Goal: Task Accomplishment & Management: Manage account settings

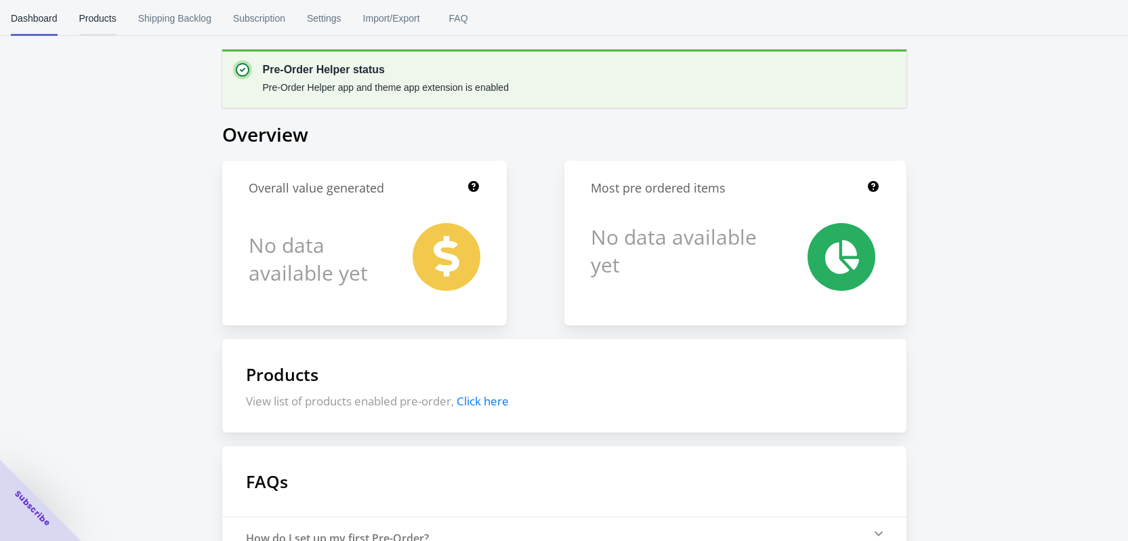
click at [101, 28] on span "Products" at bounding box center [97, 18] width 37 height 35
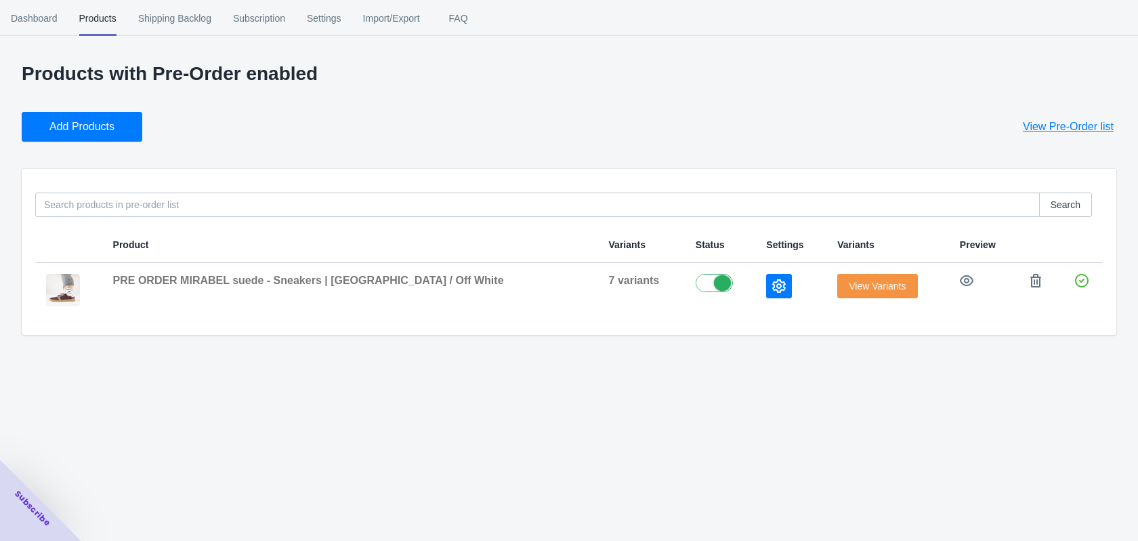
click at [62, 134] on button "Add Products" at bounding box center [82, 127] width 121 height 30
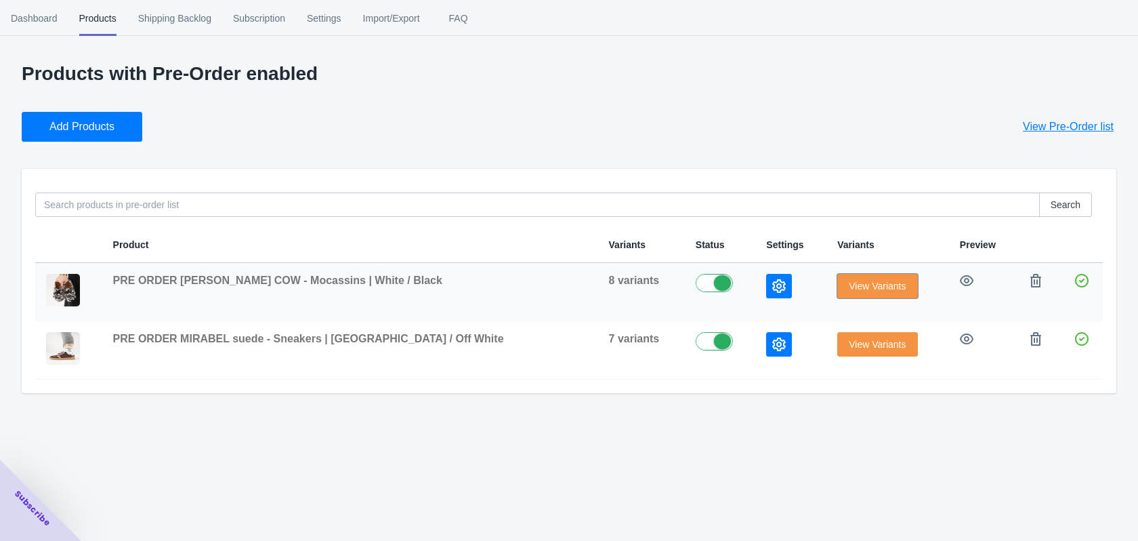
click at [860, 284] on span "View Variants" at bounding box center [877, 285] width 57 height 11
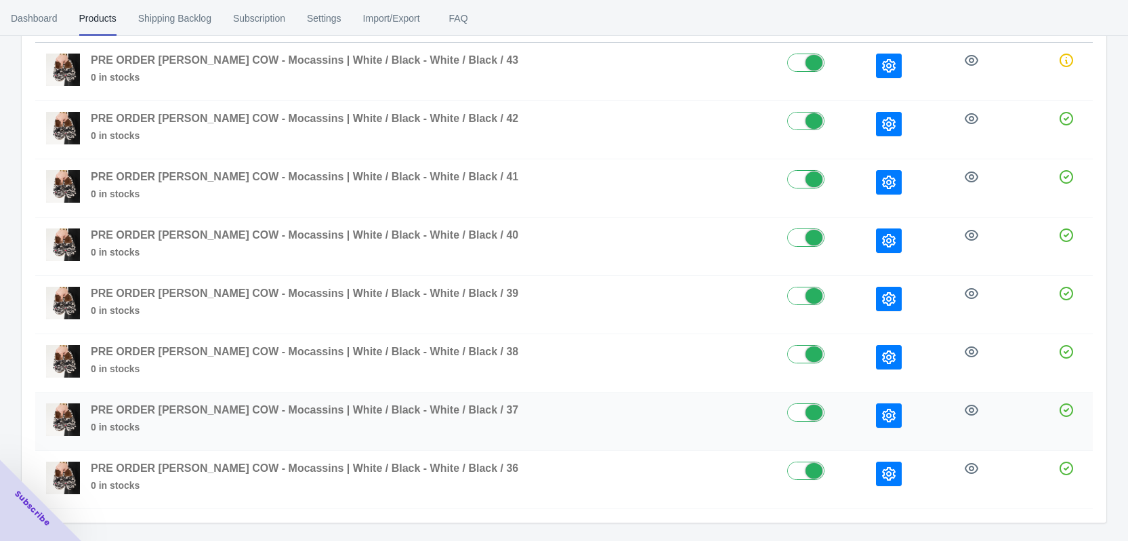
scroll to position [230, 0]
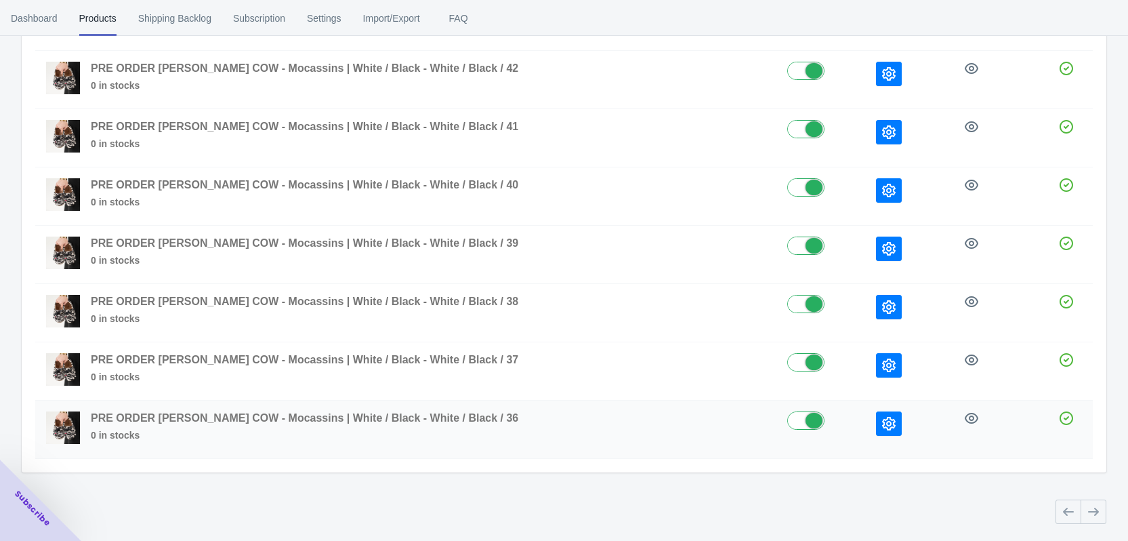
click at [882, 427] on icon "button" at bounding box center [889, 424] width 14 height 14
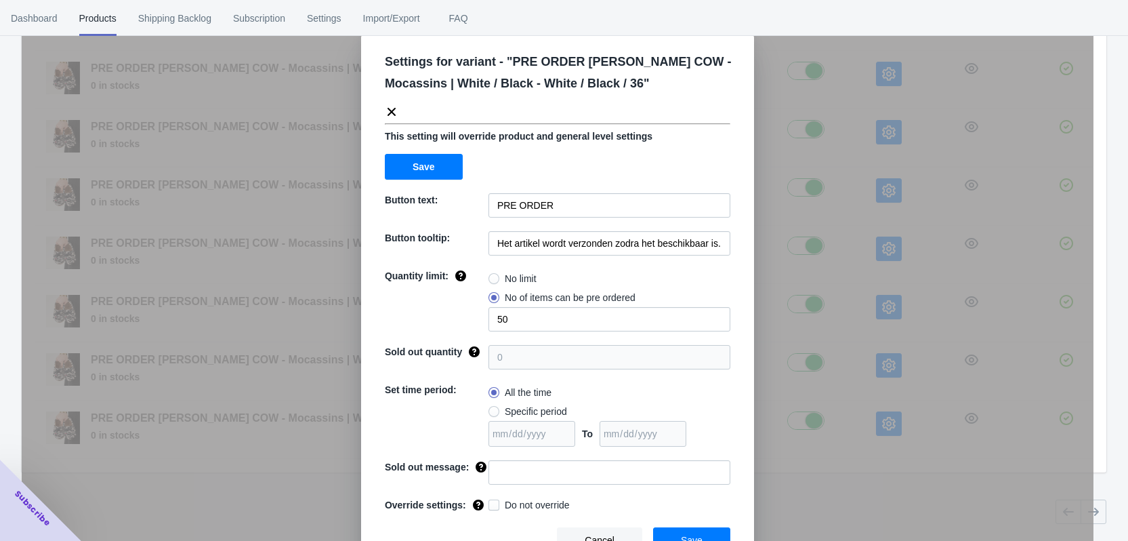
scroll to position [46, 0]
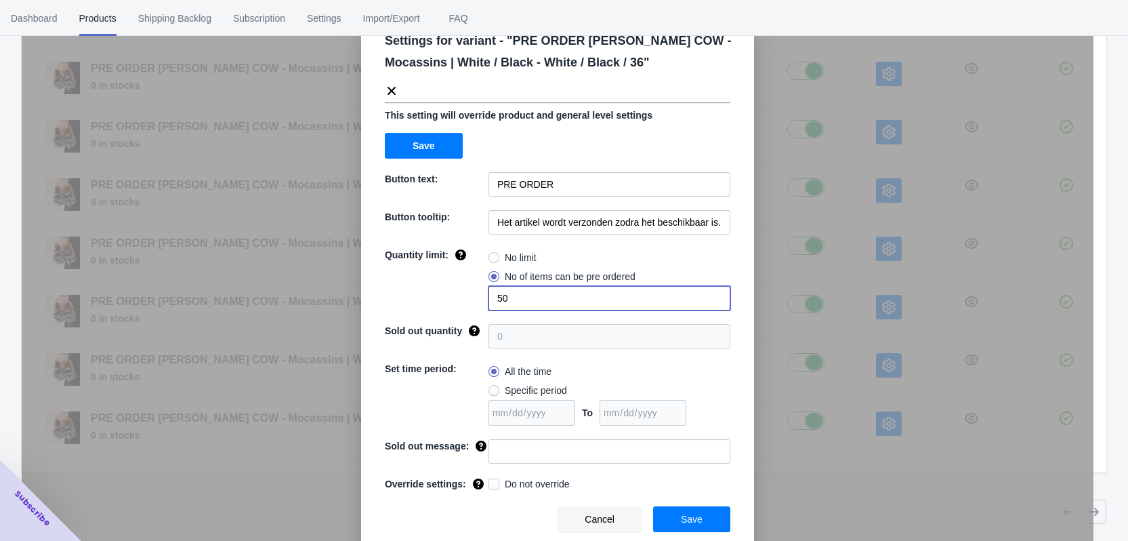
click at [490, 298] on input "50" at bounding box center [610, 298] width 242 height 24
drag, startPoint x: 504, startPoint y: 303, endPoint x: 493, endPoint y: 302, distance: 11.5
click at [493, 302] on input "2" at bounding box center [610, 298] width 242 height 24
type input "2"
click at [684, 382] on div "All the time Specific period To" at bounding box center [610, 394] width 242 height 64
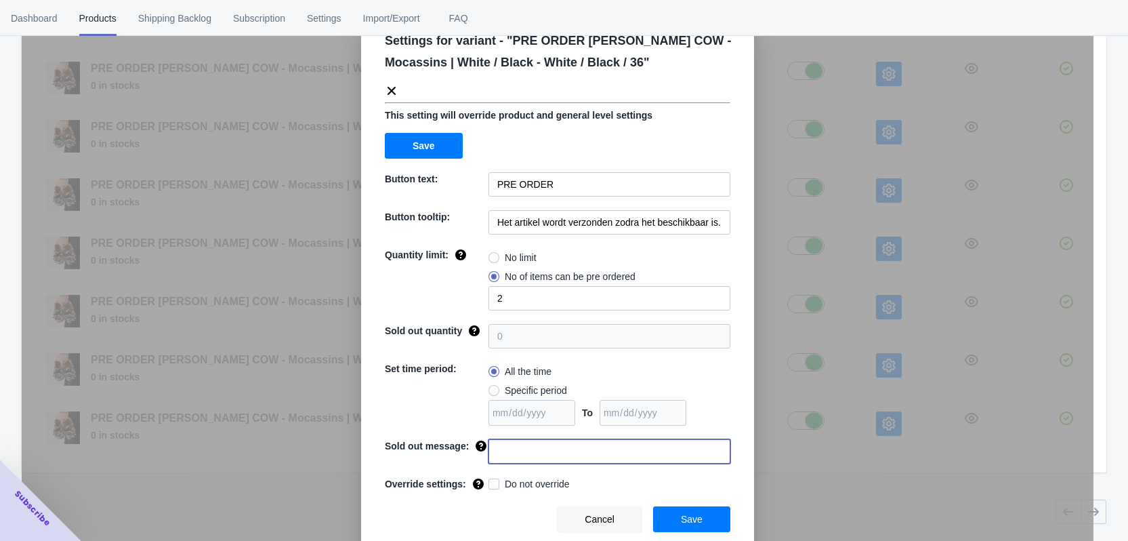
click at [520, 446] on input at bounding box center [610, 451] width 242 height 24
drag, startPoint x: 514, startPoint y: 447, endPoint x: 456, endPoint y: 444, distance: 58.4
click at [456, 444] on div "Sold out message: Deze maat is uitverkocht" at bounding box center [558, 451] width 346 height 24
type input "Deze maat is uitverkocht"
click at [494, 486] on span at bounding box center [494, 483] width 11 height 11
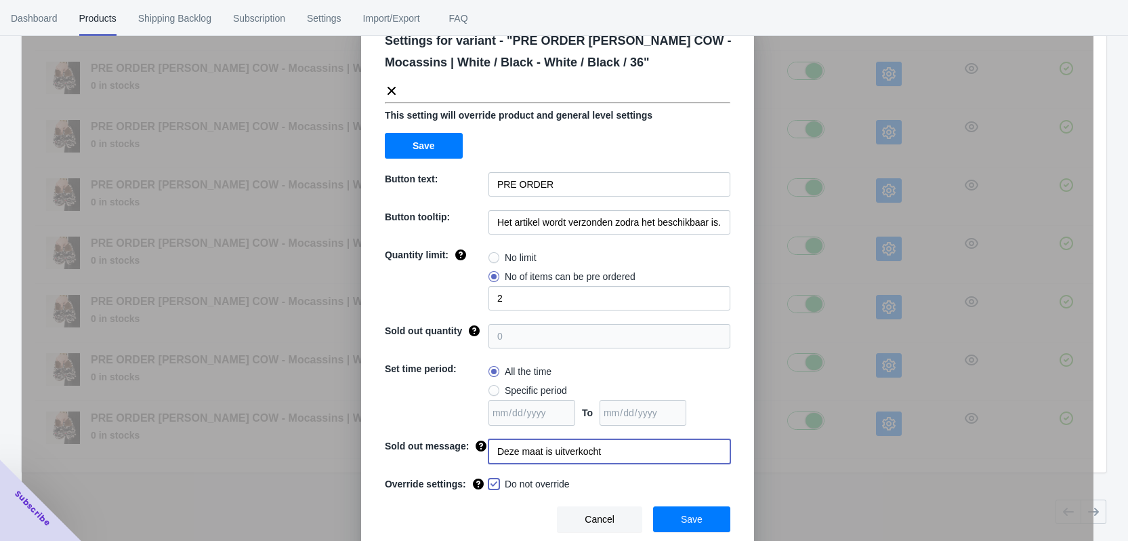
click at [492, 481] on input "Do not override" at bounding box center [491, 480] width 1 height 1
checkbox input "true"
click at [691, 522] on span "Save" at bounding box center [692, 519] width 22 height 11
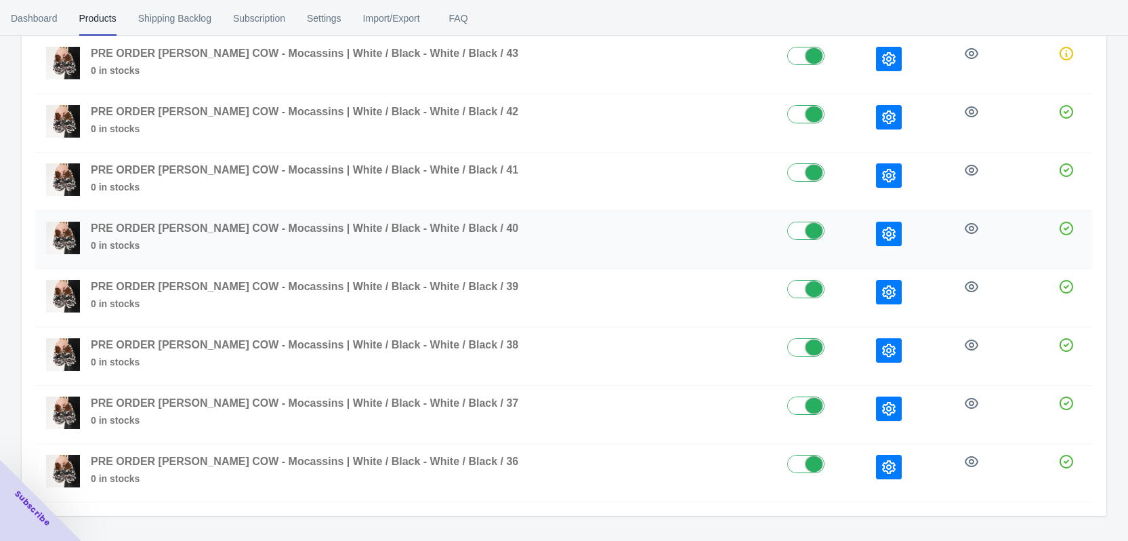
scroll to position [162, 0]
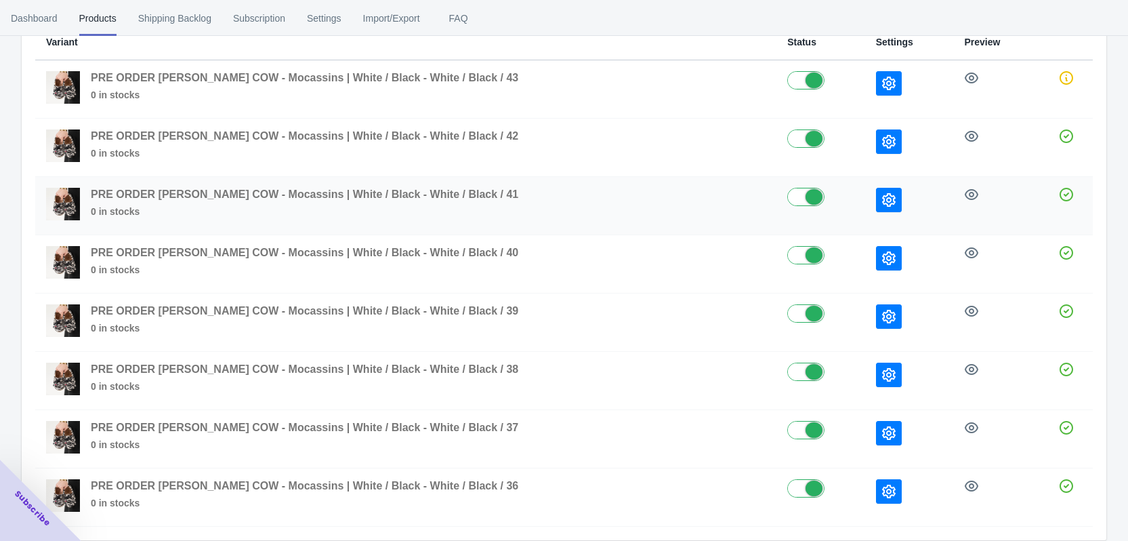
click at [882, 197] on icon "button" at bounding box center [889, 200] width 14 height 14
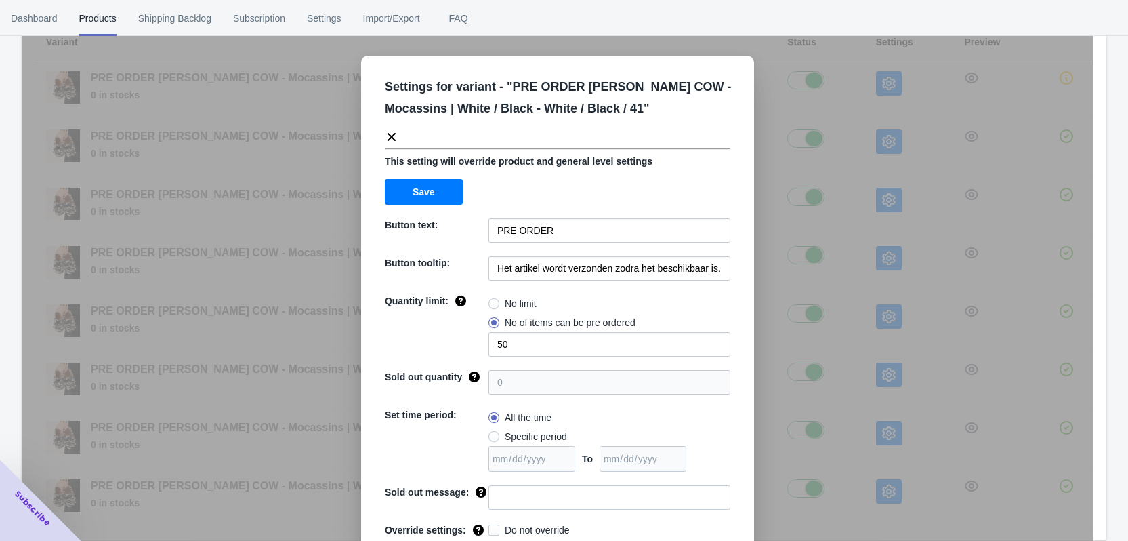
scroll to position [46, 0]
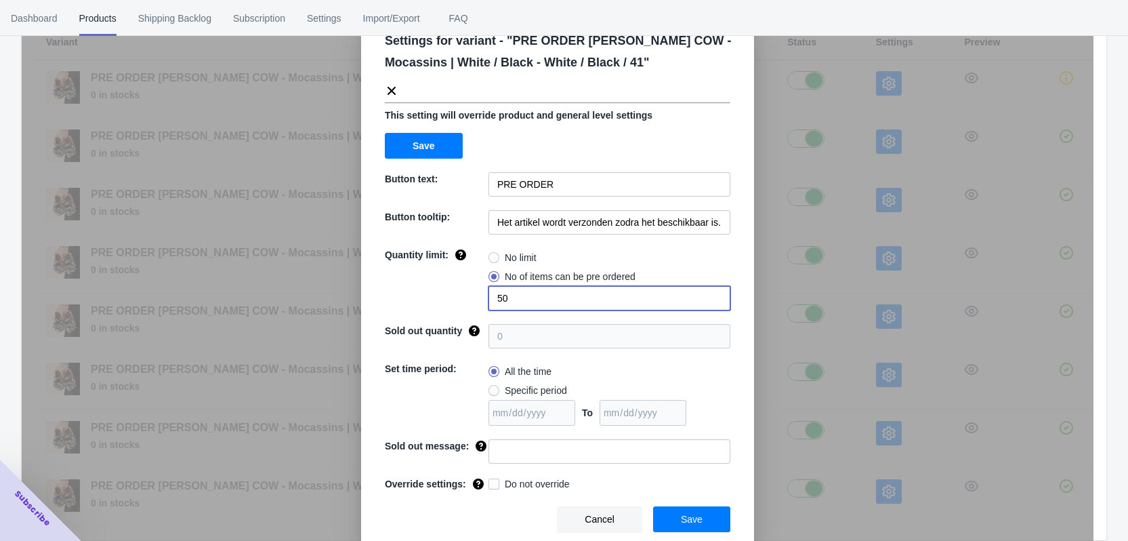
drag, startPoint x: 504, startPoint y: 299, endPoint x: 472, endPoint y: 299, distance: 32.5
click at [472, 299] on div "Quantity limit: No limit No of items can be pre ordered 50" at bounding box center [558, 279] width 346 height 62
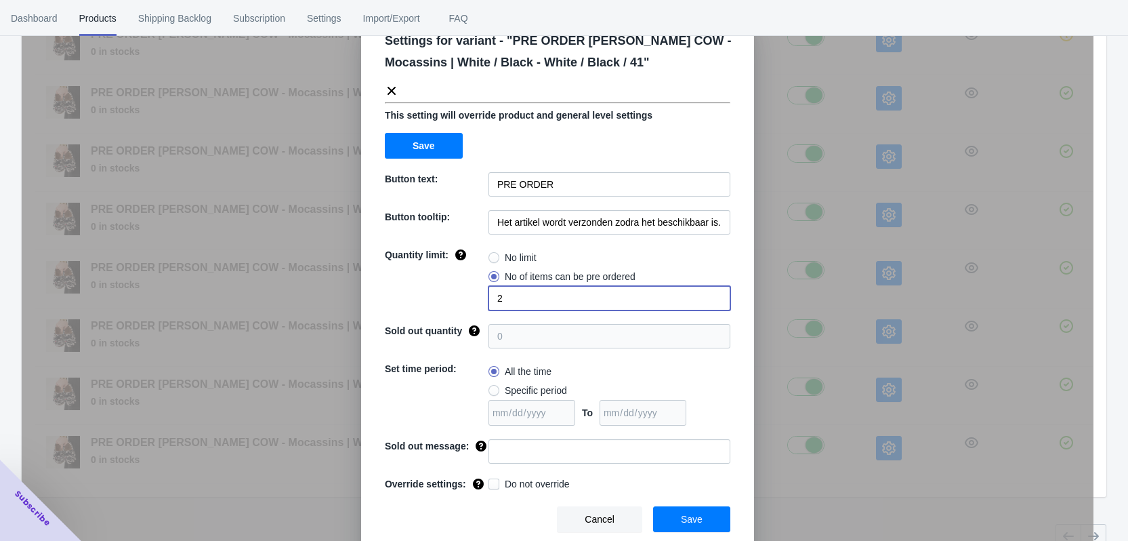
scroll to position [230, 0]
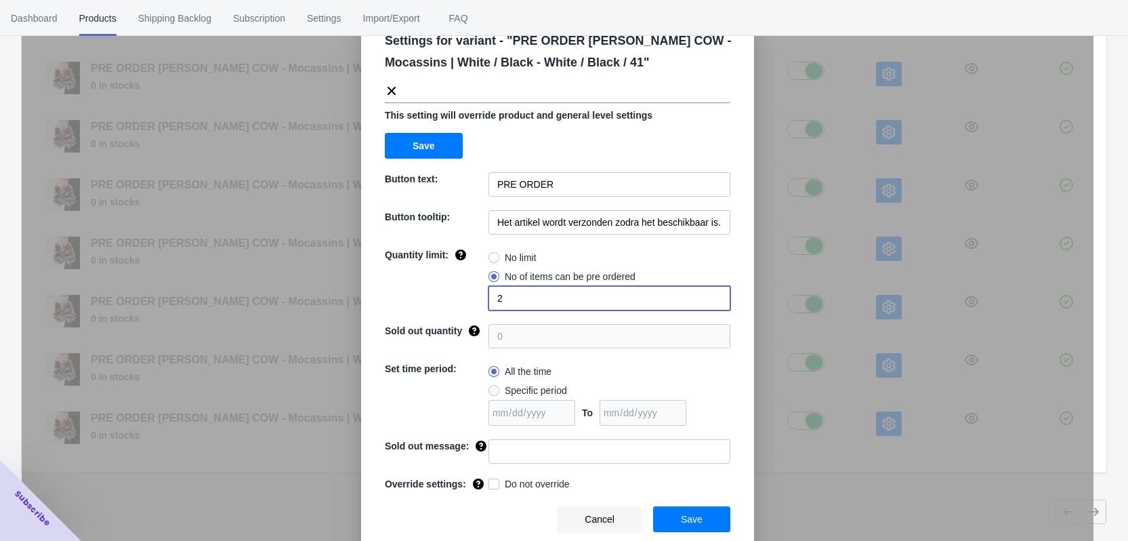
type input "2"
click at [518, 456] on input at bounding box center [610, 451] width 242 height 24
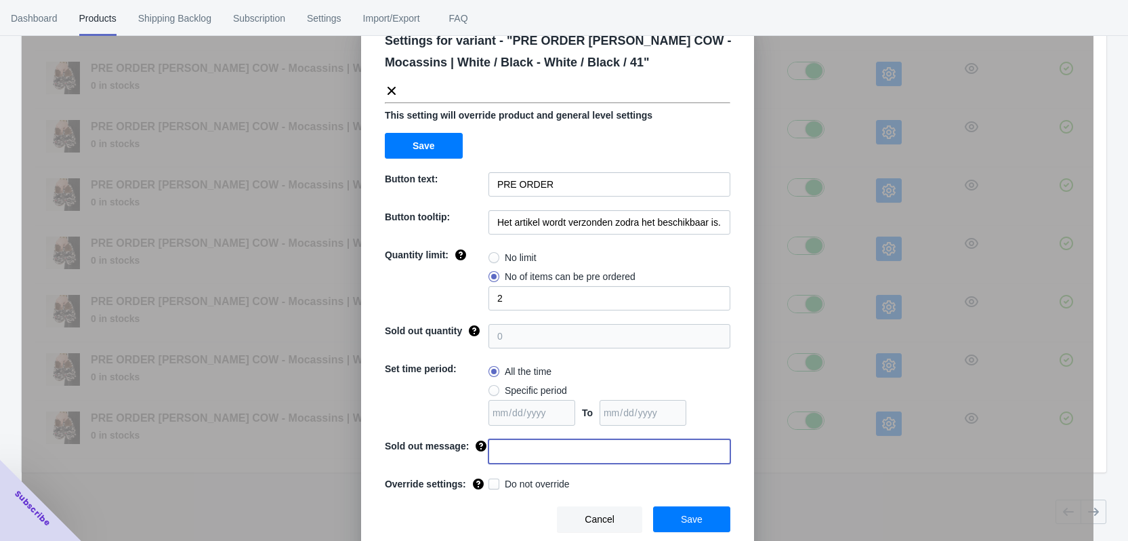
paste input "Deze maat is uitverkocht"
type input "Deze maat is uitverkocht"
click at [677, 474] on div "Settings for variant - " PRE ORDER [PERSON_NAME] COW - Mocassins | White / Blac…" at bounding box center [557, 280] width 393 height 543
click at [534, 479] on span "Do not override" at bounding box center [537, 484] width 65 height 14
click at [492, 480] on input "Do not override" at bounding box center [491, 480] width 1 height 1
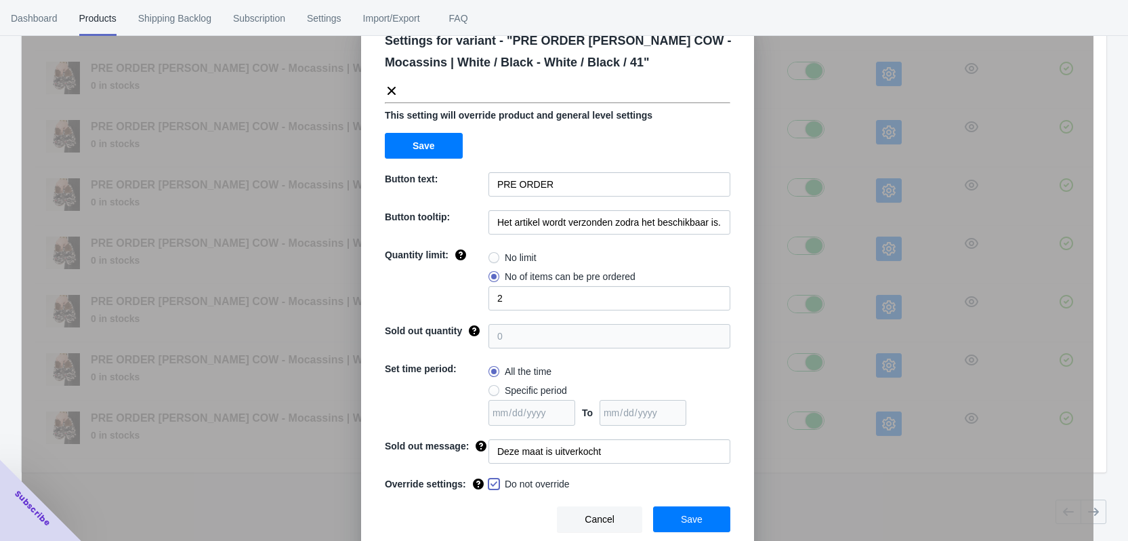
checkbox input "true"
click at [709, 522] on button "Save" at bounding box center [691, 519] width 77 height 26
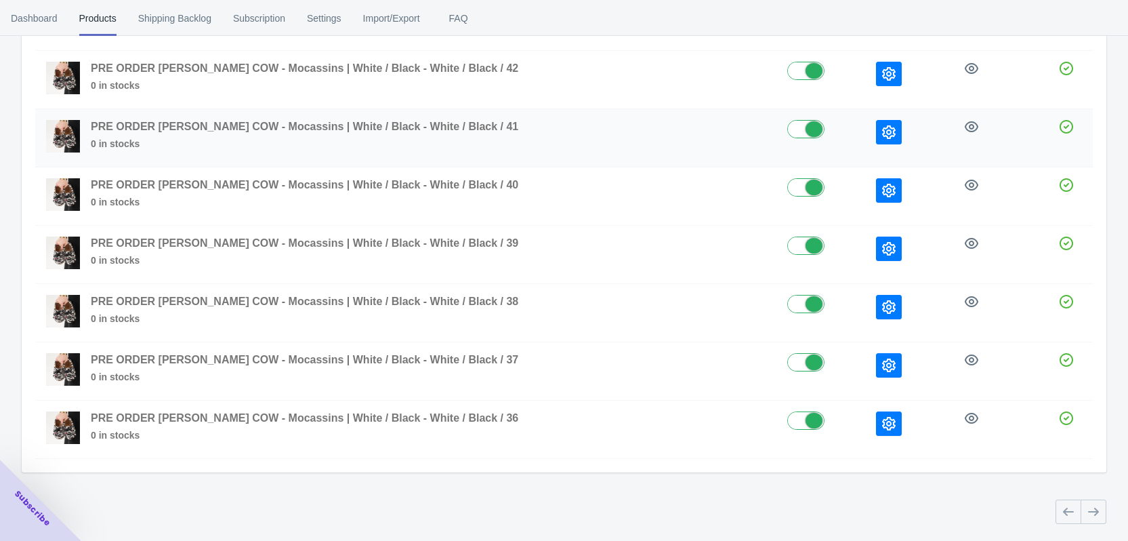
click at [882, 130] on icon "button" at bounding box center [889, 132] width 14 height 14
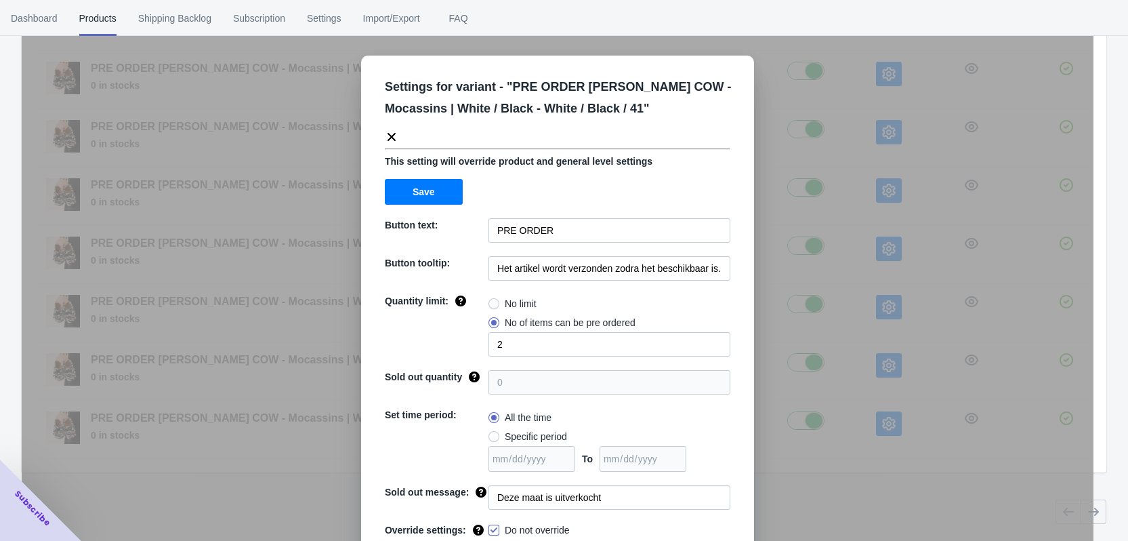
scroll to position [46, 0]
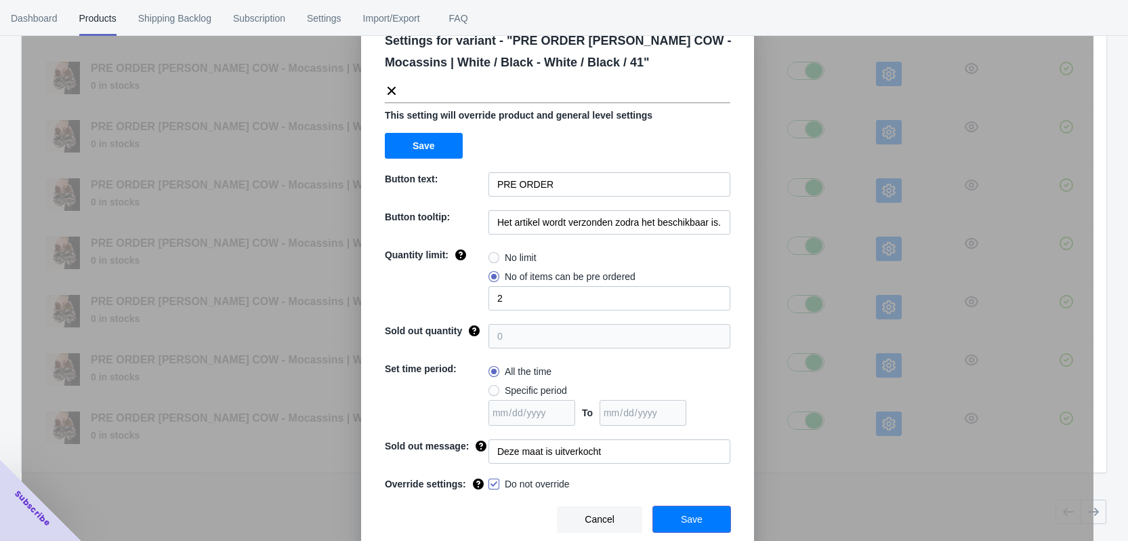
click at [699, 520] on button "Save" at bounding box center [691, 519] width 77 height 26
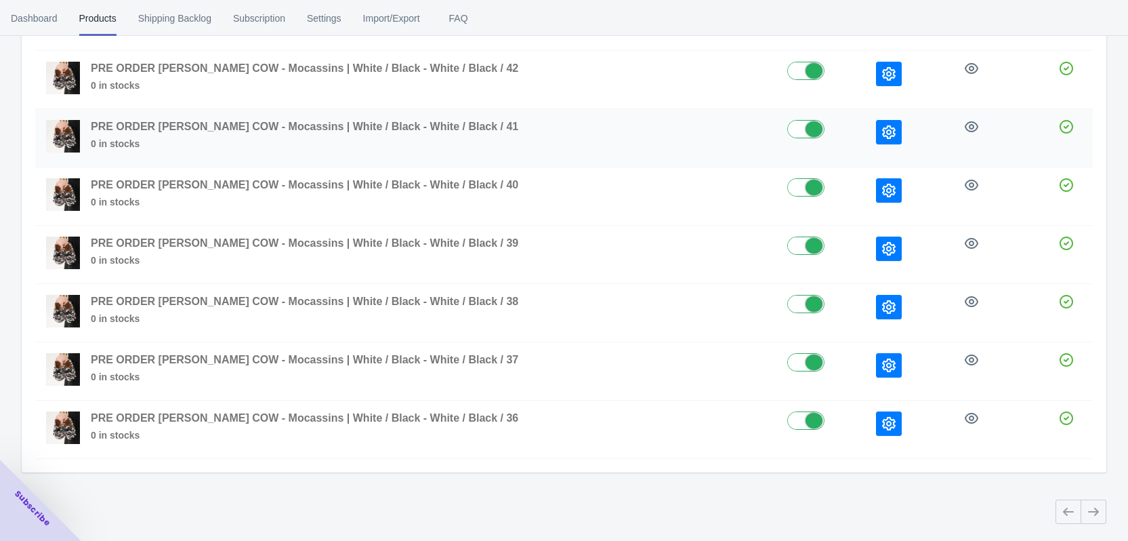
click at [876, 125] on button "button" at bounding box center [889, 132] width 26 height 24
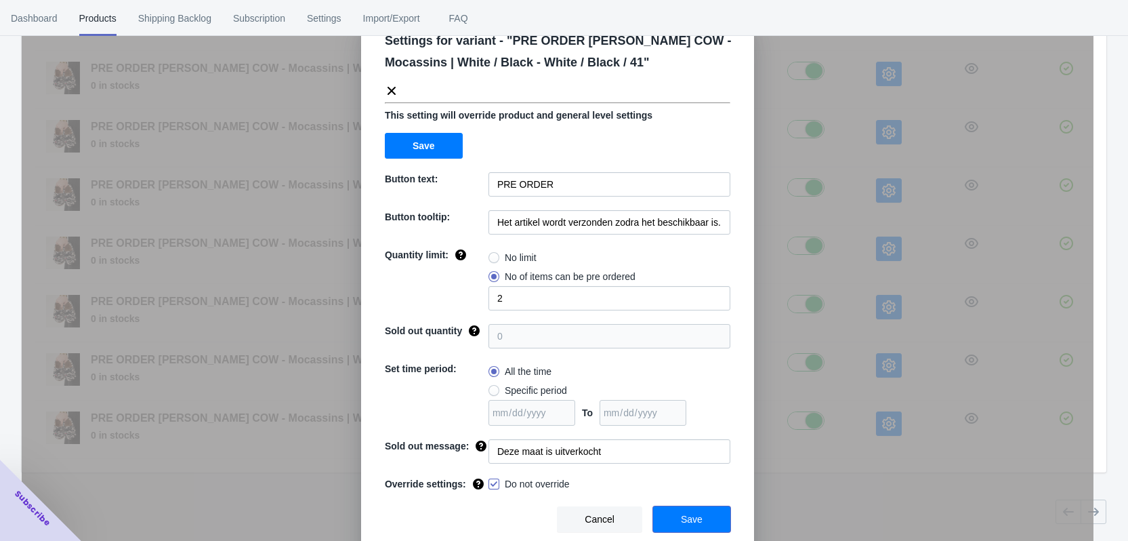
click at [685, 517] on span "Save" at bounding box center [692, 519] width 22 height 11
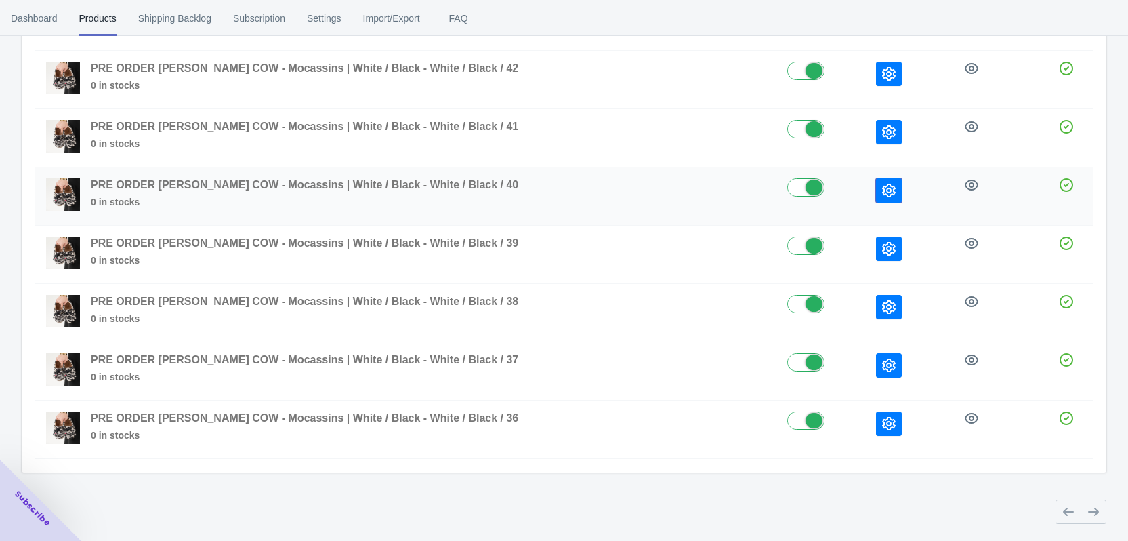
click at [882, 194] on icon "button" at bounding box center [889, 191] width 14 height 14
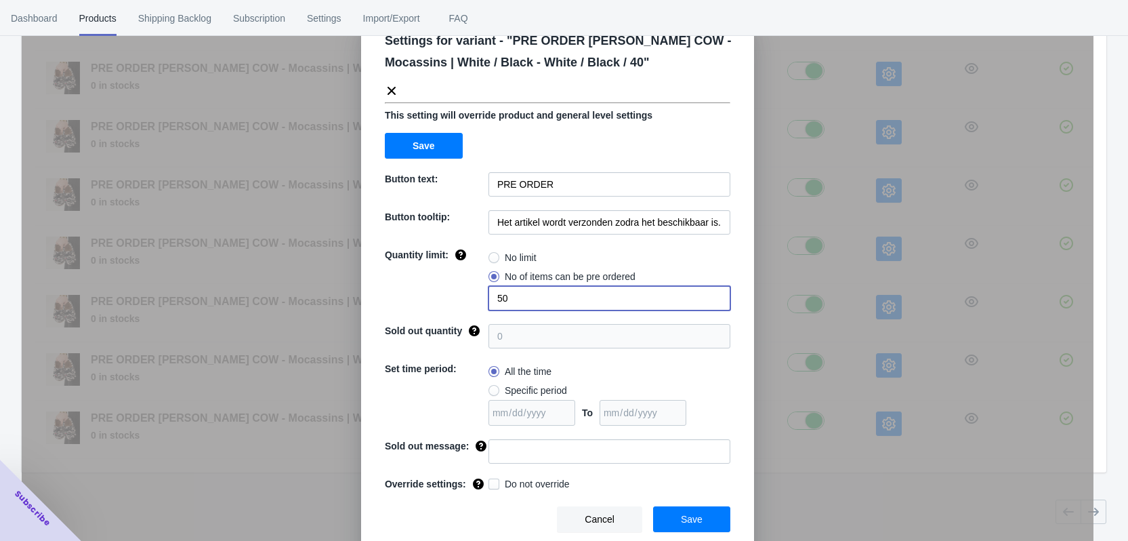
drag, startPoint x: 520, startPoint y: 288, endPoint x: 480, endPoint y: 293, distance: 39.6
click at [482, 293] on div "Quantity limit: No limit No of items can be pre ordered 50" at bounding box center [558, 279] width 346 height 62
type input "2"
click at [542, 465] on div "Settings for variant - " PRE ORDER [PERSON_NAME] COW - Mocassins | White / Blac…" at bounding box center [557, 280] width 393 height 543
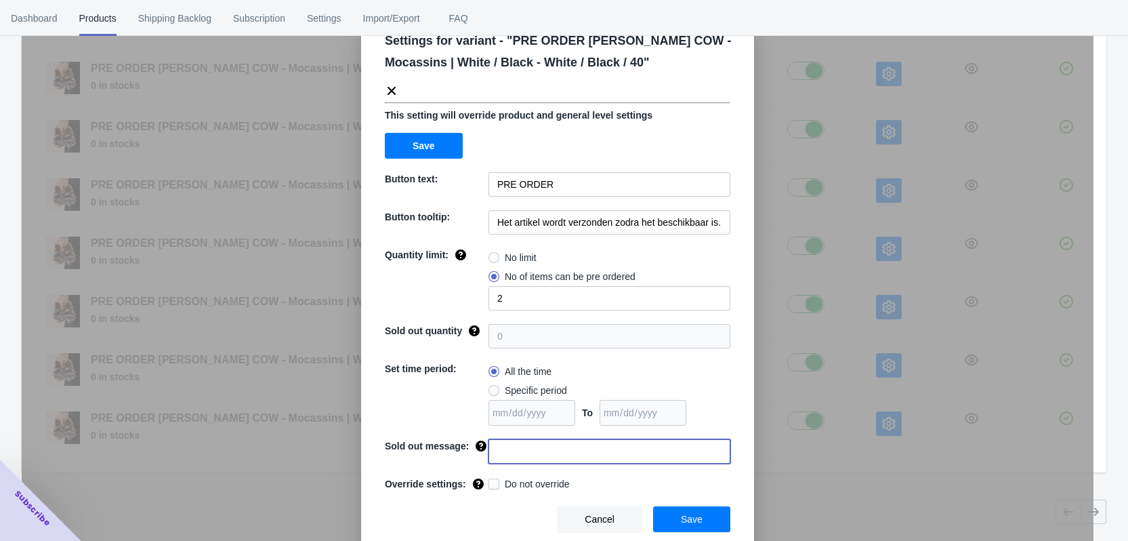
click at [538, 459] on input at bounding box center [610, 451] width 242 height 24
paste input "Deze maat is uitverkocht"
type input "Deze maat is uitverkocht"
click at [482, 483] on div "Override settings:" at bounding box center [433, 481] width 109 height 19
click at [518, 490] on span "Do not override" at bounding box center [537, 484] width 65 height 14
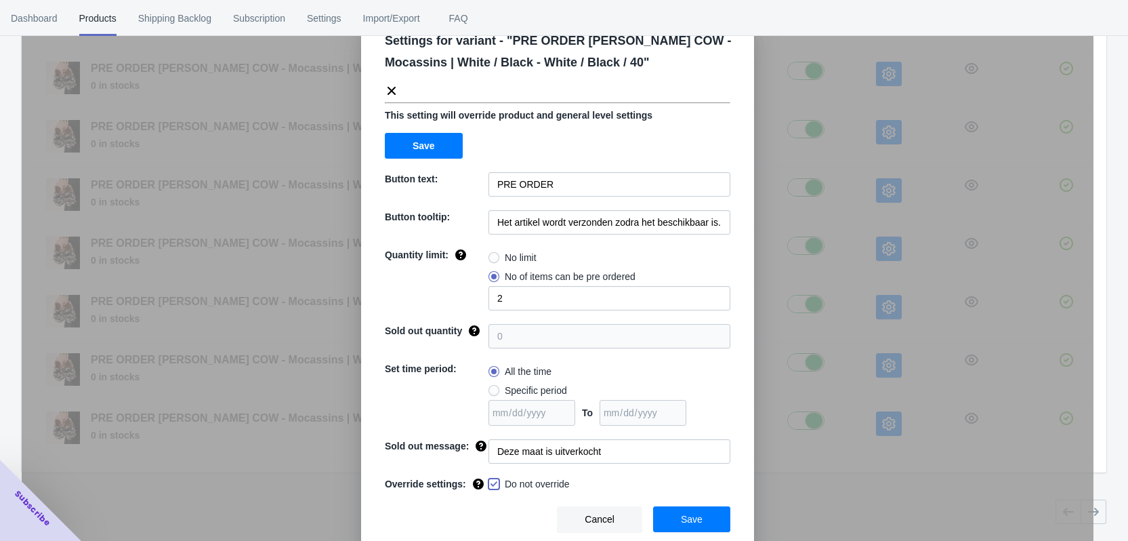
click at [492, 481] on input "Do not override" at bounding box center [491, 480] width 1 height 1
checkbox input "true"
click at [704, 522] on button "Save" at bounding box center [691, 519] width 77 height 26
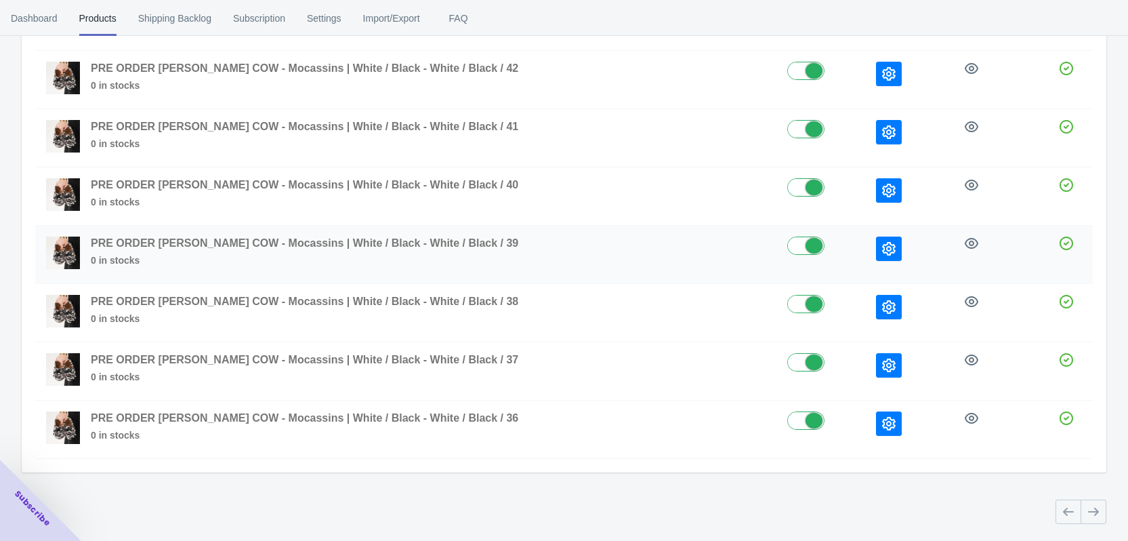
click at [882, 251] on icon "button" at bounding box center [889, 249] width 14 height 14
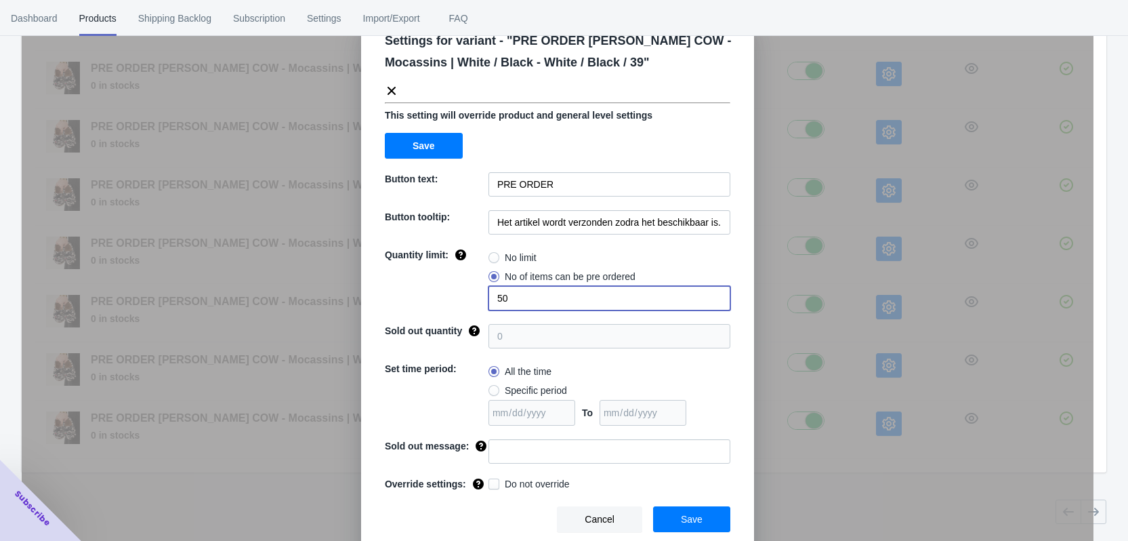
drag, startPoint x: 489, startPoint y: 295, endPoint x: 478, endPoint y: 295, distance: 10.2
click at [478, 295] on div "Quantity limit: No limit No of items can be pre ordered 50" at bounding box center [558, 279] width 346 height 62
type input "2"
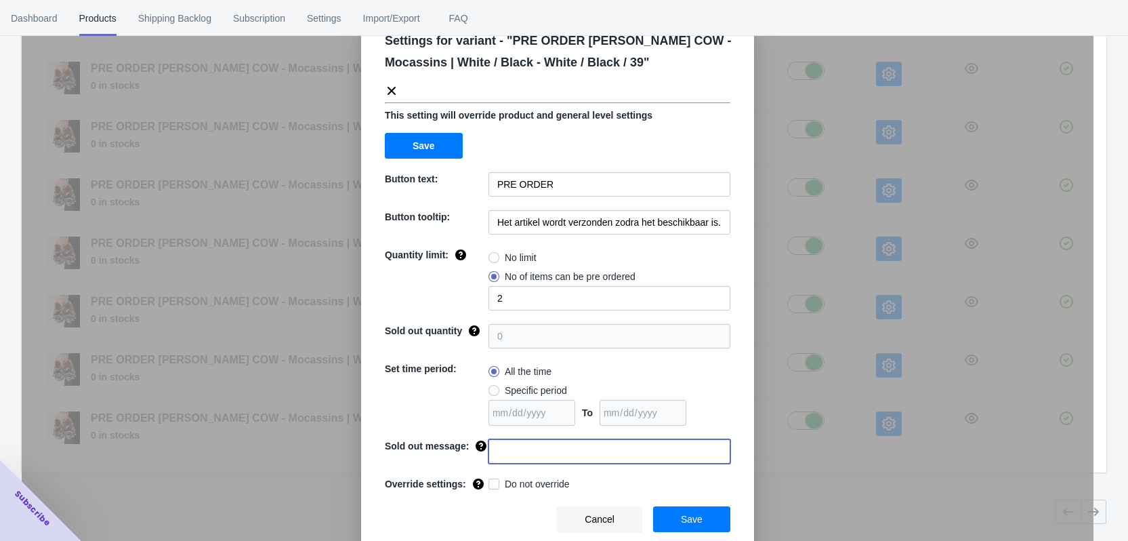
click at [517, 453] on input at bounding box center [610, 451] width 242 height 24
paste input "Deze maat is uitverkocht"
type input "Deze maat is uitverkocht"
click at [524, 486] on span "Do not override" at bounding box center [537, 484] width 65 height 14
click at [492, 481] on input "Do not override" at bounding box center [491, 480] width 1 height 1
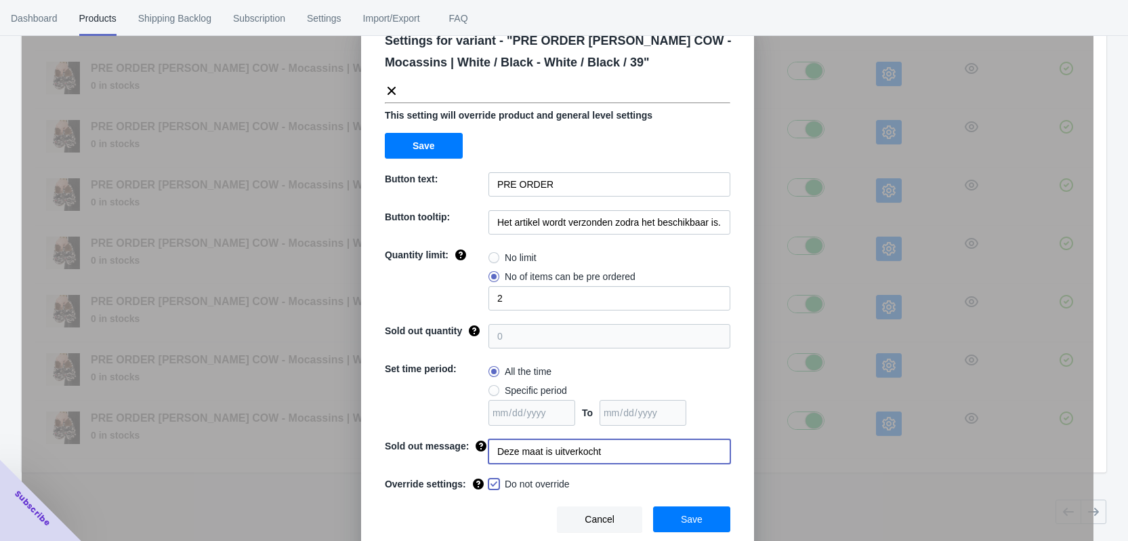
checkbox input "true"
click at [699, 522] on button "Save" at bounding box center [691, 519] width 77 height 26
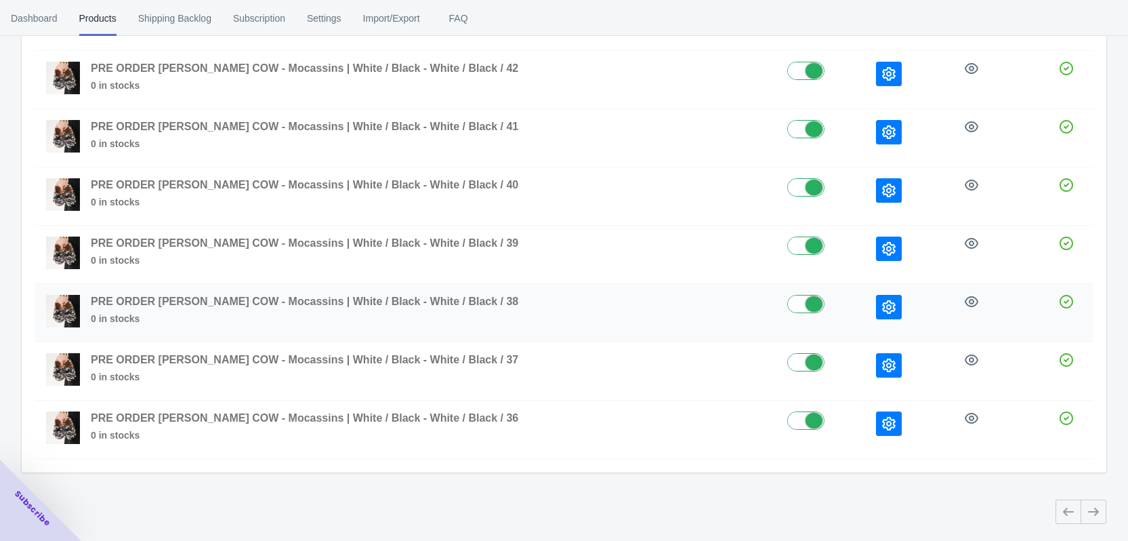
click at [882, 310] on icon "button" at bounding box center [889, 307] width 14 height 14
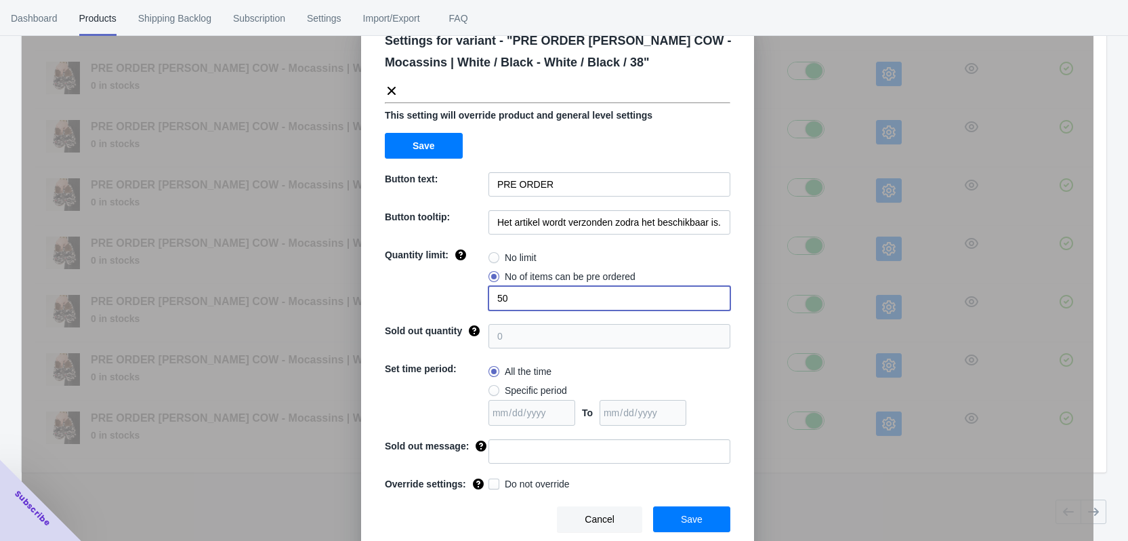
drag, startPoint x: 504, startPoint y: 296, endPoint x: 459, endPoint y: 296, distance: 45.4
click at [459, 296] on div "Quantity limit: No limit No of items can be pre ordered 50" at bounding box center [558, 279] width 346 height 62
type input "2"
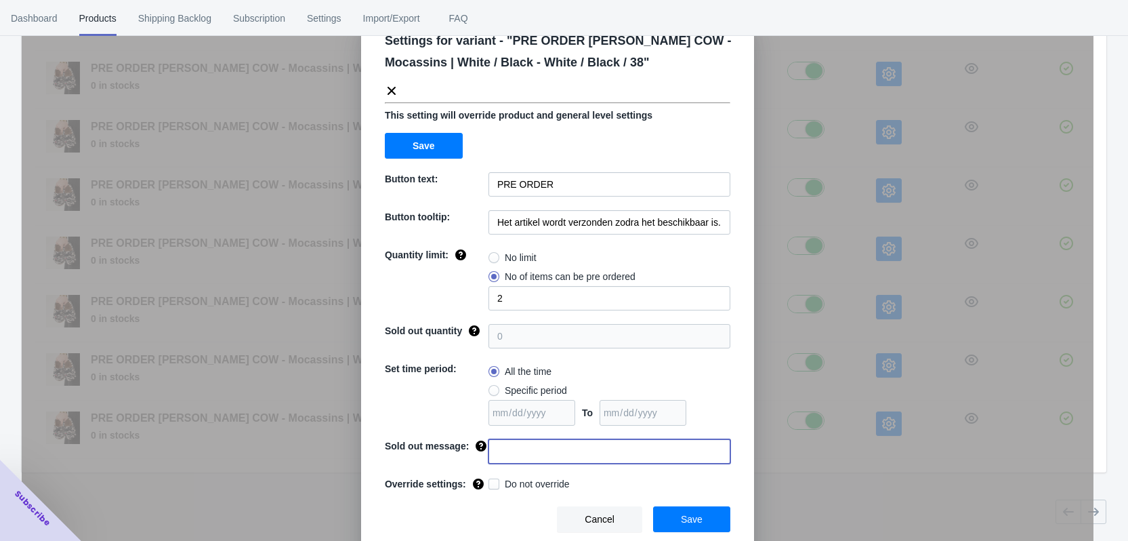
click at [562, 455] on input at bounding box center [610, 451] width 242 height 24
paste input "Deze maat is uitverkocht"
type input "Deze maat is uitverkocht"
click at [493, 478] on span at bounding box center [494, 483] width 11 height 11
click at [492, 480] on input "Do not override" at bounding box center [491, 480] width 1 height 1
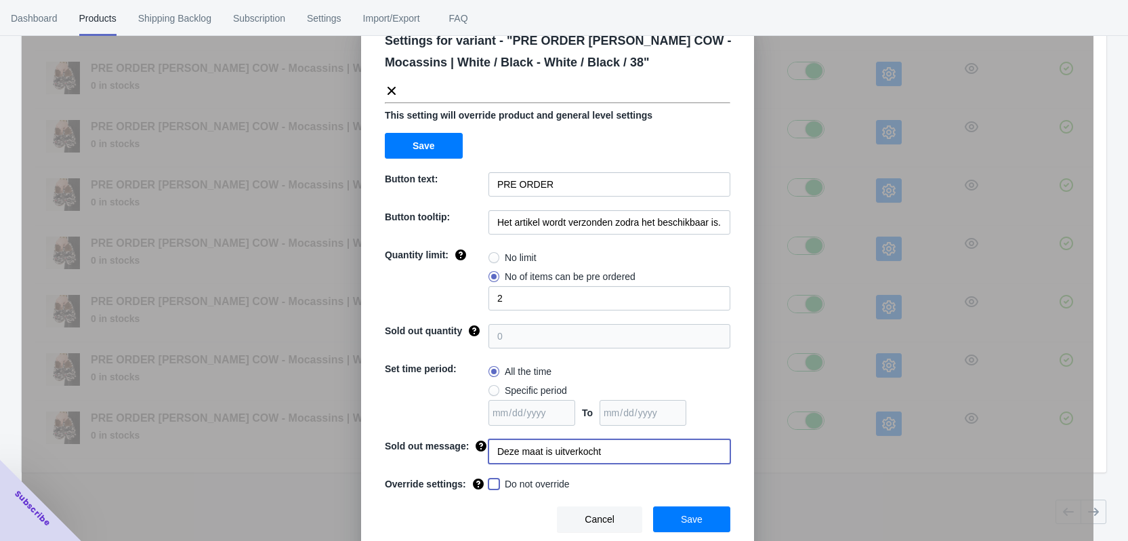
checkbox input "true"
click at [688, 522] on span "Save" at bounding box center [692, 519] width 22 height 11
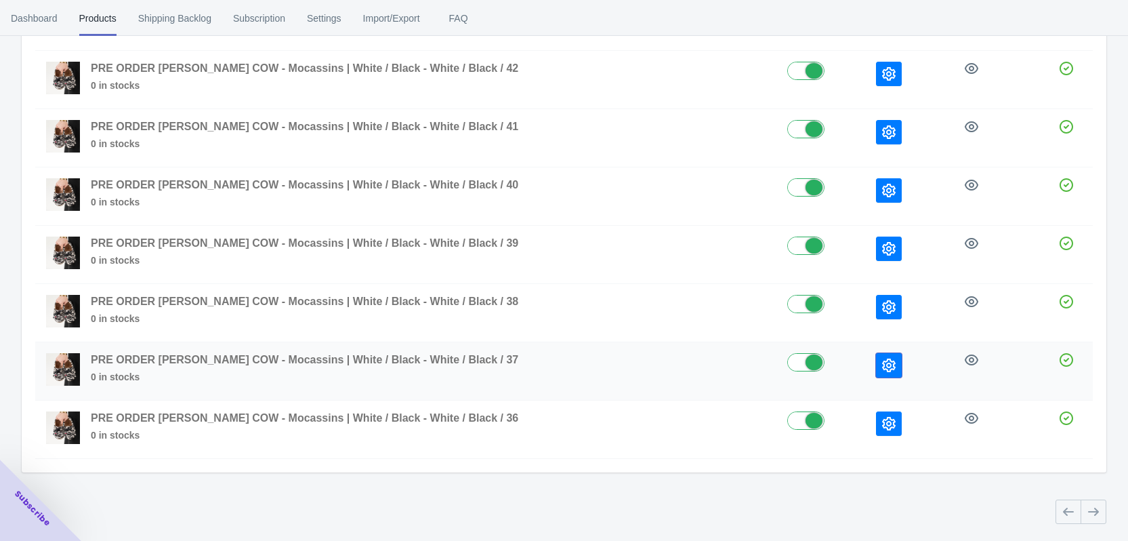
click at [876, 362] on button "button" at bounding box center [889, 365] width 26 height 24
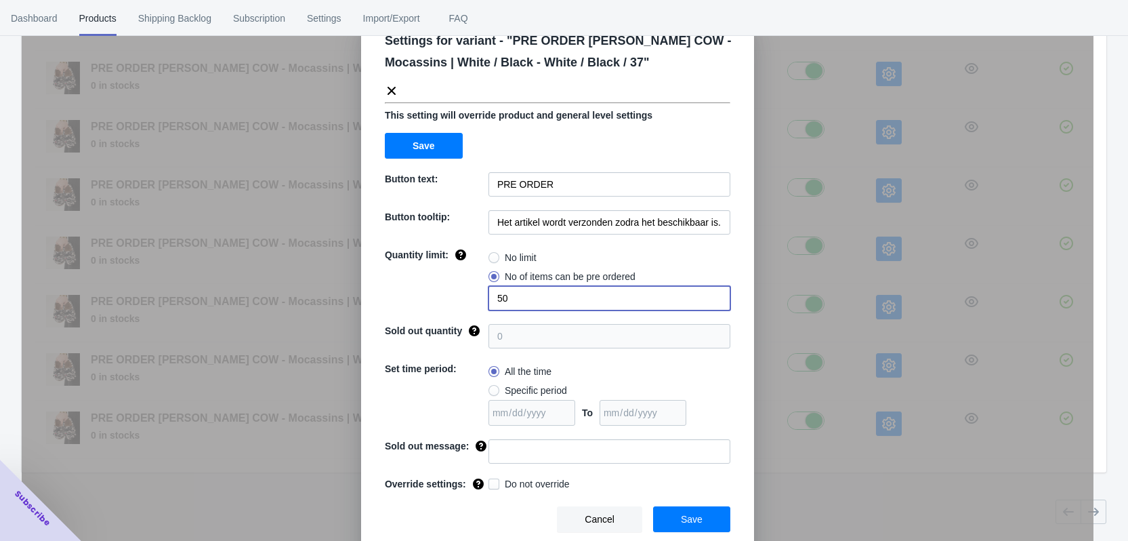
click at [468, 296] on div "Quantity limit: No limit No of items can be pre ordered 50" at bounding box center [558, 279] width 346 height 62
type input "2"
click at [513, 446] on input at bounding box center [610, 451] width 242 height 24
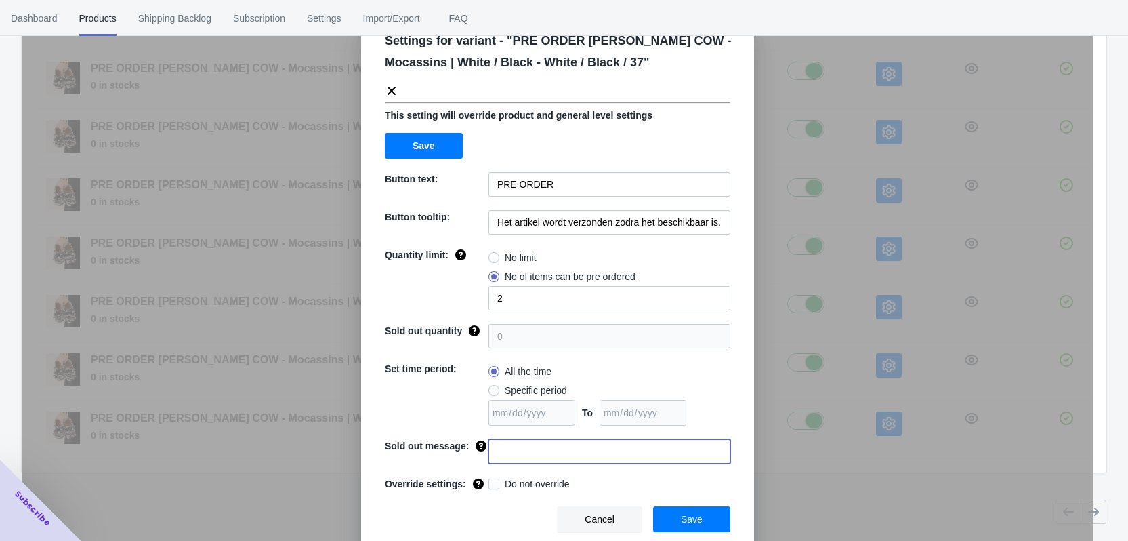
paste input "Deze maat is uitverkocht"
type input "Deze maat is uitverkocht"
click at [520, 481] on span "Do not override" at bounding box center [537, 484] width 65 height 14
click at [492, 481] on input "Do not override" at bounding box center [491, 480] width 1 height 1
checkbox input "true"
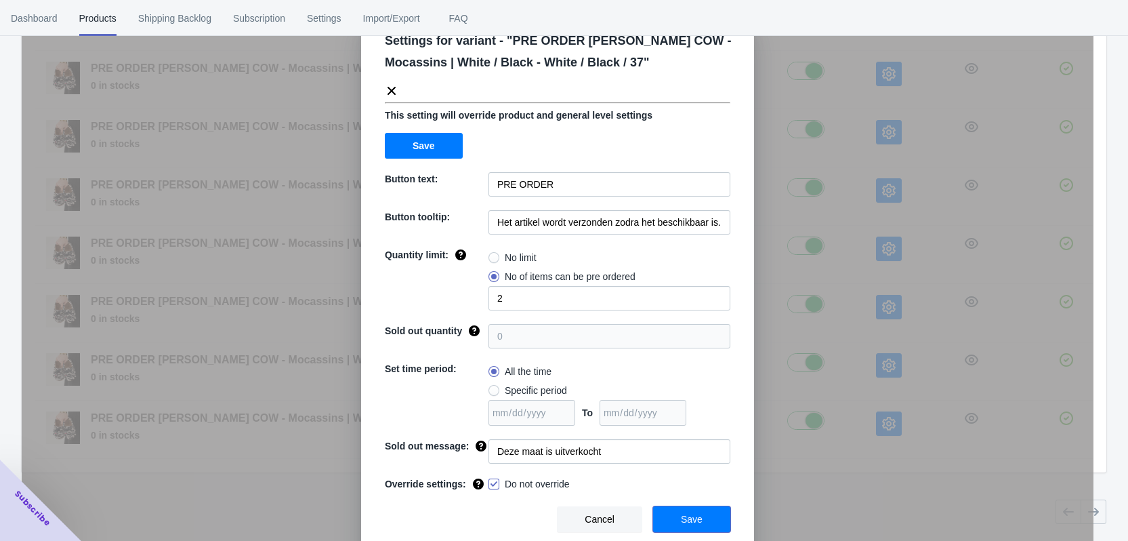
click at [682, 518] on span "Save" at bounding box center [692, 519] width 22 height 11
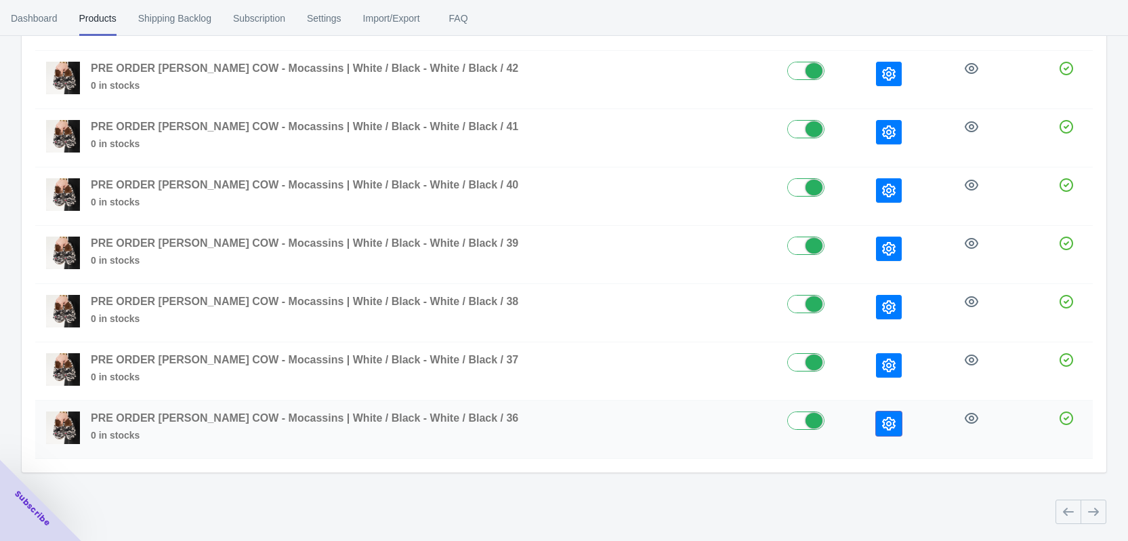
click at [877, 427] on button "button" at bounding box center [889, 423] width 26 height 24
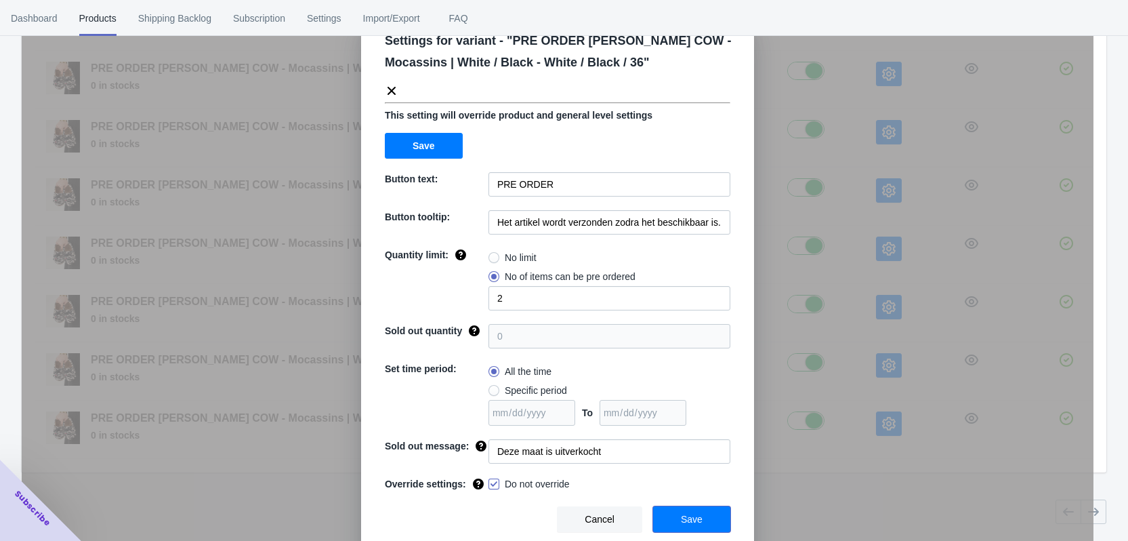
click at [700, 516] on button "Save" at bounding box center [691, 519] width 77 height 26
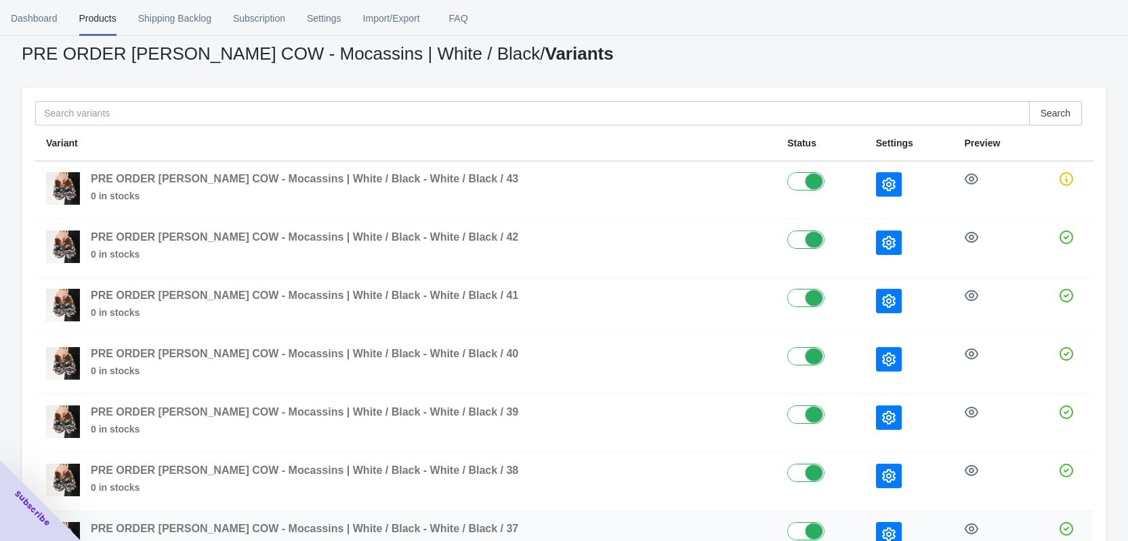
scroll to position [26, 0]
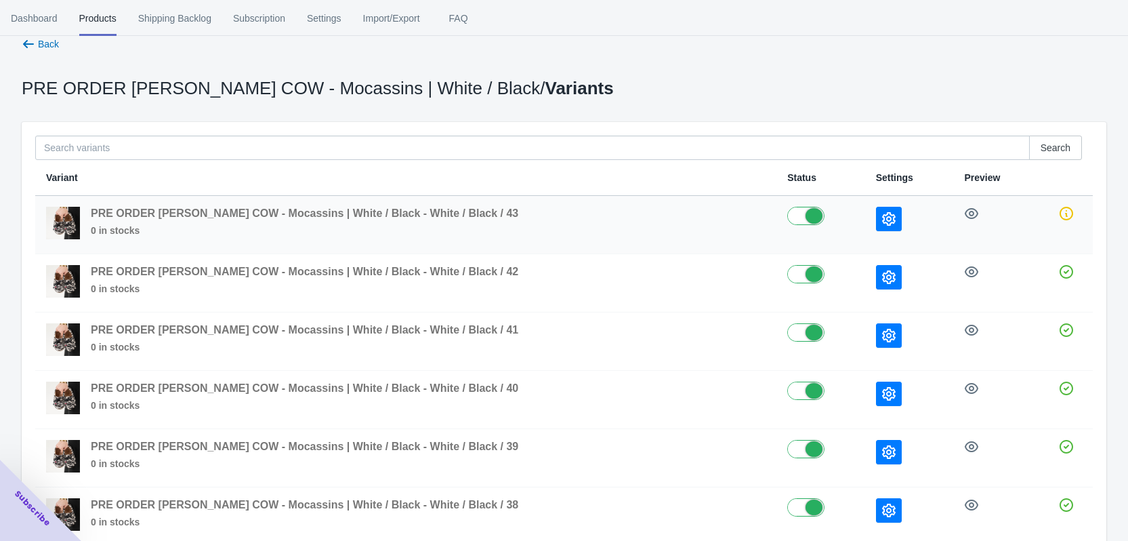
click at [787, 215] on label at bounding box center [820, 215] width 67 height 16
checkbox input "false"
click at [35, 39] on icon "button" at bounding box center [29, 44] width 14 height 14
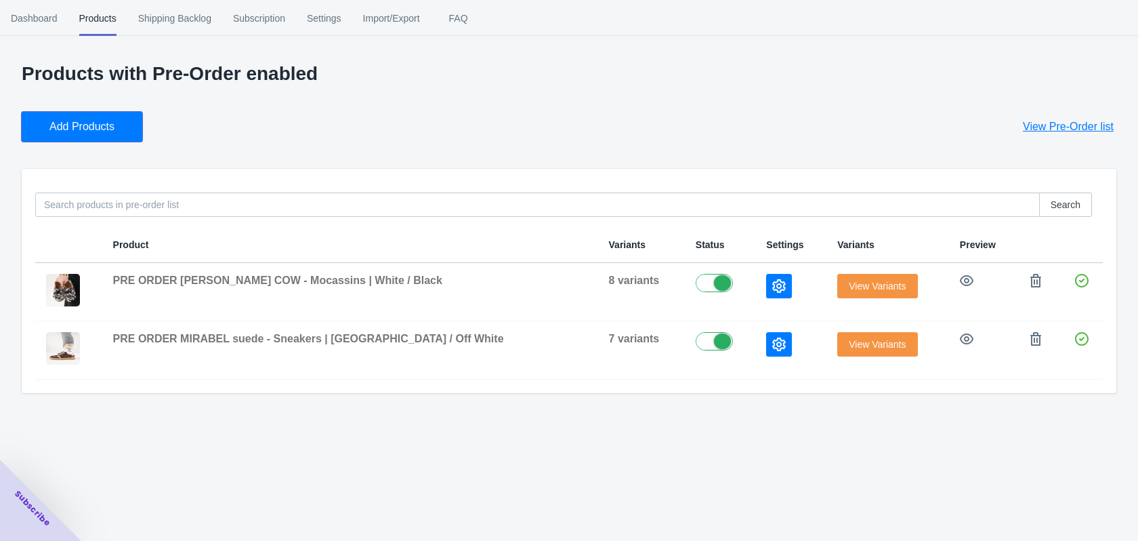
click at [62, 128] on span "Add Products" at bounding box center [81, 127] width 65 height 14
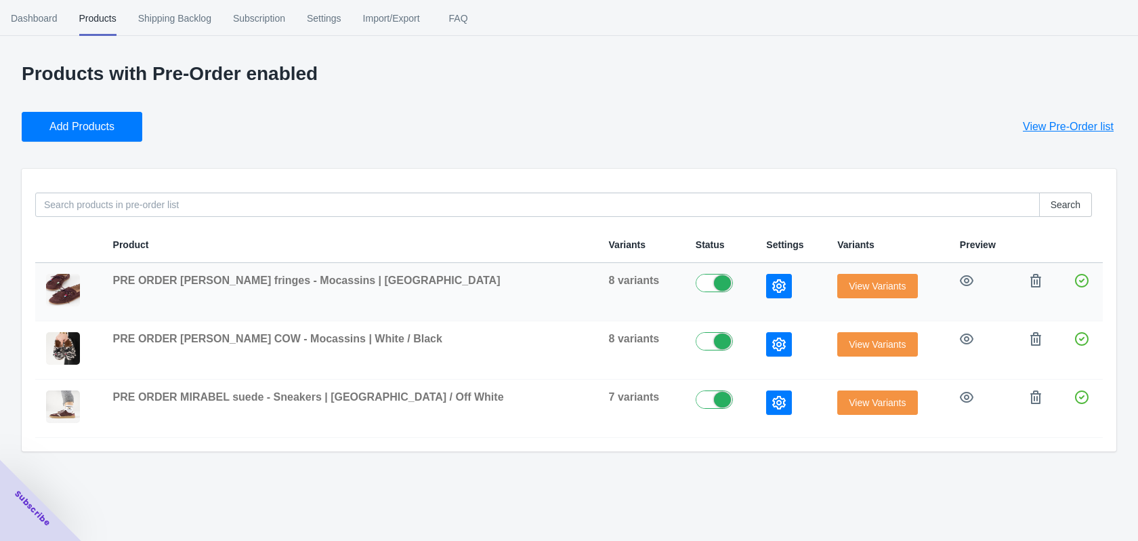
click at [849, 283] on span "View Variants" at bounding box center [877, 285] width 57 height 11
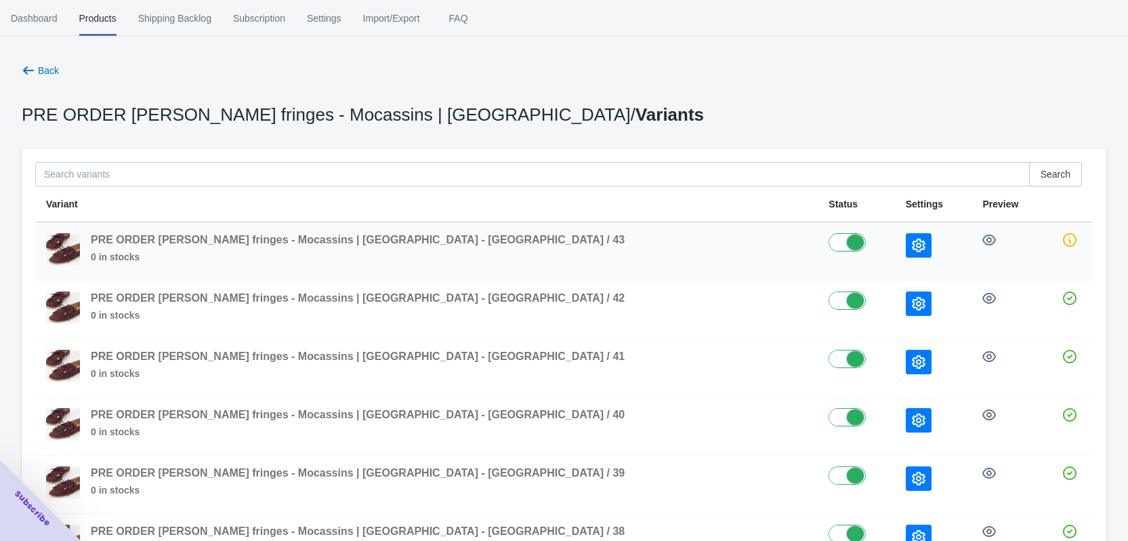
click at [829, 243] on label at bounding box center [856, 241] width 55 height 16
checkbox input "false"
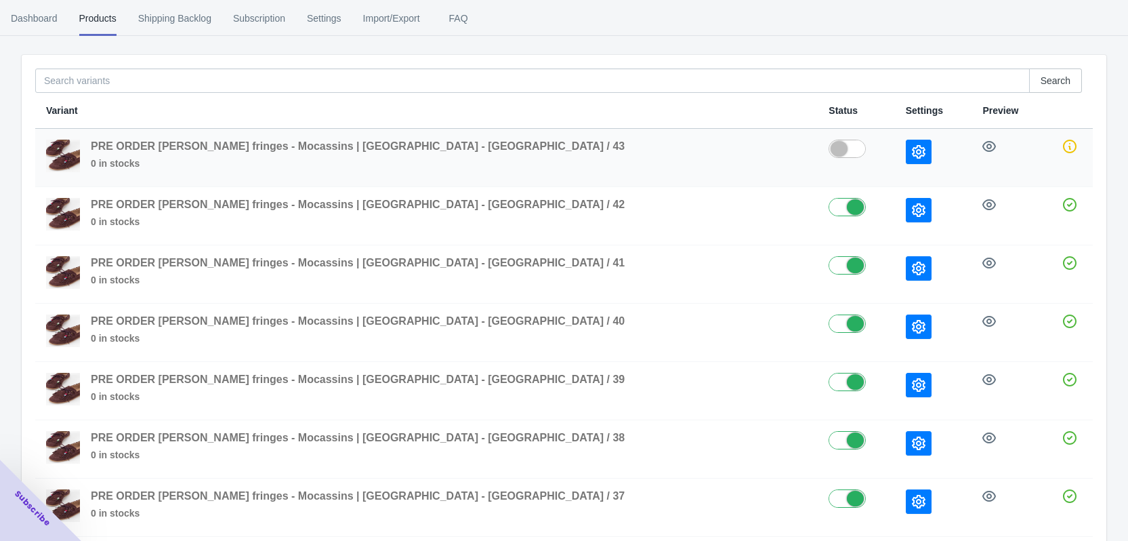
scroll to position [230, 0]
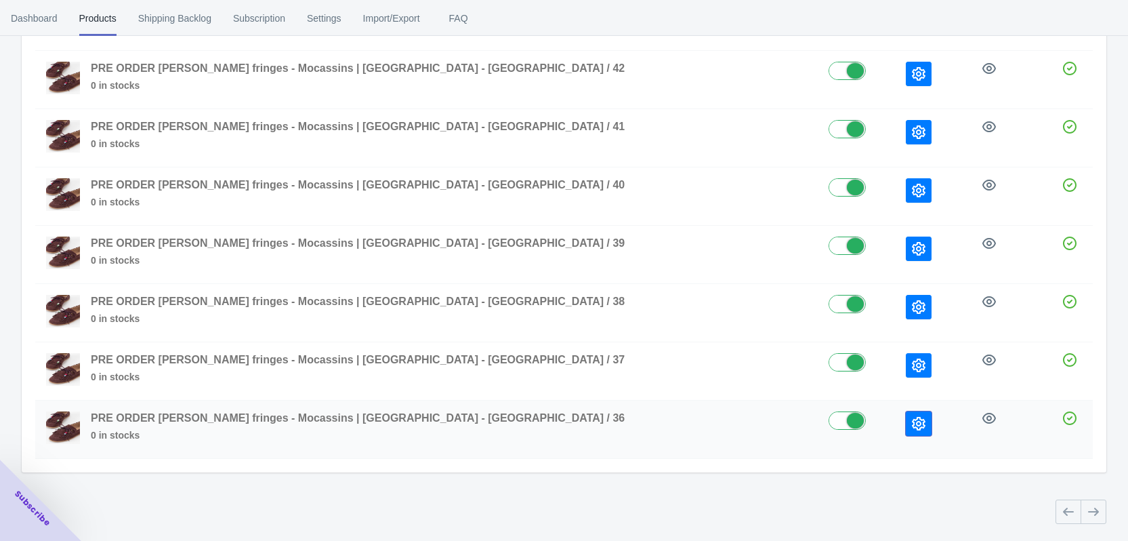
click at [912, 429] on icon "button" at bounding box center [919, 424] width 14 height 14
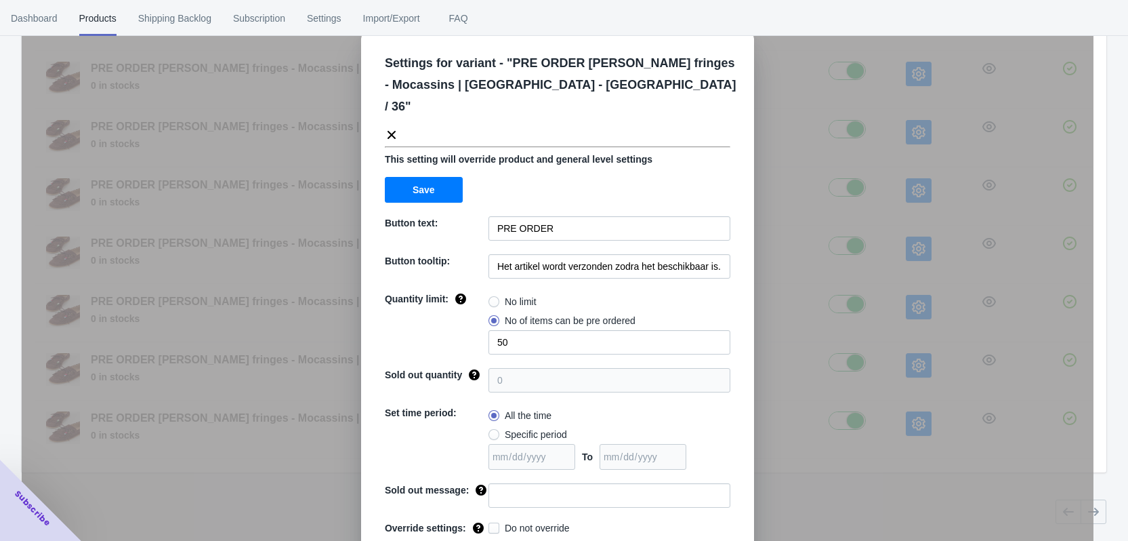
scroll to position [46, 0]
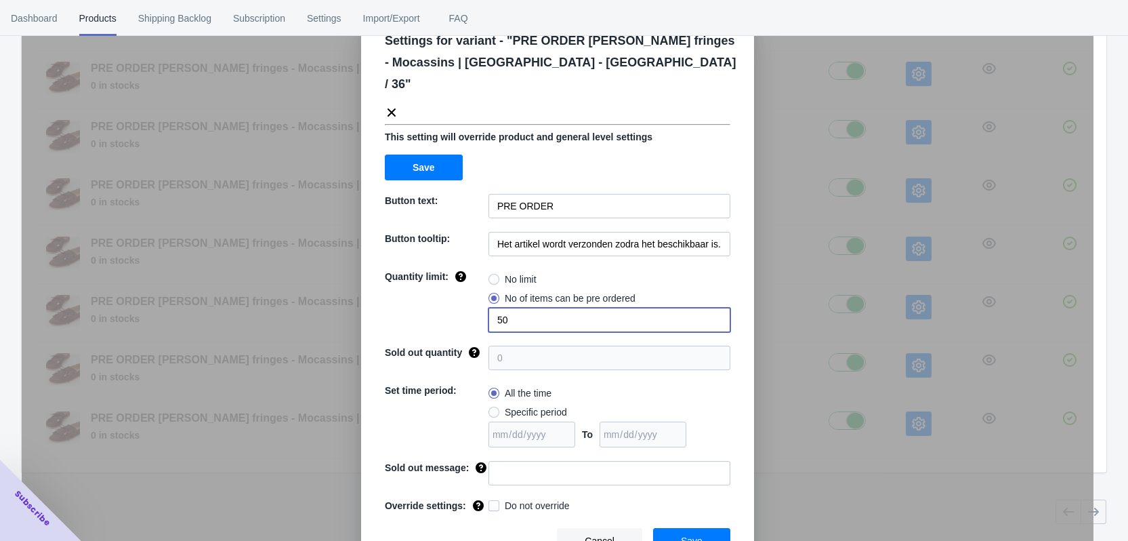
drag, startPoint x: 506, startPoint y: 296, endPoint x: 491, endPoint y: 296, distance: 14.9
click at [491, 308] on input "50" at bounding box center [610, 320] width 242 height 24
type input "2"
click at [520, 461] on input at bounding box center [610, 473] width 242 height 24
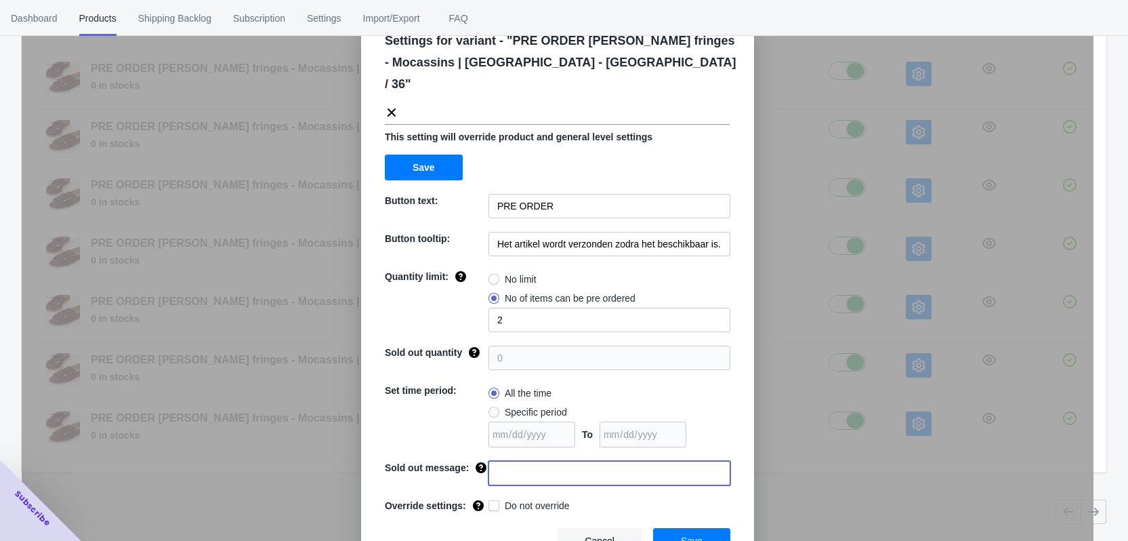
paste input "Deze maat is uitverkocht"
type input "Deze maat is uitverkocht"
click at [489, 500] on span at bounding box center [494, 505] width 11 height 11
click at [491, 502] on input "Do not override" at bounding box center [491, 502] width 1 height 1
checkbox input "true"
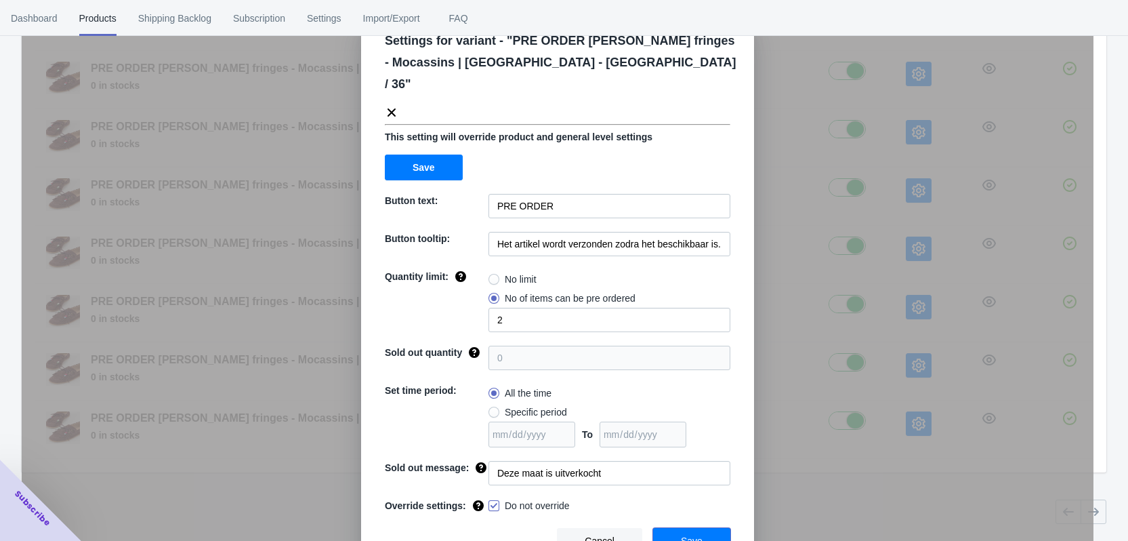
click at [690, 535] on span "Save" at bounding box center [692, 540] width 22 height 11
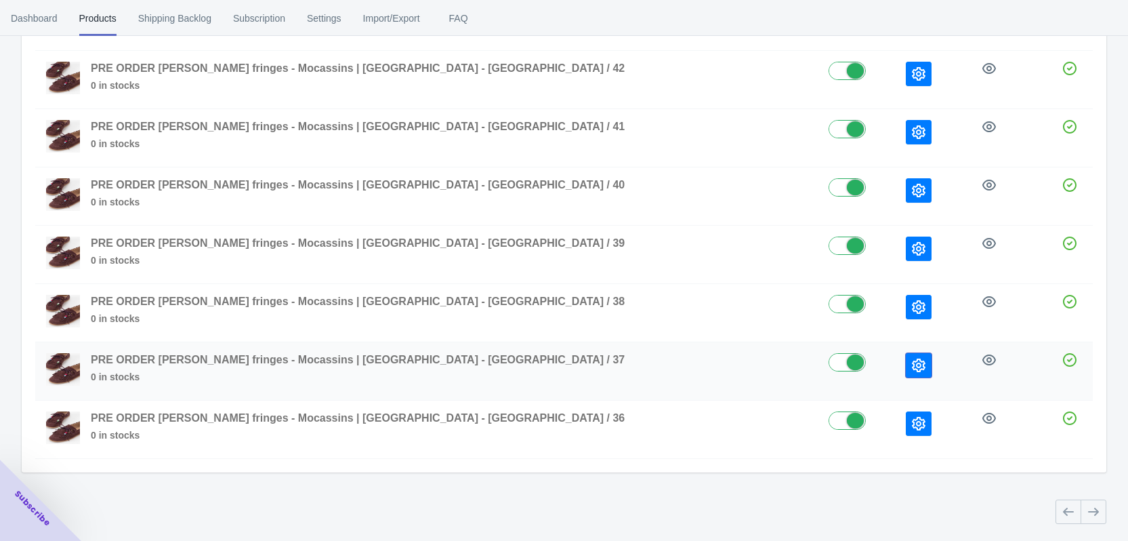
click at [912, 370] on icon "button" at bounding box center [919, 365] width 14 height 14
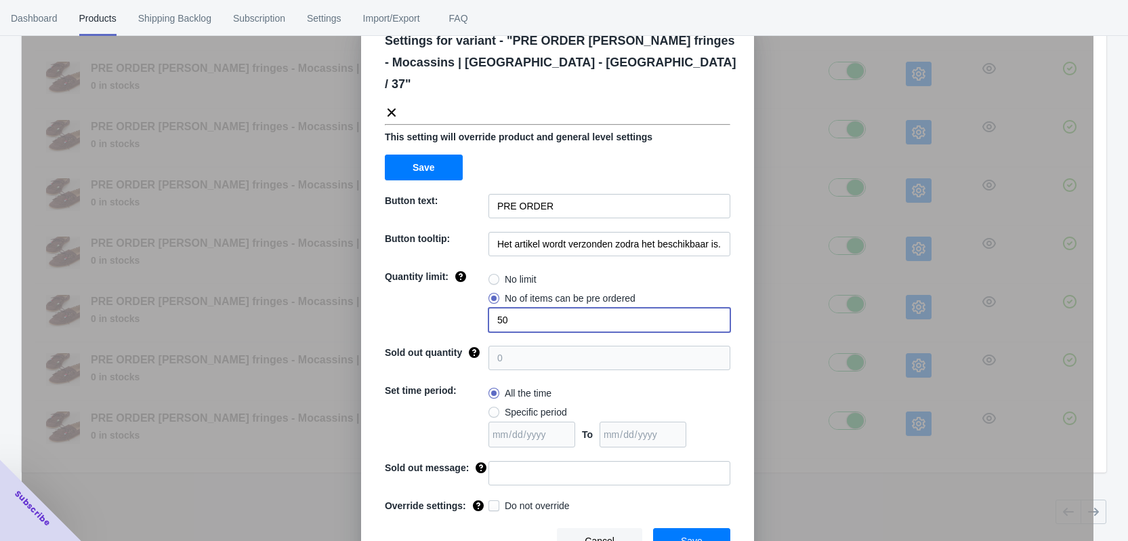
drag, startPoint x: 517, startPoint y: 293, endPoint x: 467, endPoint y: 293, distance: 50.1
click at [467, 293] on div "Quantity limit: No limit No of items can be pre ordered 50" at bounding box center [558, 301] width 346 height 62
type input "2"
click at [509, 461] on input at bounding box center [610, 473] width 242 height 24
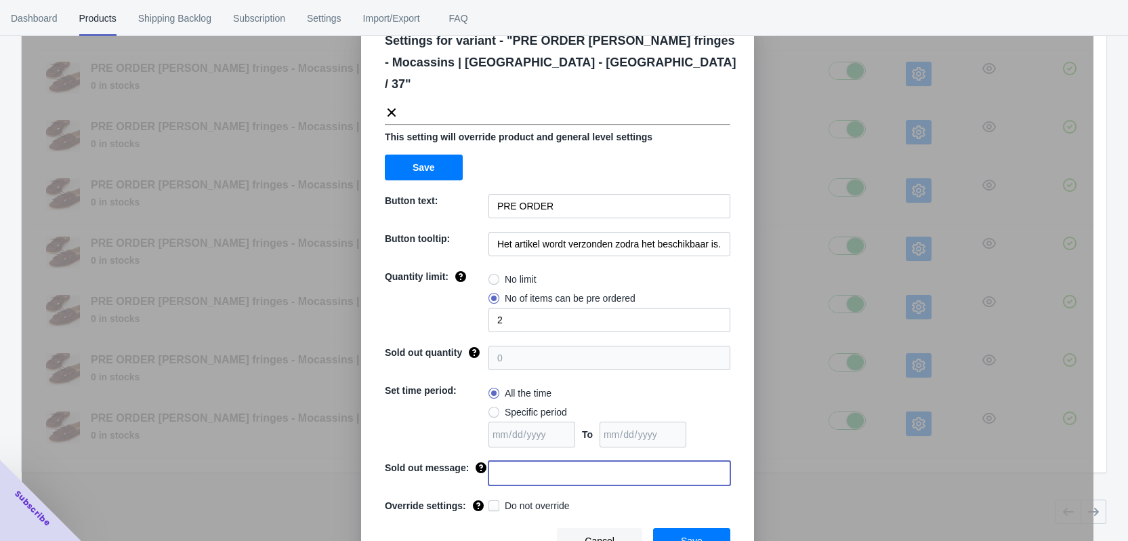
paste input "Deze maat is uitverkocht"
type input "Deze maat is uitverkocht"
click at [510, 499] on span "Do not override" at bounding box center [537, 506] width 65 height 14
click at [492, 502] on input "Do not override" at bounding box center [491, 502] width 1 height 1
checkbox input "true"
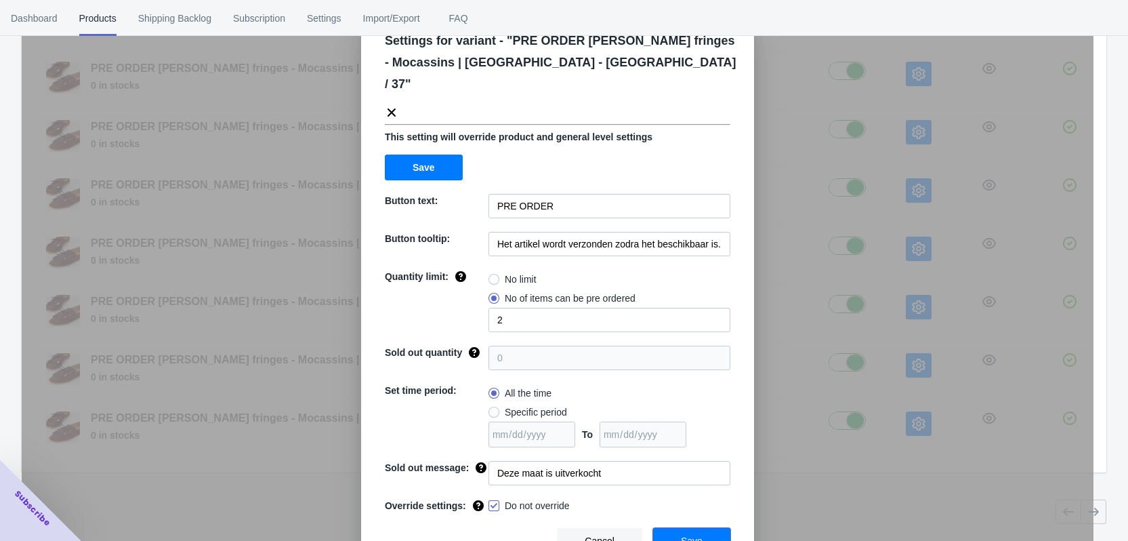
click at [690, 535] on span "Save" at bounding box center [692, 540] width 22 height 11
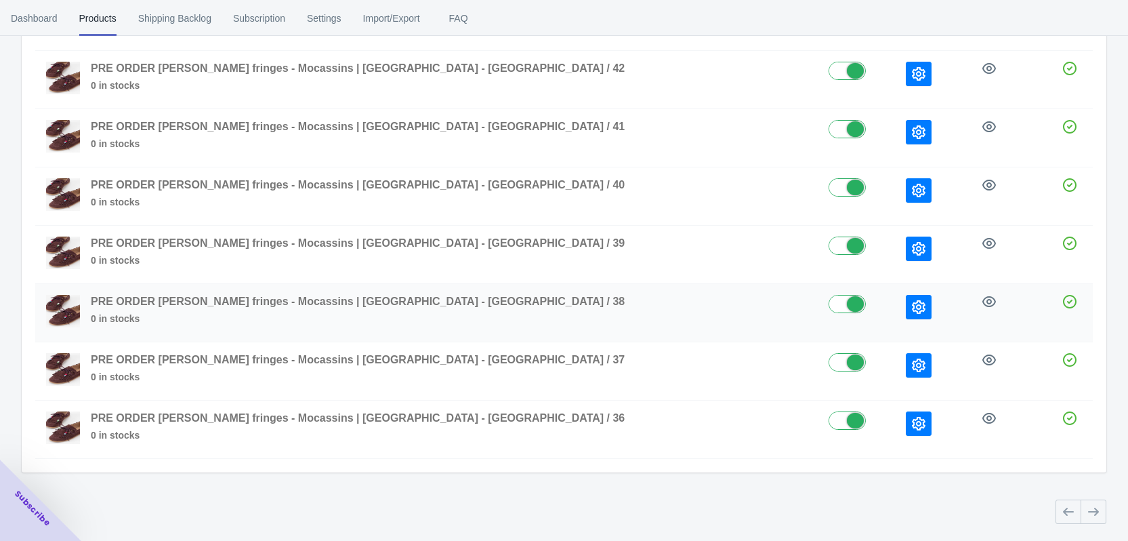
click at [912, 304] on icon "button" at bounding box center [919, 307] width 14 height 14
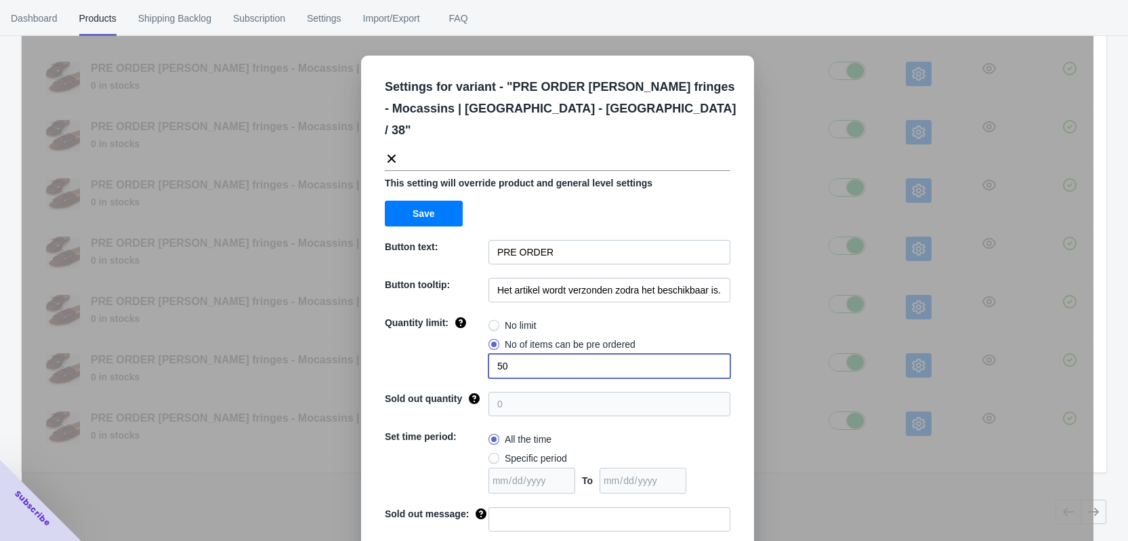
drag, startPoint x: 493, startPoint y: 341, endPoint x: 477, endPoint y: 340, distance: 15.6
click at [478, 340] on div "Quantity limit: No limit No of items can be pre ordered 50" at bounding box center [558, 347] width 346 height 62
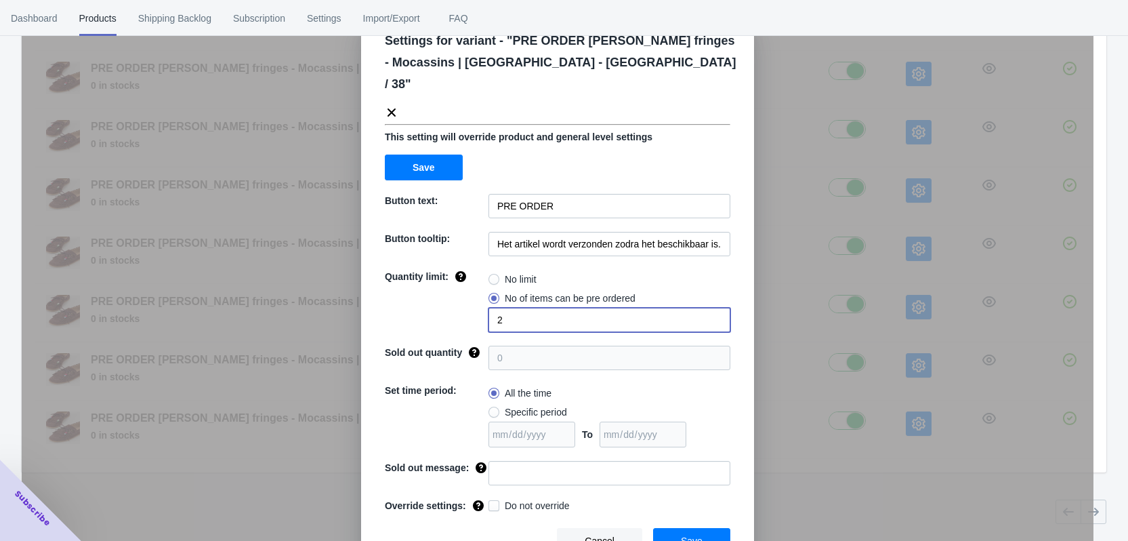
type input "2"
click at [531, 461] on input at bounding box center [610, 473] width 242 height 24
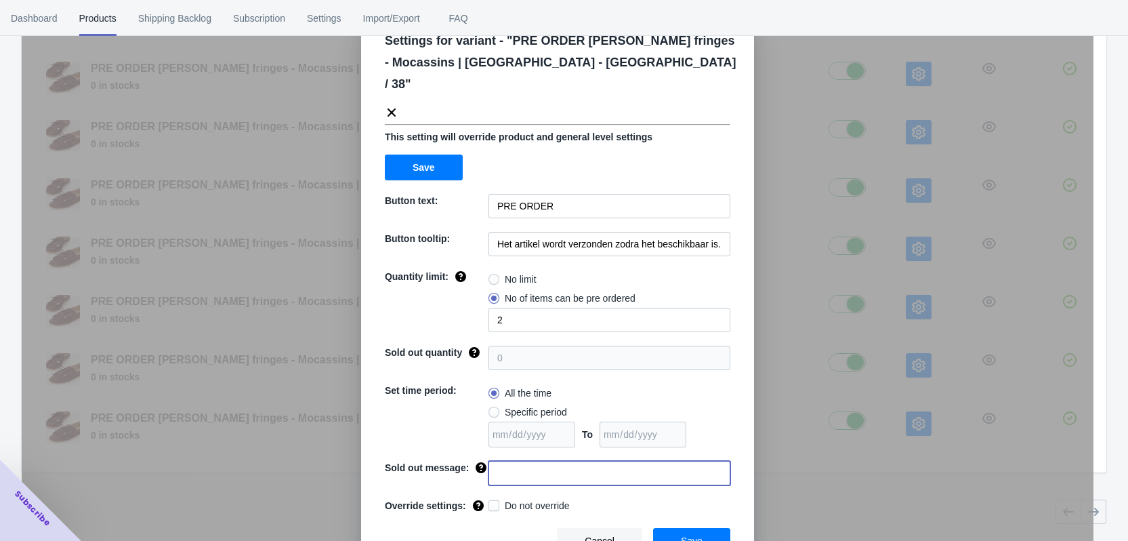
paste input "Deze maat is uitverkocht"
type input "Deze maat is uitverkocht"
click at [507, 499] on span "Do not override" at bounding box center [537, 506] width 65 height 14
click at [492, 502] on input "Do not override" at bounding box center [491, 502] width 1 height 1
checkbox input "true"
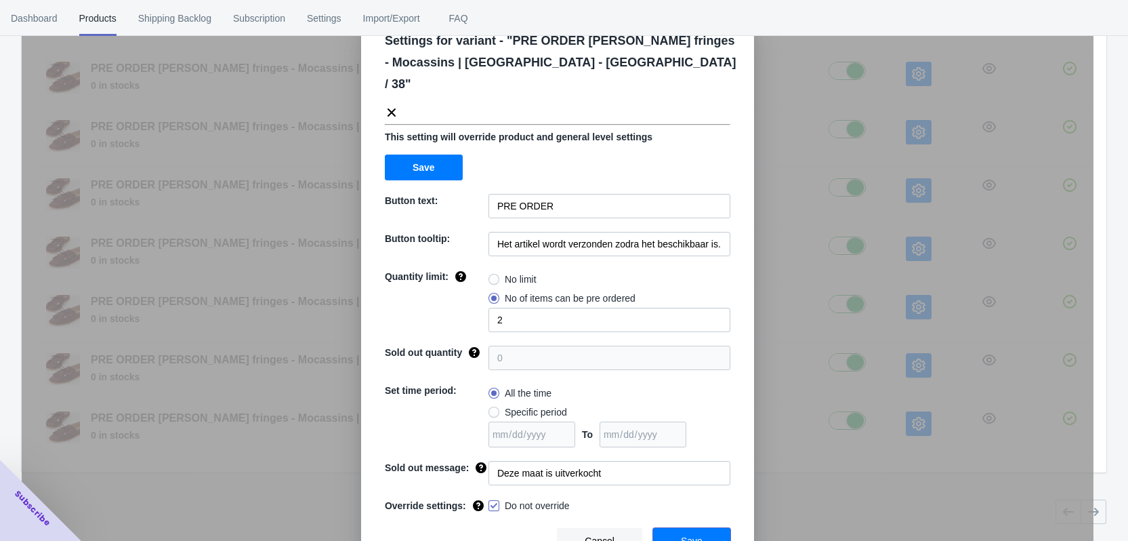
click at [674, 528] on button "Save" at bounding box center [691, 541] width 77 height 26
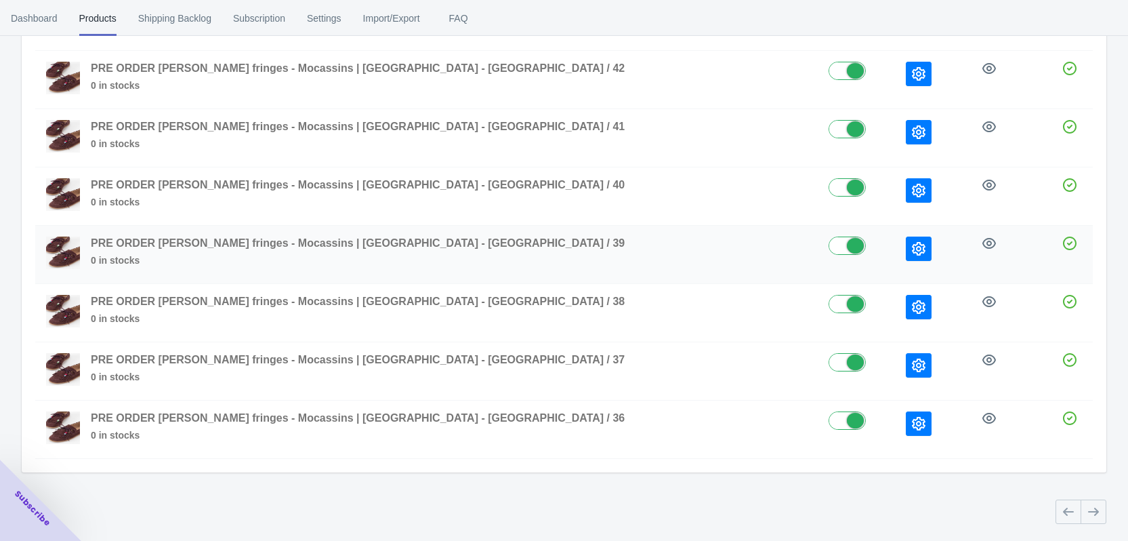
click at [912, 247] on icon "button" at bounding box center [919, 249] width 14 height 14
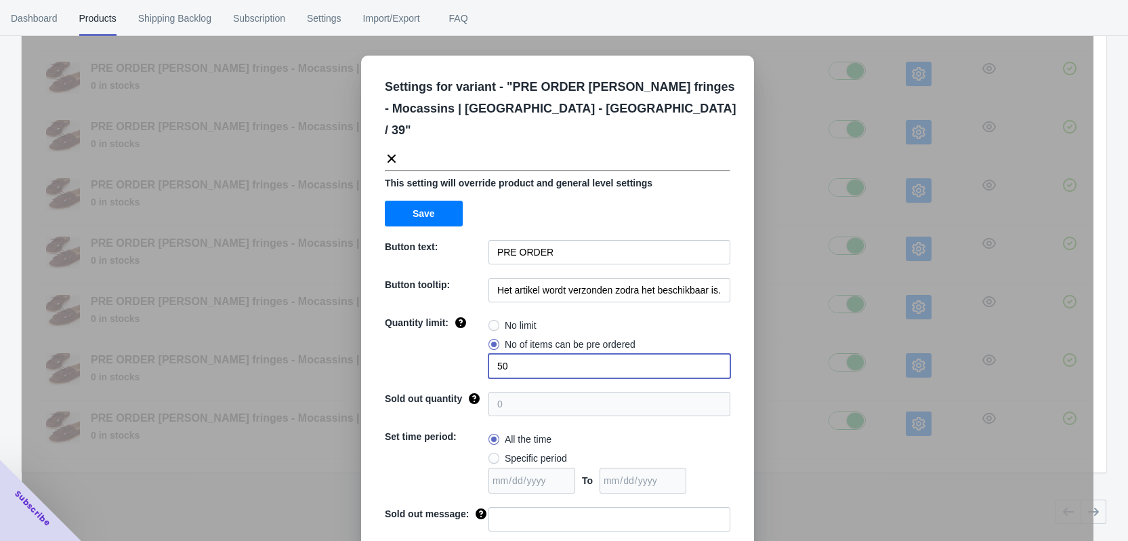
drag, startPoint x: 516, startPoint y: 352, endPoint x: 474, endPoint y: 349, distance: 42.1
click at [474, 349] on div "Quantity limit: No limit No of items can be pre ordered 50" at bounding box center [558, 347] width 346 height 62
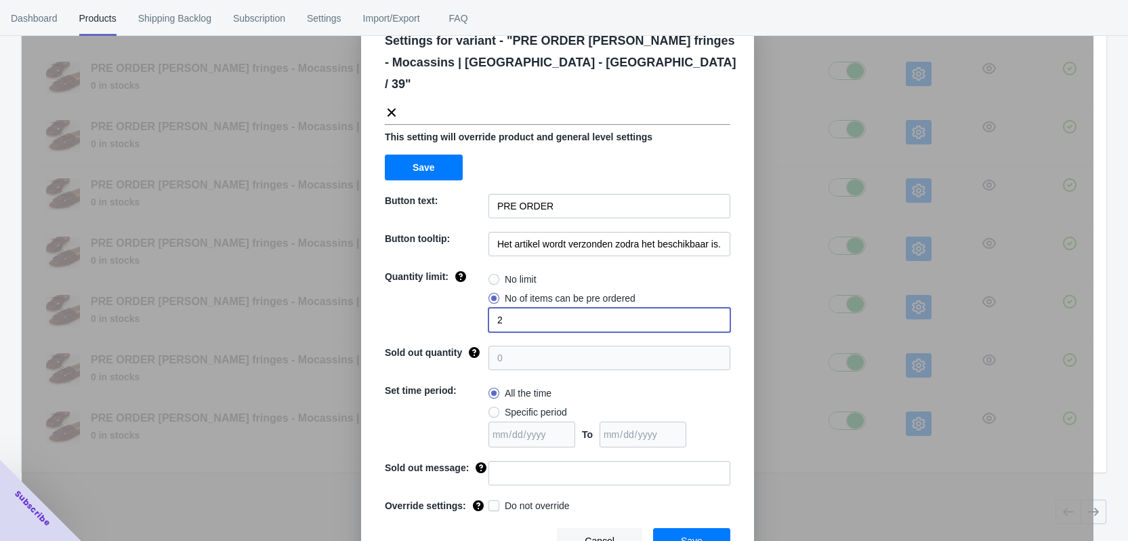
type input "2"
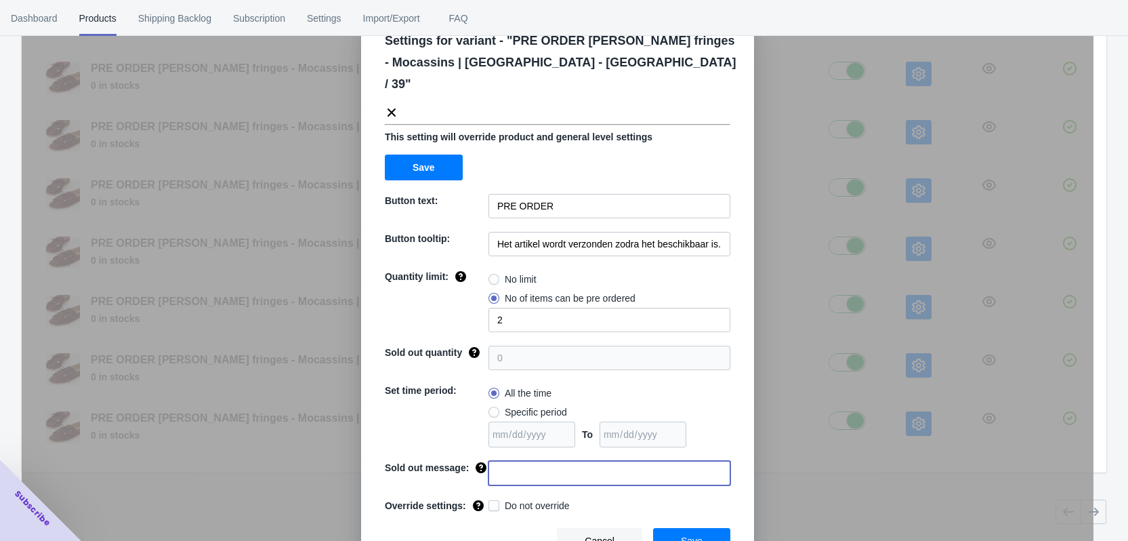
click at [523, 461] on input at bounding box center [610, 473] width 242 height 24
paste input "Deze maat is uitverkocht"
type input "Deze maat is uitverkocht"
click at [541, 499] on span "Do not override" at bounding box center [537, 506] width 65 height 14
click at [492, 502] on input "Do not override" at bounding box center [491, 502] width 1 height 1
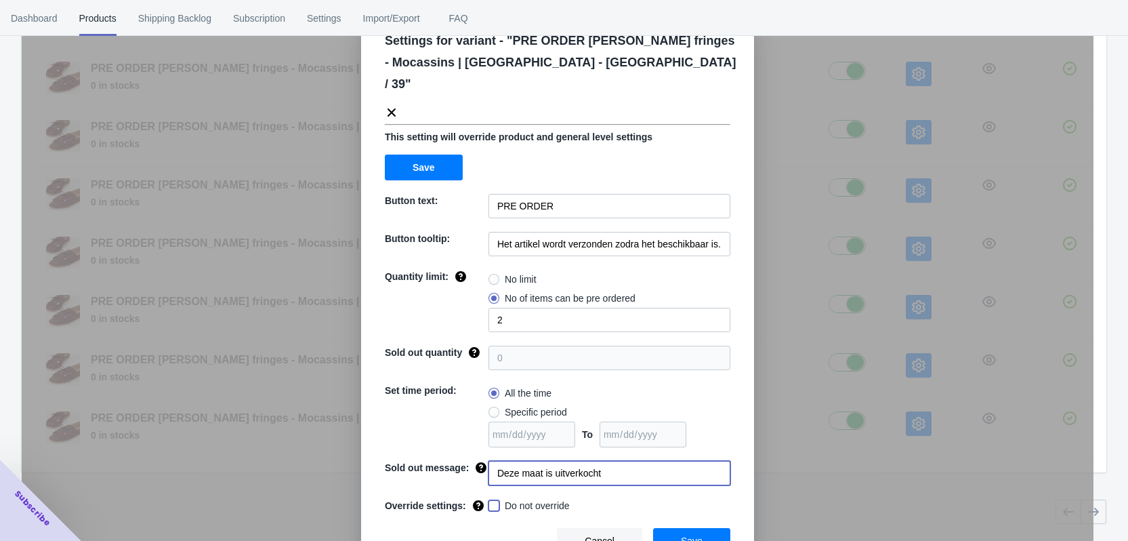
checkbox input "true"
click at [686, 535] on span "Save" at bounding box center [692, 540] width 22 height 11
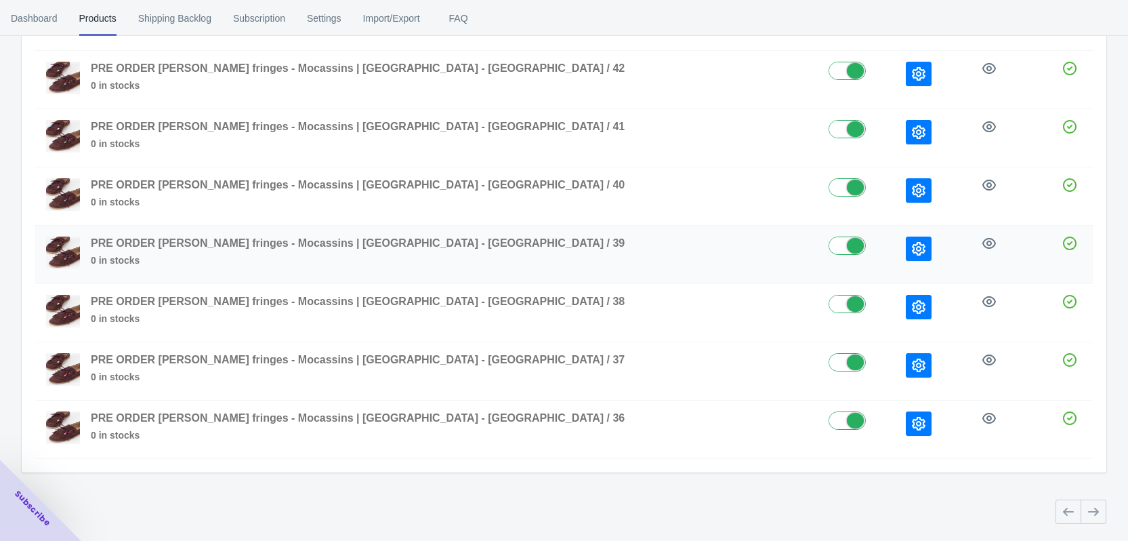
click at [912, 251] on icon "button" at bounding box center [919, 249] width 14 height 14
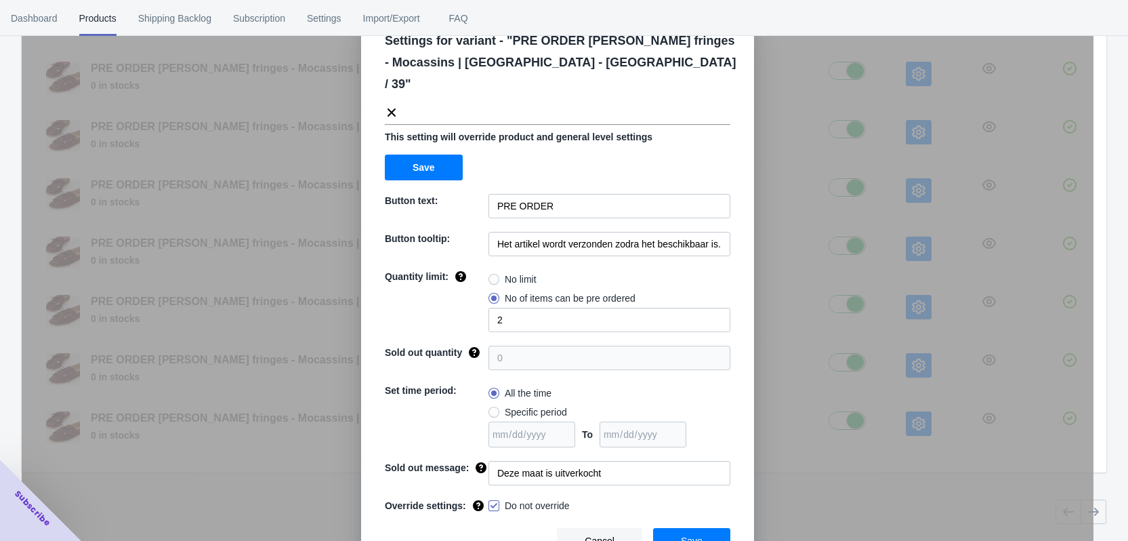
click at [694, 532] on div "Settings for variant - " PRE ORDER [PERSON_NAME] fringes - Mocassins | [GEOGRAP…" at bounding box center [557, 291] width 393 height 564
click at [699, 528] on button "Save" at bounding box center [691, 541] width 77 height 26
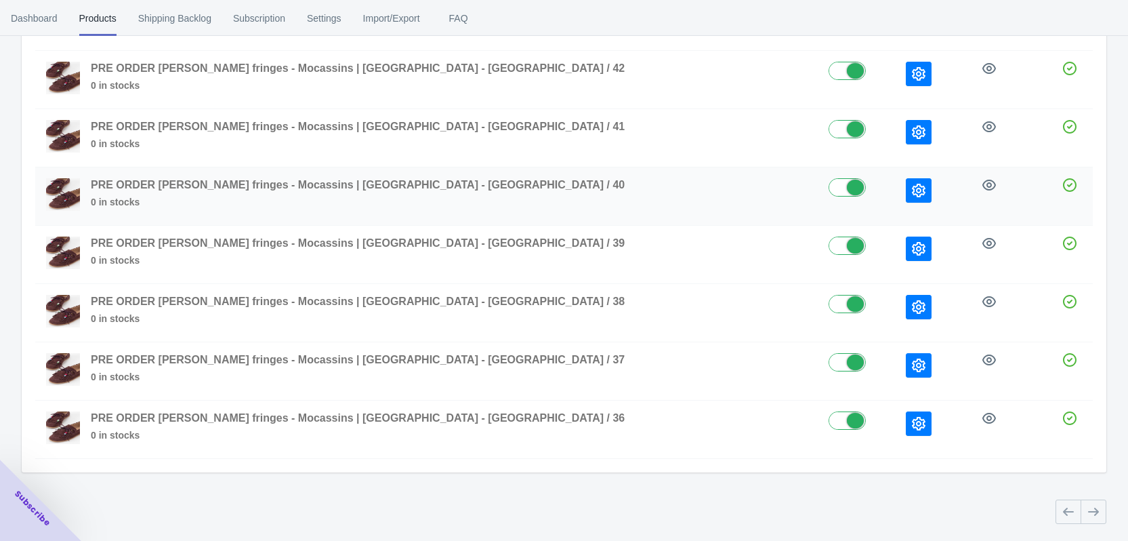
click at [912, 186] on icon "button" at bounding box center [919, 191] width 14 height 14
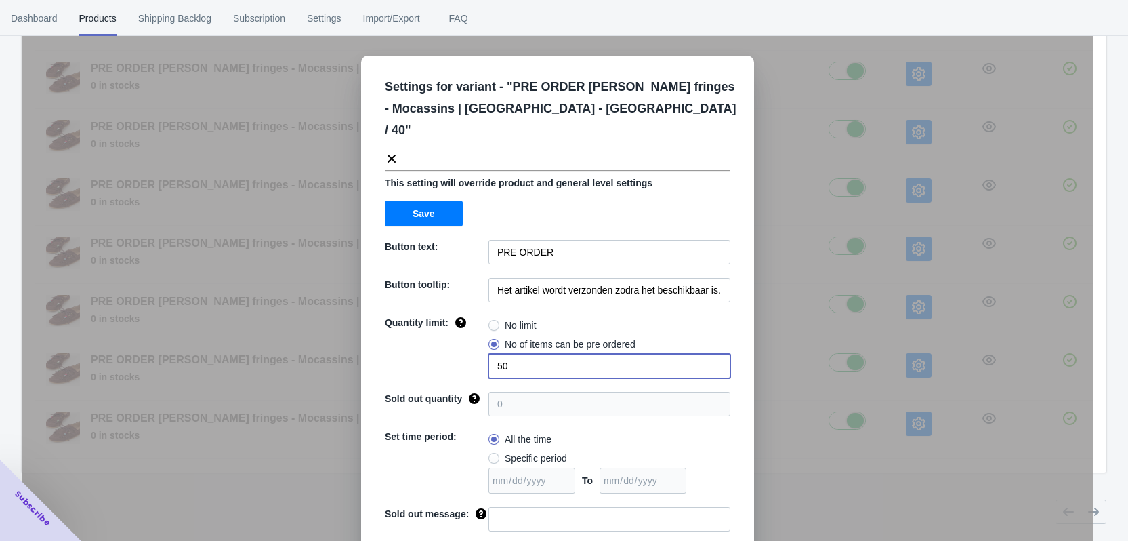
drag, startPoint x: 516, startPoint y: 346, endPoint x: 456, endPoint y: 346, distance: 60.3
click at [457, 346] on div "Quantity limit: No limit No of items can be pre ordered 50" at bounding box center [558, 347] width 346 height 62
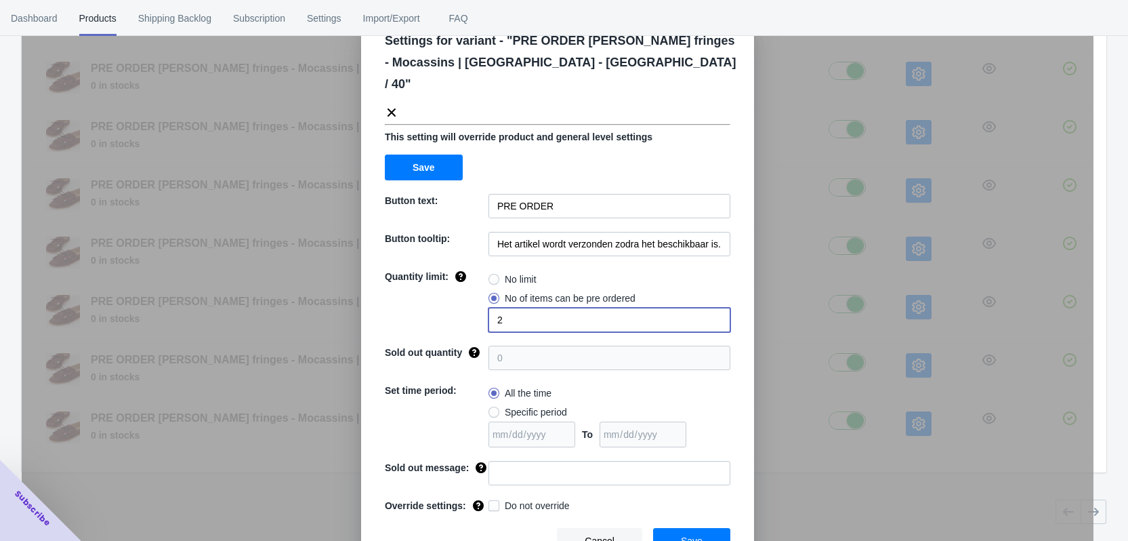
type input "2"
click at [527, 461] on input at bounding box center [610, 473] width 242 height 24
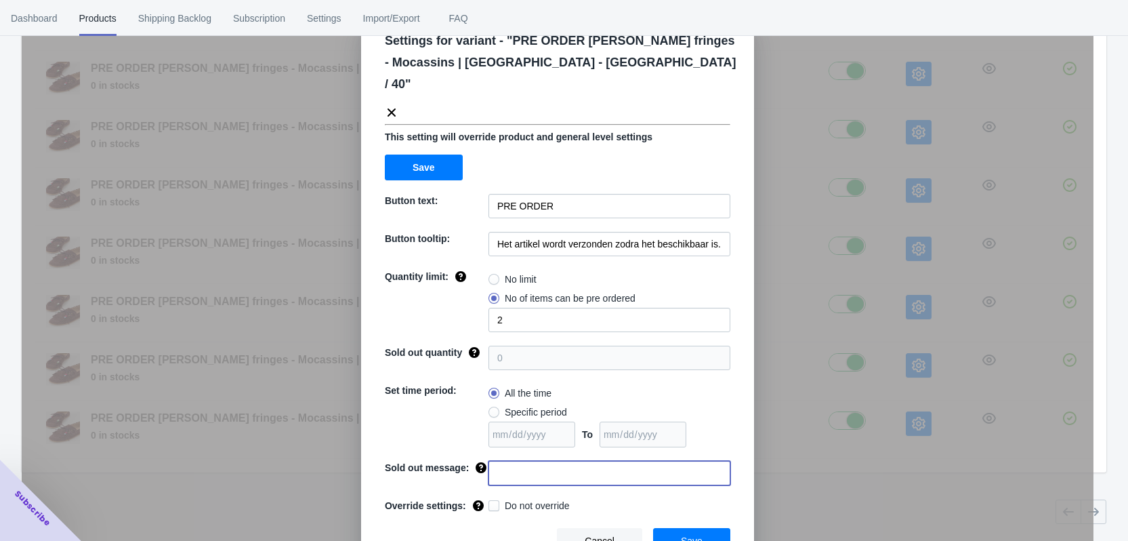
paste input "Deze maat is uitverkocht"
type input "Deze maat is uitverkocht"
click at [489, 499] on label "Do not override" at bounding box center [529, 506] width 81 height 14
click at [491, 502] on input "Do not override" at bounding box center [491, 502] width 1 height 1
checkbox input "true"
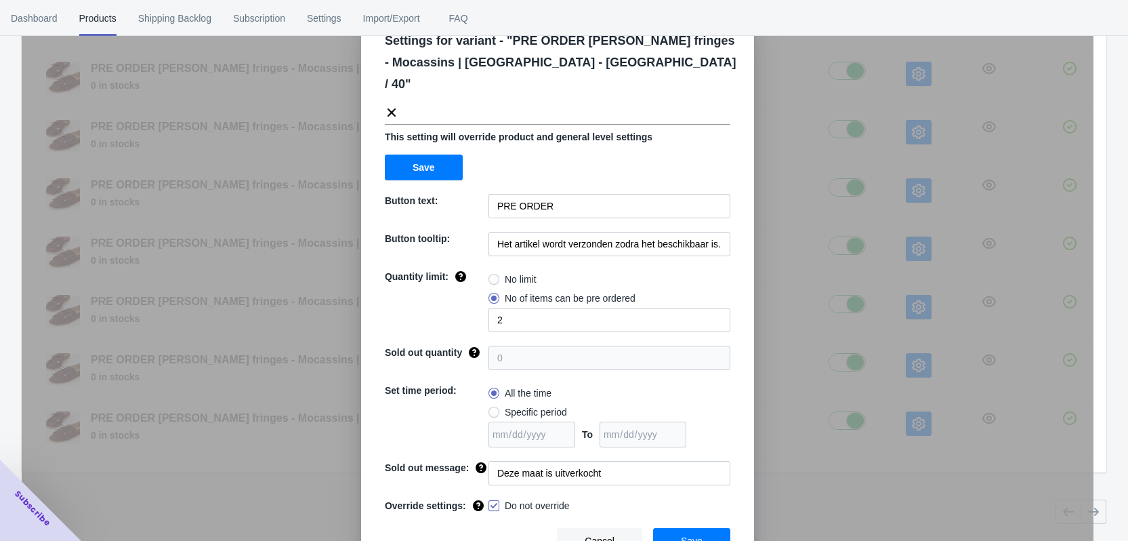
click at [711, 528] on button "Save" at bounding box center [691, 541] width 77 height 26
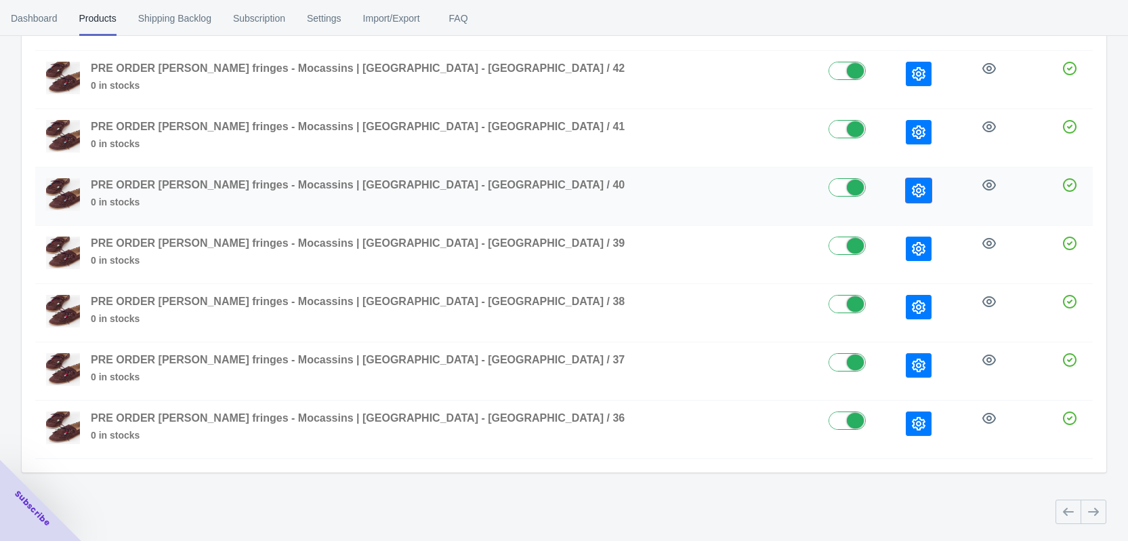
click at [912, 195] on icon "button" at bounding box center [919, 191] width 14 height 14
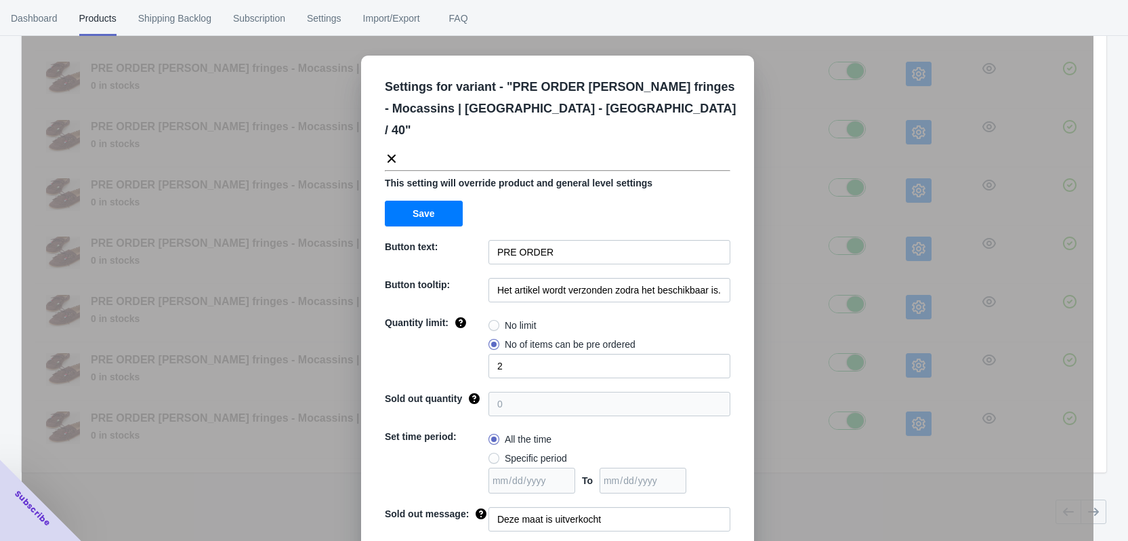
click at [814, 226] on div "Settings for variant - " PRE ORDER [PERSON_NAME] fringes - Mocassins | [GEOGRAP…" at bounding box center [558, 304] width 1072 height 541
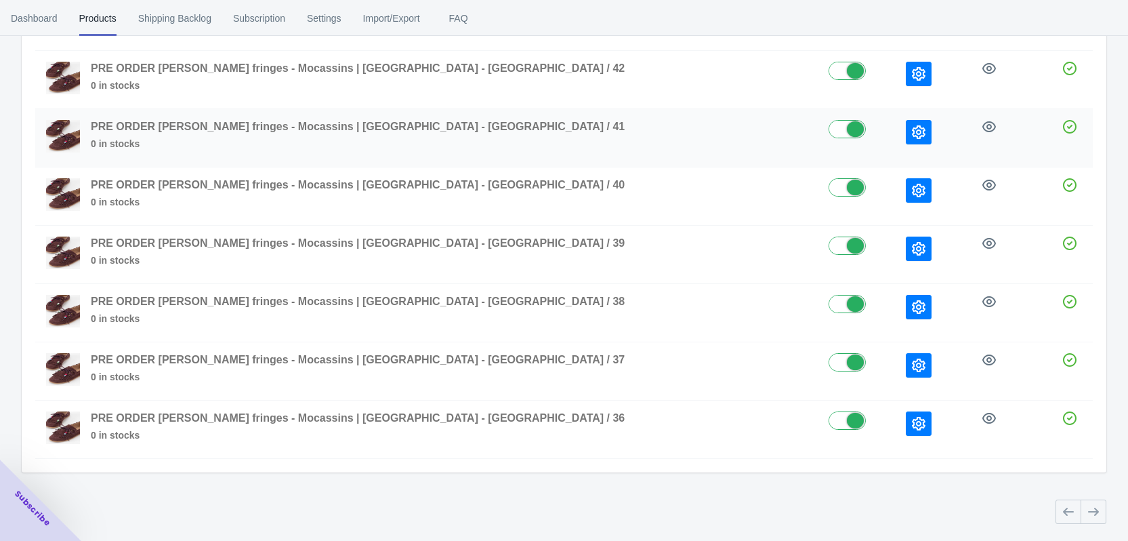
click at [912, 133] on icon "button" at bounding box center [919, 132] width 14 height 14
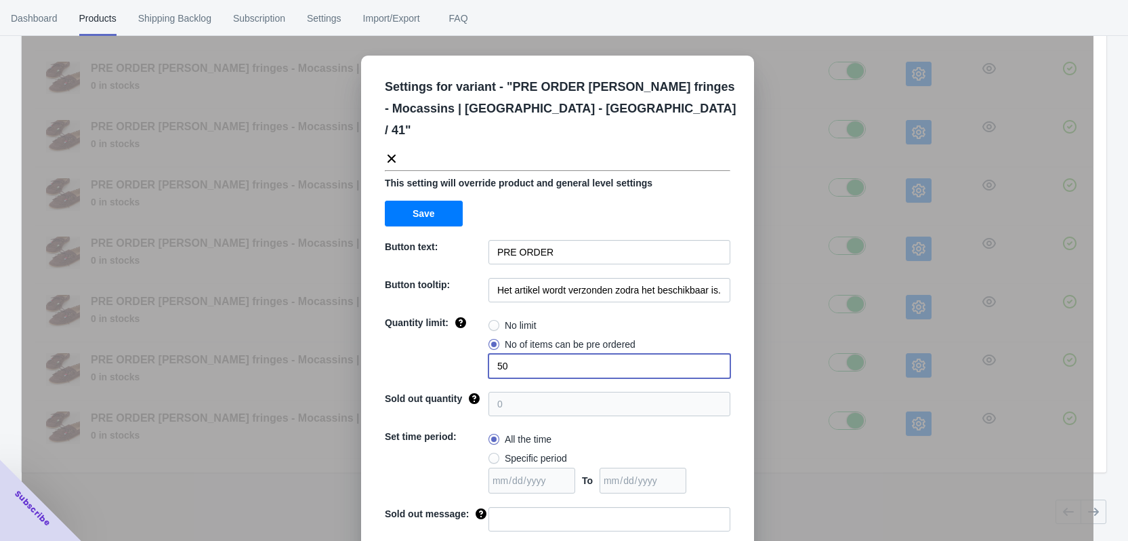
drag, startPoint x: 499, startPoint y: 348, endPoint x: 464, endPoint y: 346, distance: 35.3
click at [464, 346] on div "Quantity limit: No limit No of items can be pre ordered 50" at bounding box center [558, 347] width 346 height 62
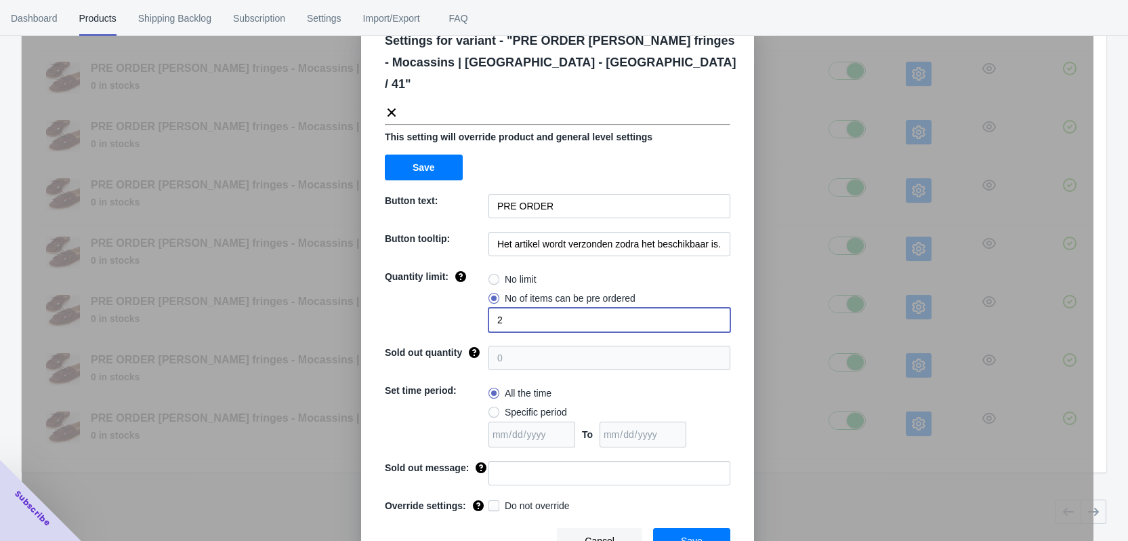
type input "2"
click at [539, 461] on input at bounding box center [610, 473] width 242 height 24
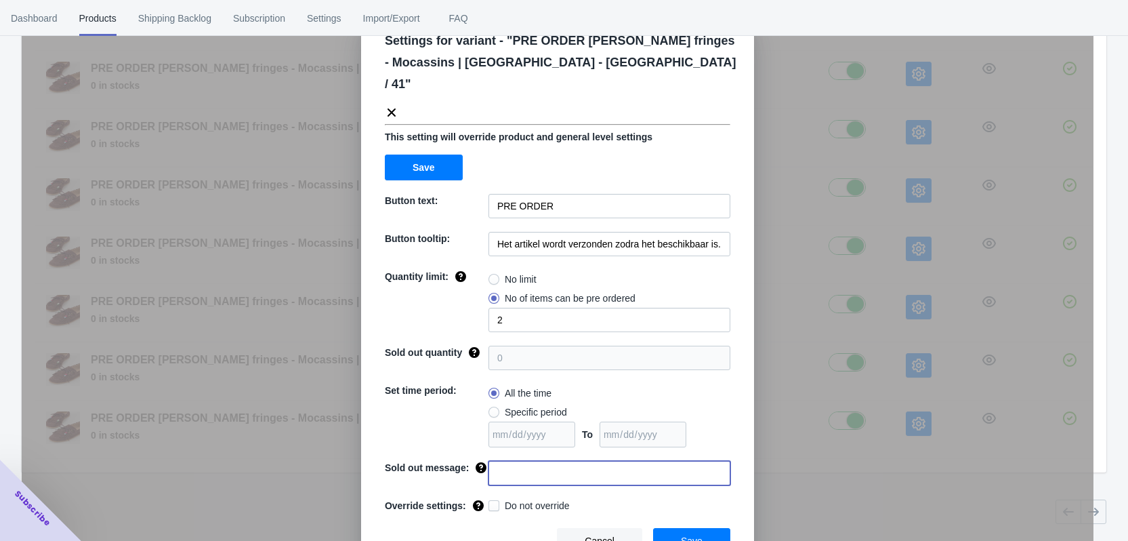
paste input "Deze maat is uitverkocht"
type input "Deze maat is uitverkocht"
click at [505, 499] on span "Do not override" at bounding box center [537, 506] width 65 height 14
click at [492, 502] on input "Do not override" at bounding box center [491, 502] width 1 height 1
checkbox input "true"
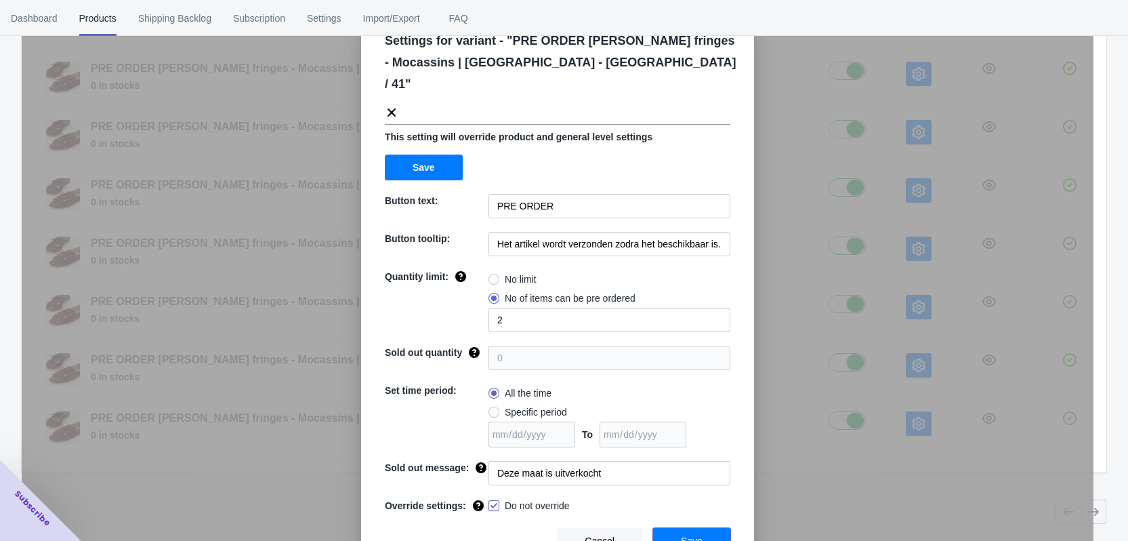
click at [692, 535] on span "Save" at bounding box center [692, 540] width 22 height 11
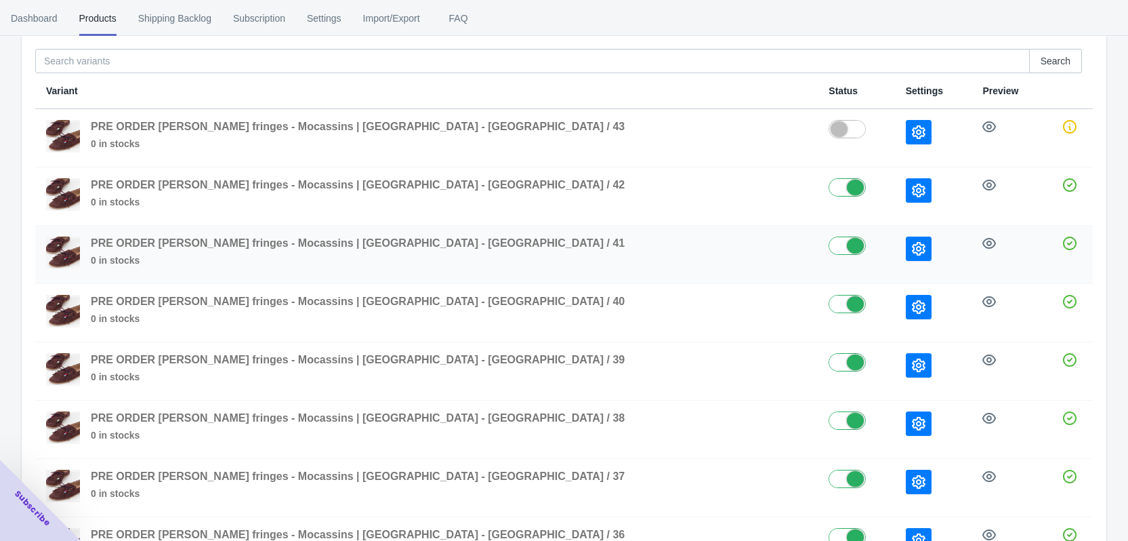
scroll to position [94, 0]
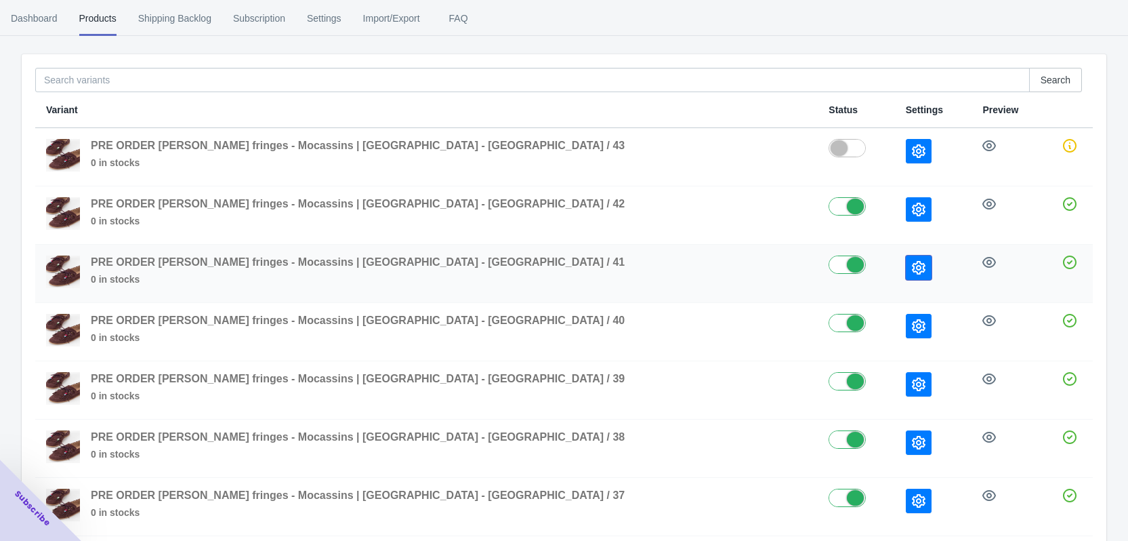
click at [906, 264] on button "button" at bounding box center [919, 267] width 26 height 24
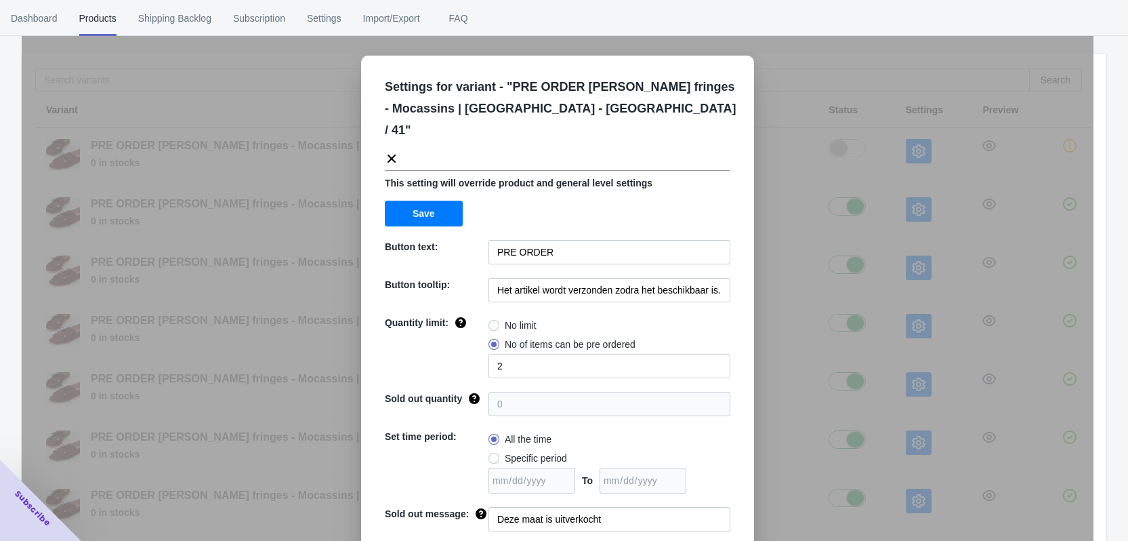
click at [818, 293] on div "Settings for variant - " PRE ORDER [PERSON_NAME] fringes - Mocassins | [GEOGRAP…" at bounding box center [558, 304] width 1072 height 541
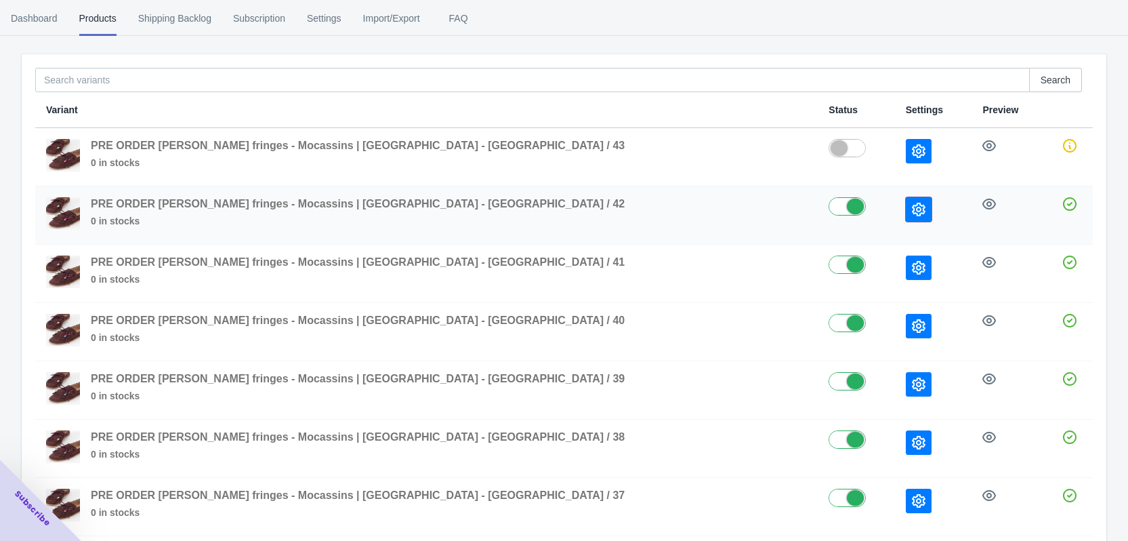
click at [912, 208] on icon "button" at bounding box center [919, 210] width 14 height 14
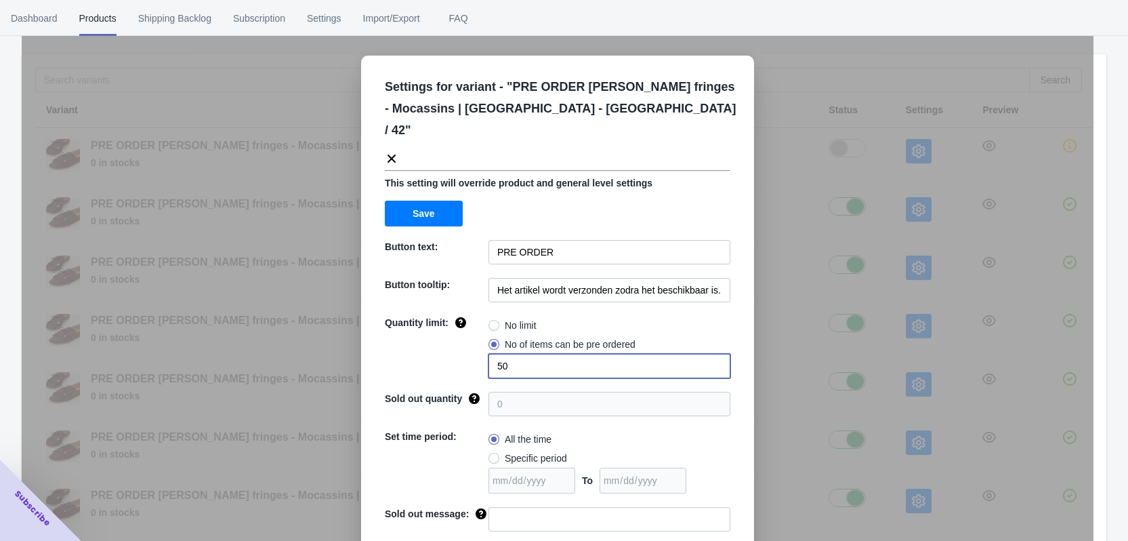
click at [482, 344] on div "Quantity limit: No limit No of items can be pre ordered 50" at bounding box center [558, 347] width 346 height 62
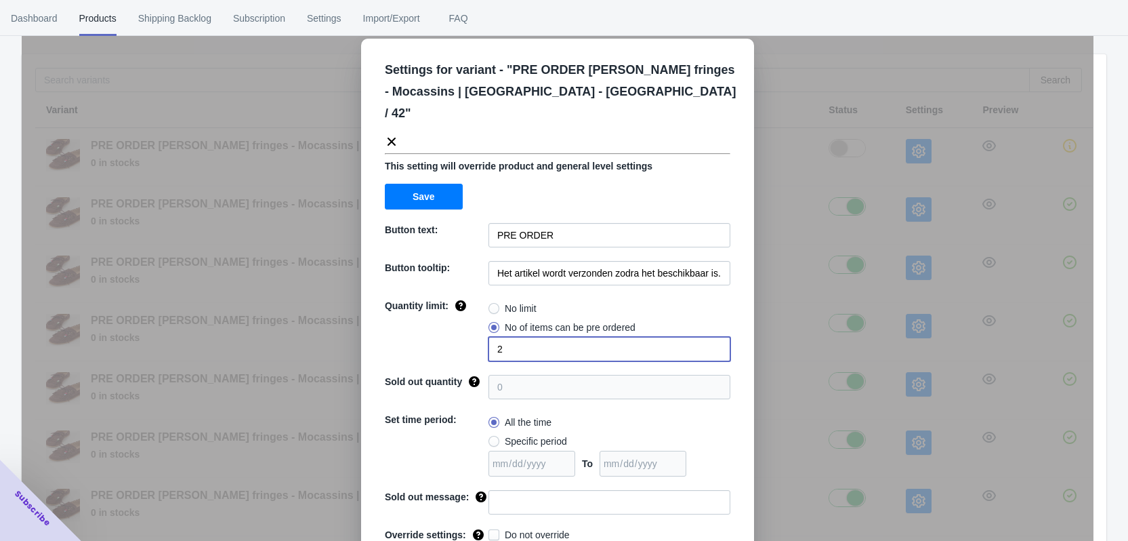
scroll to position [46, 0]
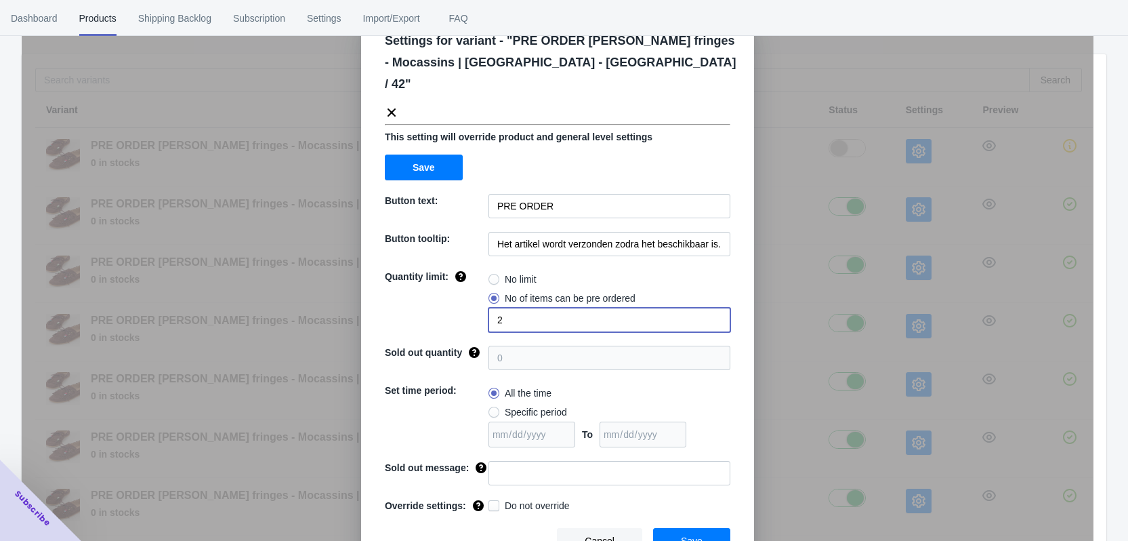
type input "2"
click at [527, 461] on input at bounding box center [610, 473] width 242 height 24
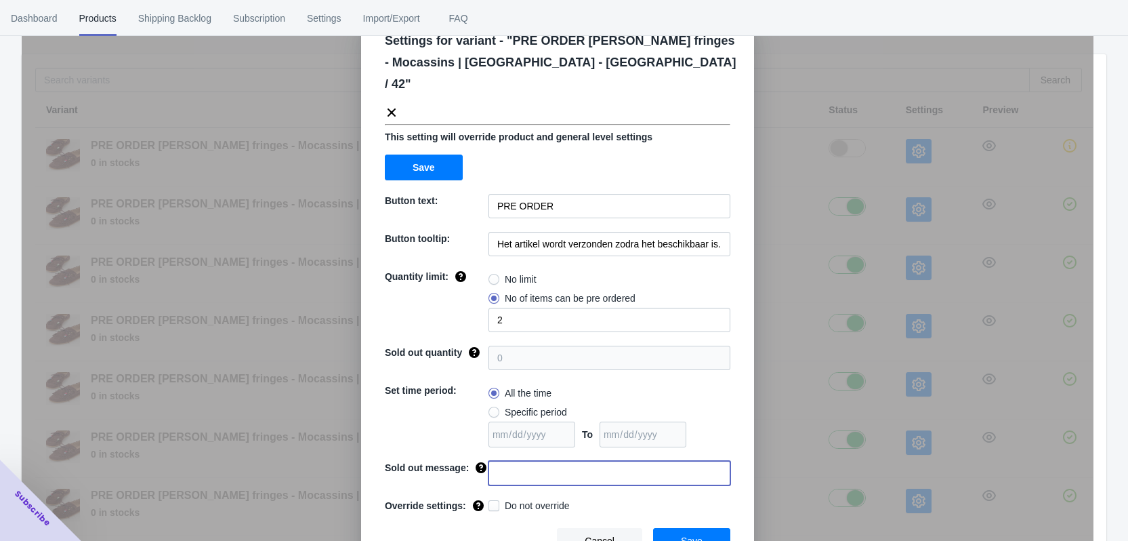
paste input "Deze maat is uitverkocht"
type input "Deze maat is uitverkocht"
click at [489, 500] on span at bounding box center [494, 505] width 11 height 11
click at [491, 502] on input "Do not override" at bounding box center [491, 502] width 1 height 1
checkbox input "true"
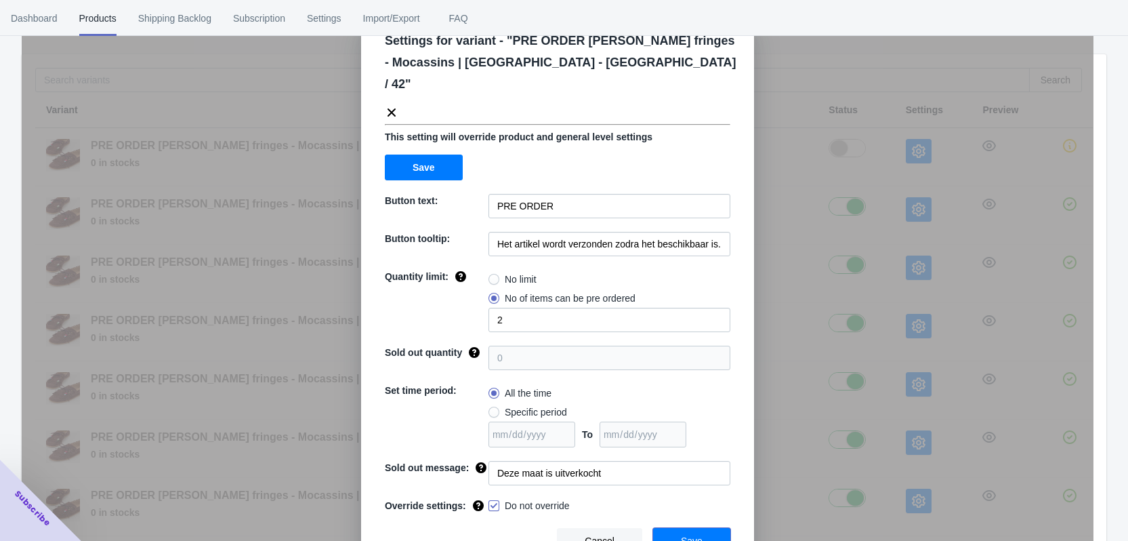
click at [691, 535] on span "Save" at bounding box center [692, 540] width 22 height 11
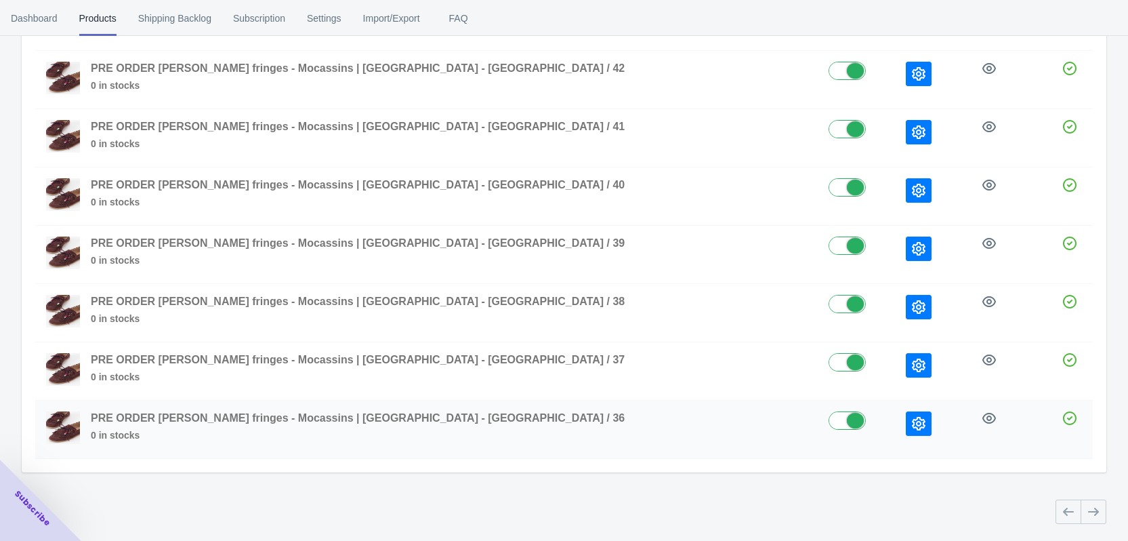
scroll to position [0, 0]
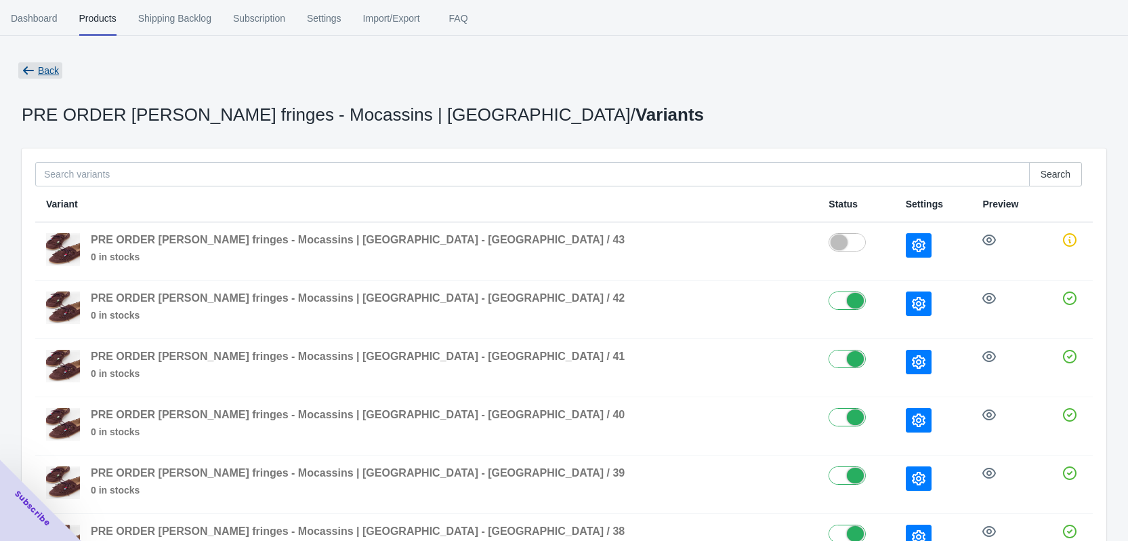
click at [39, 73] on span "Back" at bounding box center [48, 70] width 21 height 11
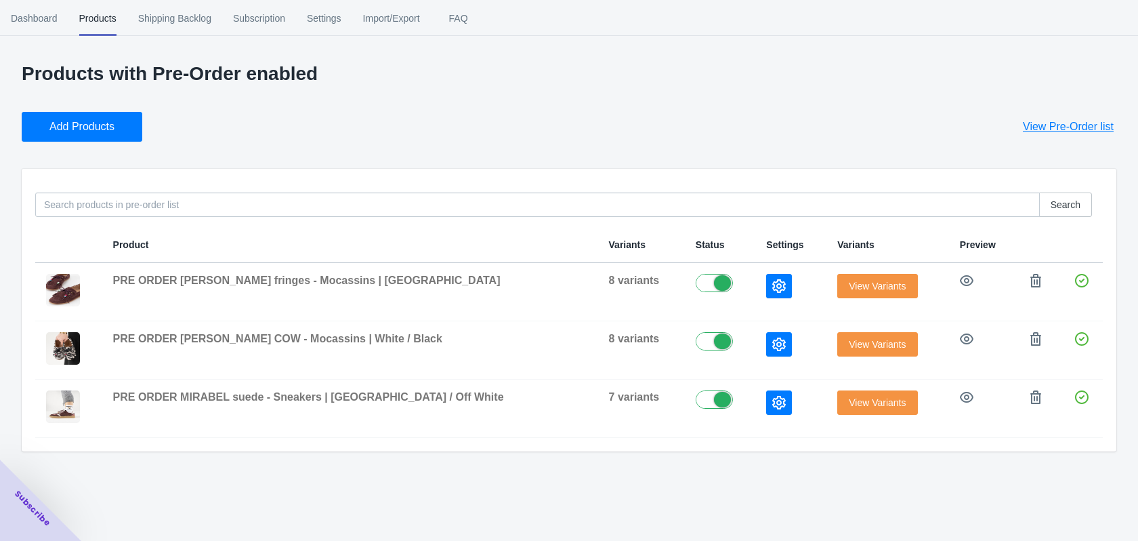
click at [79, 132] on button "Add Products" at bounding box center [82, 127] width 121 height 30
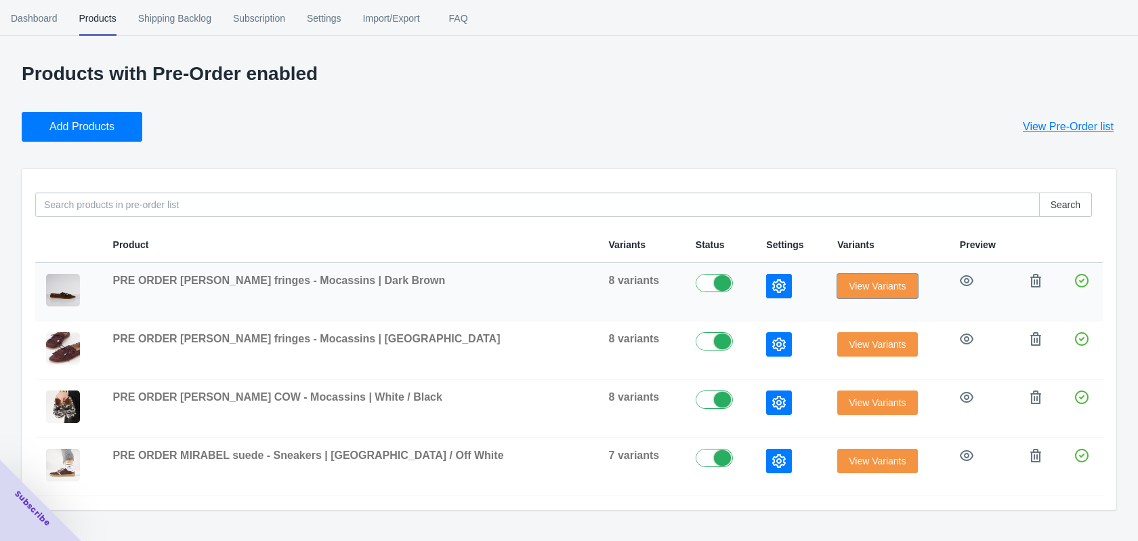
click at [849, 288] on span "View Variants" at bounding box center [877, 285] width 57 height 11
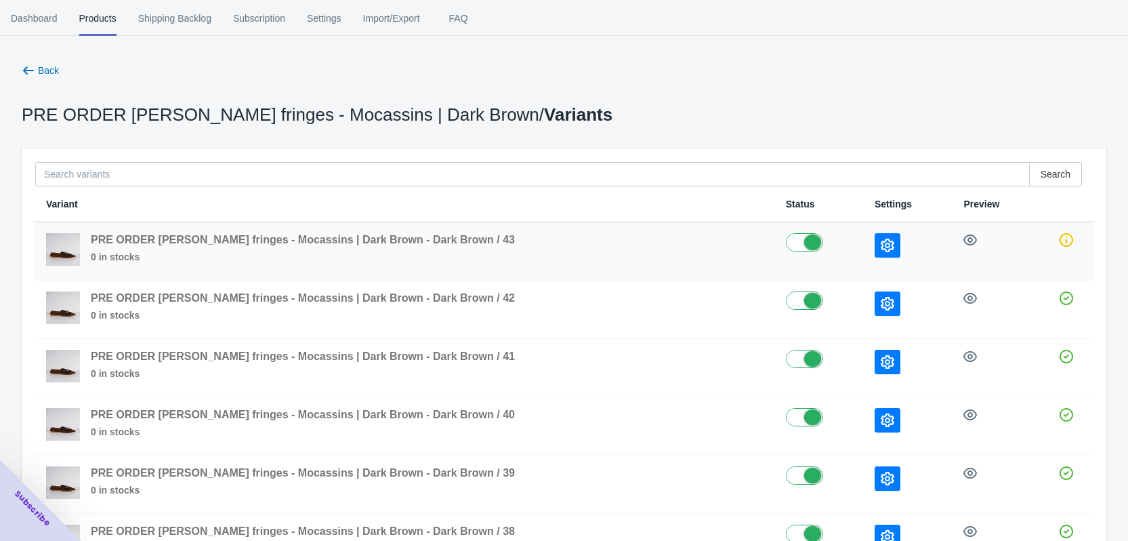
click at [786, 245] on label at bounding box center [819, 241] width 67 height 16
checkbox input "false"
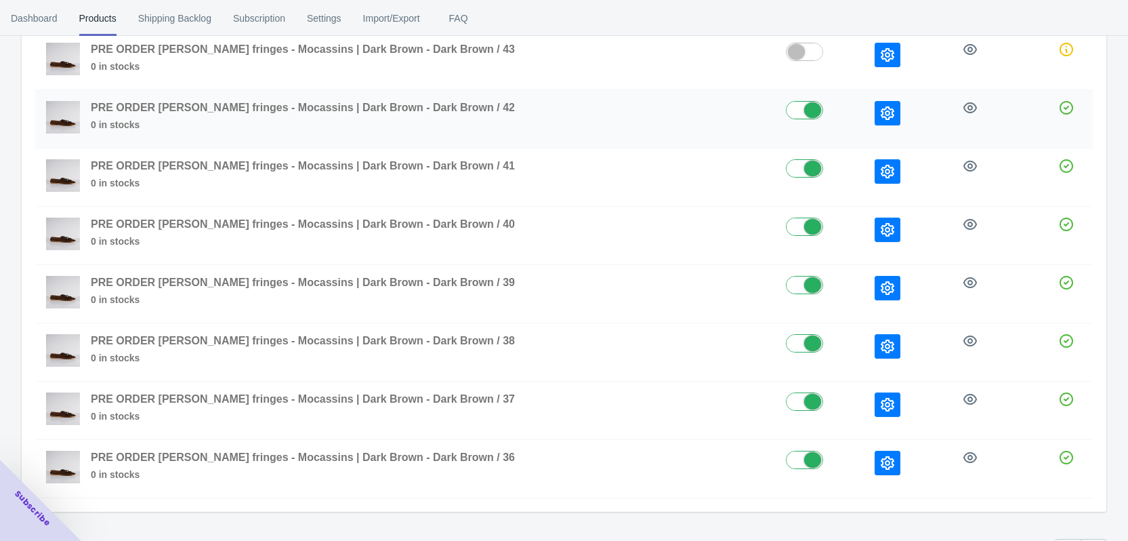
scroll to position [203, 0]
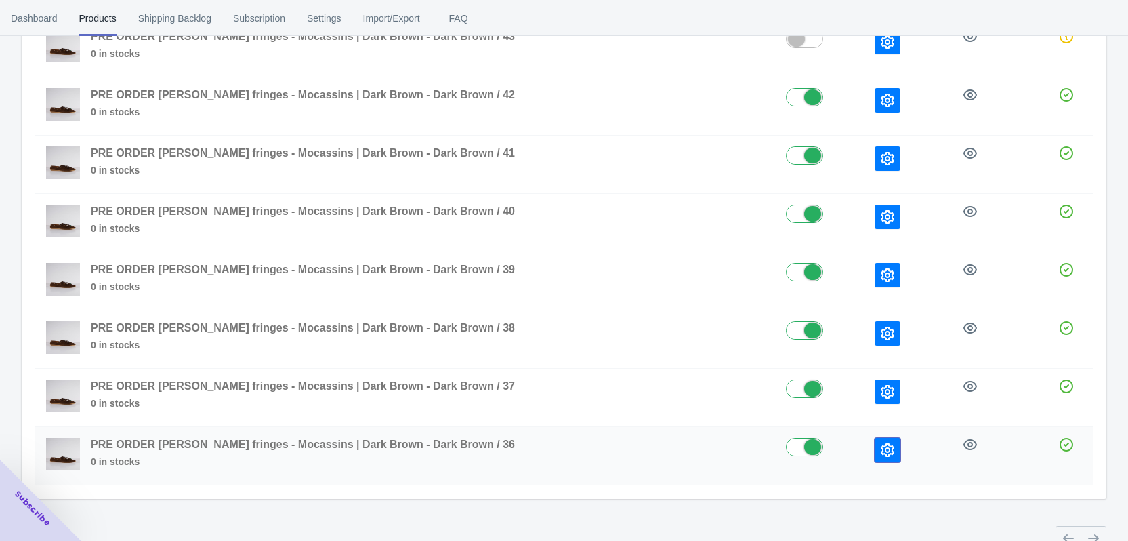
click at [881, 450] on icon "button" at bounding box center [888, 450] width 14 height 14
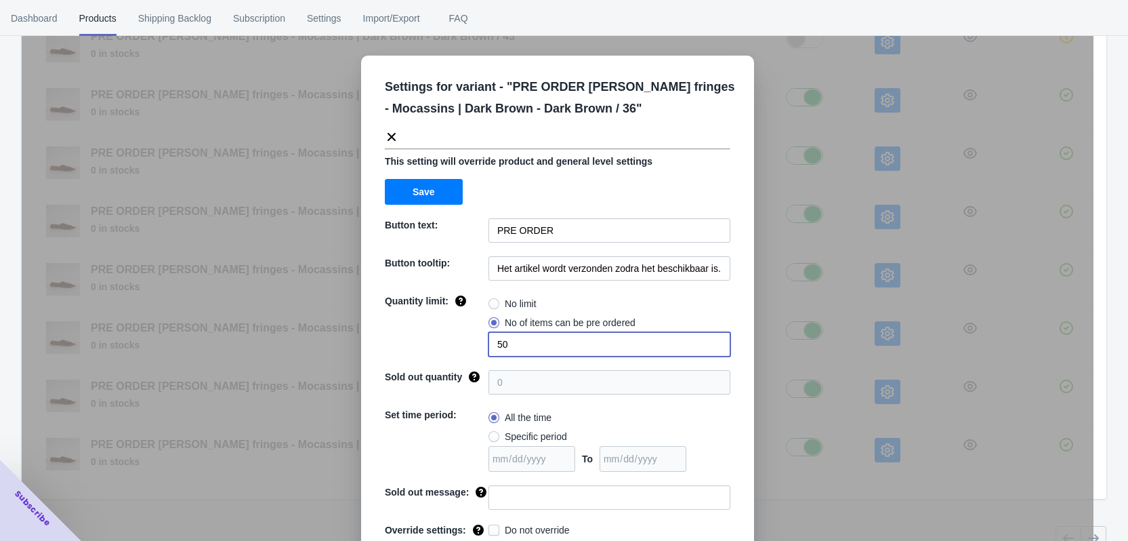
drag, startPoint x: 516, startPoint y: 342, endPoint x: 465, endPoint y: 336, distance: 51.9
click at [465, 336] on div "Quantity limit: No limit No of items can be pre ordered 50" at bounding box center [558, 325] width 346 height 62
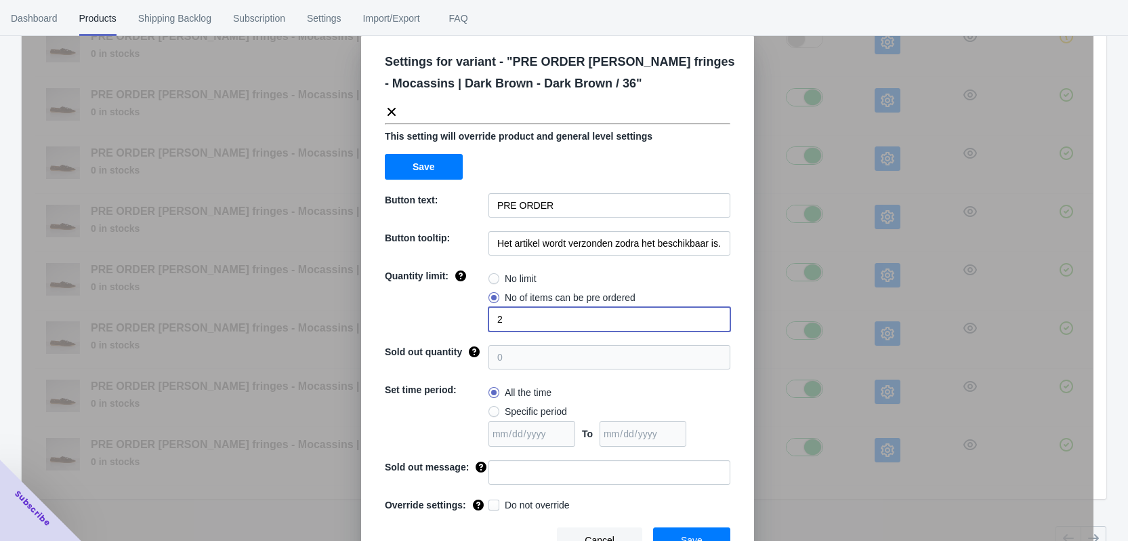
scroll to position [46, 0]
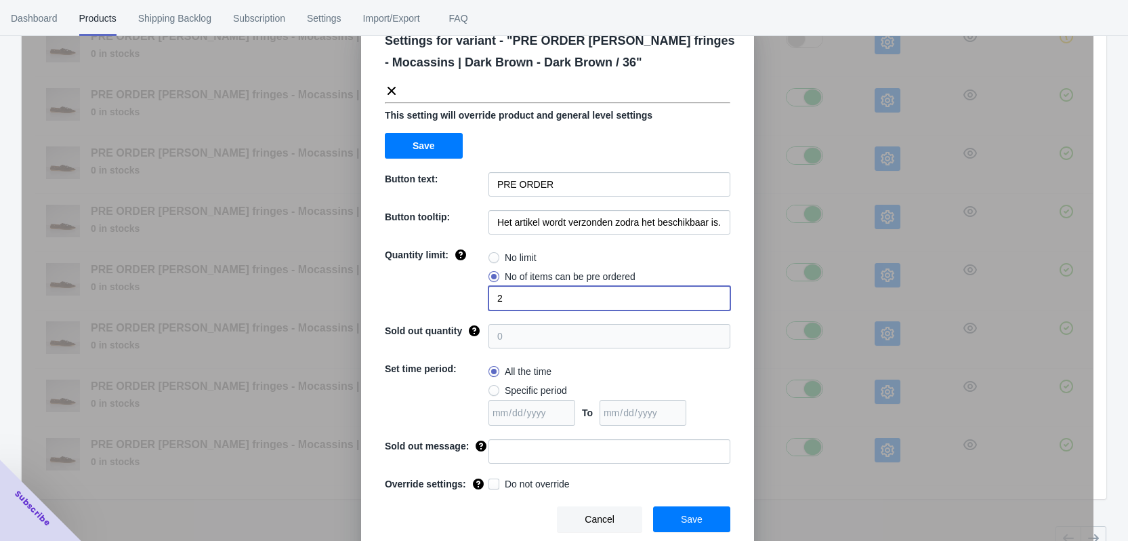
type input "2"
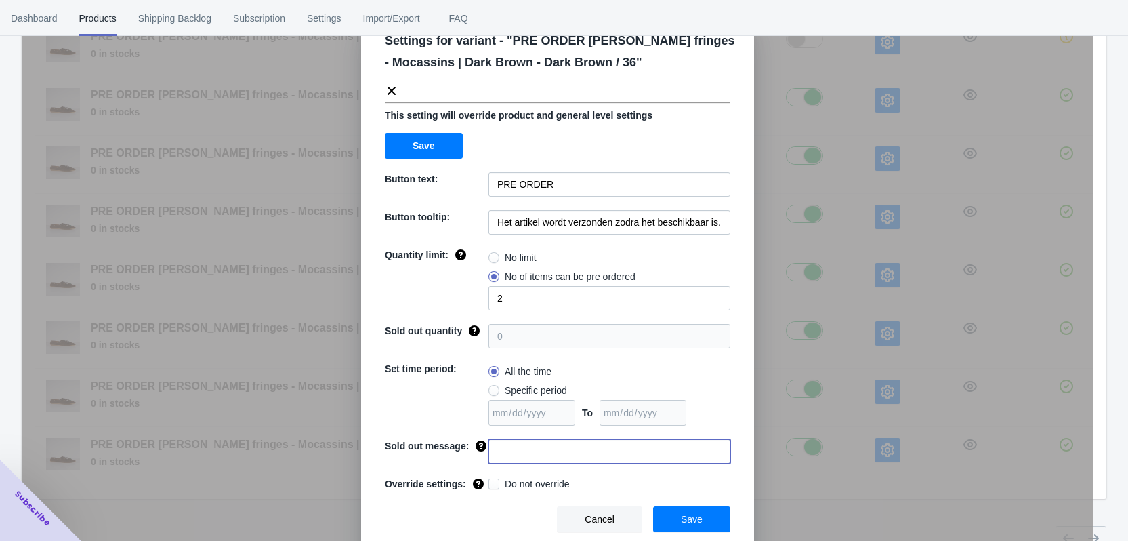
click at [514, 445] on input at bounding box center [610, 451] width 242 height 24
paste input "Deze maat is uitverkocht"
type input "Deze maat is uitverkocht"
click at [493, 483] on span at bounding box center [494, 483] width 11 height 11
click at [492, 481] on input "Do not override" at bounding box center [491, 480] width 1 height 1
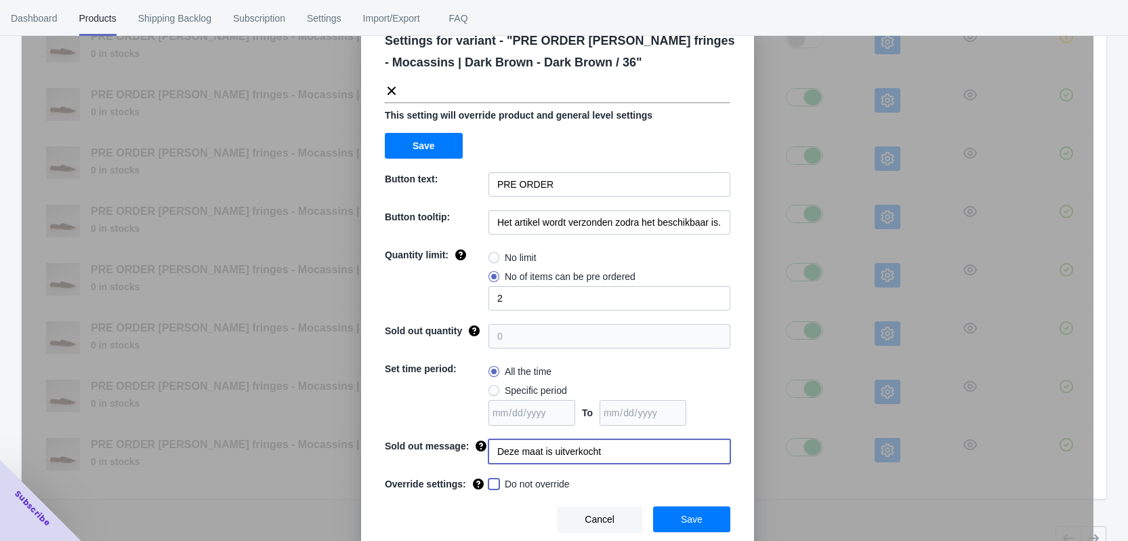
checkbox input "true"
click at [687, 526] on button "Save" at bounding box center [691, 519] width 77 height 26
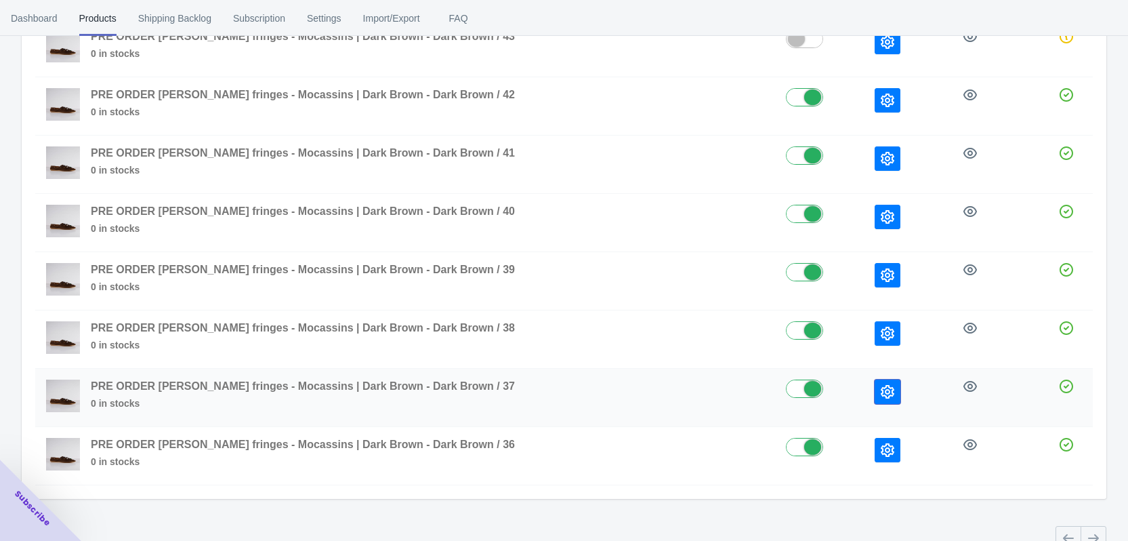
click at [875, 392] on button "button" at bounding box center [888, 391] width 26 height 24
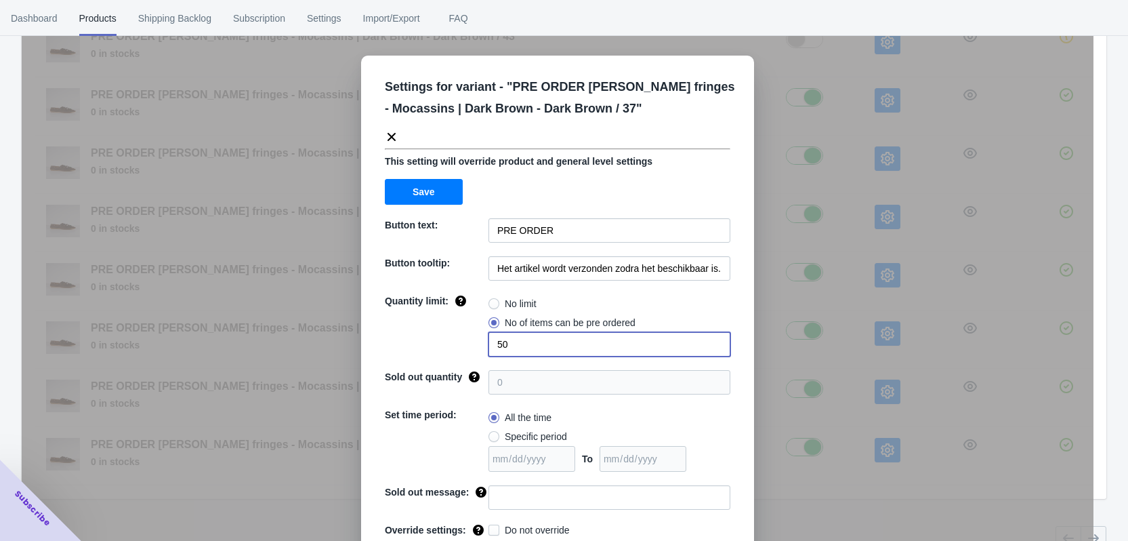
drag, startPoint x: 513, startPoint y: 341, endPoint x: 476, endPoint y: 341, distance: 37.3
click at [476, 341] on div "Quantity limit: No limit No of items can be pre ordered 50" at bounding box center [558, 325] width 346 height 62
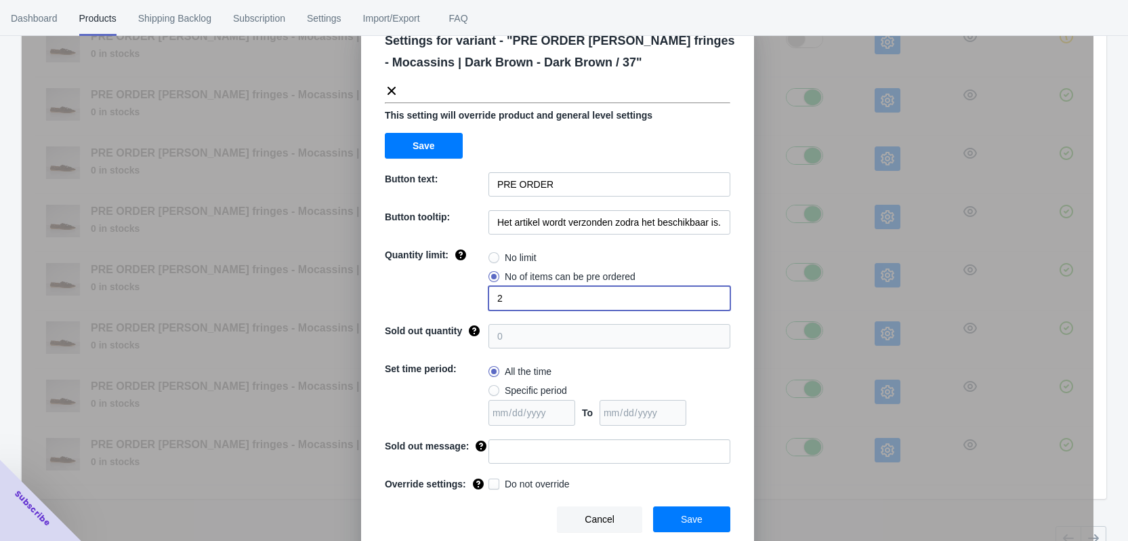
scroll to position [230, 0]
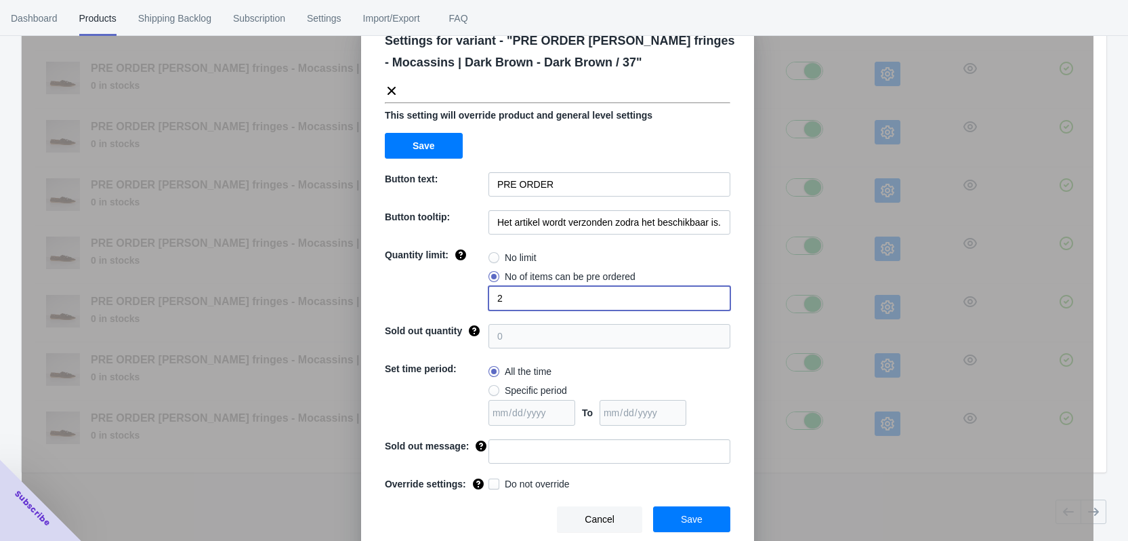
type input "2"
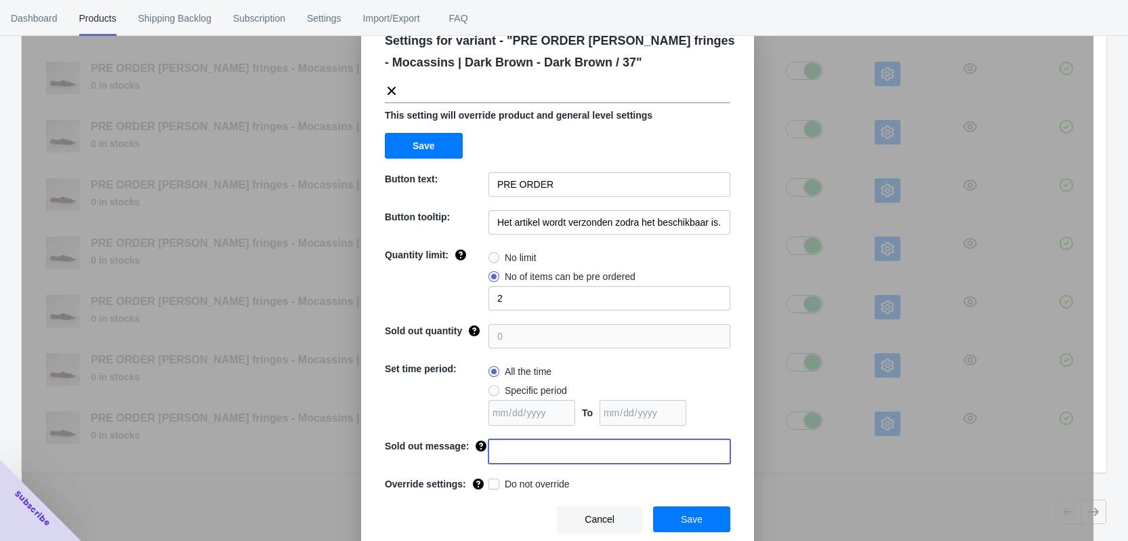
click at [505, 448] on input at bounding box center [610, 451] width 242 height 24
paste input "Deze maat is uitverkocht"
type input "Deze maat is uitverkocht"
drag, startPoint x: 490, startPoint y: 482, endPoint x: 519, endPoint y: 484, distance: 29.3
click at [489, 482] on span at bounding box center [494, 483] width 11 height 11
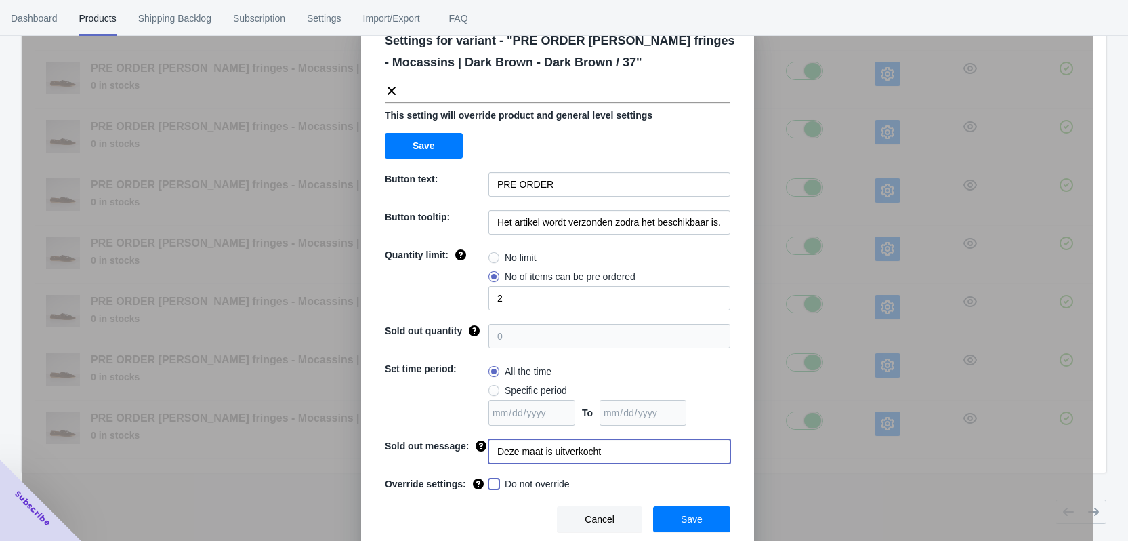
click at [491, 481] on input "Do not override" at bounding box center [491, 480] width 1 height 1
checkbox input "true"
click at [702, 522] on button "Save" at bounding box center [691, 519] width 77 height 26
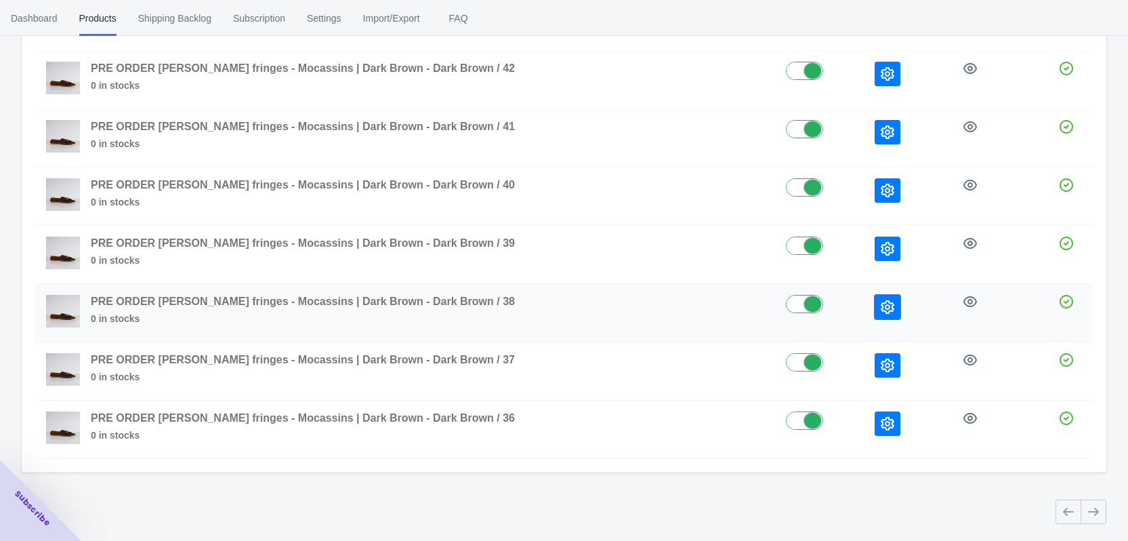
click at [881, 304] on icon "button" at bounding box center [888, 307] width 14 height 14
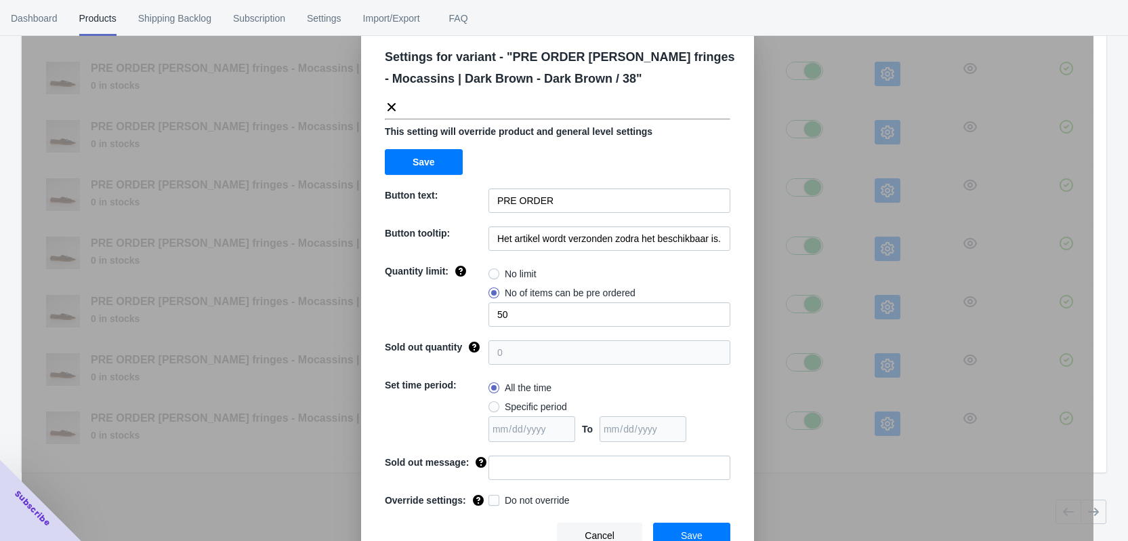
scroll to position [46, 0]
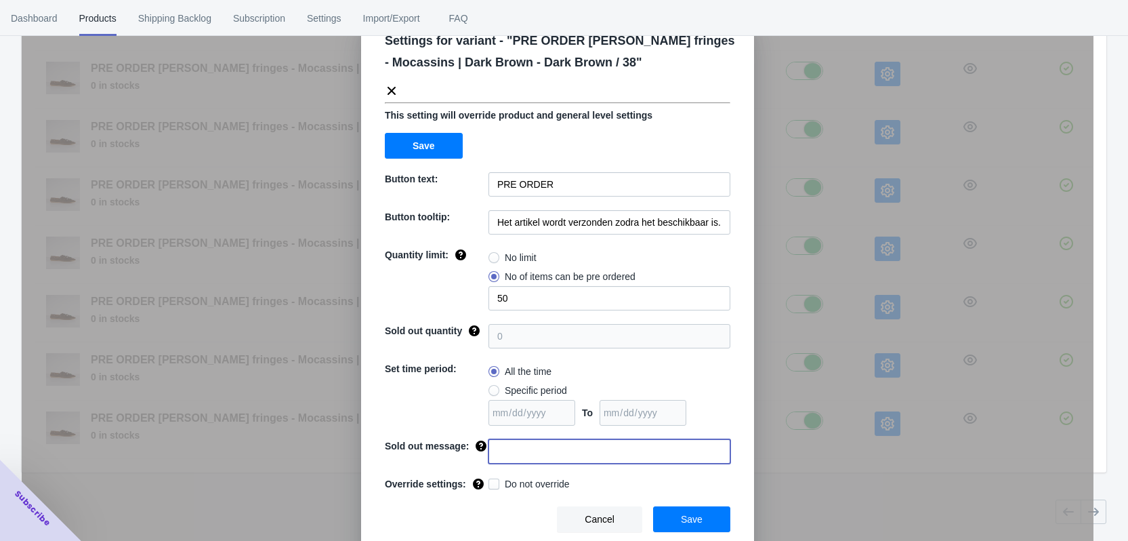
click at [538, 454] on input at bounding box center [610, 451] width 242 height 24
paste input "Deze maat is uitverkocht"
type input "Deze maat is uitverkocht"
click at [496, 480] on label "Do not override" at bounding box center [529, 484] width 81 height 14
click at [492, 480] on input "Do not override" at bounding box center [491, 480] width 1 height 1
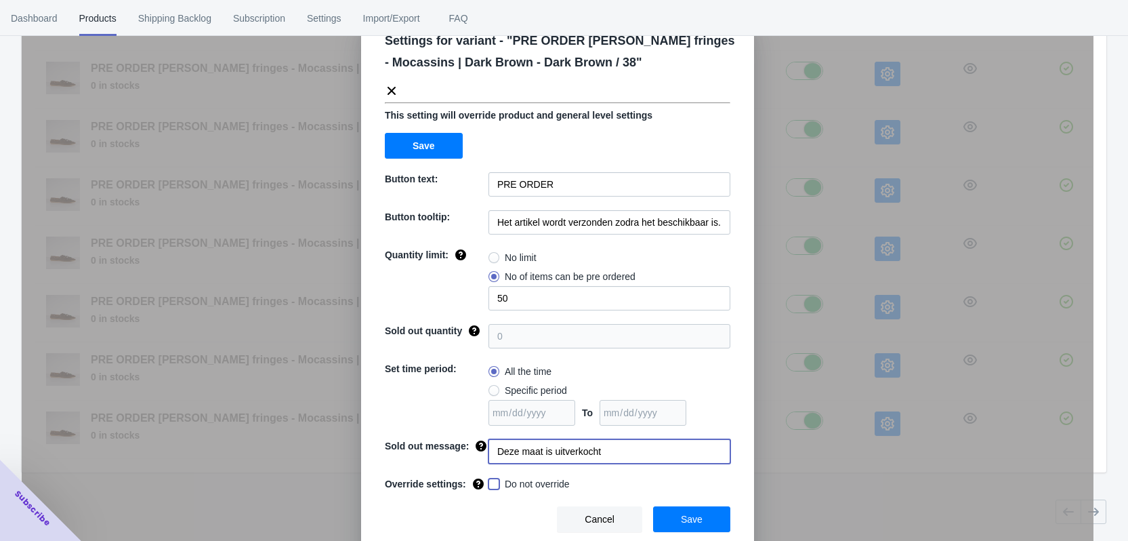
checkbox input "true"
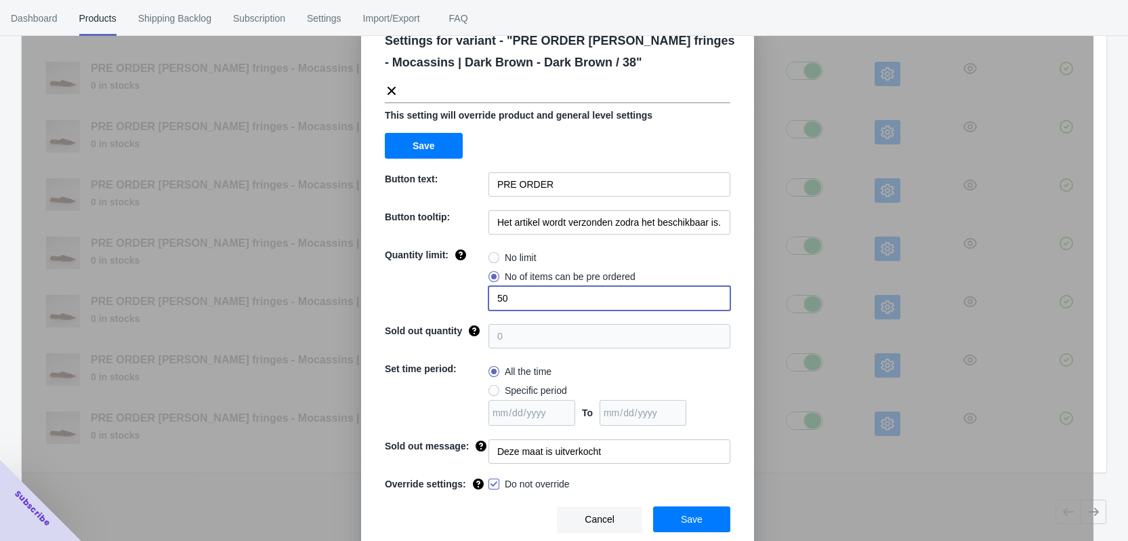
drag, startPoint x: 512, startPoint y: 302, endPoint x: 482, endPoint y: 296, distance: 30.3
click at [482, 296] on div "Quantity limit: No limit No of items can be pre ordered 50" at bounding box center [558, 279] width 346 height 62
type input "2"
click at [685, 519] on span "Save" at bounding box center [692, 519] width 22 height 11
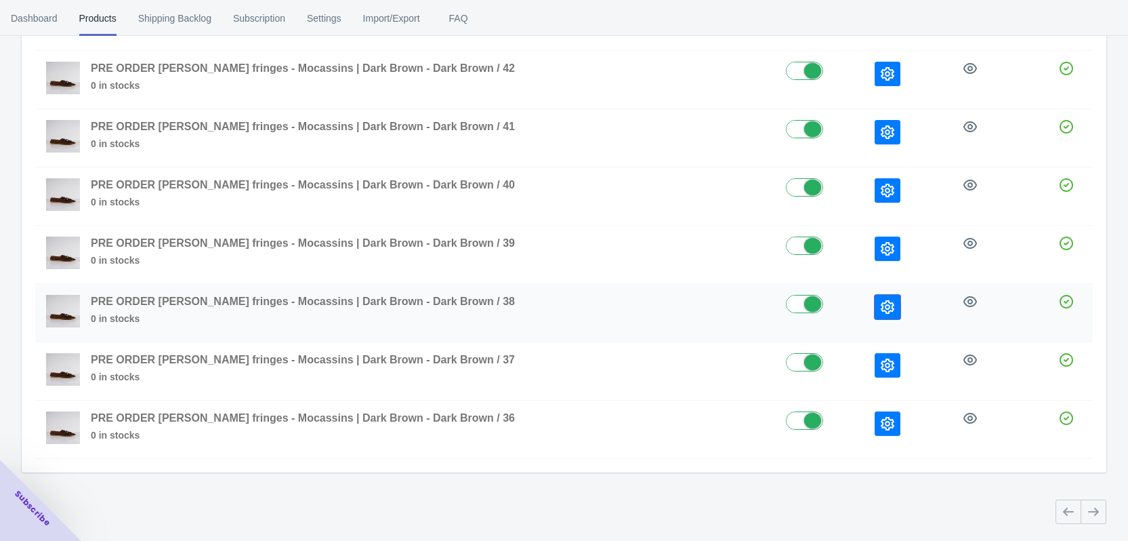
click at [881, 306] on icon "button" at bounding box center [888, 307] width 14 height 14
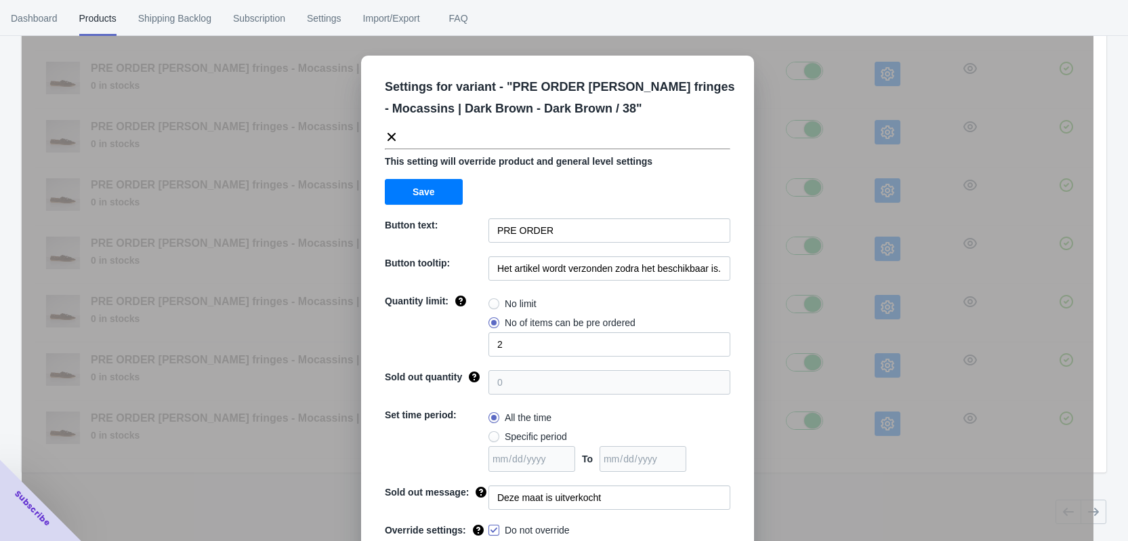
click at [904, 295] on div "Settings for variant - " PRE ORDER [PERSON_NAME] fringes - Mocassins | Dark Bro…" at bounding box center [558, 304] width 1072 height 541
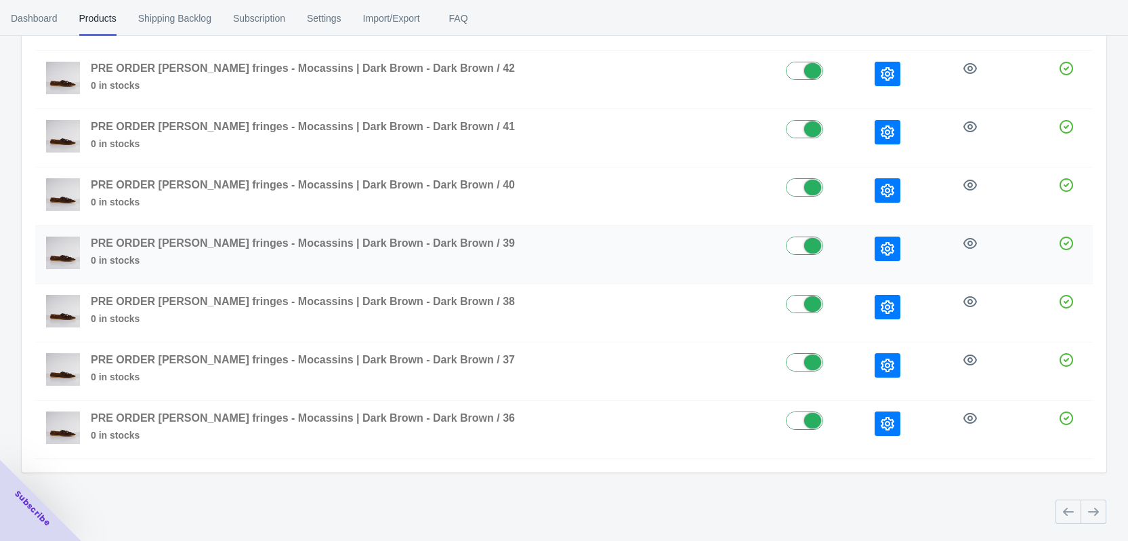
click at [881, 245] on icon "button" at bounding box center [888, 249] width 14 height 14
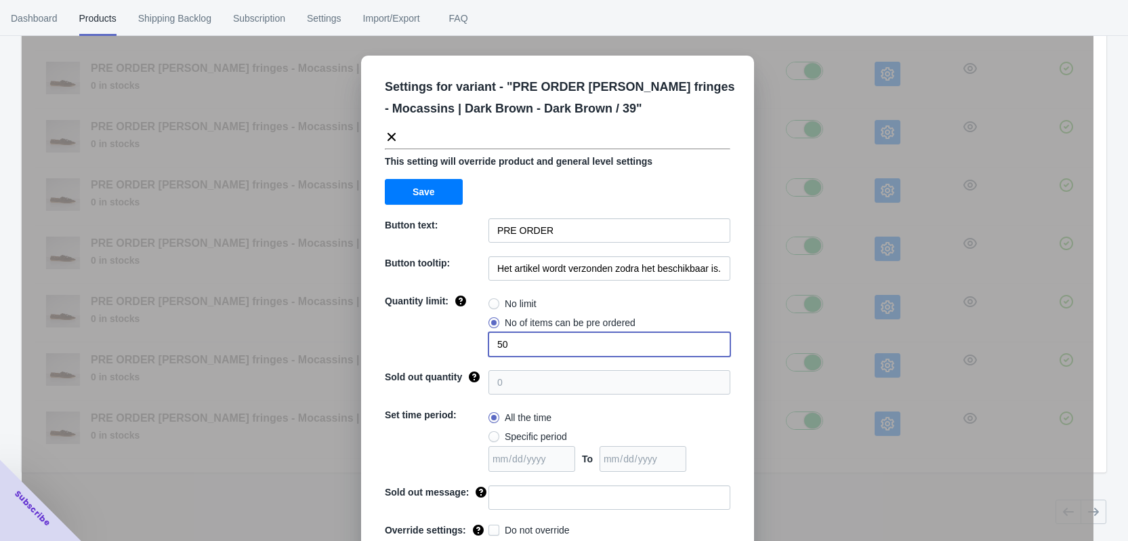
click at [472, 344] on div "Quantity limit: No limit No of items can be pre ordered 50" at bounding box center [558, 325] width 346 height 62
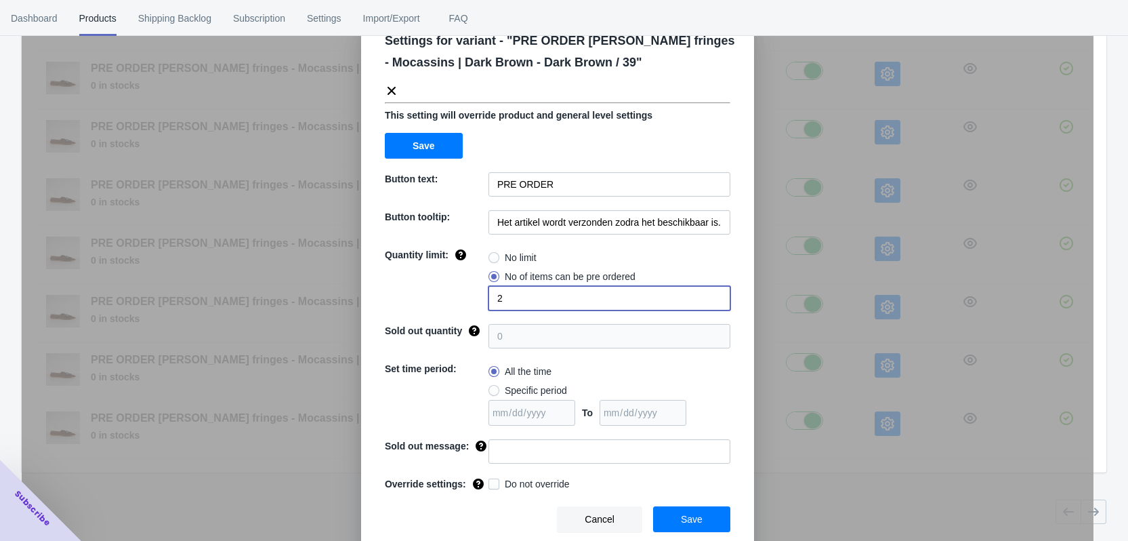
type input "2"
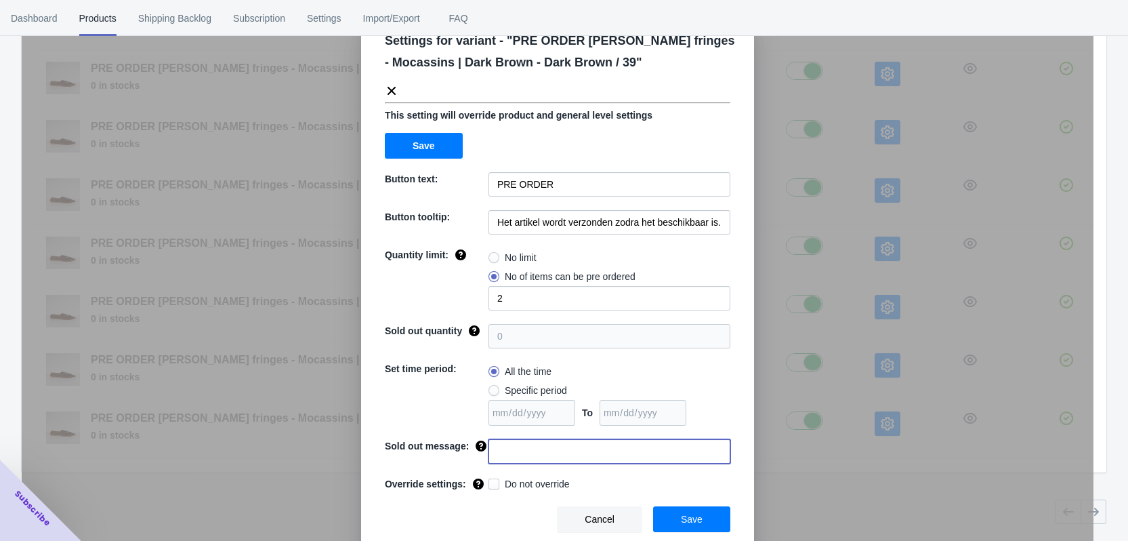
click at [516, 444] on input at bounding box center [610, 451] width 242 height 24
paste input "Deze maat is uitverkocht"
type input "Deze maat is uitverkocht"
click at [497, 485] on label "Do not override" at bounding box center [529, 484] width 81 height 14
click at [492, 481] on input "Do not override" at bounding box center [491, 480] width 1 height 1
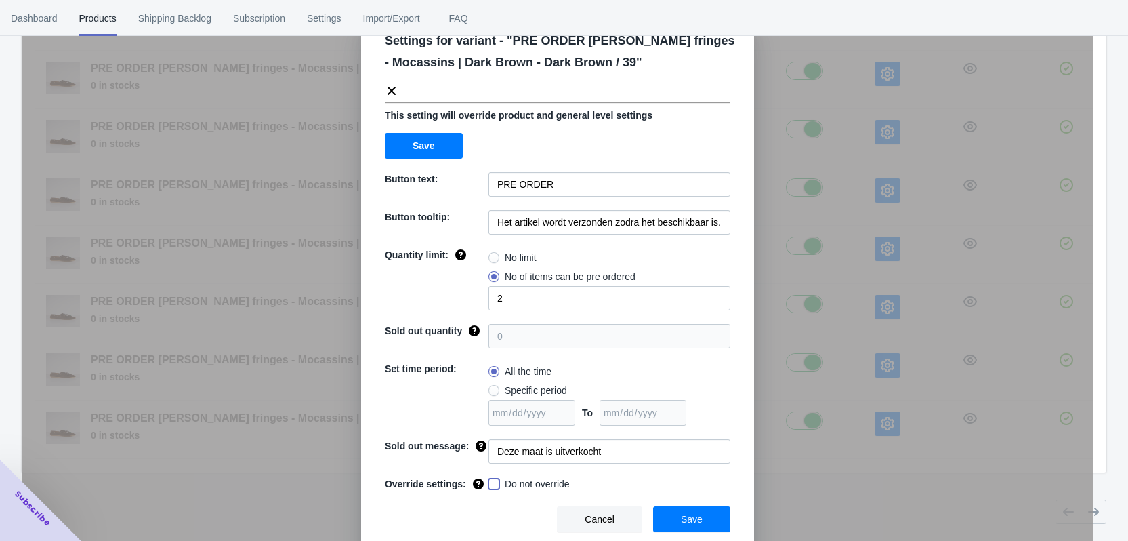
checkbox input "true"
click at [699, 522] on button "Save" at bounding box center [691, 519] width 77 height 26
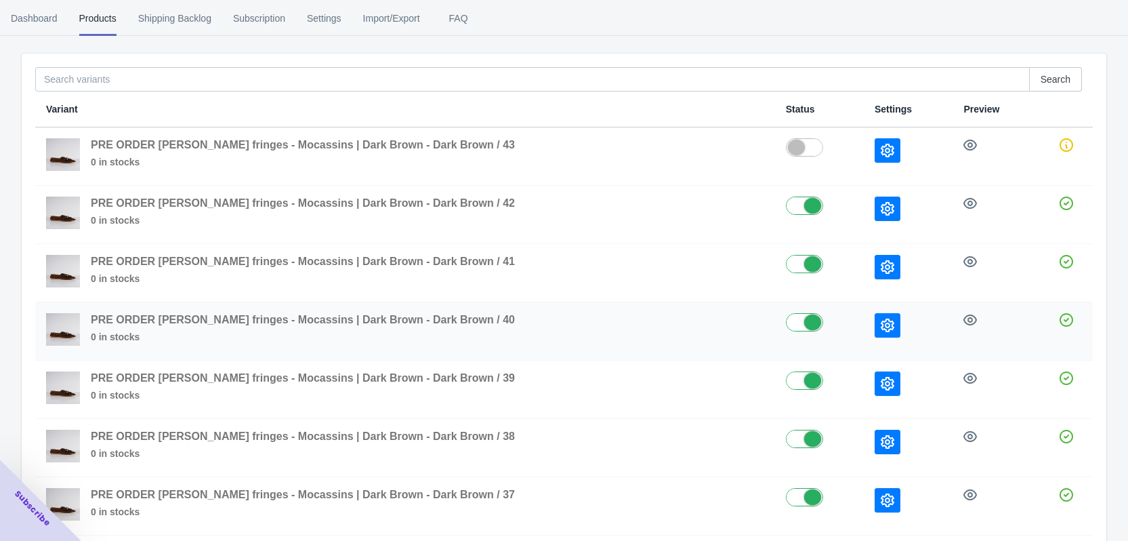
scroll to position [94, 0]
click at [881, 327] on icon "button" at bounding box center [888, 326] width 14 height 14
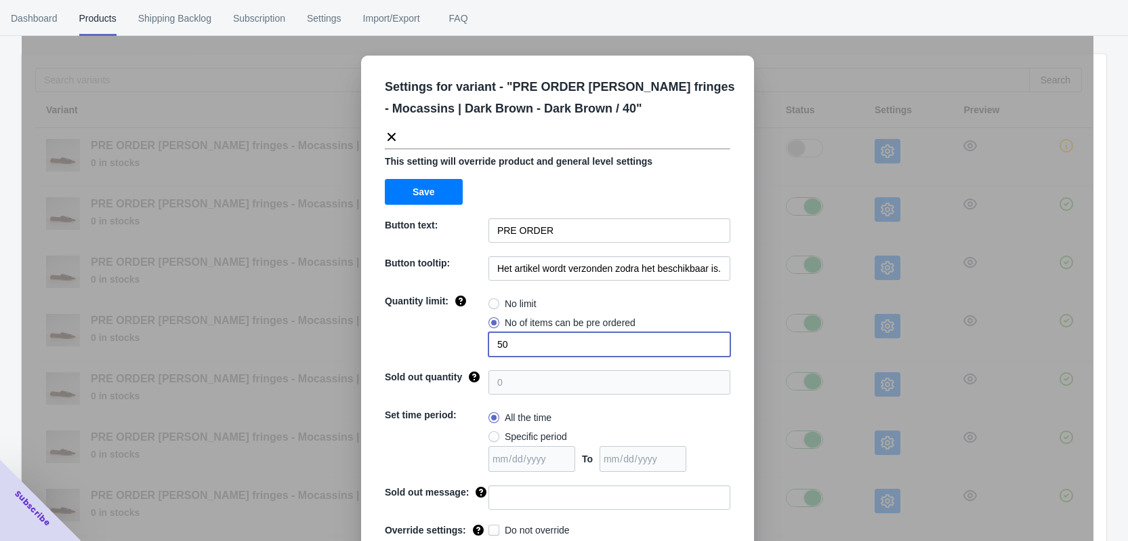
drag, startPoint x: 525, startPoint y: 344, endPoint x: 478, endPoint y: 341, distance: 47.5
click at [480, 341] on div "Quantity limit: No limit No of items can be pre ordered 50" at bounding box center [558, 325] width 346 height 62
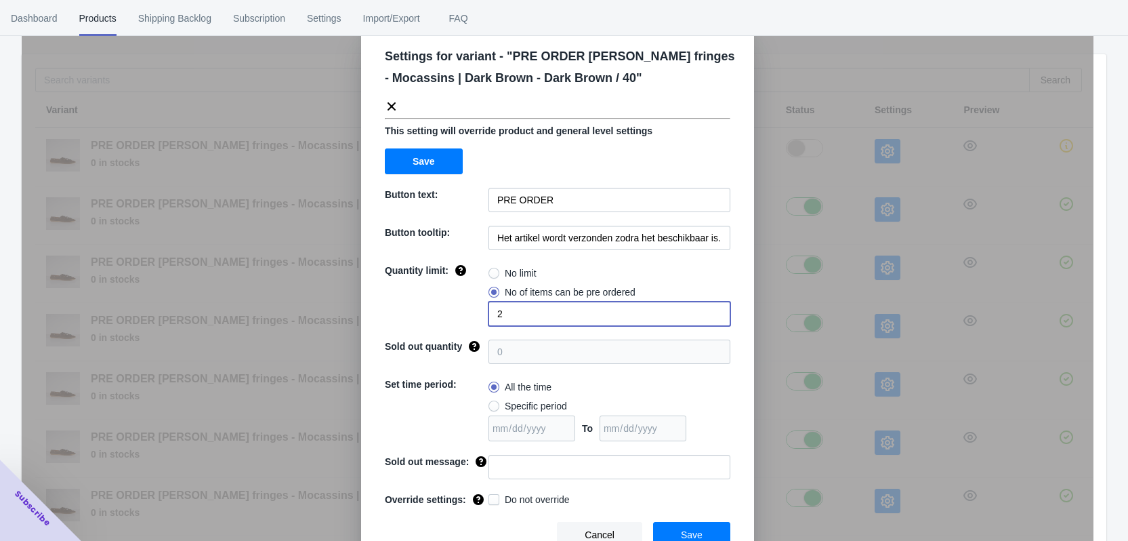
scroll to position [46, 0]
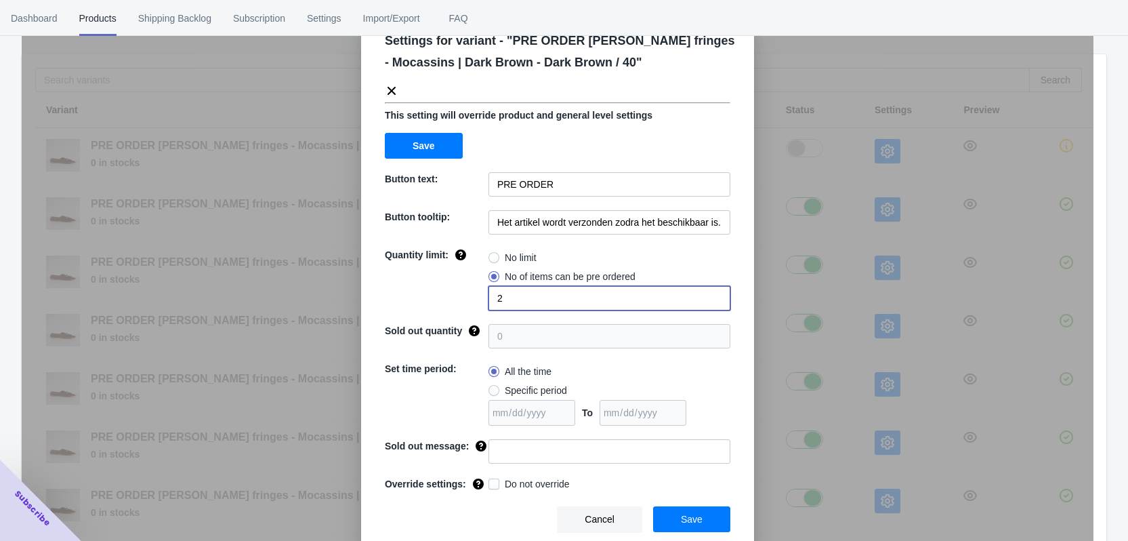
type input "2"
click at [516, 448] on input at bounding box center [610, 451] width 242 height 24
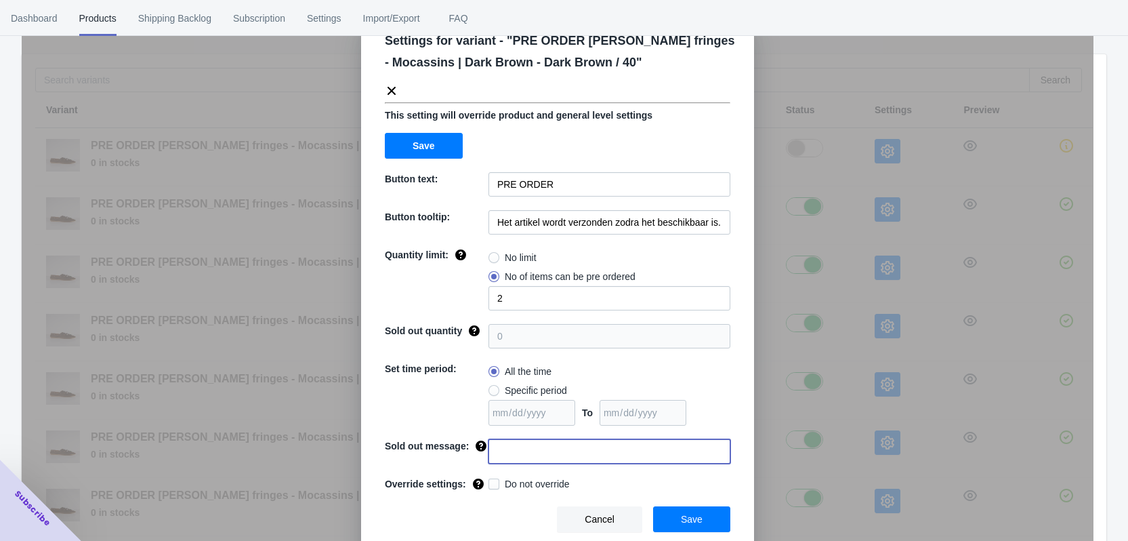
paste input "Deze maat is uitverkocht"
type input "Deze maat is uitverkocht"
click at [509, 481] on span "Do not override" at bounding box center [537, 484] width 65 height 14
click at [492, 481] on input "Do not override" at bounding box center [491, 480] width 1 height 1
checkbox input "true"
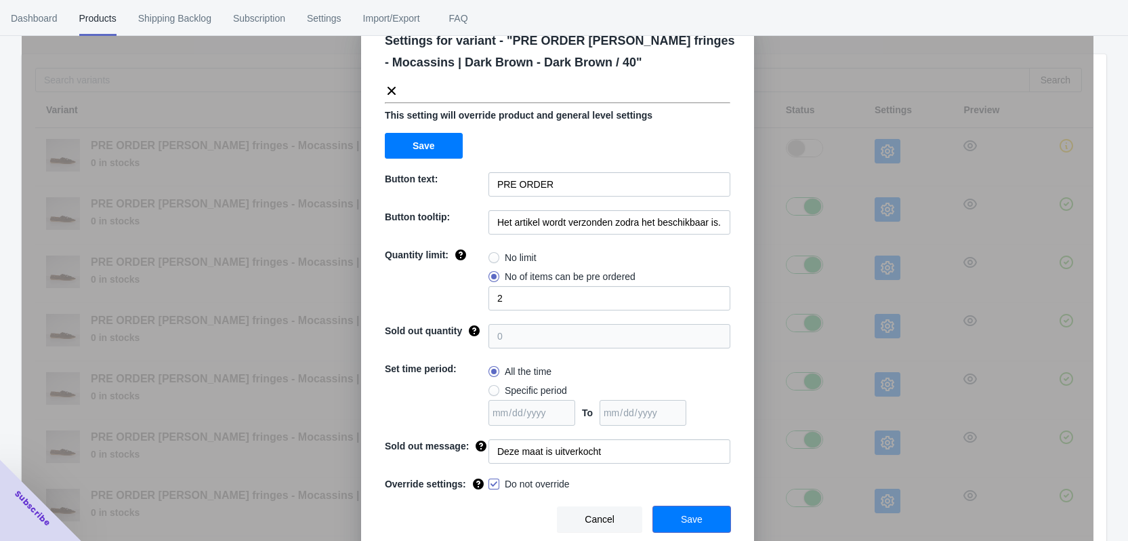
click at [688, 516] on span "Save" at bounding box center [692, 519] width 22 height 11
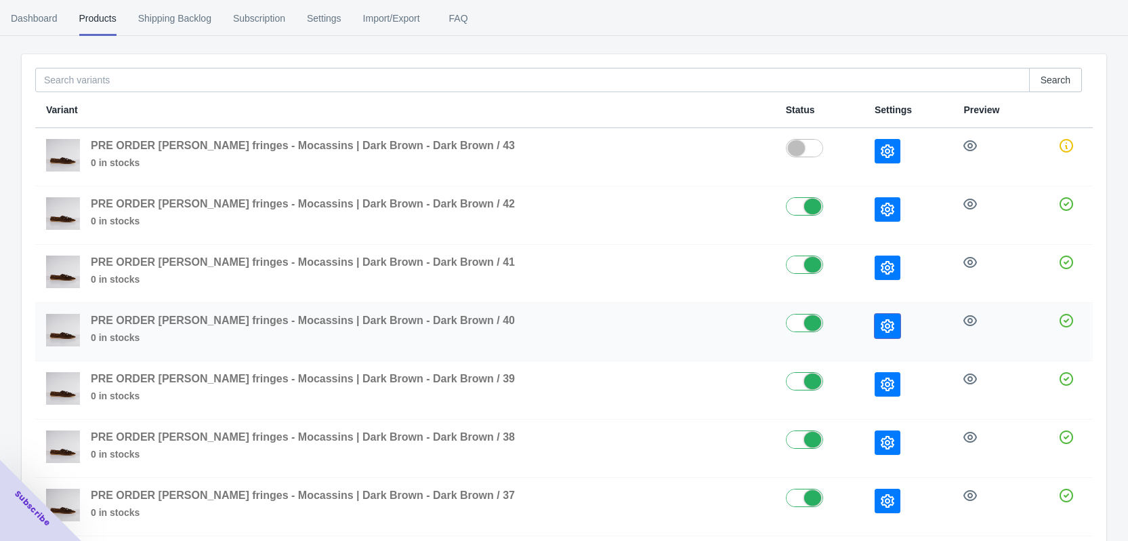
click at [881, 329] on icon "button" at bounding box center [888, 326] width 14 height 14
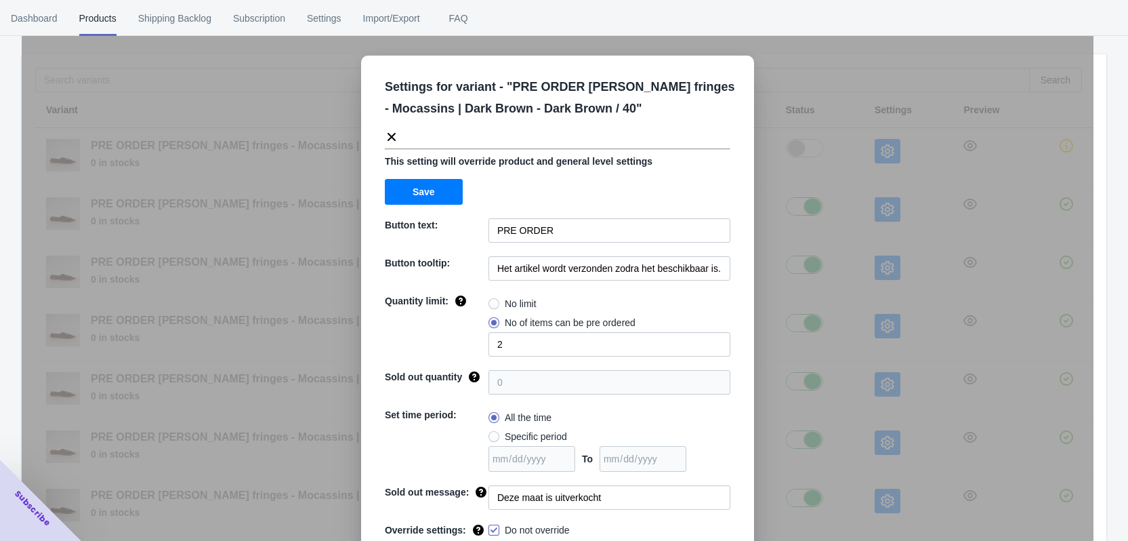
click at [905, 383] on div "Settings for variant - " PRE ORDER [PERSON_NAME] fringes - Mocassins | Dark Bro…" at bounding box center [558, 304] width 1072 height 541
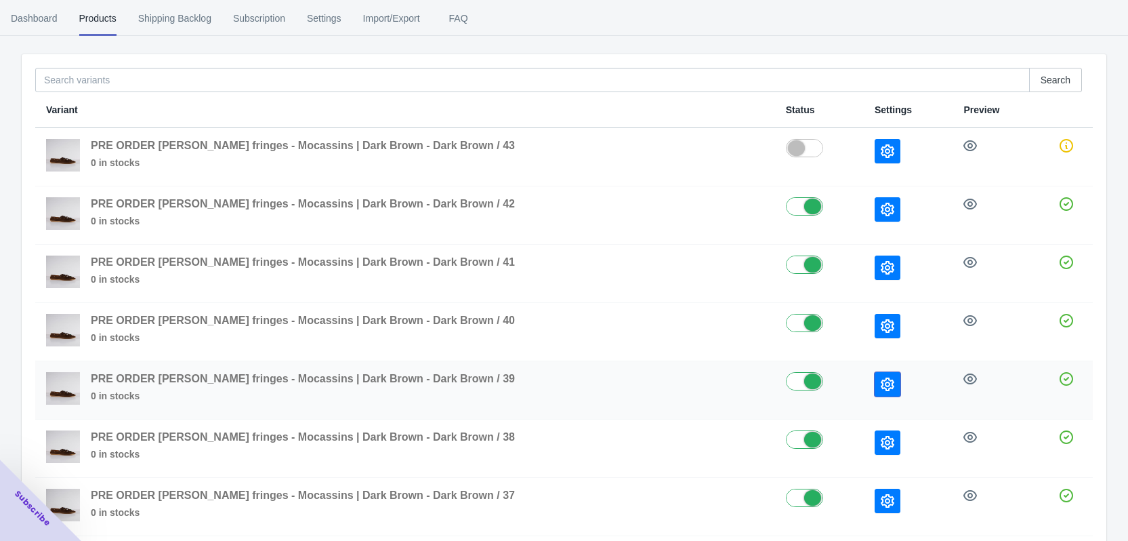
click at [875, 391] on button "button" at bounding box center [888, 384] width 26 height 24
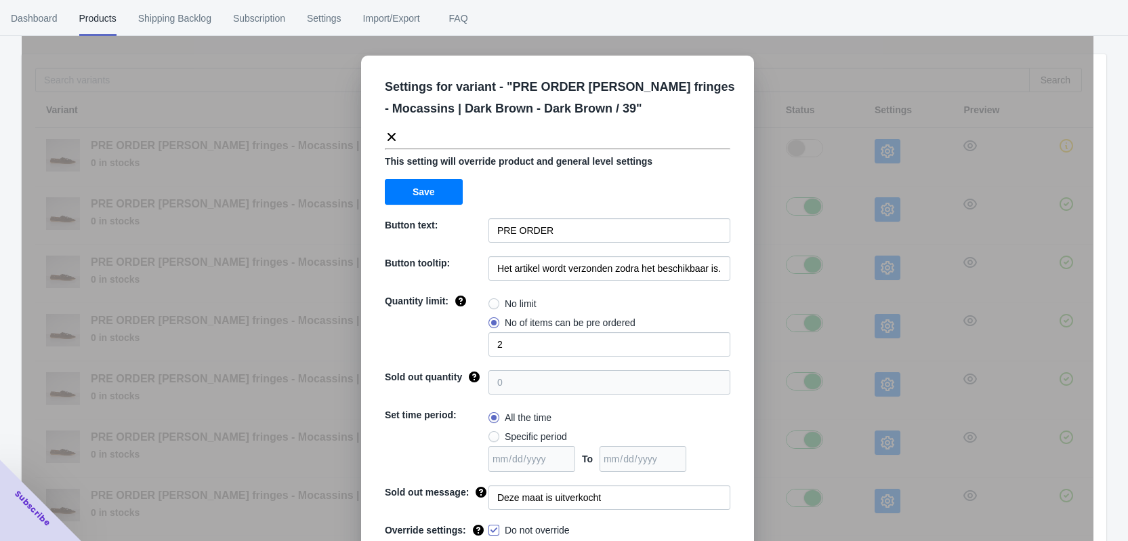
click at [913, 372] on div "Settings for variant - " PRE ORDER [PERSON_NAME] fringes - Mocassins | Dark Bro…" at bounding box center [558, 304] width 1072 height 541
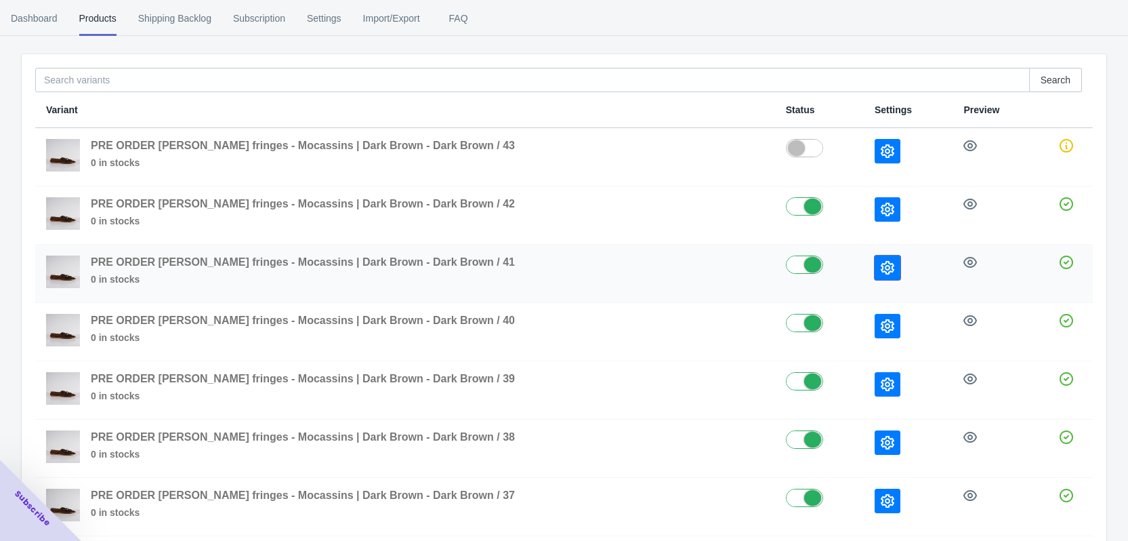
click at [881, 262] on icon "button" at bounding box center [888, 268] width 14 height 14
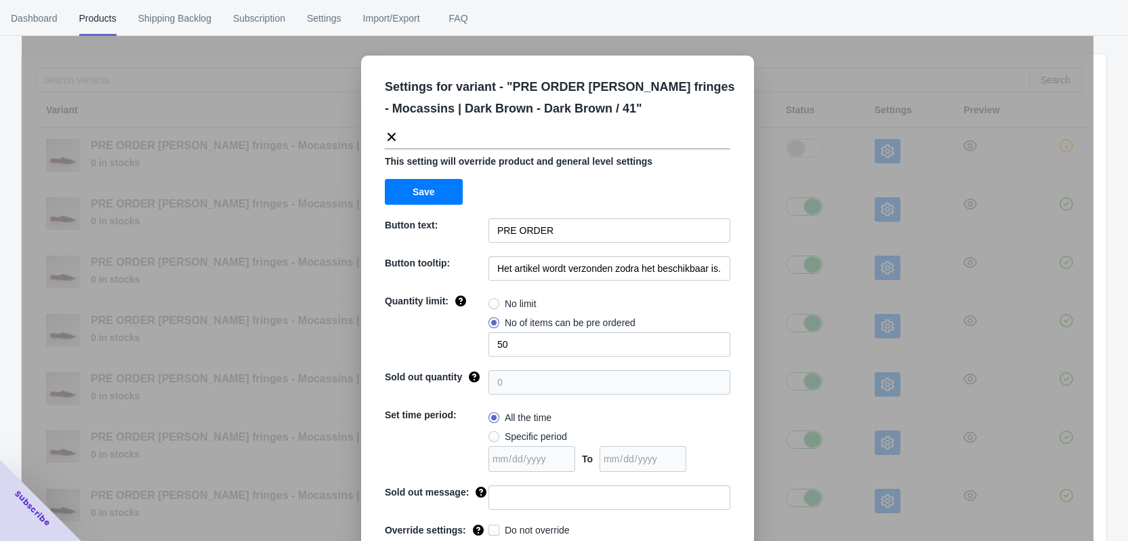
click at [898, 264] on div "Settings for variant - " PRE ORDER [PERSON_NAME] fringes - Mocassins | Dark Bro…" at bounding box center [558, 304] width 1072 height 541
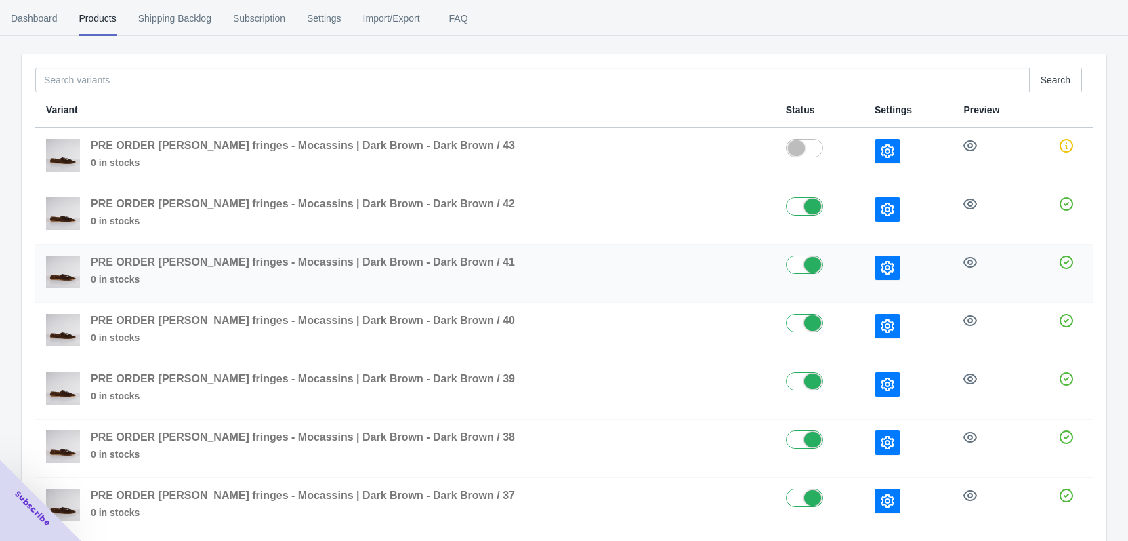
click at [875, 269] on button "button" at bounding box center [888, 267] width 26 height 24
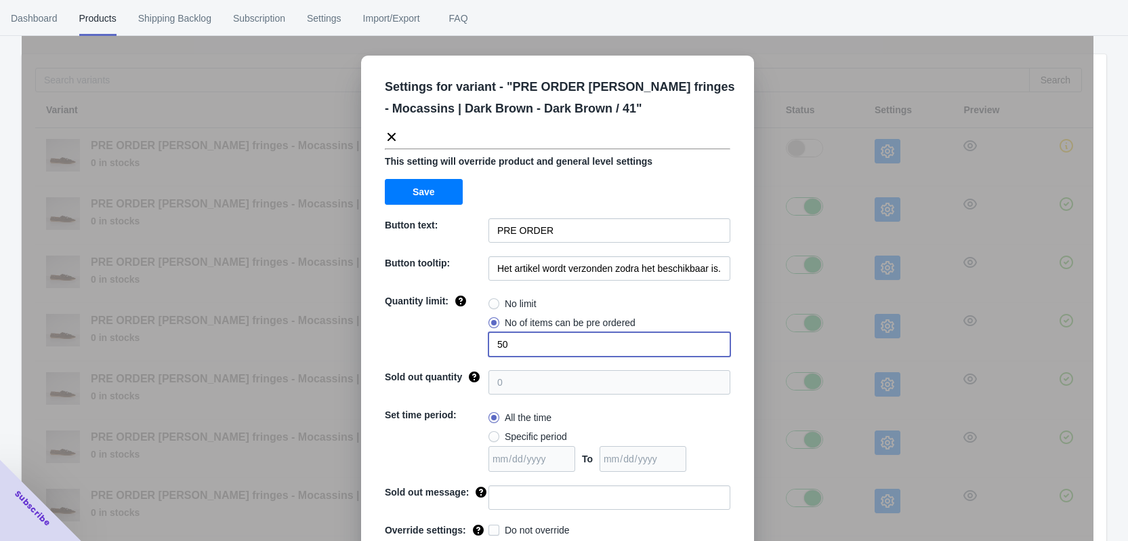
drag, startPoint x: 491, startPoint y: 341, endPoint x: 482, endPoint y: 341, distance: 8.8
click at [482, 341] on div "Quantity limit: No limit No of items can be pre ordered 50" at bounding box center [558, 325] width 346 height 62
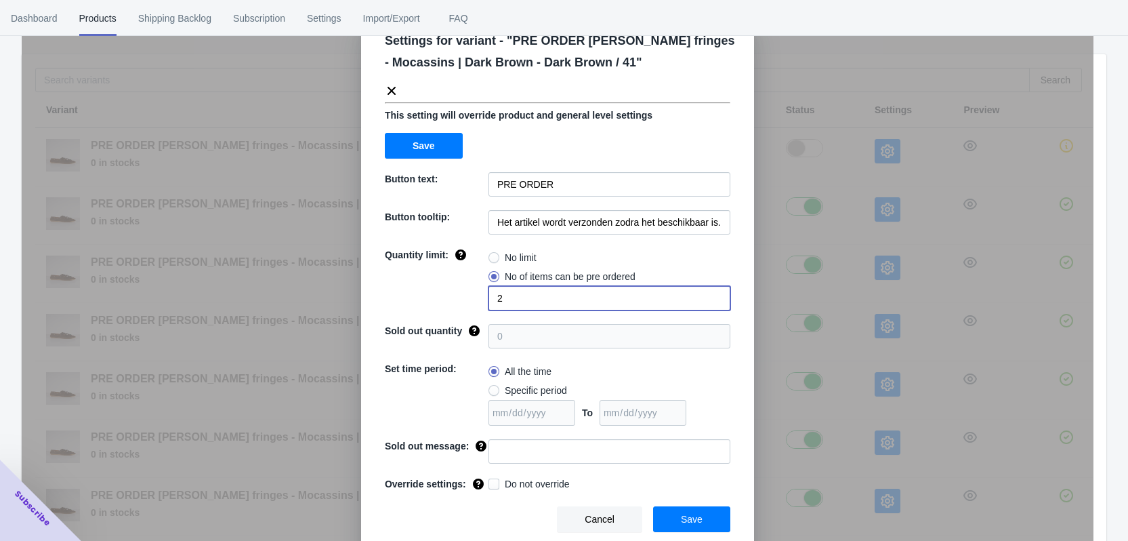
type input "2"
click at [508, 459] on input at bounding box center [610, 451] width 242 height 24
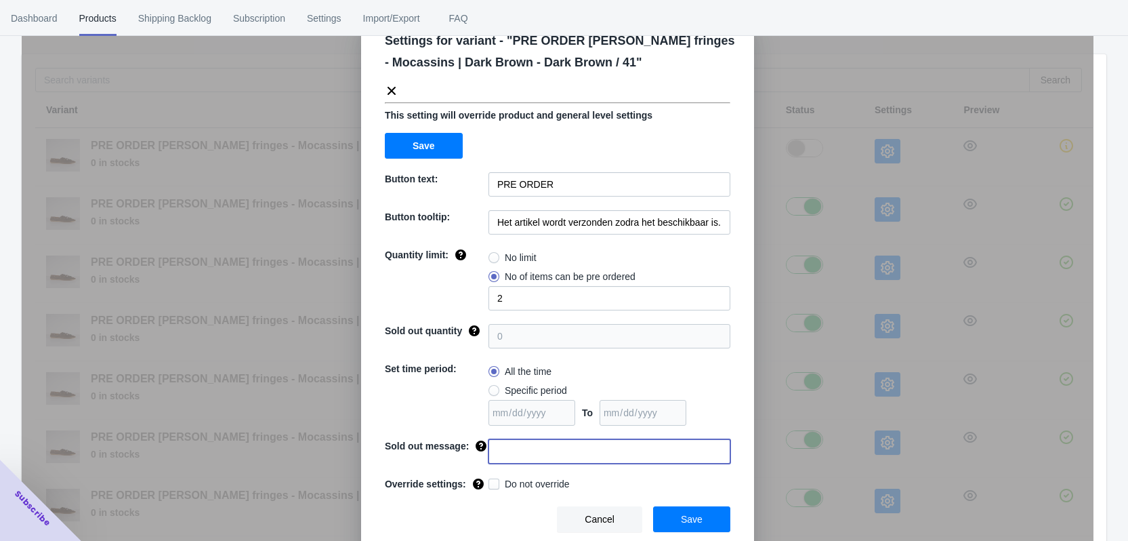
paste input "Deze maat is uitverkocht"
type input "Deze maat is uitverkocht"
click at [489, 478] on span at bounding box center [494, 483] width 11 height 11
click at [491, 480] on input "Do not override" at bounding box center [491, 480] width 1 height 1
checkbox input "true"
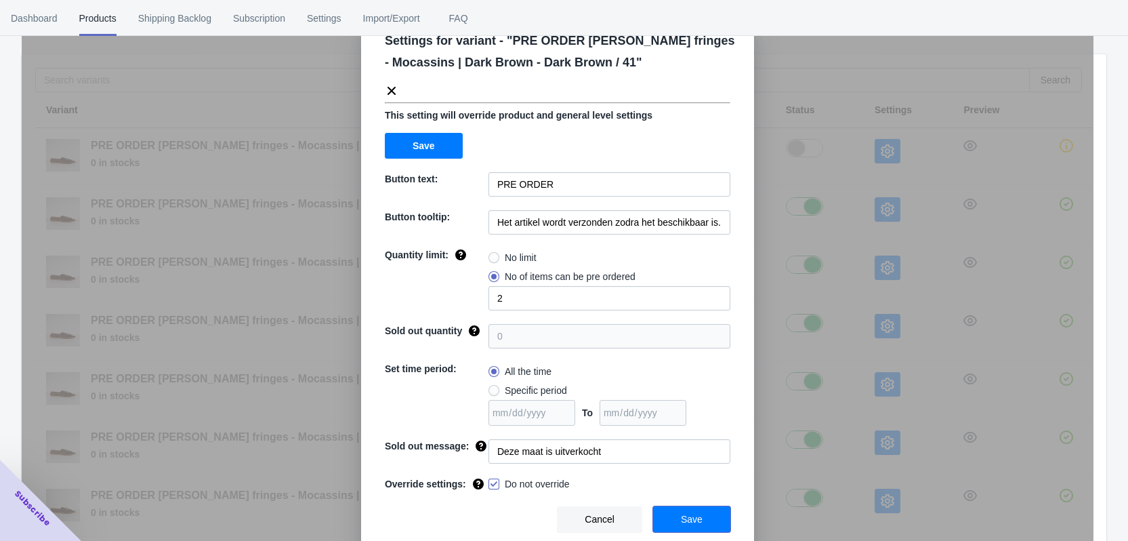
click at [703, 522] on button "Save" at bounding box center [691, 519] width 77 height 26
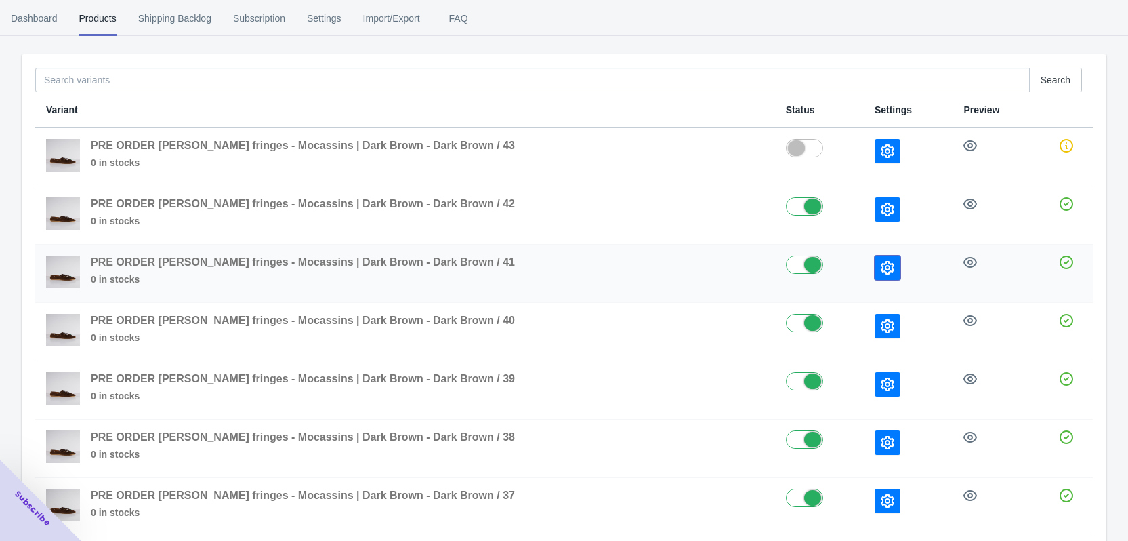
click at [875, 273] on button "button" at bounding box center [888, 267] width 26 height 24
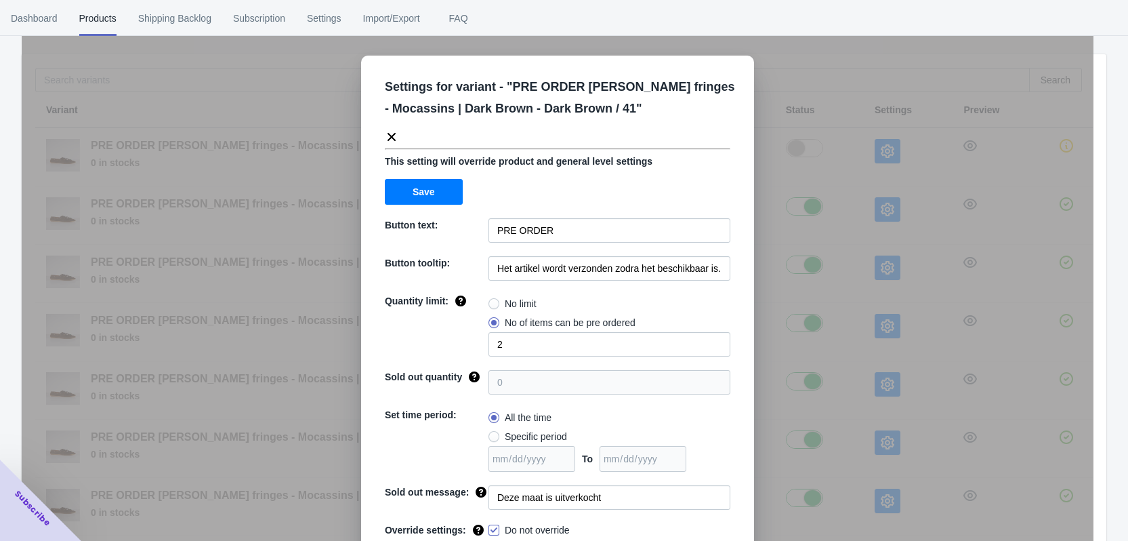
click at [895, 325] on div "Settings for variant - " PRE ORDER [PERSON_NAME] fringes - Mocassins | Dark Bro…" at bounding box center [558, 304] width 1072 height 541
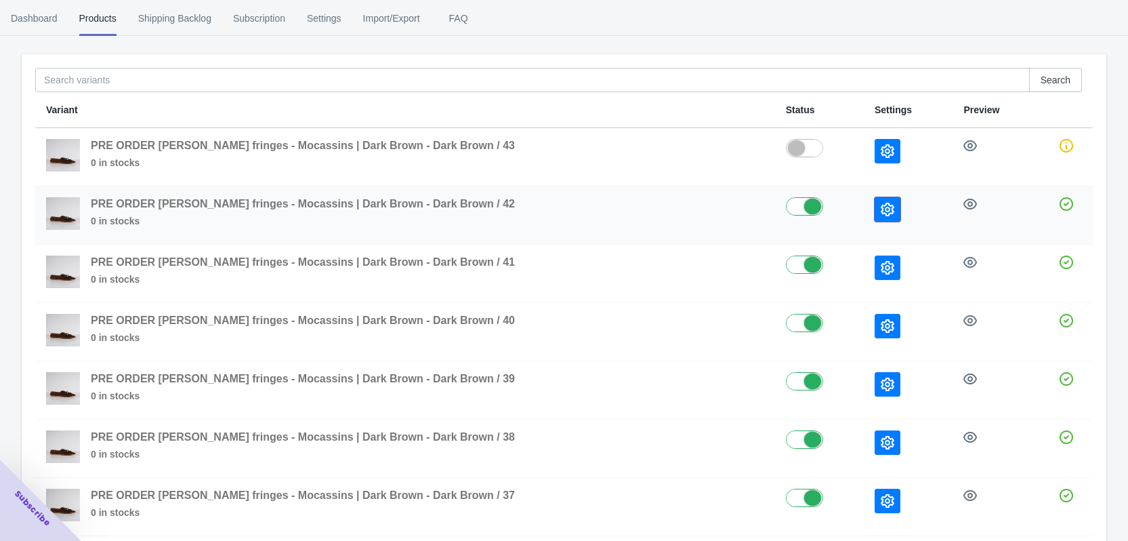
click at [881, 215] on icon "button" at bounding box center [888, 210] width 14 height 14
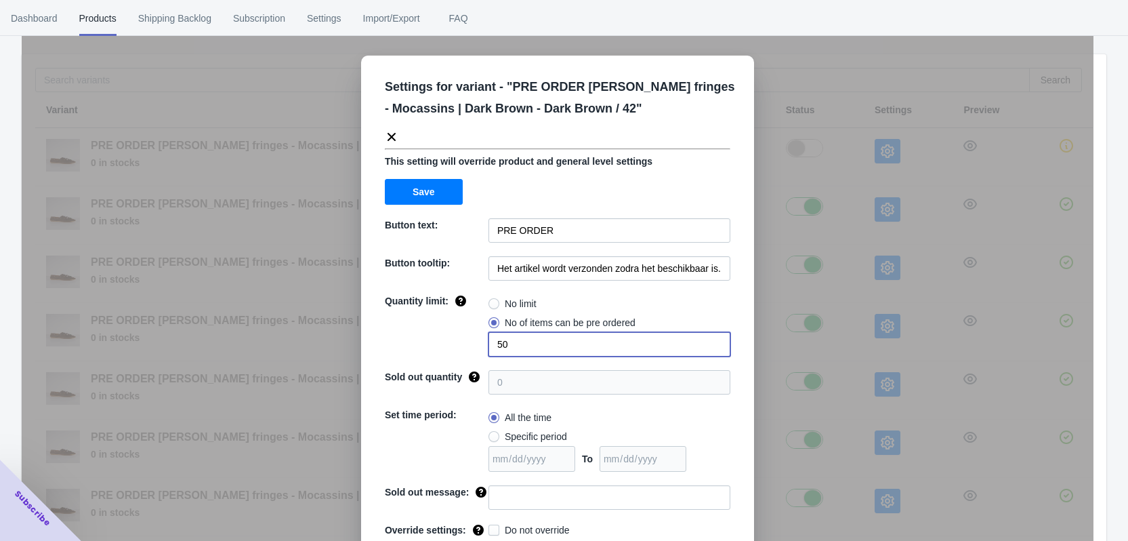
drag, startPoint x: 500, startPoint y: 344, endPoint x: 465, endPoint y: 340, distance: 35.4
click at [472, 342] on div "Quantity limit: No limit No of items can be pre ordered 50" at bounding box center [558, 325] width 346 height 62
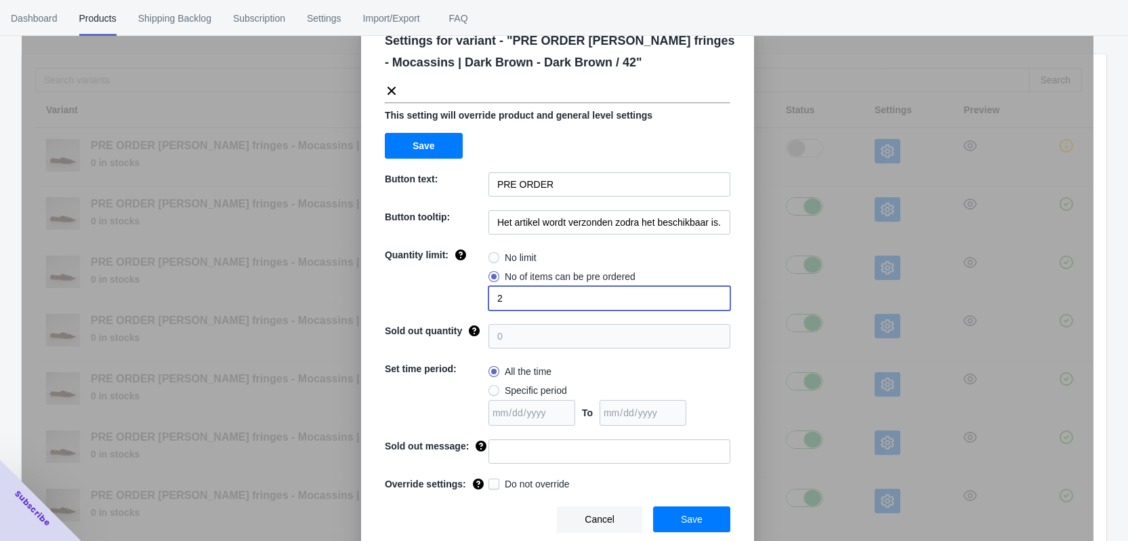
type input "2"
click at [507, 455] on input at bounding box center [610, 451] width 242 height 24
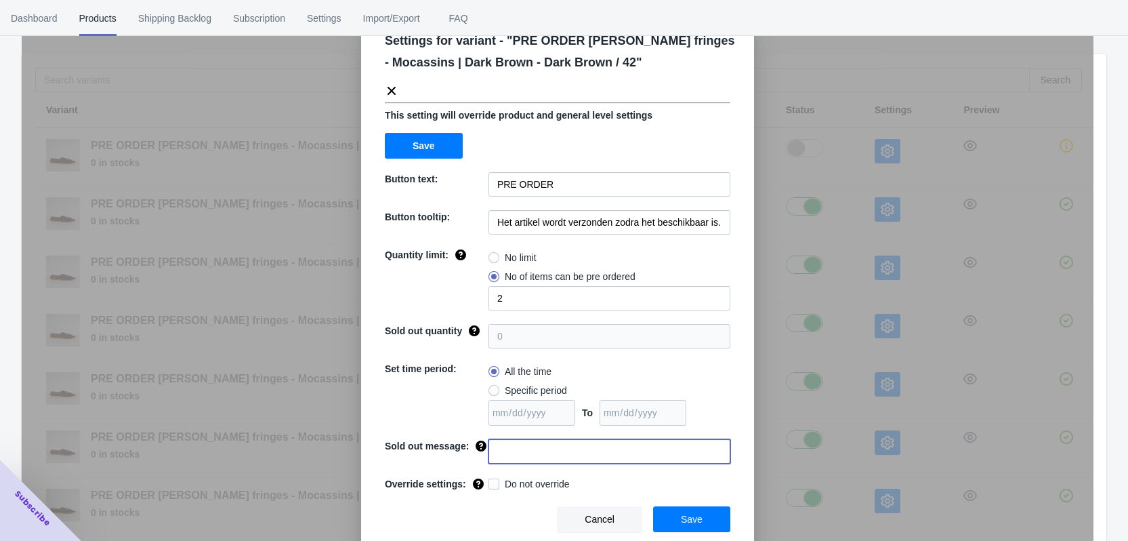
paste input "Deze maat is uitverkocht"
type input "Deze maat is uitverkocht"
click at [526, 483] on span "Do not override" at bounding box center [537, 484] width 65 height 14
click at [492, 481] on input "Do not override" at bounding box center [491, 480] width 1 height 1
checkbox input "true"
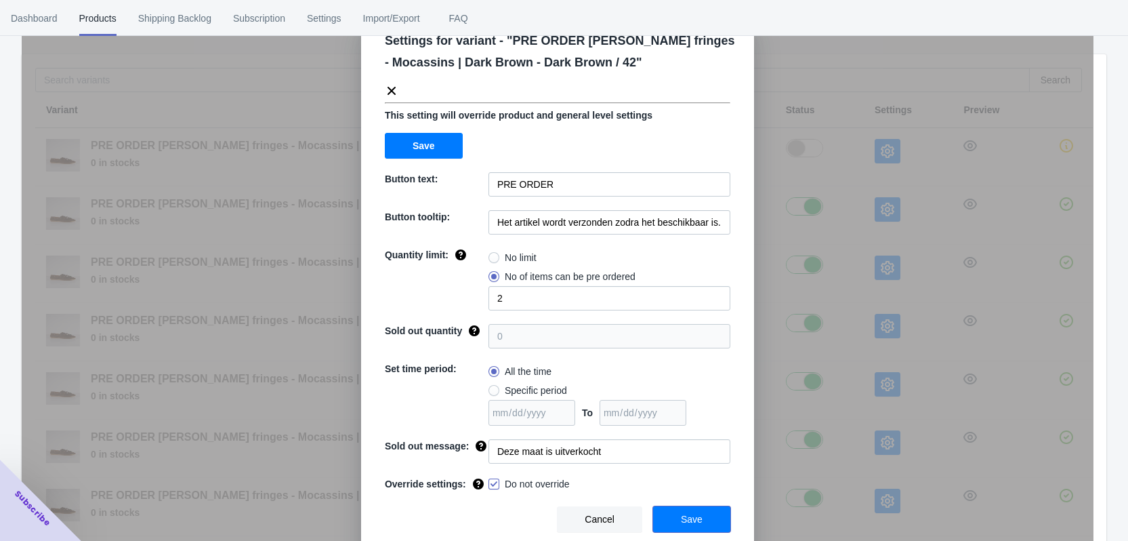
click at [677, 520] on button "Save" at bounding box center [691, 519] width 77 height 26
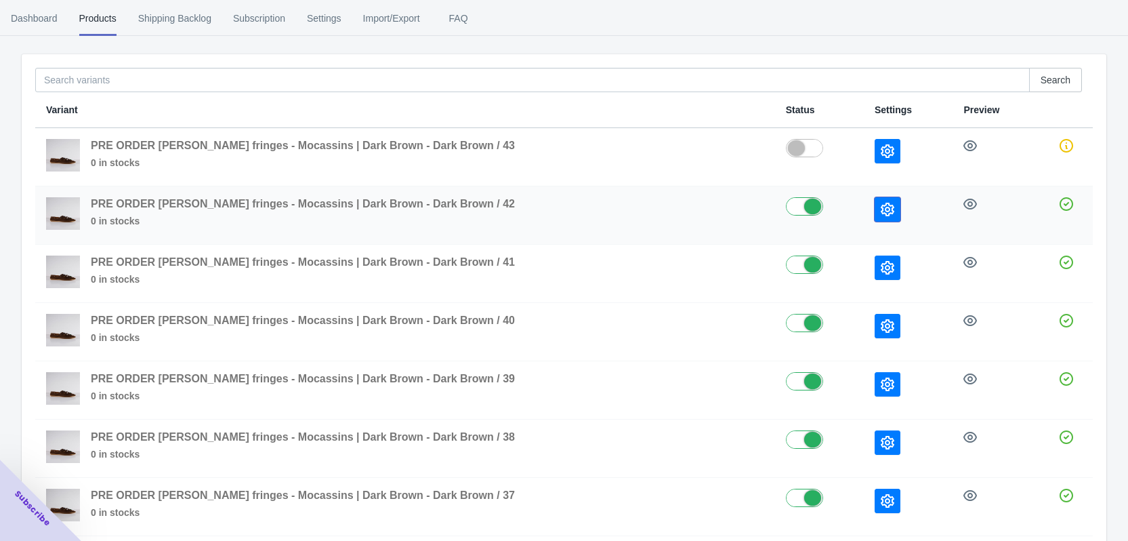
click at [881, 207] on icon "button" at bounding box center [888, 210] width 14 height 14
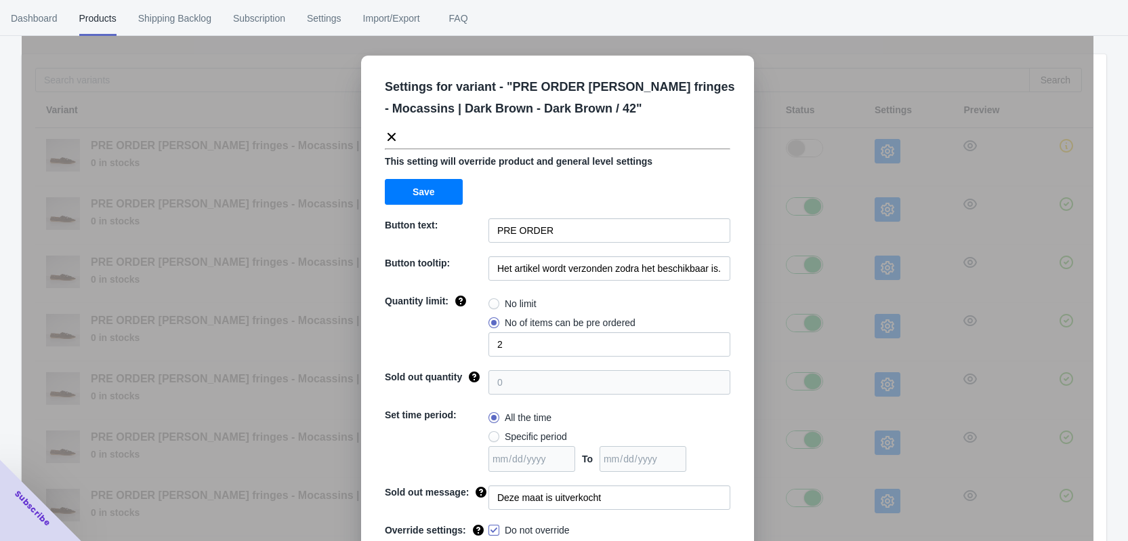
click at [867, 270] on div "Settings for variant - " PRE ORDER [PERSON_NAME] fringes - Mocassins | Dark Bro…" at bounding box center [558, 304] width 1072 height 541
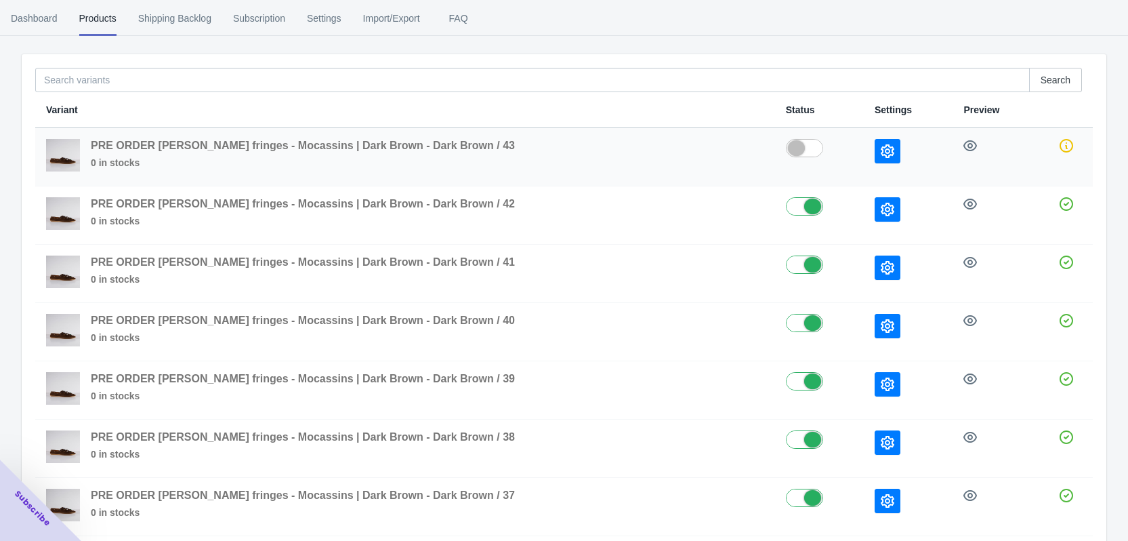
scroll to position [0, 0]
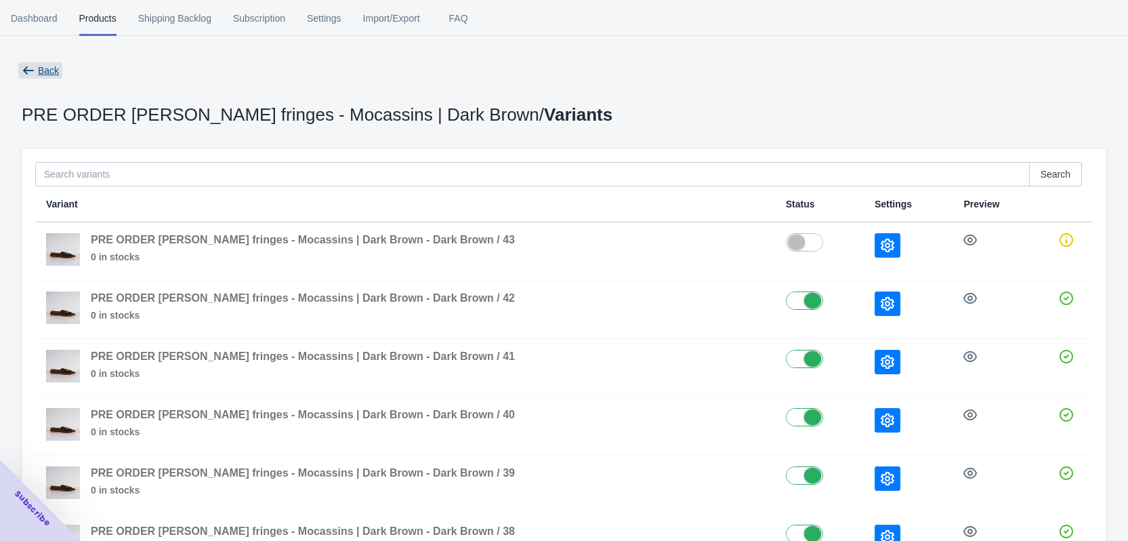
click at [25, 66] on icon "button" at bounding box center [29, 71] width 14 height 14
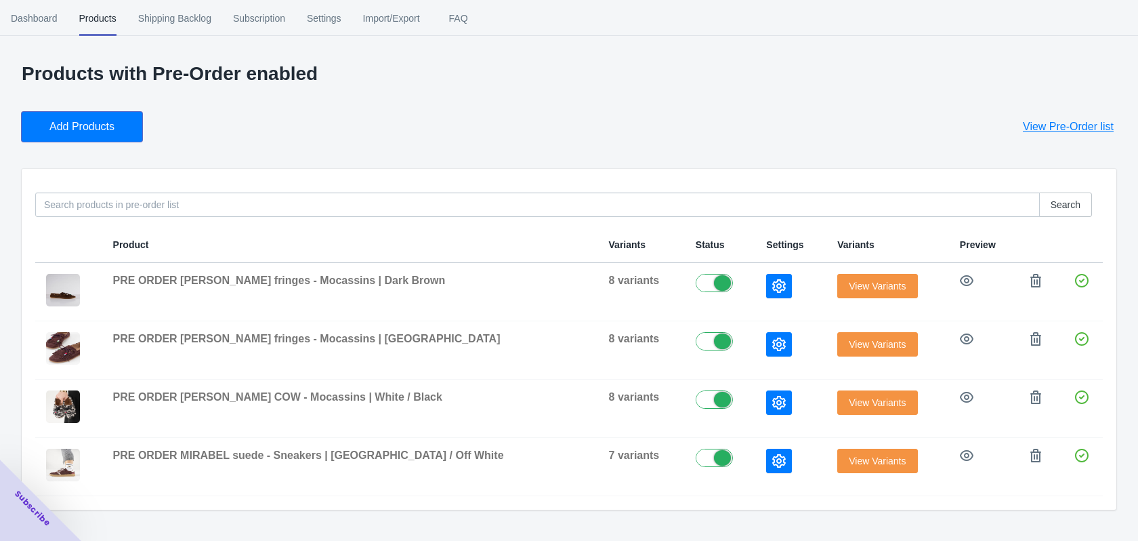
click at [79, 130] on span "Add Products" at bounding box center [81, 127] width 65 height 14
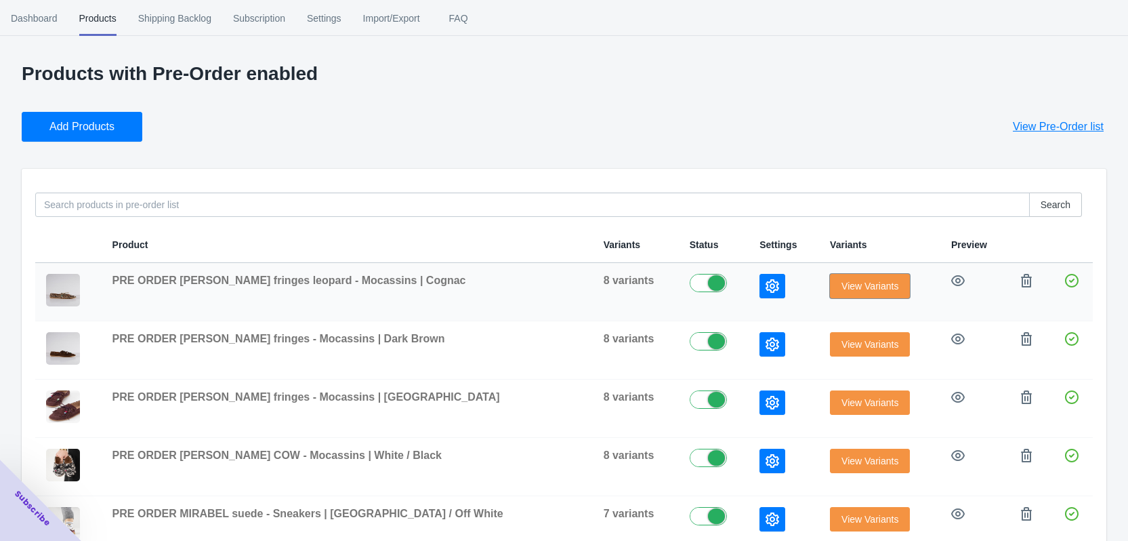
click at [843, 284] on span "View Variants" at bounding box center [869, 285] width 57 height 11
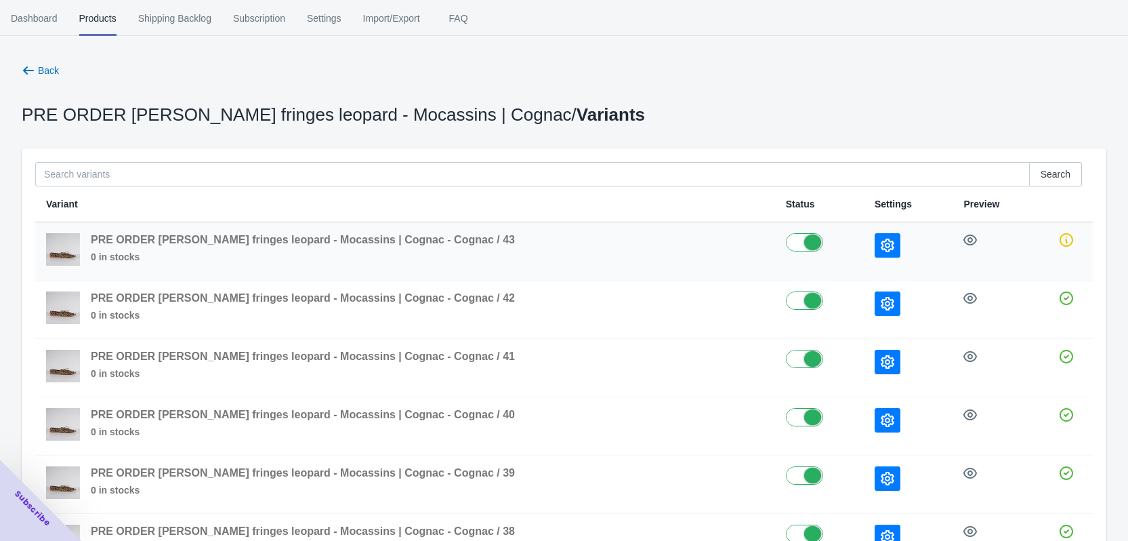
click at [786, 238] on label at bounding box center [819, 241] width 67 height 16
checkbox input "false"
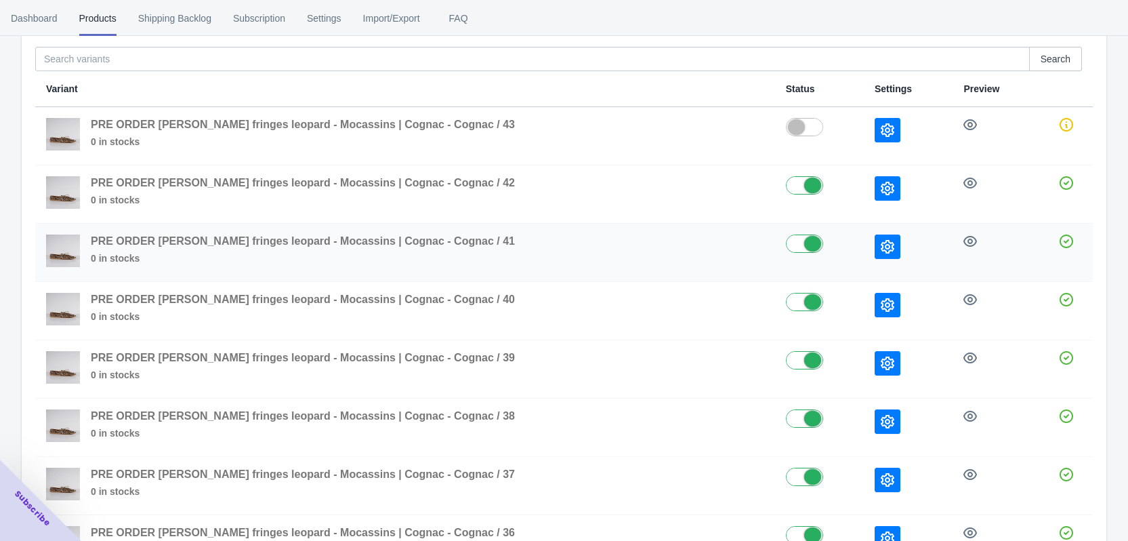
scroll to position [230, 0]
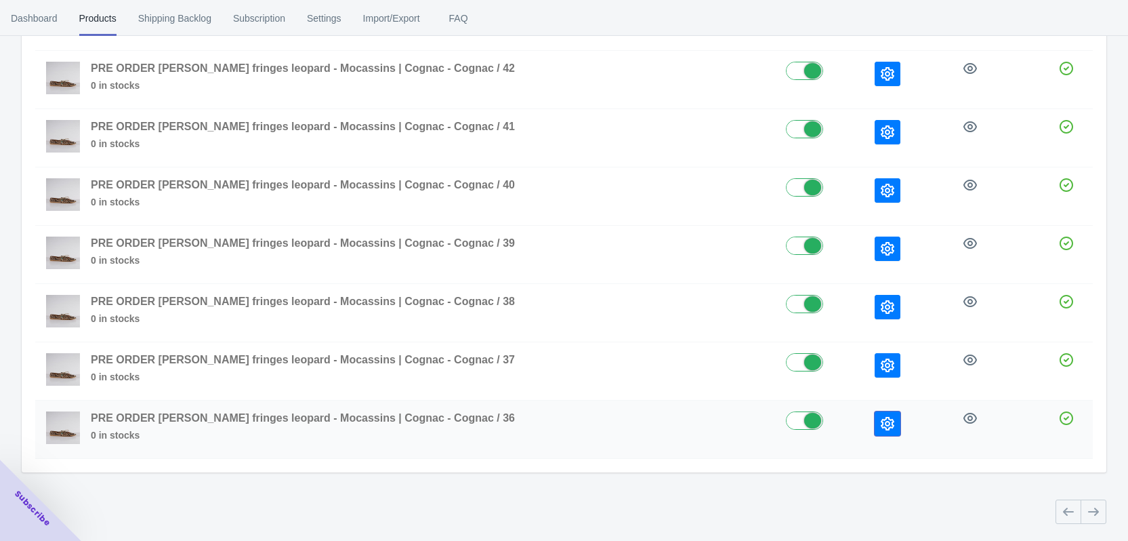
click at [881, 417] on icon "button" at bounding box center [888, 424] width 14 height 14
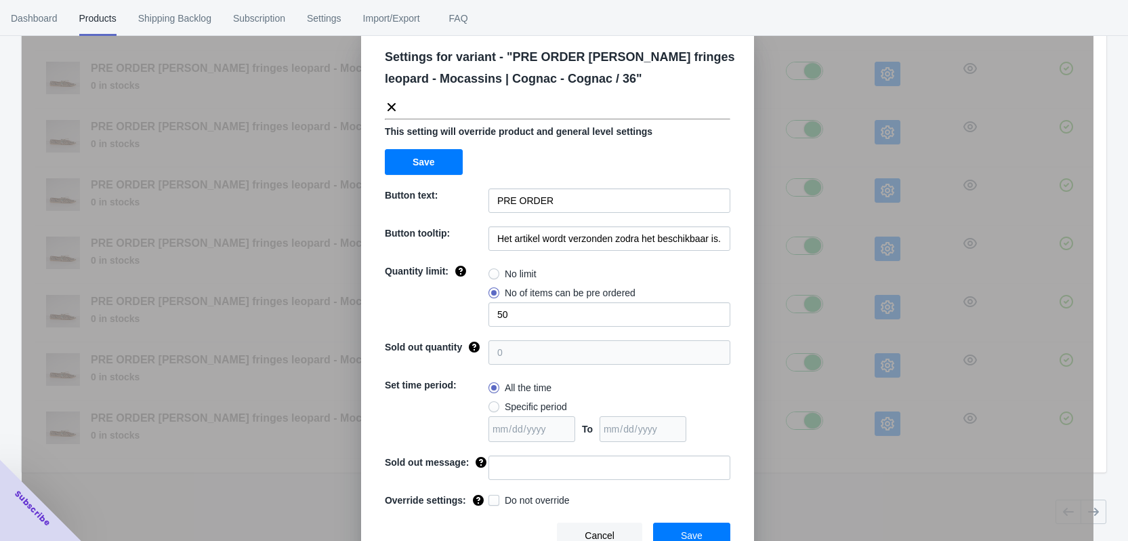
scroll to position [46, 0]
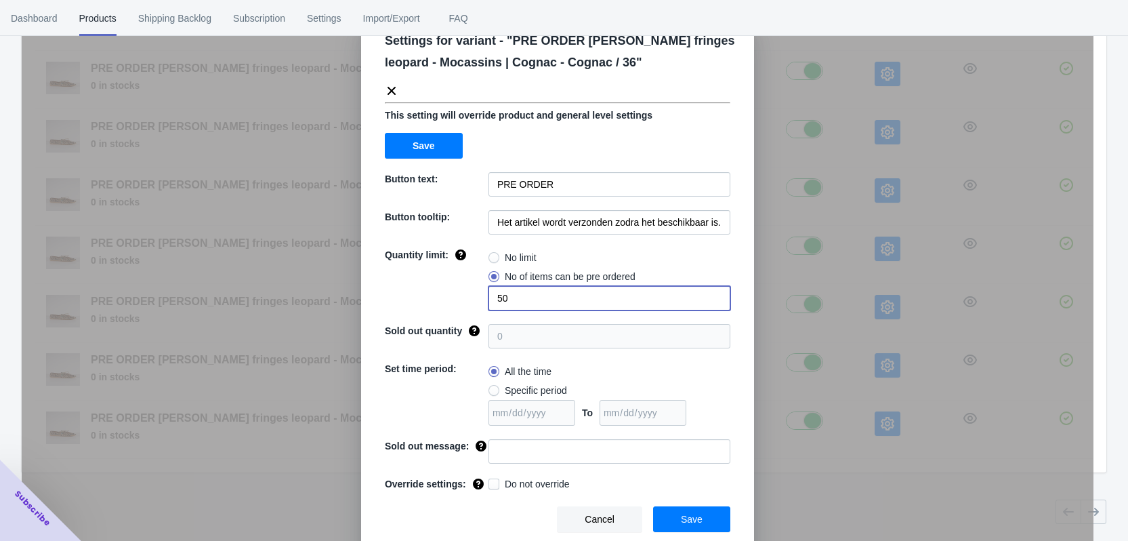
drag, startPoint x: 522, startPoint y: 298, endPoint x: 468, endPoint y: 293, distance: 54.4
click at [471, 293] on div "Quantity limit: No limit No of items can be pre ordered 50" at bounding box center [558, 279] width 346 height 62
type input "2"
click at [500, 459] on input at bounding box center [610, 451] width 242 height 24
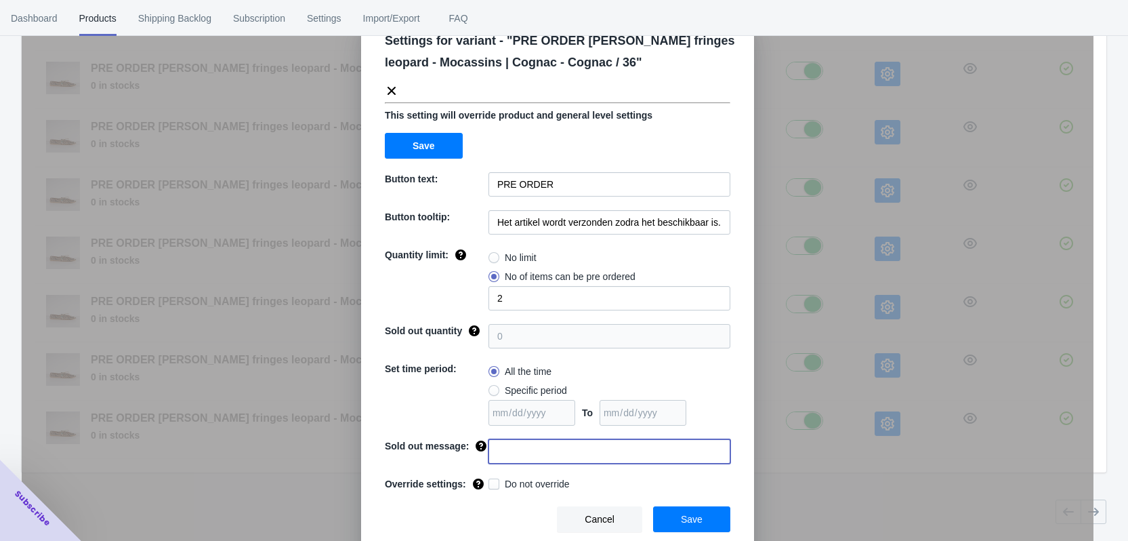
paste input "Deze maat is uitverkocht"
type input "Deze maat is uitverkocht"
click at [511, 480] on span "Do not override" at bounding box center [537, 484] width 65 height 14
click at [492, 480] on input "Do not override" at bounding box center [491, 480] width 1 height 1
checkbox input "true"
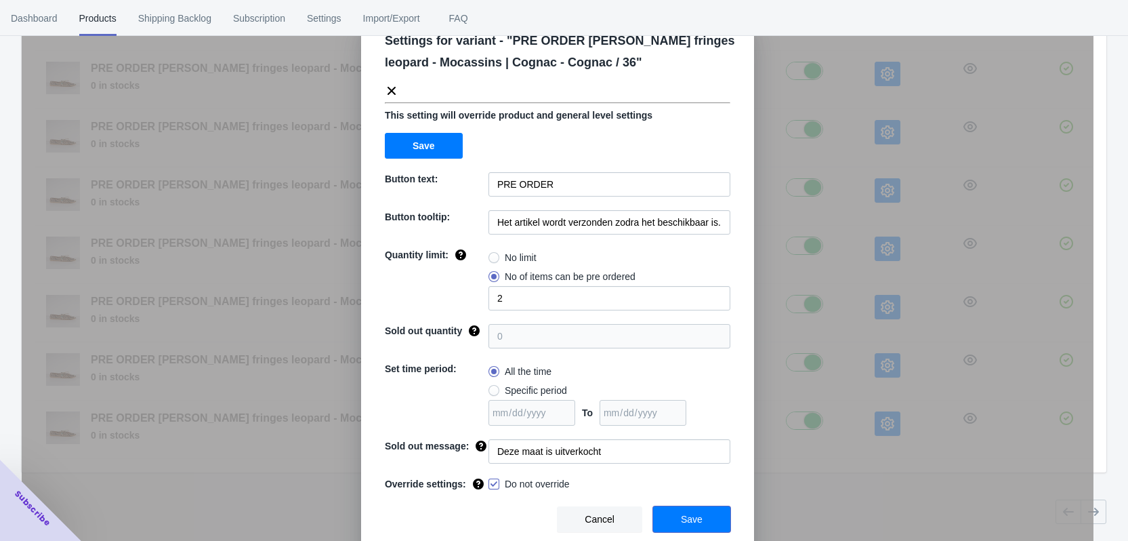
click at [703, 526] on button "Save" at bounding box center [691, 519] width 77 height 26
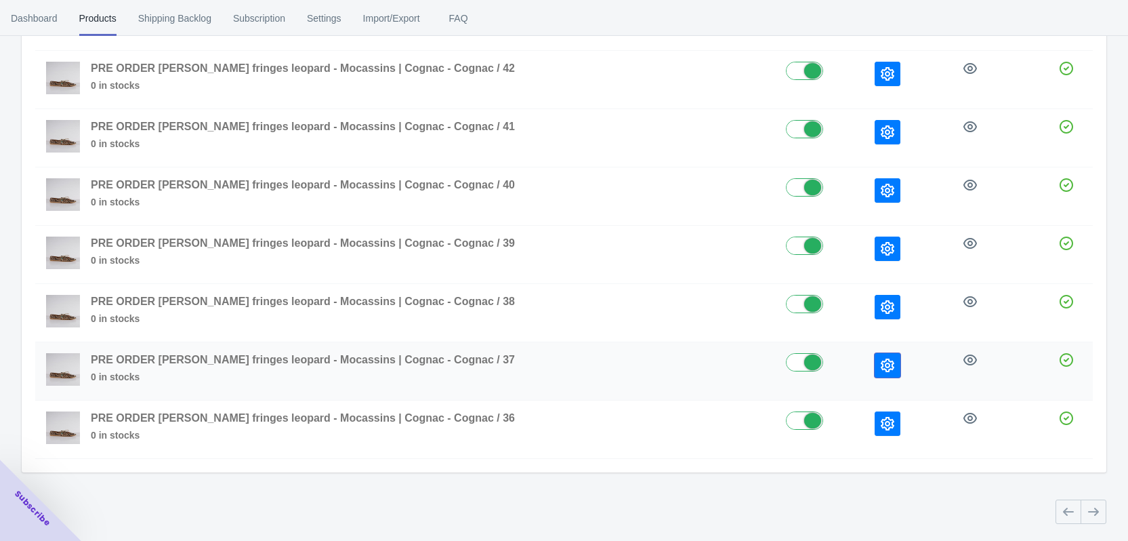
click at [881, 368] on icon "button" at bounding box center [888, 365] width 14 height 14
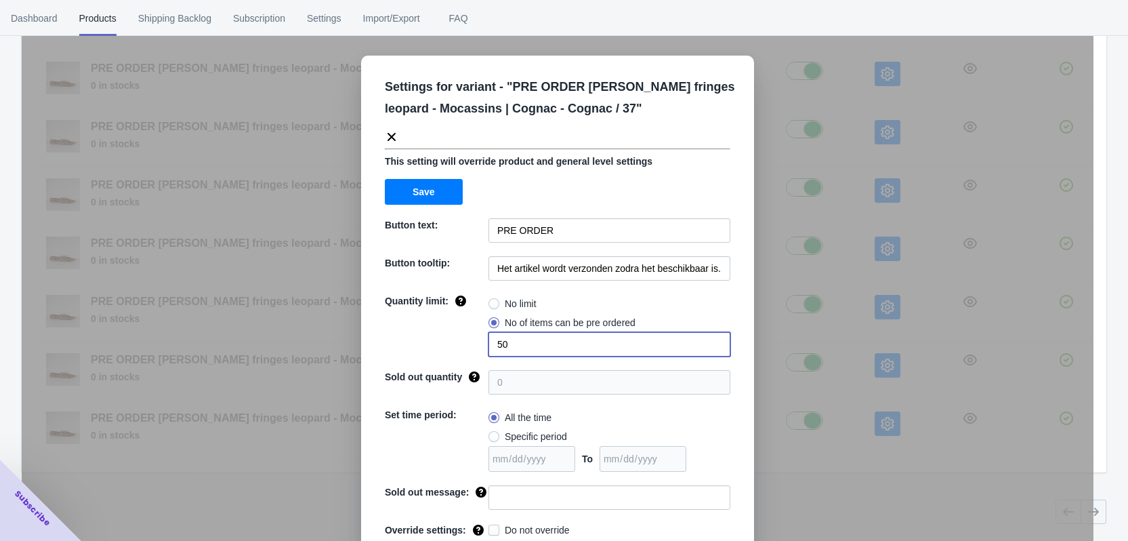
drag, startPoint x: 520, startPoint y: 339, endPoint x: 489, endPoint y: 339, distance: 31.2
click at [493, 339] on input "50" at bounding box center [610, 344] width 242 height 24
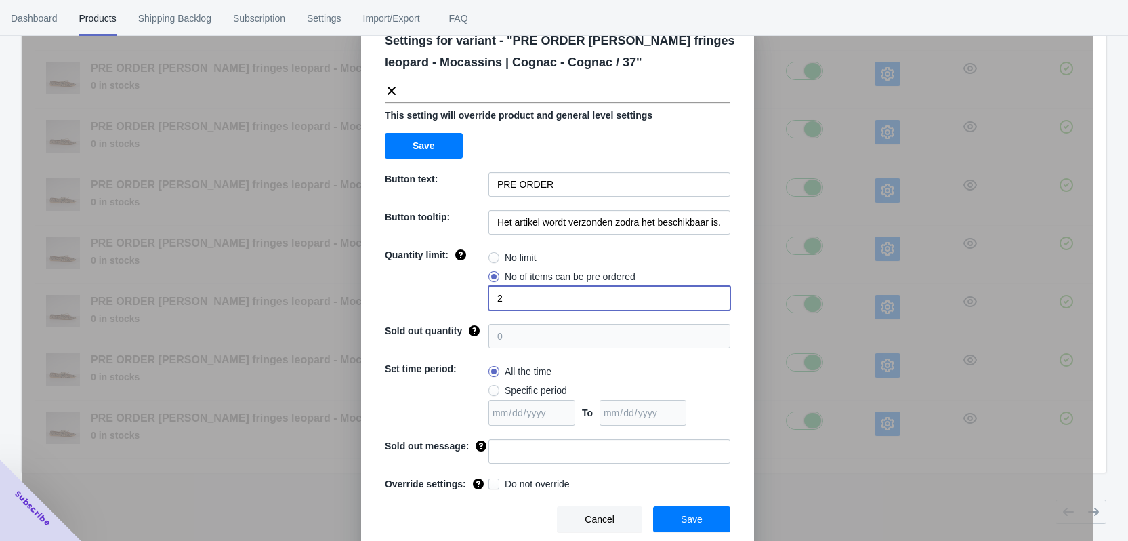
type input "2"
click at [516, 460] on input at bounding box center [610, 451] width 242 height 24
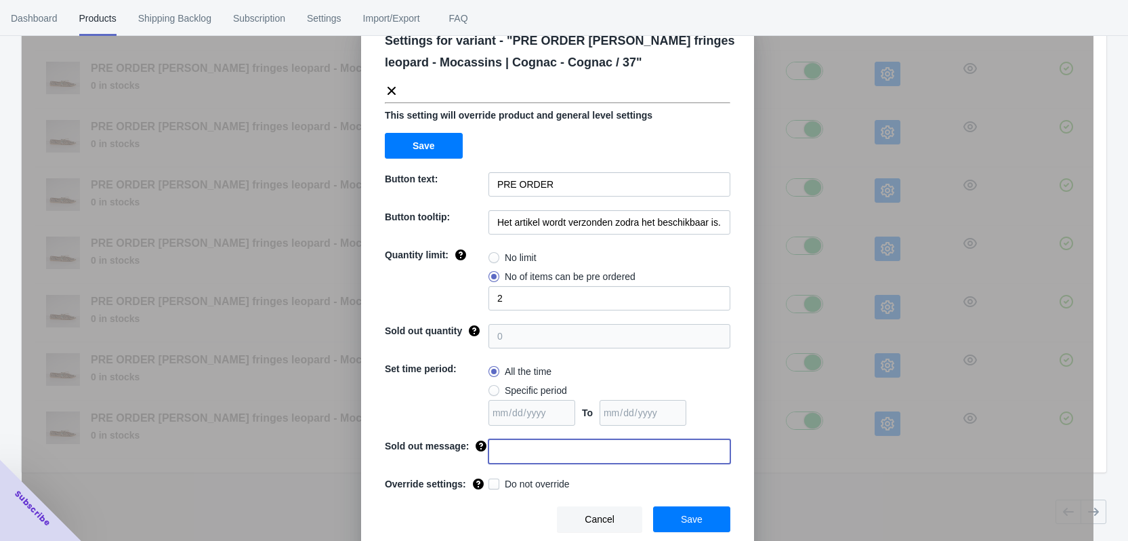
paste input "Deze maat is uitverkocht"
type input "Deze maat is uitverkocht"
click at [529, 481] on span "Do not override" at bounding box center [537, 484] width 65 height 14
click at [492, 481] on input "Do not override" at bounding box center [491, 480] width 1 height 1
checkbox input "true"
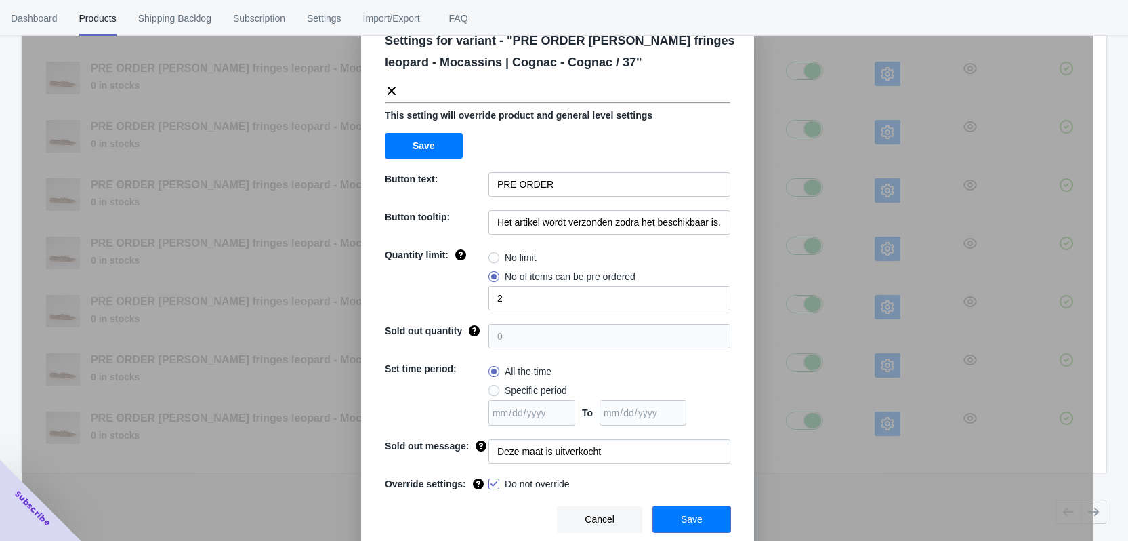
click at [688, 519] on span "Save" at bounding box center [692, 519] width 22 height 11
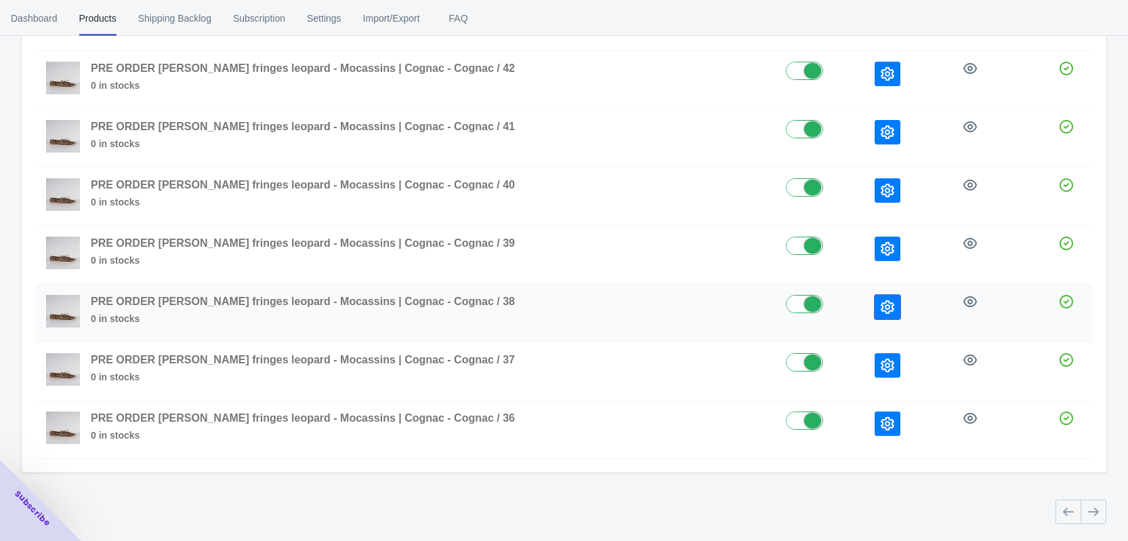
click at [881, 310] on icon "button" at bounding box center [888, 307] width 14 height 14
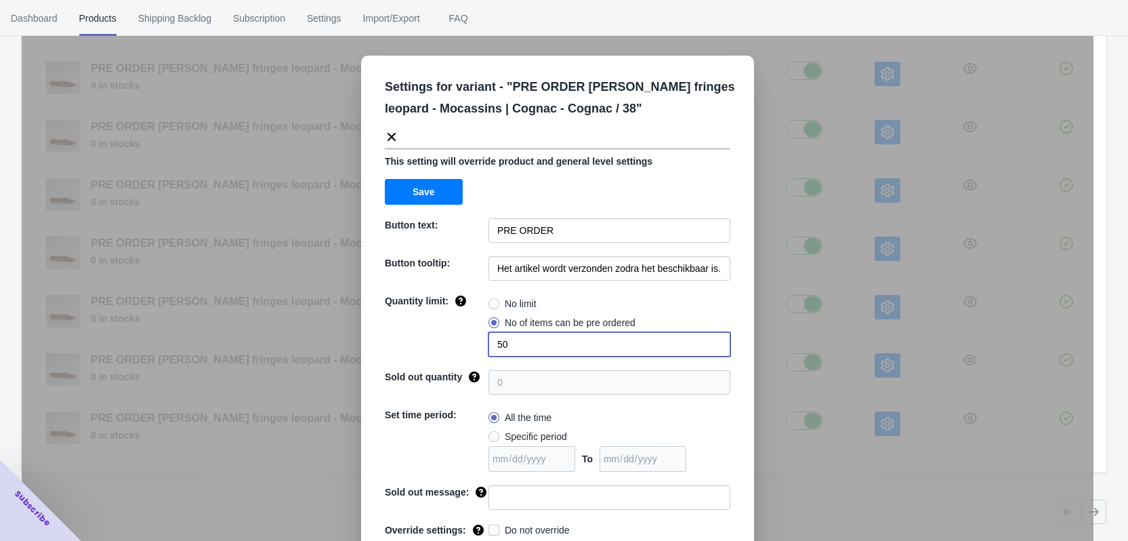
drag, startPoint x: 538, startPoint y: 345, endPoint x: 487, endPoint y: 342, distance: 50.9
click at [489, 342] on input "50" at bounding box center [610, 344] width 242 height 24
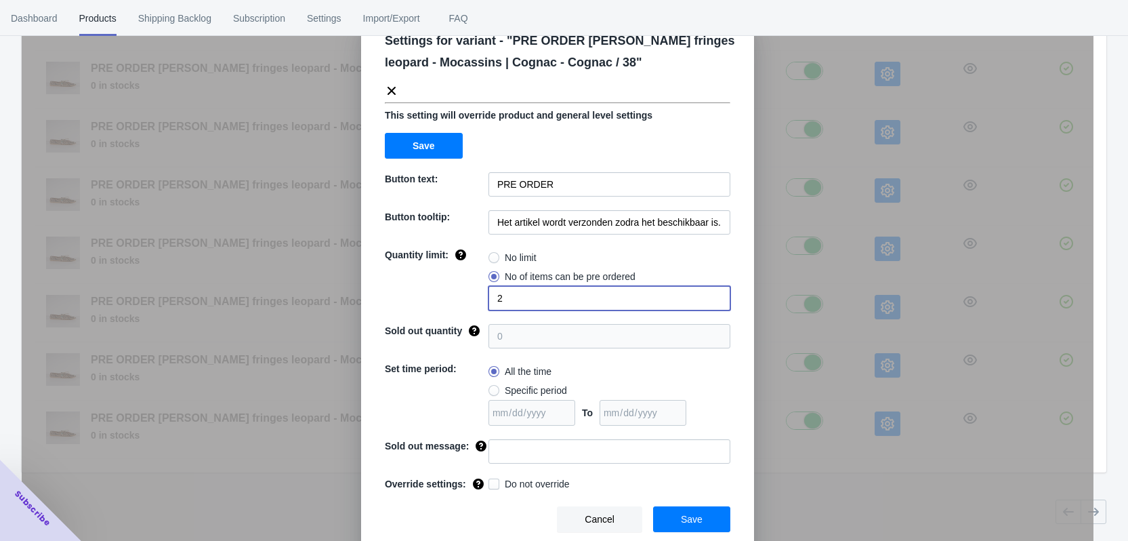
type input "2"
click at [511, 451] on input at bounding box center [610, 451] width 242 height 24
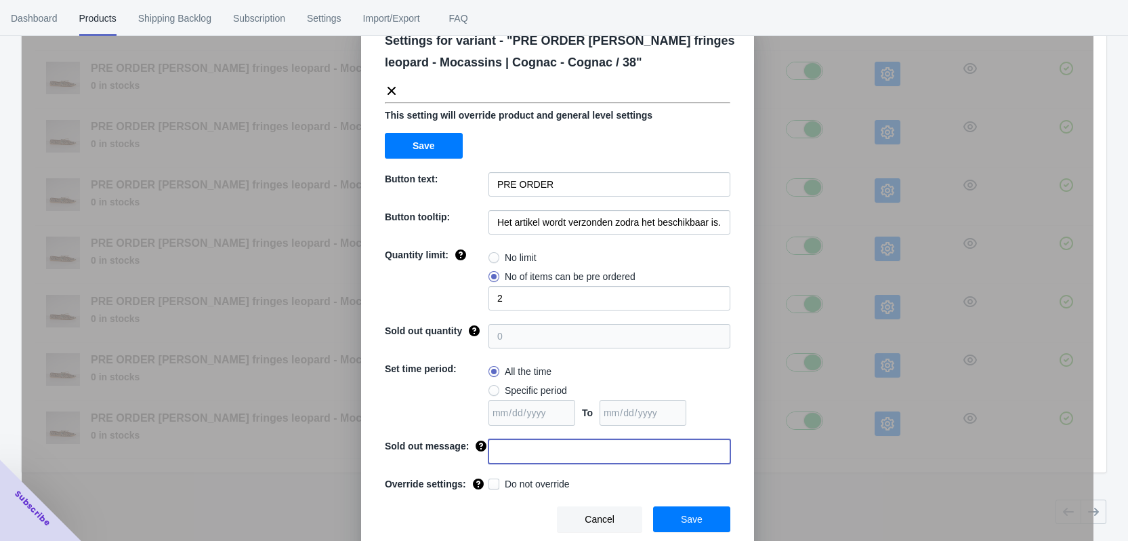
paste input "Deze maat is uitverkocht"
type input "Deze maat is uitverkocht"
click at [516, 480] on span "Do not override" at bounding box center [537, 484] width 65 height 14
click at [492, 480] on input "Do not override" at bounding box center [491, 480] width 1 height 1
checkbox input "true"
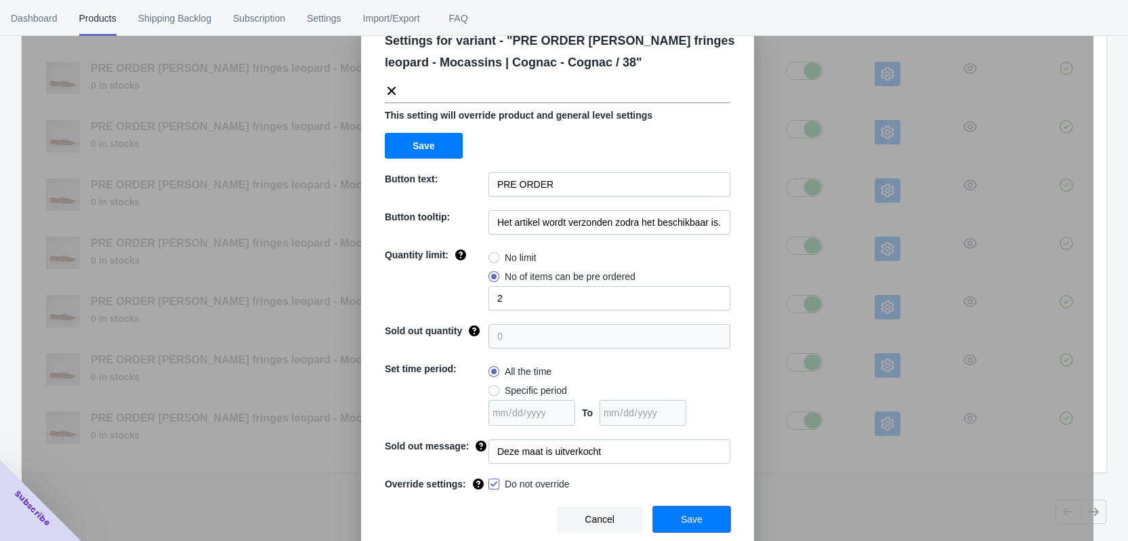
click at [686, 516] on span "Save" at bounding box center [692, 519] width 22 height 11
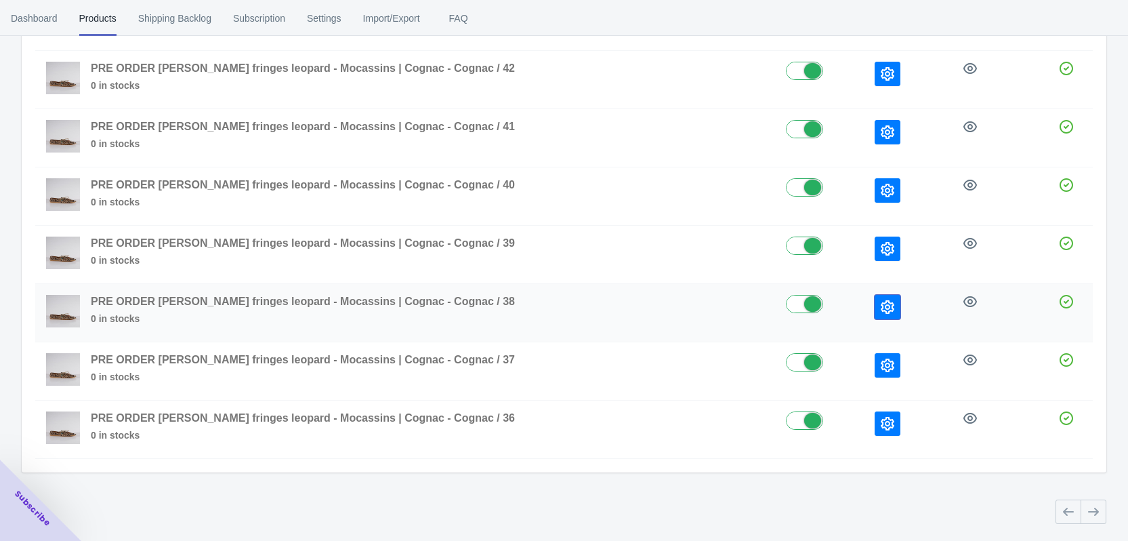
click at [881, 306] on icon "button" at bounding box center [888, 307] width 14 height 14
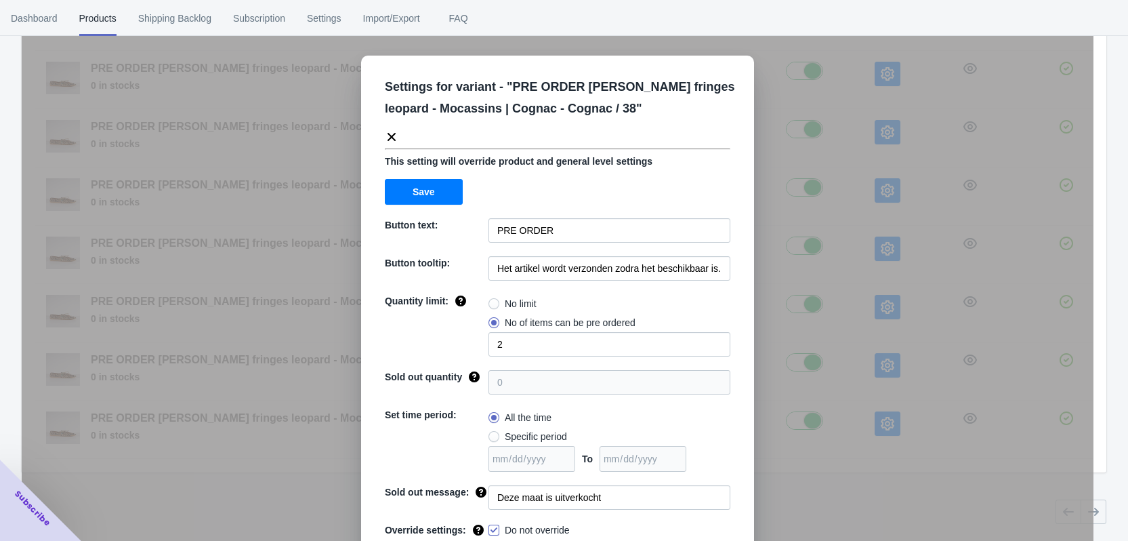
click at [849, 277] on div "Settings for variant - " PRE ORDER [PERSON_NAME] fringes leopard - Mocassins | …" at bounding box center [558, 304] width 1072 height 541
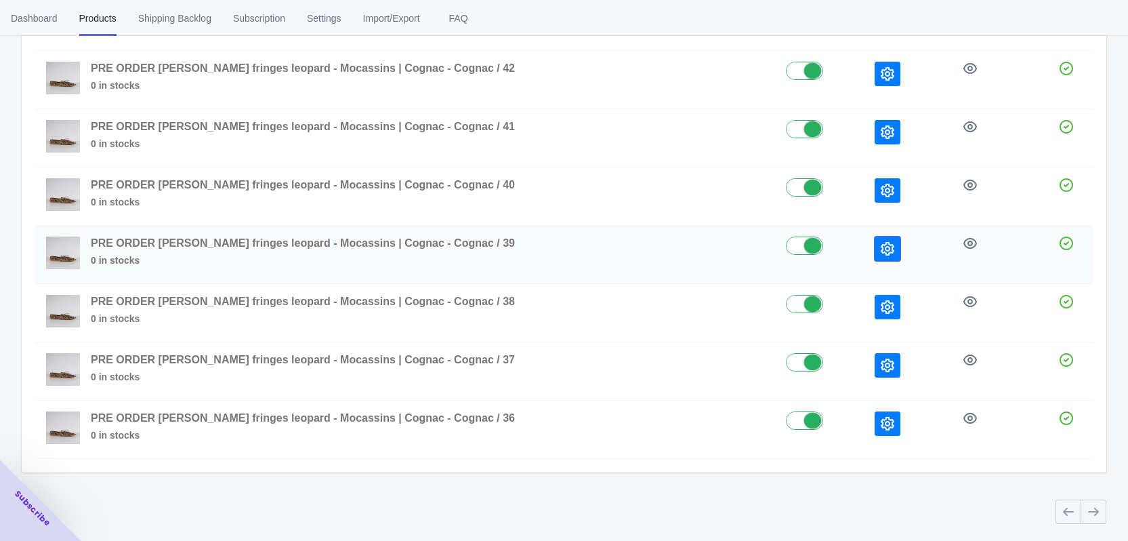
click at [881, 245] on icon "button" at bounding box center [888, 249] width 14 height 14
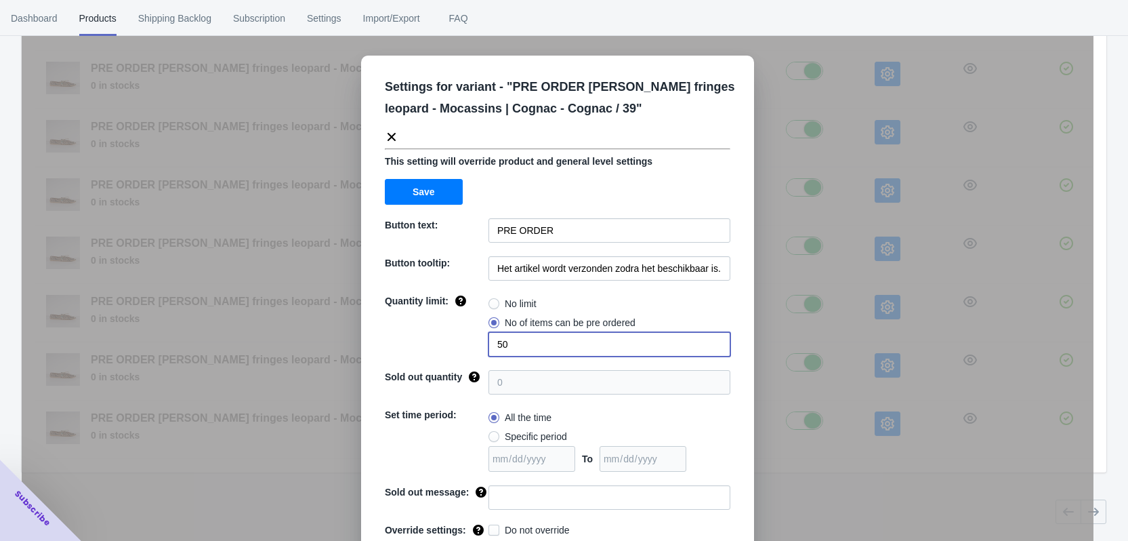
drag, startPoint x: 498, startPoint y: 344, endPoint x: 478, endPoint y: 344, distance: 20.3
click at [478, 344] on div "Quantity limit: No limit No of items can be pre ordered 50" at bounding box center [558, 325] width 346 height 62
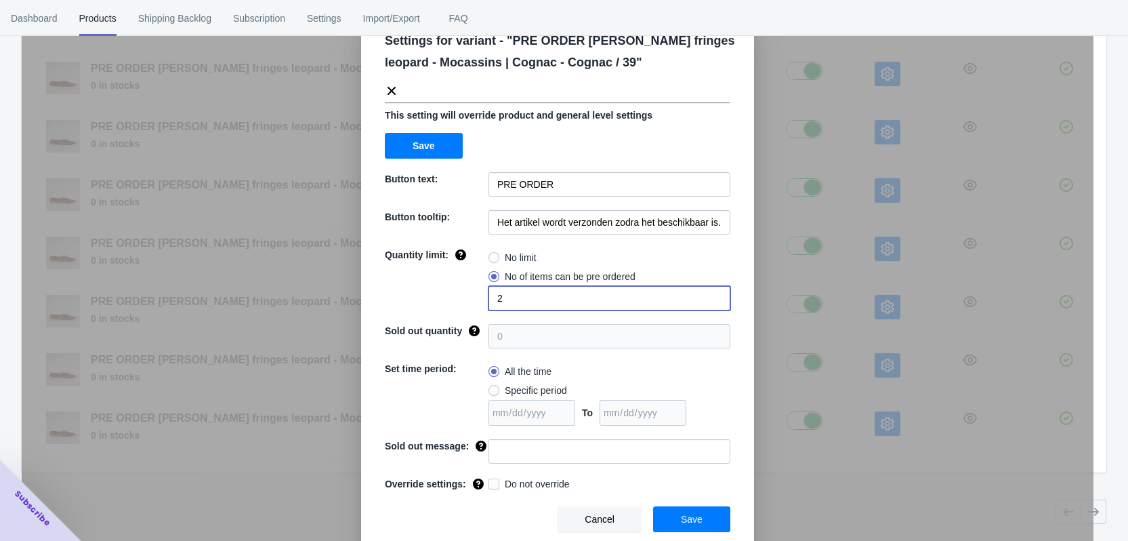
type input "2"
click at [518, 444] on input at bounding box center [610, 451] width 242 height 24
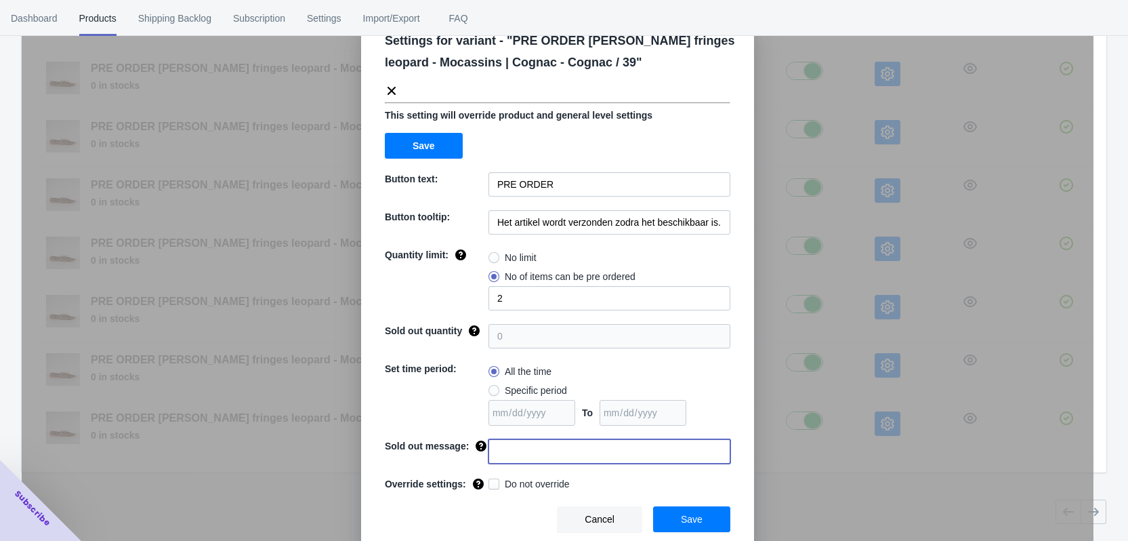
paste input "Deze maat is uitverkocht"
type input "Deze maat is uitverkocht"
click at [511, 483] on span "Do not override" at bounding box center [537, 484] width 65 height 14
click at [492, 481] on input "Do not override" at bounding box center [491, 480] width 1 height 1
checkbox input "true"
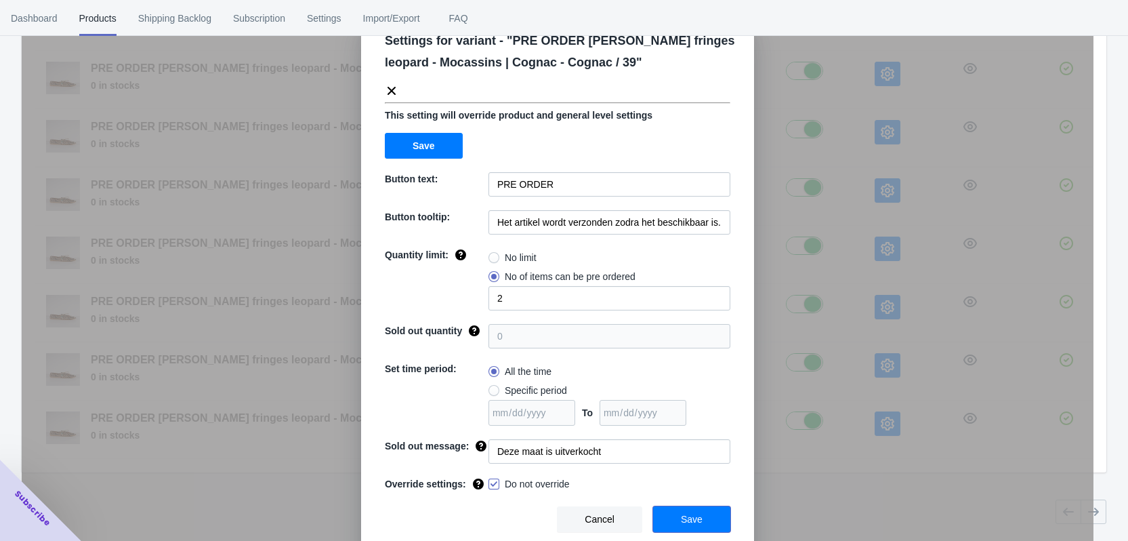
click at [684, 519] on span "Save" at bounding box center [692, 519] width 22 height 11
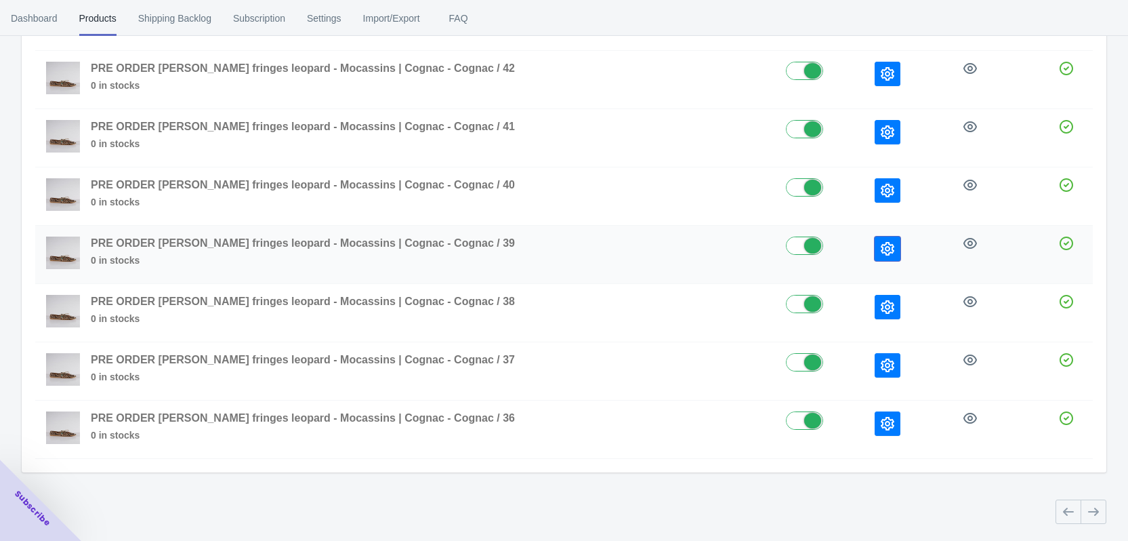
click at [875, 238] on button "button" at bounding box center [888, 248] width 26 height 24
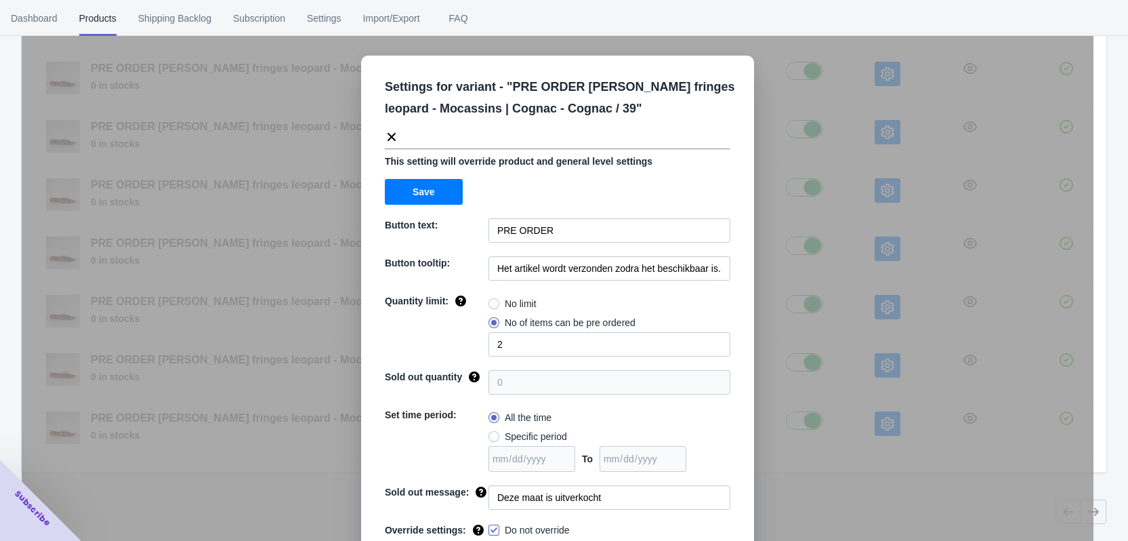
click at [860, 221] on div "Settings for variant - " PRE ORDER [PERSON_NAME] fringes leopard - Mocassins | …" at bounding box center [558, 304] width 1072 height 541
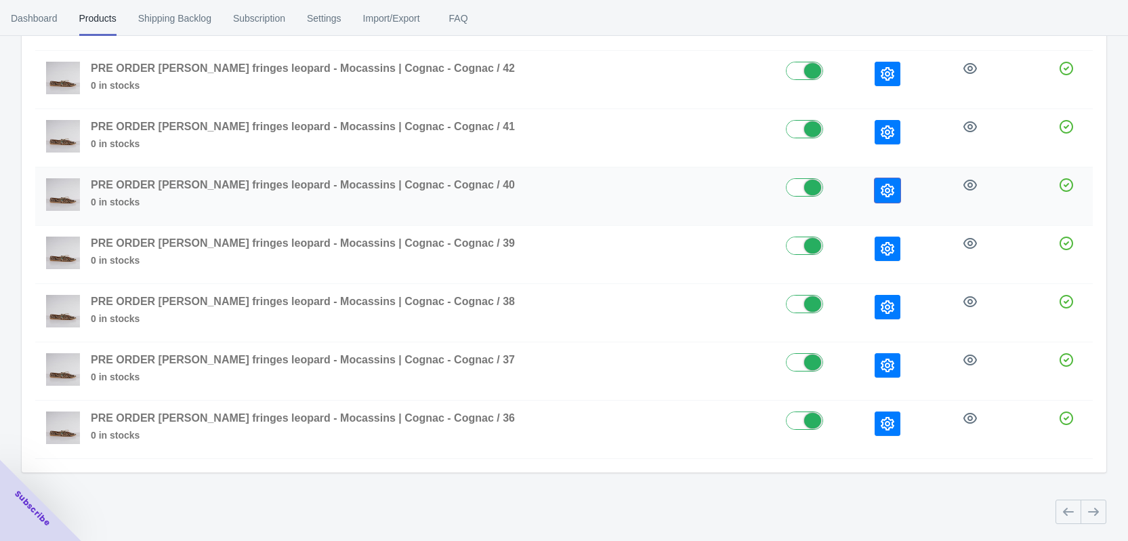
click at [881, 190] on icon "button" at bounding box center [888, 191] width 14 height 14
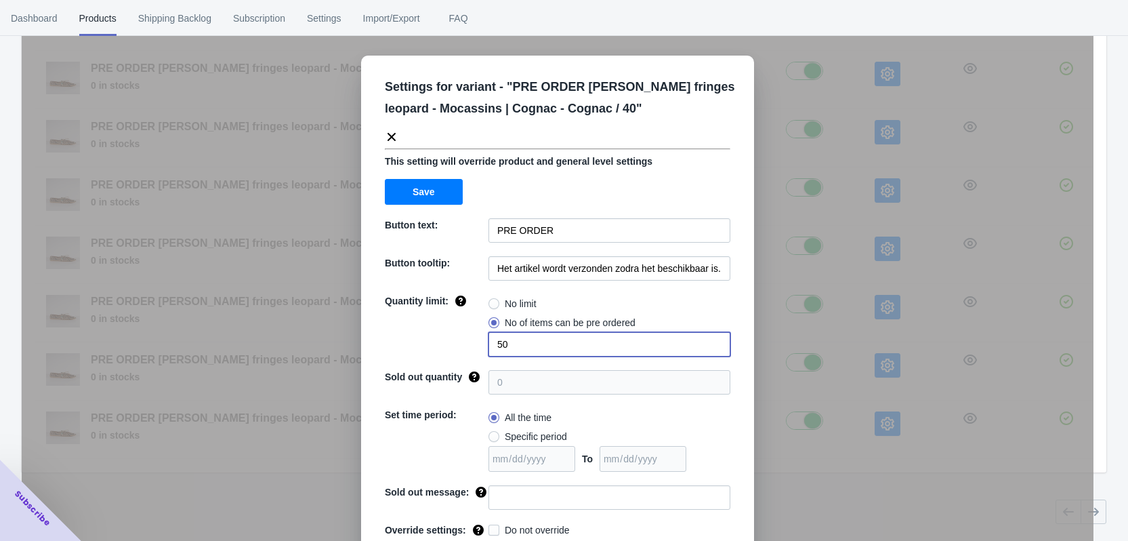
drag, startPoint x: 478, startPoint y: 342, endPoint x: 464, endPoint y: 342, distance: 14.2
click at [465, 342] on div "Quantity limit: No limit No of items can be pre ordered 50" at bounding box center [558, 325] width 346 height 62
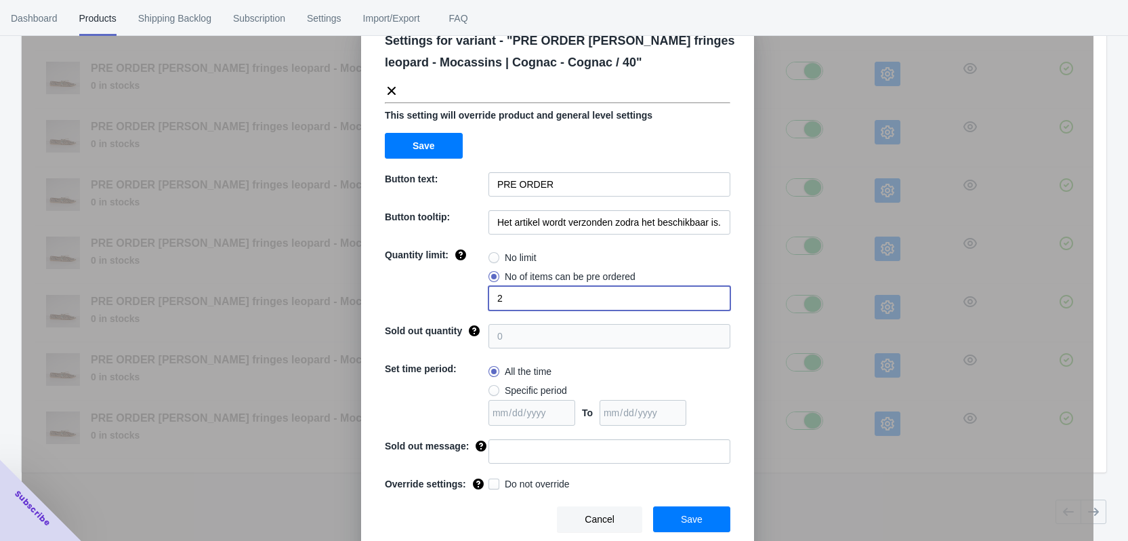
type input "2"
click at [503, 452] on input at bounding box center [610, 451] width 242 height 24
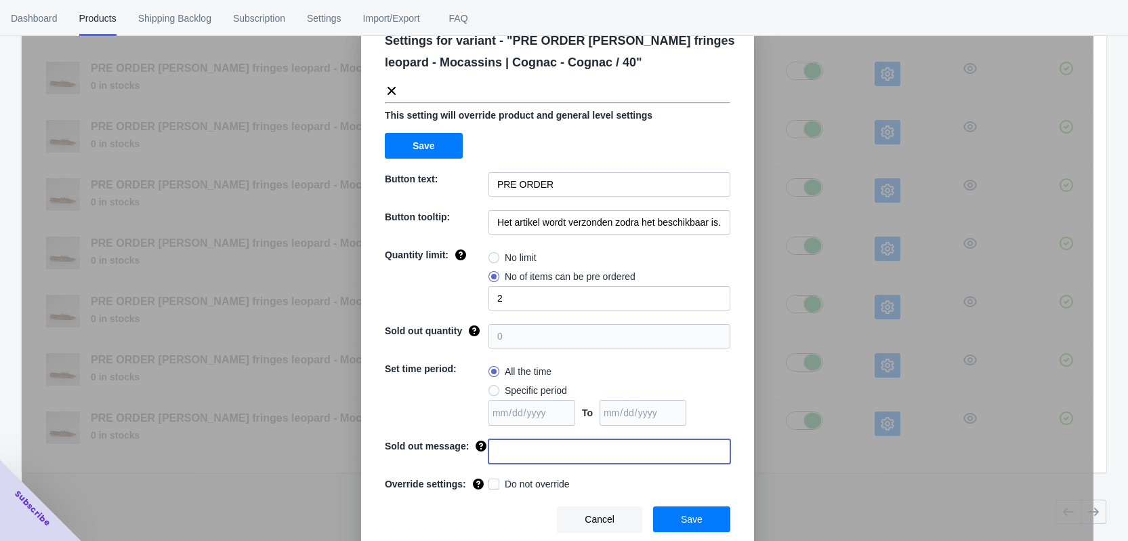
paste input "Deze maat is uitverkocht"
type input "Deze maat is uitverkocht"
click at [507, 488] on span "Do not override" at bounding box center [537, 484] width 65 height 14
click at [492, 481] on input "Do not override" at bounding box center [491, 480] width 1 height 1
checkbox input "true"
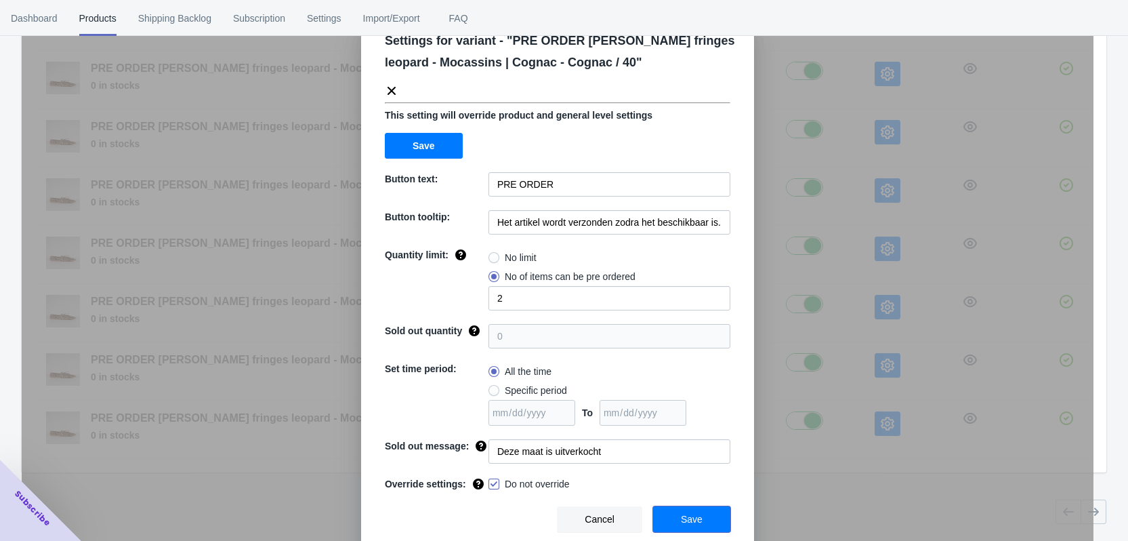
click at [697, 517] on span "Save" at bounding box center [692, 519] width 22 height 11
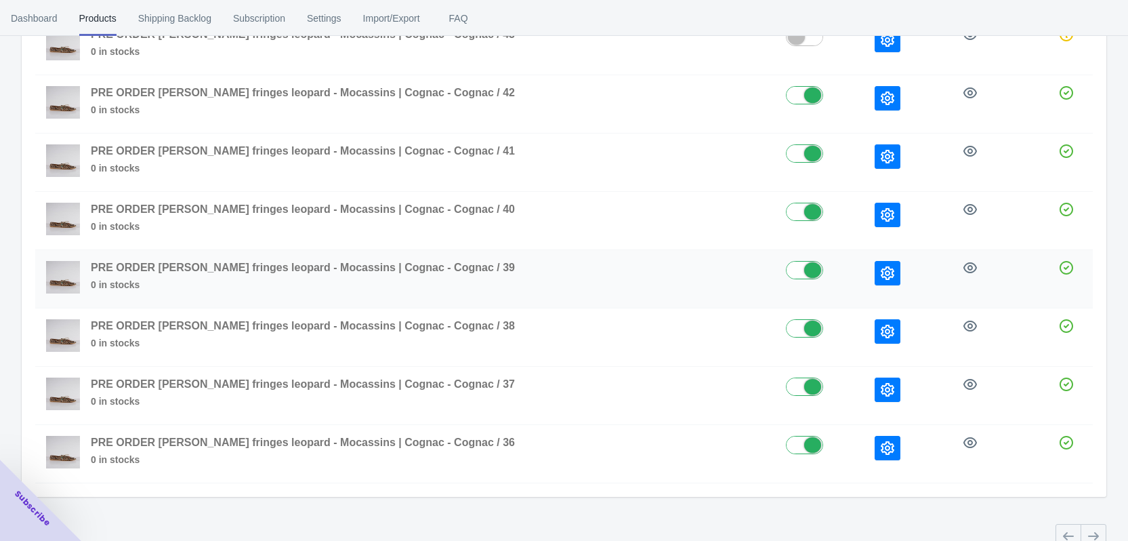
scroll to position [162, 0]
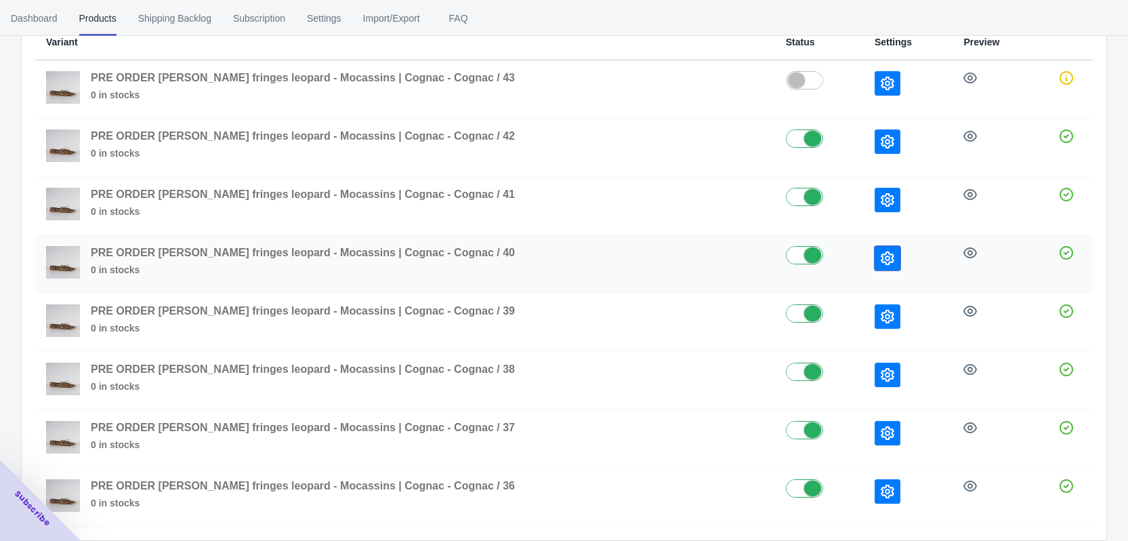
click at [881, 264] on icon "button" at bounding box center [888, 258] width 14 height 14
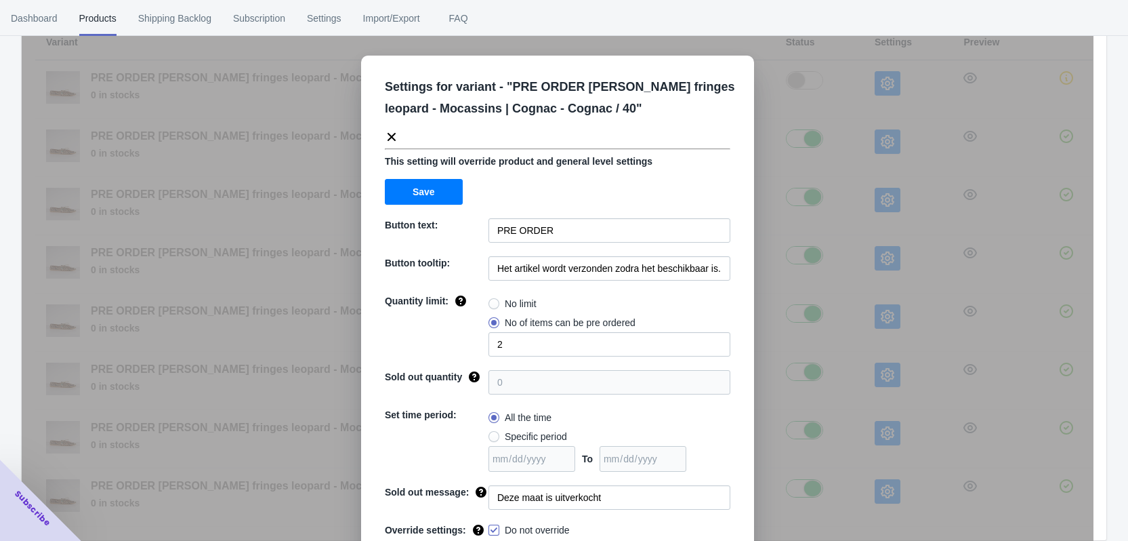
click at [862, 265] on div "Settings for variant - " PRE ORDER [PERSON_NAME] fringes leopard - Mocassins | …" at bounding box center [558, 304] width 1072 height 541
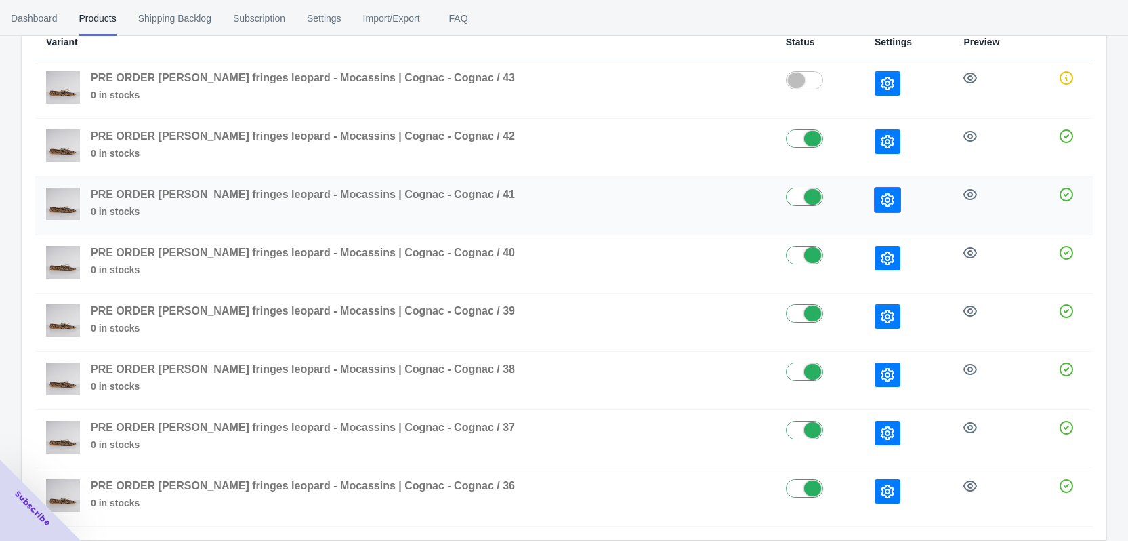
click at [875, 195] on button "button" at bounding box center [888, 200] width 26 height 24
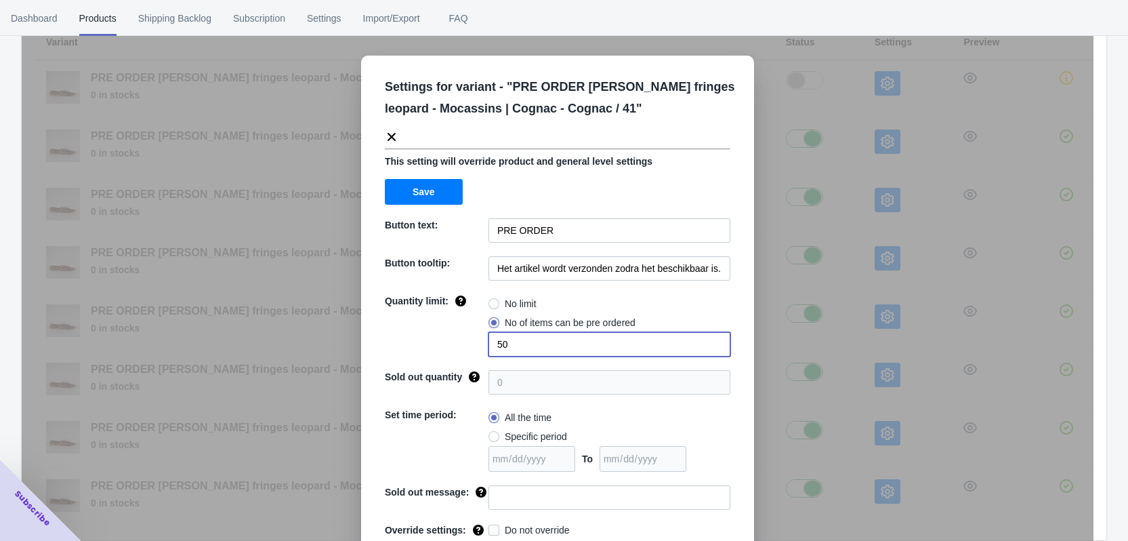
drag, startPoint x: 520, startPoint y: 344, endPoint x: 486, endPoint y: 344, distance: 33.9
click at [489, 344] on input "50" at bounding box center [610, 344] width 242 height 24
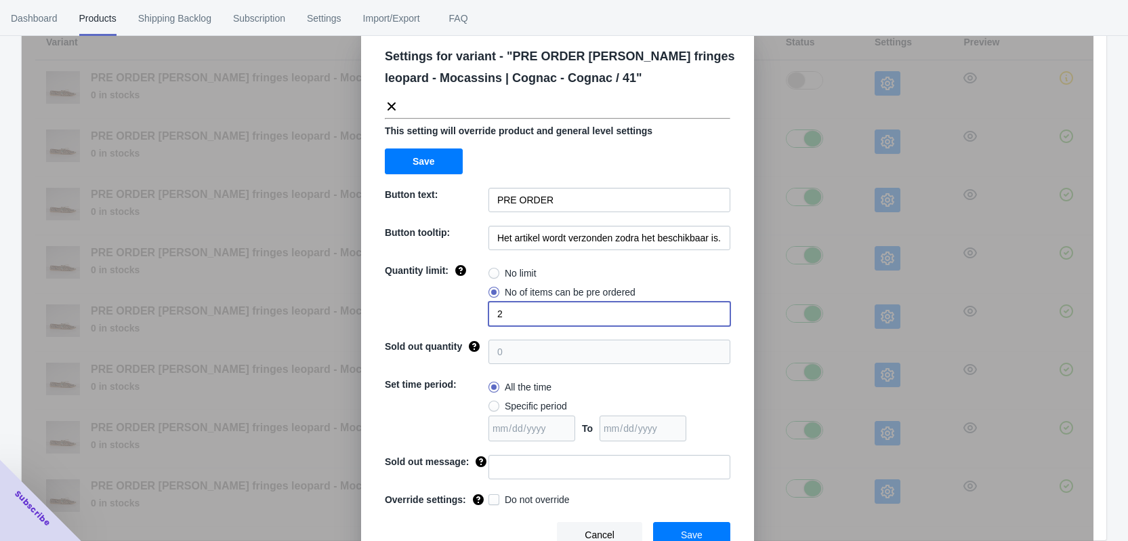
scroll to position [46, 0]
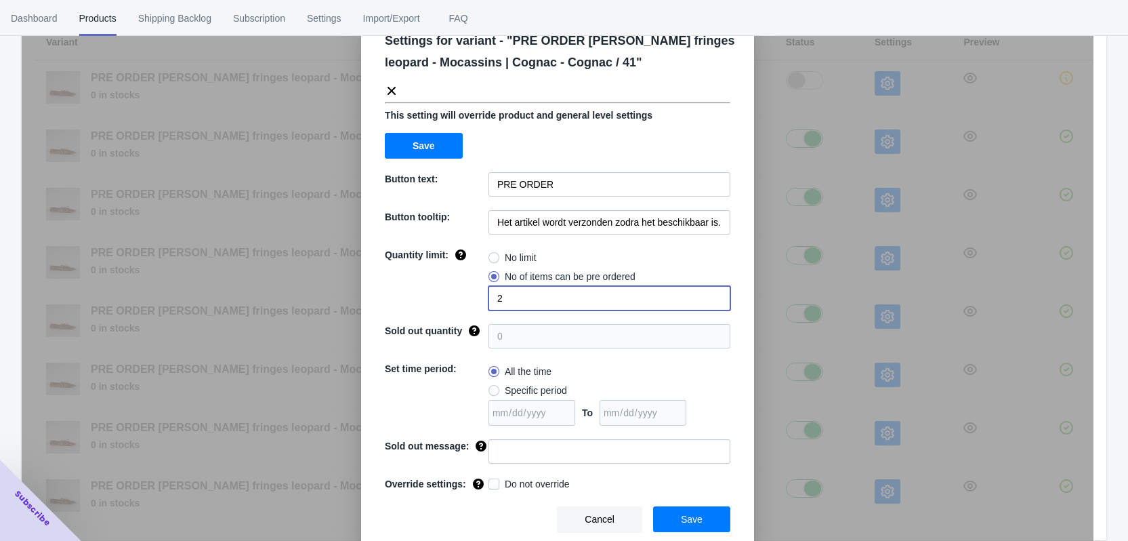
type input "2"
click at [526, 450] on input at bounding box center [610, 451] width 242 height 24
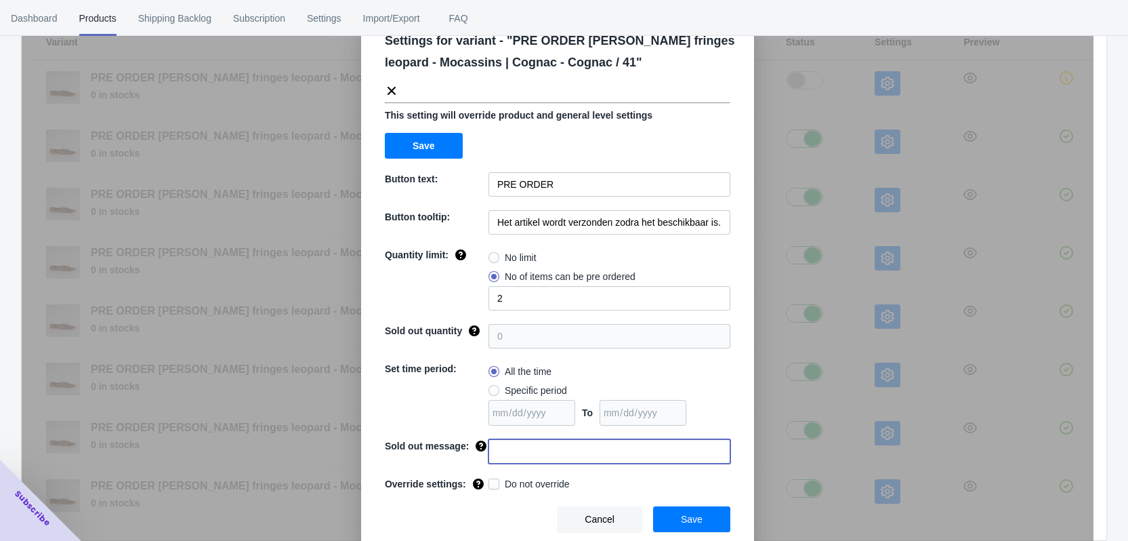
paste input "Deze maat is uitverkocht"
type input "Deze maat is uitverkocht"
click at [520, 485] on span "Do not override" at bounding box center [537, 484] width 65 height 14
click at [492, 481] on input "Do not override" at bounding box center [491, 480] width 1 height 1
checkbox input "true"
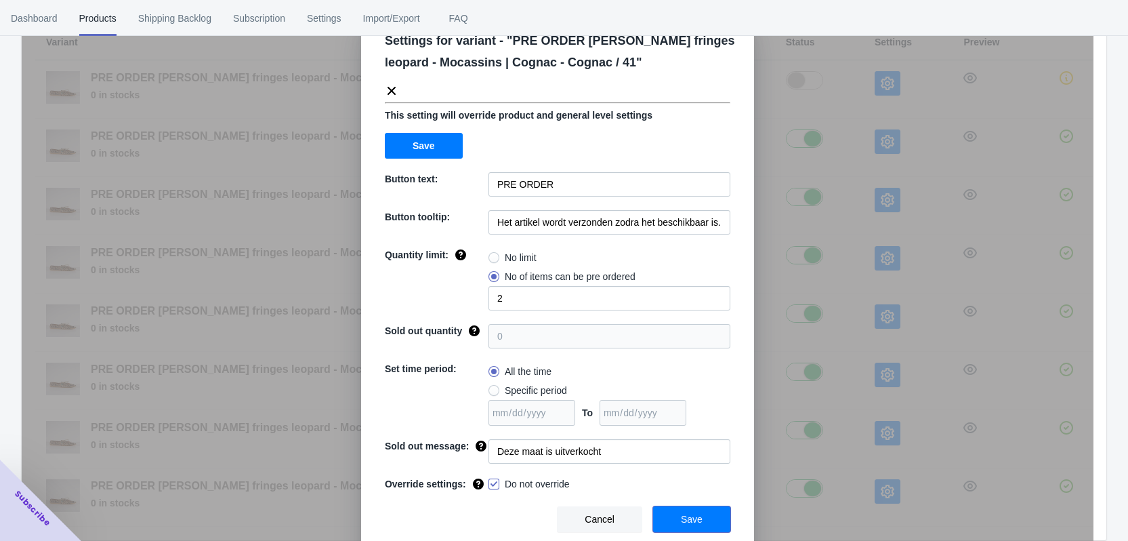
click at [694, 520] on span "Save" at bounding box center [692, 519] width 22 height 11
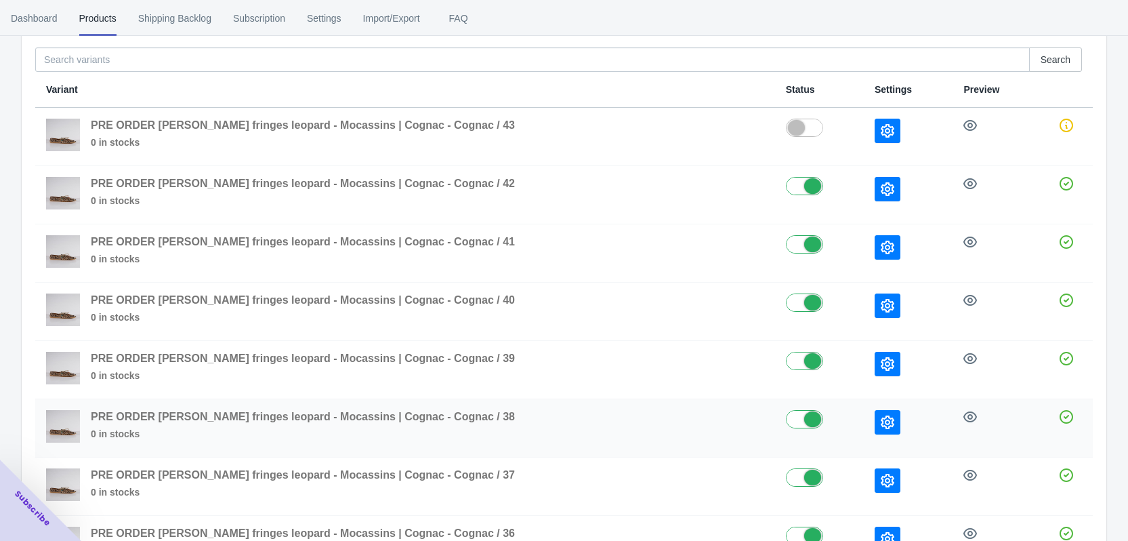
scroll to position [26, 0]
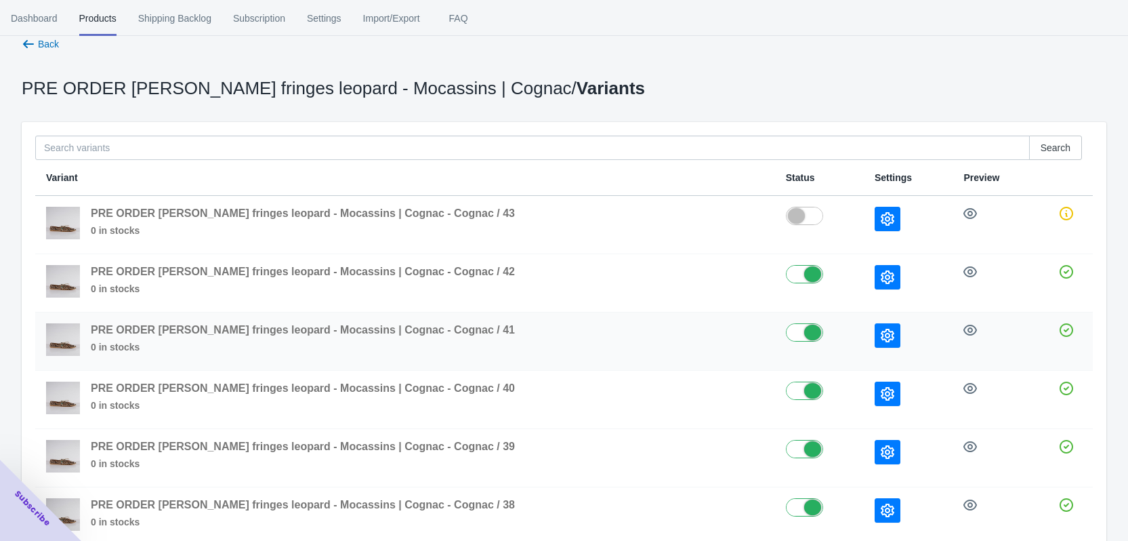
click at [875, 338] on button "button" at bounding box center [888, 335] width 26 height 24
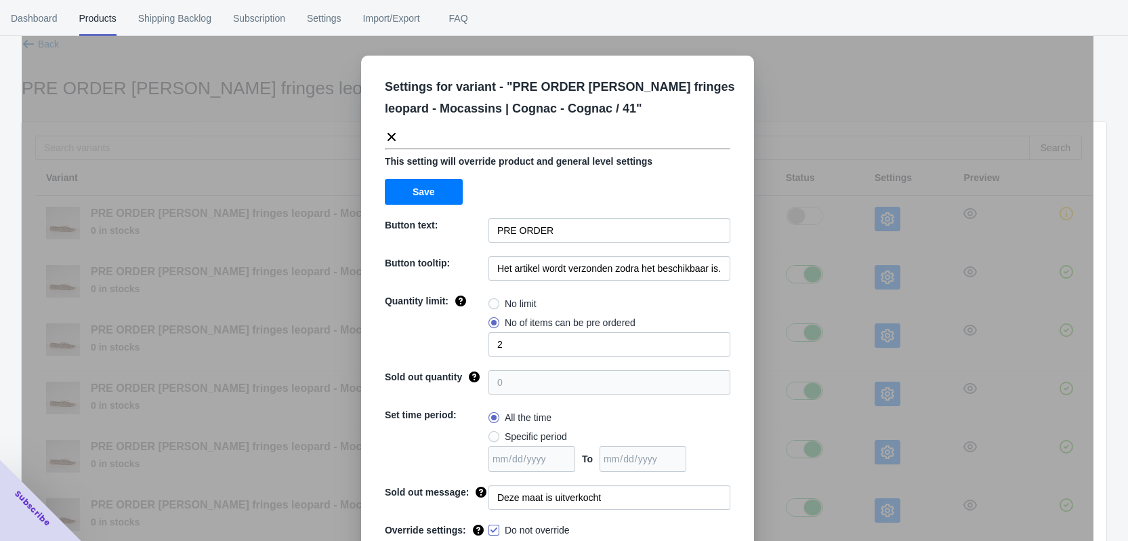
click at [846, 341] on div "Settings for variant - " PRE ORDER [PERSON_NAME] fringes leopard - Mocassins | …" at bounding box center [558, 304] width 1072 height 541
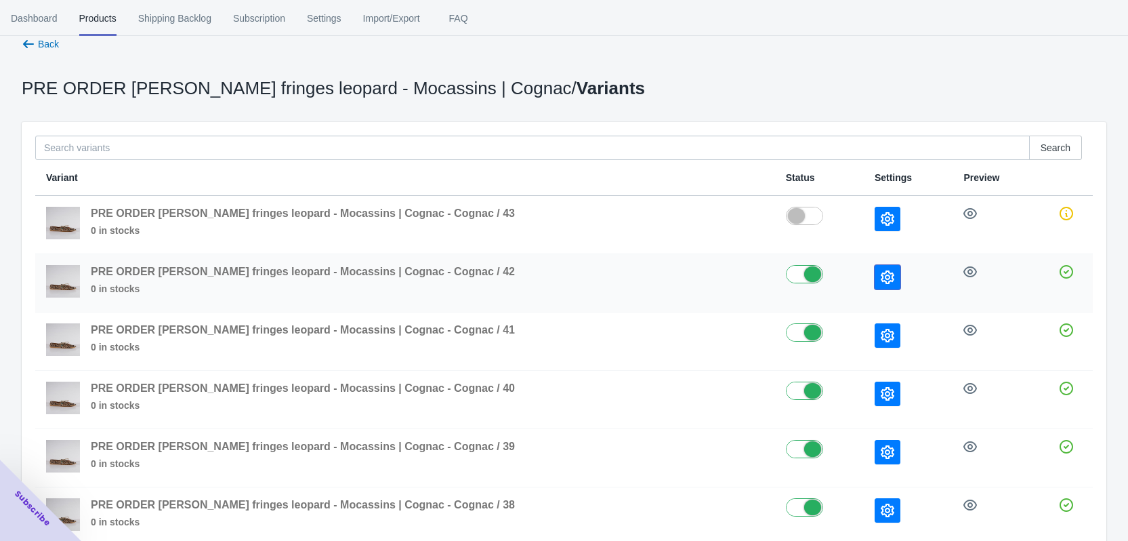
click at [881, 277] on icon "button" at bounding box center [888, 277] width 14 height 14
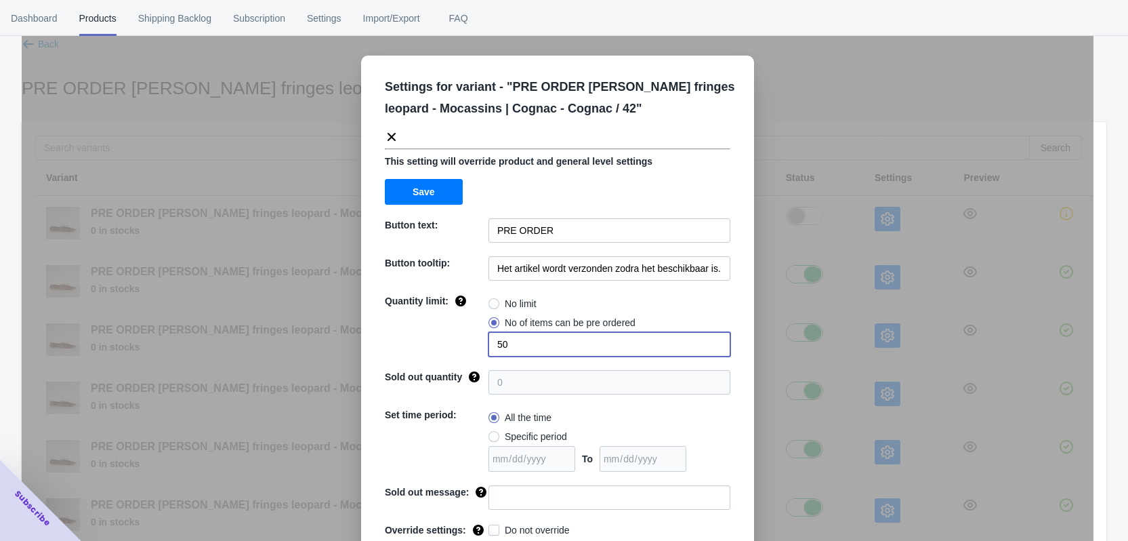
drag, startPoint x: 483, startPoint y: 341, endPoint x: 471, endPoint y: 341, distance: 12.2
click at [471, 341] on div "Quantity limit: No limit No of items can be pre ordered 50" at bounding box center [558, 325] width 346 height 62
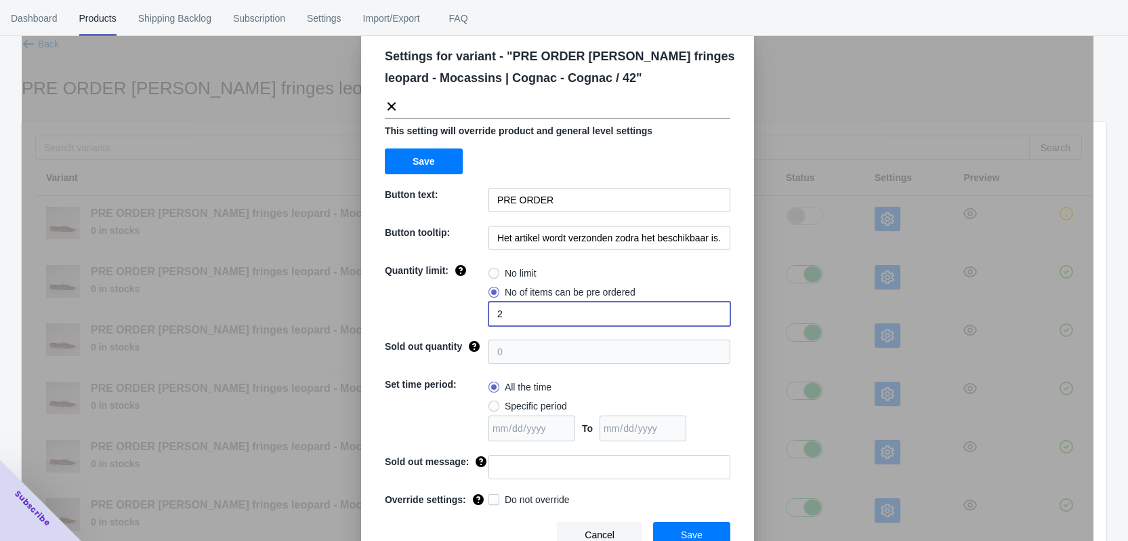
scroll to position [46, 0]
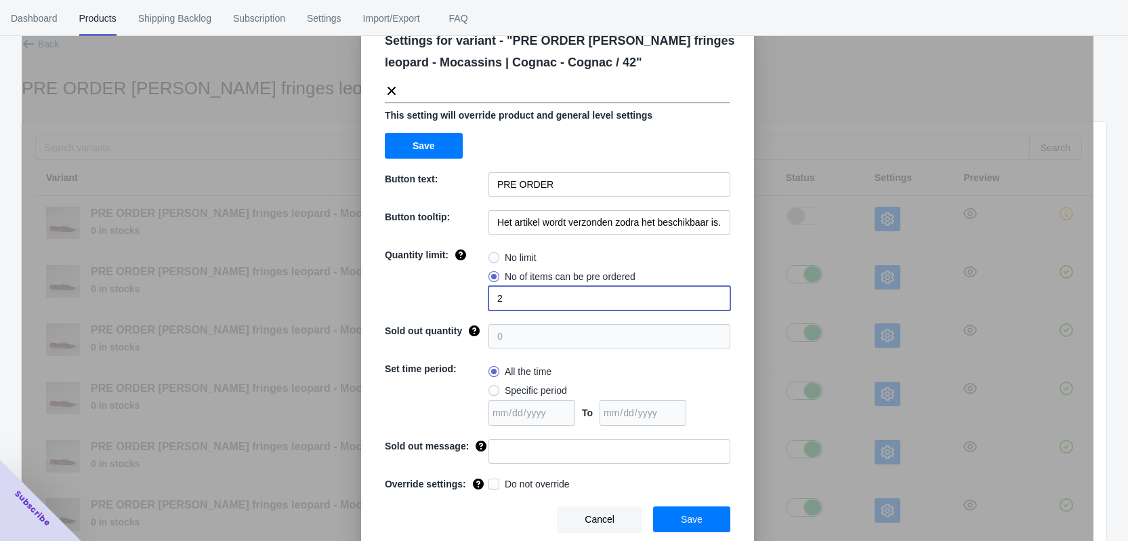
type input "2"
click at [522, 442] on input at bounding box center [610, 451] width 242 height 24
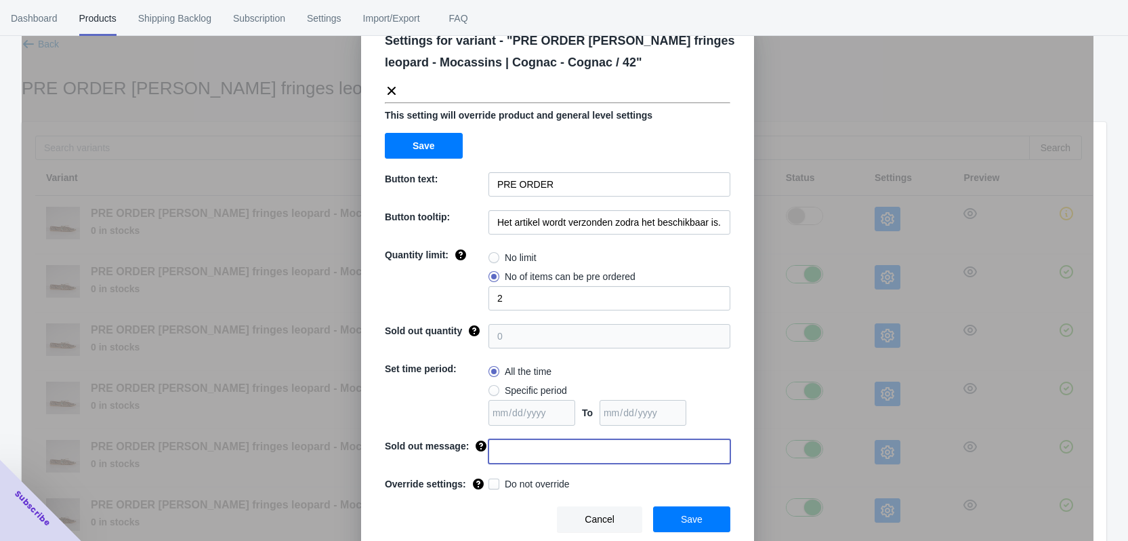
paste input "Deze maat is uitverkocht"
type input "Deze maat is uitverkocht"
click at [508, 483] on span "Do not override" at bounding box center [537, 484] width 65 height 14
click at [492, 481] on input "Do not override" at bounding box center [491, 480] width 1 height 1
checkbox input "true"
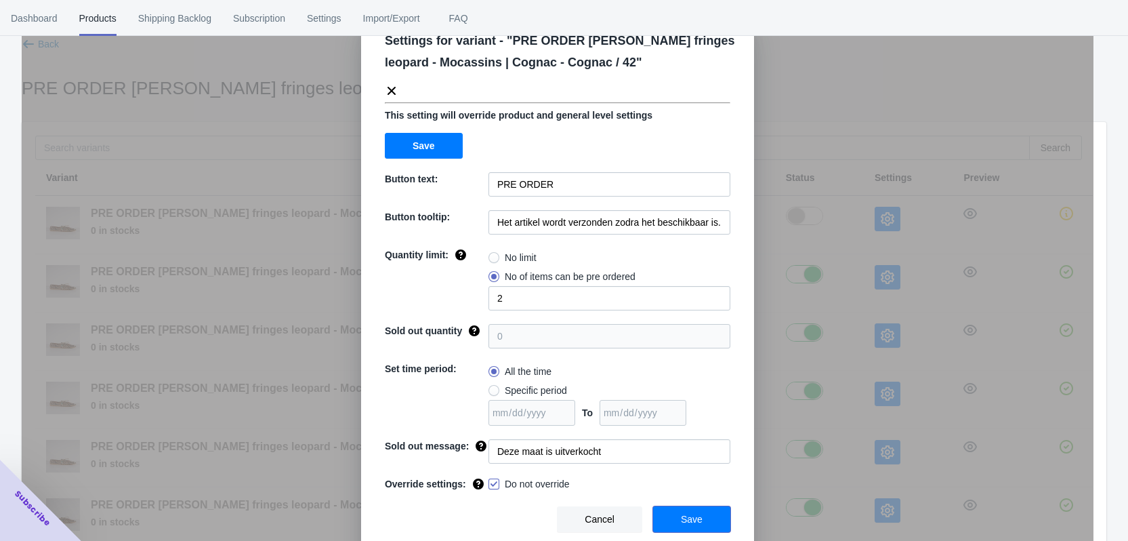
click at [701, 522] on button "Save" at bounding box center [691, 519] width 77 height 26
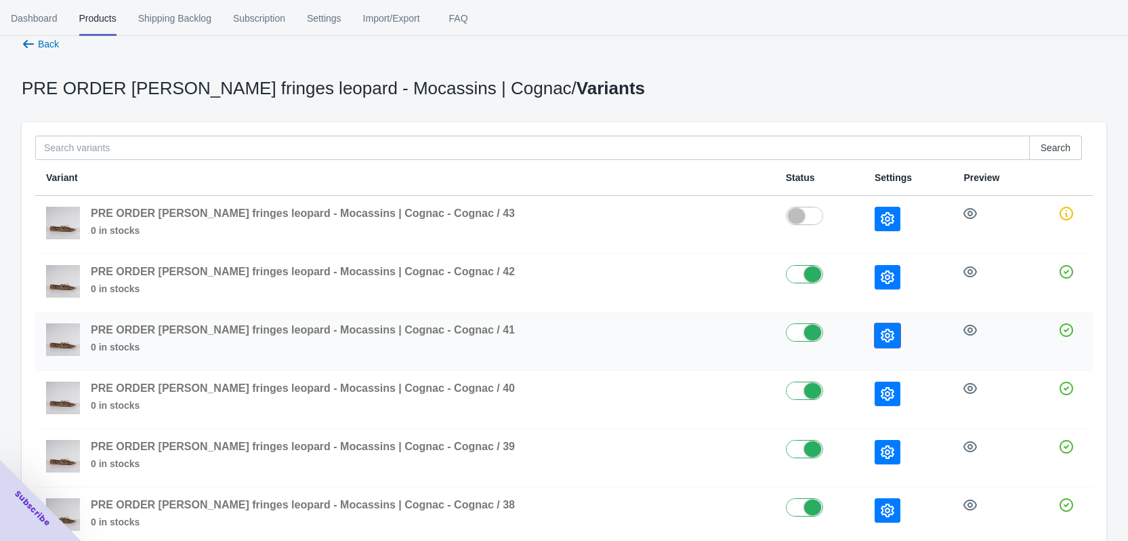
click at [881, 339] on icon "button" at bounding box center [888, 336] width 14 height 14
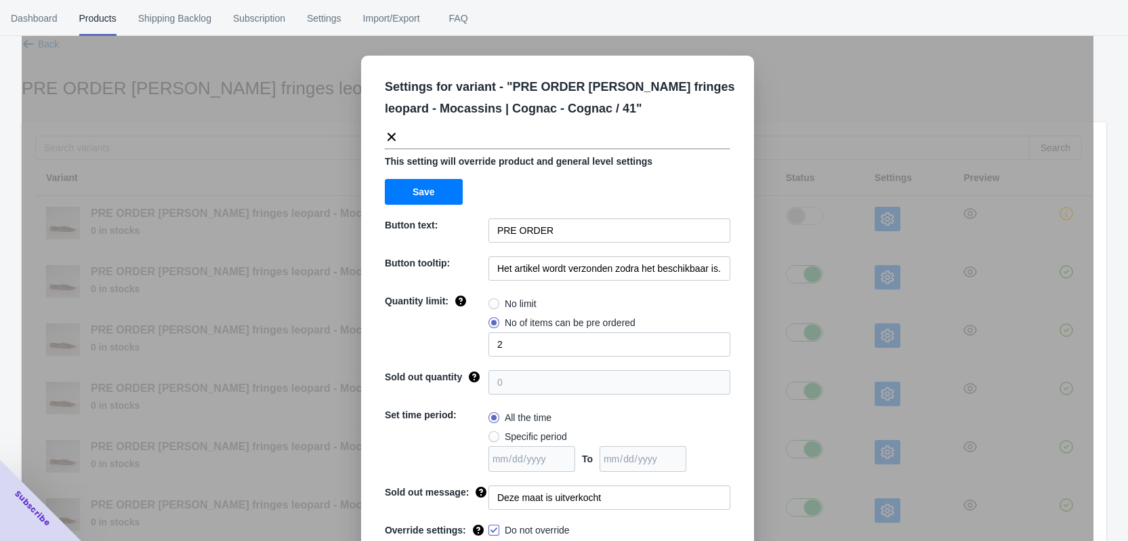
click at [858, 346] on div "Settings for variant - " PRE ORDER [PERSON_NAME] fringes leopard - Mocassins | …" at bounding box center [558, 304] width 1072 height 541
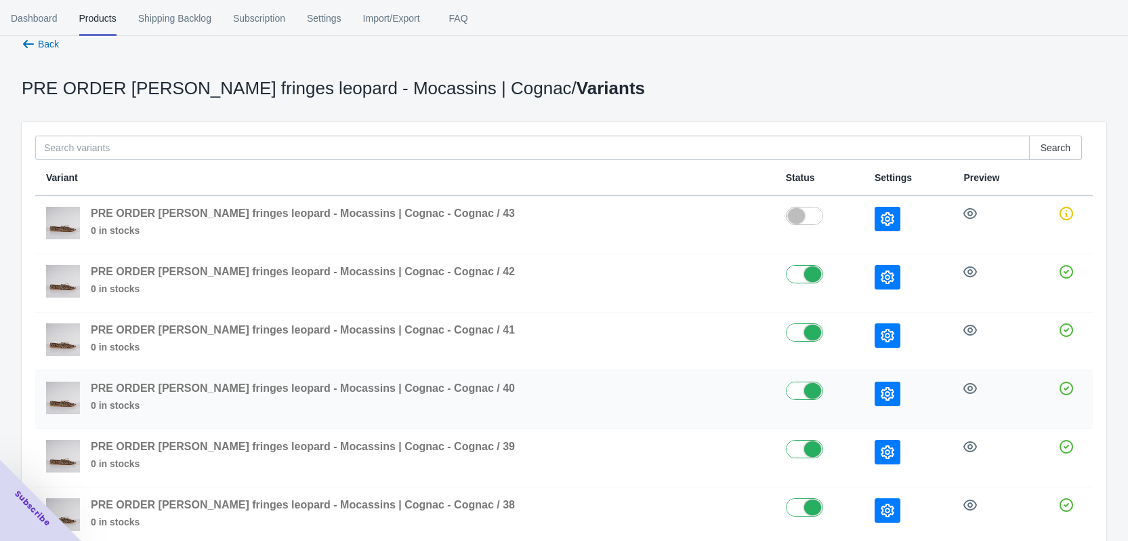
click at [870, 409] on td at bounding box center [908, 400] width 89 height 58
click at [870, 406] on td at bounding box center [908, 400] width 89 height 58
click at [881, 399] on icon "button" at bounding box center [888, 394] width 14 height 14
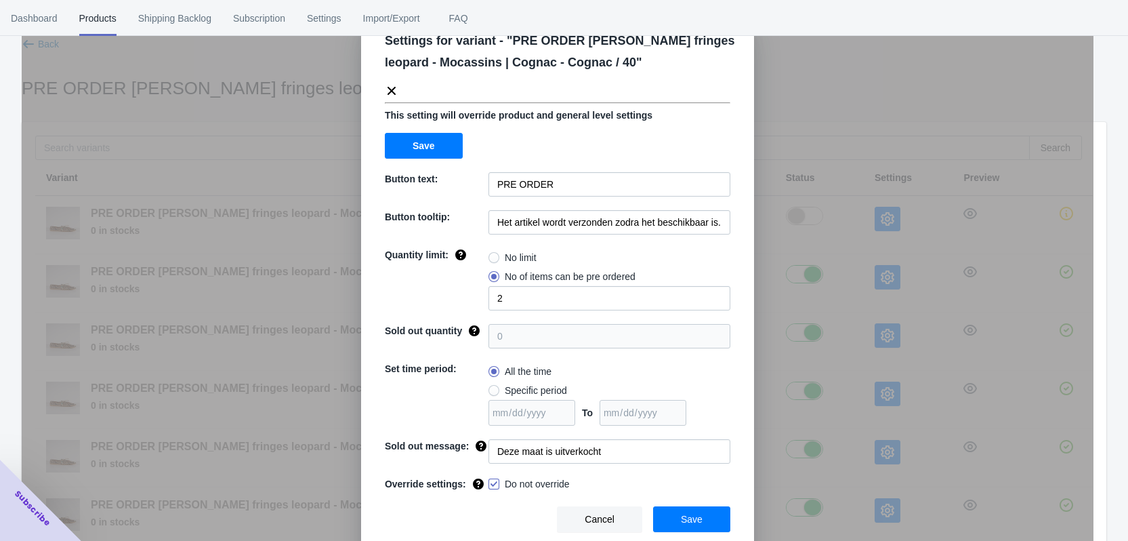
click at [856, 402] on div "Settings for variant - " PRE ORDER [PERSON_NAME] fringes leopard - Mocassins | …" at bounding box center [558, 304] width 1072 height 541
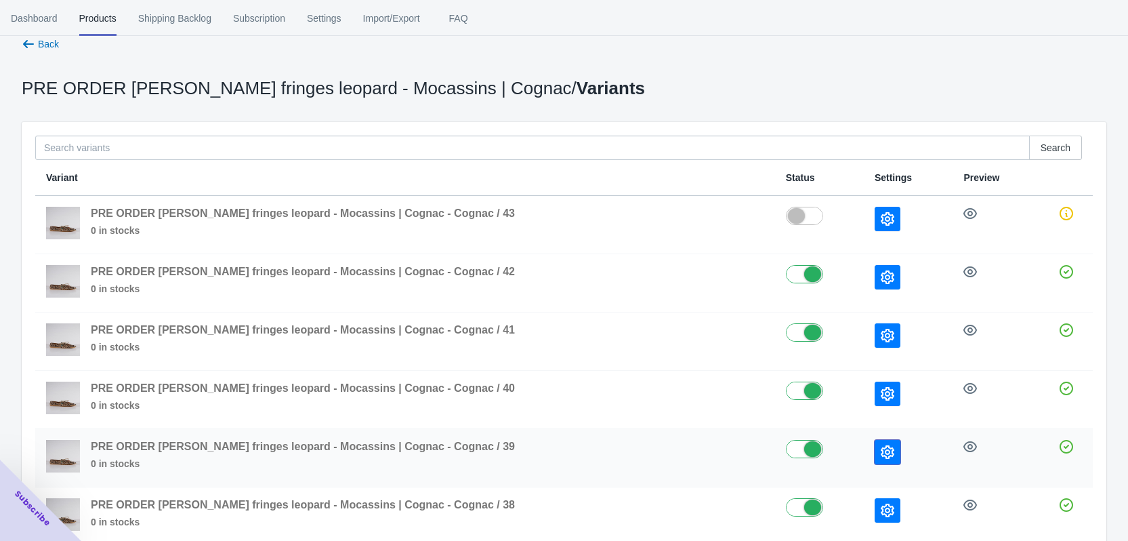
click at [881, 449] on icon "button" at bounding box center [888, 452] width 14 height 14
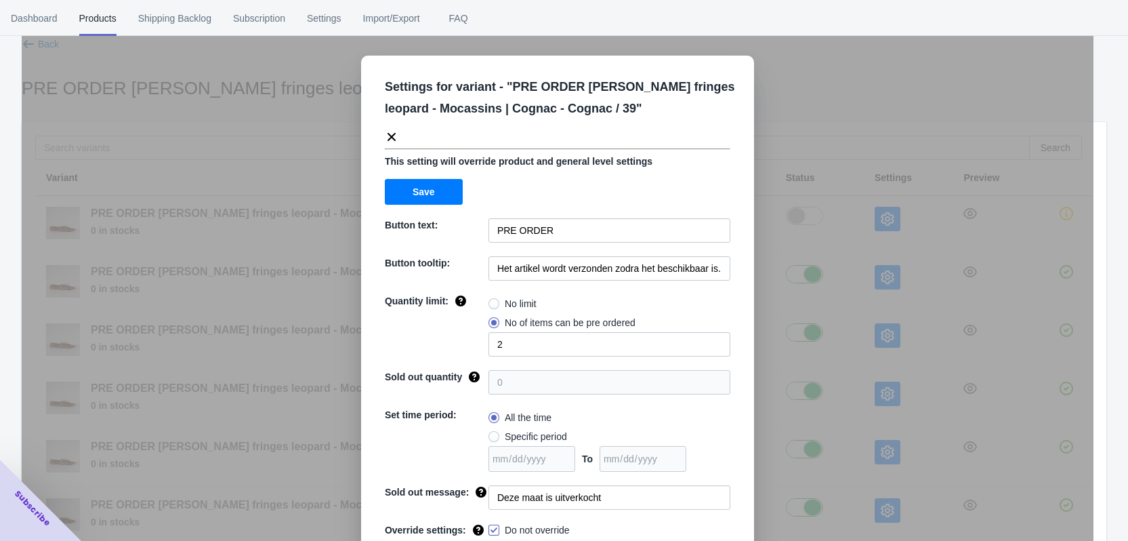
click at [849, 388] on div "Settings for variant - " PRE ORDER [PERSON_NAME] fringes leopard - Mocassins | …" at bounding box center [558, 304] width 1072 height 541
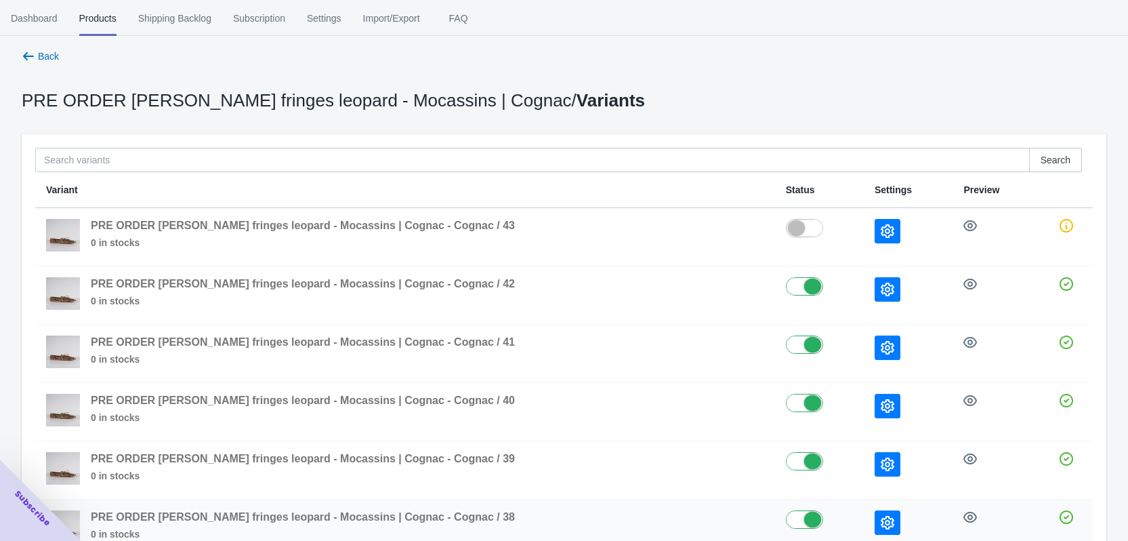
scroll to position [0, 0]
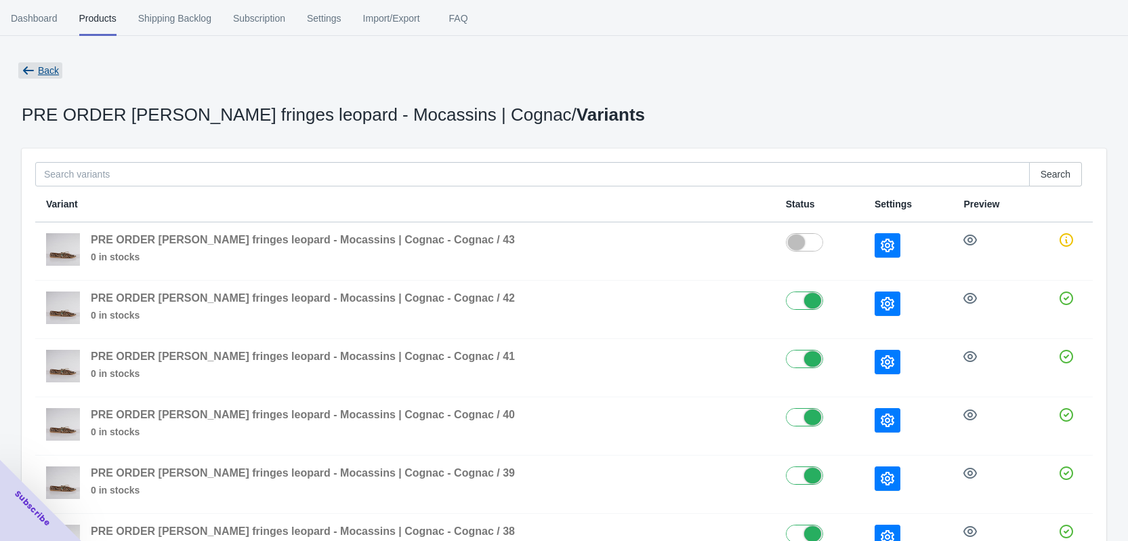
click at [36, 72] on span "Back" at bounding box center [40, 70] width 44 height 16
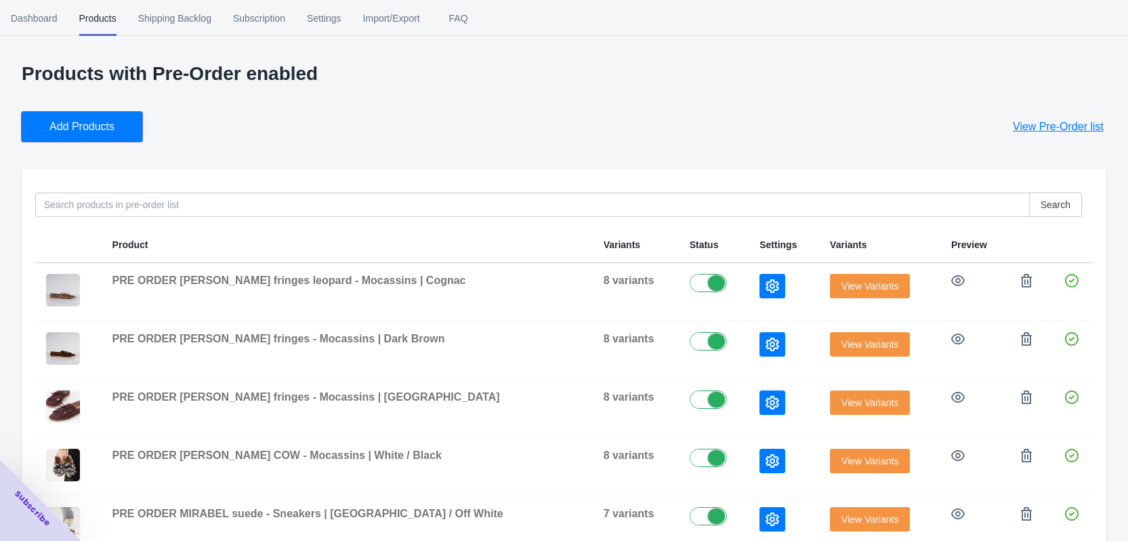
click at [89, 134] on button "Add Products" at bounding box center [82, 127] width 121 height 30
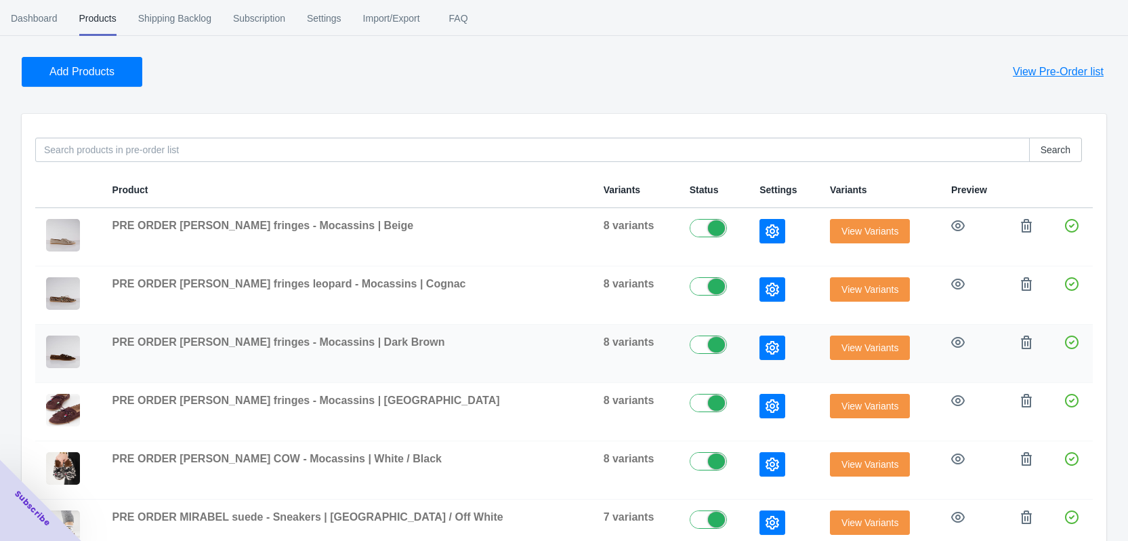
scroll to position [99, 0]
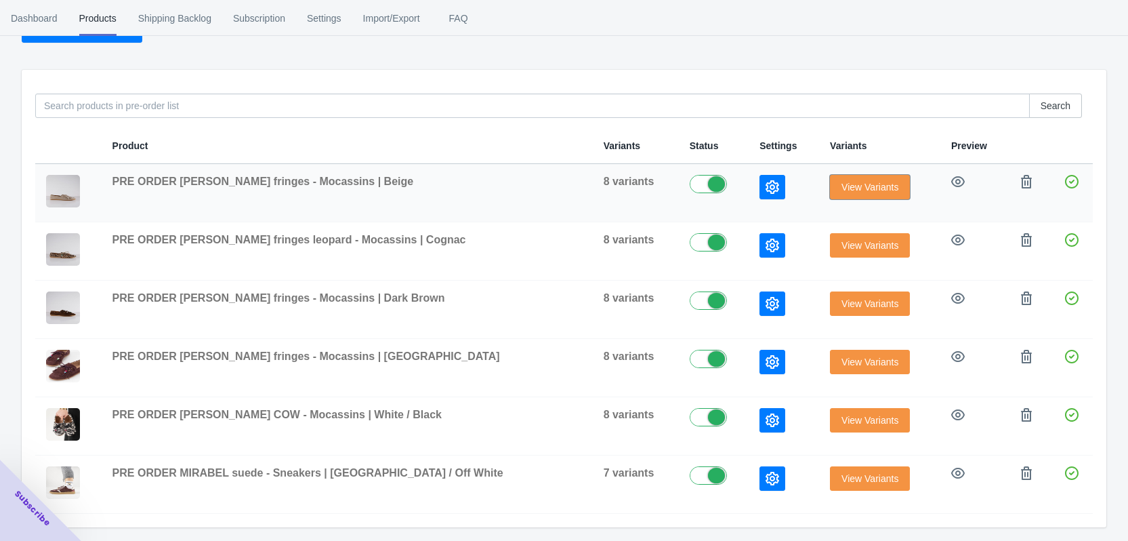
click at [852, 185] on span "View Variants" at bounding box center [869, 187] width 57 height 11
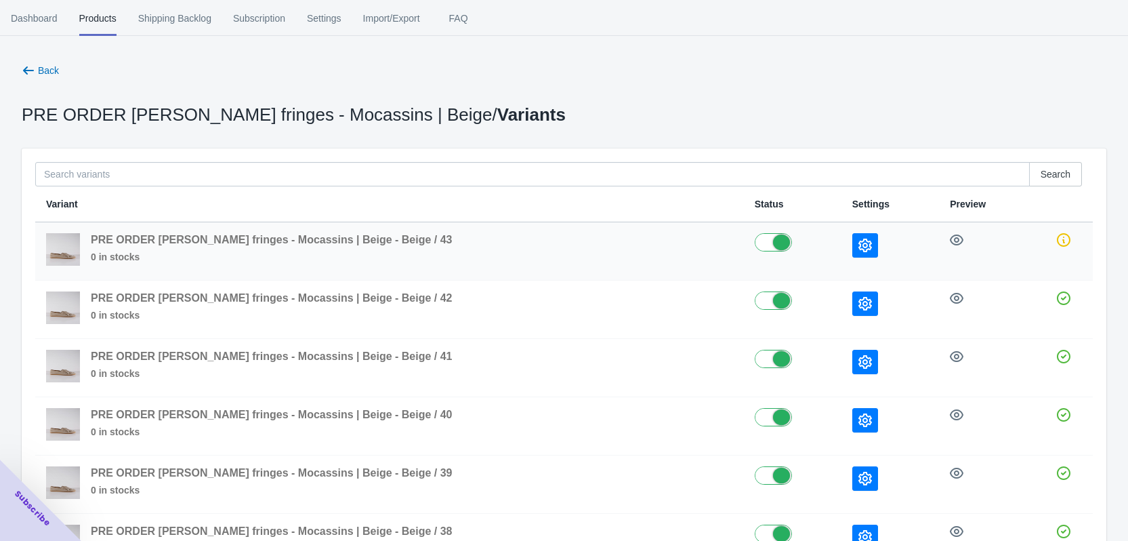
click at [755, 236] on label at bounding box center [793, 241] width 76 height 16
checkbox input "false"
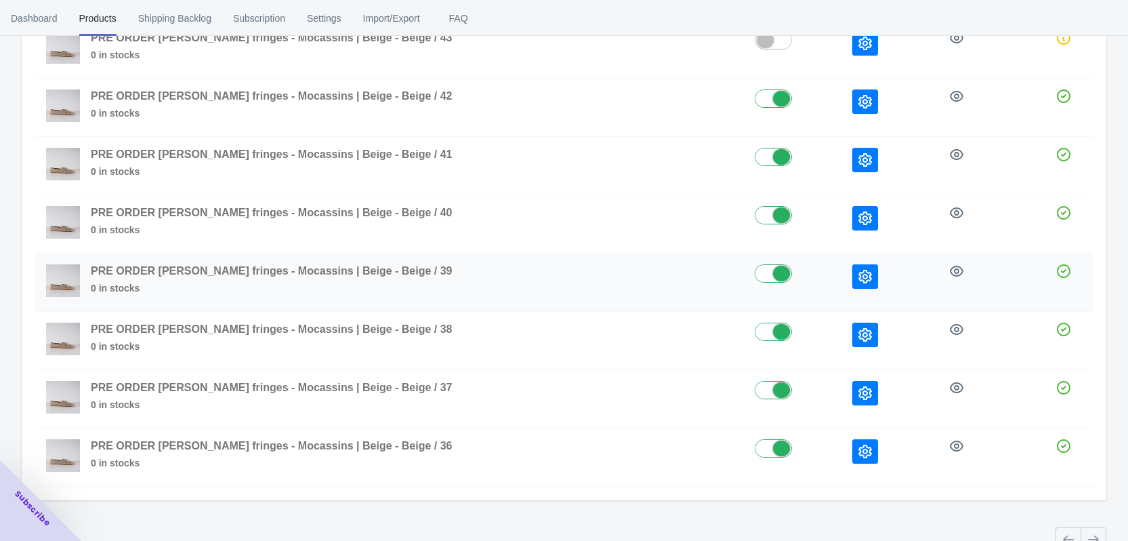
scroll to position [203, 0]
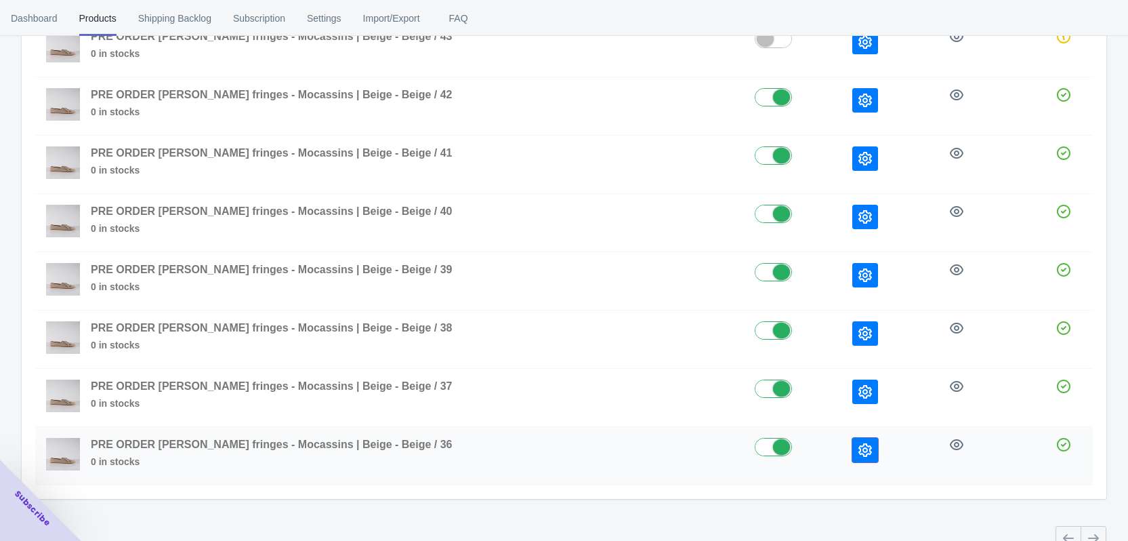
click at [852, 457] on button "button" at bounding box center [865, 450] width 26 height 24
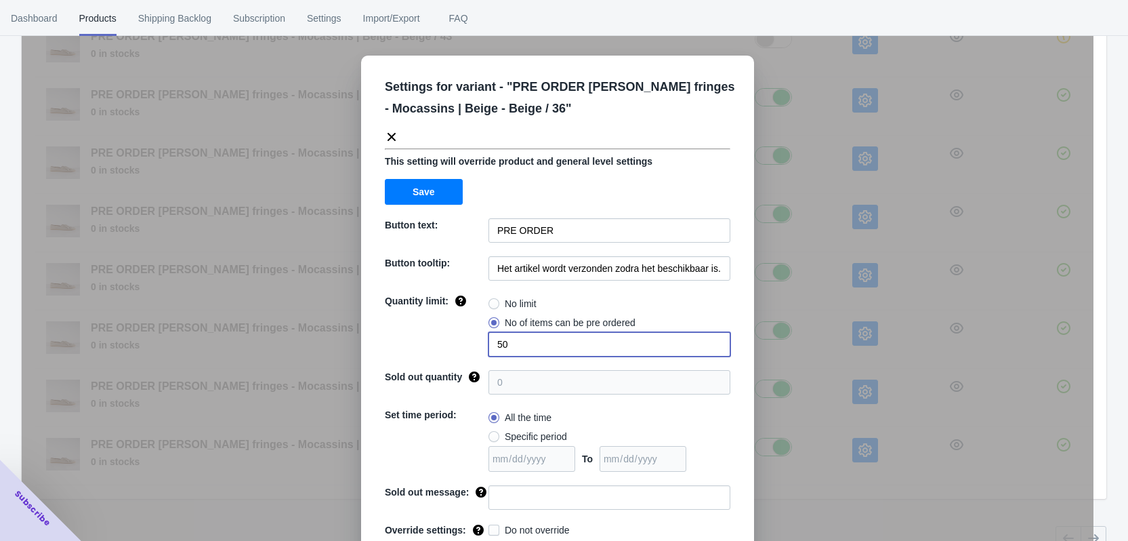
drag, startPoint x: 516, startPoint y: 349, endPoint x: 469, endPoint y: 349, distance: 47.4
click at [471, 350] on div "Quantity limit: No limit No of items can be pre ordered 50" at bounding box center [558, 325] width 346 height 62
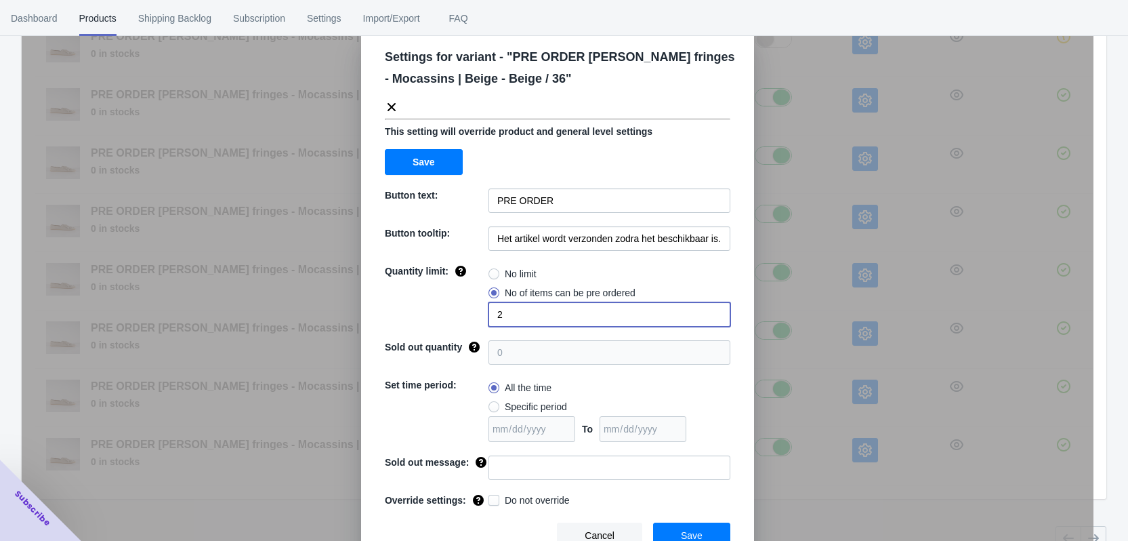
scroll to position [46, 0]
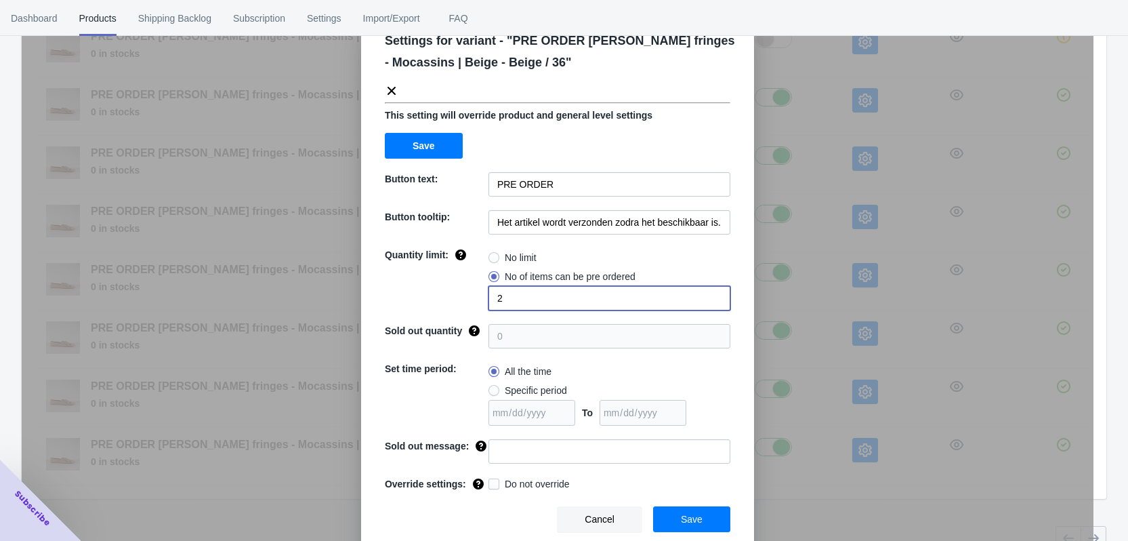
type input "2"
click at [498, 448] on input at bounding box center [610, 451] width 242 height 24
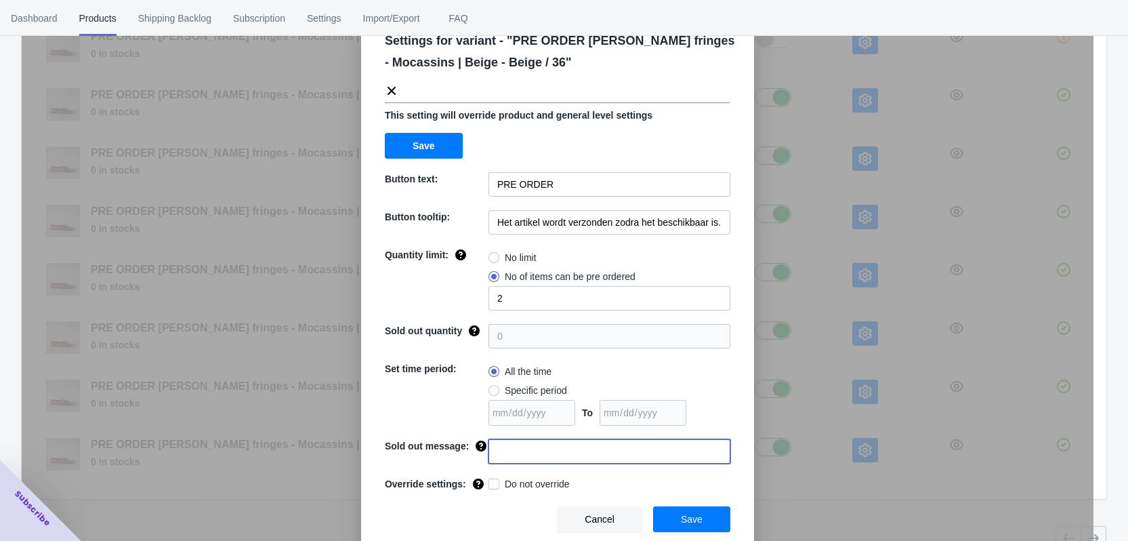
type input "1"
paste input "Deze maat is uitverkocht"
type input "Deze maat is uitverkocht"
click at [505, 486] on span "Do not override" at bounding box center [537, 484] width 65 height 14
click at [492, 481] on input "Do not override" at bounding box center [491, 480] width 1 height 1
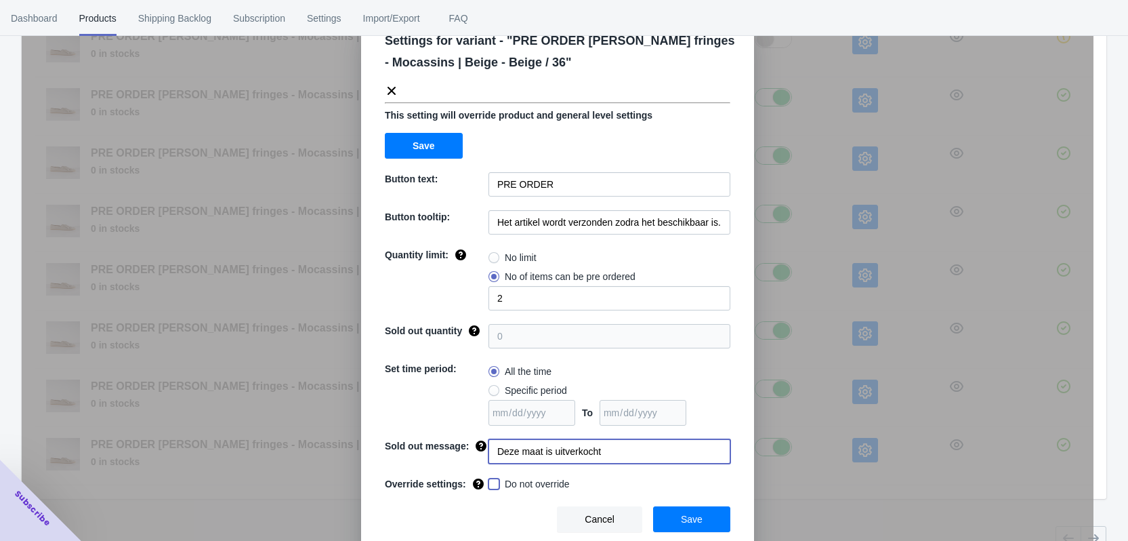
checkbox input "true"
click at [675, 515] on button "Save" at bounding box center [691, 519] width 77 height 26
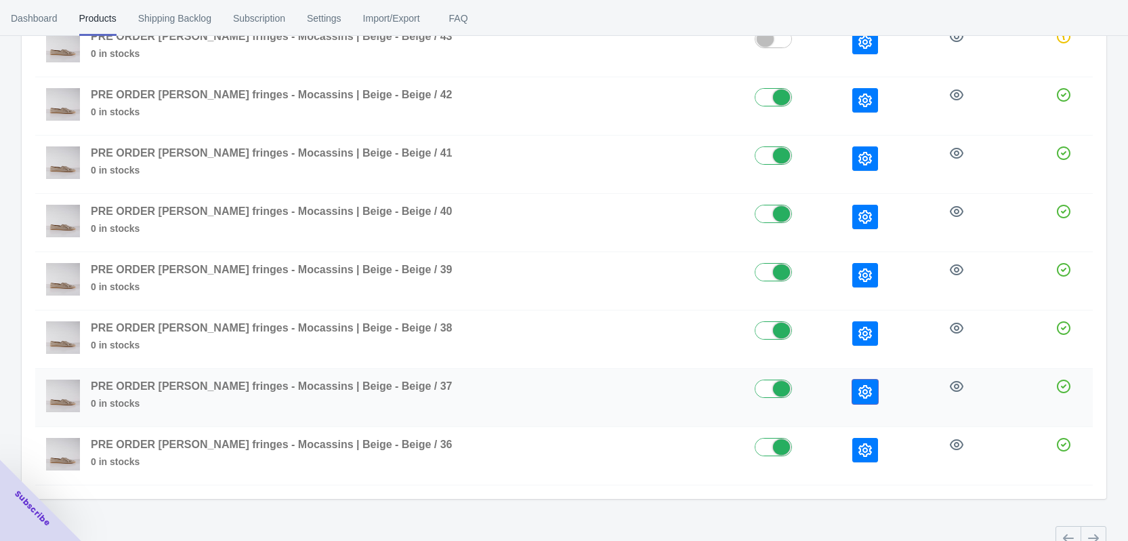
click at [858, 389] on icon "button" at bounding box center [865, 392] width 14 height 14
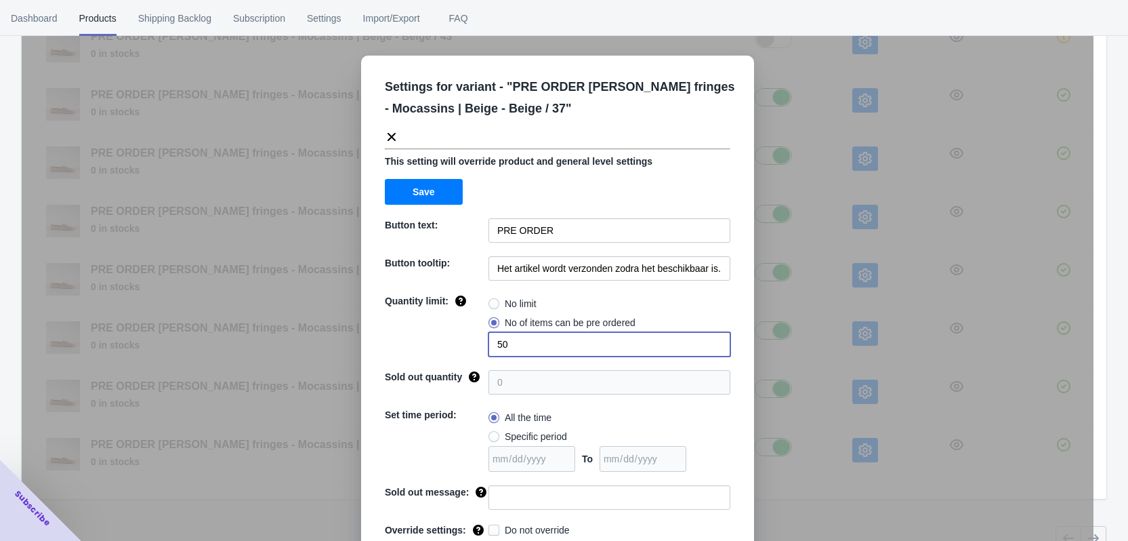
drag, startPoint x: 512, startPoint y: 345, endPoint x: 449, endPoint y: 334, distance: 64.6
click at [449, 334] on div "Quantity limit: No limit No of items can be pre ordered 50" at bounding box center [558, 325] width 346 height 62
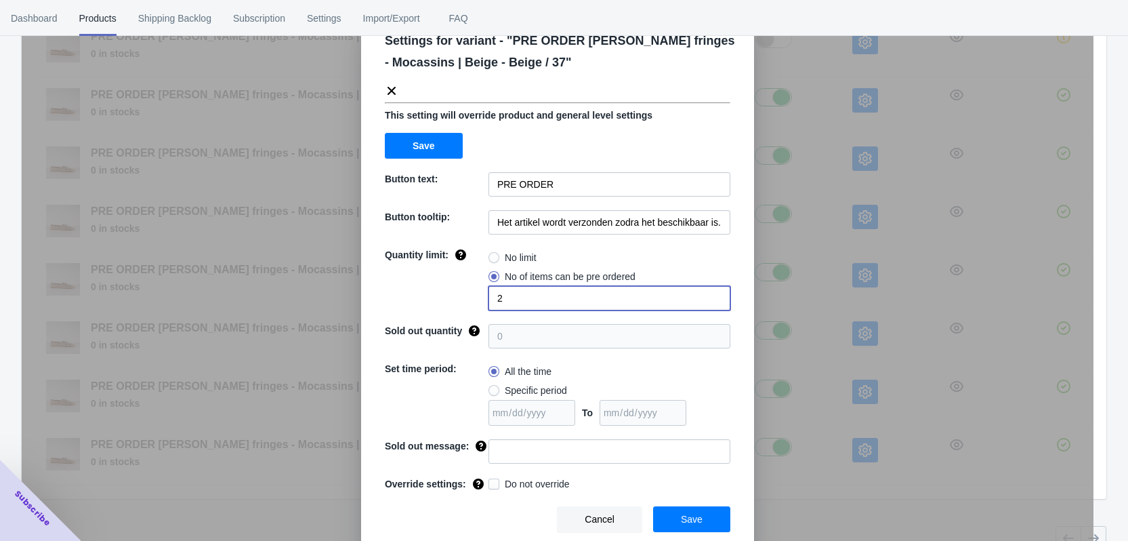
type input "2"
click at [511, 461] on input at bounding box center [610, 451] width 242 height 24
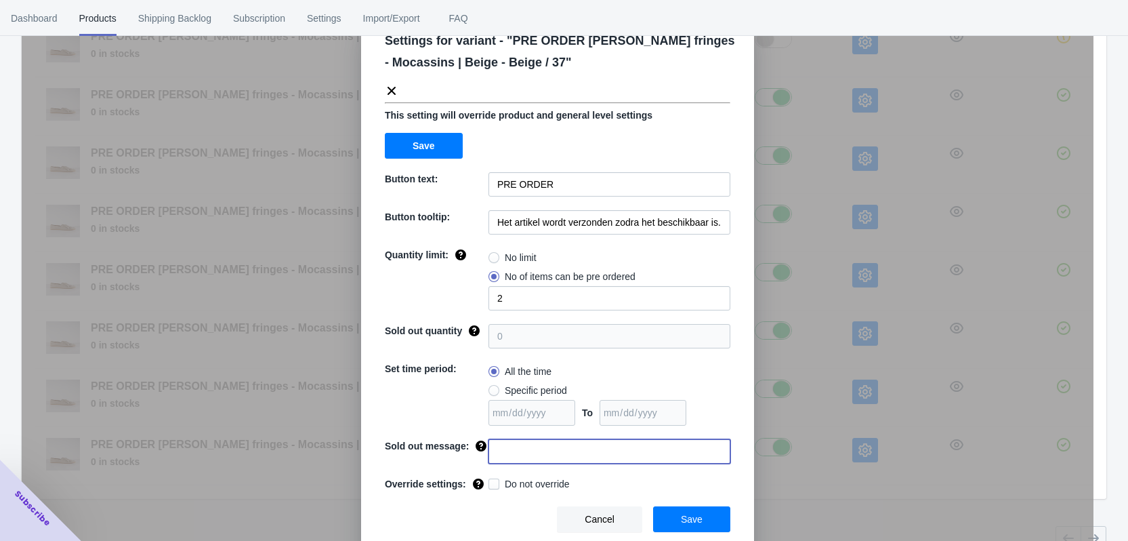
paste input "Deze maat is uitverkocht"
type input "Deze maat is uitverkocht"
click at [522, 484] on span "Do not override" at bounding box center [537, 484] width 65 height 14
click at [492, 481] on input "Do not override" at bounding box center [491, 480] width 1 height 1
checkbox input "true"
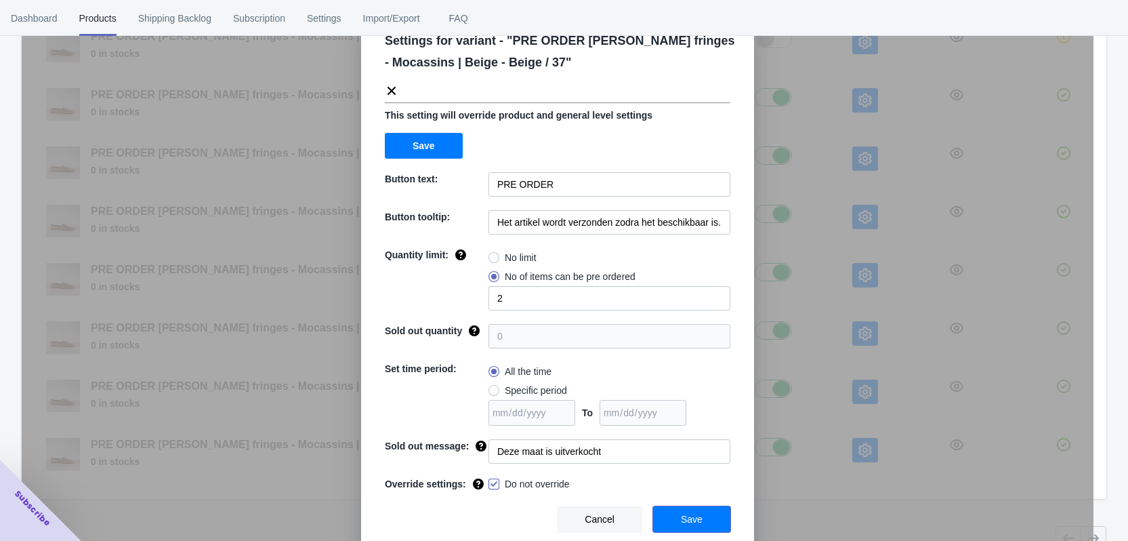
click at [705, 516] on button "Save" at bounding box center [691, 519] width 77 height 26
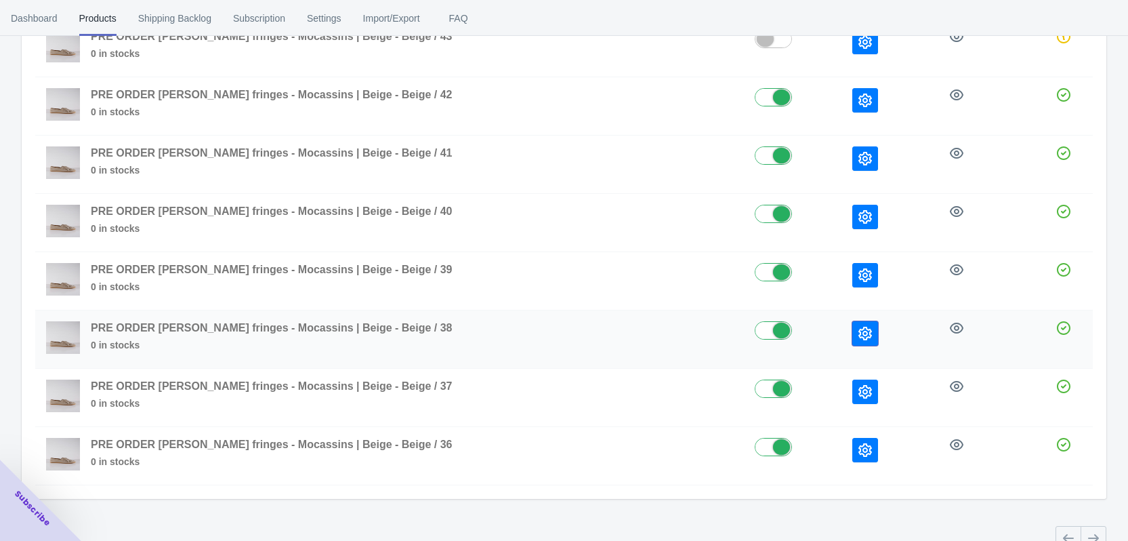
click at [858, 330] on icon "button" at bounding box center [865, 334] width 14 height 14
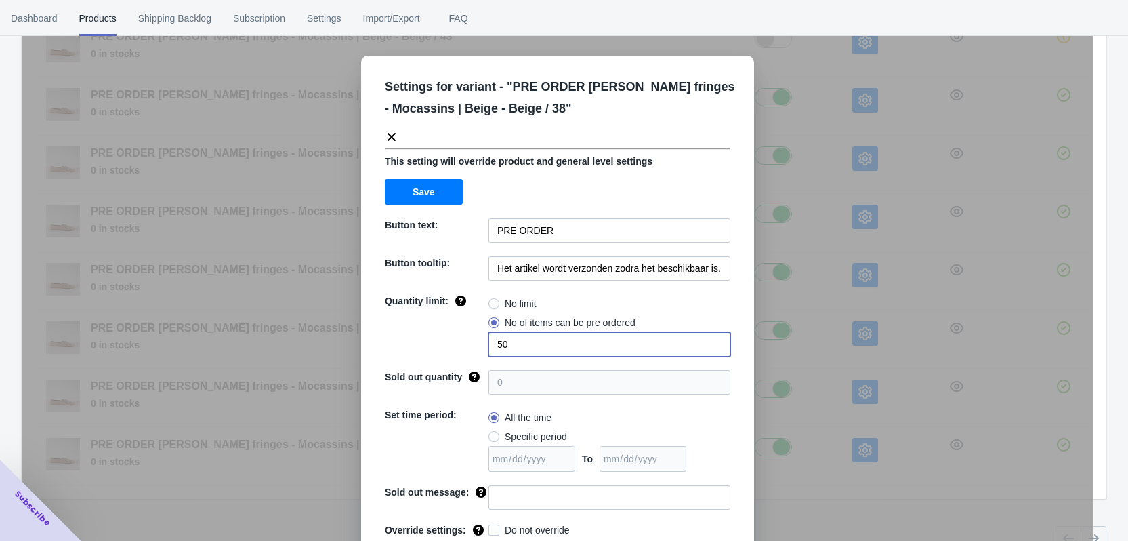
drag, startPoint x: 512, startPoint y: 347, endPoint x: 477, endPoint y: 339, distance: 36.0
click at [481, 340] on div "Quantity limit: No limit No of items can be pre ordered 50" at bounding box center [558, 325] width 346 height 62
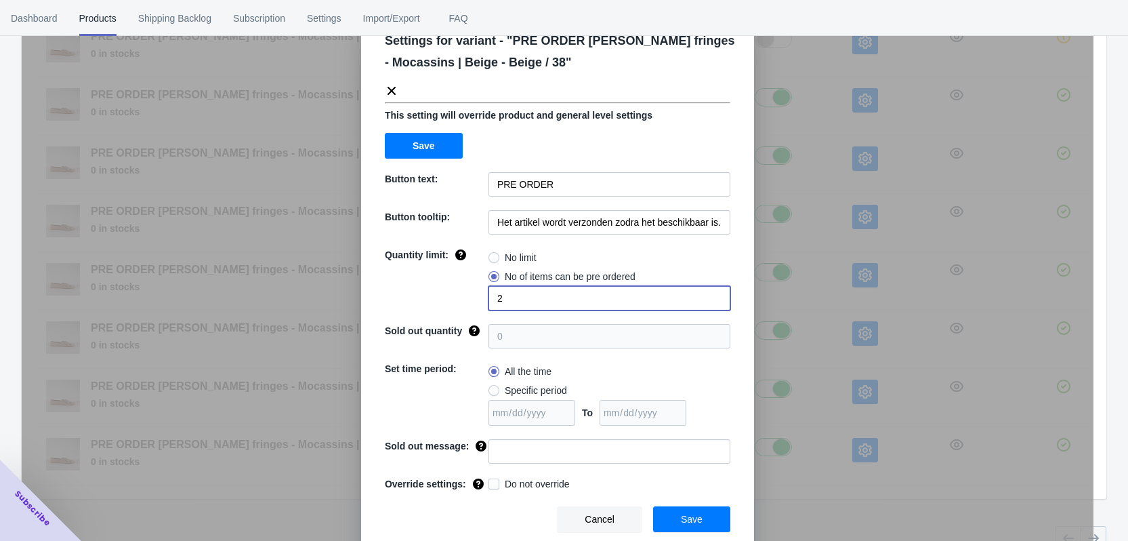
type input "2"
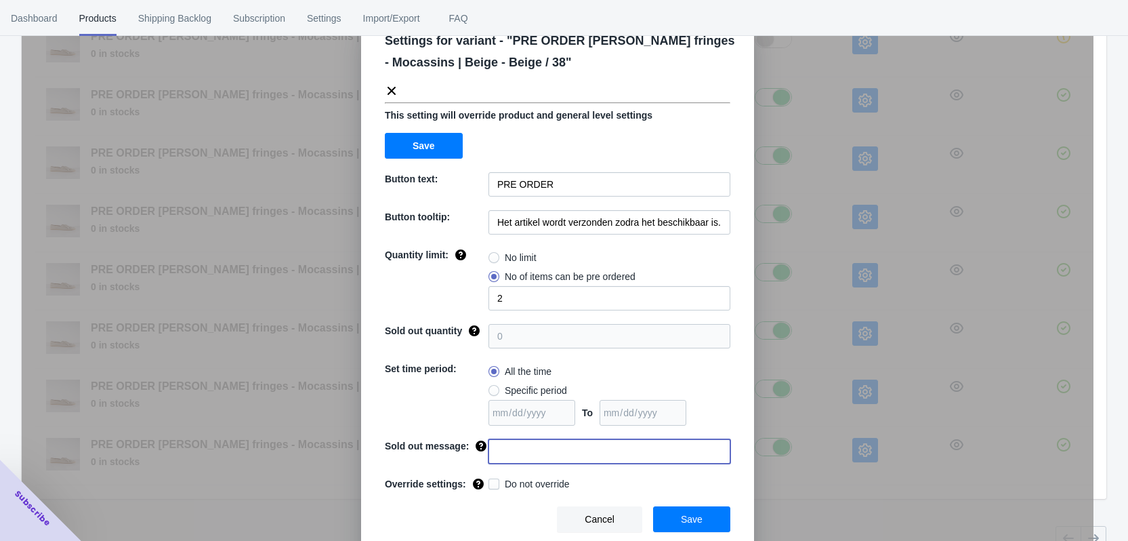
click at [529, 444] on input at bounding box center [610, 451] width 242 height 24
paste input "Deze maat is uitverkocht"
type input "Deze maat is uitverkocht"
click at [505, 480] on span "Do not override" at bounding box center [537, 484] width 65 height 14
click at [492, 480] on input "Do not override" at bounding box center [491, 480] width 1 height 1
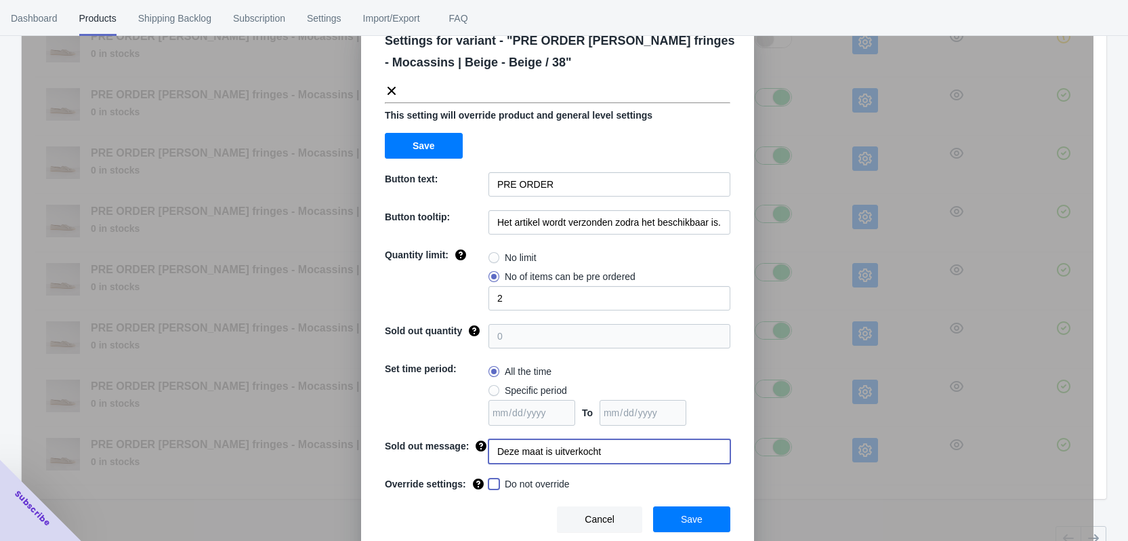
checkbox input "true"
click at [683, 523] on span "Save" at bounding box center [692, 519] width 22 height 11
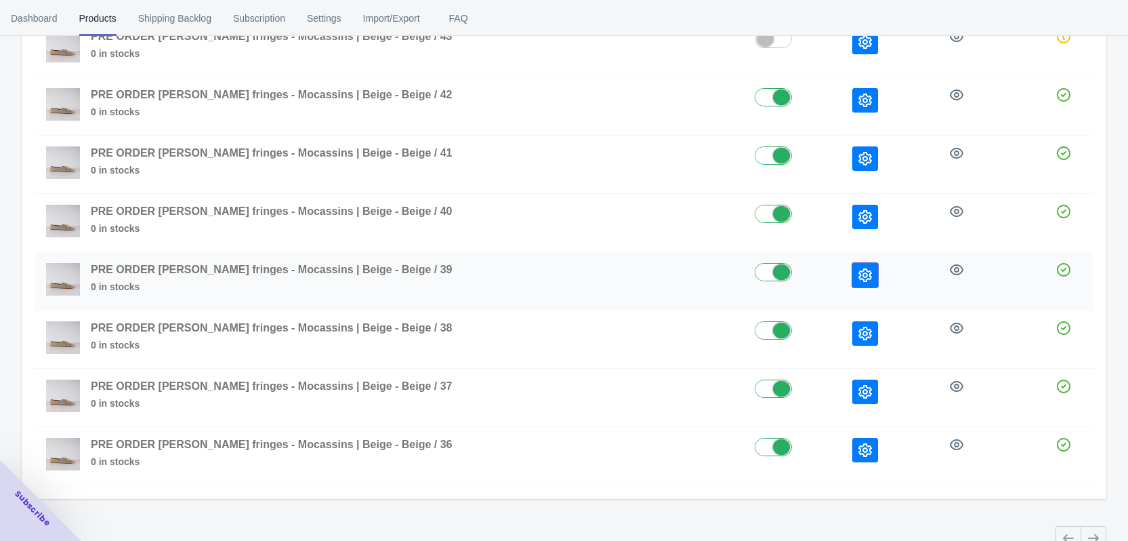
click at [858, 278] on icon "button" at bounding box center [865, 275] width 14 height 14
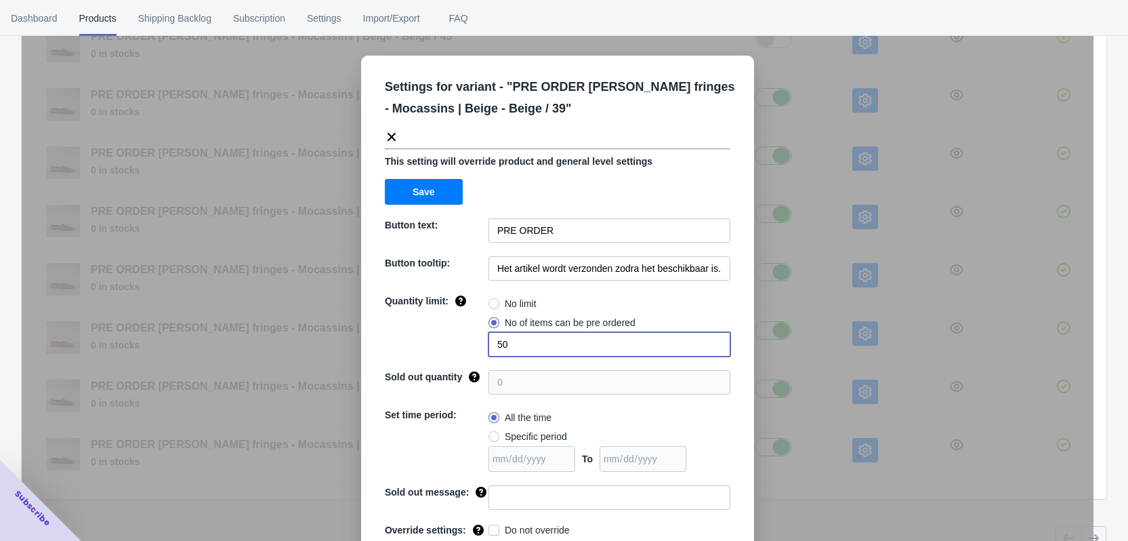
click at [481, 344] on div "Quantity limit: No limit No of items can be pre ordered 50" at bounding box center [558, 325] width 346 height 62
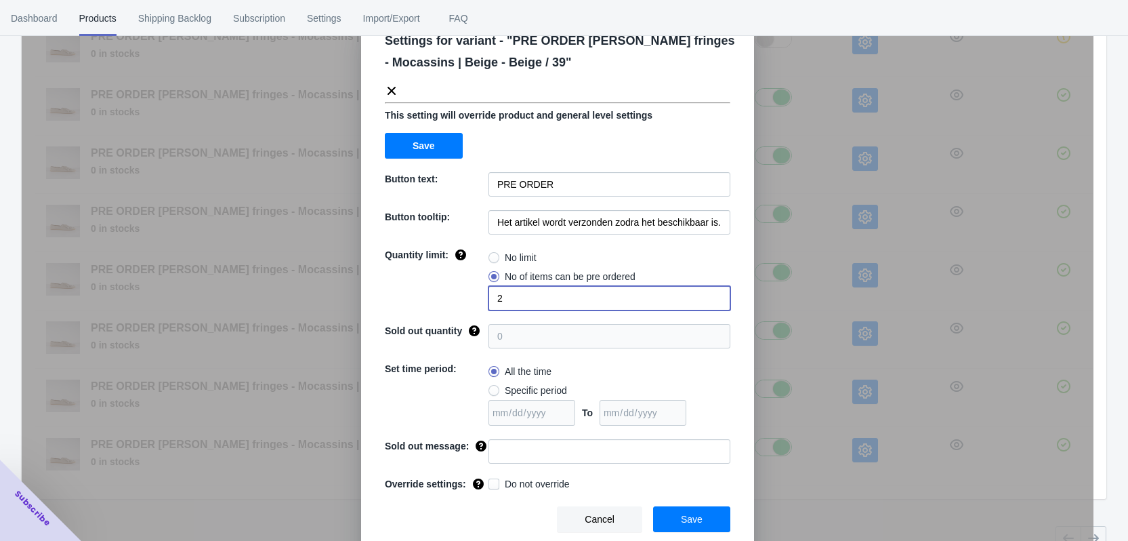
type input "2"
click at [522, 451] on input at bounding box center [610, 451] width 242 height 24
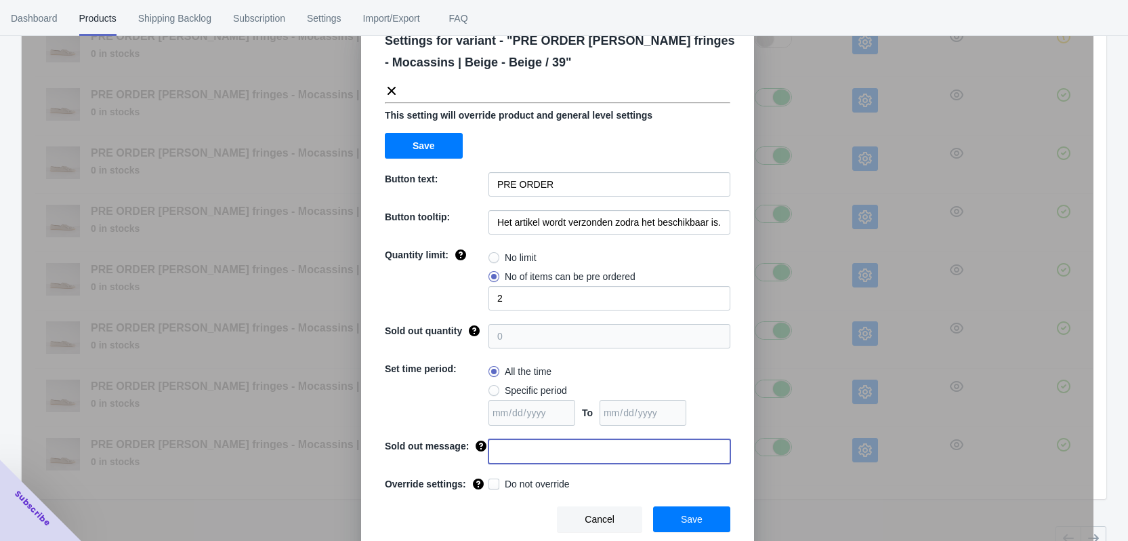
paste input "Deze maat is uitverkocht"
type input "Deze maat is uitverkocht"
click at [531, 488] on span "Do not override" at bounding box center [537, 484] width 65 height 14
click at [492, 481] on input "Do not override" at bounding box center [491, 480] width 1 height 1
checkbox input "true"
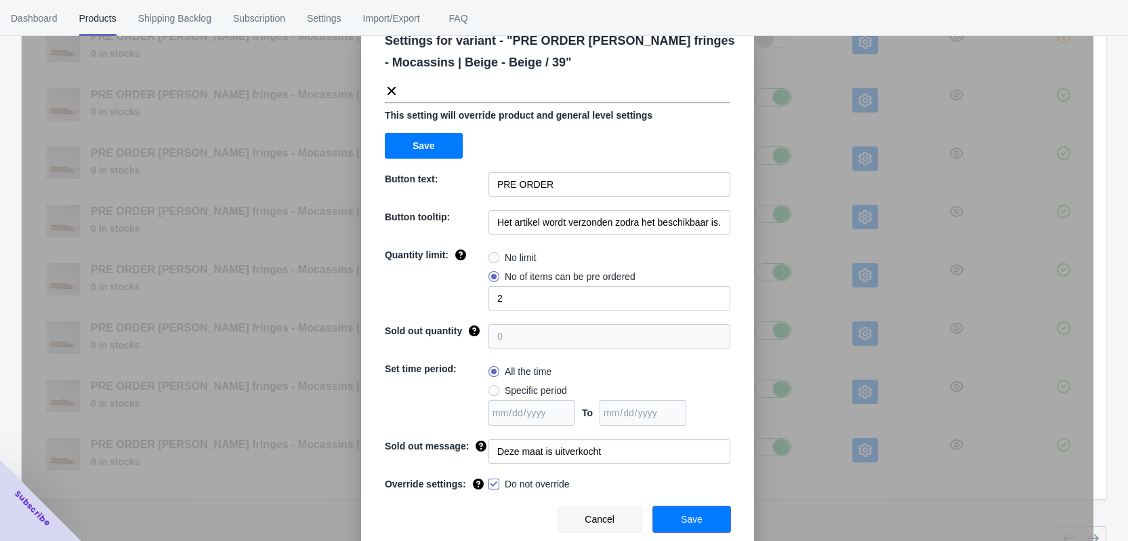
click at [683, 518] on span "Save" at bounding box center [692, 519] width 22 height 11
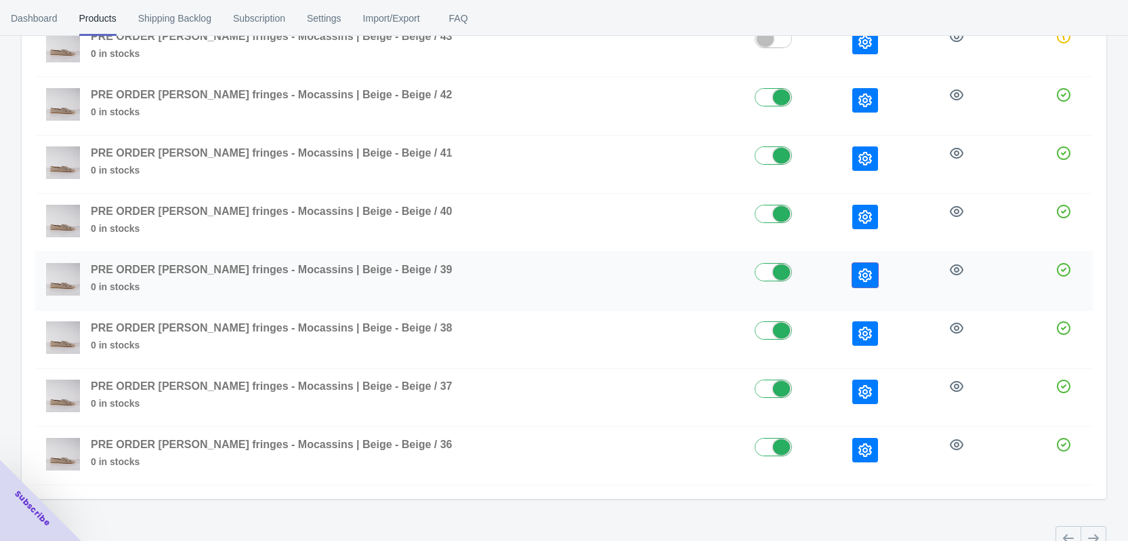
click at [858, 280] on icon "button" at bounding box center [865, 275] width 14 height 14
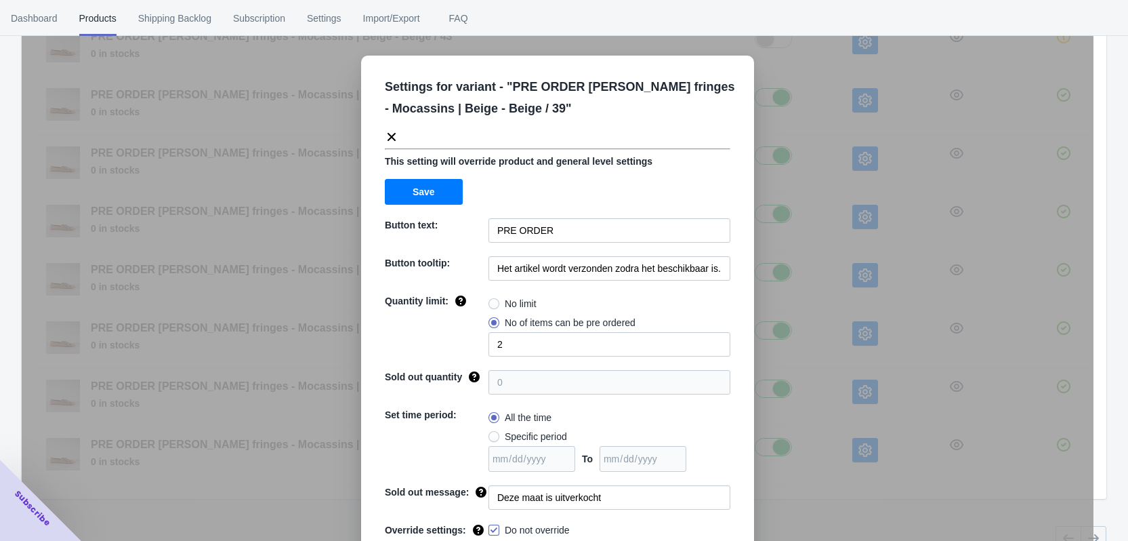
click at [815, 257] on div "Settings for variant - " PRE ORDER [PERSON_NAME] fringes - Mocassins | Beige - …" at bounding box center [558, 304] width 1072 height 541
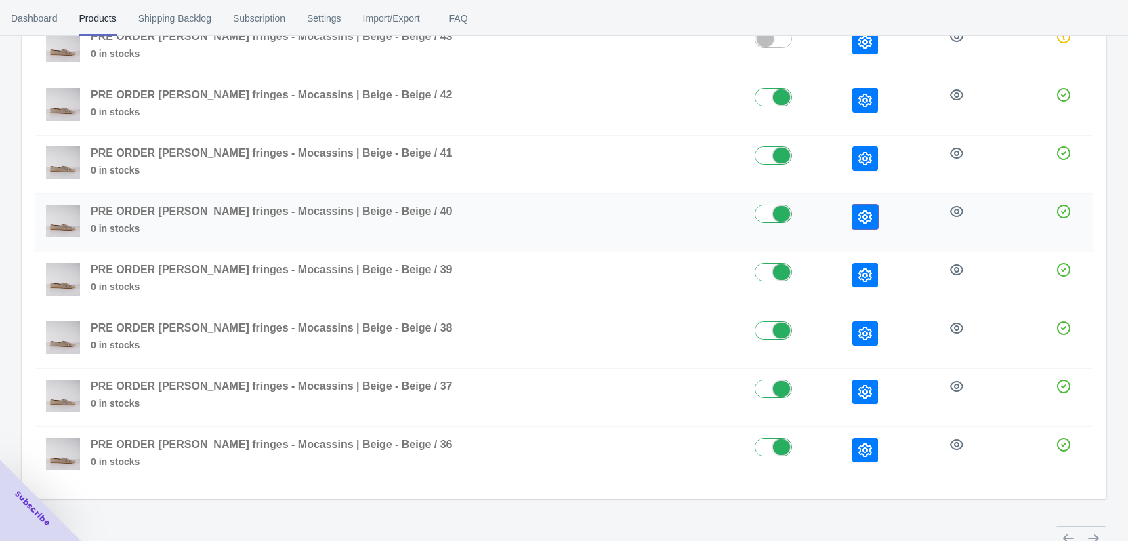
click at [852, 210] on button "button" at bounding box center [865, 217] width 26 height 24
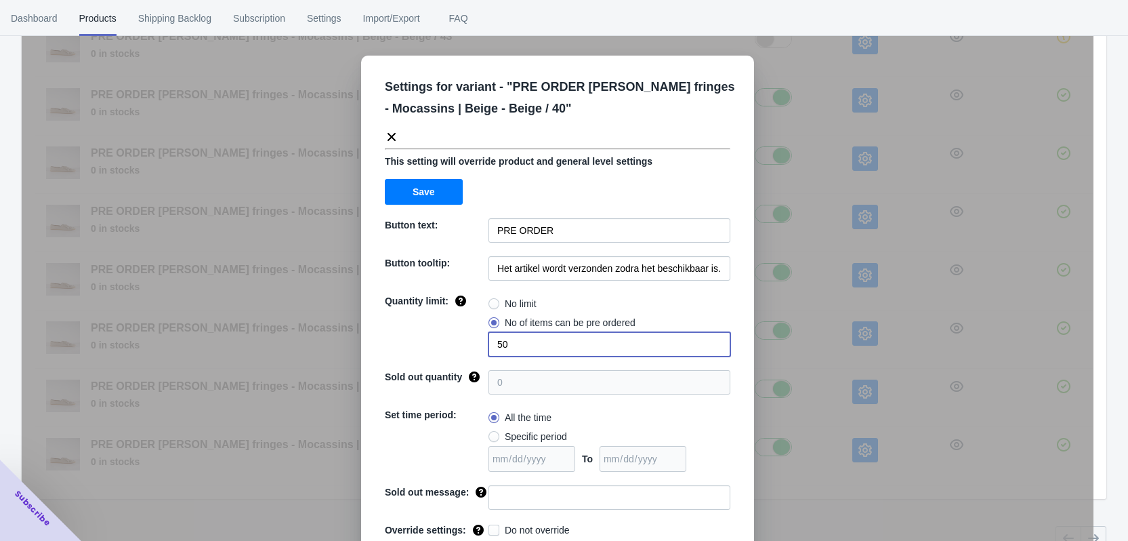
drag, startPoint x: 507, startPoint y: 341, endPoint x: 478, endPoint y: 341, distance: 29.8
click at [478, 341] on div "Quantity limit: No limit No of items can be pre ordered 50" at bounding box center [558, 325] width 346 height 62
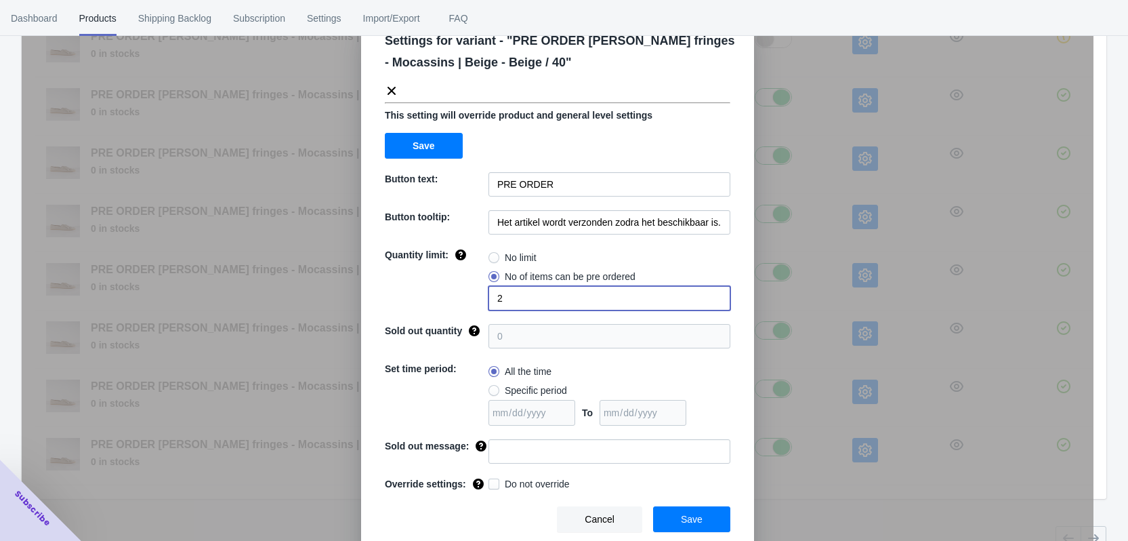
type input "2"
click at [504, 449] on input at bounding box center [610, 451] width 242 height 24
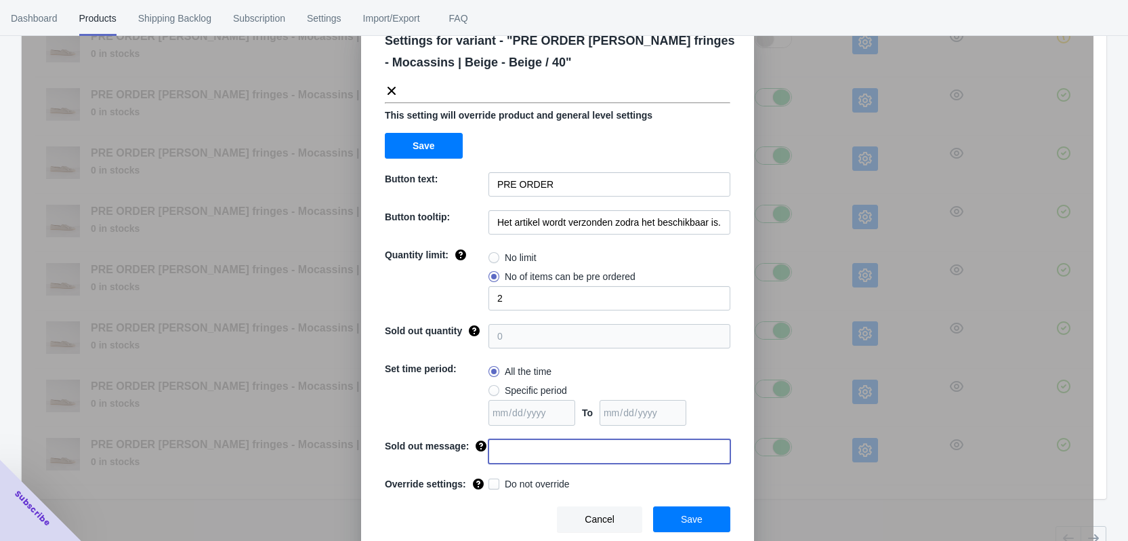
paste input "Deze maat is uitverkocht"
type input "Deze maat is uitverkocht"
click at [505, 481] on span "Do not override" at bounding box center [537, 484] width 65 height 14
click at [492, 481] on input "Do not override" at bounding box center [491, 480] width 1 height 1
checkbox input "true"
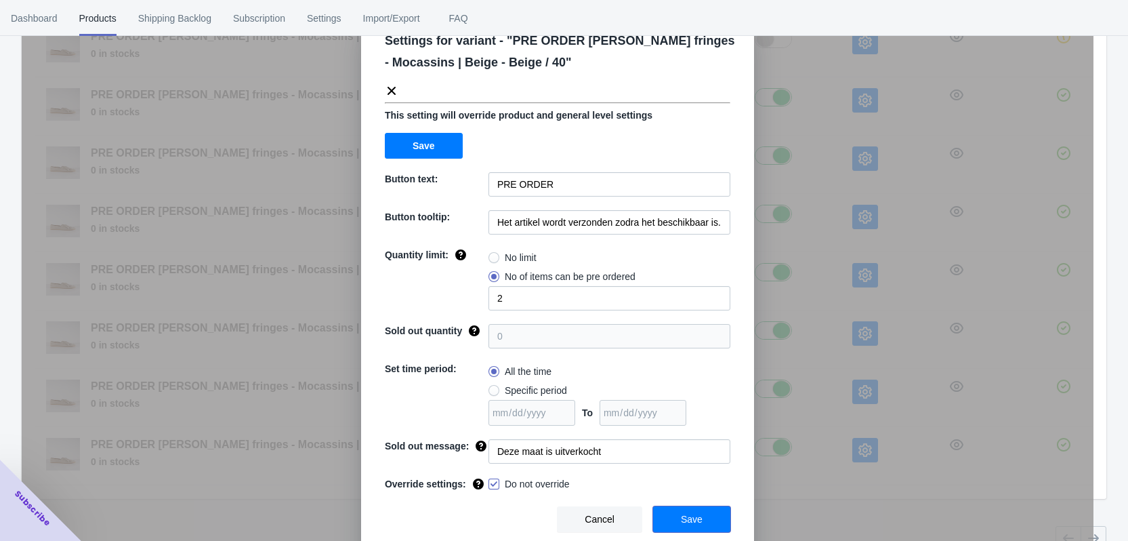
click at [686, 525] on button "Save" at bounding box center [691, 519] width 77 height 26
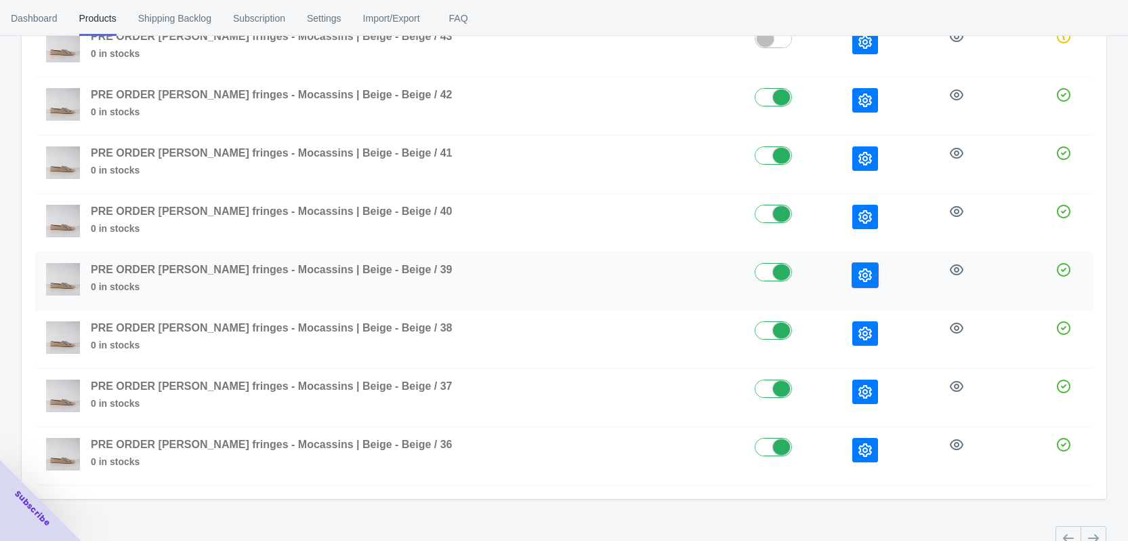
click at [858, 274] on icon "button" at bounding box center [865, 275] width 14 height 14
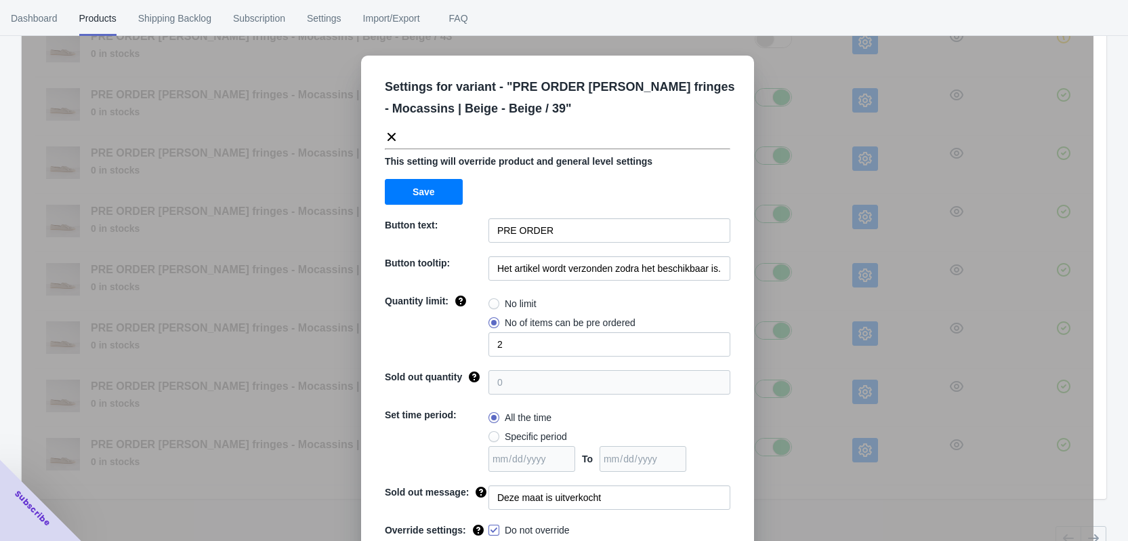
click at [860, 266] on div "Settings for variant - " PRE ORDER [PERSON_NAME] fringes - Mocassins | Beige - …" at bounding box center [558, 304] width 1072 height 541
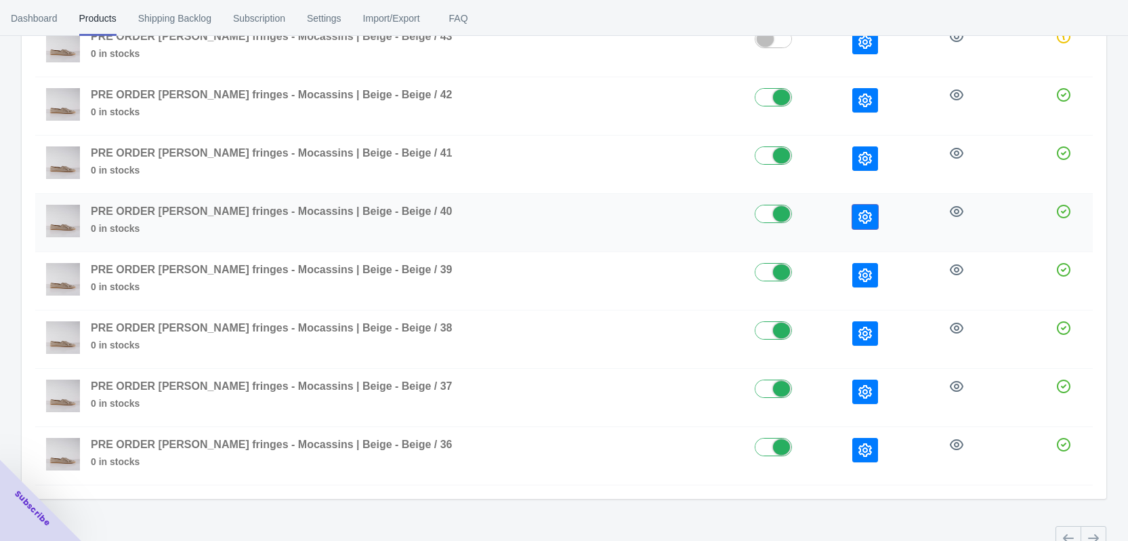
click at [852, 217] on button "button" at bounding box center [865, 217] width 26 height 24
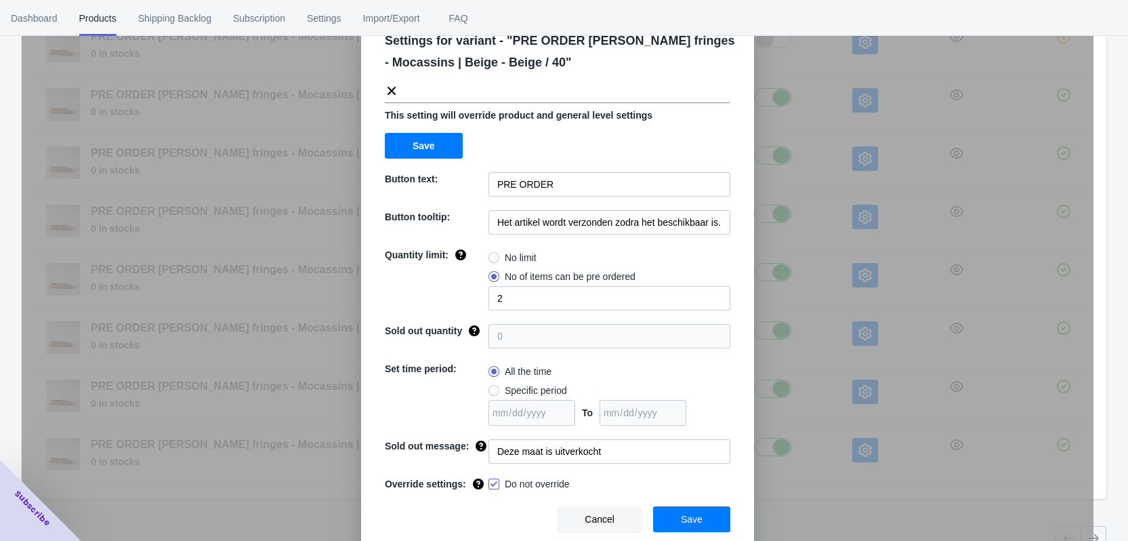
click at [804, 280] on div "Settings for variant - " PRE ORDER [PERSON_NAME] fringes - Mocassins | Beige - …" at bounding box center [558, 304] width 1072 height 541
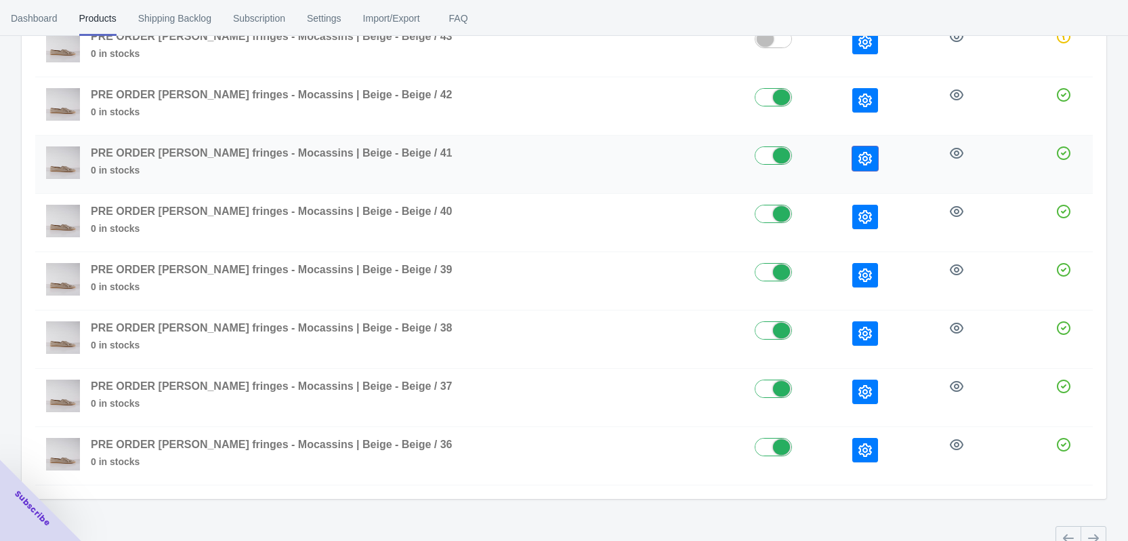
click at [858, 163] on icon "button" at bounding box center [865, 159] width 14 height 14
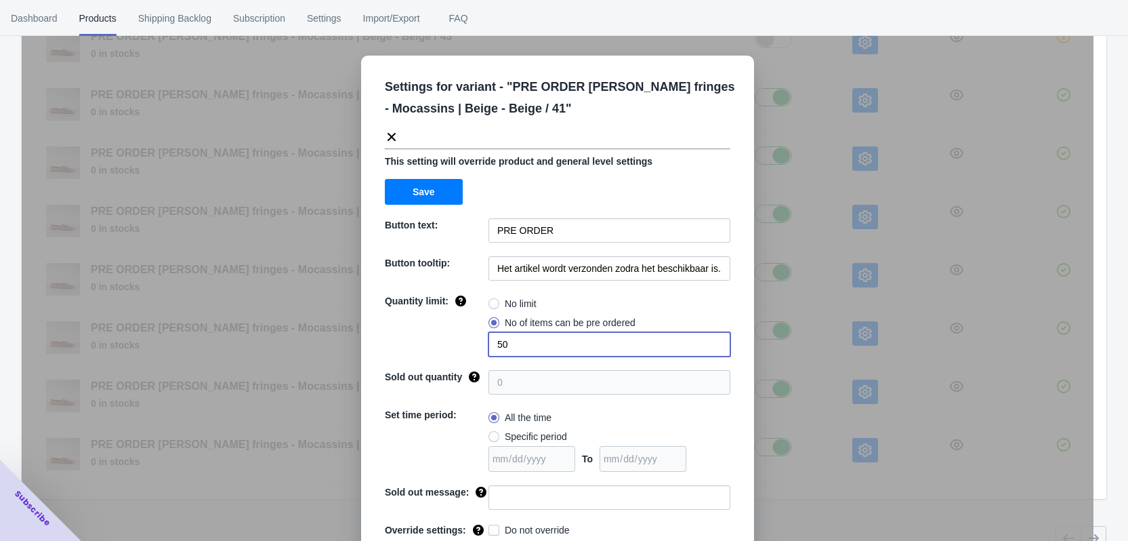
drag, startPoint x: 510, startPoint y: 348, endPoint x: 498, endPoint y: 347, distance: 12.2
click at [498, 348] on input "50" at bounding box center [610, 344] width 242 height 24
type input "5"
radio input "true"
click at [495, 322] on label "No of items can be pre ordered" at bounding box center [562, 322] width 147 height 19
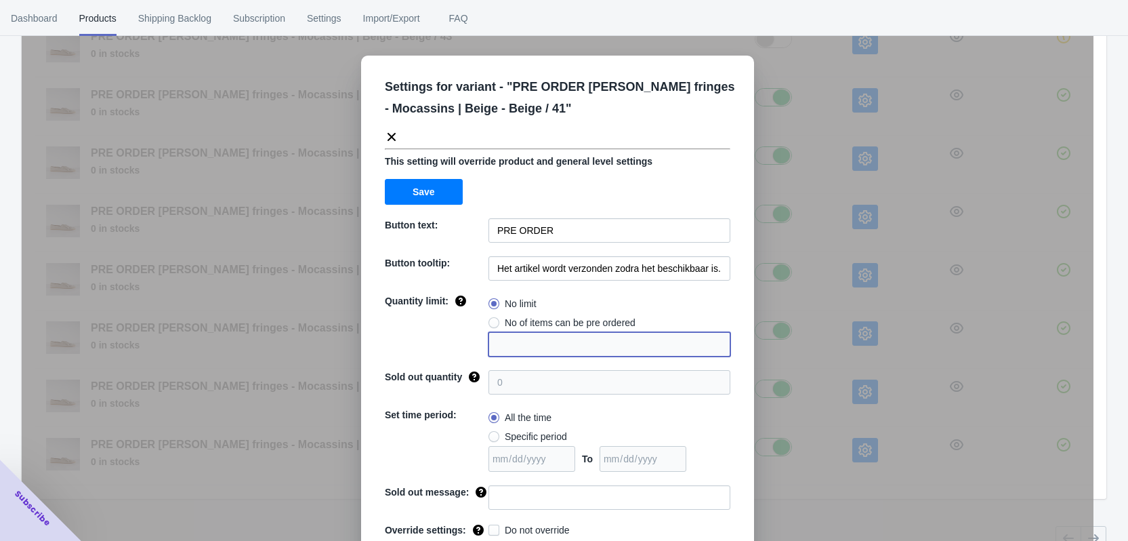
click at [493, 320] on input "No of items can be pre ordered" at bounding box center [492, 319] width 1 height 1
radio input "true"
type input "1"
click at [503, 346] on input "1" at bounding box center [610, 344] width 242 height 24
radio input "true"
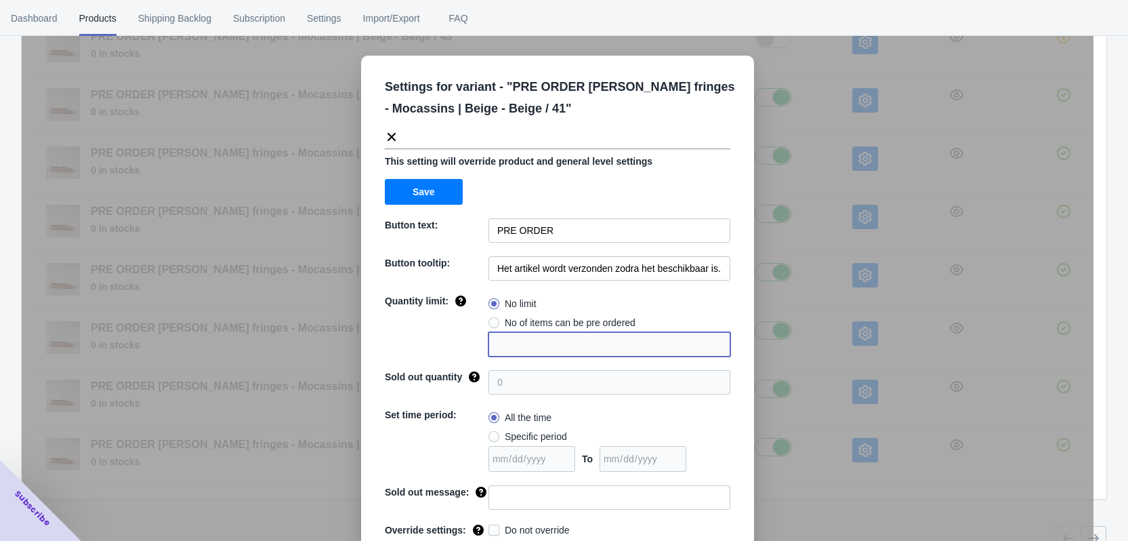
click at [489, 320] on span at bounding box center [494, 322] width 11 height 11
click at [492, 320] on input "No of items can be pre ordered" at bounding box center [492, 319] width 1 height 1
radio input "true"
click at [505, 345] on input "1" at bounding box center [610, 344] width 242 height 24
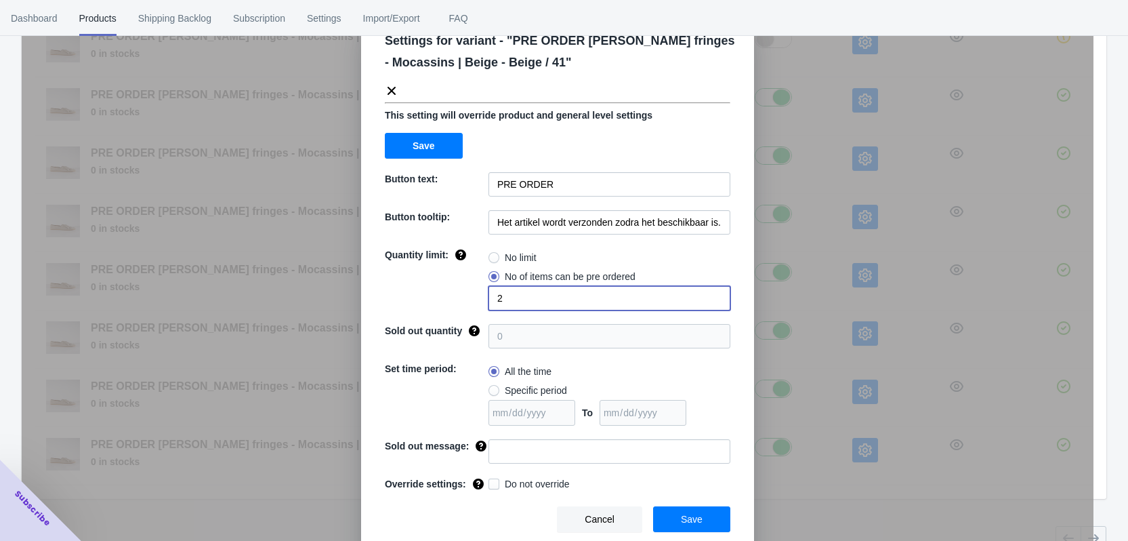
type input "2"
click at [512, 455] on input at bounding box center [610, 451] width 242 height 24
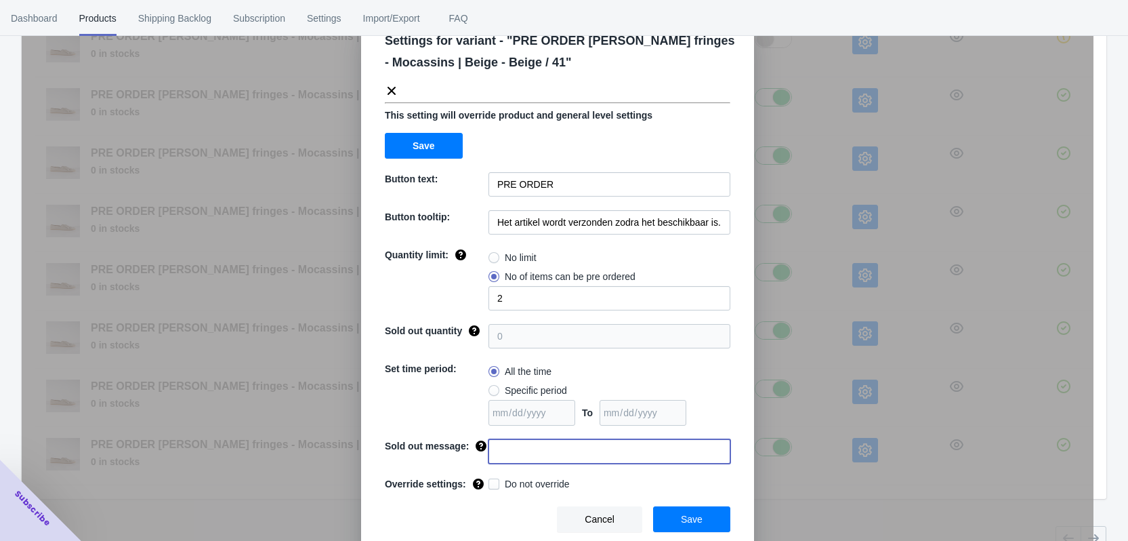
paste input "Deze maat is uitverkocht"
type input "Deze maat is uitverkocht"
click at [499, 486] on label "Do not override" at bounding box center [529, 484] width 81 height 14
click at [492, 481] on input "Do not override" at bounding box center [491, 480] width 1 height 1
checkbox input "true"
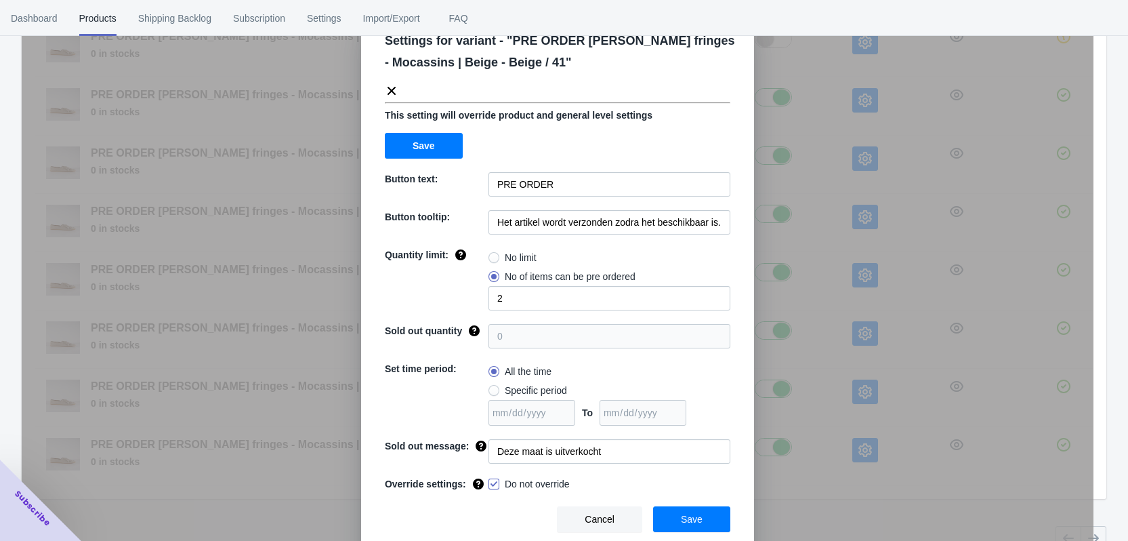
click at [678, 525] on button "Save" at bounding box center [691, 519] width 77 height 26
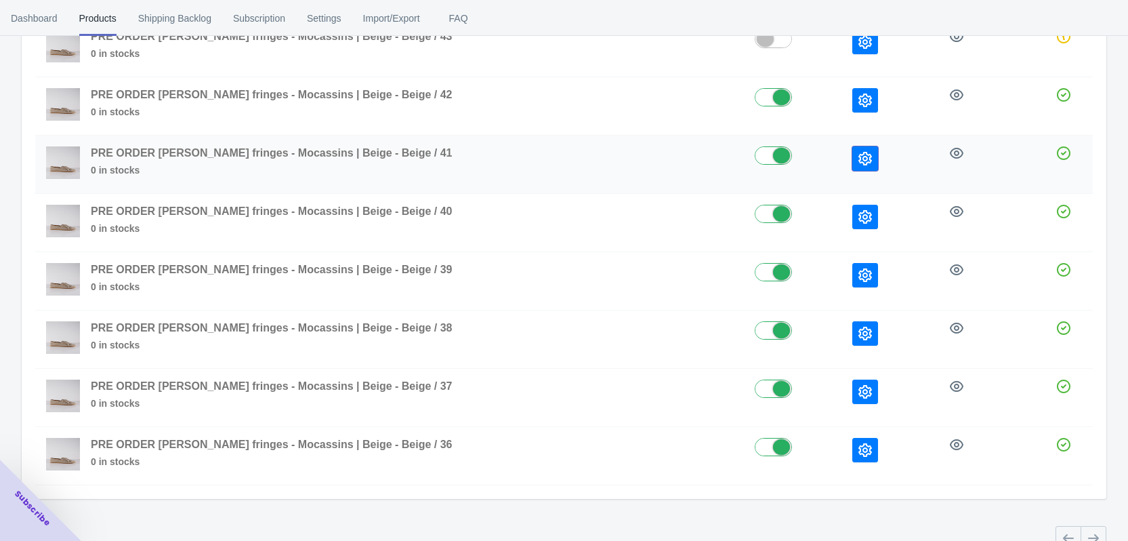
click at [858, 161] on icon "button" at bounding box center [865, 159] width 14 height 14
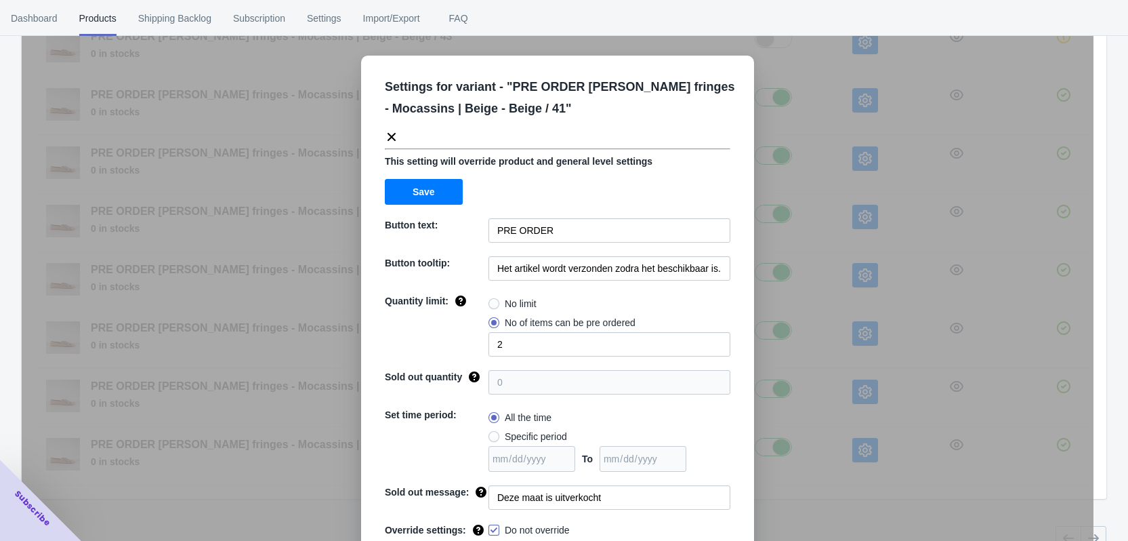
click at [836, 194] on div "Settings for variant - " PRE ORDER [PERSON_NAME] fringes - Mocassins | Beige - …" at bounding box center [558, 304] width 1072 height 541
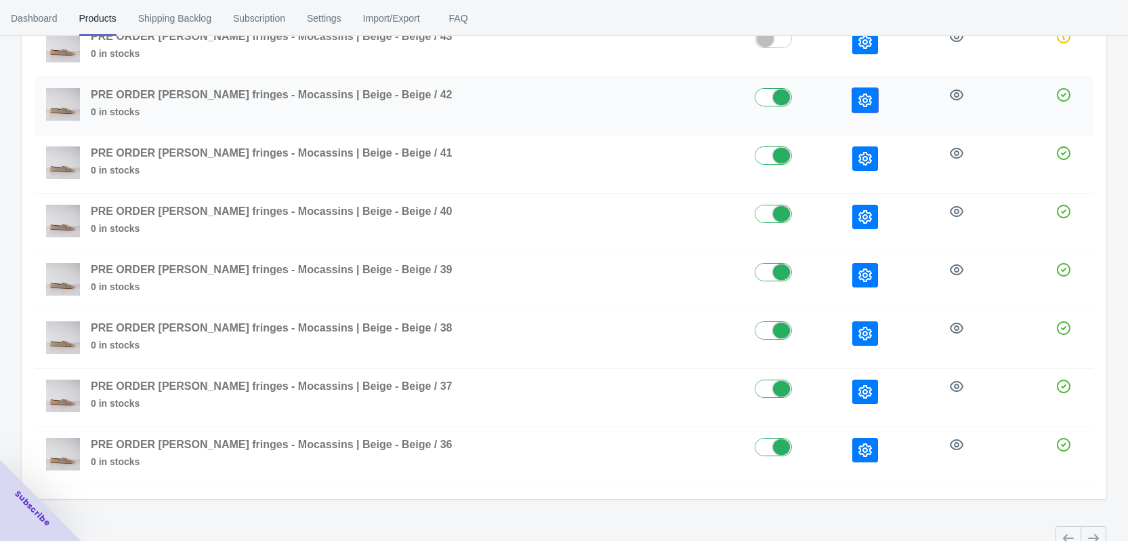
click at [858, 104] on icon "button" at bounding box center [865, 100] width 14 height 14
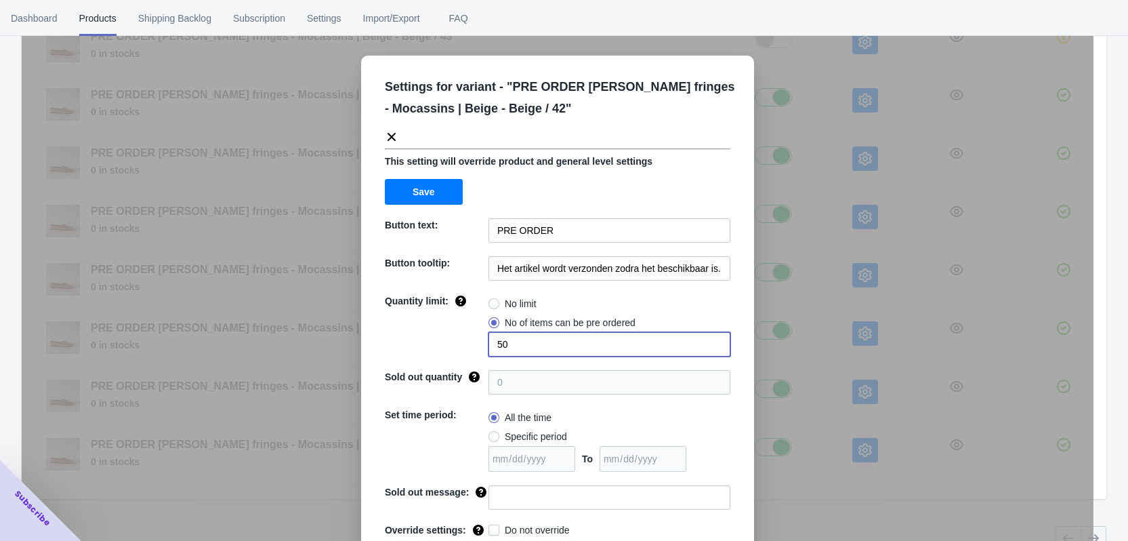
drag, startPoint x: 548, startPoint y: 338, endPoint x: 482, endPoint y: 344, distance: 66.0
click at [482, 344] on div "Quantity limit: No limit No of items can be pre ordered 50" at bounding box center [558, 325] width 346 height 62
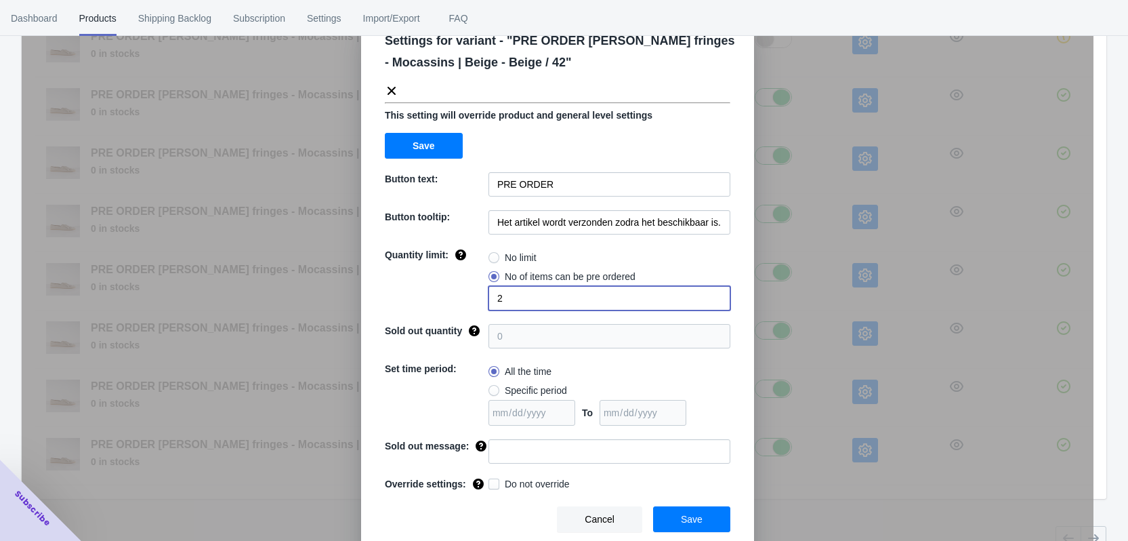
type input "2"
click at [522, 453] on input at bounding box center [610, 451] width 242 height 24
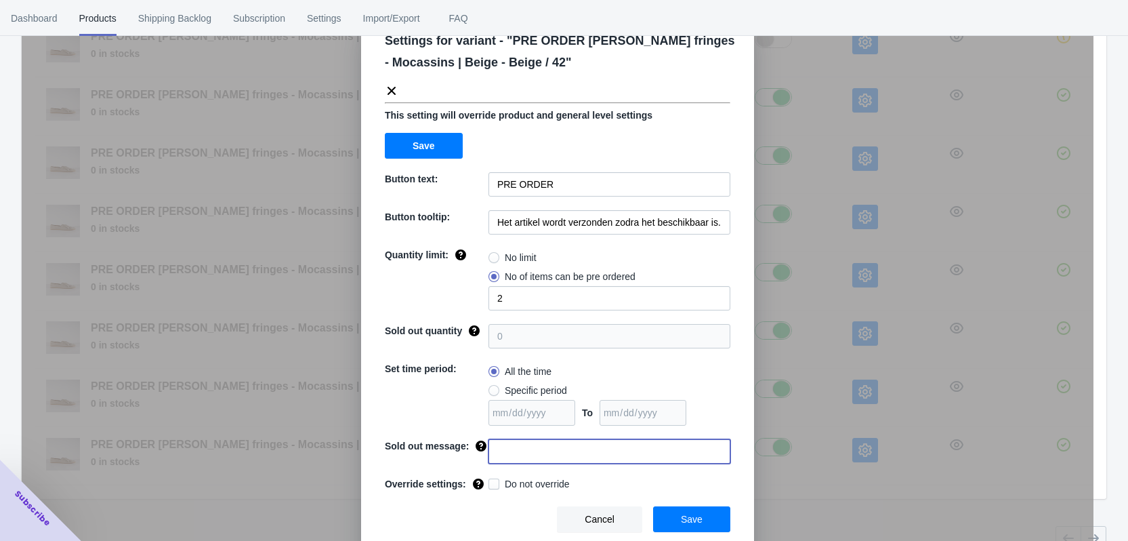
paste input "Deze maat is uitverkocht"
type input "Deze maat is uitverkocht"
click at [519, 485] on span "Do not override" at bounding box center [537, 484] width 65 height 14
click at [492, 481] on input "Do not override" at bounding box center [491, 480] width 1 height 1
checkbox input "true"
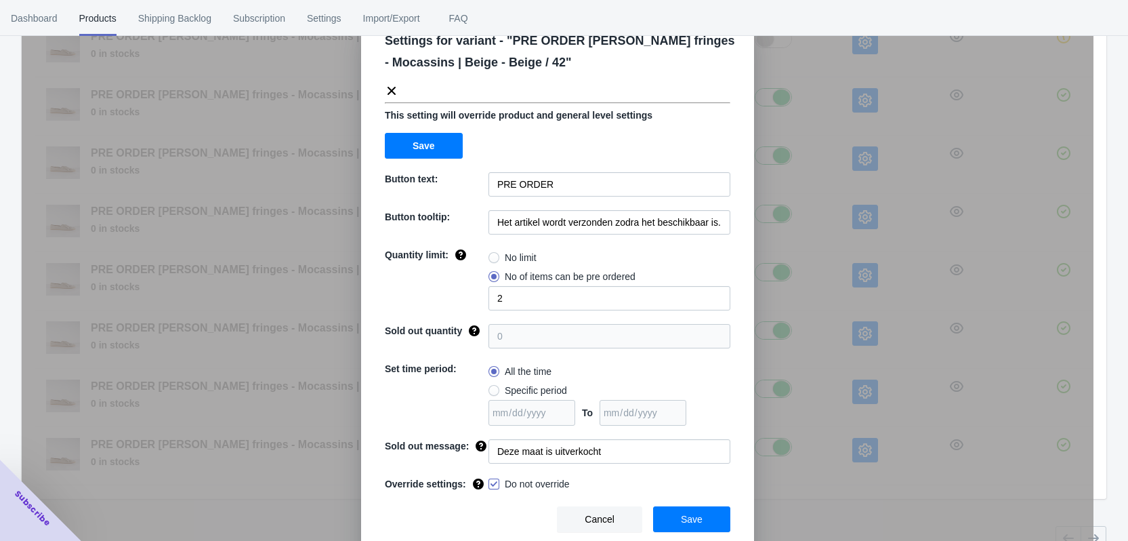
click at [688, 521] on span "Save" at bounding box center [692, 519] width 22 height 11
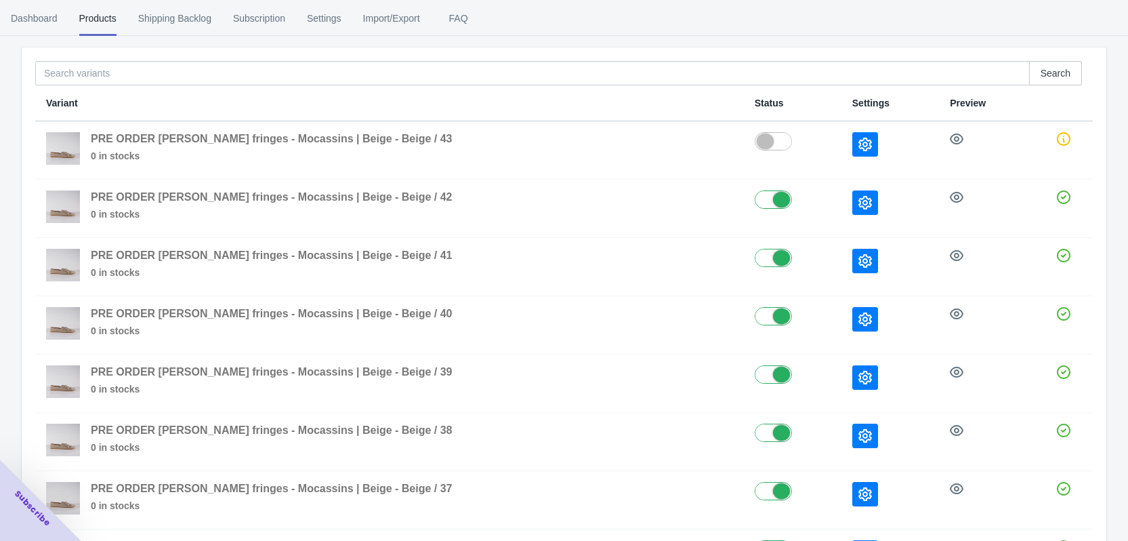
scroll to position [68, 0]
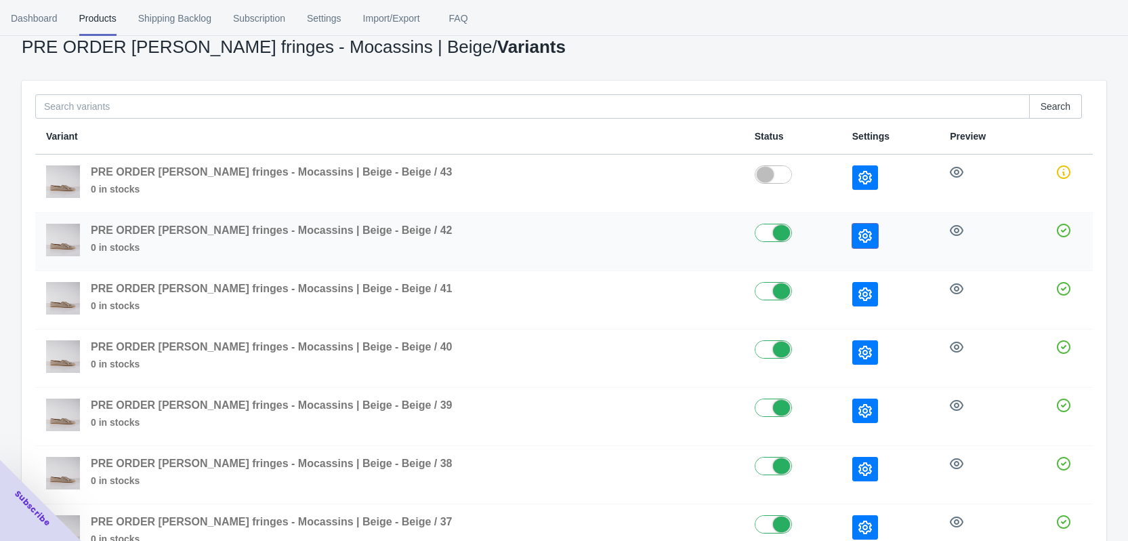
click at [858, 232] on icon "button" at bounding box center [865, 236] width 14 height 14
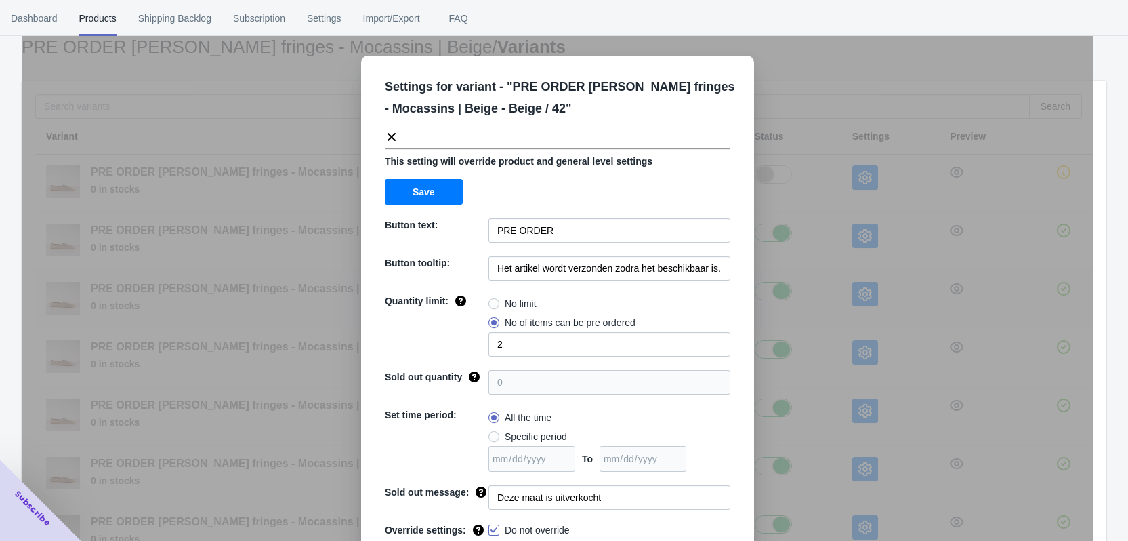
click at [841, 332] on div "Settings for variant - " PRE ORDER [PERSON_NAME] fringes - Mocassins | Beige - …" at bounding box center [558, 304] width 1072 height 541
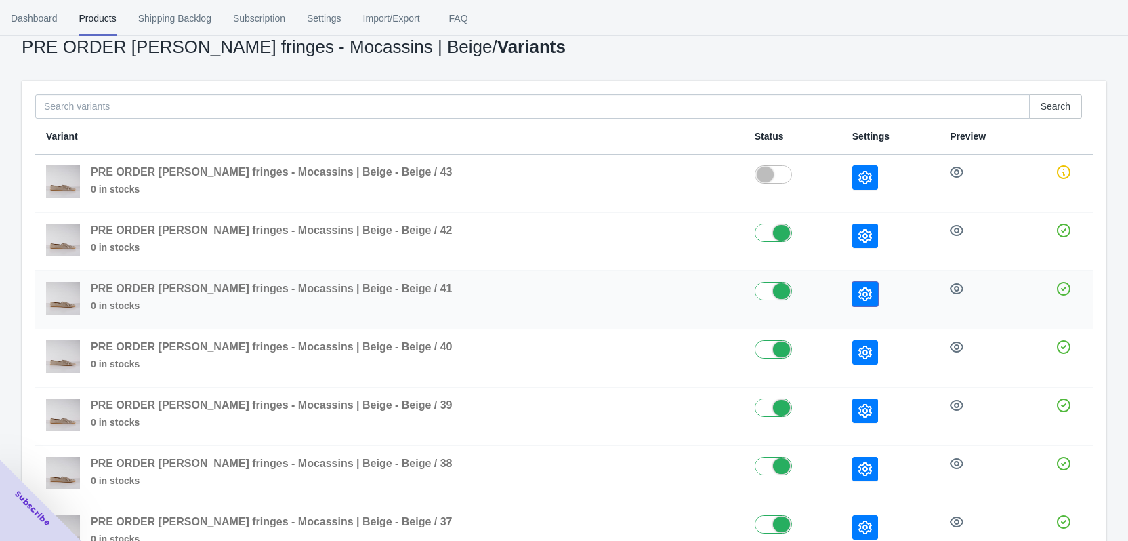
click at [858, 289] on icon "button" at bounding box center [865, 294] width 14 height 14
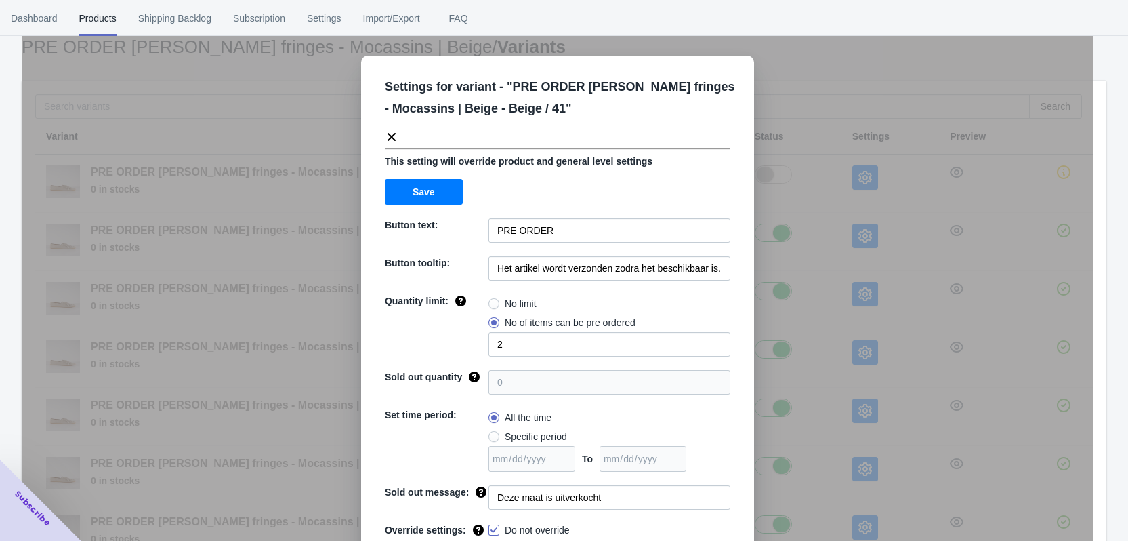
click at [873, 353] on div "Settings for variant - " PRE ORDER [PERSON_NAME] fringes - Mocassins | Beige - …" at bounding box center [558, 304] width 1072 height 541
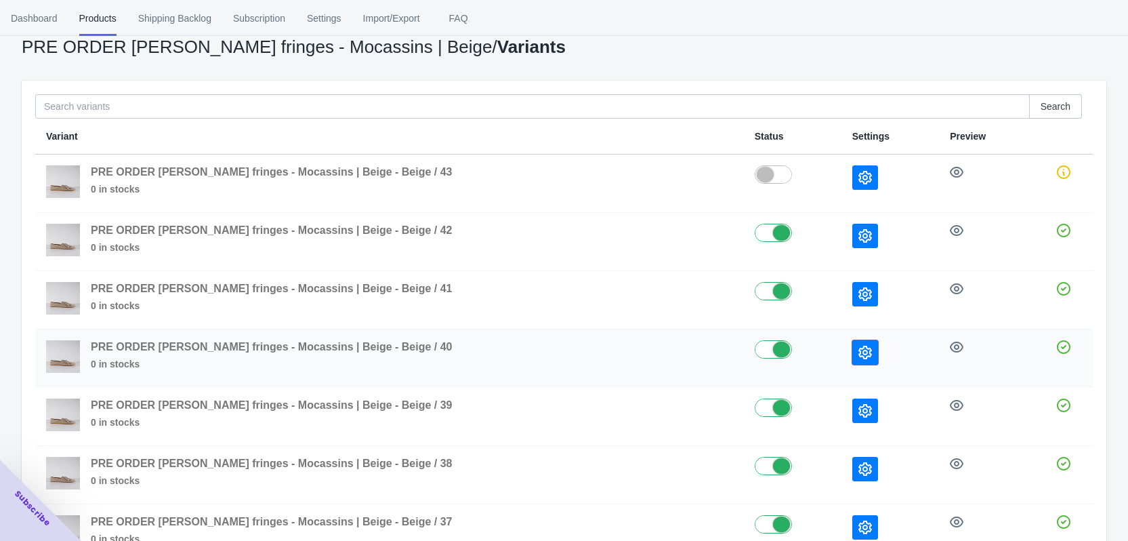
click at [852, 359] on button "button" at bounding box center [865, 352] width 26 height 24
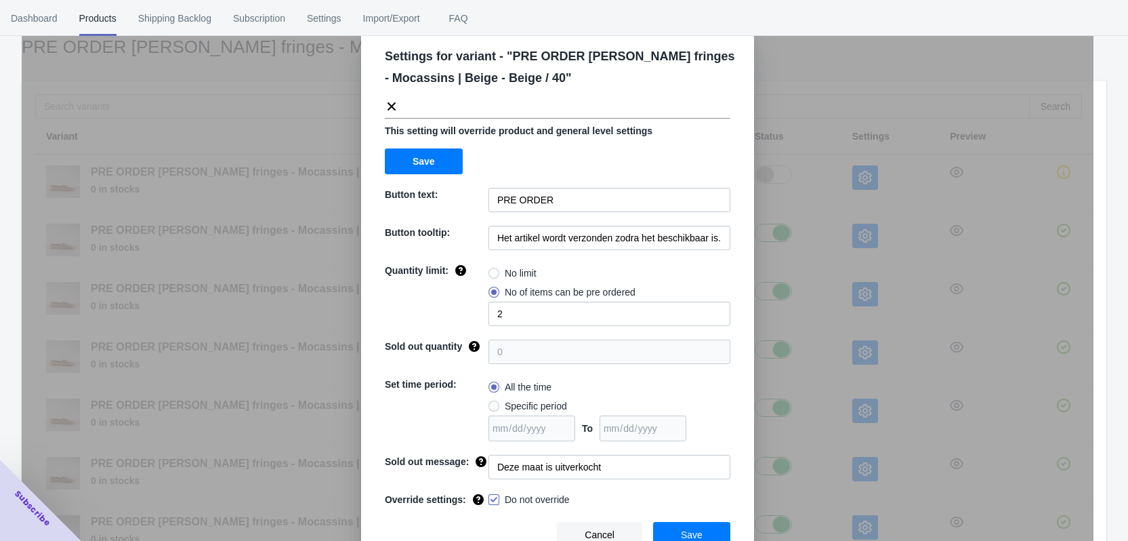
scroll to position [46, 0]
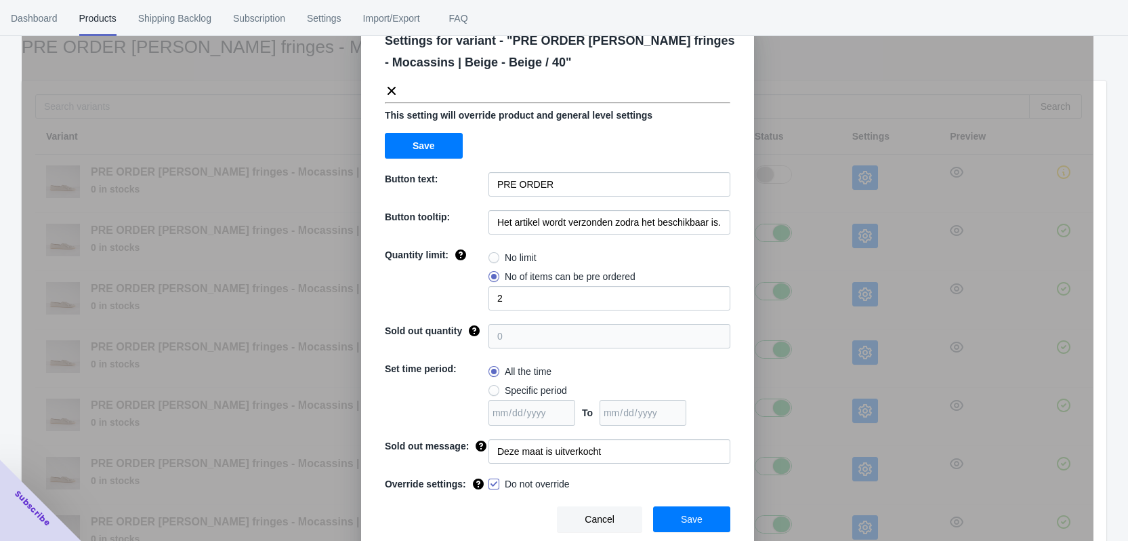
click at [862, 374] on div "Settings for variant - " PRE ORDER [PERSON_NAME] fringes - Mocassins | Beige - …" at bounding box center [558, 304] width 1072 height 541
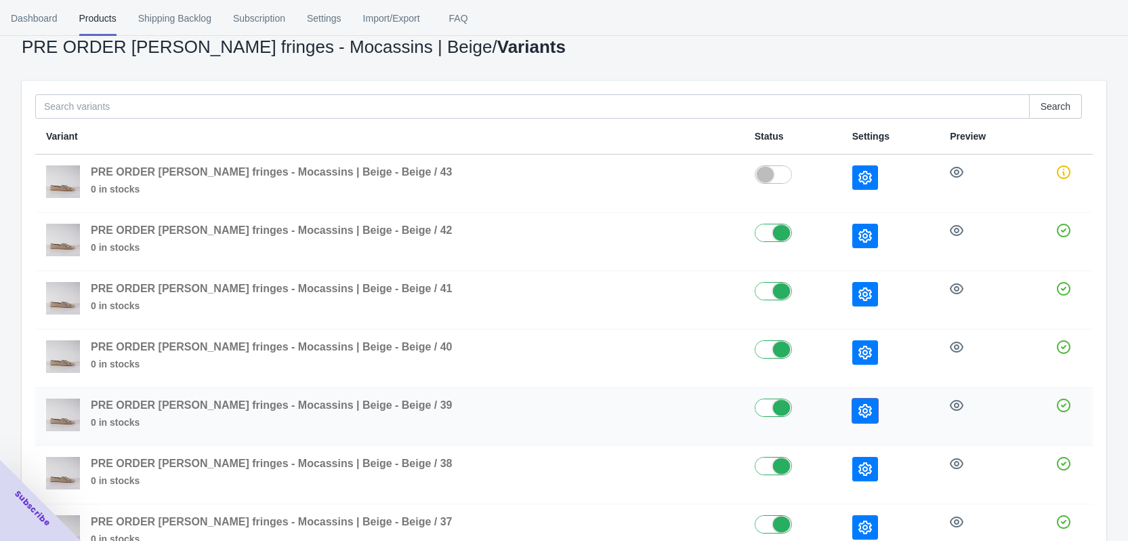
click at [852, 401] on button "button" at bounding box center [865, 410] width 26 height 24
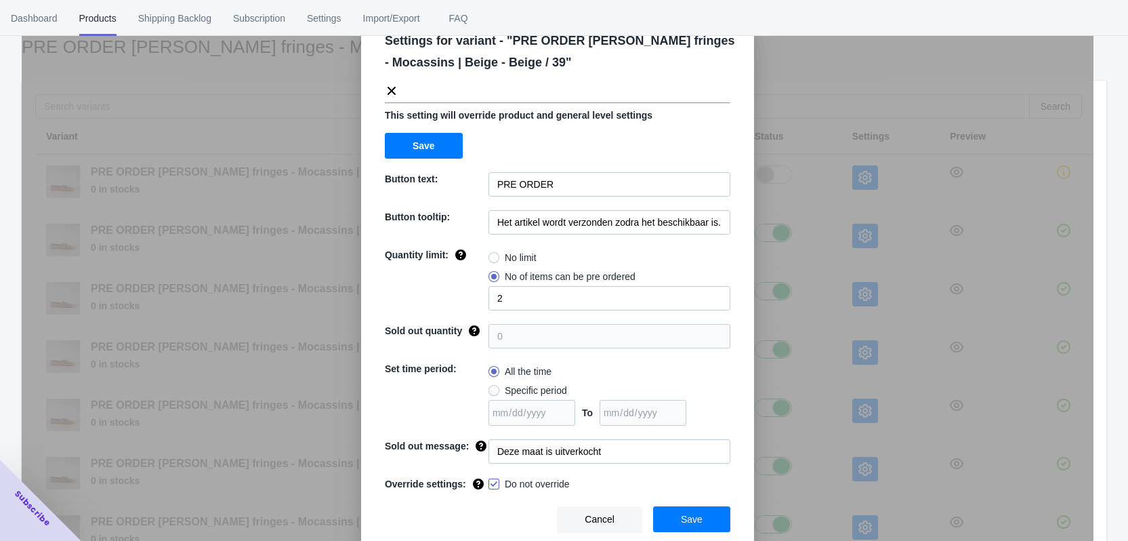
click at [877, 377] on div "Settings for variant - " PRE ORDER [PERSON_NAME] fringes - Mocassins | Beige - …" at bounding box center [558, 304] width 1072 height 541
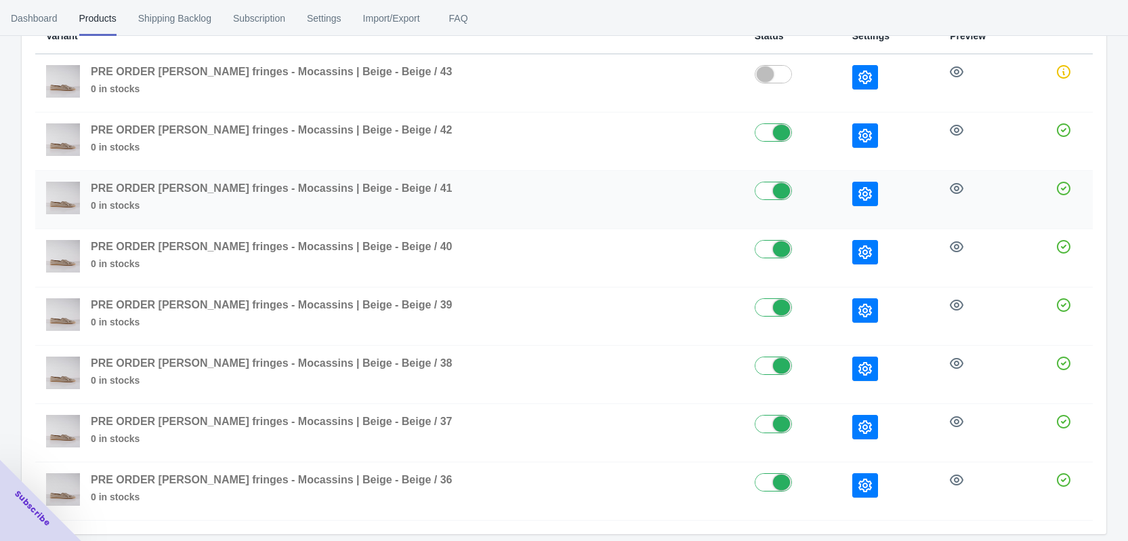
scroll to position [0, 0]
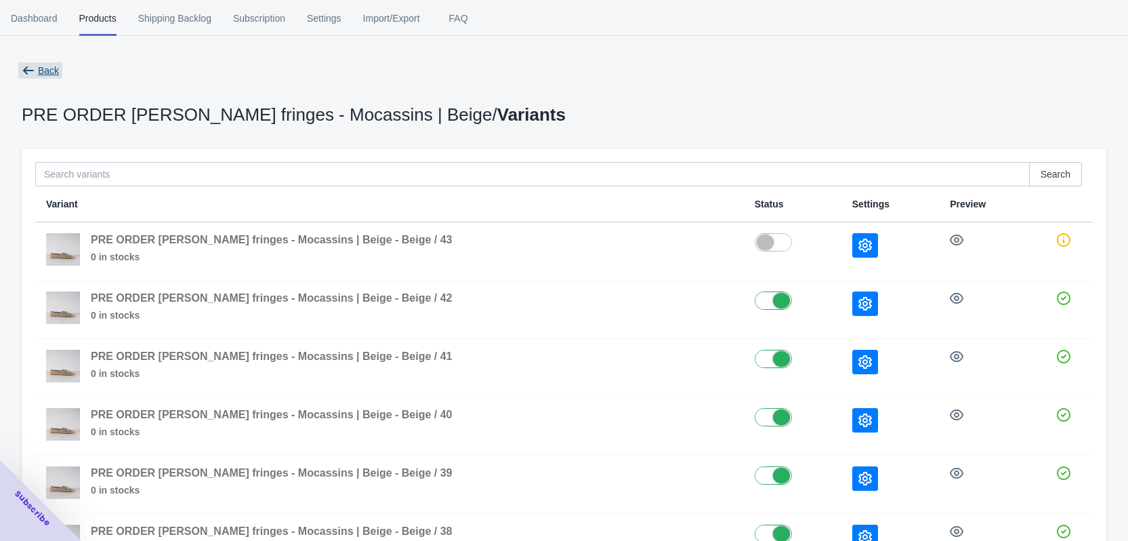
click at [47, 76] on span "Back" at bounding box center [48, 70] width 21 height 11
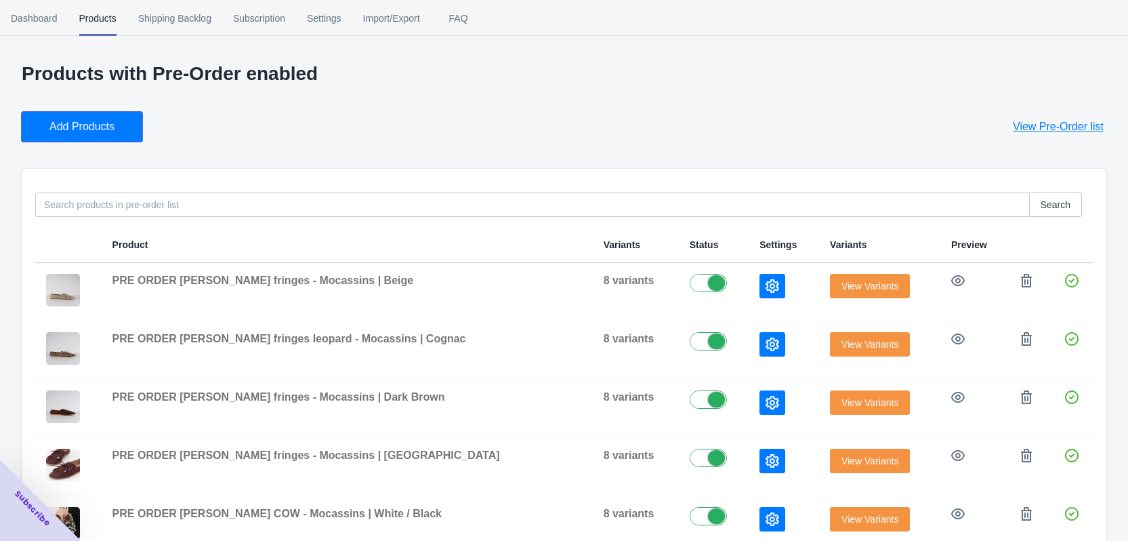
click at [96, 127] on span "Add Products" at bounding box center [81, 127] width 65 height 14
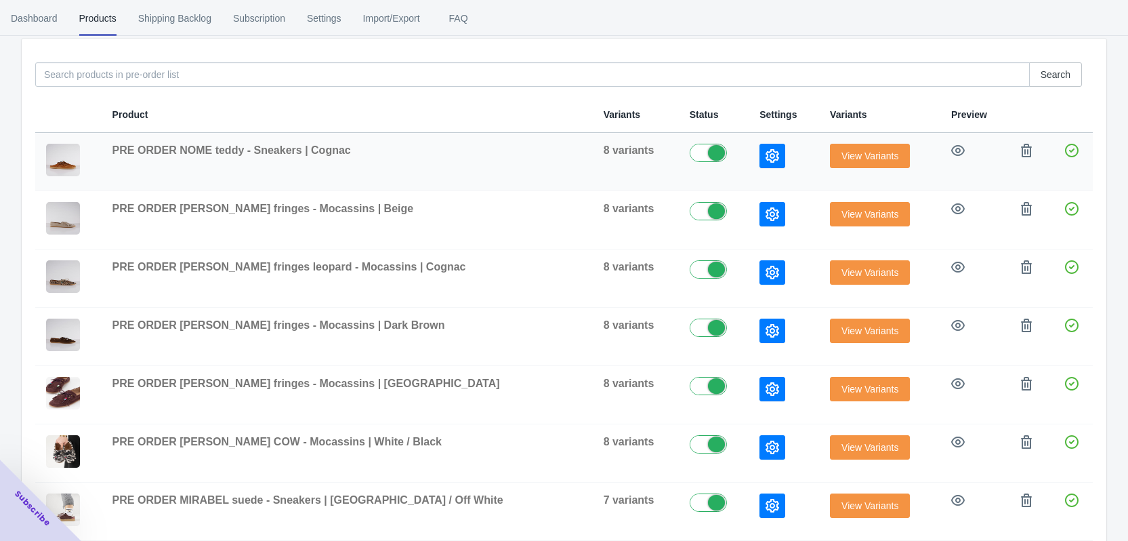
scroll to position [136, 0]
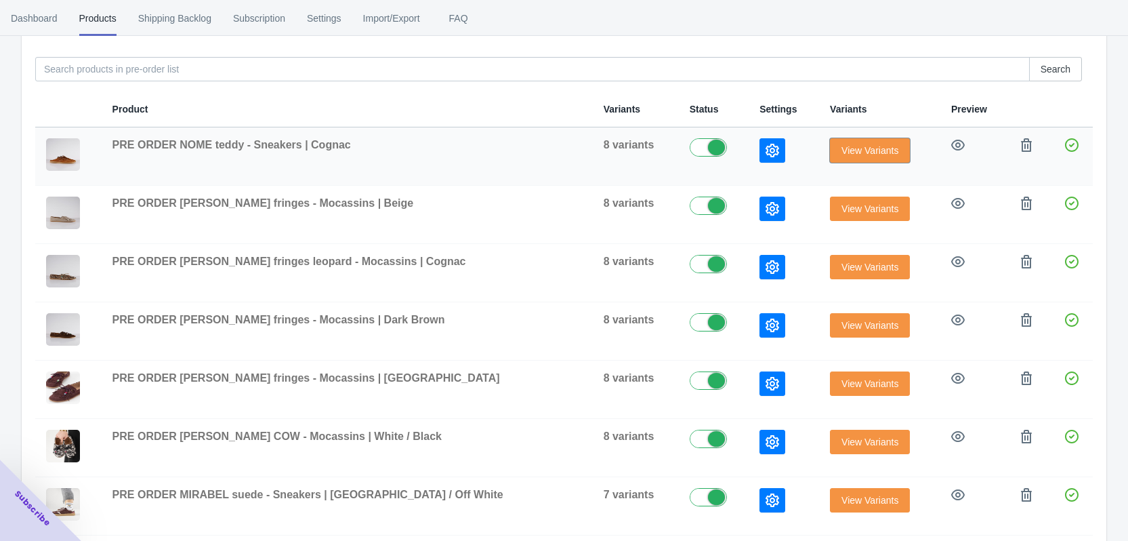
click at [862, 150] on span "View Variants" at bounding box center [869, 150] width 57 height 11
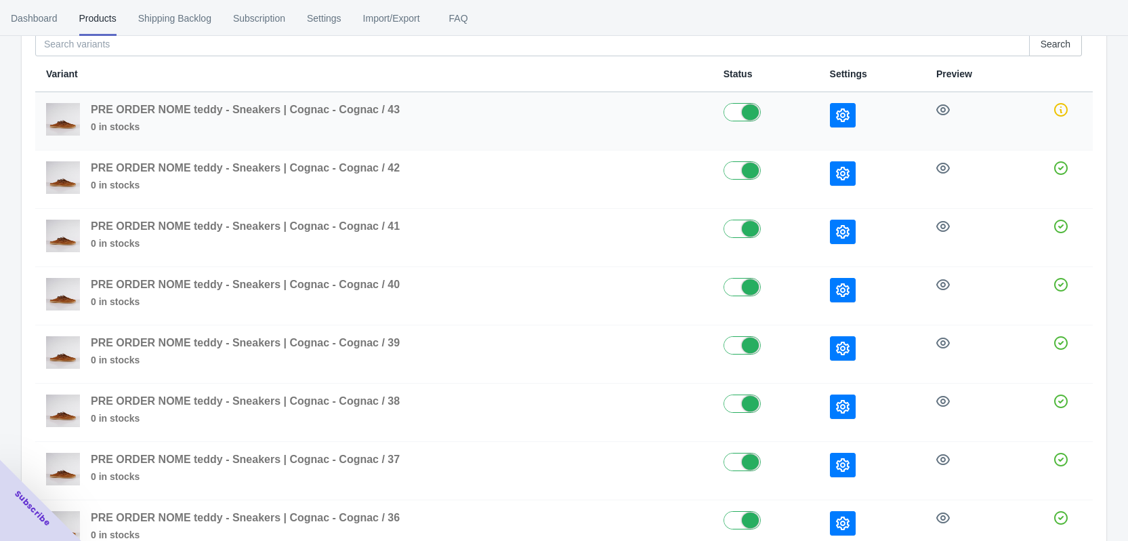
scroll to position [136, 0]
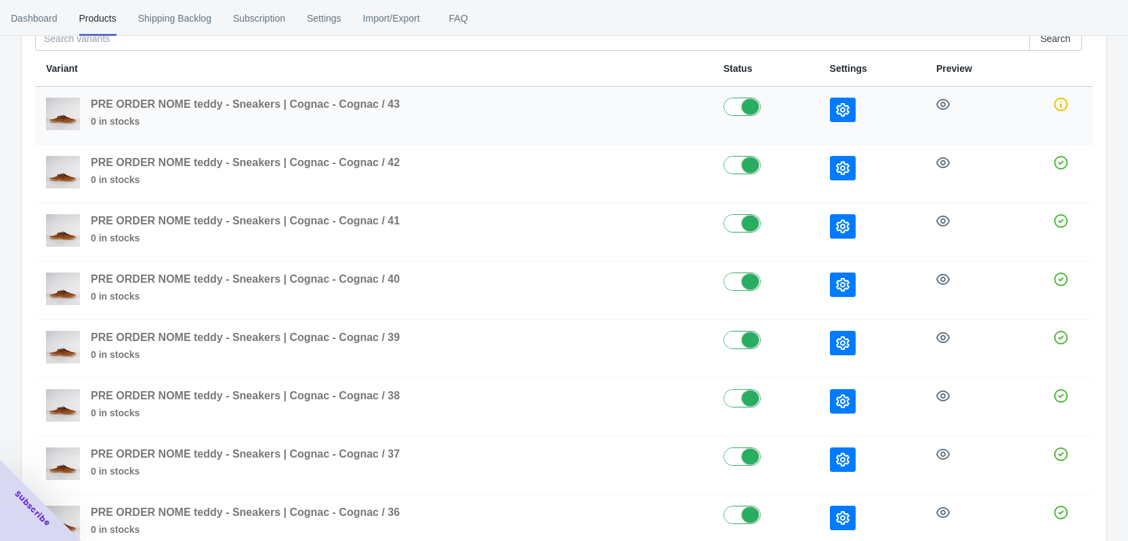
click at [737, 105] on label at bounding box center [766, 106] width 85 height 16
checkbox input "false"
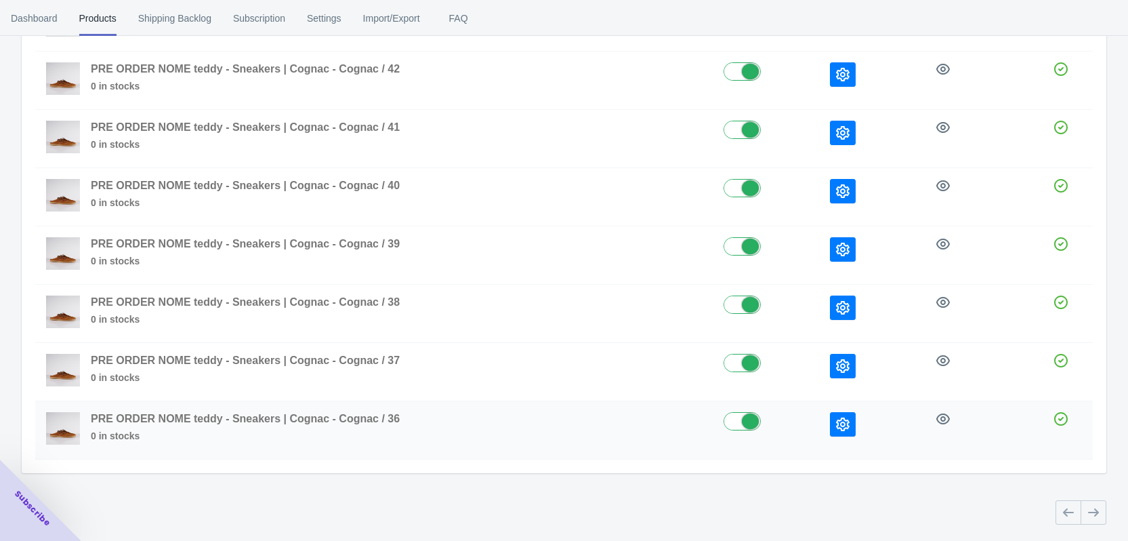
scroll to position [230, 0]
click at [844, 427] on icon "button" at bounding box center [843, 424] width 14 height 14
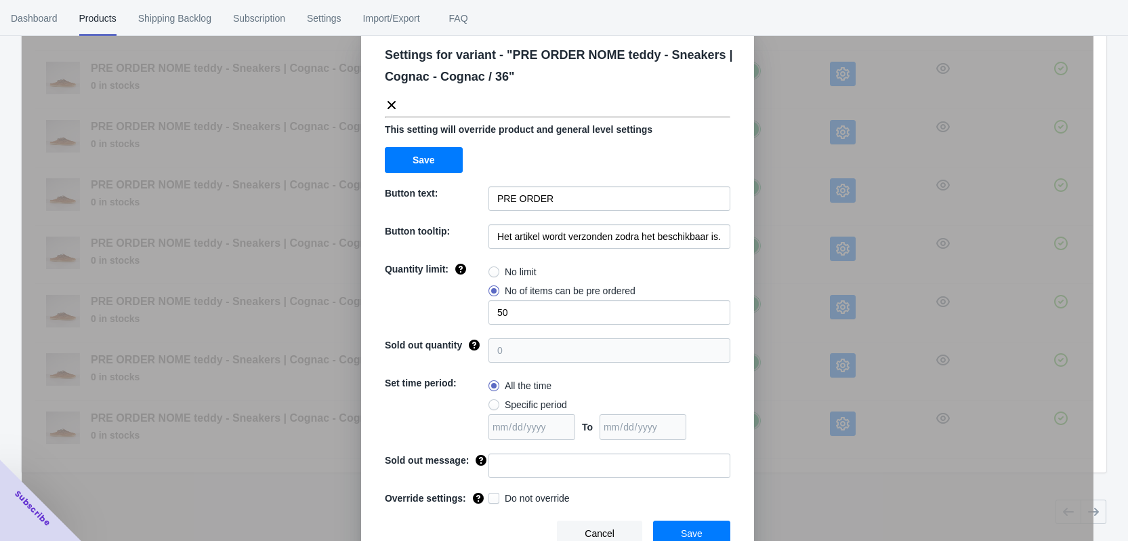
scroll to position [46, 0]
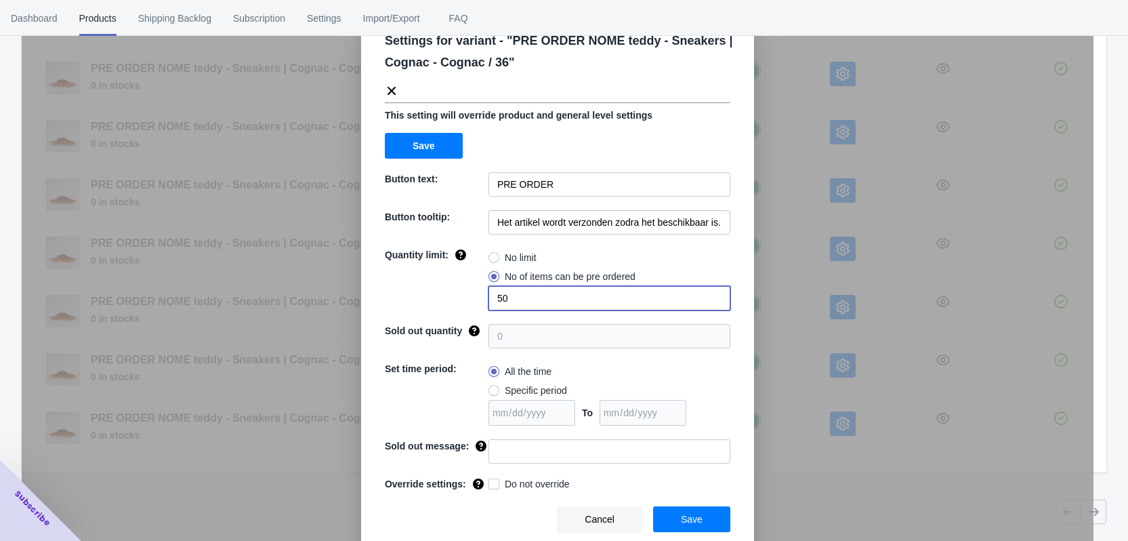
click at [489, 295] on input "50" at bounding box center [610, 298] width 242 height 24
type input "2"
click at [505, 457] on input at bounding box center [610, 451] width 242 height 24
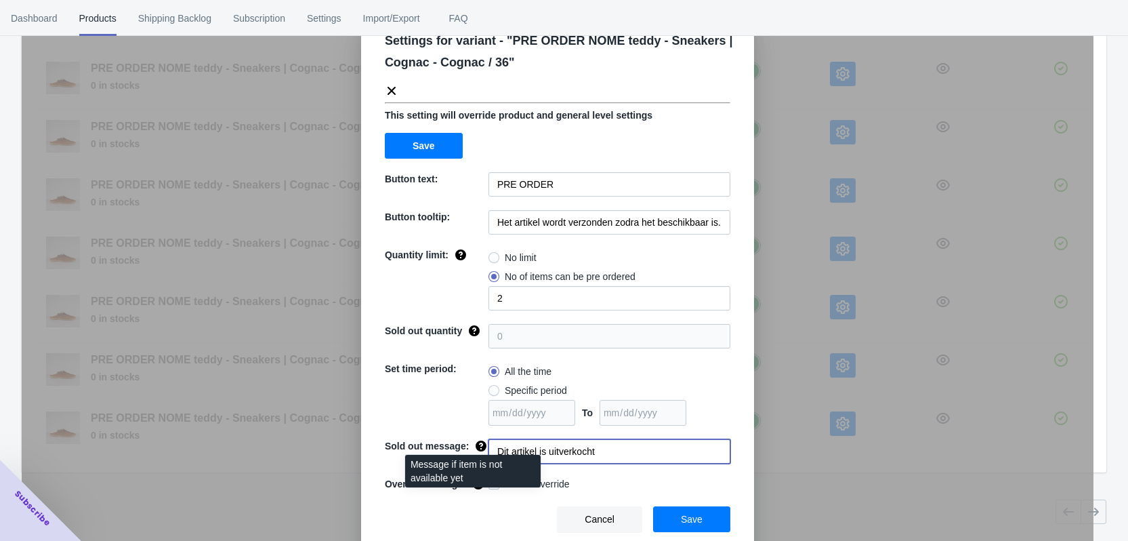
drag, startPoint x: 564, startPoint y: 455, endPoint x: 474, endPoint y: 444, distance: 90.8
click at [474, 444] on div "Sold out message: Dit artikel is uitverkocht" at bounding box center [558, 451] width 346 height 24
type input "Dit artikel is uitverkocht"
click at [501, 514] on div "Cancel Save" at bounding box center [552, 513] width 356 height 37
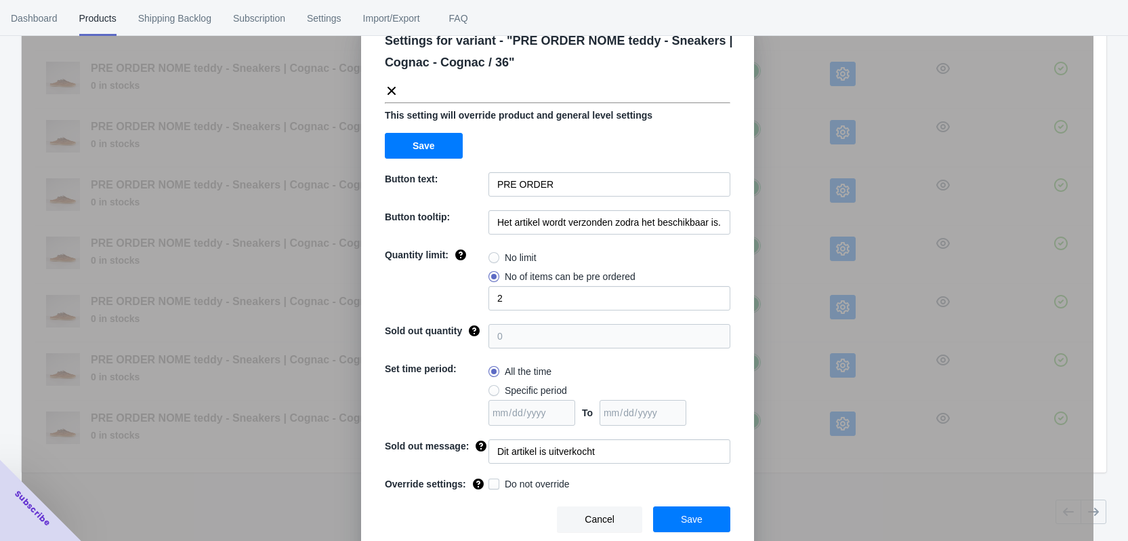
click at [495, 484] on label "Do not override" at bounding box center [529, 484] width 81 height 14
click at [492, 481] on input "Do not override" at bounding box center [491, 480] width 1 height 1
checkbox input "true"
click at [699, 516] on button "Save" at bounding box center [691, 519] width 77 height 26
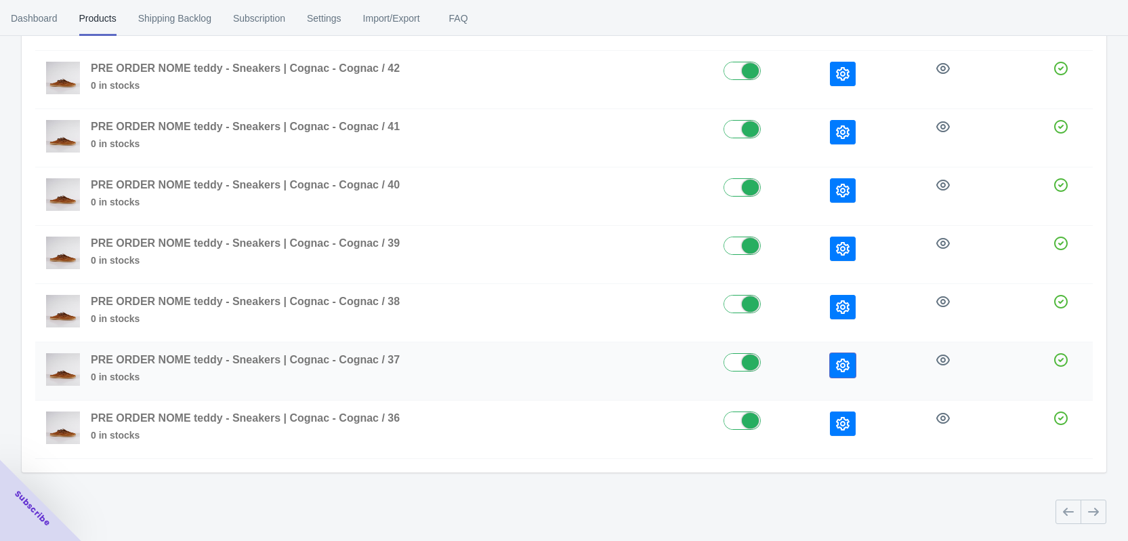
click at [850, 364] on button "button" at bounding box center [843, 365] width 26 height 24
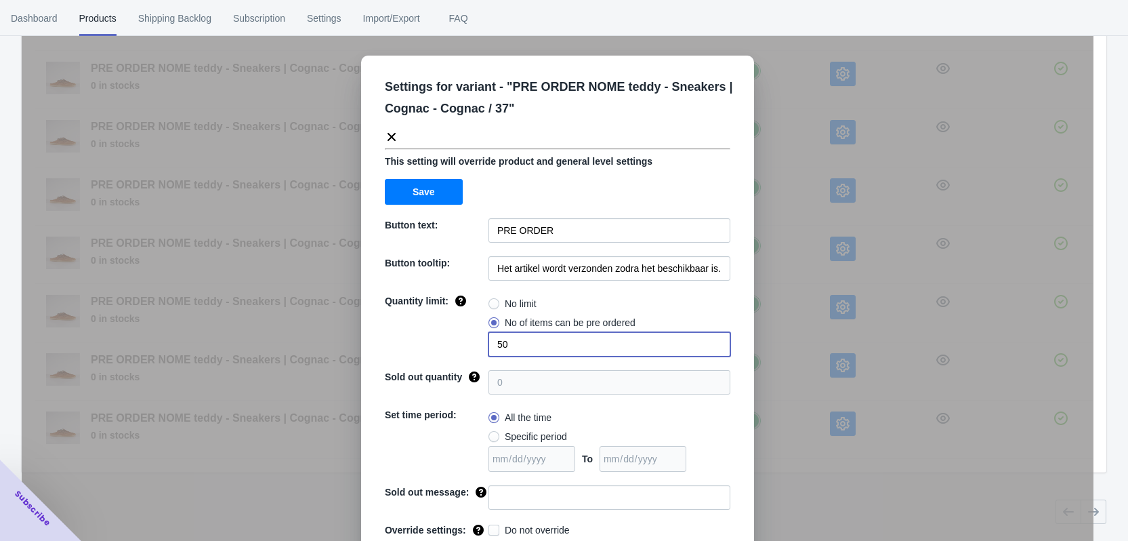
drag, startPoint x: 495, startPoint y: 345, endPoint x: 485, endPoint y: 345, distance: 9.5
click at [489, 345] on input "50" at bounding box center [610, 344] width 242 height 24
drag, startPoint x: 499, startPoint y: 344, endPoint x: 477, endPoint y: 343, distance: 22.4
click at [477, 343] on div "Quantity limit: No limit No of items can be pre ordered 50" at bounding box center [558, 325] width 346 height 62
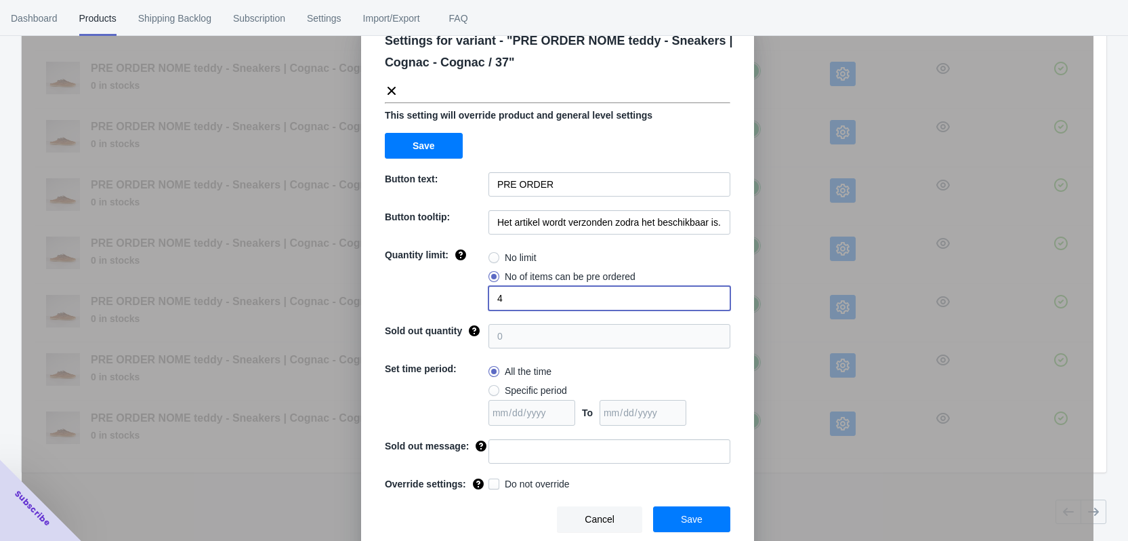
type input "4"
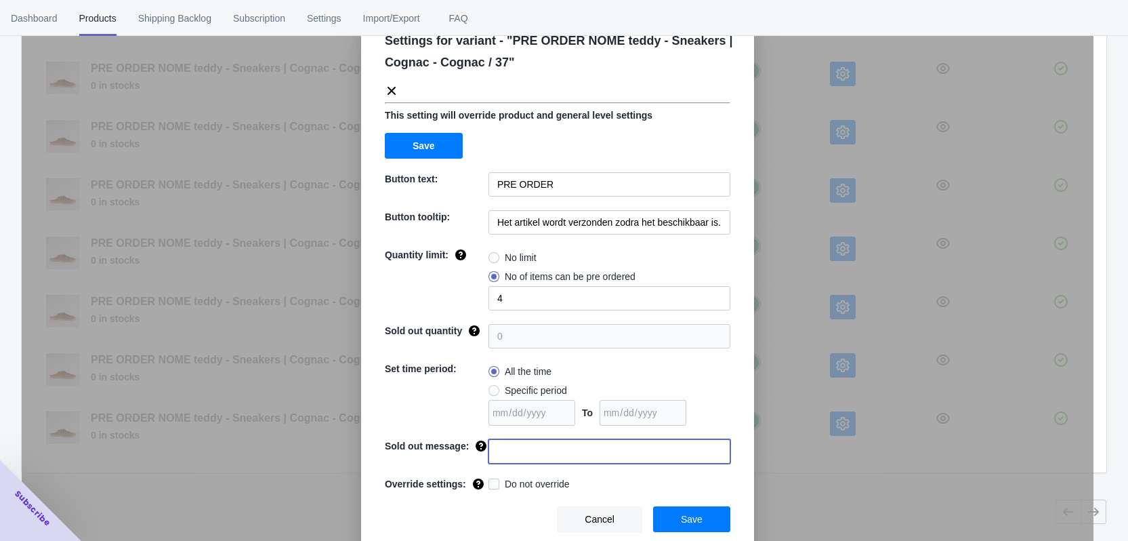
click at [524, 455] on input at bounding box center [610, 451] width 242 height 24
paste input "Dit artikel is uitverkocht"
type input "Dit artikel is uitverkocht"
click at [510, 480] on span "Do not override" at bounding box center [537, 484] width 65 height 14
click at [492, 480] on input "Do not override" at bounding box center [491, 480] width 1 height 1
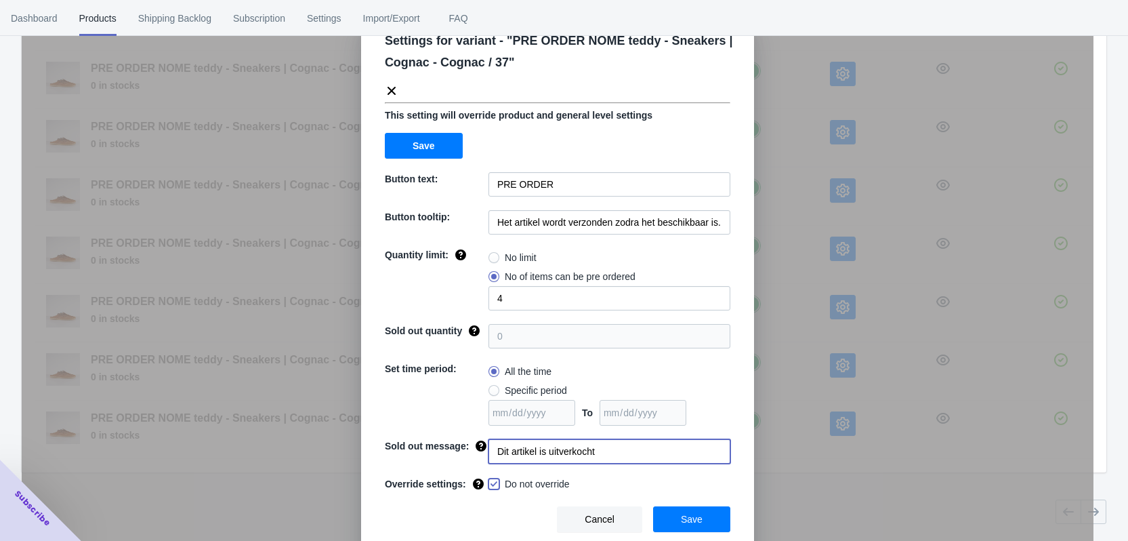
checkbox input "true"
click at [696, 518] on span "Save" at bounding box center [692, 519] width 22 height 11
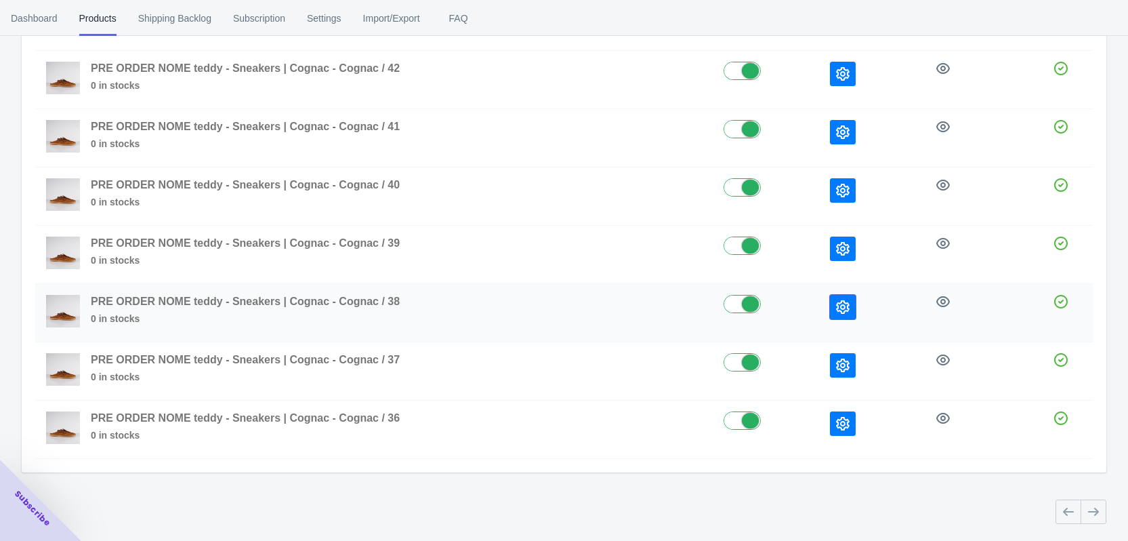
click at [837, 312] on icon "button" at bounding box center [843, 307] width 14 height 14
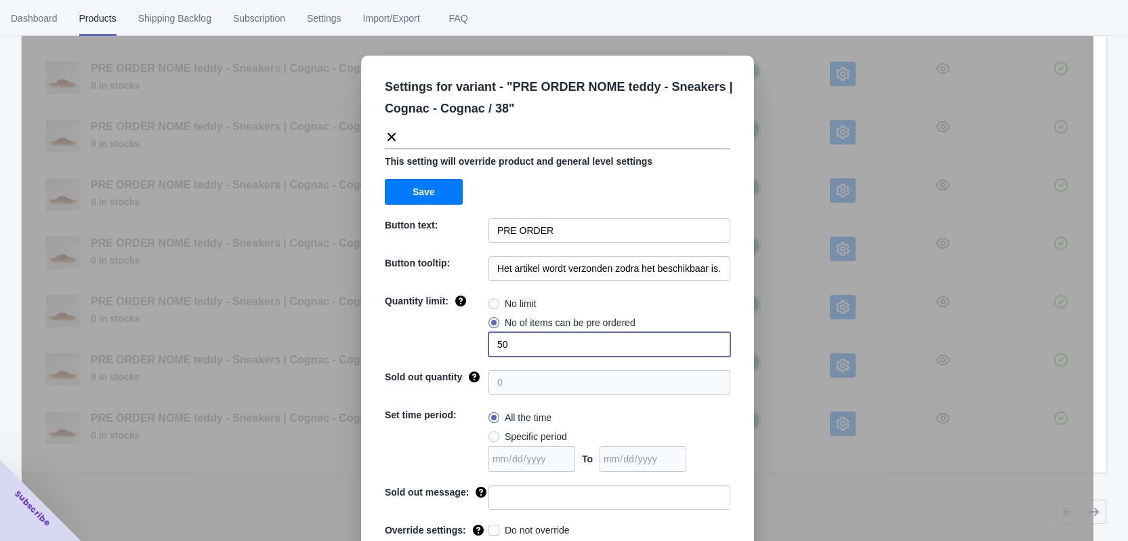
drag, startPoint x: 512, startPoint y: 343, endPoint x: 489, endPoint y: 345, distance: 23.8
click at [489, 345] on input "50" at bounding box center [610, 344] width 242 height 24
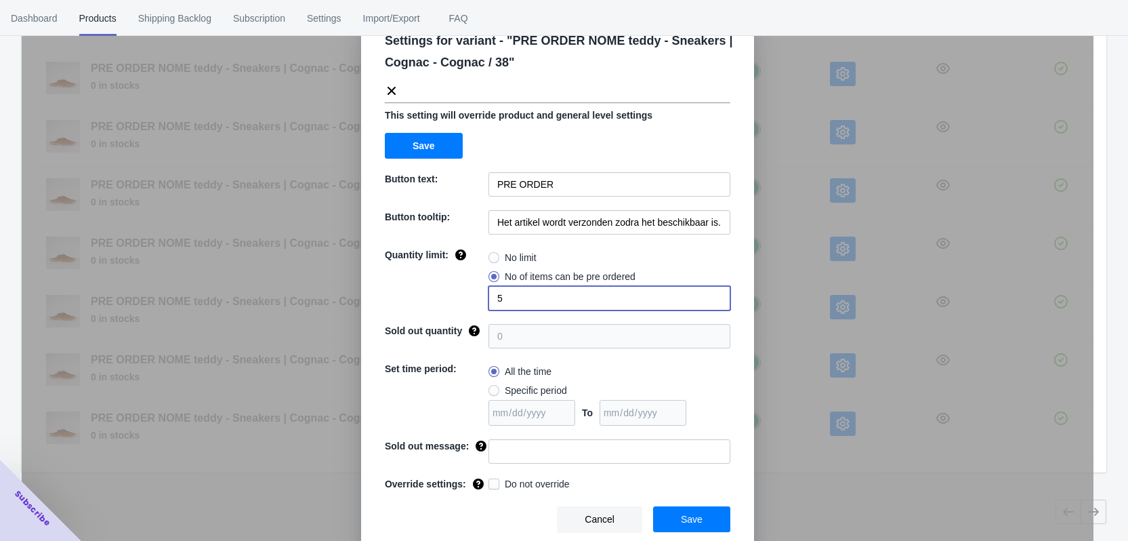
type input "5"
click at [526, 453] on input at bounding box center [610, 451] width 242 height 24
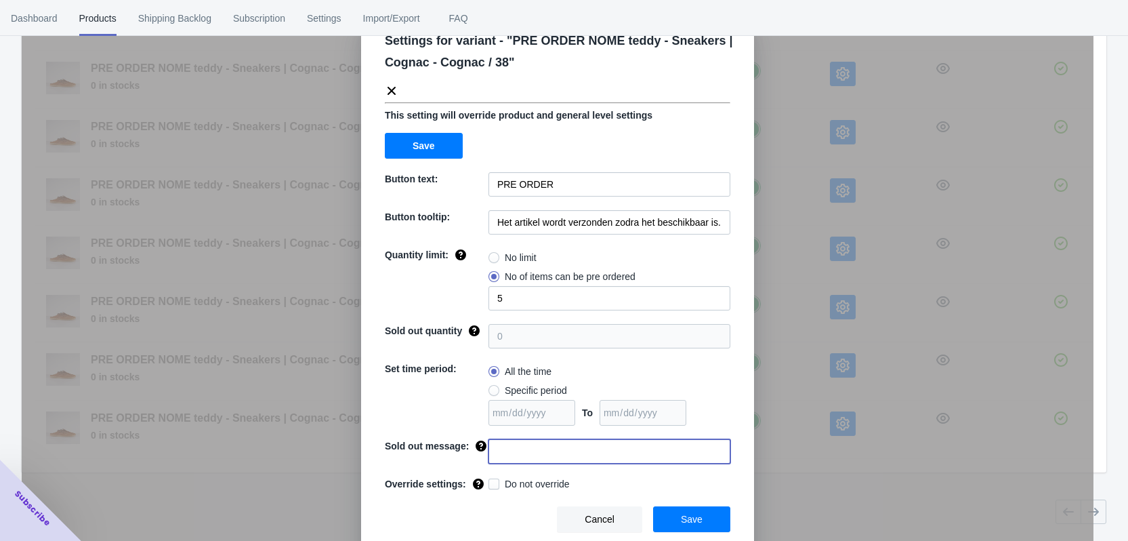
paste input "Dit artikel is uitverkocht"
type input "Dit artikel is uitverkocht"
click at [505, 482] on span "Do not override" at bounding box center [537, 484] width 65 height 14
click at [492, 481] on input "Do not override" at bounding box center [491, 480] width 1 height 1
checkbox input "true"
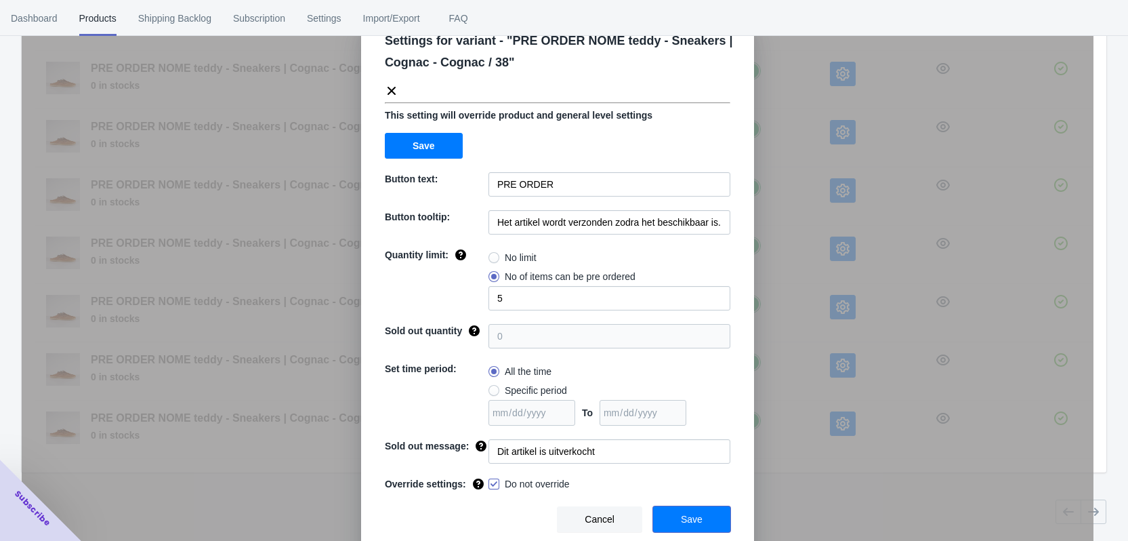
click at [701, 519] on button "Save" at bounding box center [691, 519] width 77 height 26
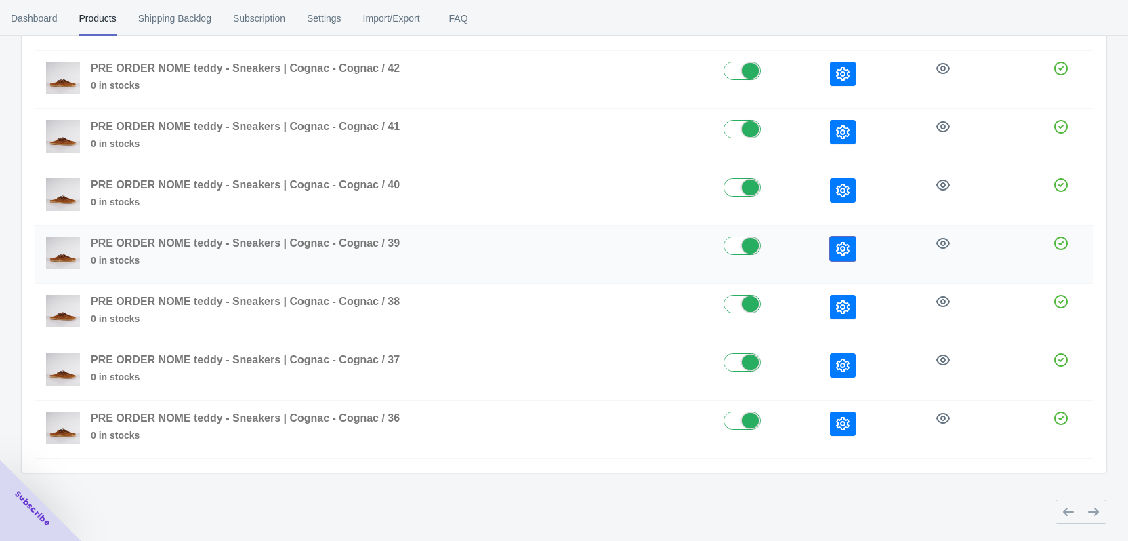
click at [844, 248] on icon "button" at bounding box center [843, 249] width 14 height 14
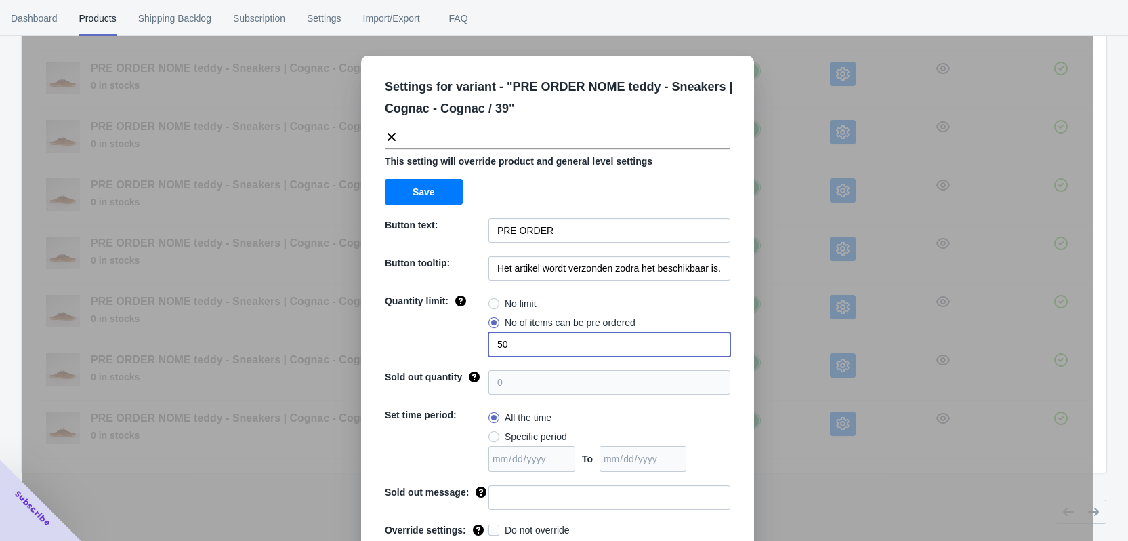
drag, startPoint x: 520, startPoint y: 345, endPoint x: 474, endPoint y: 340, distance: 46.3
click at [474, 340] on div "Quantity limit: No limit No of items can be pre ordered 50" at bounding box center [558, 325] width 346 height 62
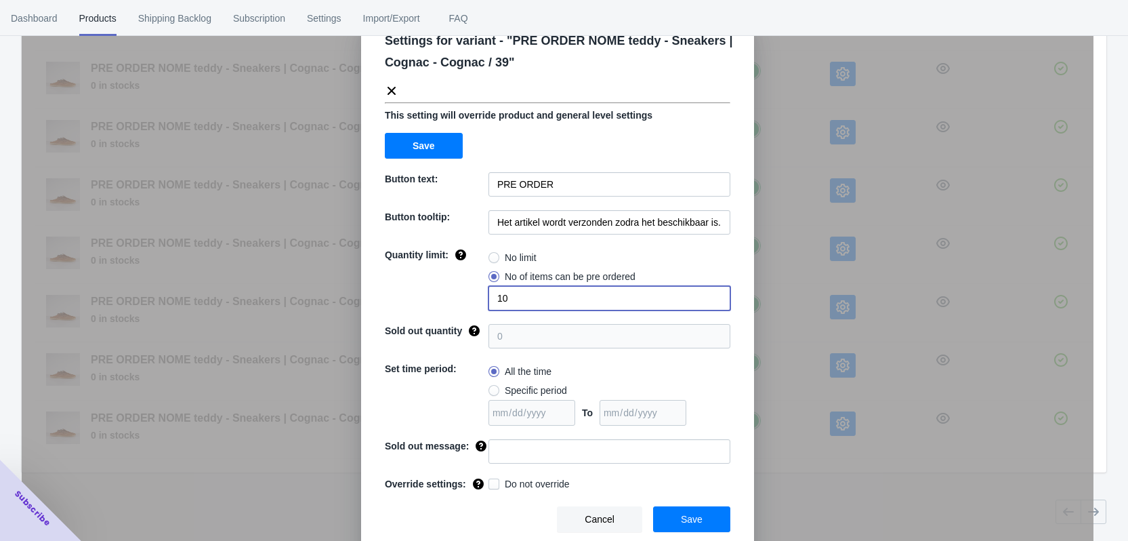
type input "10"
click at [514, 451] on input at bounding box center [610, 451] width 242 height 24
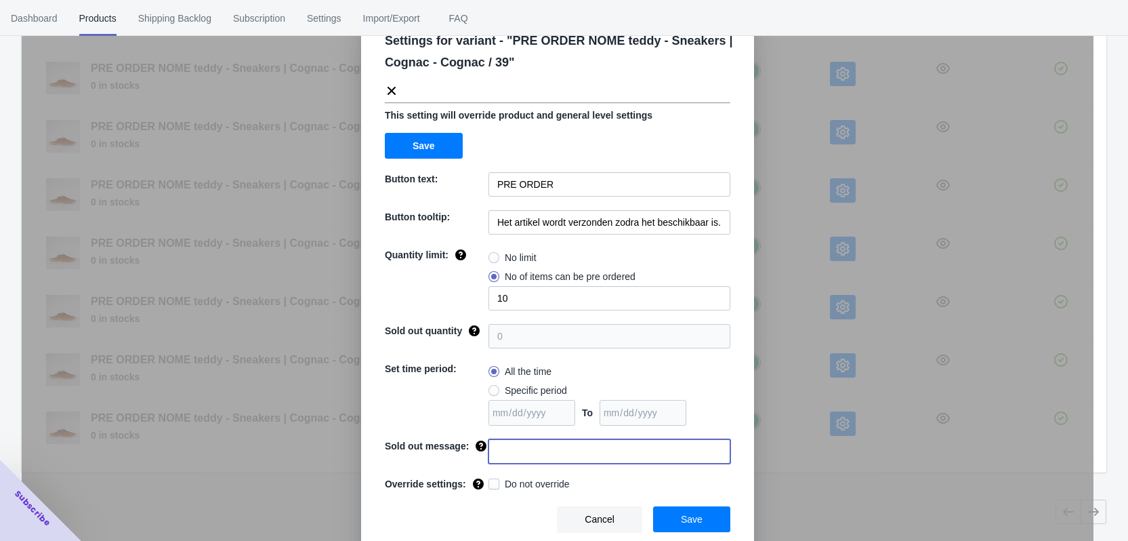
paste input "Dit artikel is uitverkocht"
type input "Dit artikel is uitverkocht"
click at [521, 480] on span "Do not override" at bounding box center [537, 484] width 65 height 14
click at [492, 480] on input "Do not override" at bounding box center [491, 480] width 1 height 1
checkbox input "true"
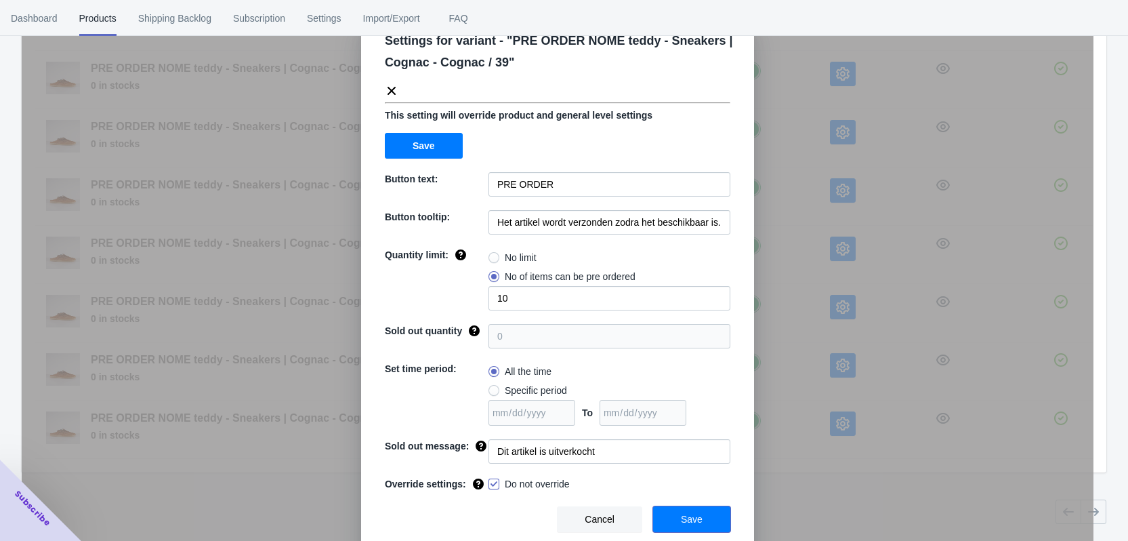
click at [699, 516] on button "Save" at bounding box center [691, 519] width 77 height 26
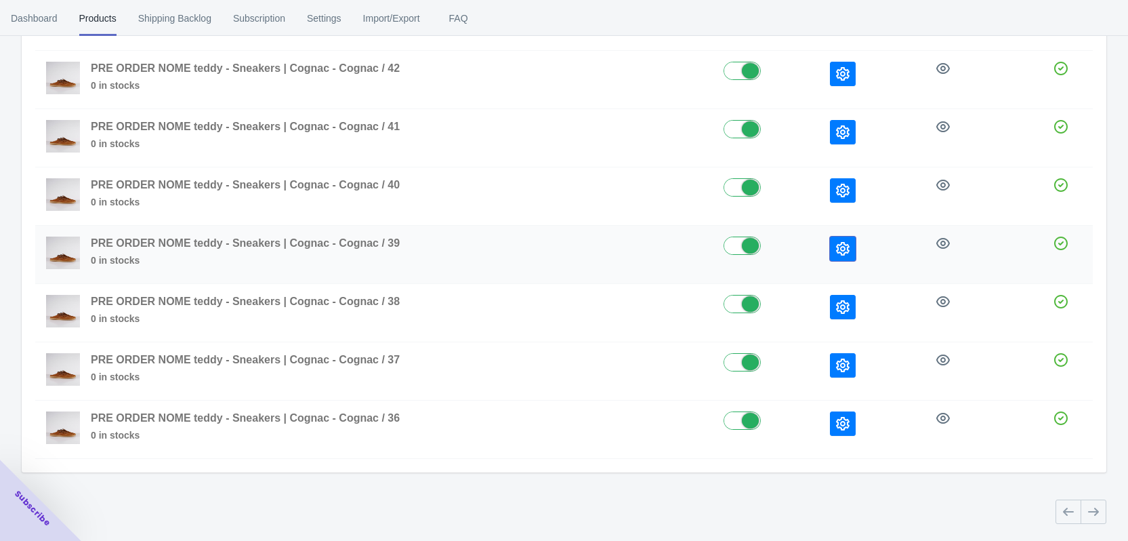
click at [849, 243] on button "button" at bounding box center [843, 248] width 26 height 24
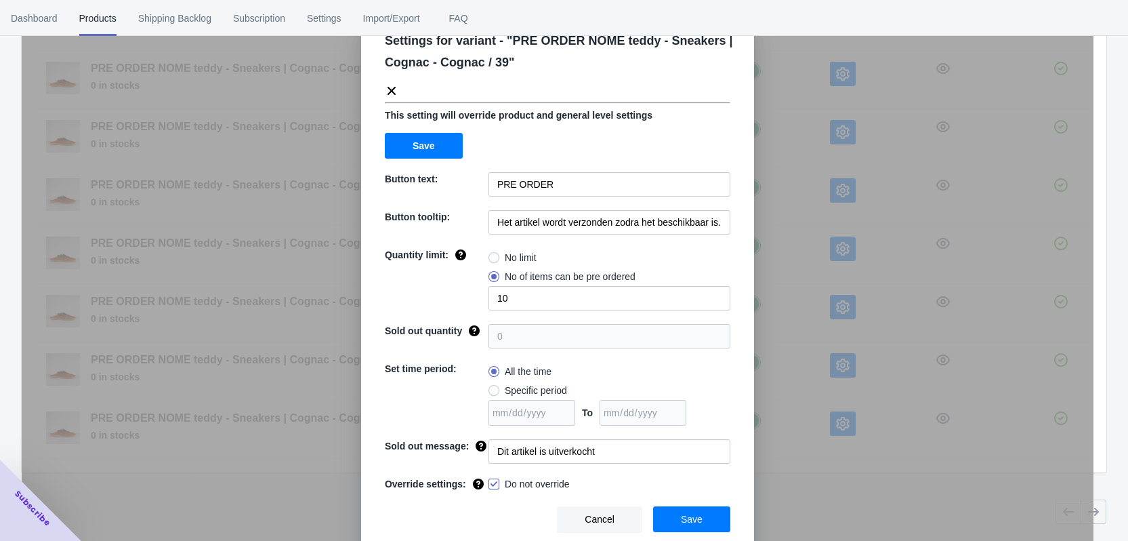
click at [836, 279] on div "Settings for variant - " PRE ORDER NOME teddy - Sneakers | Cognac - Cognac / 39…" at bounding box center [558, 304] width 1072 height 541
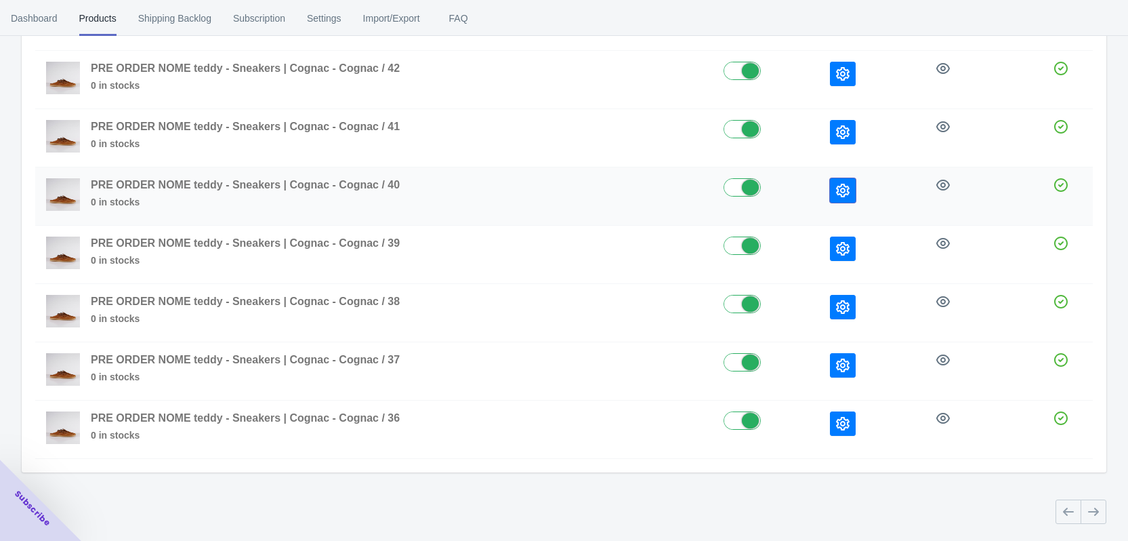
click at [839, 187] on icon "button" at bounding box center [843, 191] width 14 height 14
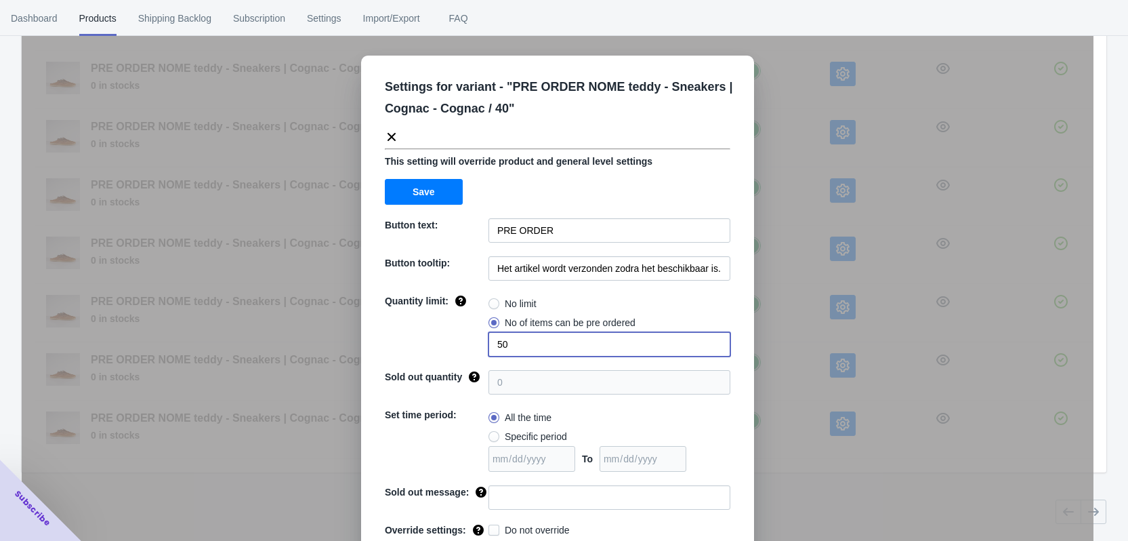
drag, startPoint x: 519, startPoint y: 348, endPoint x: 469, endPoint y: 344, distance: 50.3
click at [469, 344] on div "Quantity limit: No limit No of items can be pre ordered 50" at bounding box center [558, 325] width 346 height 62
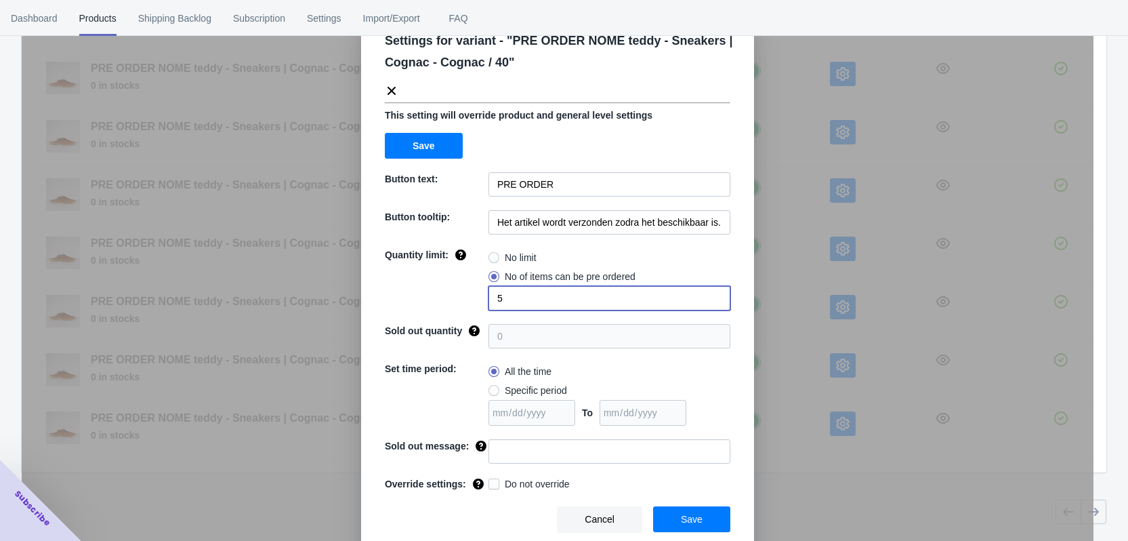
type input "5"
click at [517, 457] on input at bounding box center [610, 451] width 242 height 24
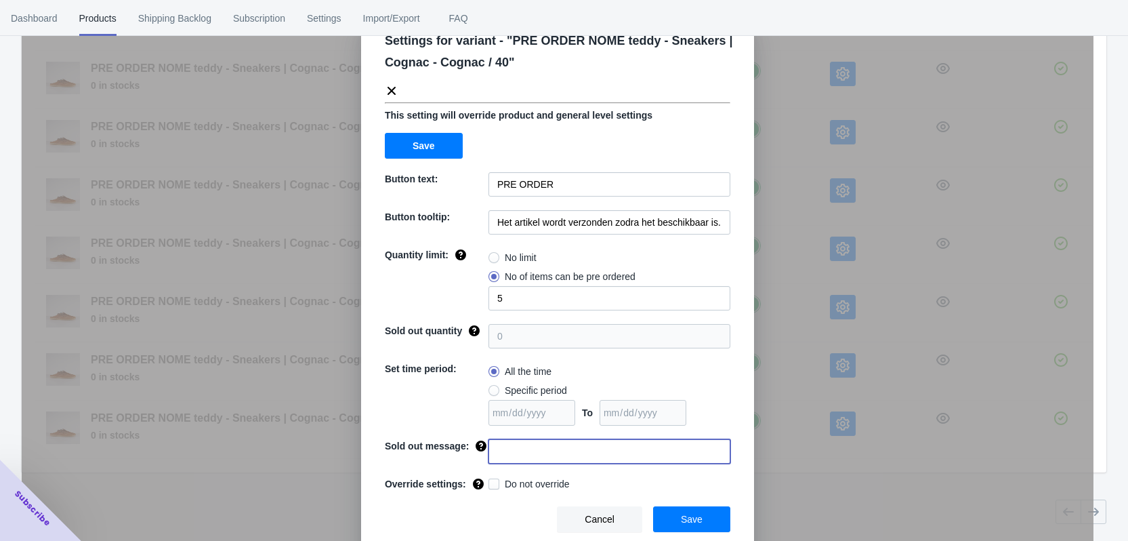
paste input "Dit artikel is uitverkocht"
type input "Dit artikel is uitverkocht"
click at [491, 481] on span at bounding box center [494, 483] width 11 height 11
click at [491, 481] on input "Do not override" at bounding box center [491, 480] width 1 height 1
checkbox input "true"
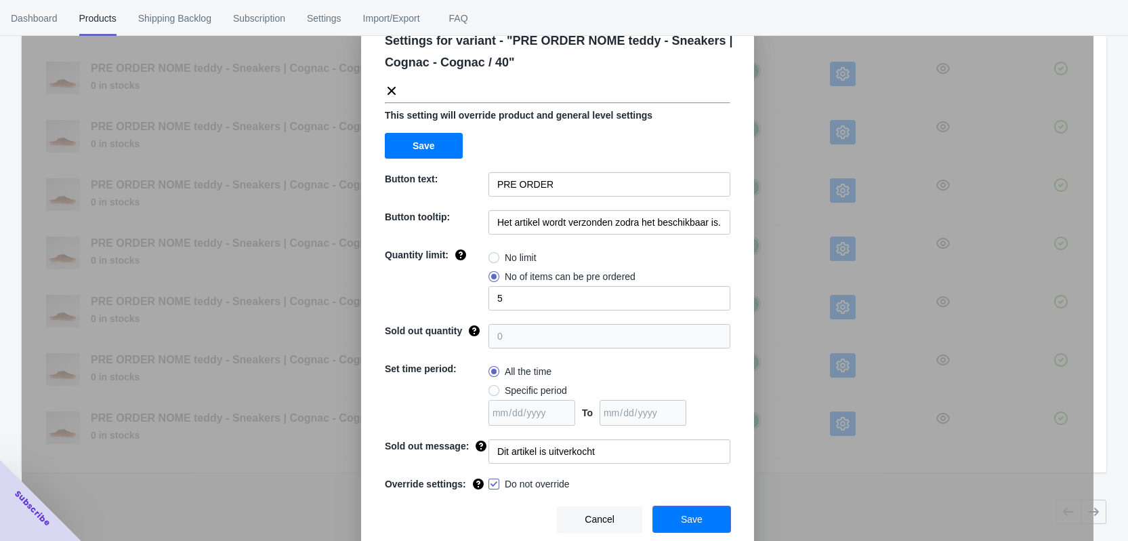
click at [694, 516] on span "Save" at bounding box center [692, 519] width 22 height 11
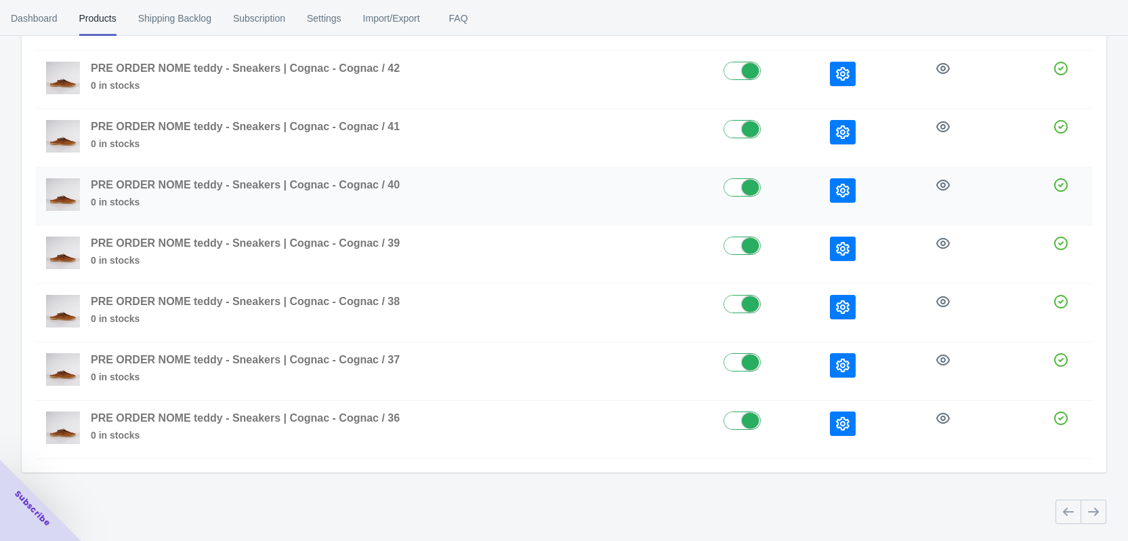
click at [845, 190] on icon "button" at bounding box center [843, 191] width 14 height 14
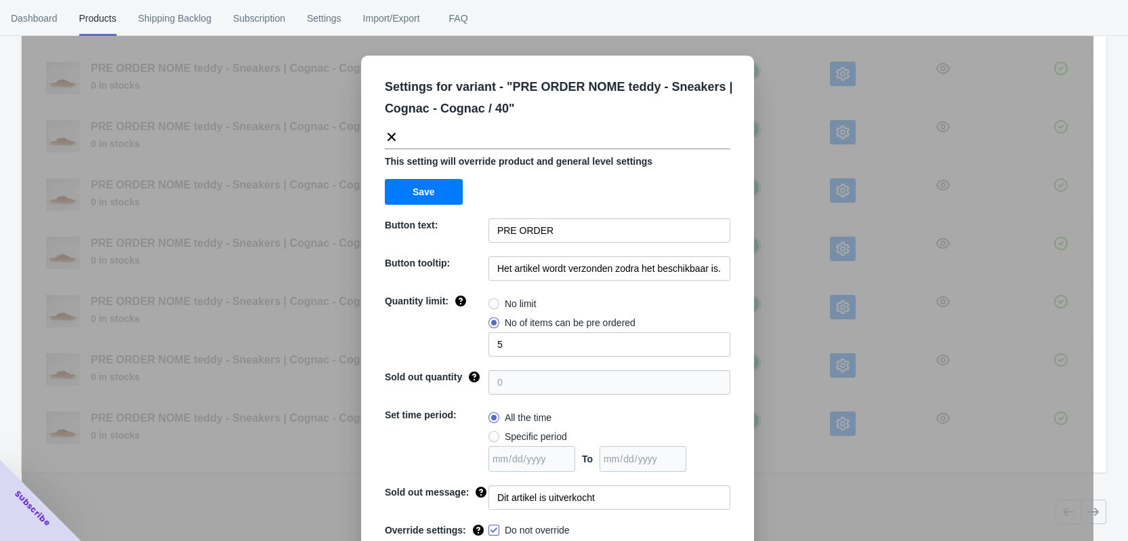
click at [860, 251] on div "Settings for variant - " PRE ORDER NOME teddy - Sneakers | Cognac - Cognac / 40…" at bounding box center [558, 304] width 1072 height 541
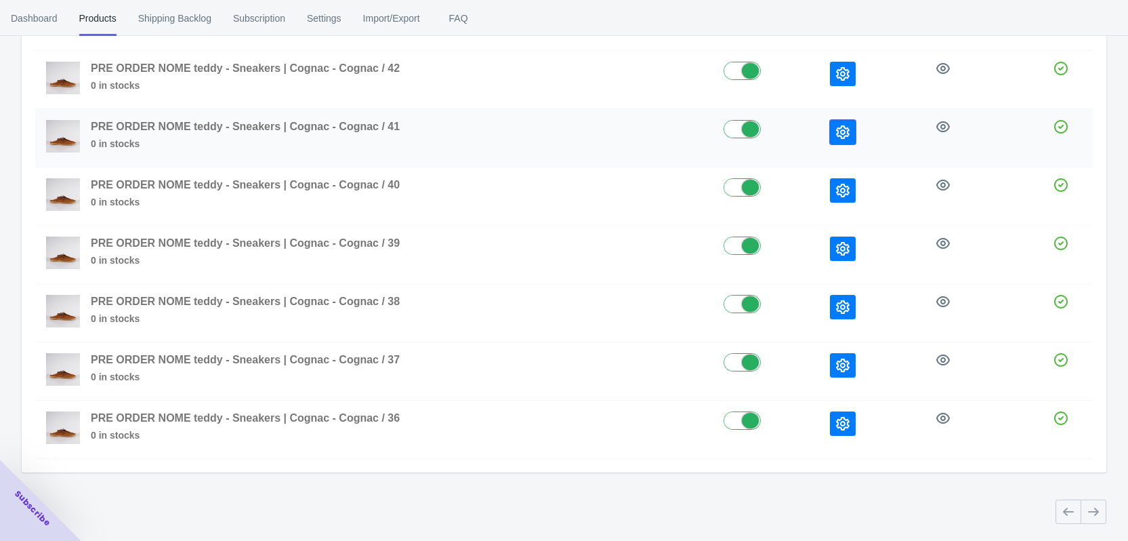
click at [841, 131] on icon "button" at bounding box center [843, 132] width 14 height 14
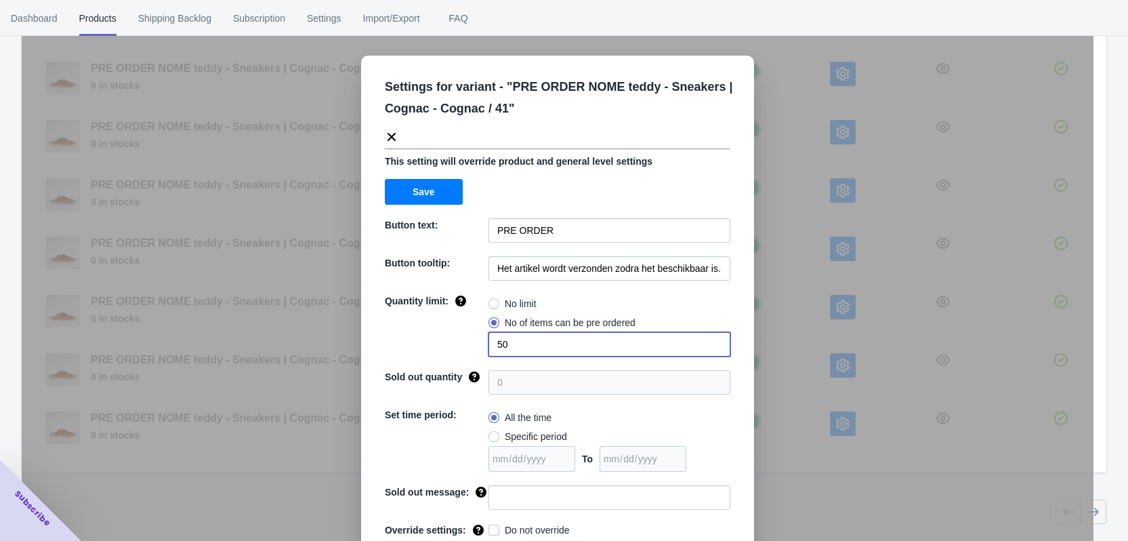
drag, startPoint x: 505, startPoint y: 341, endPoint x: 482, endPoint y: 341, distance: 23.7
click at [482, 341] on div "Quantity limit: No limit No of items can be pre ordered 50" at bounding box center [558, 325] width 346 height 62
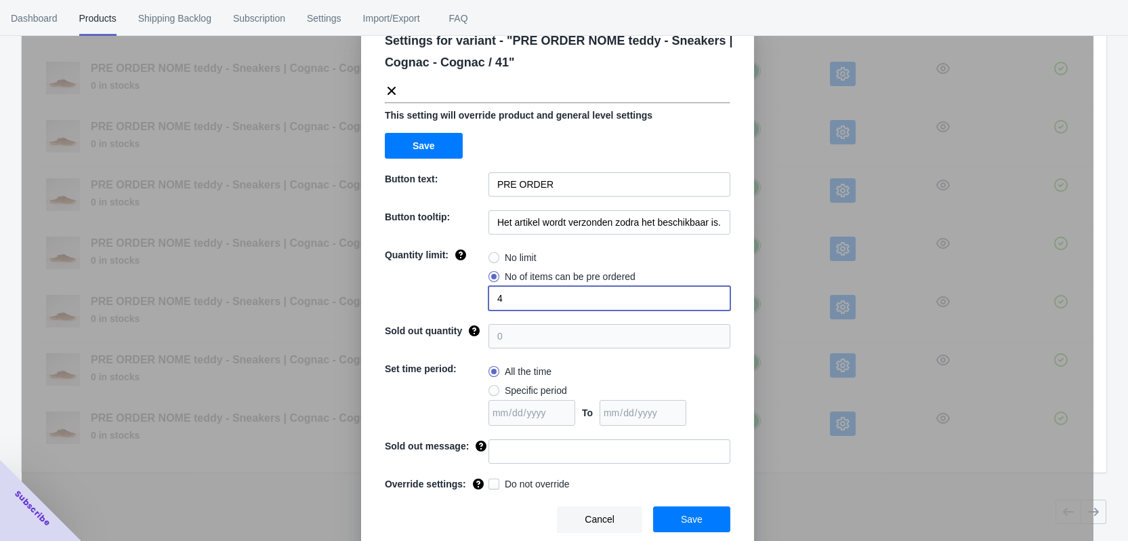
type input "4"
click at [516, 444] on input at bounding box center [610, 451] width 242 height 24
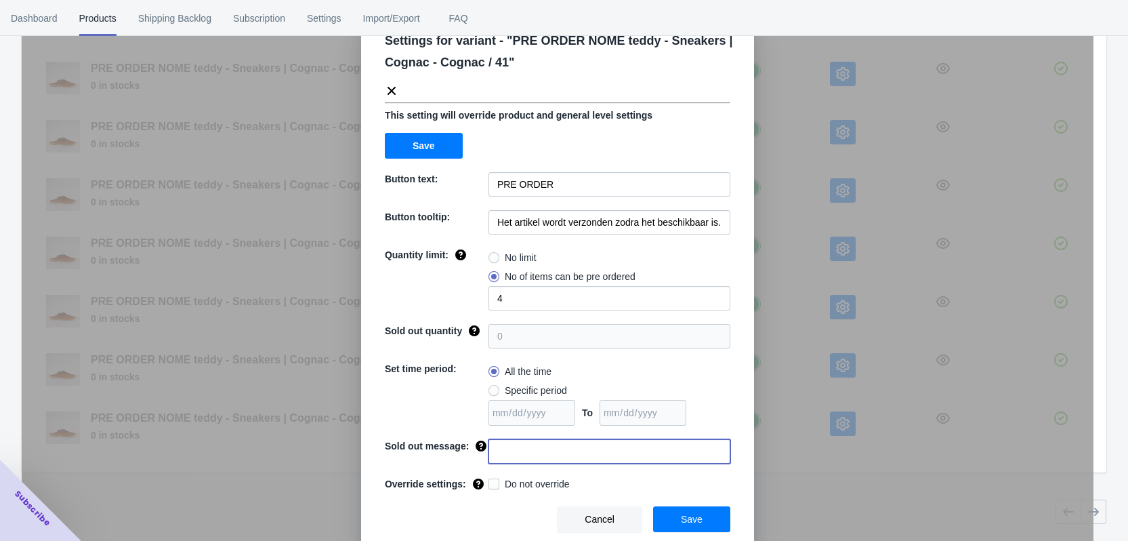
paste input "Dit artikel is uitverkocht"
type input "Dit artikel is uitverkocht"
click at [513, 479] on span "Do not override" at bounding box center [537, 484] width 65 height 14
click at [492, 480] on input "Do not override" at bounding box center [491, 480] width 1 height 1
checkbox input "true"
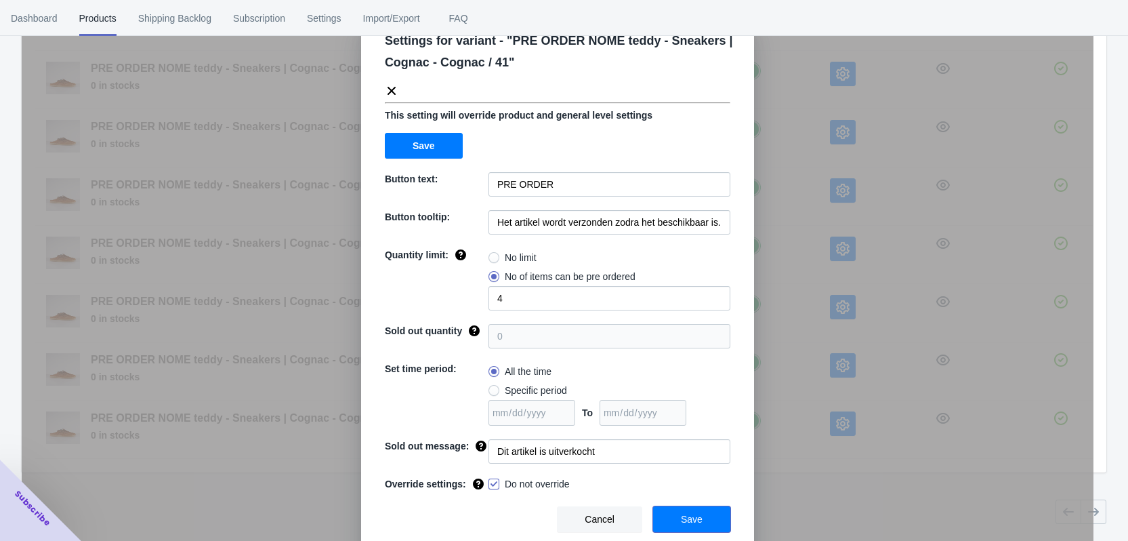
click at [699, 522] on button "Save" at bounding box center [691, 519] width 77 height 26
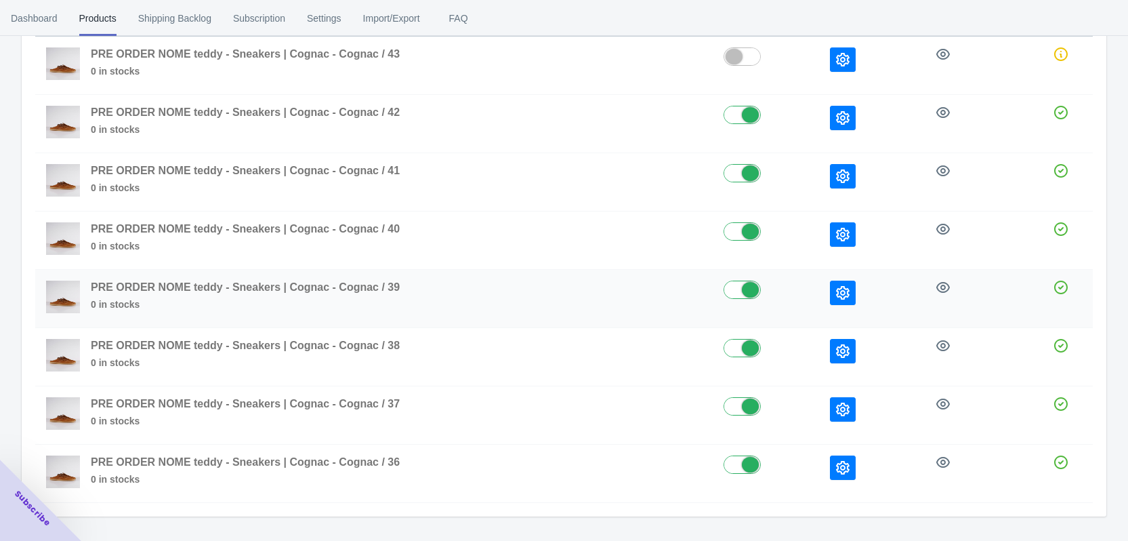
scroll to position [162, 0]
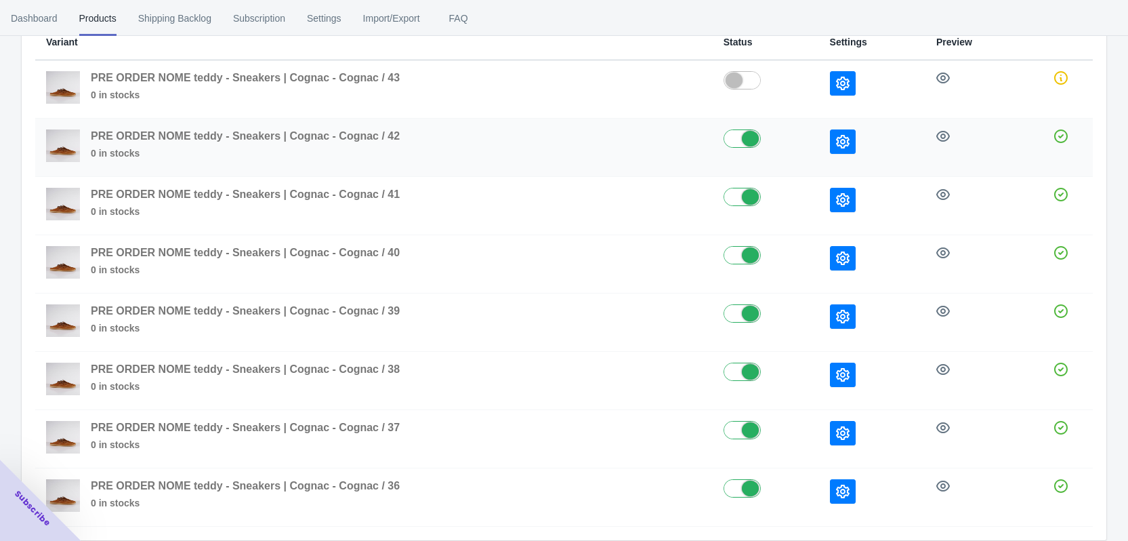
click at [845, 148] on button "button" at bounding box center [843, 141] width 26 height 24
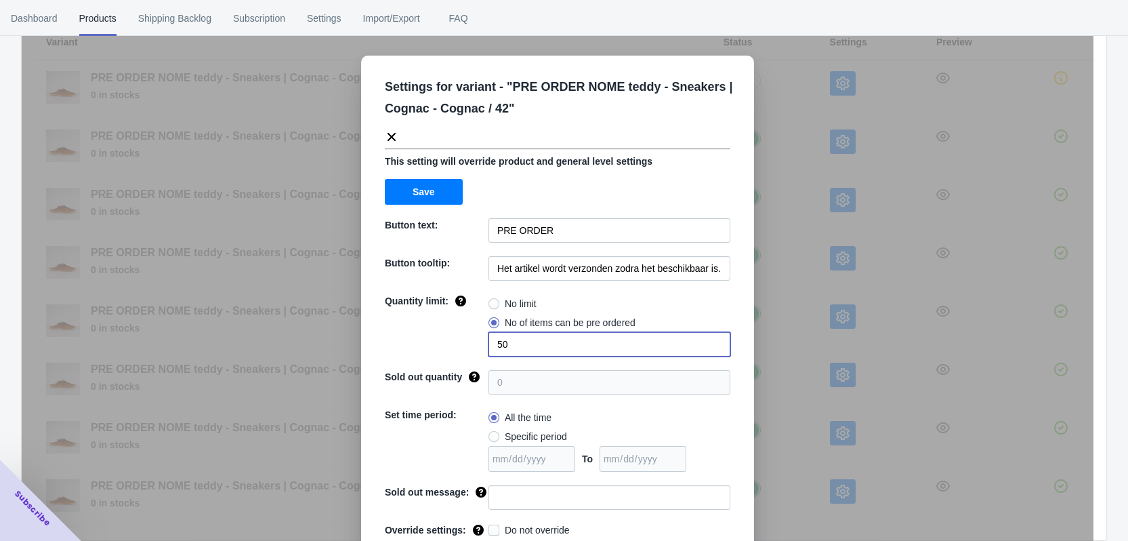
drag, startPoint x: 503, startPoint y: 341, endPoint x: 476, endPoint y: 346, distance: 28.2
click at [477, 346] on div "Quantity limit: No limit No of items can be pre ordered 50" at bounding box center [558, 325] width 346 height 62
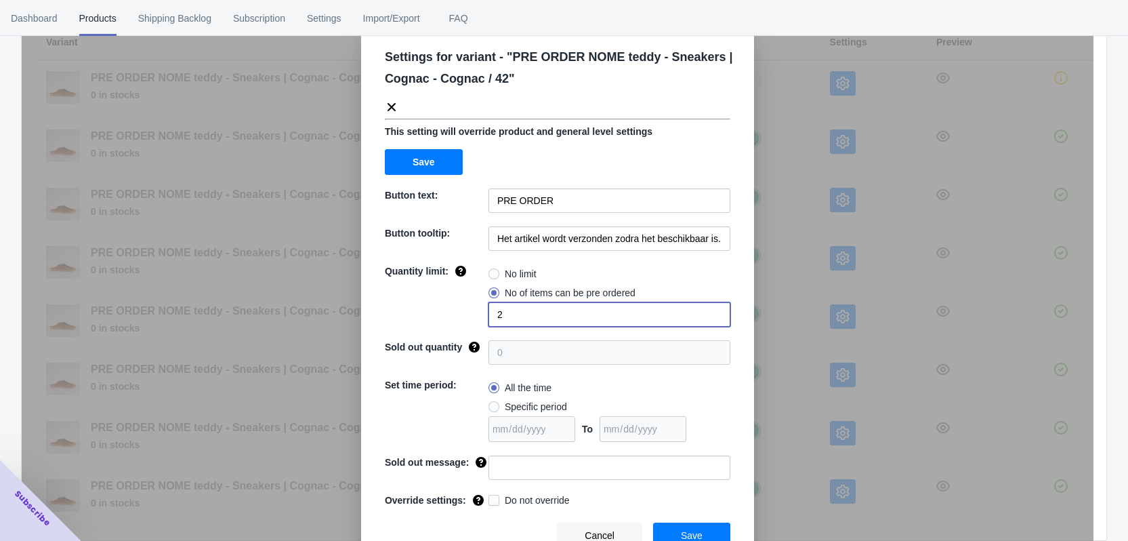
scroll to position [46, 0]
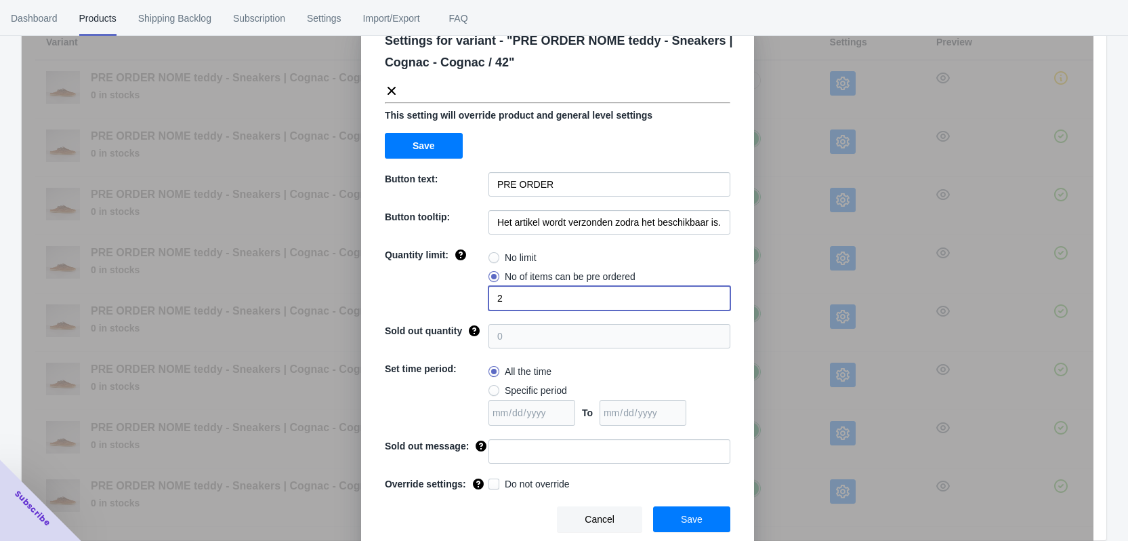
type input "2"
click at [516, 456] on input at bounding box center [610, 451] width 242 height 24
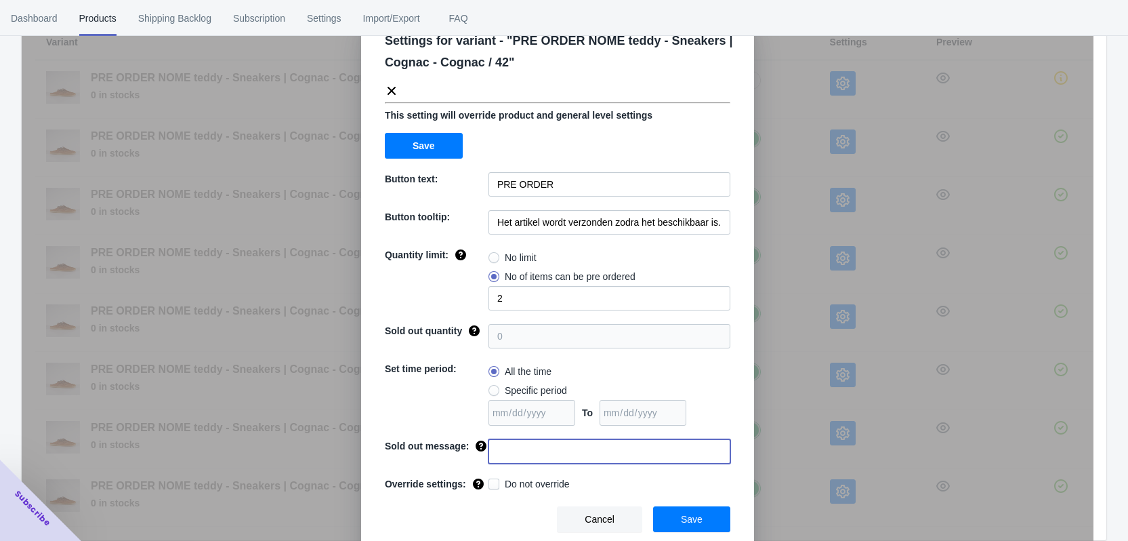
paste input "Dit artikel is uitverkocht"
type input "Dit artikel is uitverkocht"
click at [505, 482] on span "Do not override" at bounding box center [537, 484] width 65 height 14
click at [492, 481] on input "Do not override" at bounding box center [491, 480] width 1 height 1
checkbox input "true"
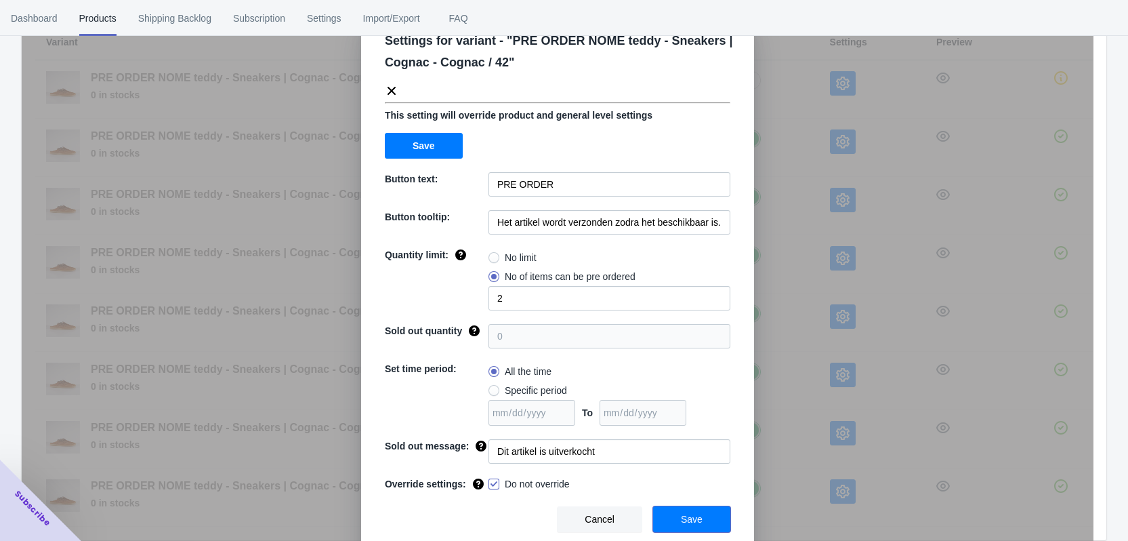
click at [707, 520] on button "Save" at bounding box center [691, 519] width 77 height 26
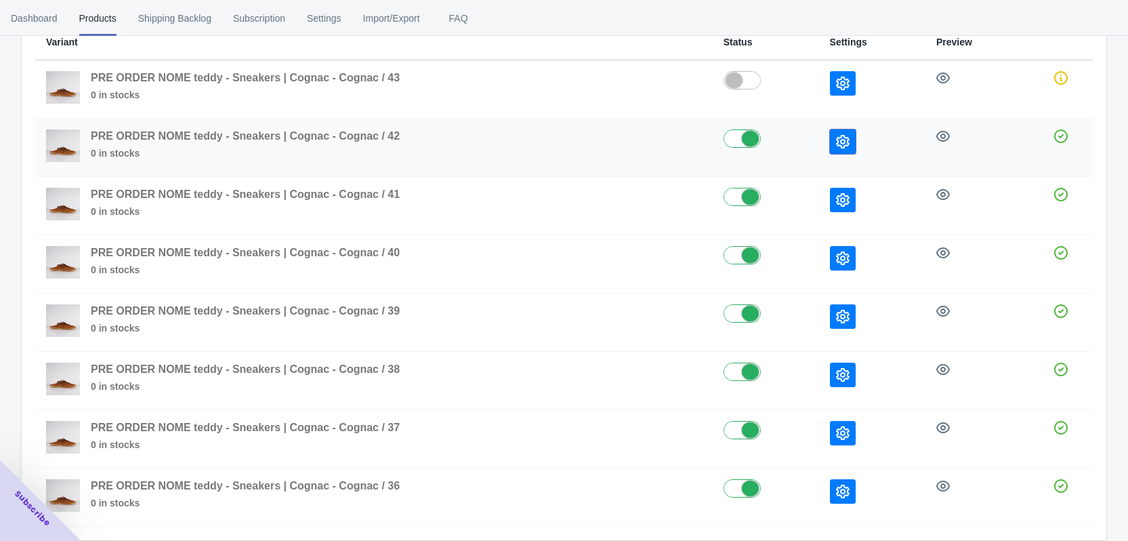
click at [843, 136] on icon "button" at bounding box center [843, 142] width 14 height 14
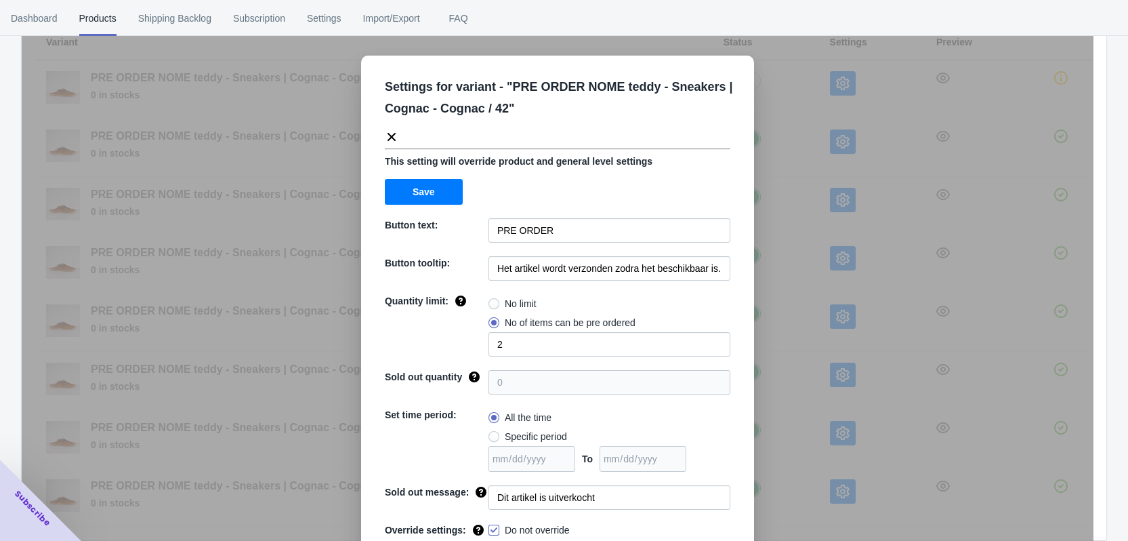
click at [856, 233] on div "Settings for variant - " PRE ORDER NOME teddy - Sneakers | Cognac - Cognac / 42…" at bounding box center [558, 304] width 1072 height 541
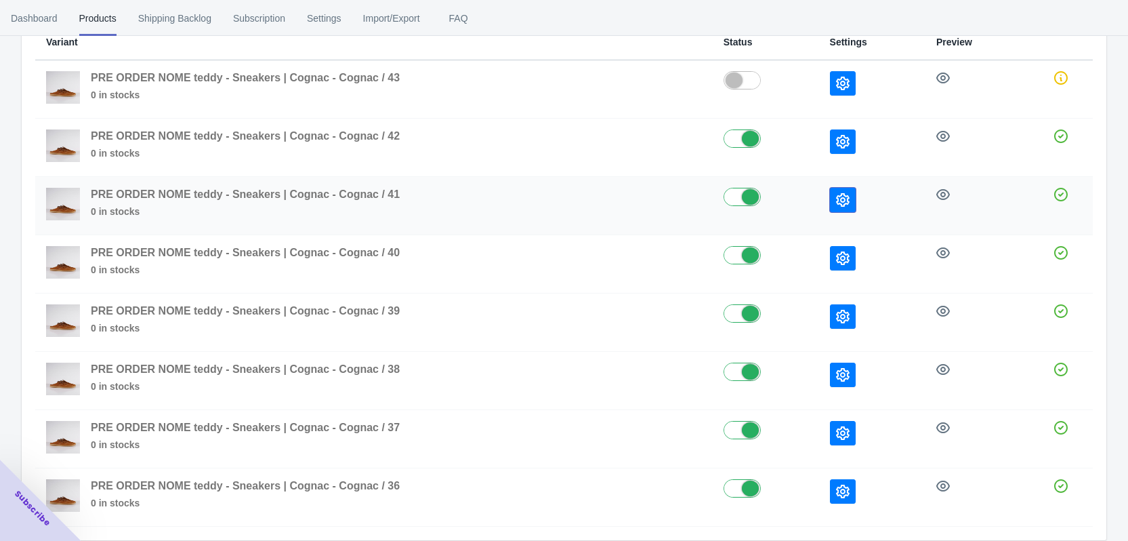
click at [836, 201] on icon "button" at bounding box center [843, 200] width 14 height 14
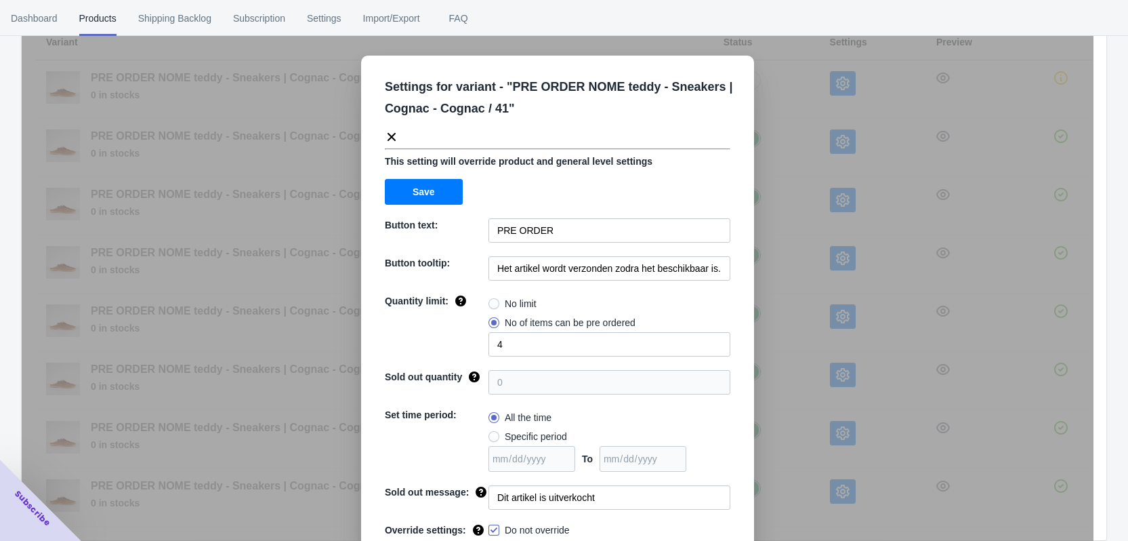
click at [885, 217] on div "Settings for variant - " PRE ORDER NOME teddy - Sneakers | Cognac - Cognac / 41…" at bounding box center [558, 304] width 1072 height 541
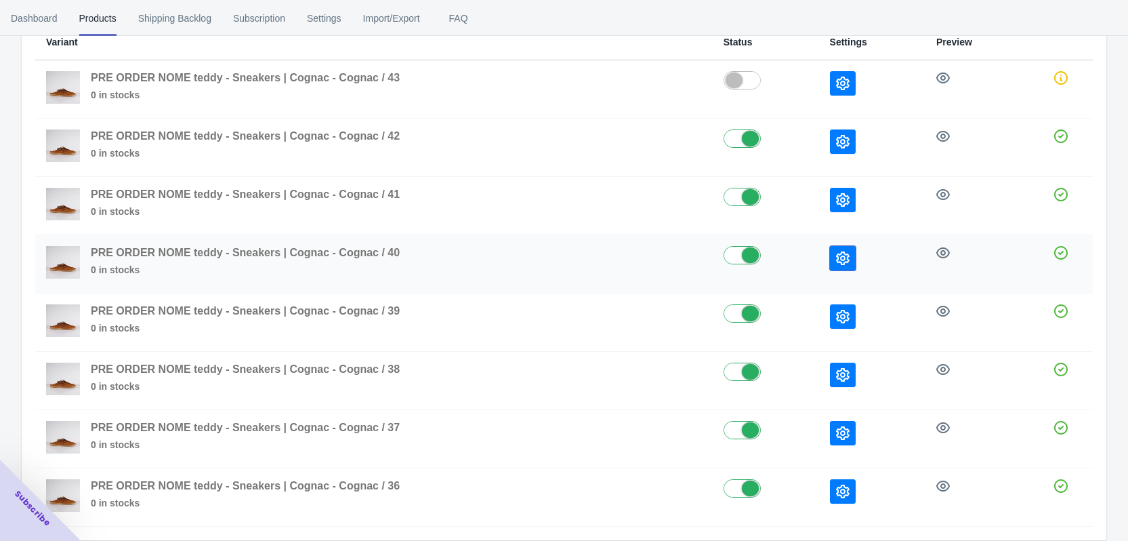
click at [846, 268] on button "button" at bounding box center [843, 258] width 26 height 24
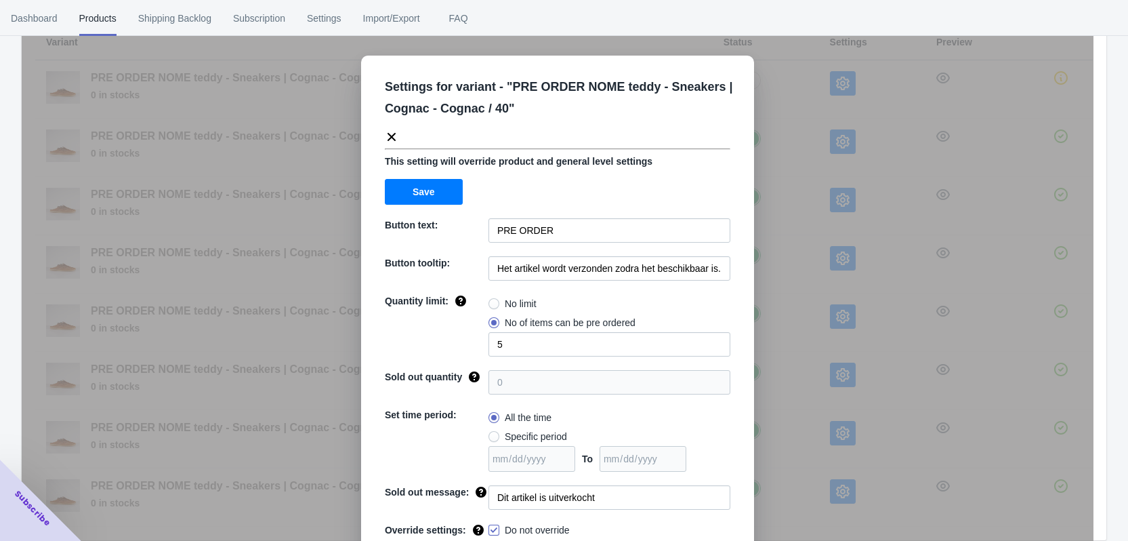
click at [854, 263] on div "Settings for variant - " PRE ORDER NOME teddy - Sneakers | Cognac - Cognac / 40…" at bounding box center [558, 304] width 1072 height 541
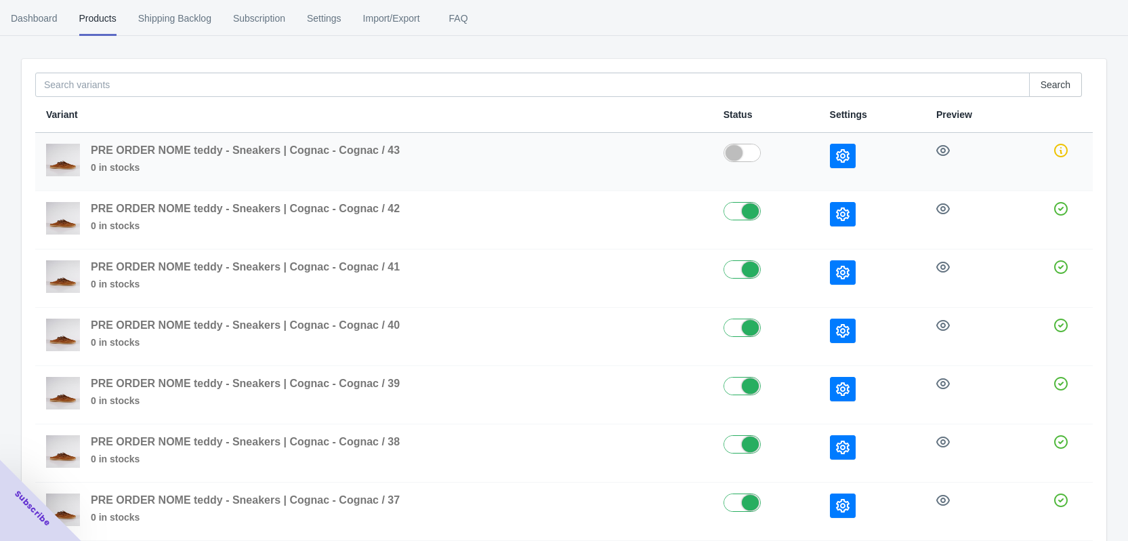
scroll to position [0, 0]
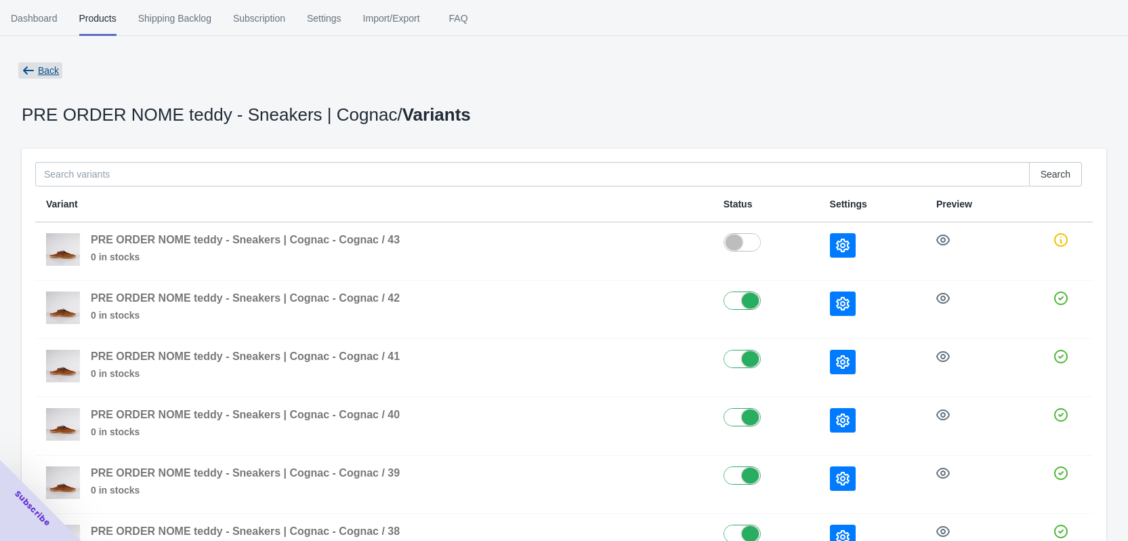
click at [47, 75] on span "Back" at bounding box center [48, 70] width 21 height 11
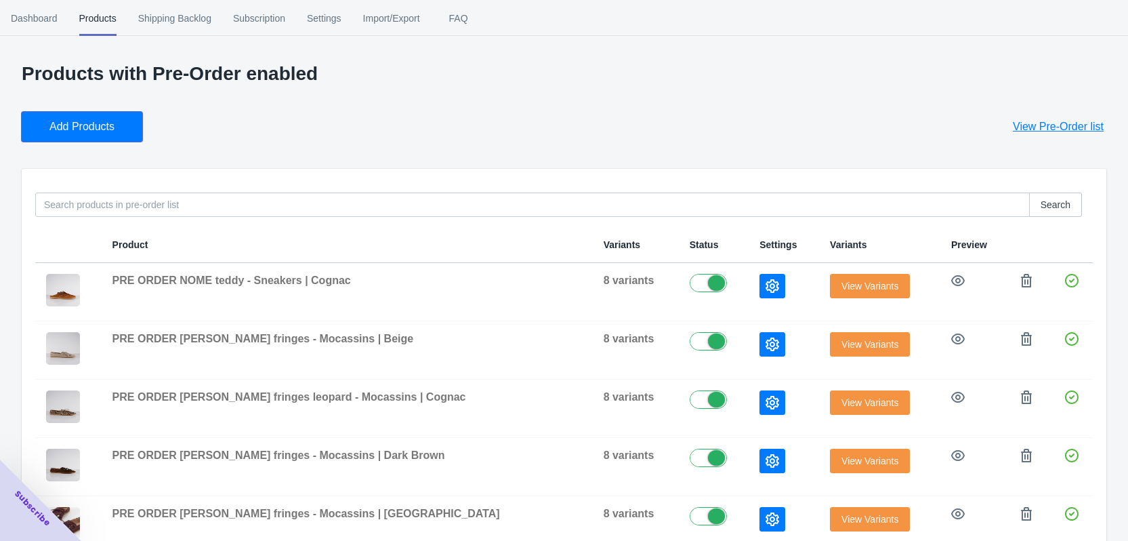
click at [96, 127] on span "Add Products" at bounding box center [81, 127] width 65 height 14
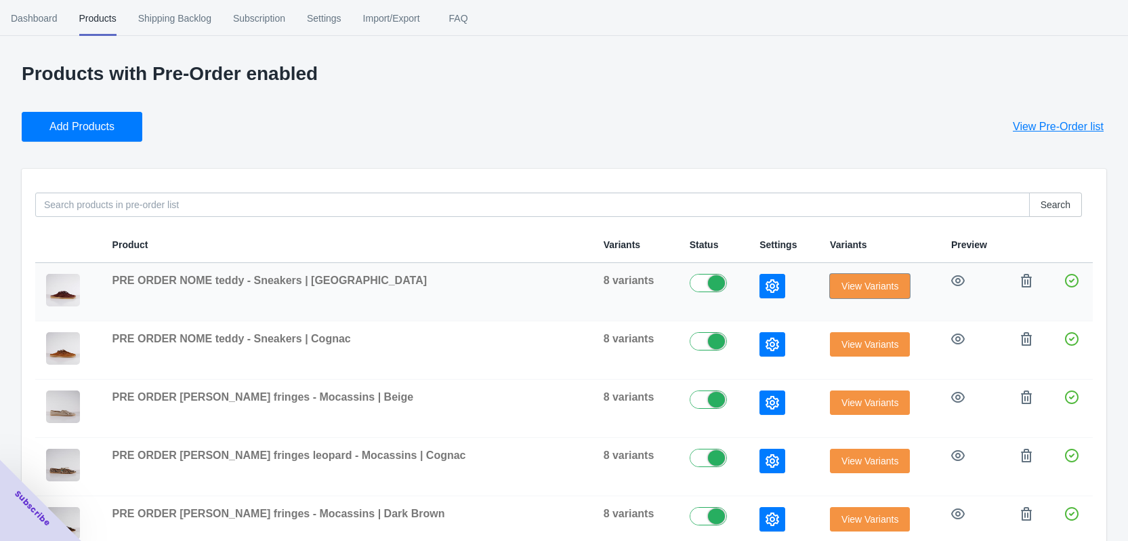
click at [865, 283] on span "View Variants" at bounding box center [869, 285] width 57 height 11
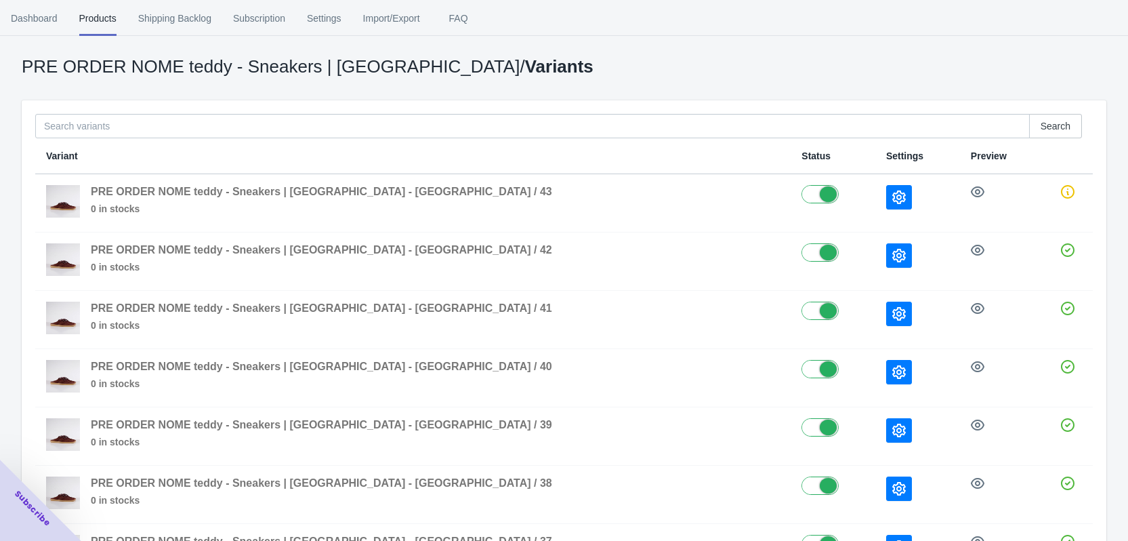
scroll to position [136, 0]
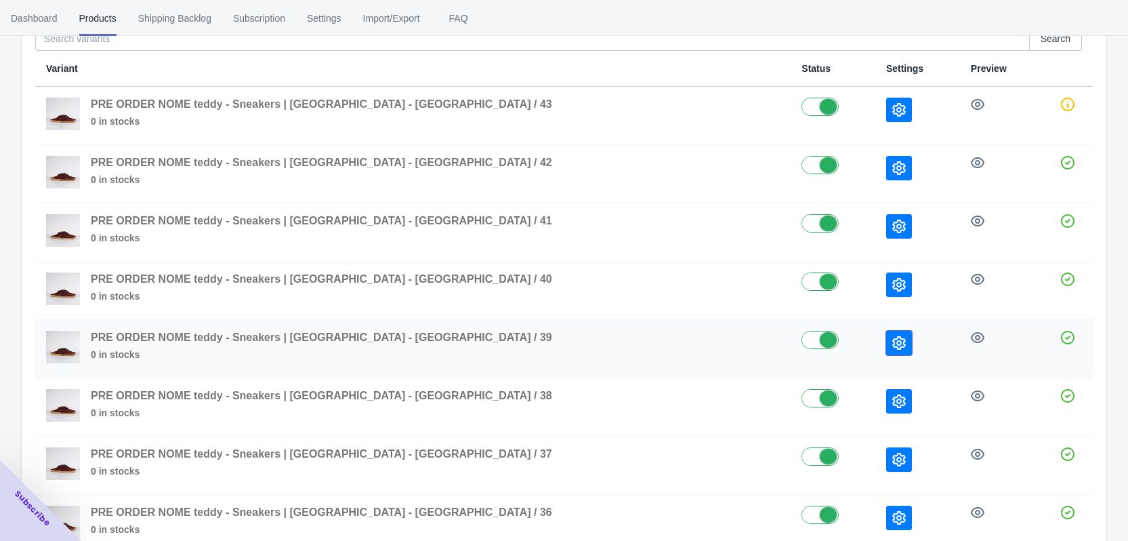
click at [892, 348] on icon "button" at bounding box center [899, 343] width 14 height 14
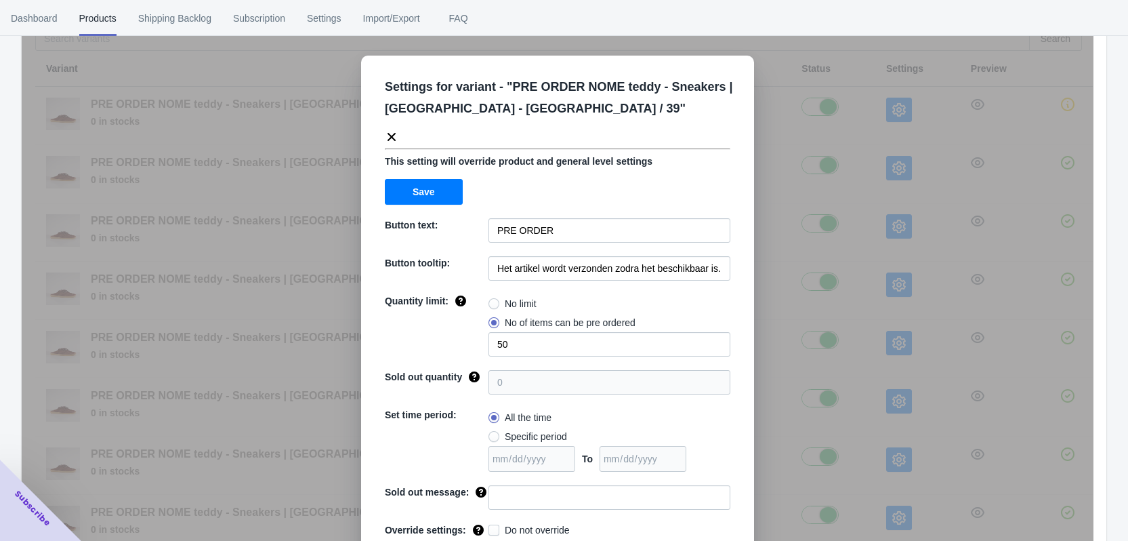
click at [852, 346] on div "Settings for variant - " PRE ORDER NOME teddy - Sneakers | Bordeaux - [GEOGRAPH…" at bounding box center [558, 304] width 1072 height 541
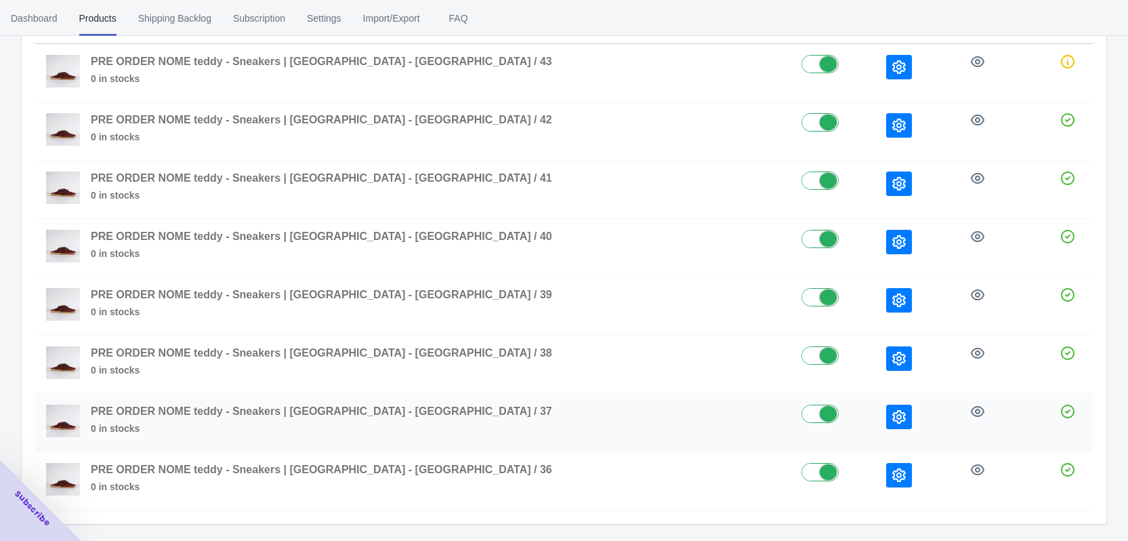
scroll to position [230, 0]
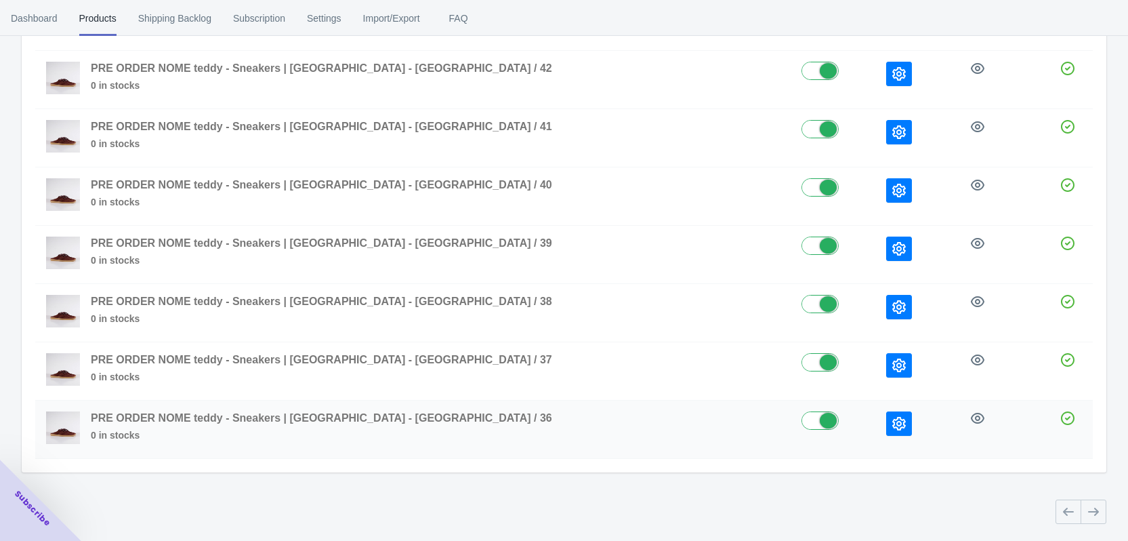
click at [886, 424] on button "button" at bounding box center [899, 423] width 26 height 24
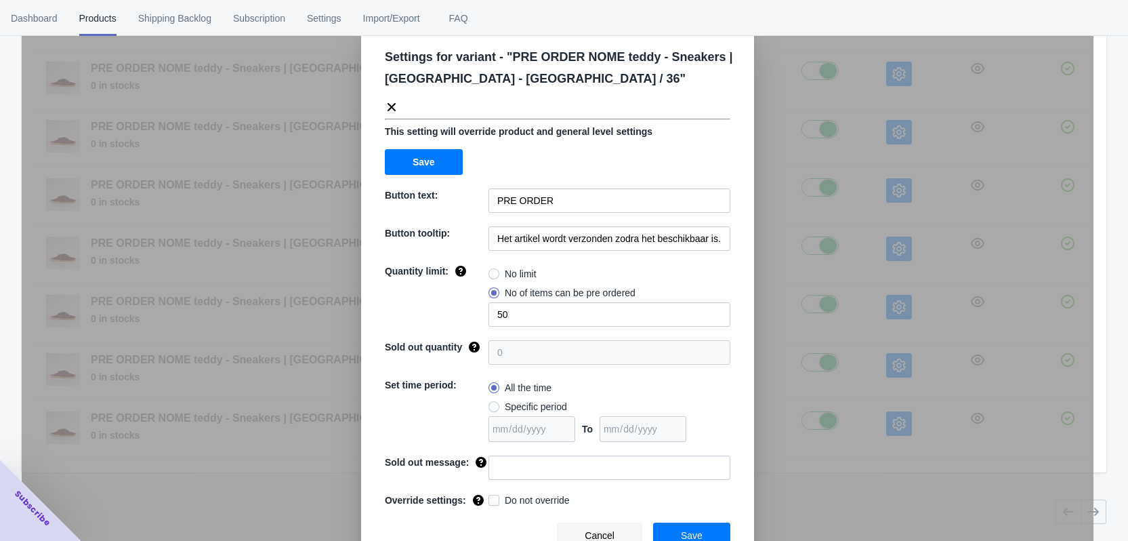
scroll to position [46, 0]
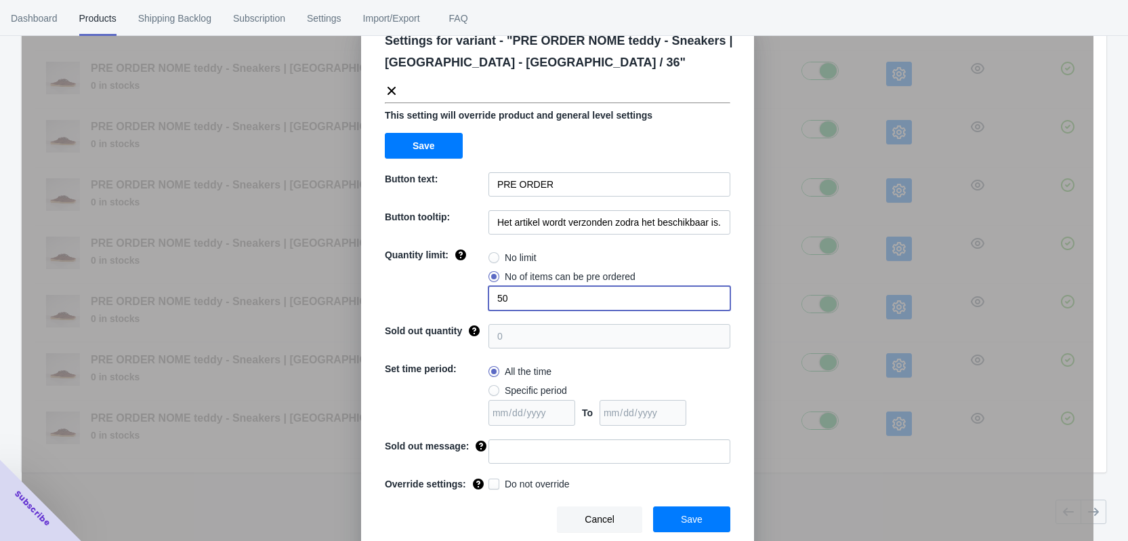
drag, startPoint x: 556, startPoint y: 292, endPoint x: 465, endPoint y: 294, distance: 90.1
click at [465, 294] on div "Quantity limit: No limit No of items can be pre ordered 50" at bounding box center [558, 279] width 346 height 62
type input "2"
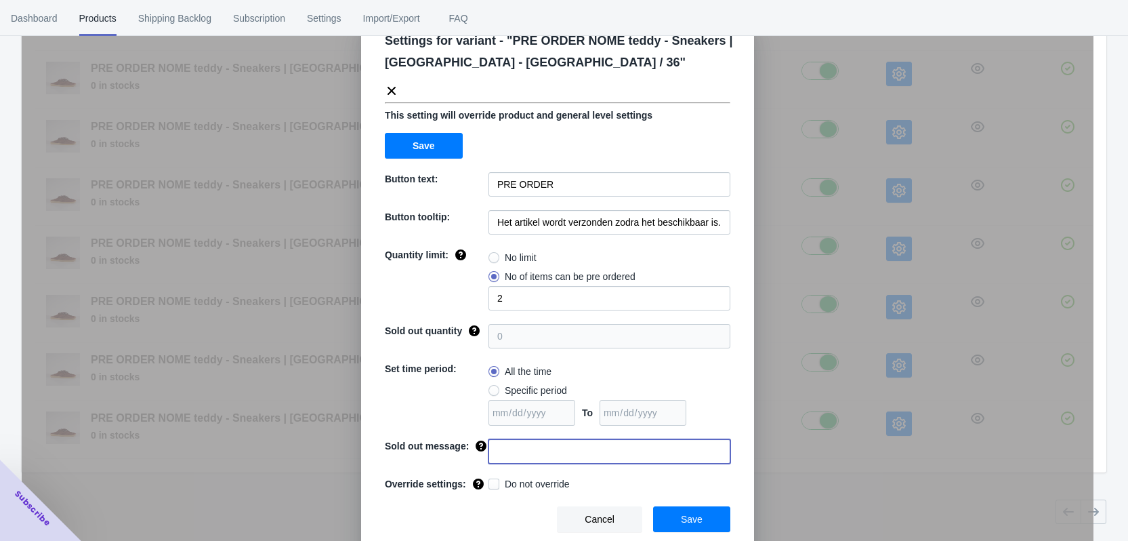
click at [512, 453] on input at bounding box center [610, 451] width 242 height 24
paste input "Dit artikel is uitverkocht"
type input "Dit artikel is uitverkocht"
click at [518, 482] on span "Do not override" at bounding box center [537, 484] width 65 height 14
click at [492, 481] on input "Do not override" at bounding box center [491, 480] width 1 height 1
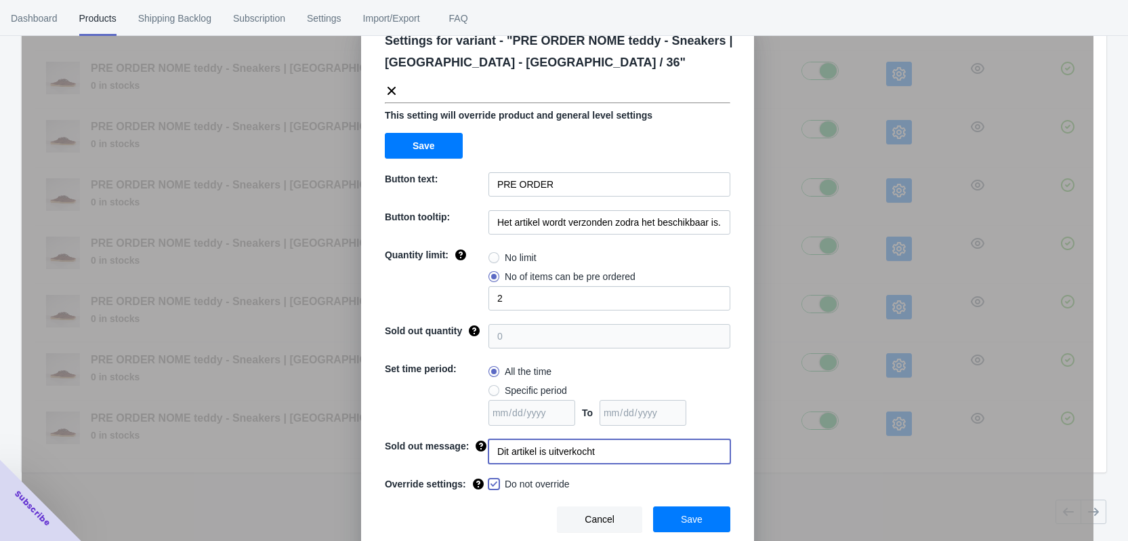
checkbox input "true"
click at [687, 516] on span "Save" at bounding box center [692, 519] width 22 height 11
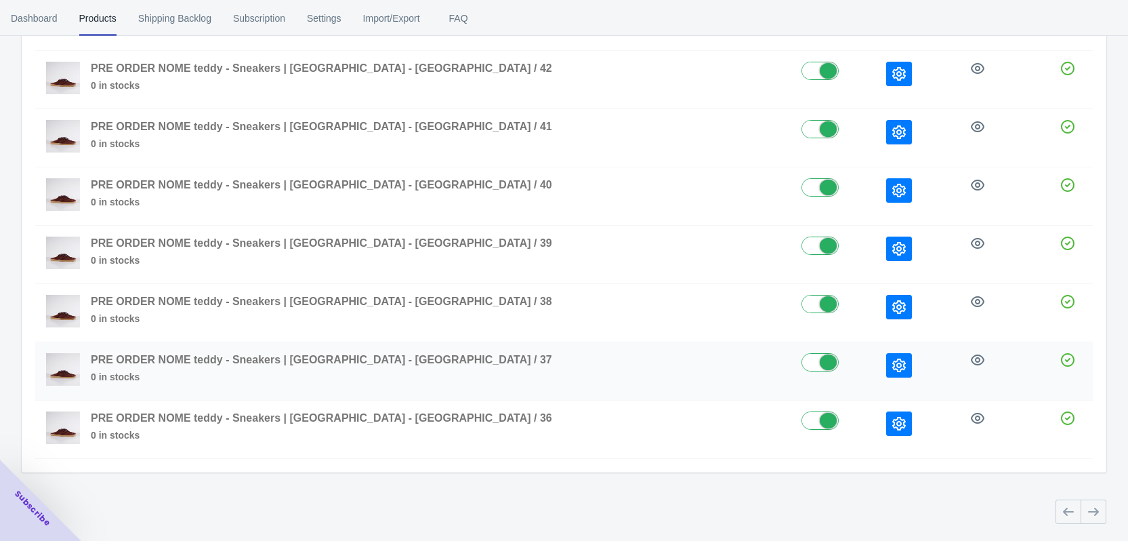
click at [886, 365] on button "button" at bounding box center [899, 365] width 26 height 24
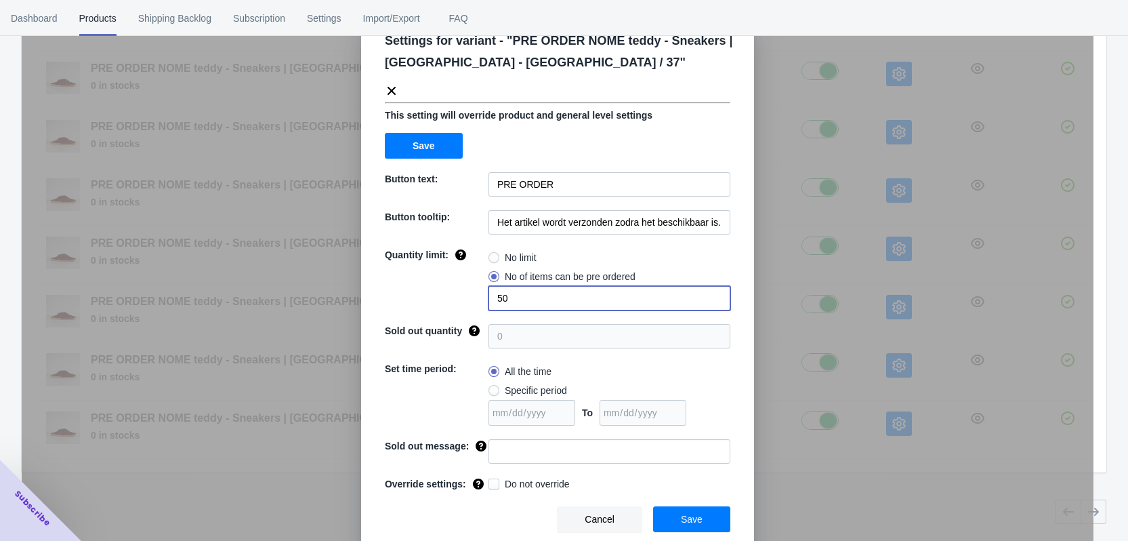
drag, startPoint x: 507, startPoint y: 299, endPoint x: 484, endPoint y: 295, distance: 23.4
click at [489, 295] on input "50" at bounding box center [610, 298] width 242 height 24
type input "4"
click at [514, 456] on input at bounding box center [610, 451] width 242 height 24
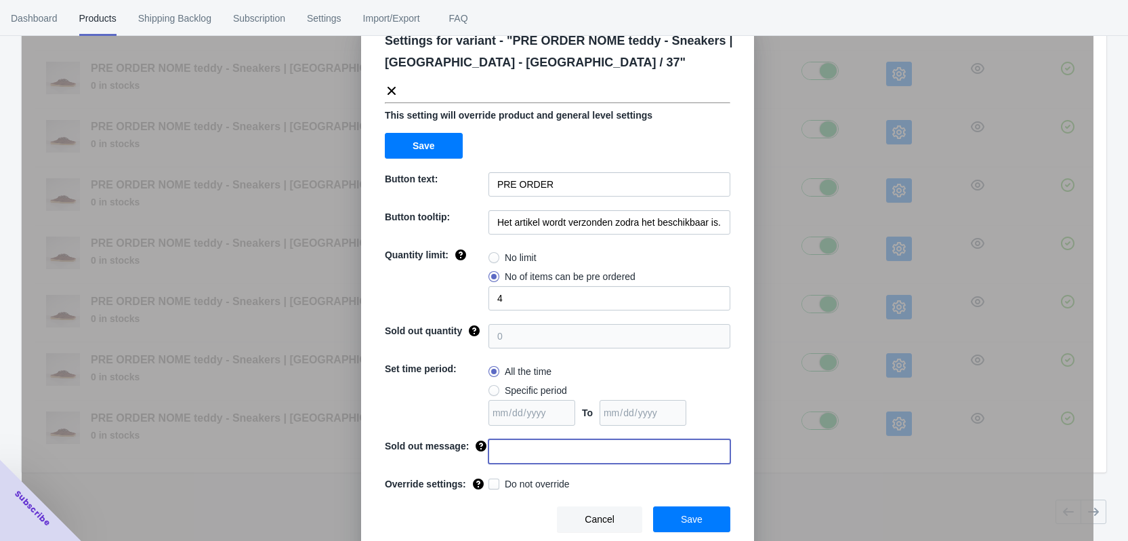
paste input "Dit artikel is uitverkocht"
type input "Dit artikel is uitverkocht"
click at [507, 484] on span "Do not override" at bounding box center [537, 484] width 65 height 14
click at [492, 481] on input "Do not override" at bounding box center [491, 480] width 1 height 1
checkbox input "true"
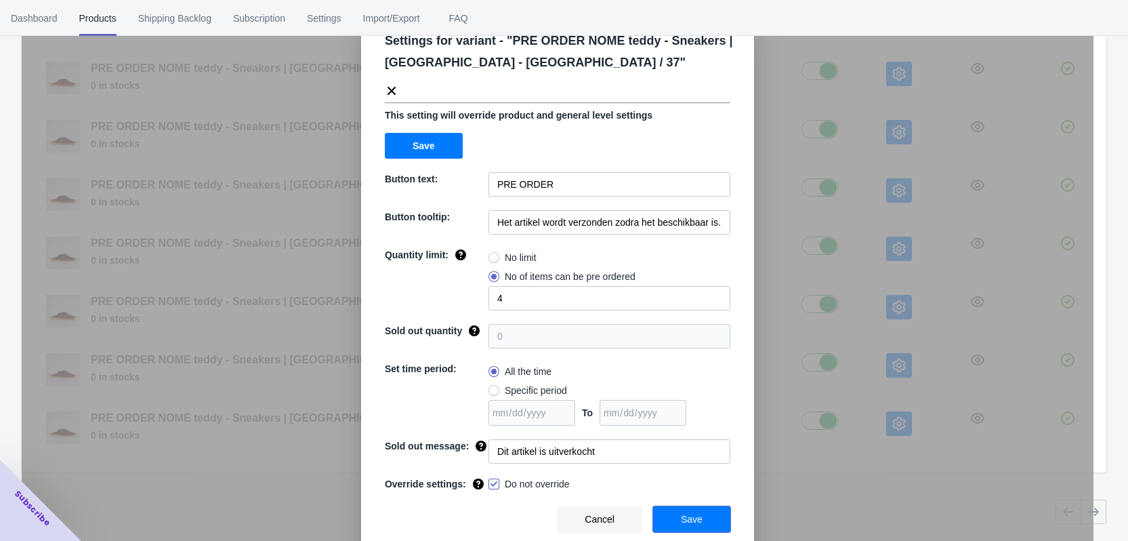
click at [713, 522] on button "Save" at bounding box center [691, 519] width 77 height 26
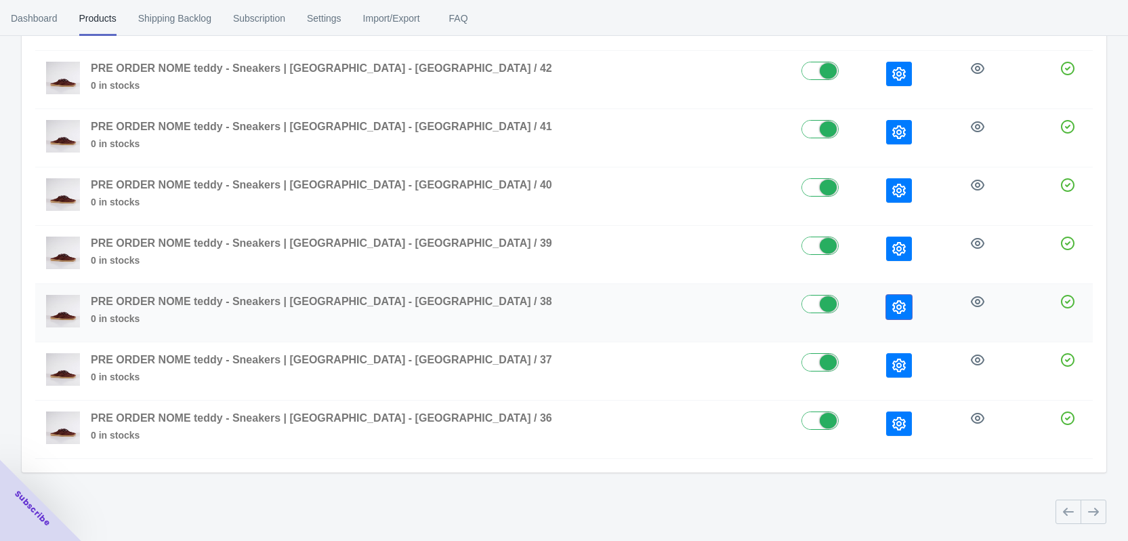
click at [886, 306] on button "button" at bounding box center [899, 307] width 26 height 24
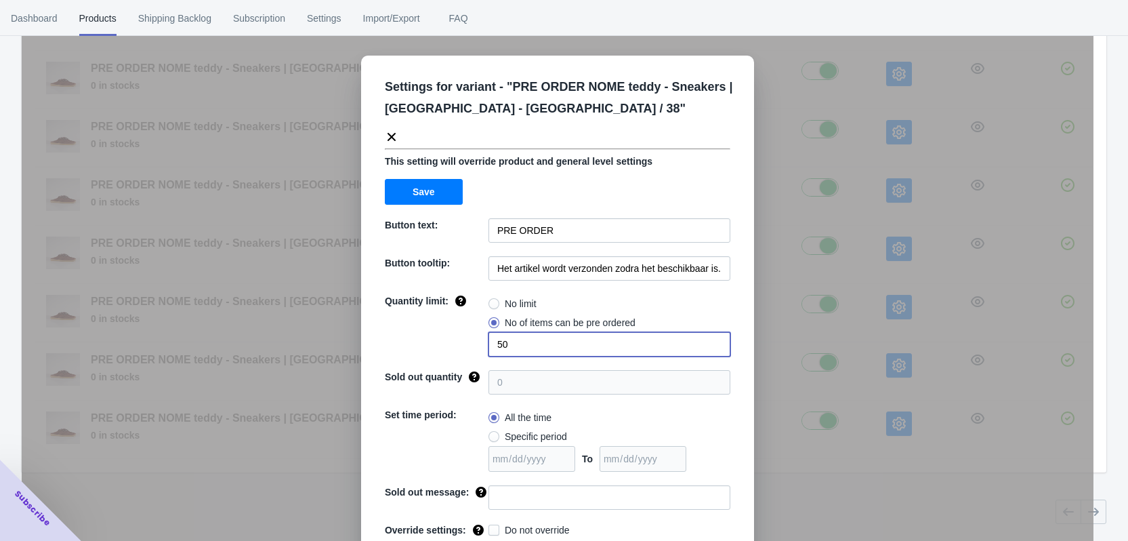
drag, startPoint x: 487, startPoint y: 349, endPoint x: 470, endPoint y: 348, distance: 17.6
click at [471, 348] on div "Quantity limit: No limit No of items can be pre ordered 50" at bounding box center [558, 325] width 346 height 62
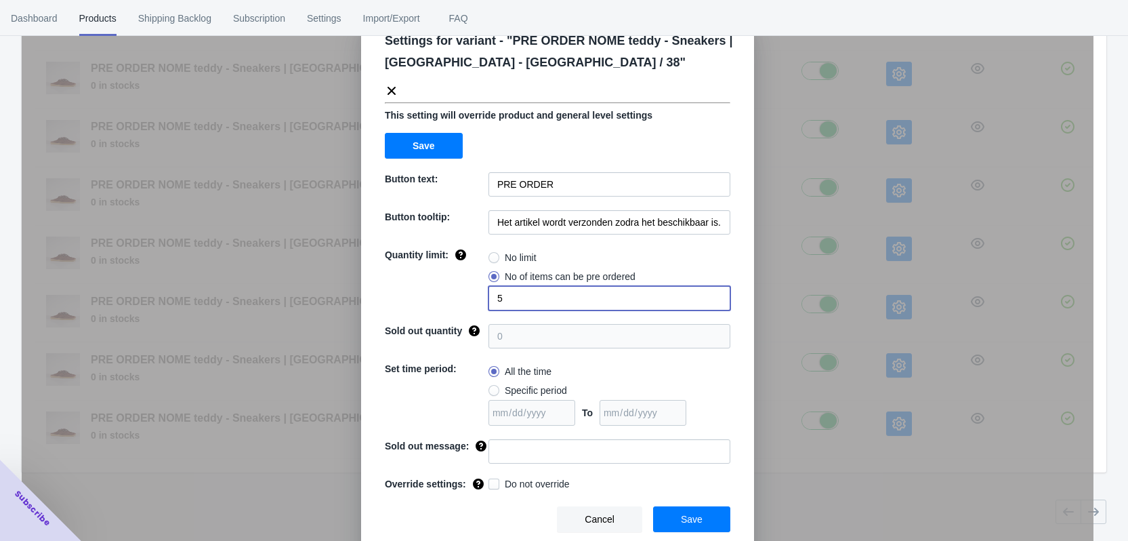
type input "5"
click at [516, 449] on input at bounding box center [610, 451] width 242 height 24
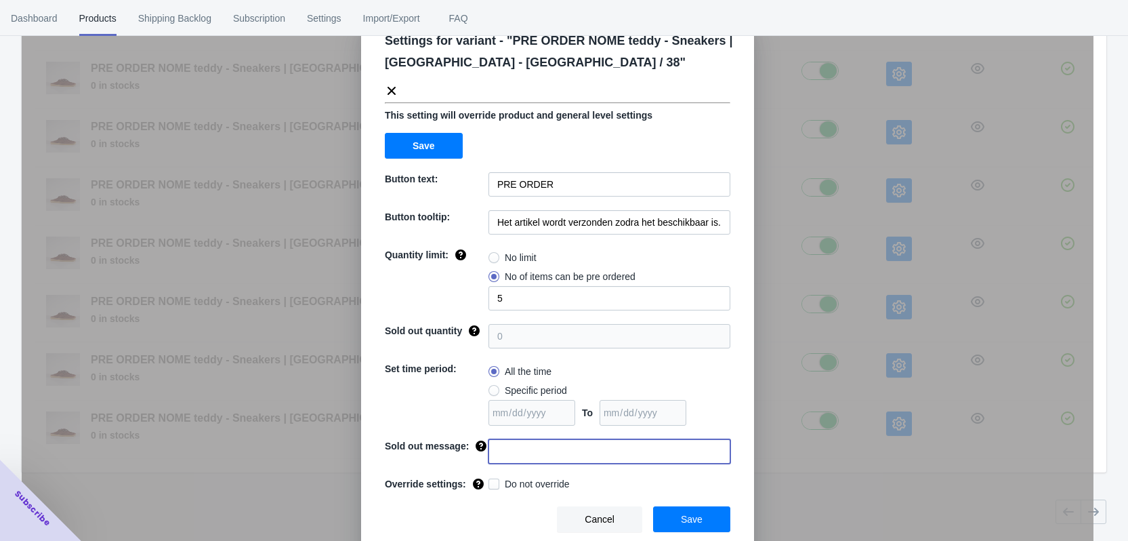
paste input "Dit artikel is uitverkocht"
type input "Dit artikel is uitverkocht"
click at [512, 486] on span "Do not override" at bounding box center [537, 484] width 65 height 14
click at [492, 481] on input "Do not override" at bounding box center [491, 480] width 1 height 1
checkbox input "true"
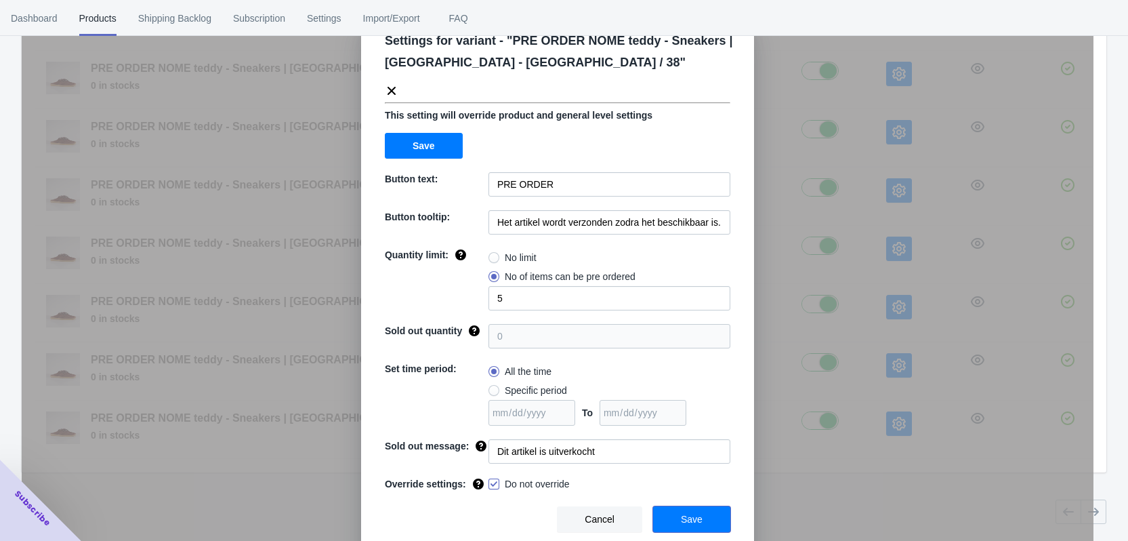
click at [690, 520] on span "Save" at bounding box center [692, 519] width 22 height 11
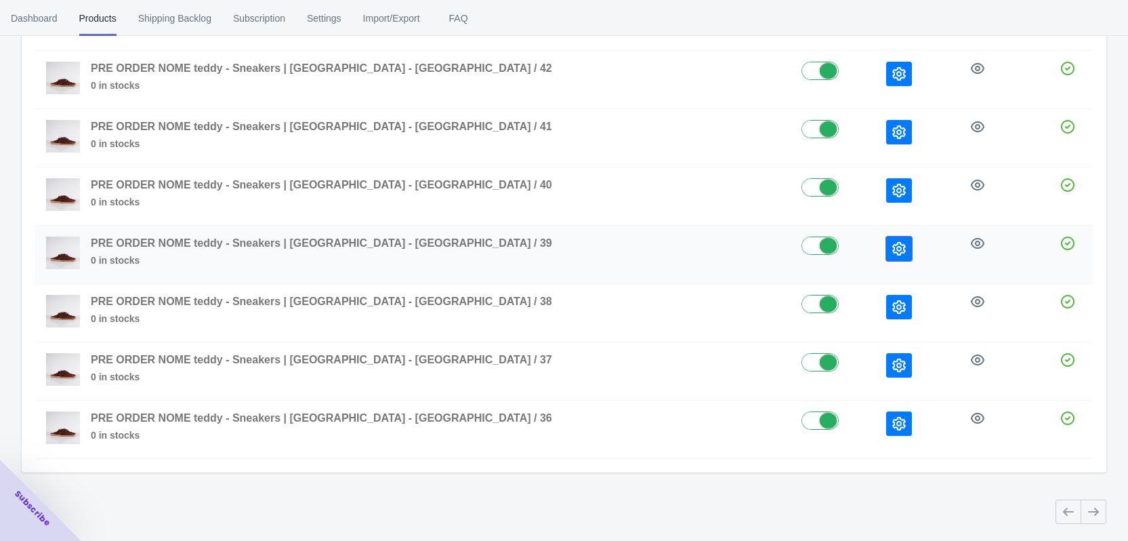
click at [886, 241] on button "button" at bounding box center [899, 248] width 26 height 24
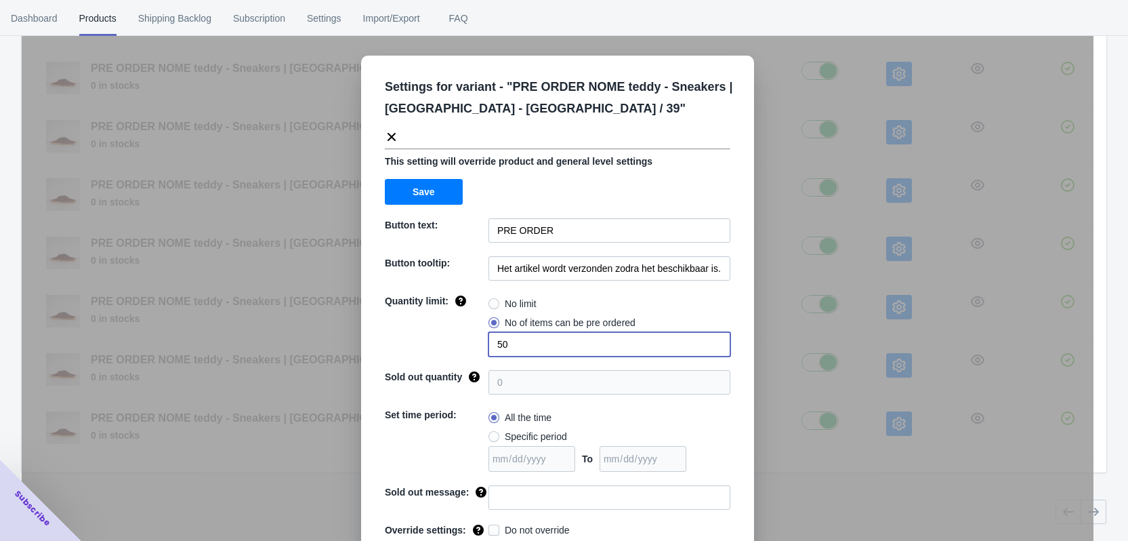
click at [478, 344] on div "Quantity limit: No limit No of items can be pre ordered 50" at bounding box center [558, 325] width 346 height 62
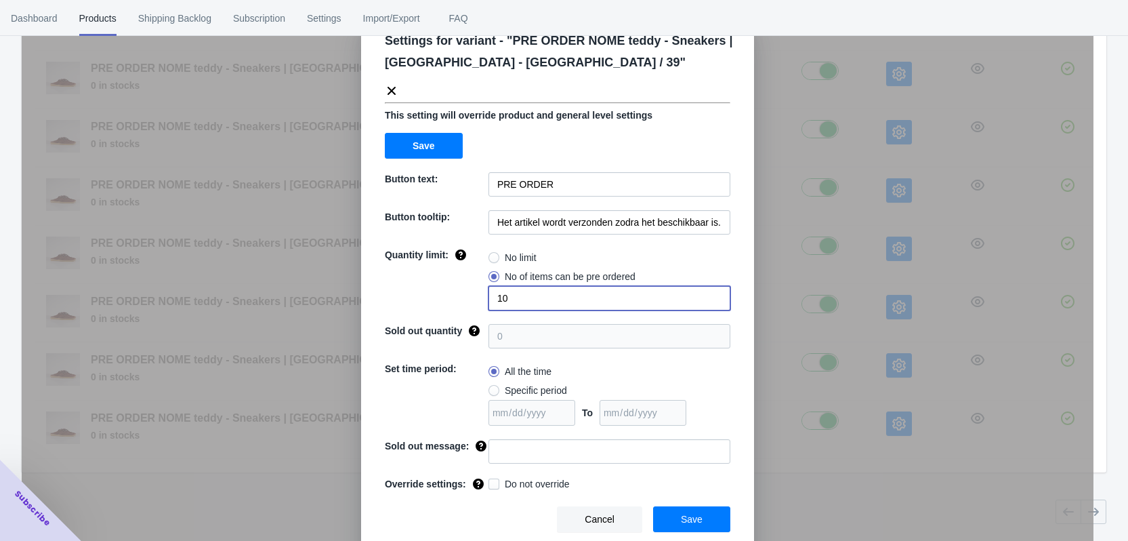
type input "10"
click at [519, 457] on input at bounding box center [610, 451] width 242 height 24
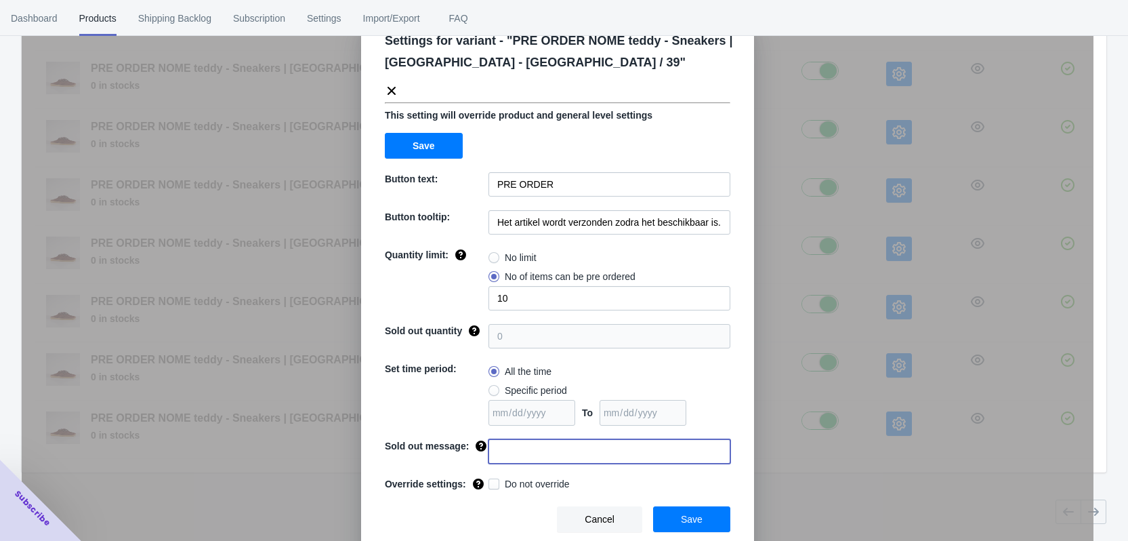
paste input "Dit artikel is uitverkocht"
type input "Dit artikel is uitverkocht"
click at [510, 482] on span "Do not override" at bounding box center [537, 484] width 65 height 14
click at [492, 481] on input "Do not override" at bounding box center [491, 480] width 1 height 1
checkbox input "true"
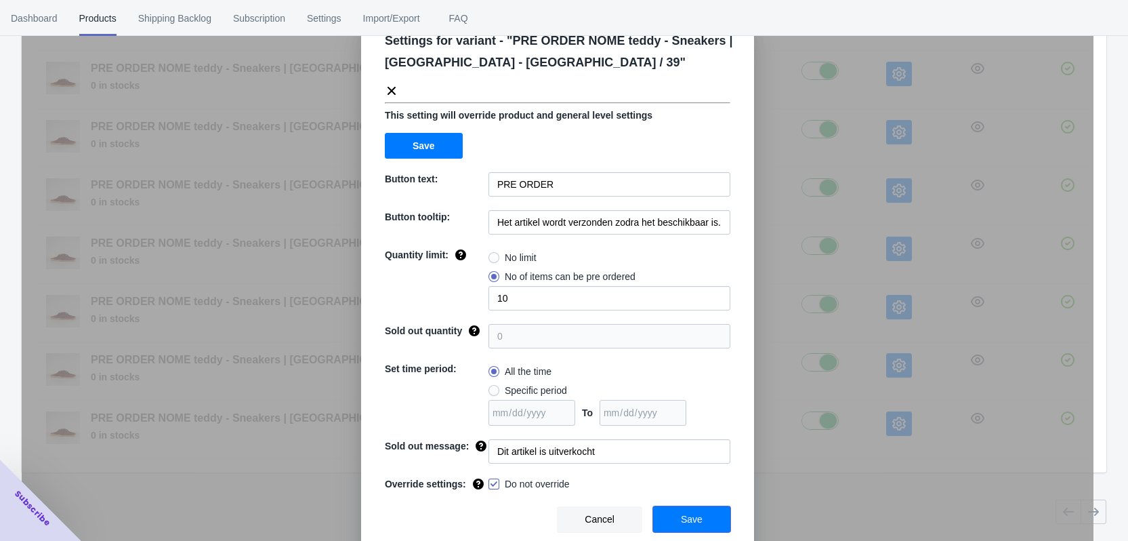
click at [703, 517] on button "Save" at bounding box center [691, 519] width 77 height 26
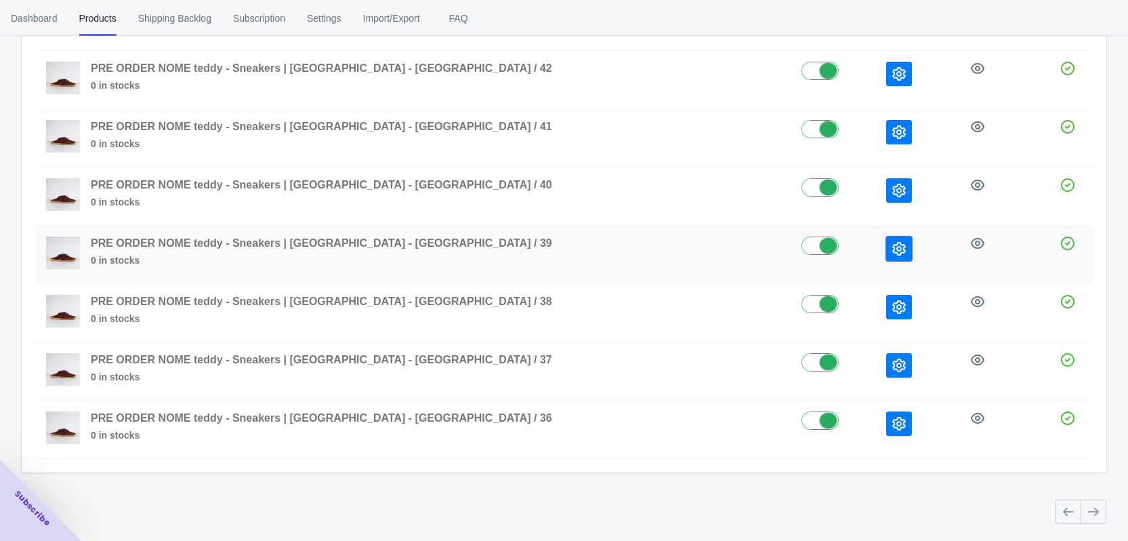
click at [892, 242] on icon "button" at bounding box center [899, 249] width 14 height 14
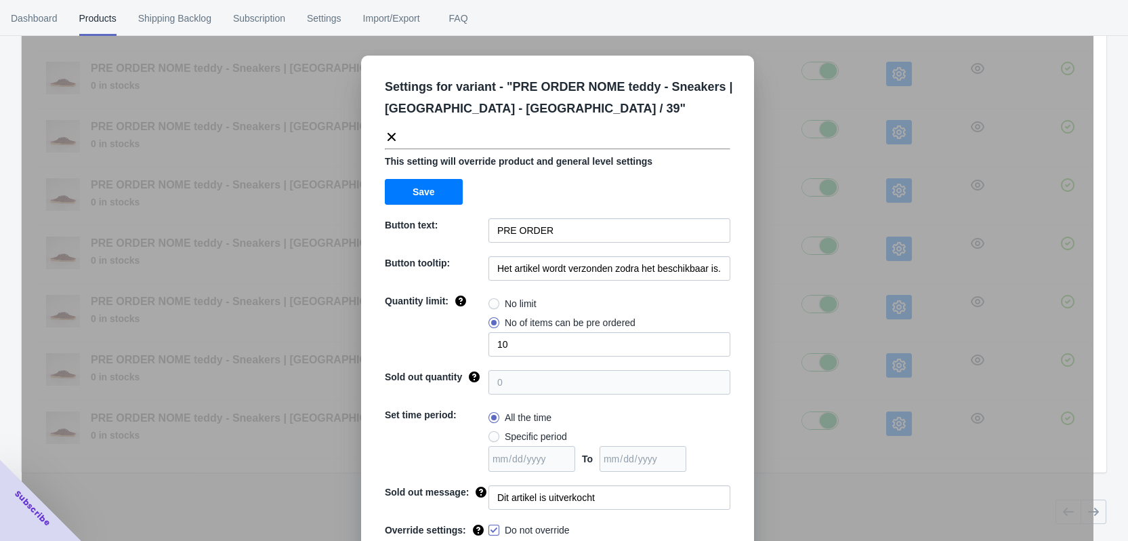
click at [874, 242] on div "Settings for variant - " PRE ORDER NOME teddy - Sneakers | Bordeaux - [GEOGRAPH…" at bounding box center [558, 304] width 1072 height 541
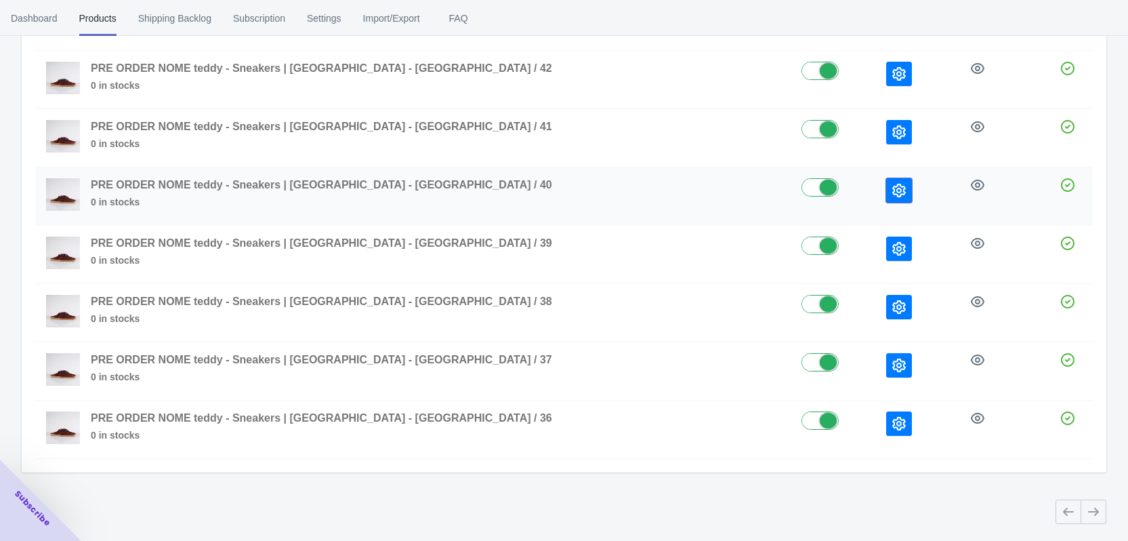
click at [886, 198] on button "button" at bounding box center [899, 190] width 26 height 24
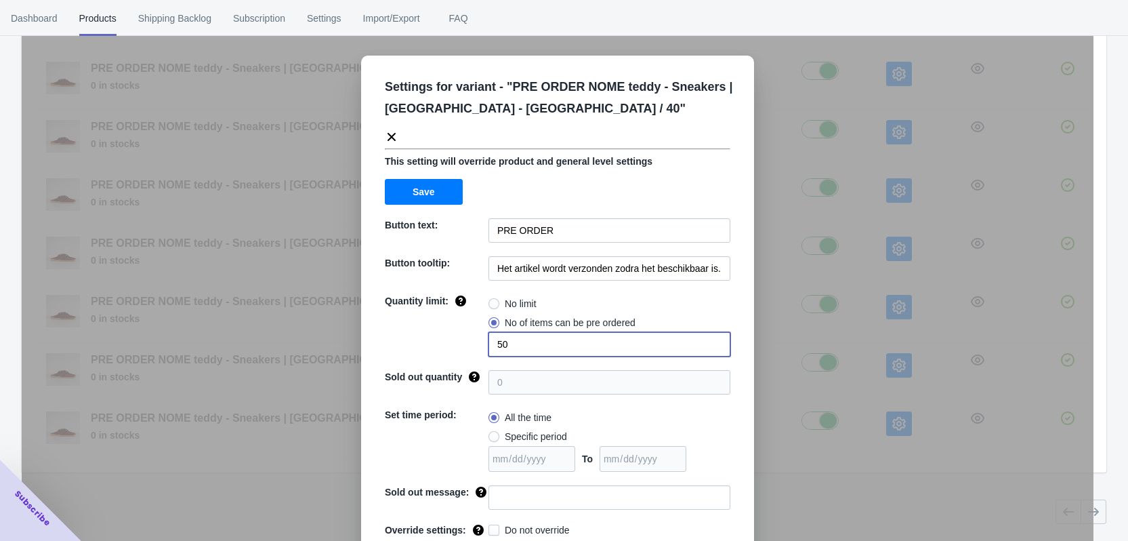
click at [454, 346] on div "Quantity limit: No limit No of items can be pre ordered 50" at bounding box center [558, 325] width 346 height 62
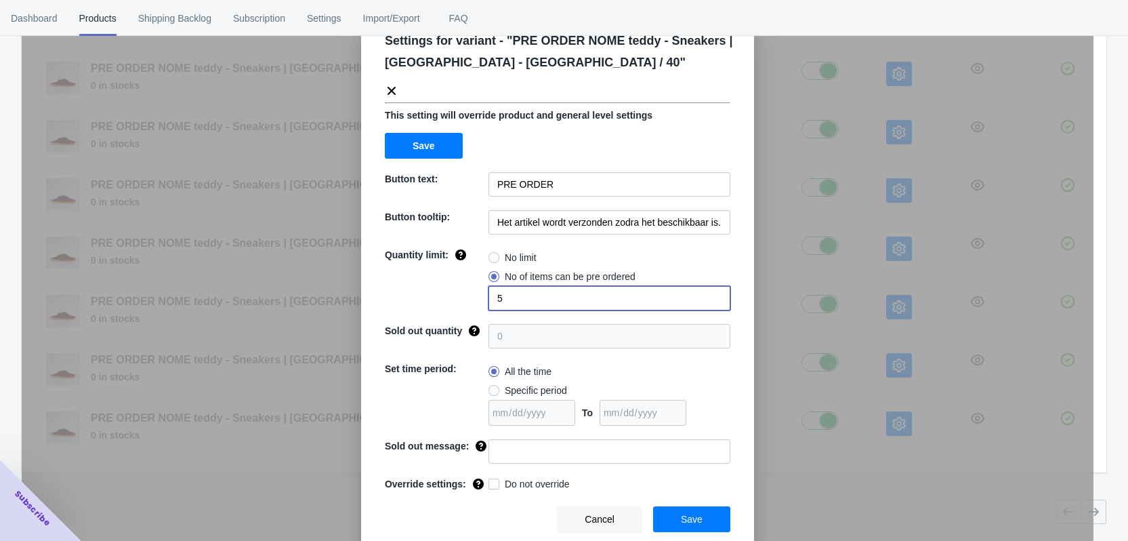
type input "5"
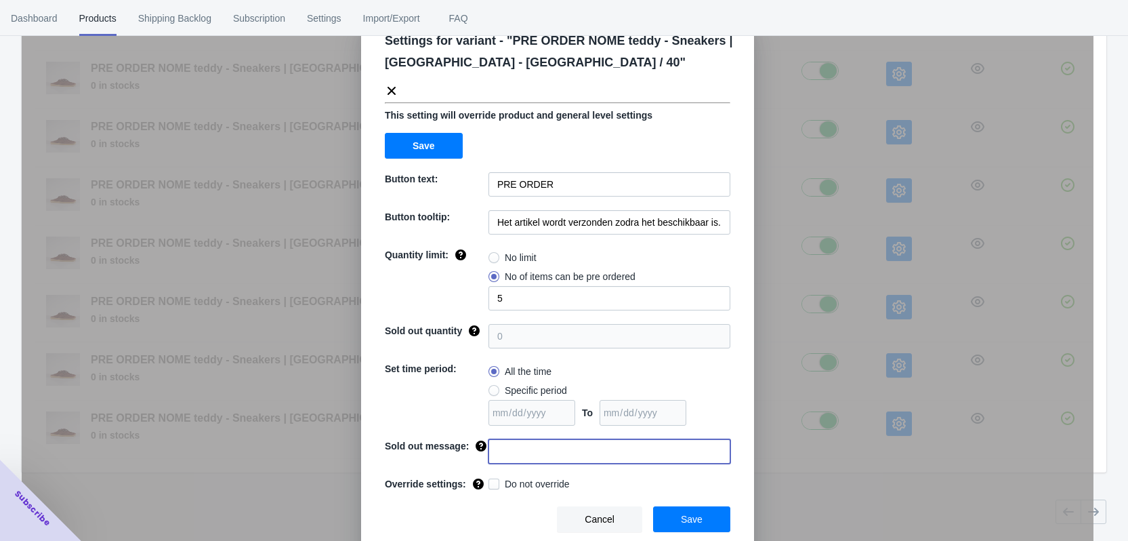
click at [512, 455] on input at bounding box center [610, 451] width 242 height 24
paste input "Dit artikel is uitverkocht"
type input "Dit artikel is uitverkocht"
click at [520, 490] on span "Do not override" at bounding box center [537, 484] width 65 height 14
click at [492, 481] on input "Do not override" at bounding box center [491, 480] width 1 height 1
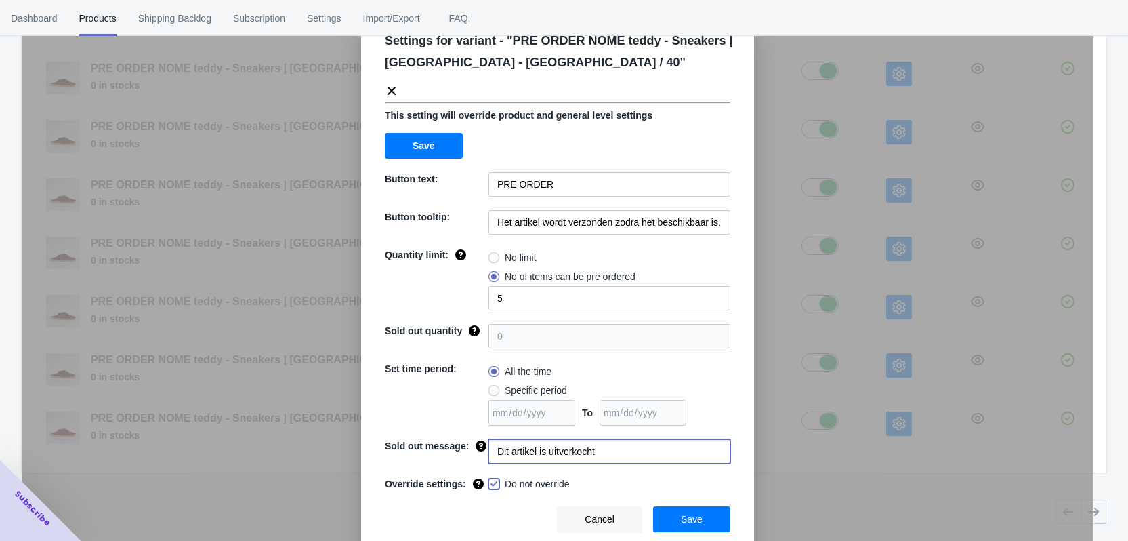
checkbox input "true"
click at [705, 520] on button "Save" at bounding box center [691, 519] width 77 height 26
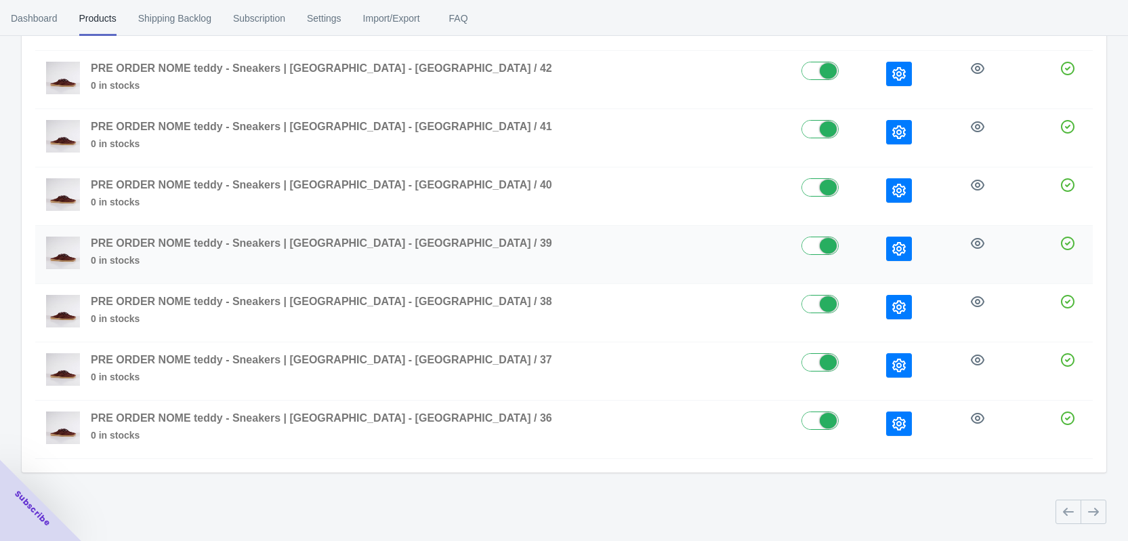
scroll to position [162, 0]
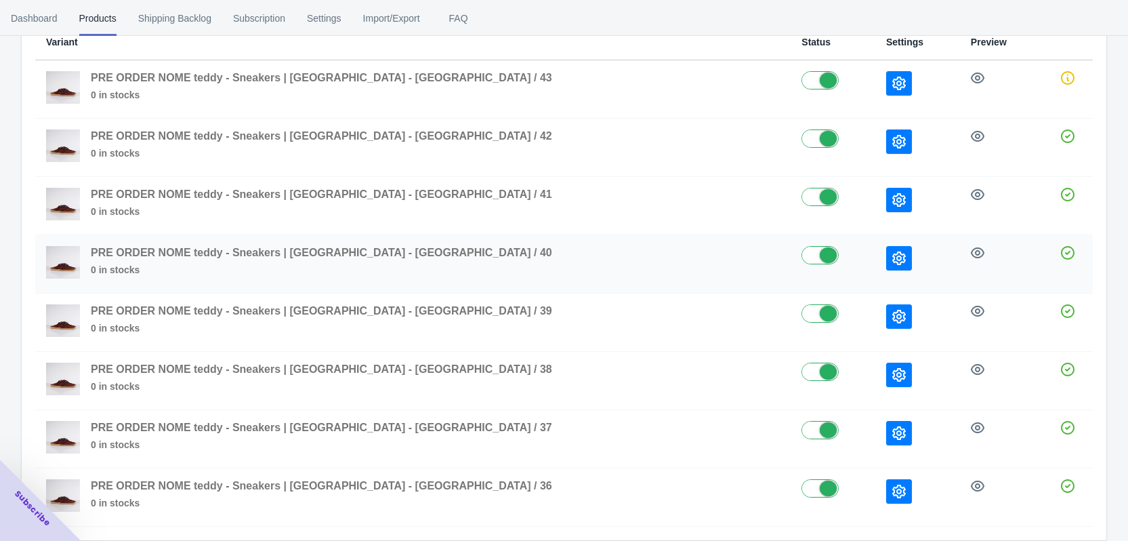
click at [886, 249] on button "button" at bounding box center [899, 258] width 26 height 24
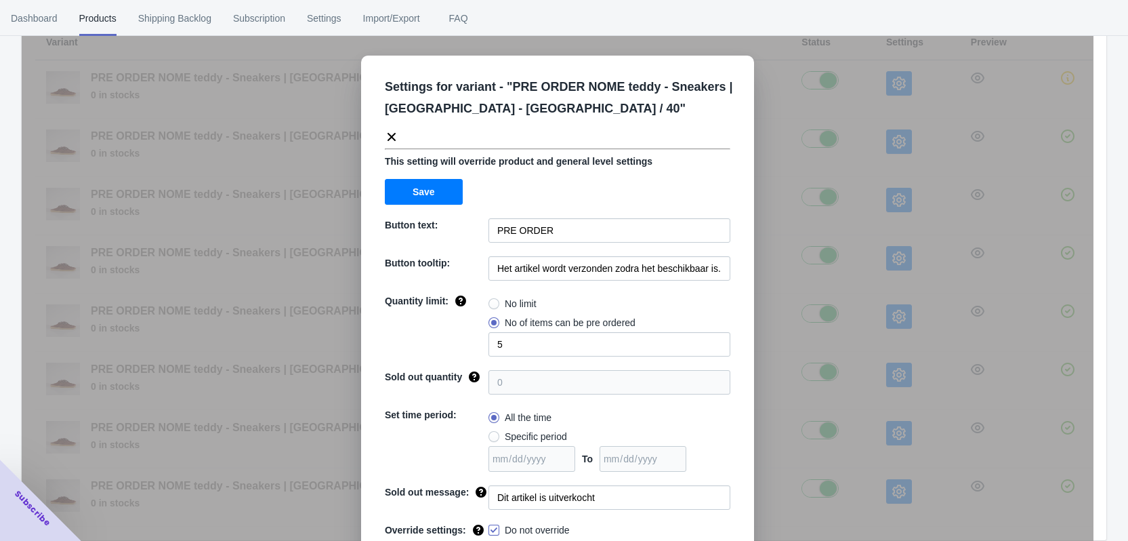
click at [823, 270] on div "Settings for variant - " PRE ORDER NOME teddy - Sneakers | Bordeaux - [GEOGRAPH…" at bounding box center [558, 304] width 1072 height 541
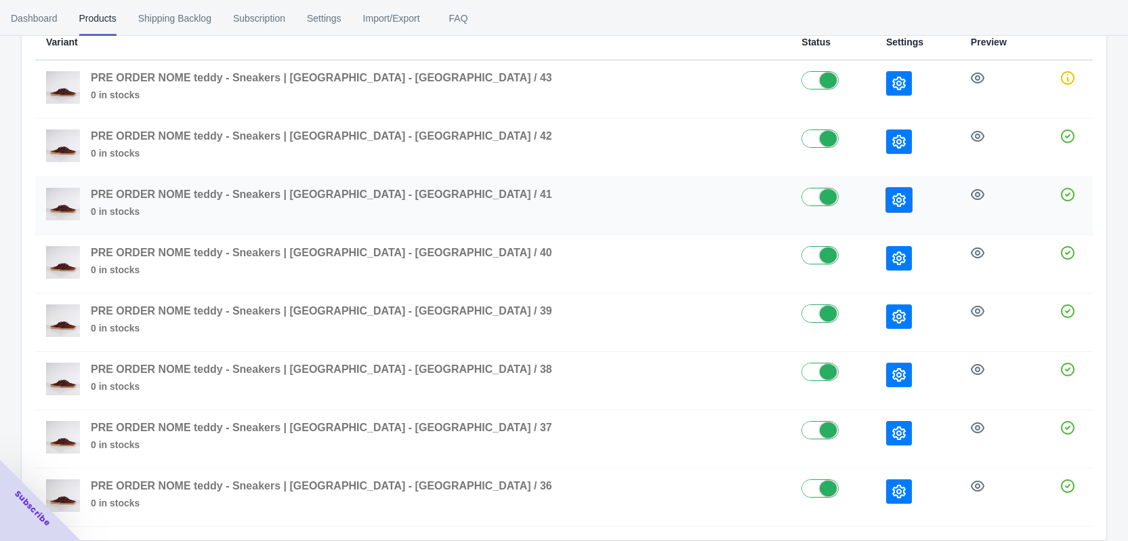
click at [892, 202] on icon "button" at bounding box center [899, 200] width 14 height 14
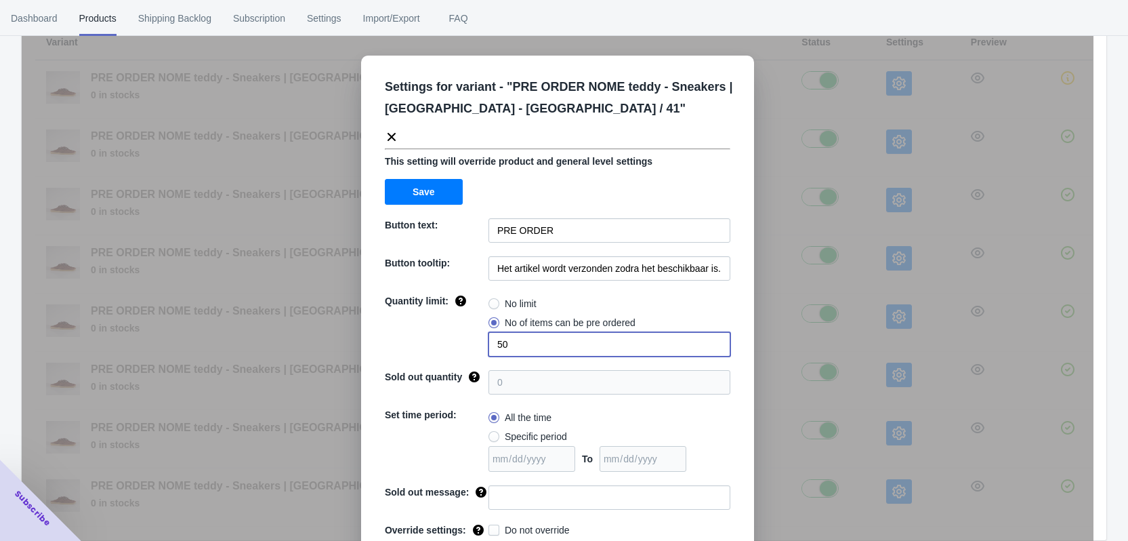
drag, startPoint x: 516, startPoint y: 341, endPoint x: 494, endPoint y: 339, distance: 22.4
click at [494, 339] on input "50" at bounding box center [610, 344] width 242 height 24
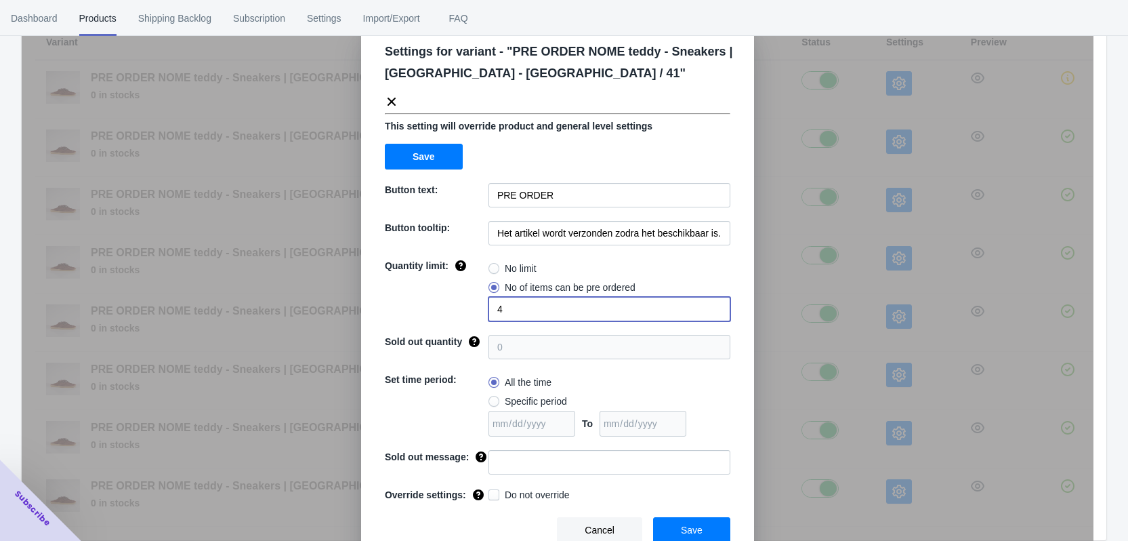
scroll to position [46, 0]
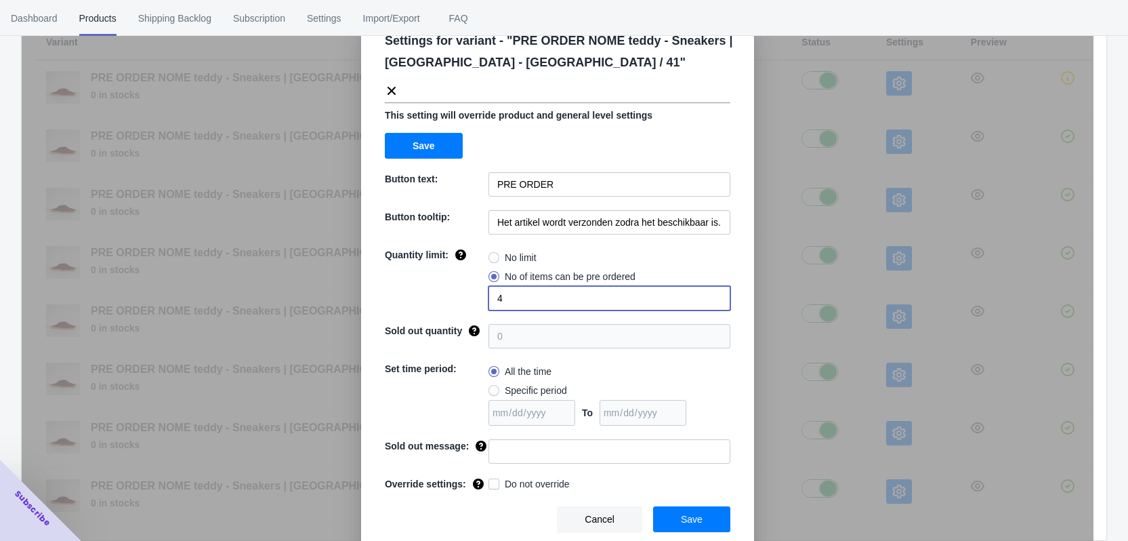
type input "4"
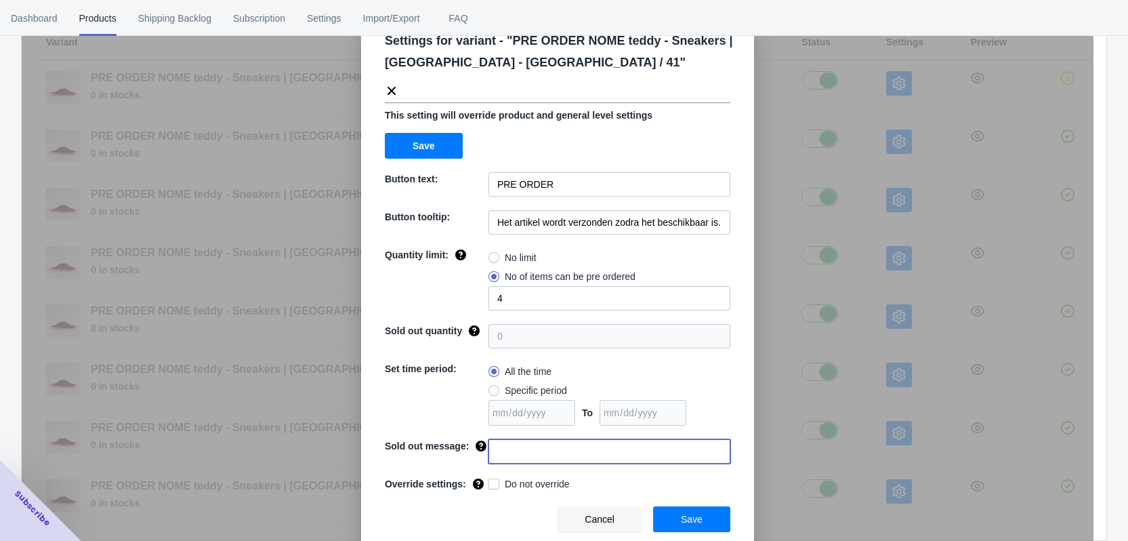
click at [524, 442] on input at bounding box center [610, 451] width 242 height 24
paste input "Dit artikel is uitverkocht"
type input "Dit artikel is uitverkocht"
click at [506, 487] on span "Do not override" at bounding box center [537, 484] width 65 height 14
click at [492, 481] on input "Do not override" at bounding box center [491, 480] width 1 height 1
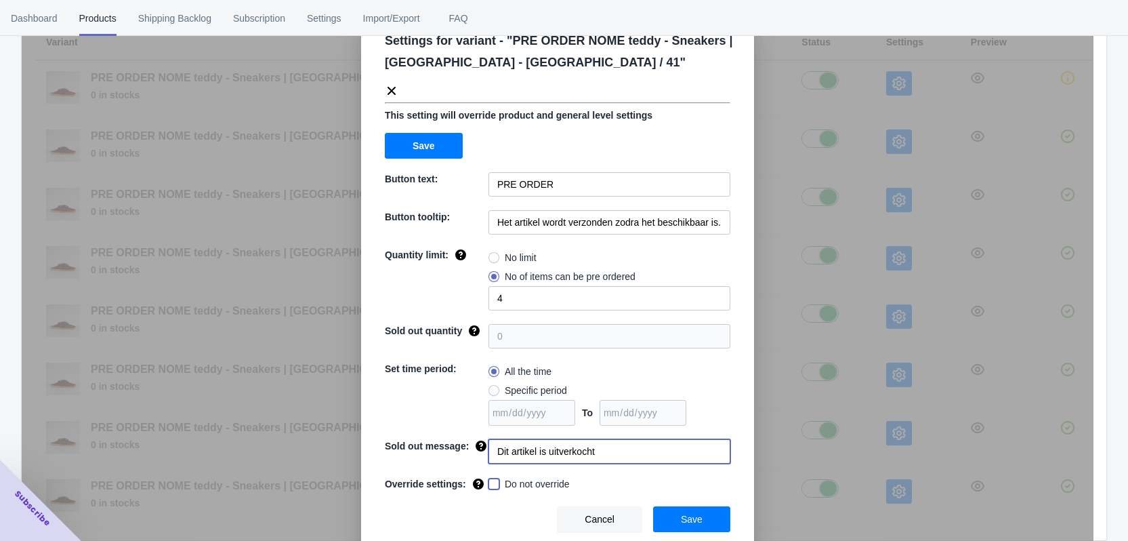
checkbox input "true"
click at [705, 520] on button "Save" at bounding box center [691, 519] width 77 height 26
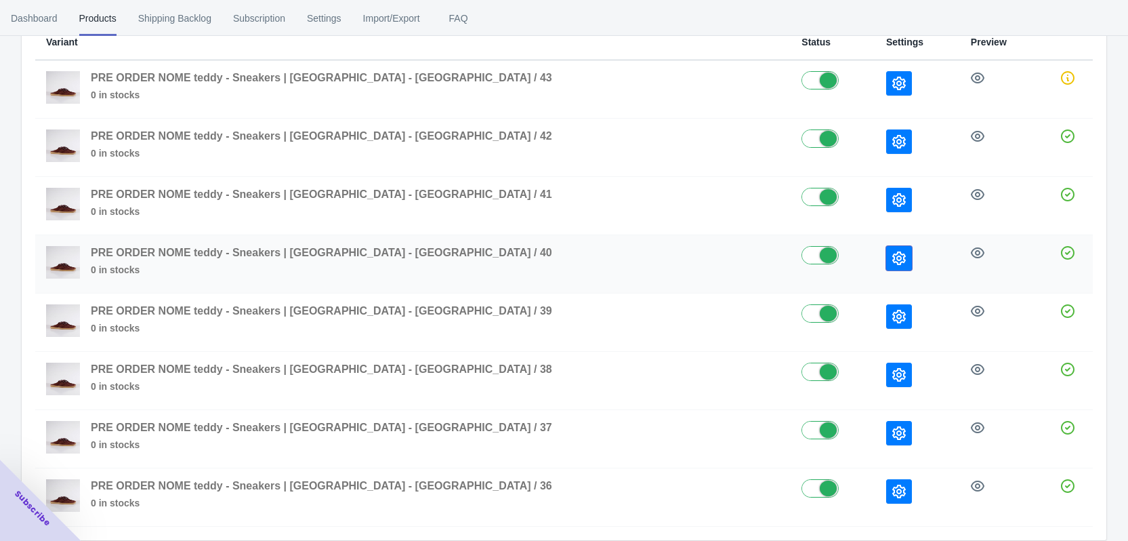
click at [892, 257] on icon "button" at bounding box center [899, 258] width 14 height 14
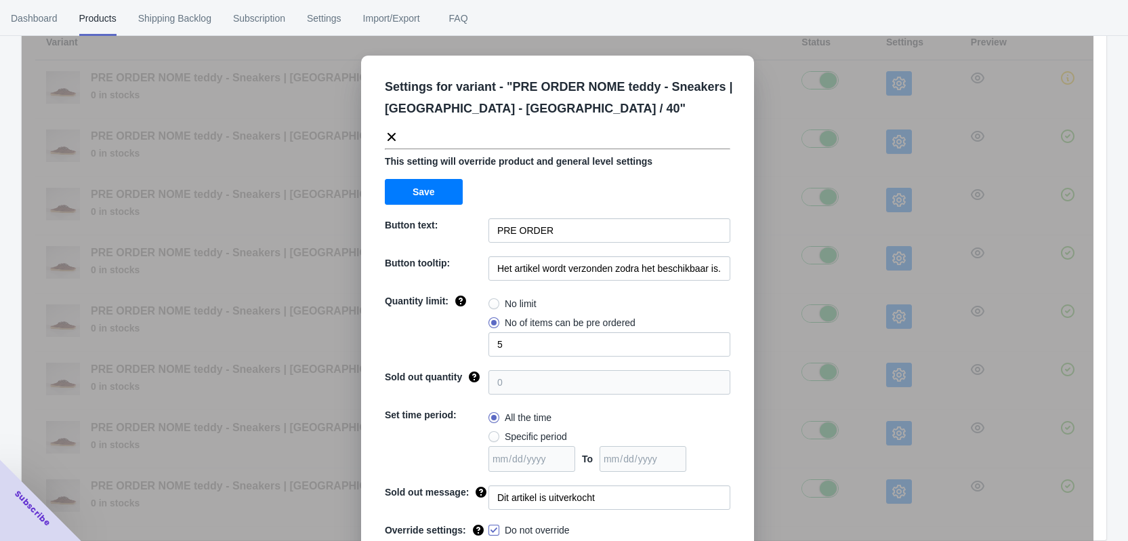
click at [831, 228] on div "Settings for variant - " PRE ORDER NOME teddy - Sneakers | Bordeaux - [GEOGRAPH…" at bounding box center [558, 304] width 1072 height 541
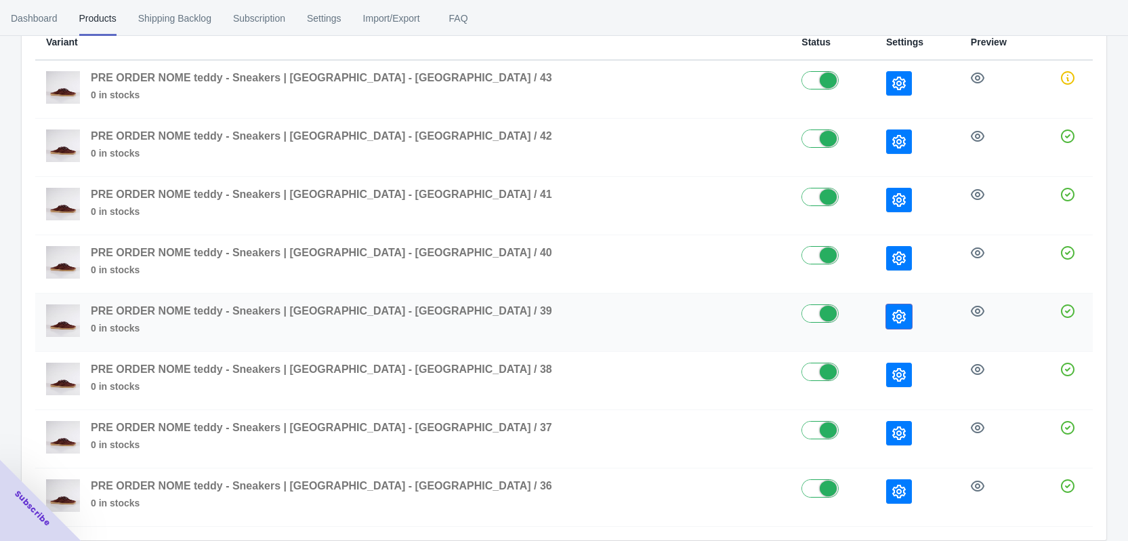
click at [892, 318] on icon "button" at bounding box center [899, 317] width 14 height 14
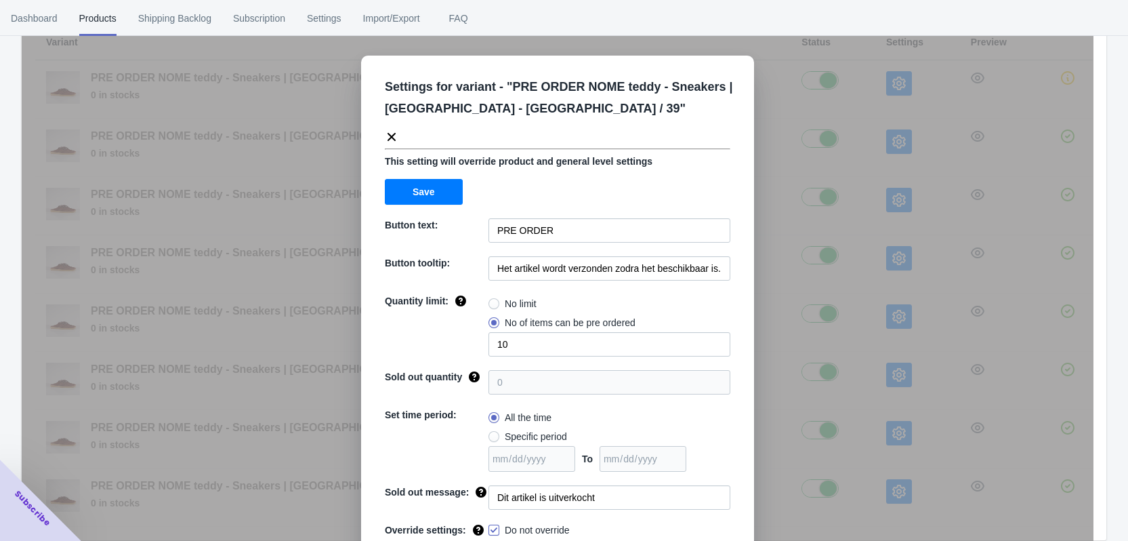
click at [821, 266] on div "Settings for variant - " PRE ORDER NOME teddy - Sneakers | Bordeaux - [GEOGRAPH…" at bounding box center [558, 304] width 1072 height 541
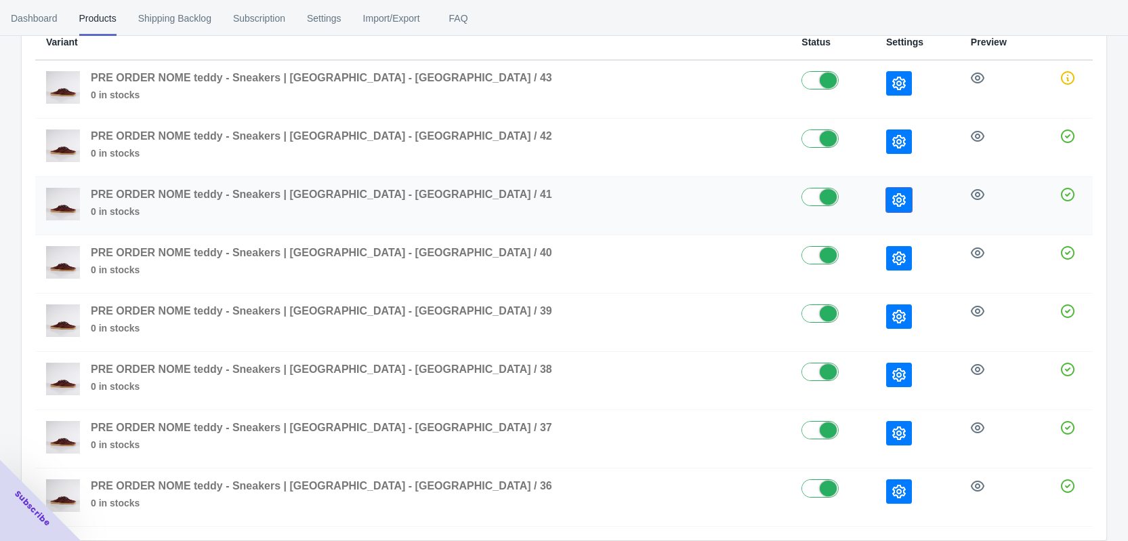
click at [892, 194] on icon "button" at bounding box center [899, 200] width 14 height 14
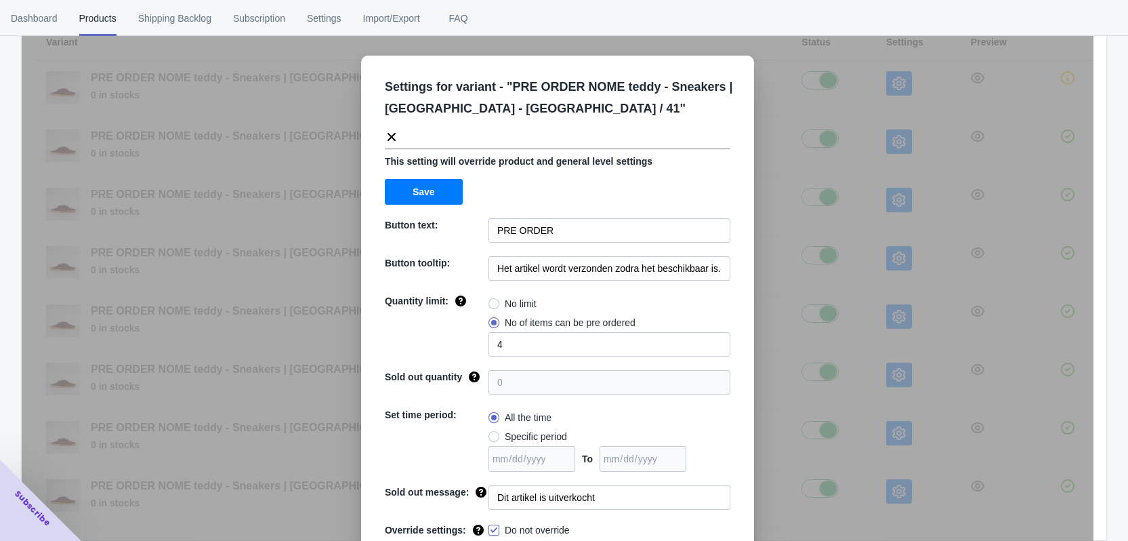
click at [819, 238] on div "Settings for variant - " PRE ORDER NOME teddy - Sneakers | Bordeaux - [GEOGRAPH…" at bounding box center [558, 304] width 1072 height 541
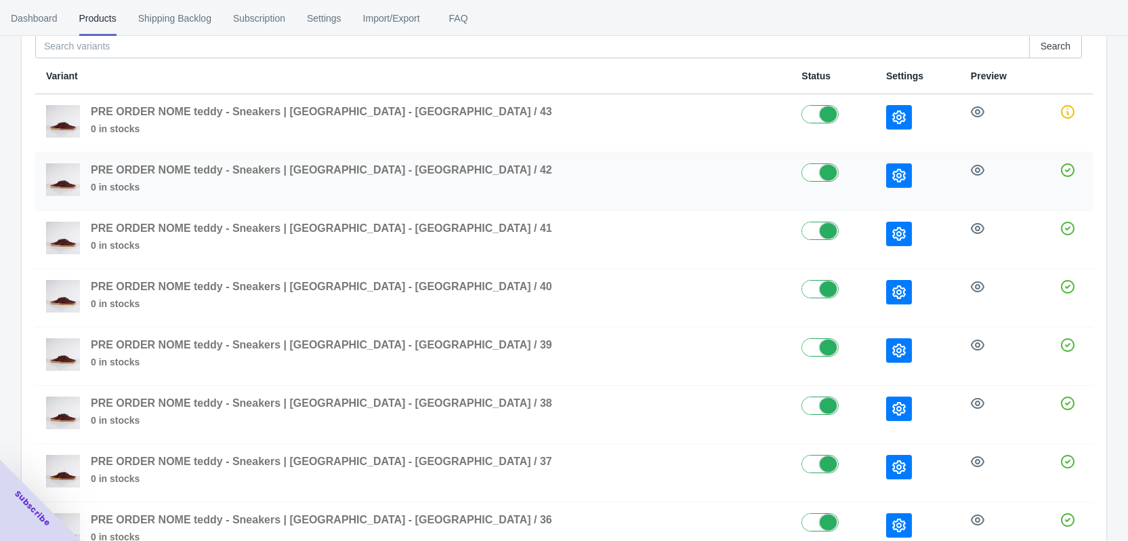
scroll to position [94, 0]
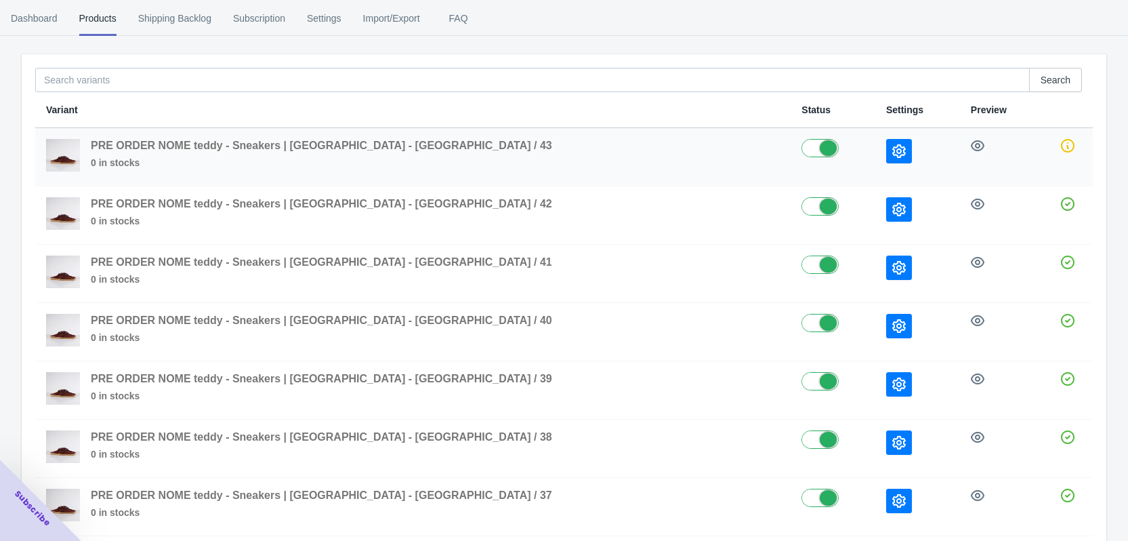
click at [802, 151] on label at bounding box center [833, 147] width 63 height 16
checkbox input "false"
click at [892, 214] on icon "button" at bounding box center [899, 210] width 14 height 14
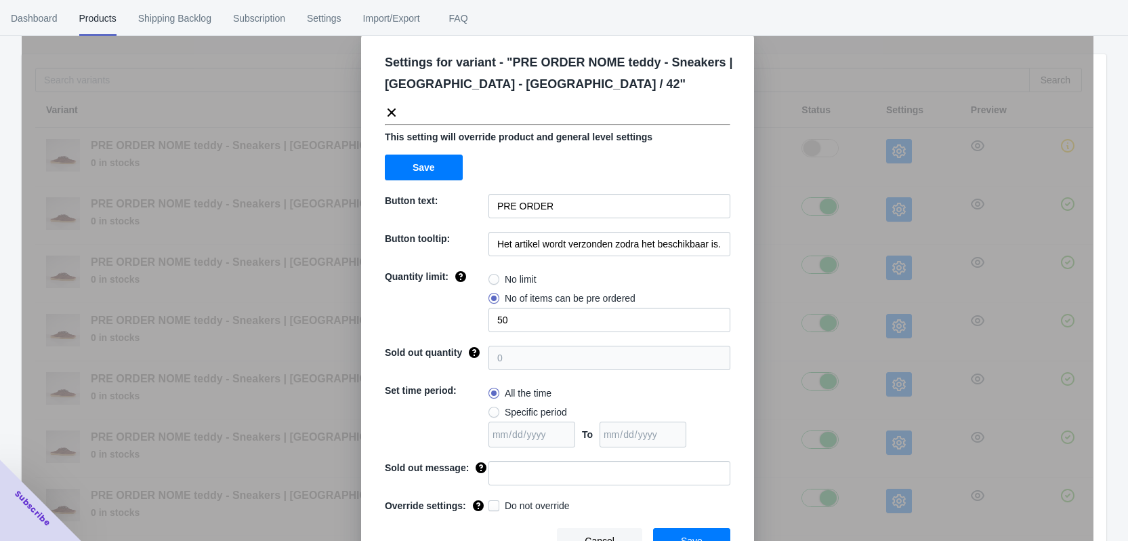
scroll to position [46, 0]
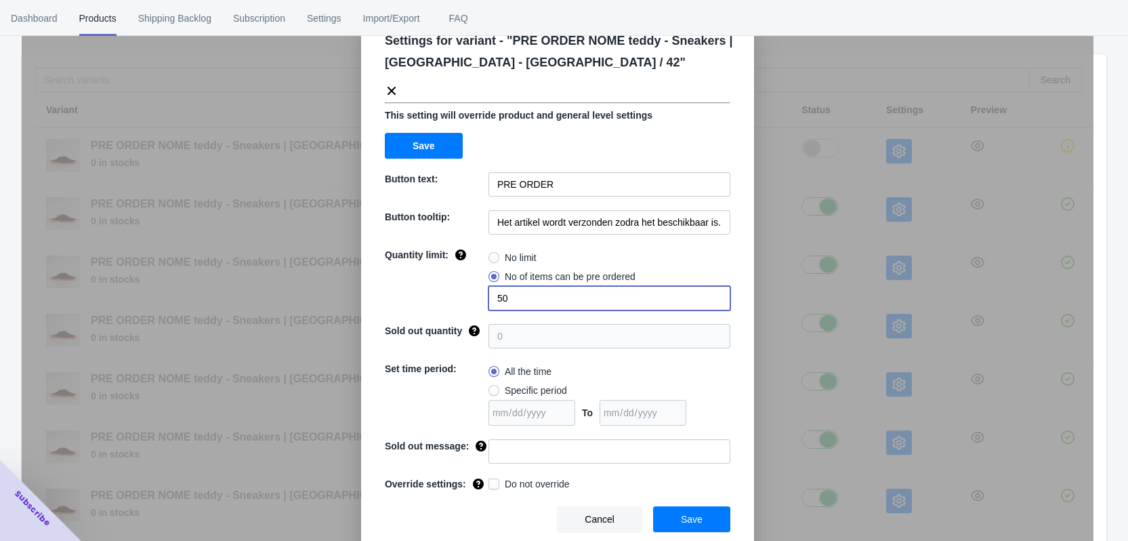
drag, startPoint x: 495, startPoint y: 301, endPoint x: 480, endPoint y: 299, distance: 15.0
click at [480, 299] on div "Quantity limit: No limit No of items can be pre ordered 50" at bounding box center [558, 279] width 346 height 62
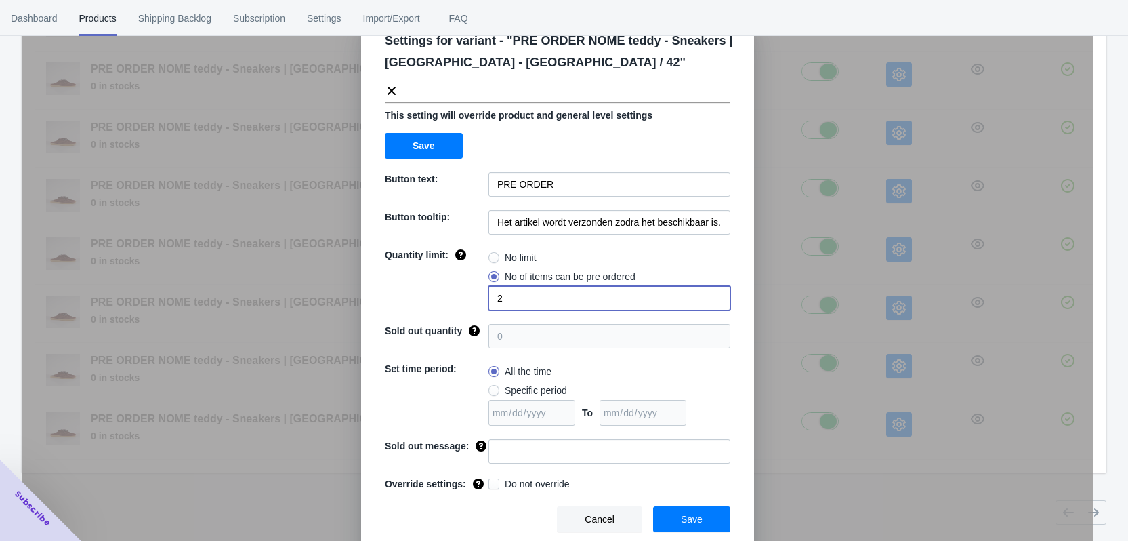
scroll to position [230, 0]
type input "2"
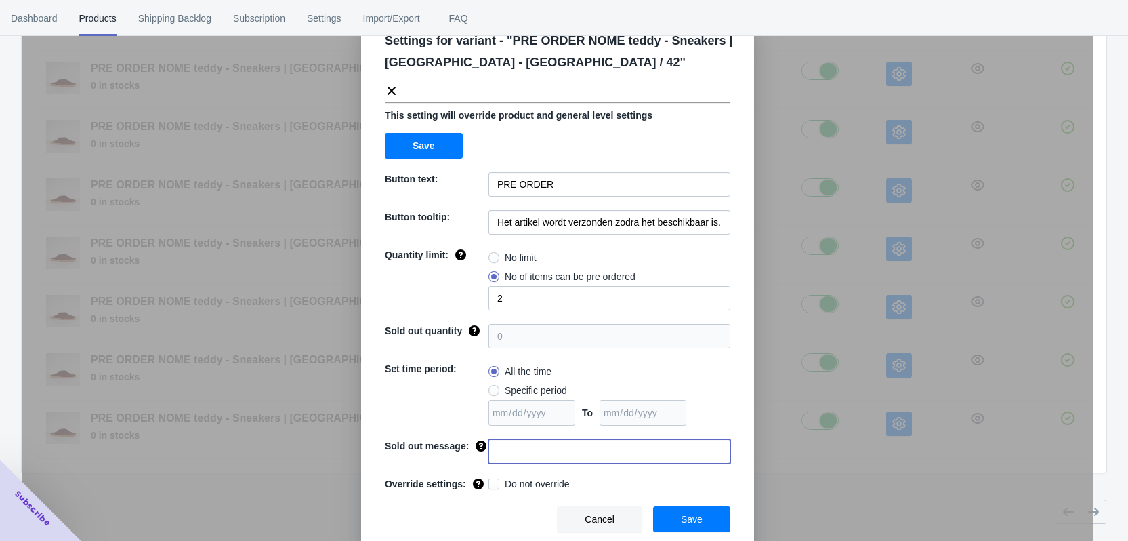
click at [526, 455] on input at bounding box center [610, 451] width 242 height 24
paste input "Dit artikel is uitverkocht"
type input "Dit artikel is uitverkocht"
click at [510, 484] on span "Do not override" at bounding box center [537, 484] width 65 height 14
click at [492, 481] on input "Do not override" at bounding box center [491, 480] width 1 height 1
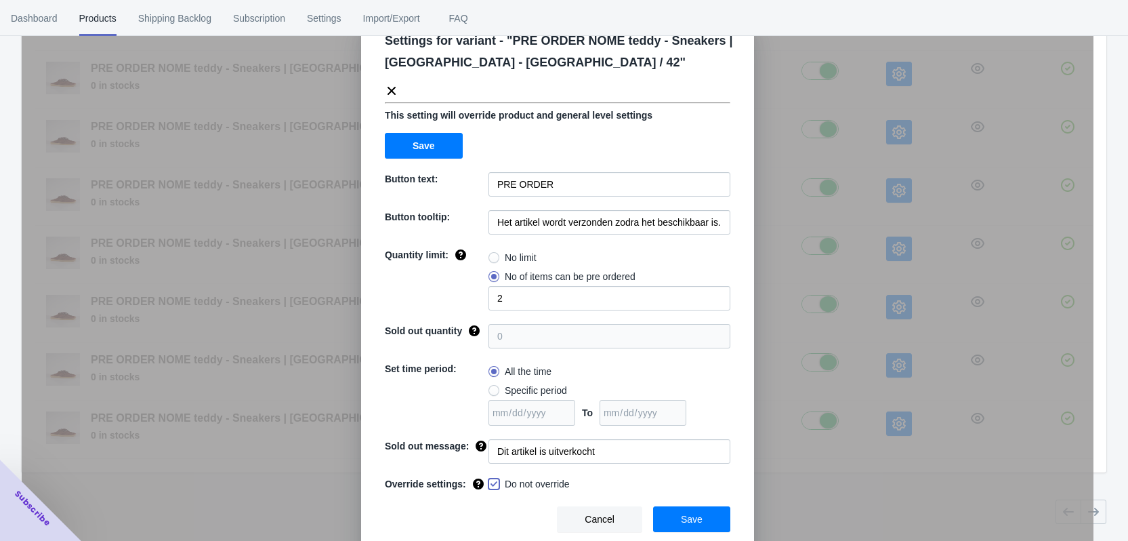
checkbox input "true"
click at [685, 518] on span "Save" at bounding box center [692, 519] width 22 height 11
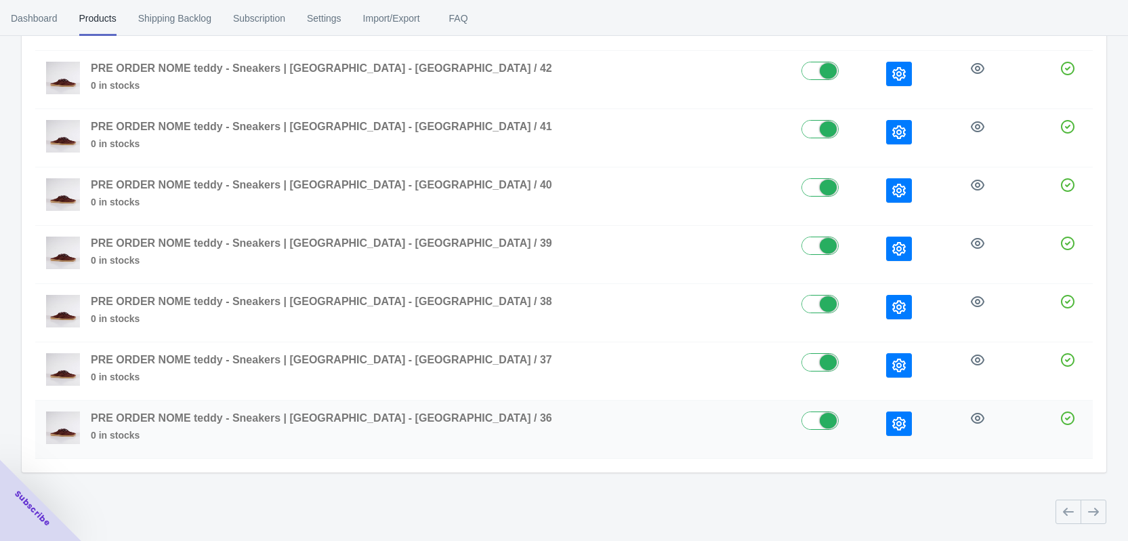
scroll to position [26, 0]
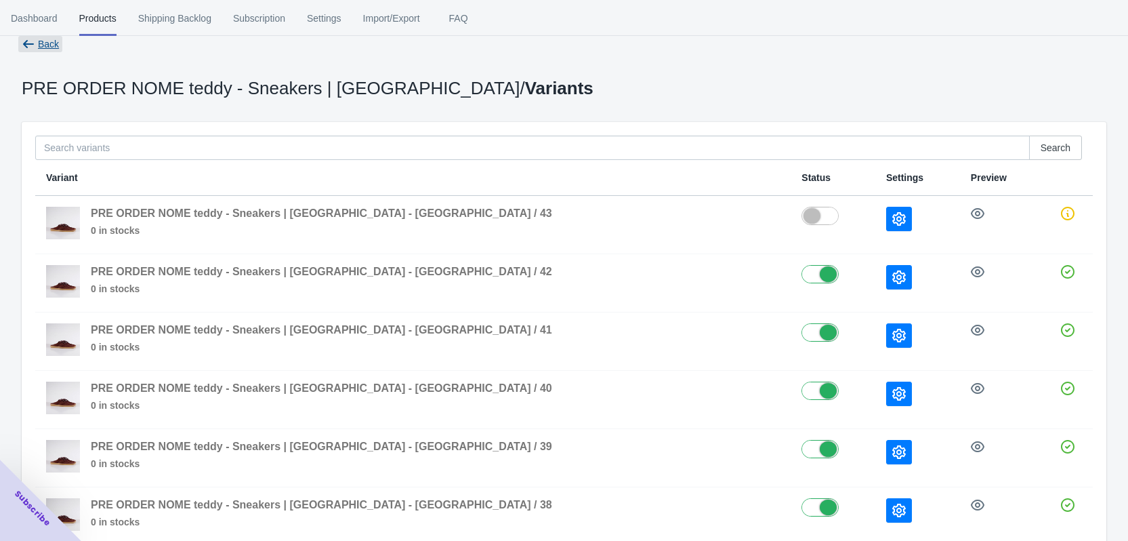
click at [49, 45] on span "Back" at bounding box center [48, 44] width 21 height 11
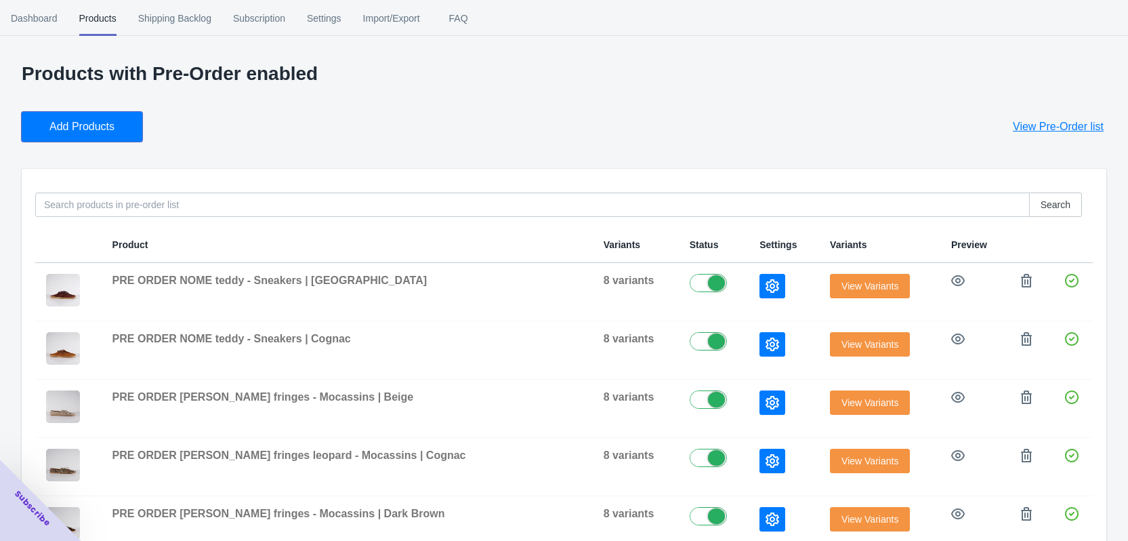
click at [108, 131] on span "Add Products" at bounding box center [81, 127] width 65 height 14
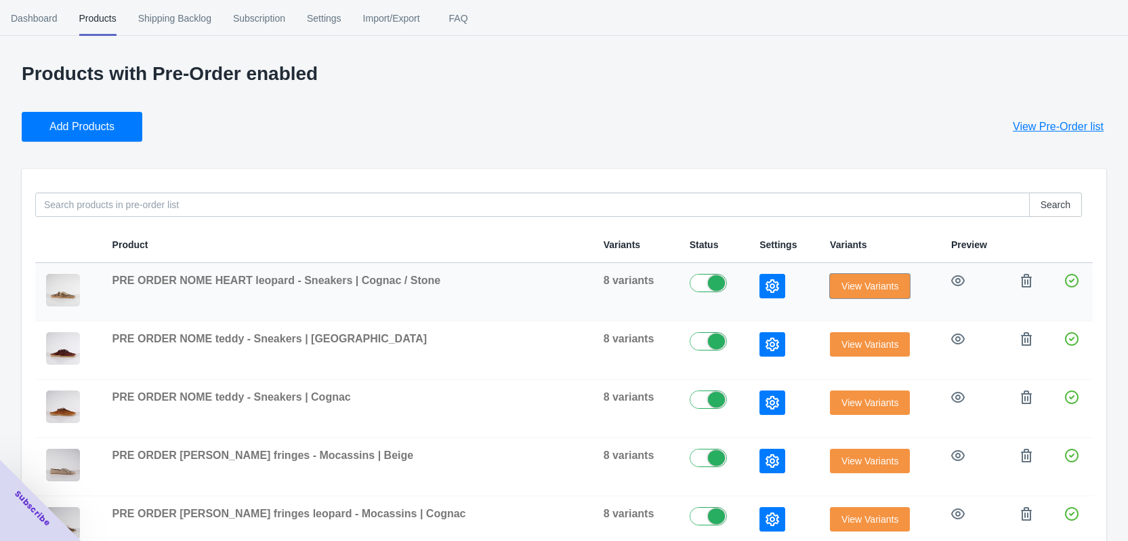
click at [841, 285] on span "View Variants" at bounding box center [869, 285] width 57 height 11
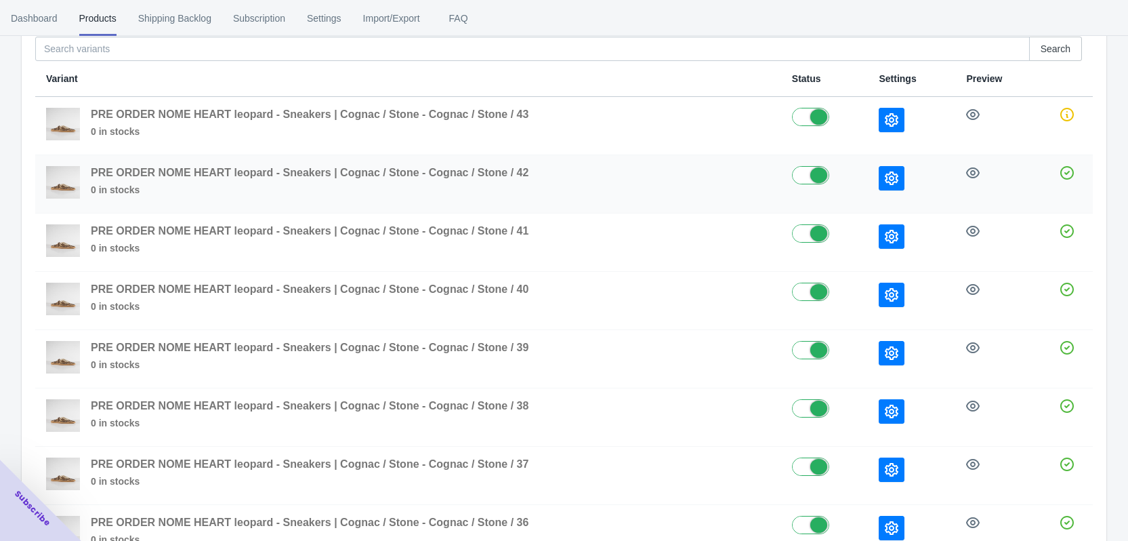
scroll to position [136, 0]
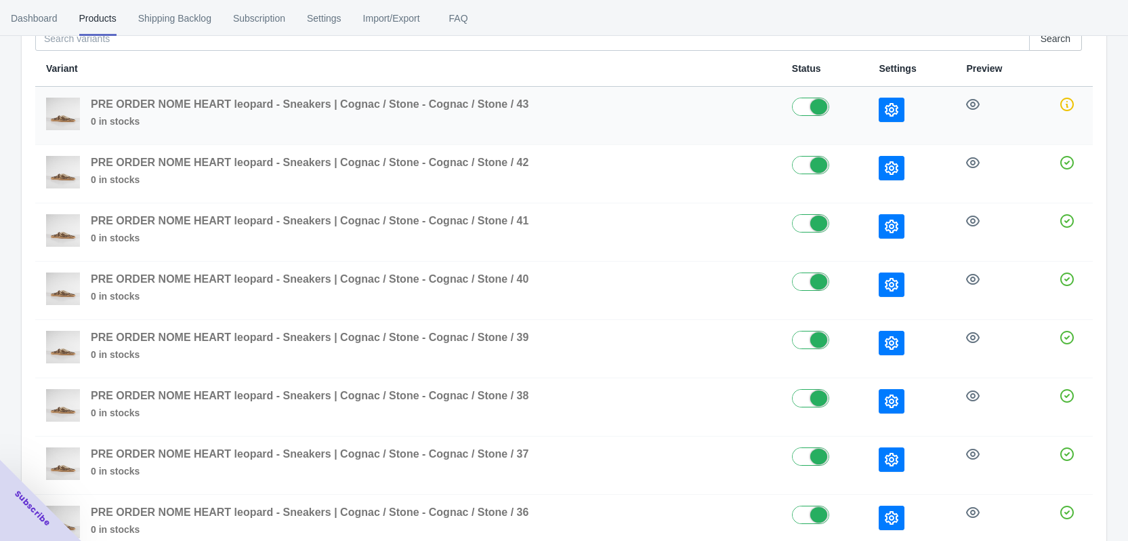
click at [810, 104] on label at bounding box center [825, 106] width 66 height 16
checkbox input "false"
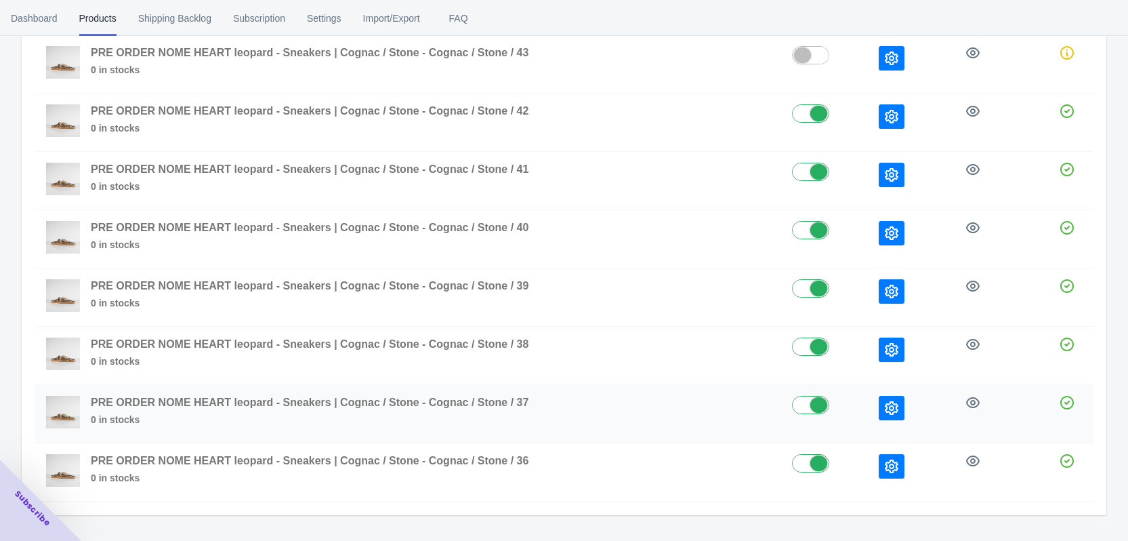
scroll to position [230, 0]
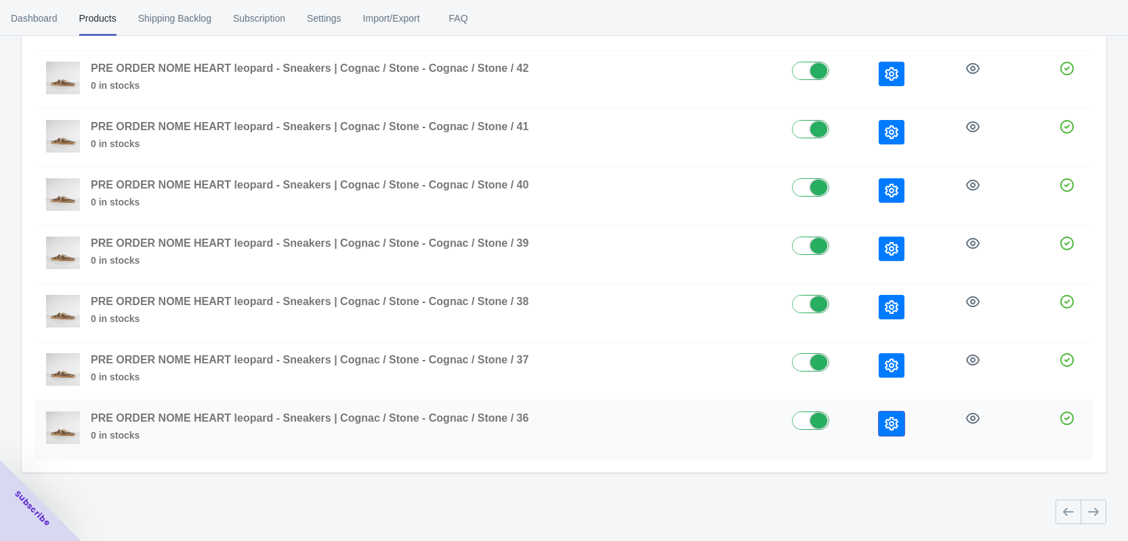
click at [890, 425] on icon "button" at bounding box center [892, 424] width 14 height 14
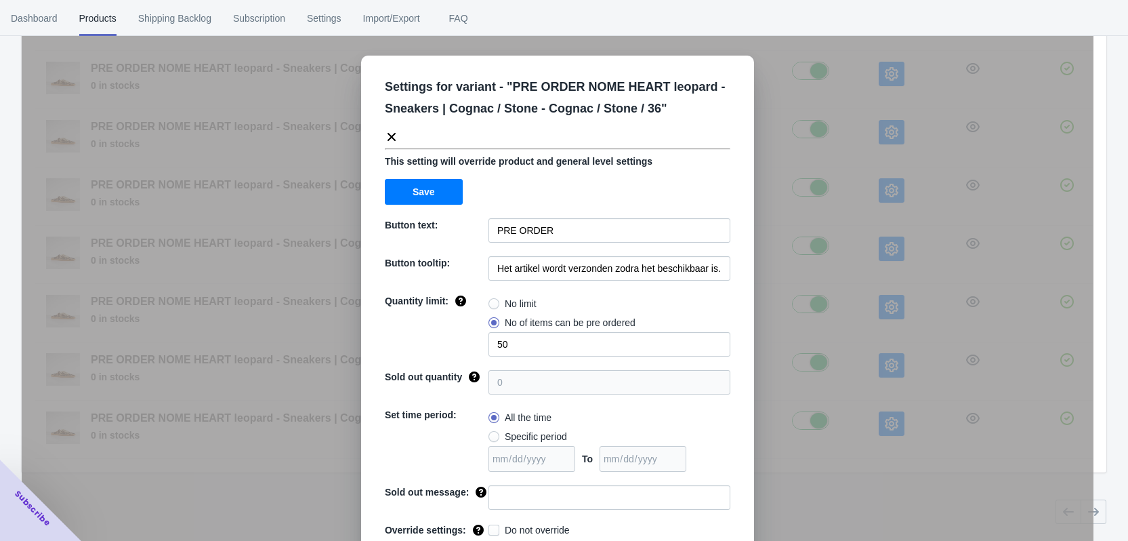
scroll to position [46, 0]
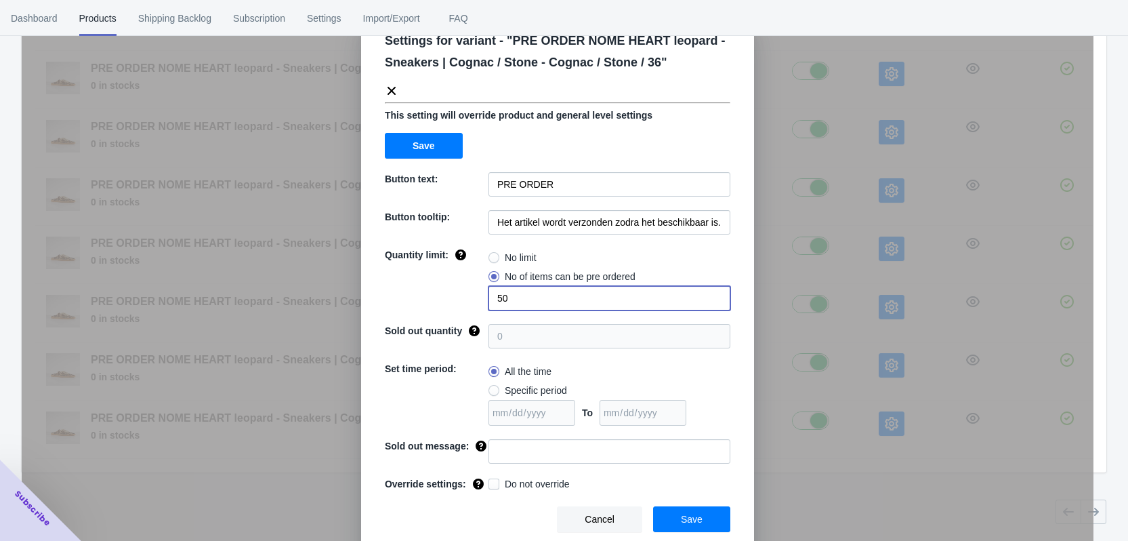
drag, startPoint x: 502, startPoint y: 294, endPoint x: 459, endPoint y: 294, distance: 42.7
click at [459, 294] on div "Quantity limit: No limit No of items can be pre ordered 50" at bounding box center [558, 279] width 346 height 62
type input "2"
click at [514, 449] on input at bounding box center [610, 451] width 242 height 24
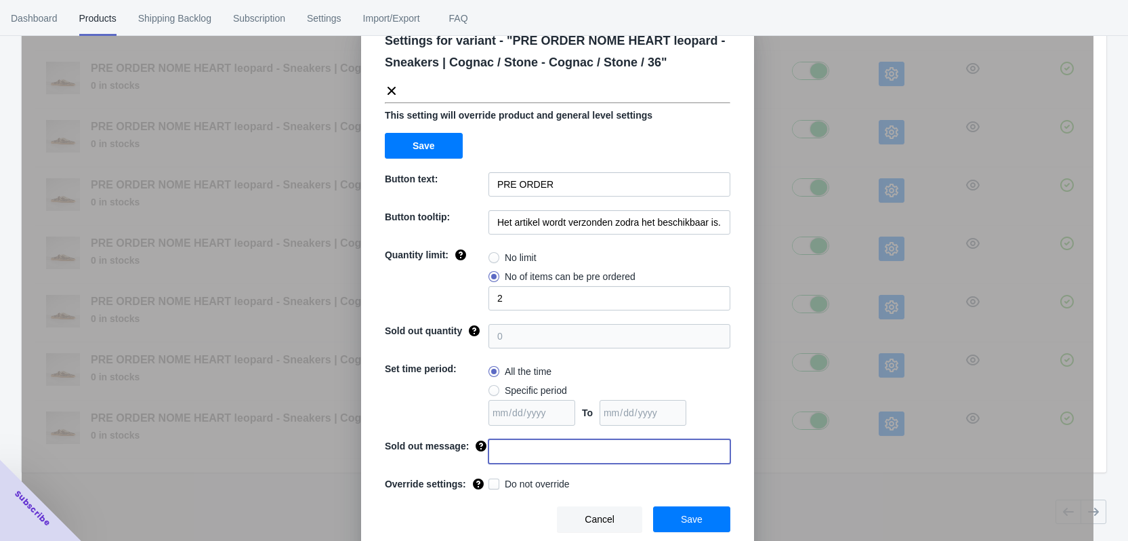
paste input "Dit artikel is uitverkocht"
type input "Dit artikel is uitverkocht"
click at [515, 482] on span "Do not override" at bounding box center [537, 484] width 65 height 14
click at [492, 481] on input "Do not override" at bounding box center [491, 480] width 1 height 1
checkbox input "true"
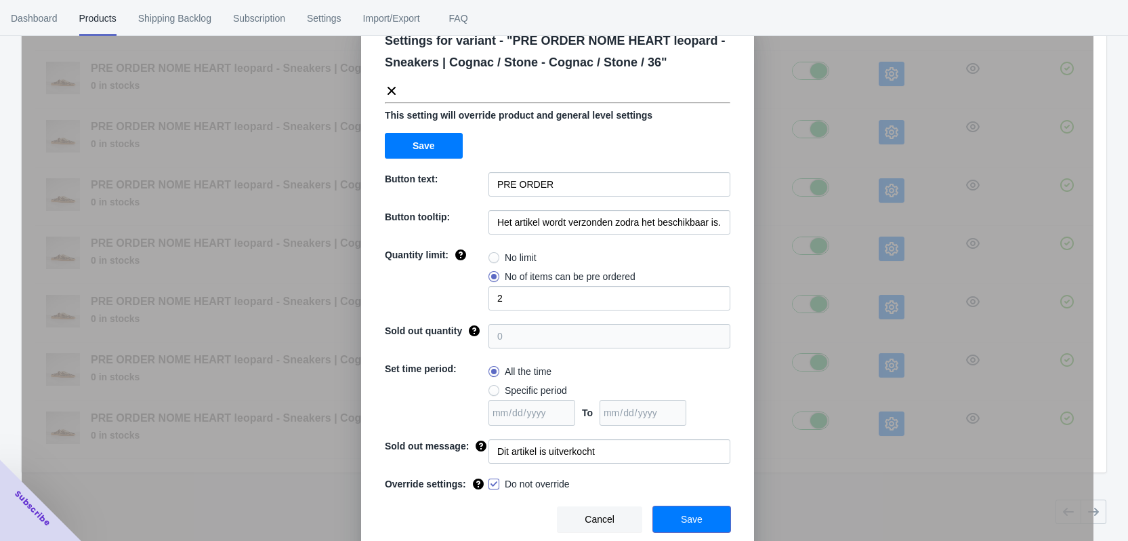
click at [691, 518] on span "Save" at bounding box center [692, 519] width 22 height 11
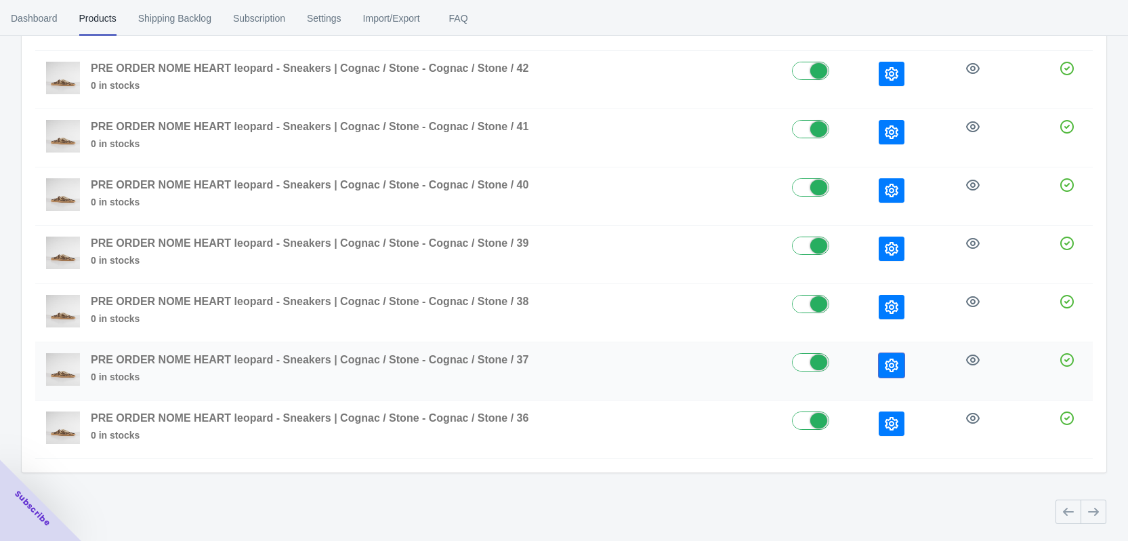
click at [894, 363] on icon "button" at bounding box center [892, 365] width 14 height 14
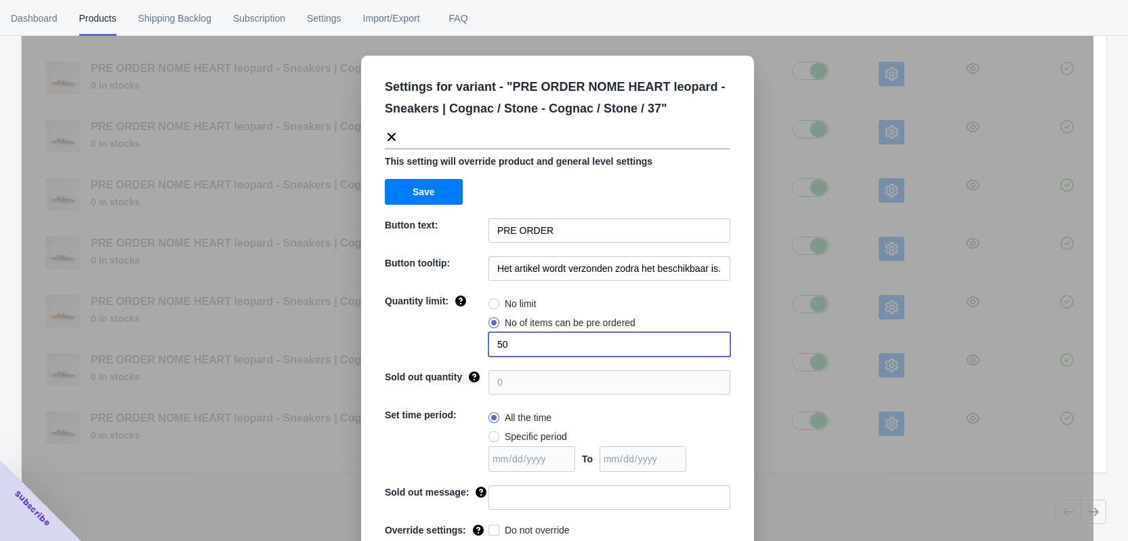
drag, startPoint x: 486, startPoint y: 346, endPoint x: 458, endPoint y: 346, distance: 27.8
click at [458, 346] on div "Quantity limit: No limit No of items can be pre ordered 50" at bounding box center [558, 325] width 346 height 62
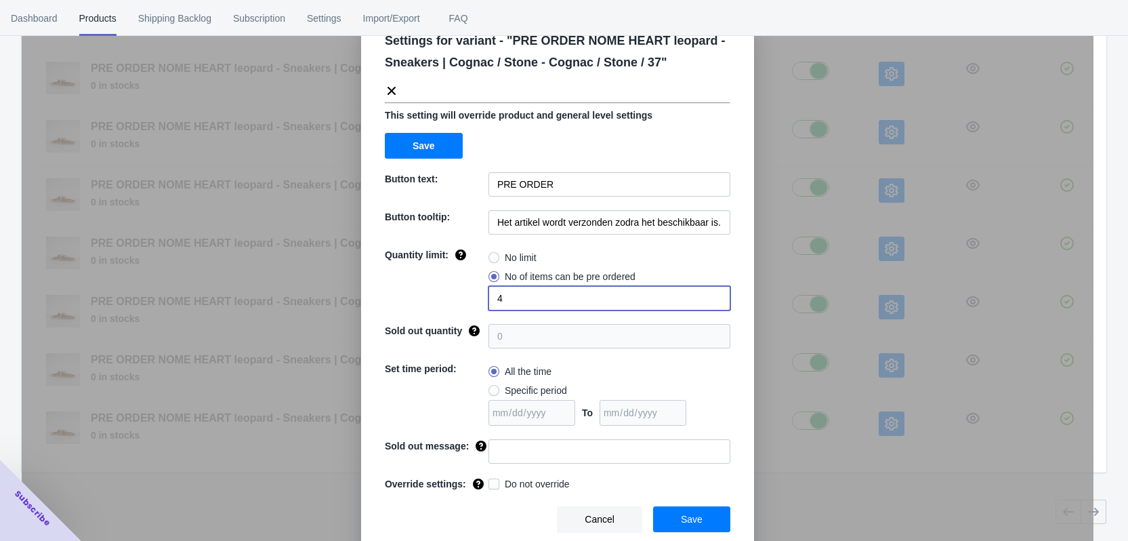
type input "4"
click at [520, 453] on input at bounding box center [610, 451] width 242 height 24
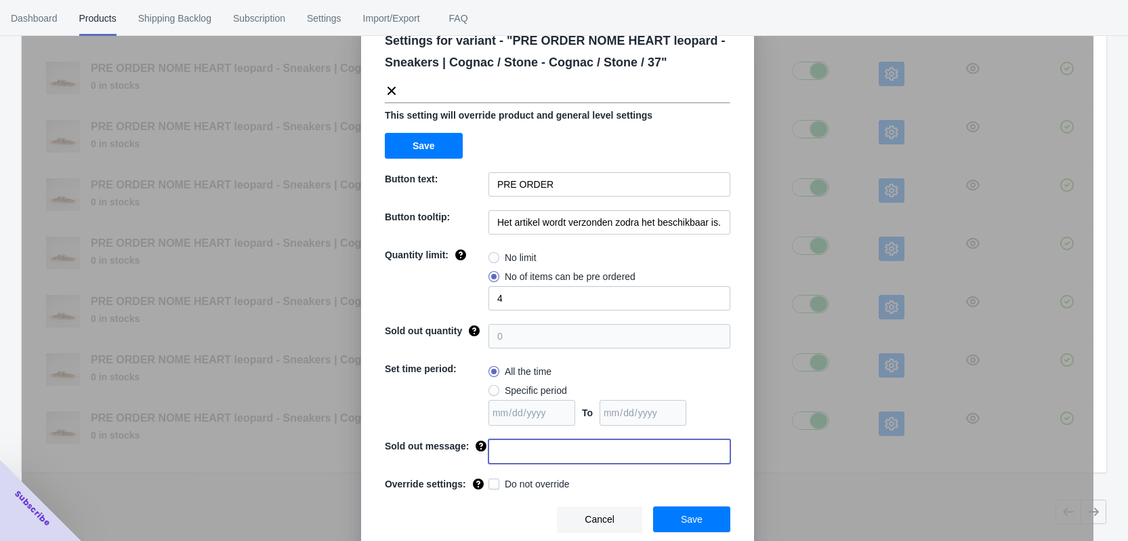
paste input "Dit artikel is uitverkocht"
type input "Dit artikel is uitverkocht"
click at [520, 480] on span "Do not override" at bounding box center [537, 484] width 65 height 14
click at [492, 480] on input "Do not override" at bounding box center [491, 480] width 1 height 1
checkbox input "true"
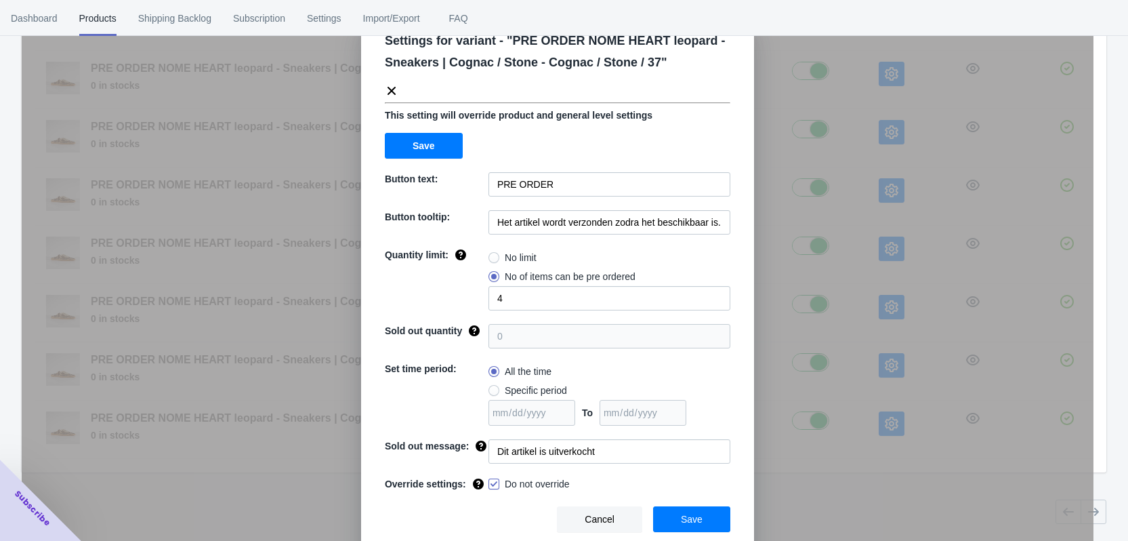
click at [694, 520] on span "Save" at bounding box center [692, 519] width 22 height 11
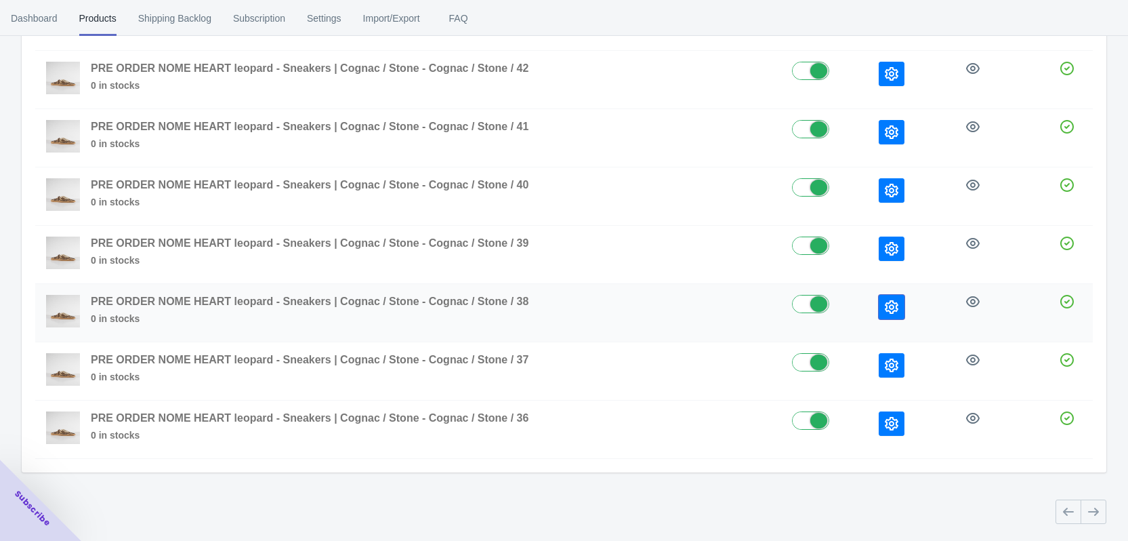
click at [888, 308] on icon "button" at bounding box center [892, 307] width 14 height 14
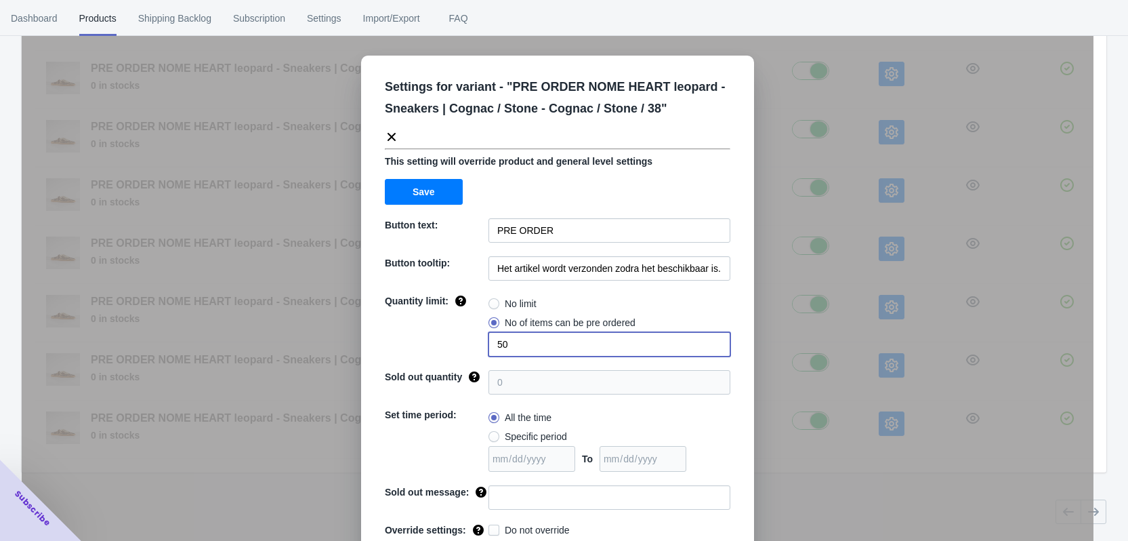
drag, startPoint x: 506, startPoint y: 345, endPoint x: 484, endPoint y: 345, distance: 22.4
click at [489, 345] on input "50" at bounding box center [610, 344] width 242 height 24
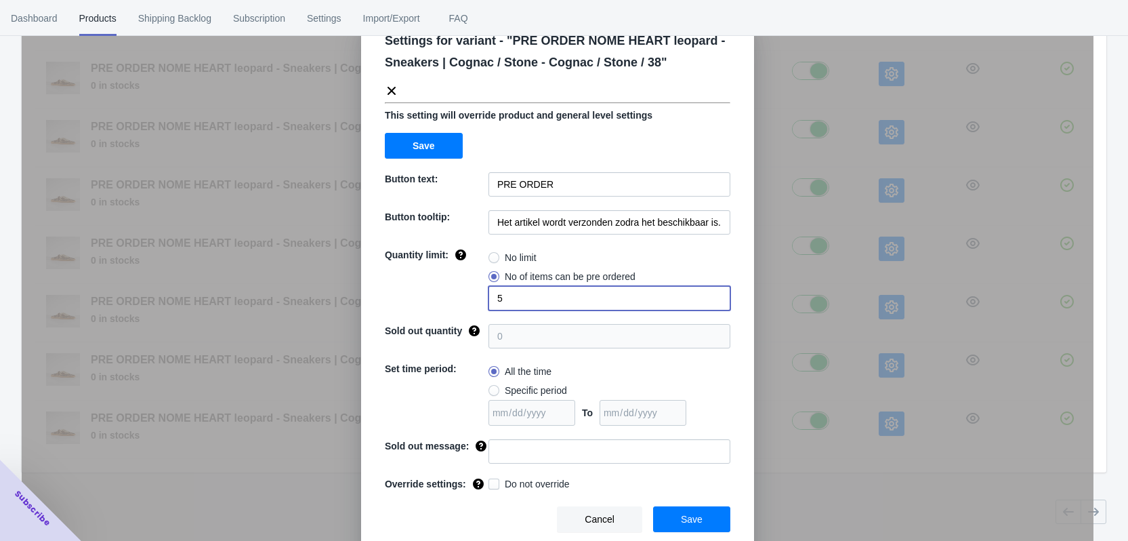
type input "5"
click at [503, 448] on input at bounding box center [610, 451] width 242 height 24
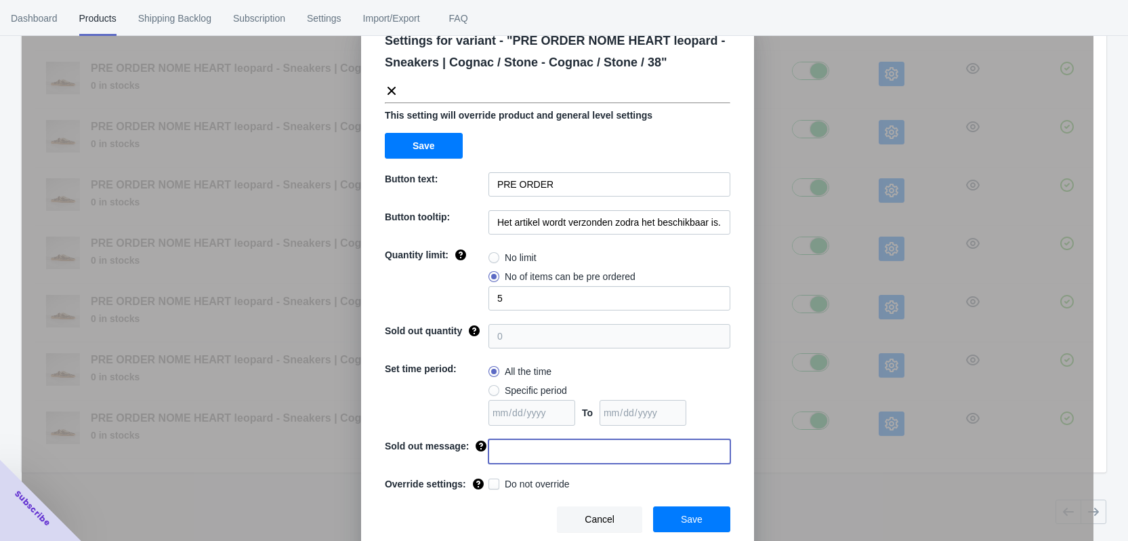
paste input "Dit artikel is uitverkocht"
type input "Dit artikel is uitverkocht"
click at [506, 486] on span "Do not override" at bounding box center [537, 484] width 65 height 14
click at [492, 481] on input "Do not override" at bounding box center [491, 480] width 1 height 1
checkbox input "true"
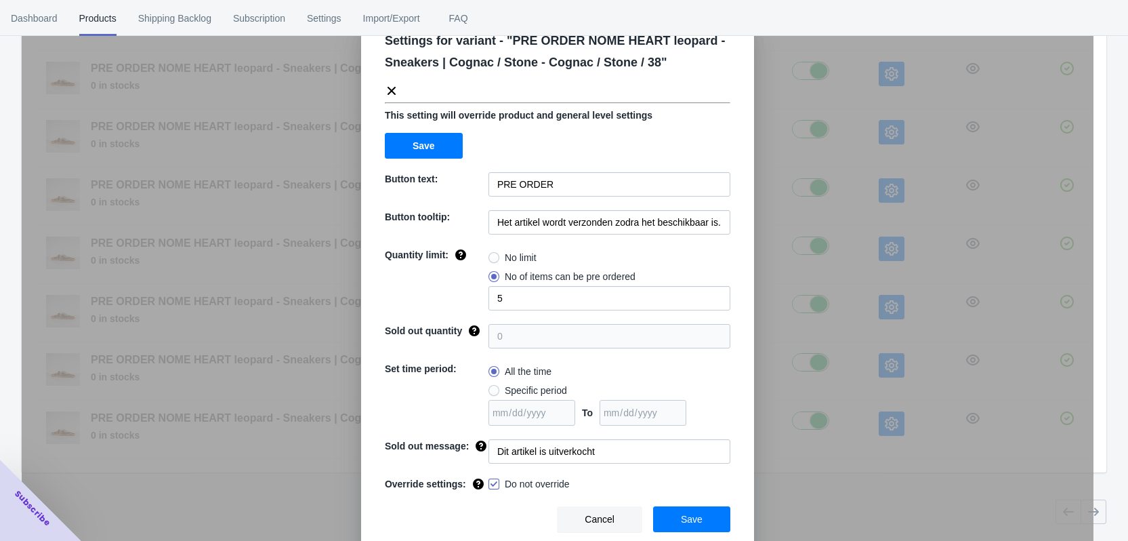
click at [688, 518] on span "Save" at bounding box center [692, 519] width 22 height 11
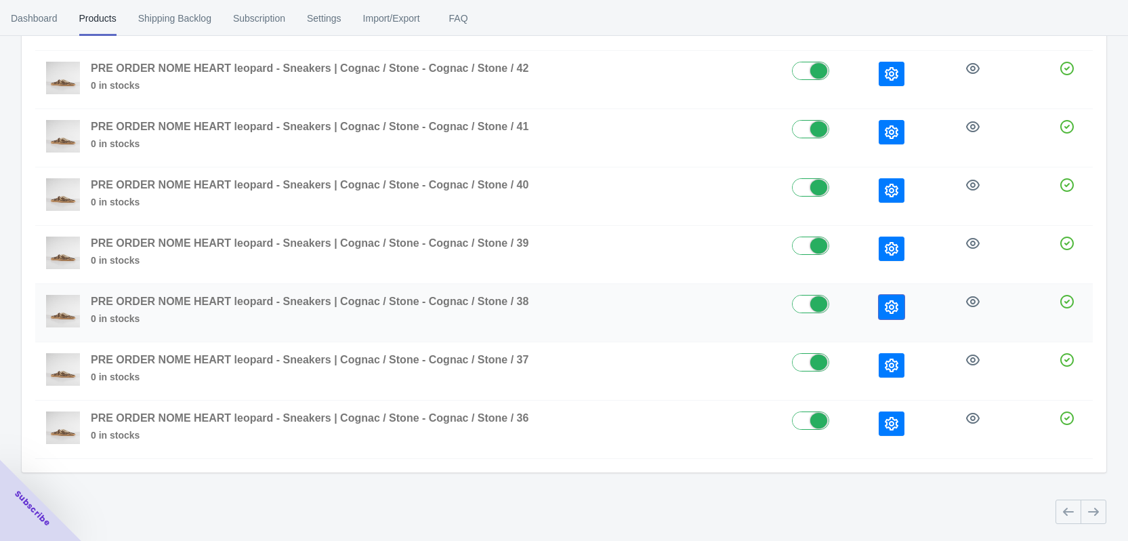
click at [885, 309] on icon "button" at bounding box center [892, 307] width 14 height 14
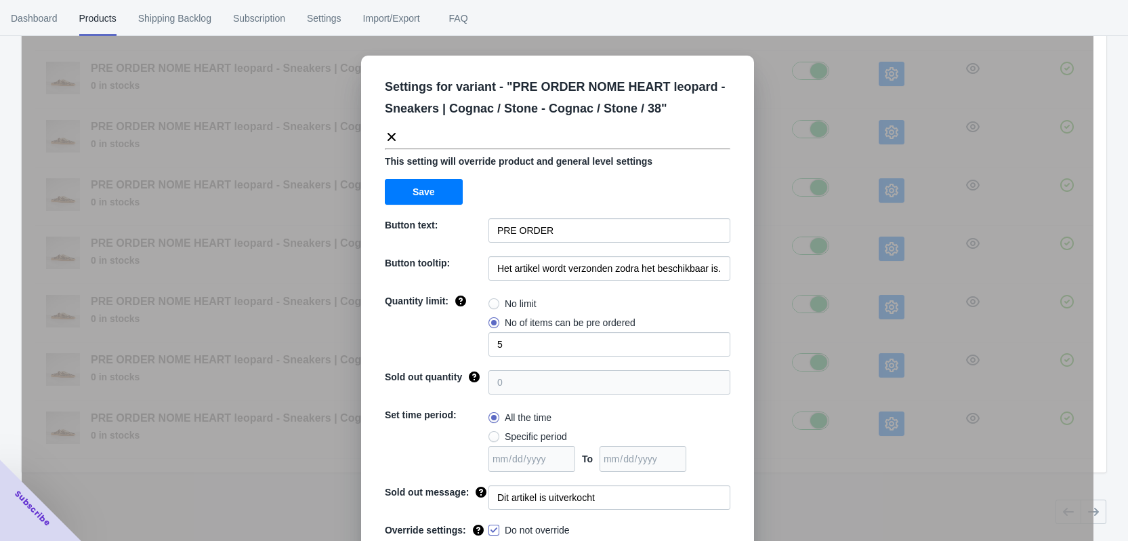
click at [909, 270] on div "Settings for variant - " PRE ORDER NOME HEART leopard - Sneakers | Cognac / Sto…" at bounding box center [558, 304] width 1072 height 541
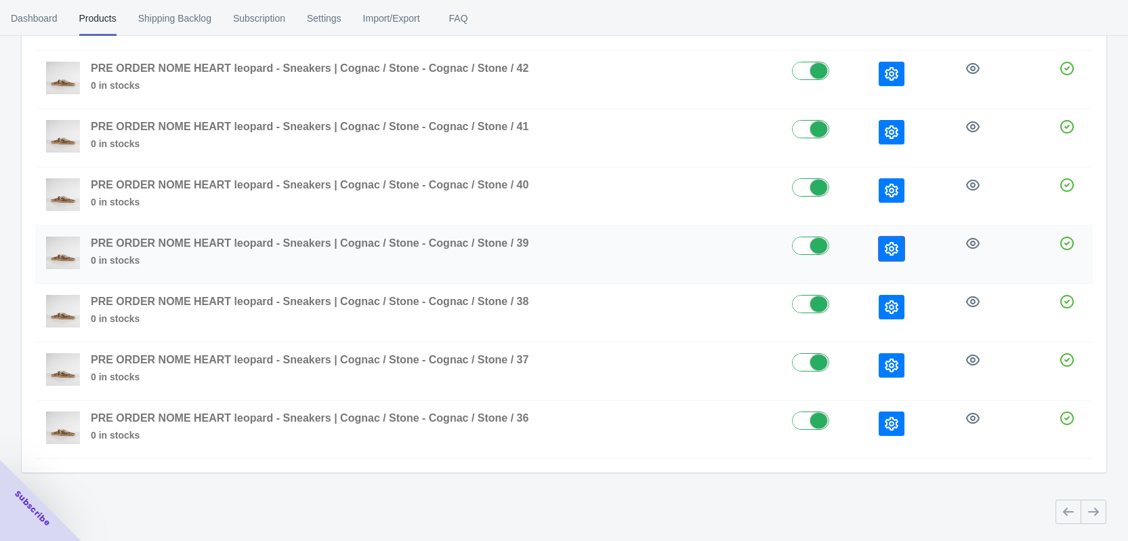
click at [897, 244] on icon "button" at bounding box center [892, 249] width 14 height 14
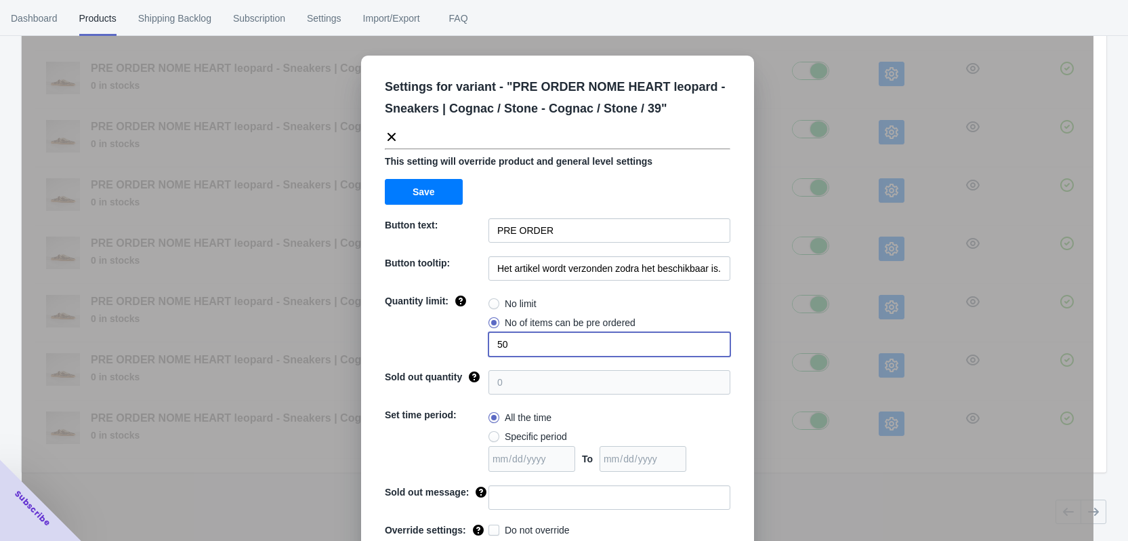
drag, startPoint x: 522, startPoint y: 343, endPoint x: 484, endPoint y: 342, distance: 37.9
click at [489, 342] on input "50" at bounding box center [610, 344] width 242 height 24
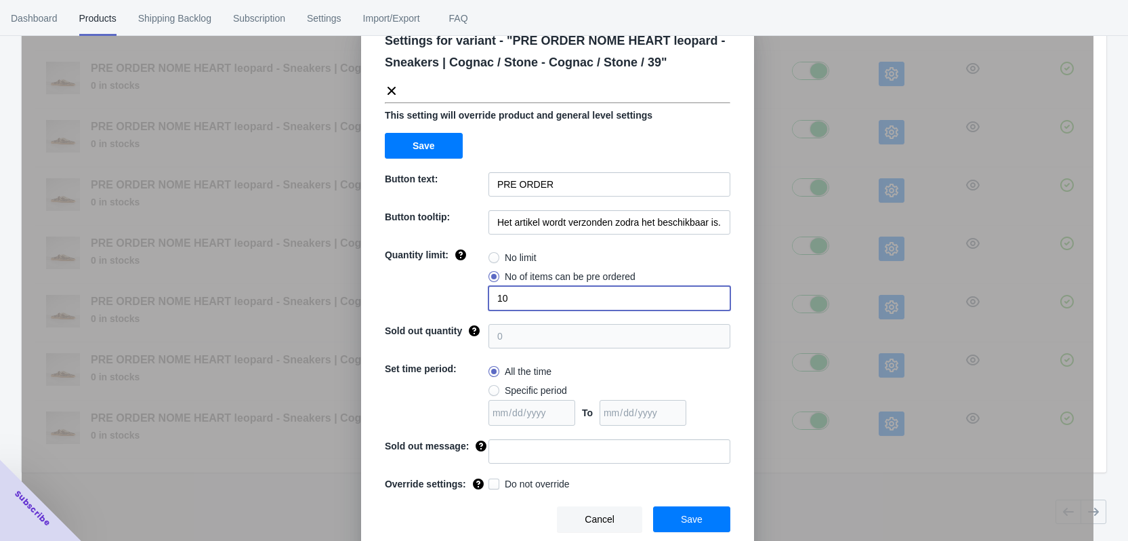
type input "10"
click at [512, 440] on input at bounding box center [610, 451] width 242 height 24
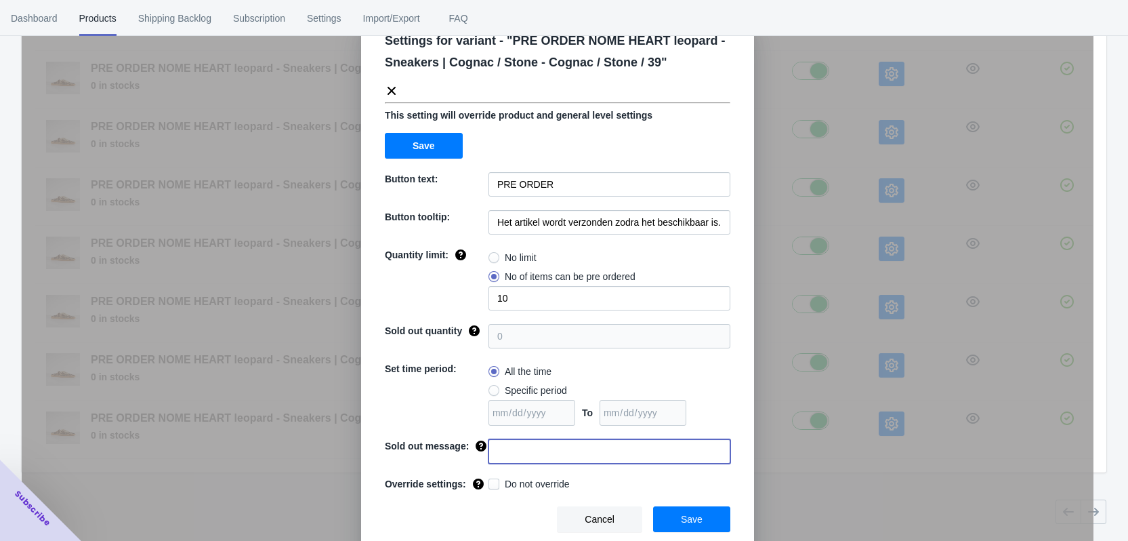
paste input "Dit artikel is uitverkocht"
type input "Dit artikel is uitverkocht"
click at [505, 482] on span "Do not override" at bounding box center [537, 484] width 65 height 14
click at [492, 481] on input "Do not override" at bounding box center [491, 480] width 1 height 1
checkbox input "true"
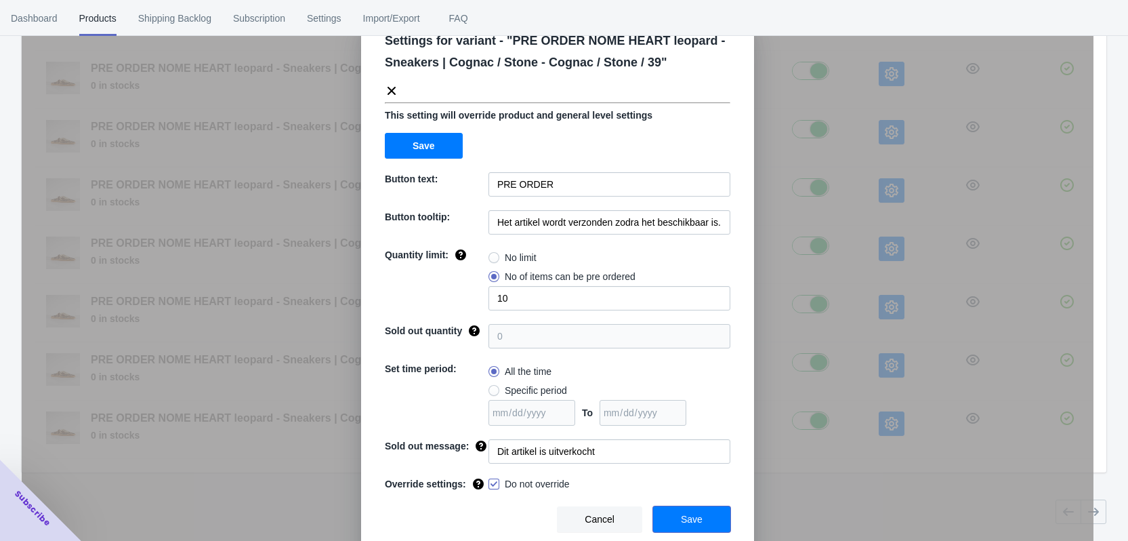
click at [681, 519] on span "Save" at bounding box center [692, 519] width 22 height 11
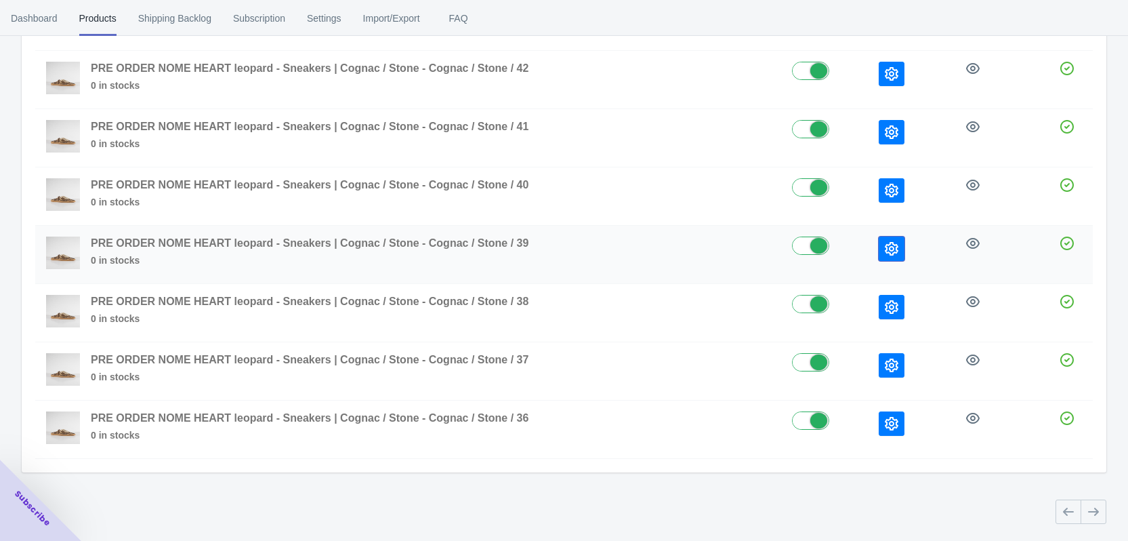
click at [888, 247] on icon "button" at bounding box center [892, 249] width 14 height 14
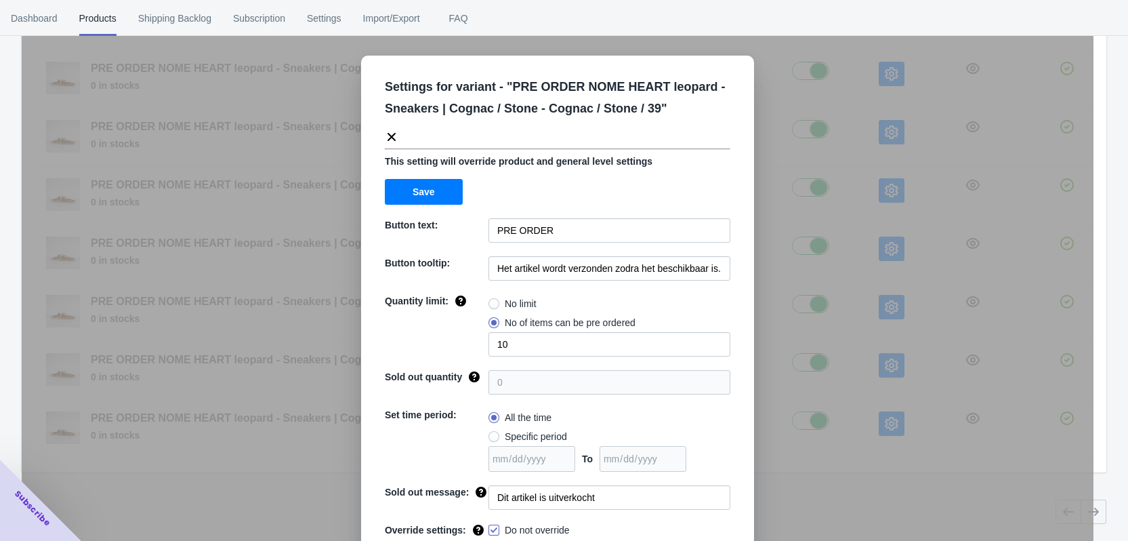
click at [873, 233] on div "Settings for variant - " PRE ORDER NOME HEART leopard - Sneakers | Cognac / Sto…" at bounding box center [558, 304] width 1072 height 541
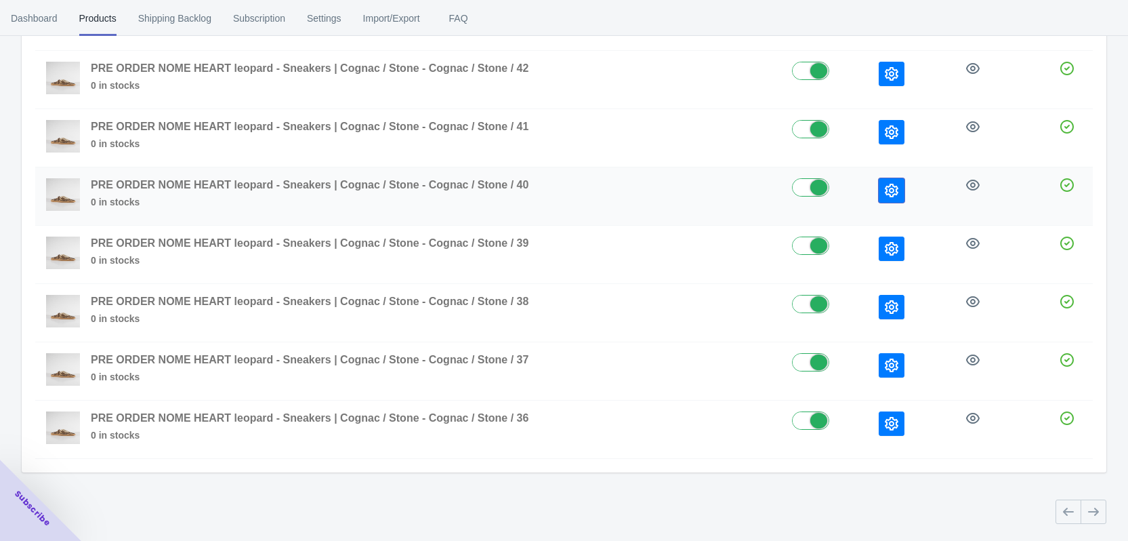
click at [894, 195] on icon "button" at bounding box center [892, 191] width 14 height 14
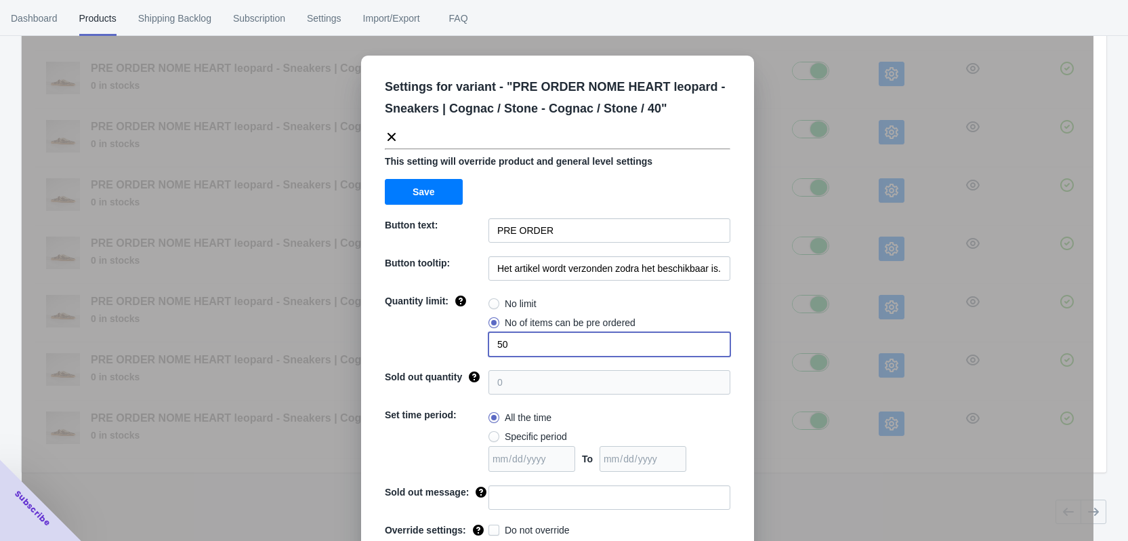
drag, startPoint x: 525, startPoint y: 344, endPoint x: 472, endPoint y: 344, distance: 53.5
click at [472, 344] on div "Quantity limit: No limit No of items can be pre ordered 50" at bounding box center [558, 325] width 346 height 62
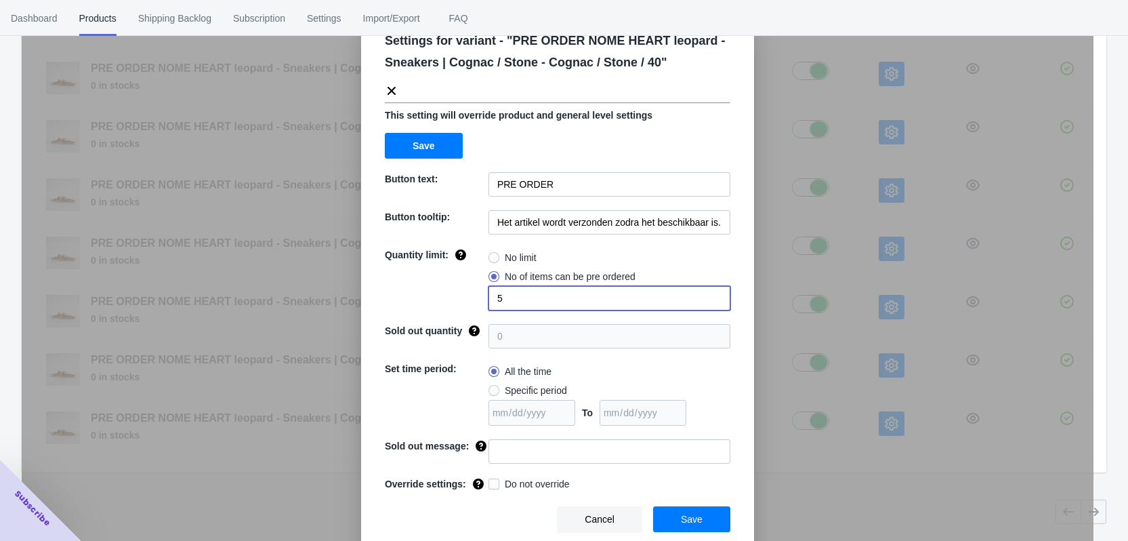
type input "5"
click at [520, 457] on input at bounding box center [610, 451] width 242 height 24
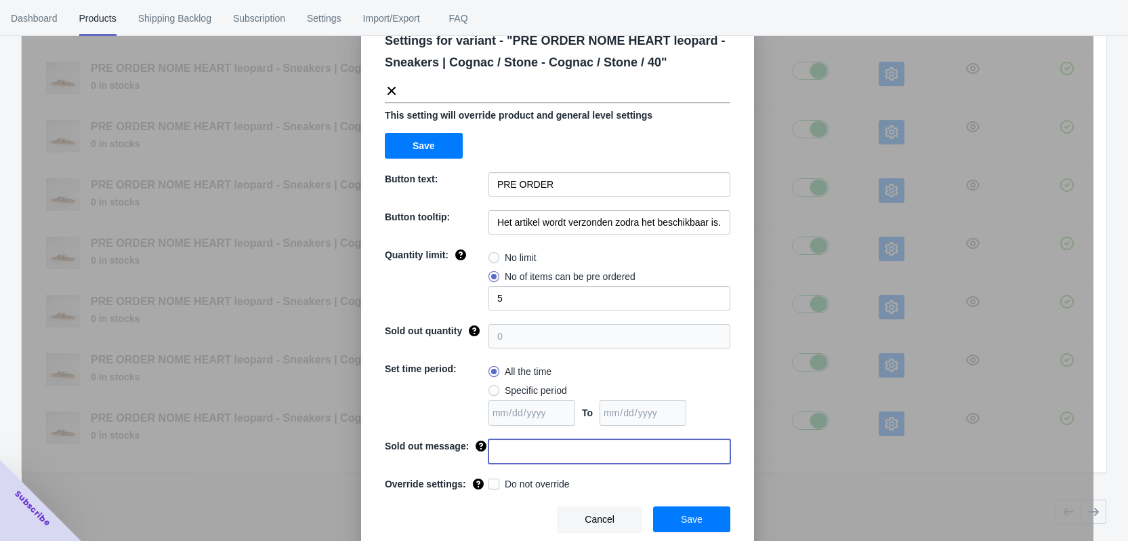
paste input "Dit artikel is uitverkocht"
type input "Dit artikel is uitverkocht"
click at [505, 484] on span "Do not override" at bounding box center [537, 484] width 65 height 14
click at [492, 481] on input "Do not override" at bounding box center [491, 480] width 1 height 1
checkbox input "true"
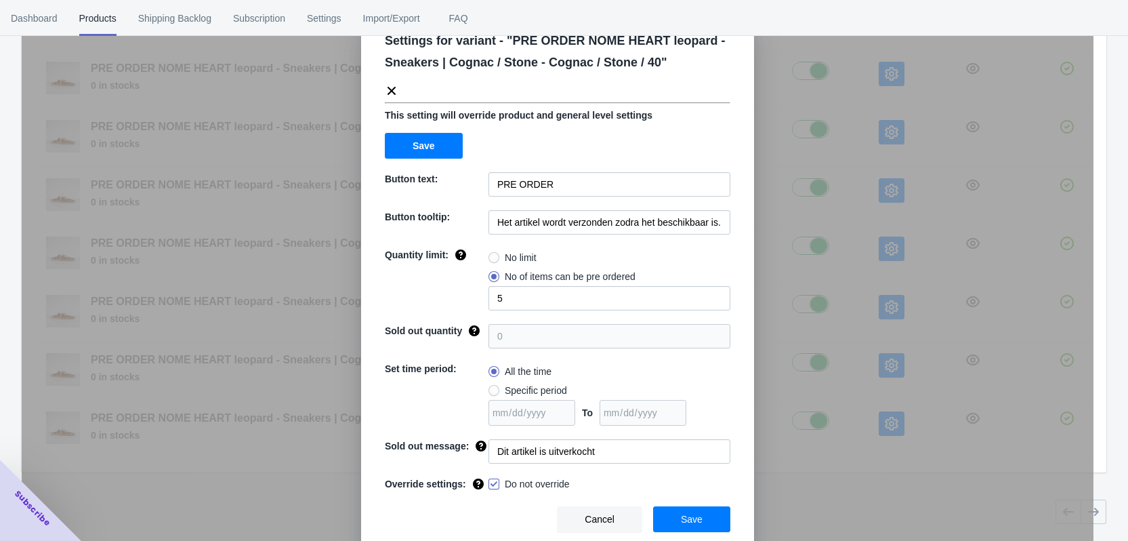
click at [704, 521] on button "Save" at bounding box center [691, 519] width 77 height 26
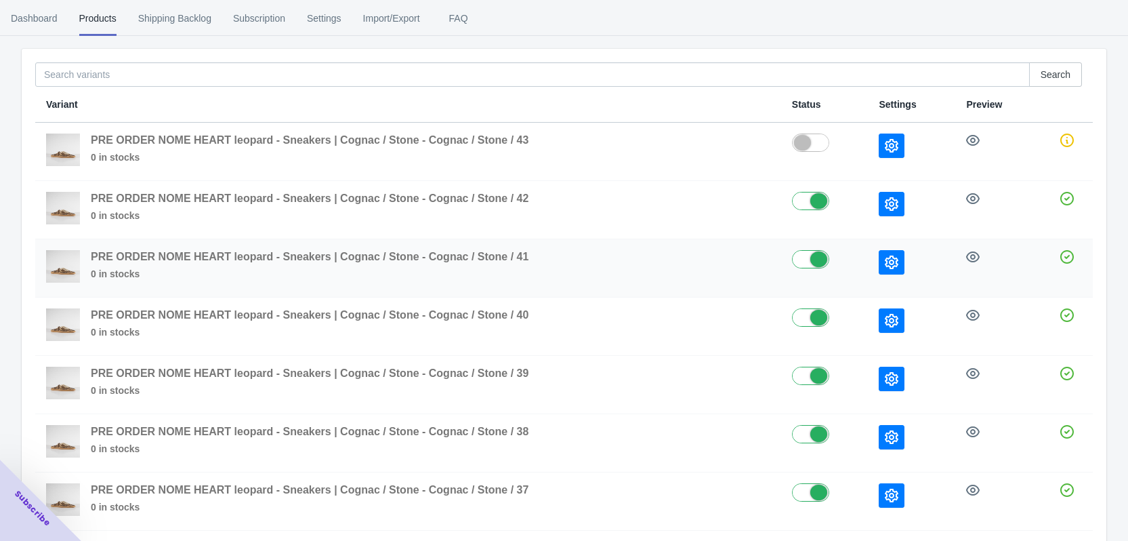
scroll to position [94, 0]
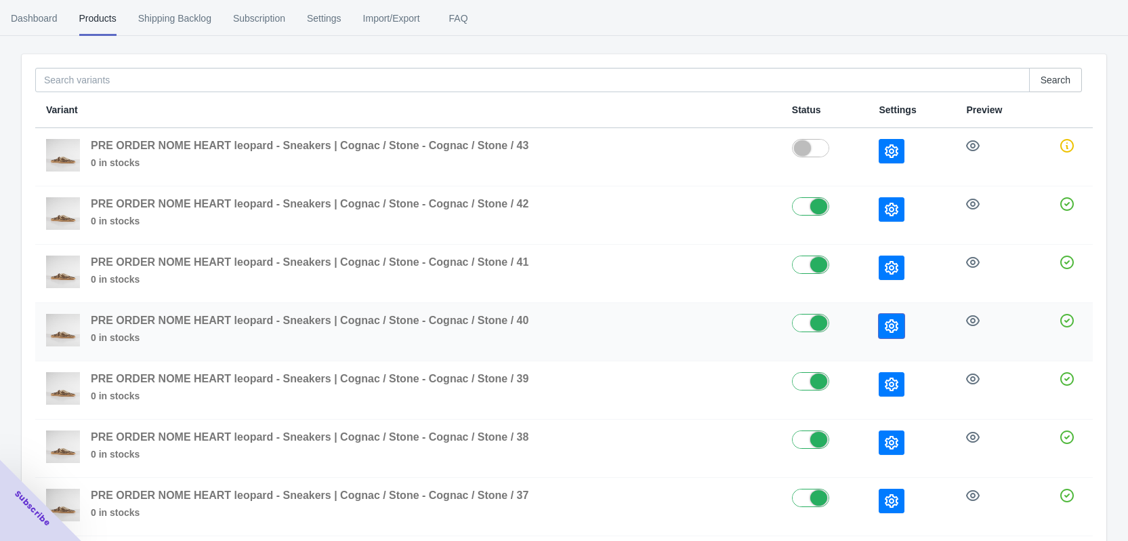
click at [881, 327] on button "button" at bounding box center [892, 326] width 26 height 24
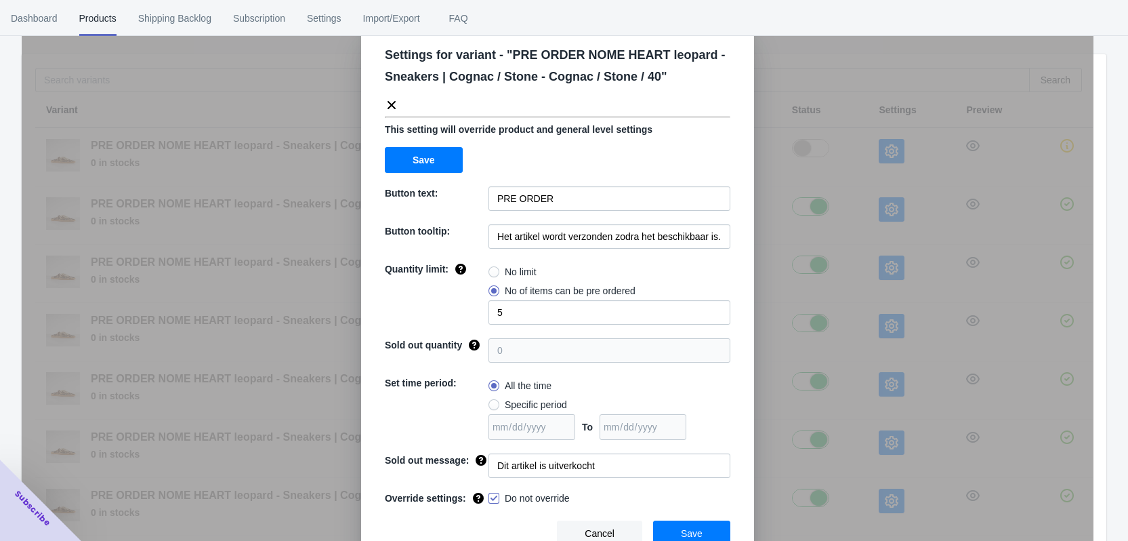
scroll to position [46, 0]
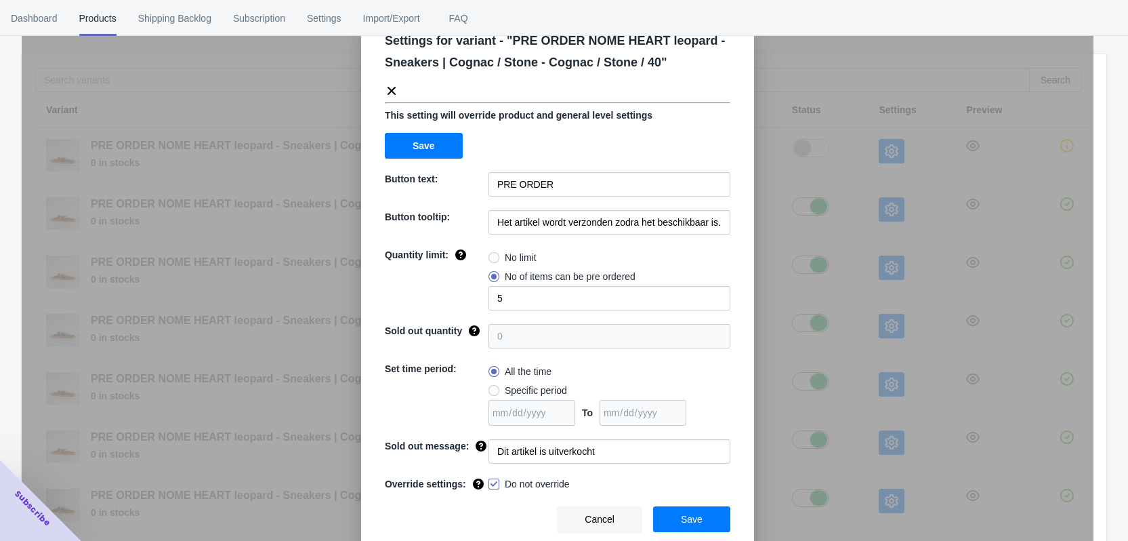
click at [845, 295] on div "Settings for variant - " PRE ORDER NOME HEART leopard - Sneakers | Cognac / Sto…" at bounding box center [558, 304] width 1072 height 541
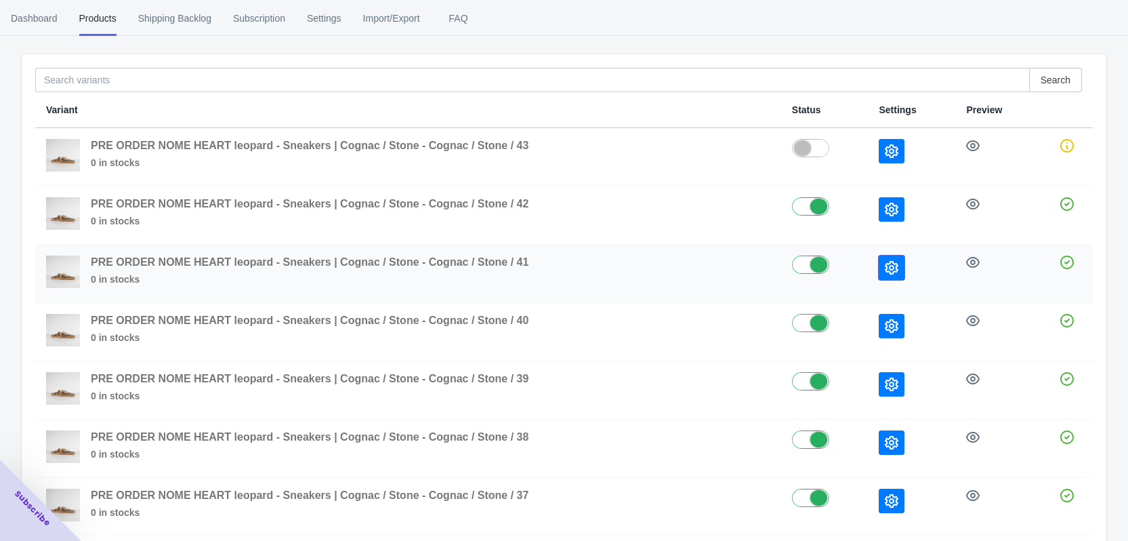
click at [888, 268] on icon "button" at bounding box center [892, 268] width 14 height 14
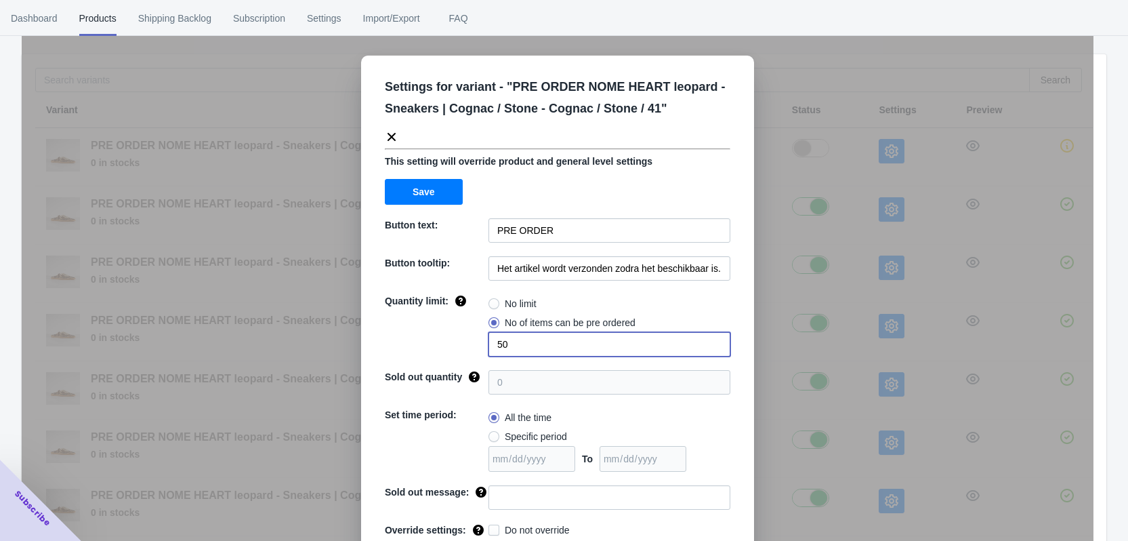
click at [446, 337] on div "Quantity limit: No limit No of items can be pre ordered 50" at bounding box center [558, 325] width 346 height 62
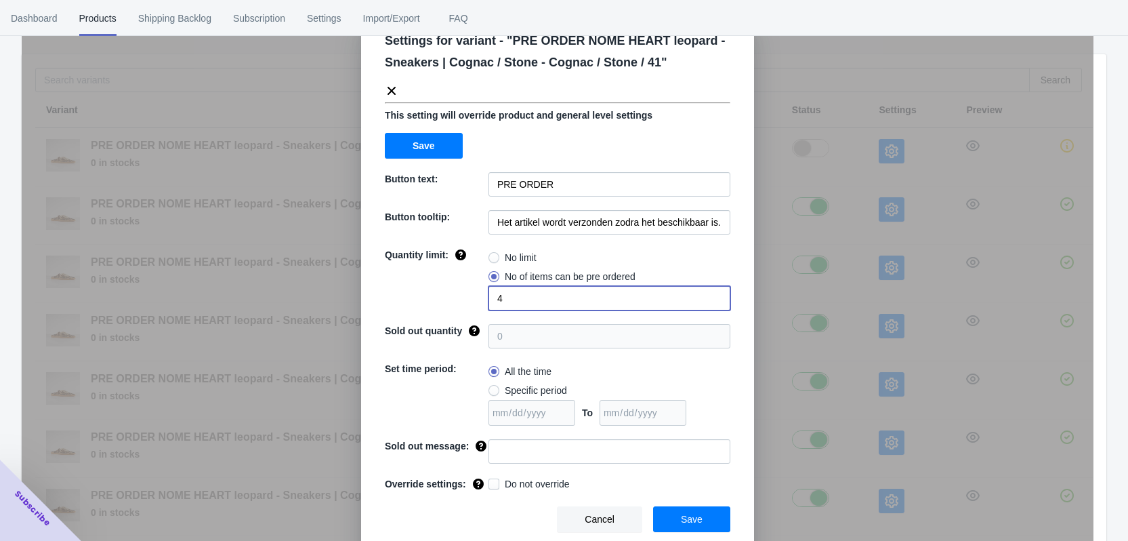
type input "4"
click at [502, 451] on input at bounding box center [610, 451] width 242 height 24
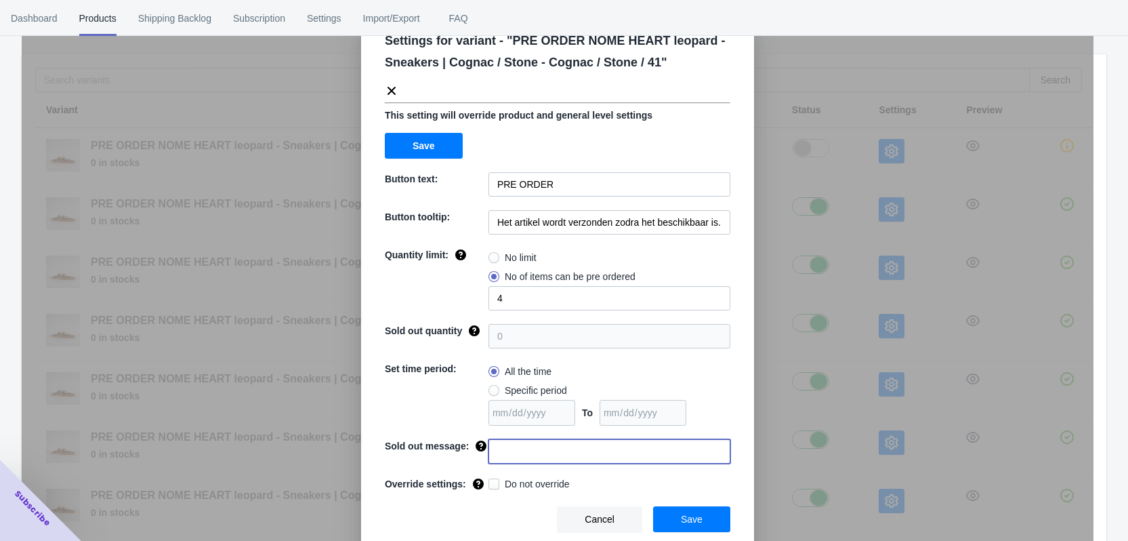
paste input "Dit artikel is uitverkocht"
type input "Dit artikel is uitverkocht"
click at [507, 484] on span "Do not override" at bounding box center [537, 484] width 65 height 14
click at [492, 481] on input "Do not override" at bounding box center [491, 480] width 1 height 1
checkbox input "true"
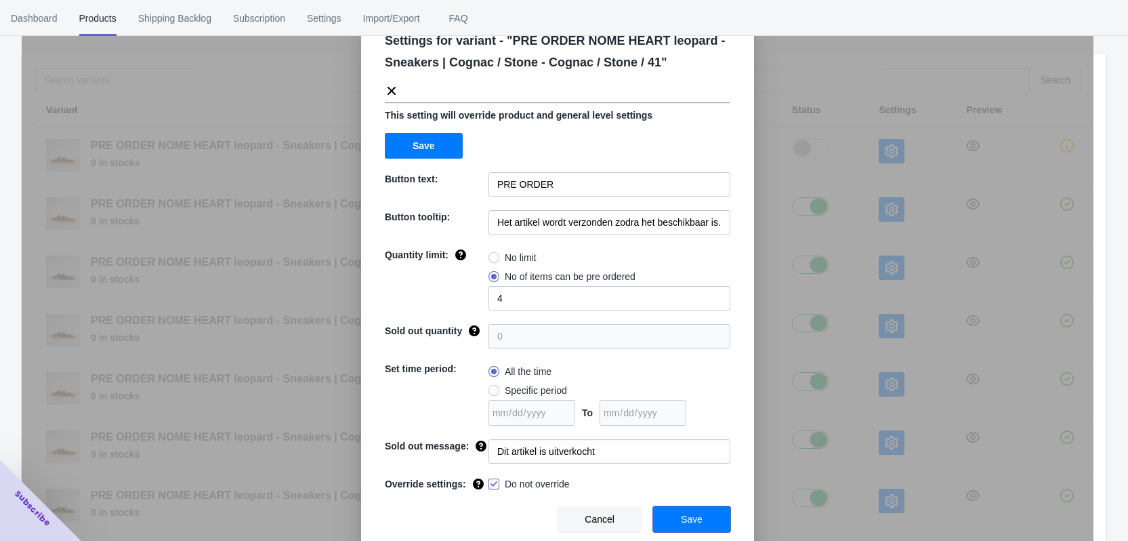
click at [706, 518] on button "Save" at bounding box center [691, 519] width 77 height 26
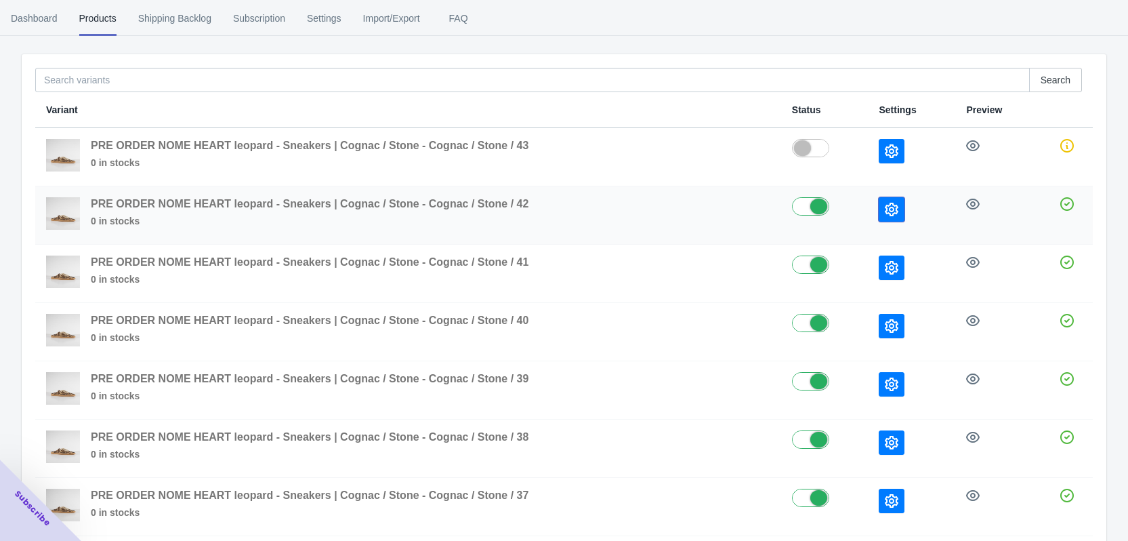
click at [894, 210] on icon "button" at bounding box center [892, 210] width 14 height 14
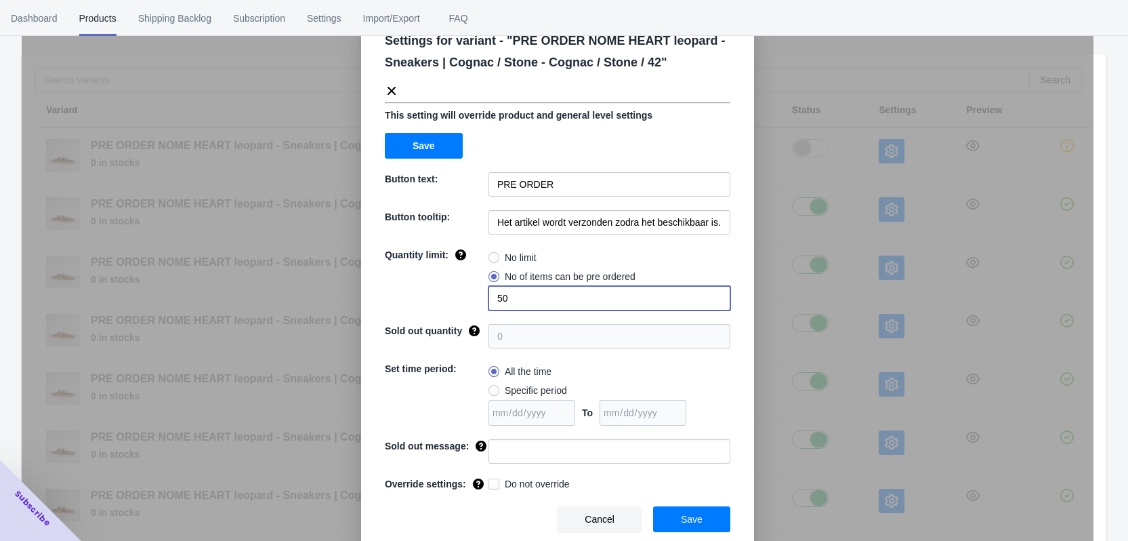
drag, startPoint x: 505, startPoint y: 291, endPoint x: 484, endPoint y: 293, distance: 21.8
click at [489, 293] on input "50" at bounding box center [610, 298] width 242 height 24
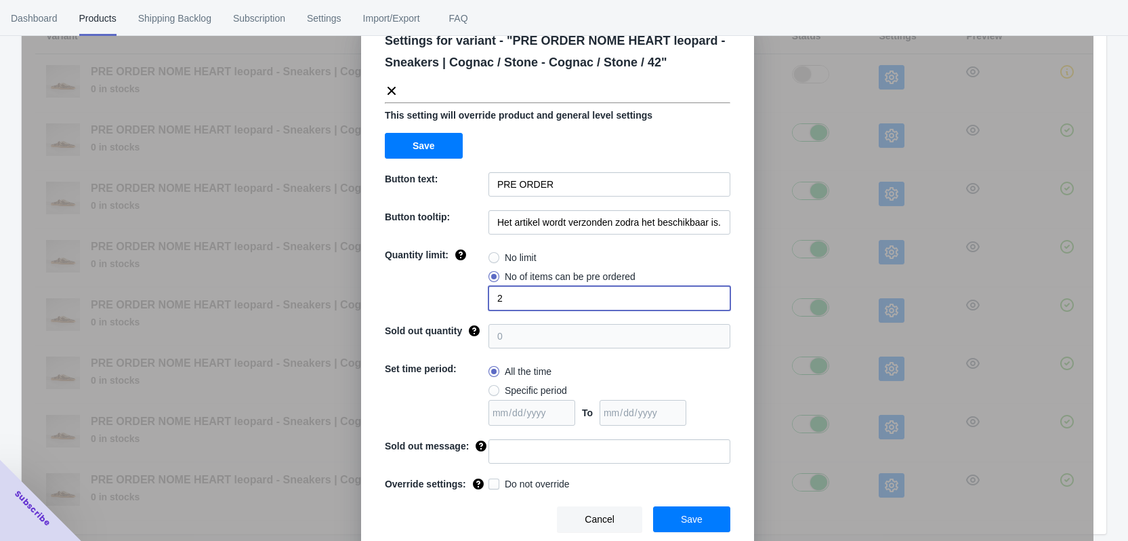
scroll to position [230, 0]
type input "2"
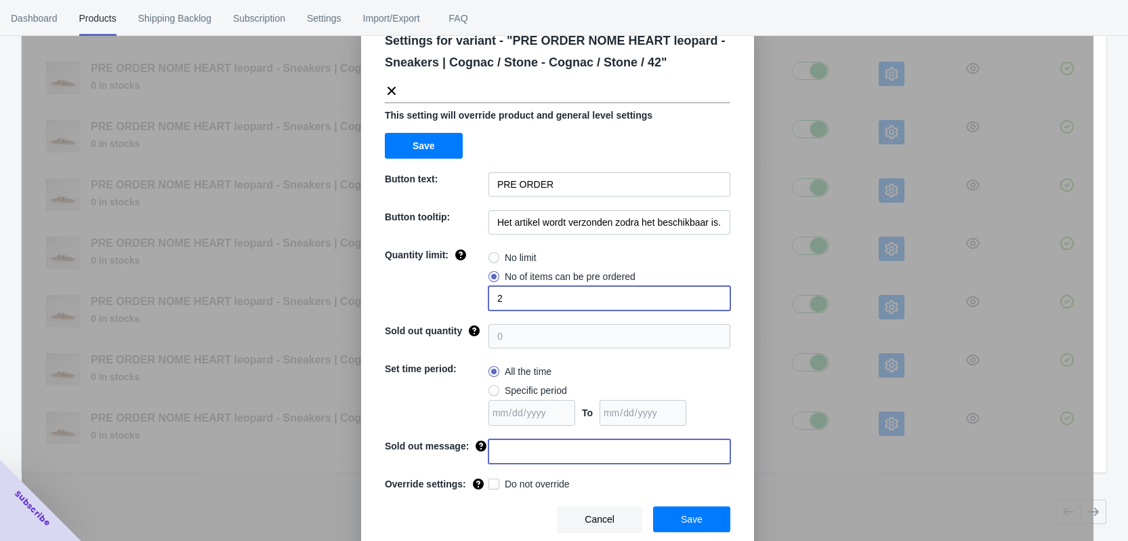
click at [521, 450] on input at bounding box center [610, 451] width 242 height 24
paste input "Dit artikel is uitverkocht"
type input "Dit artikel is uitverkocht"
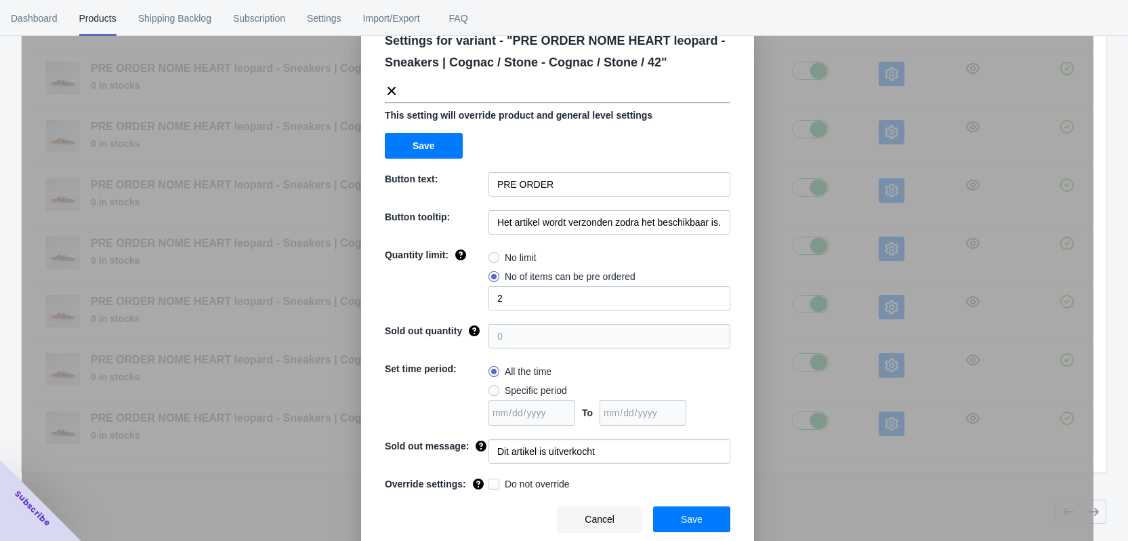
click at [522, 485] on span "Do not override" at bounding box center [537, 484] width 65 height 14
click at [492, 481] on input "Do not override" at bounding box center [491, 480] width 1 height 1
checkbox input "true"
click at [709, 516] on button "Save" at bounding box center [691, 519] width 77 height 26
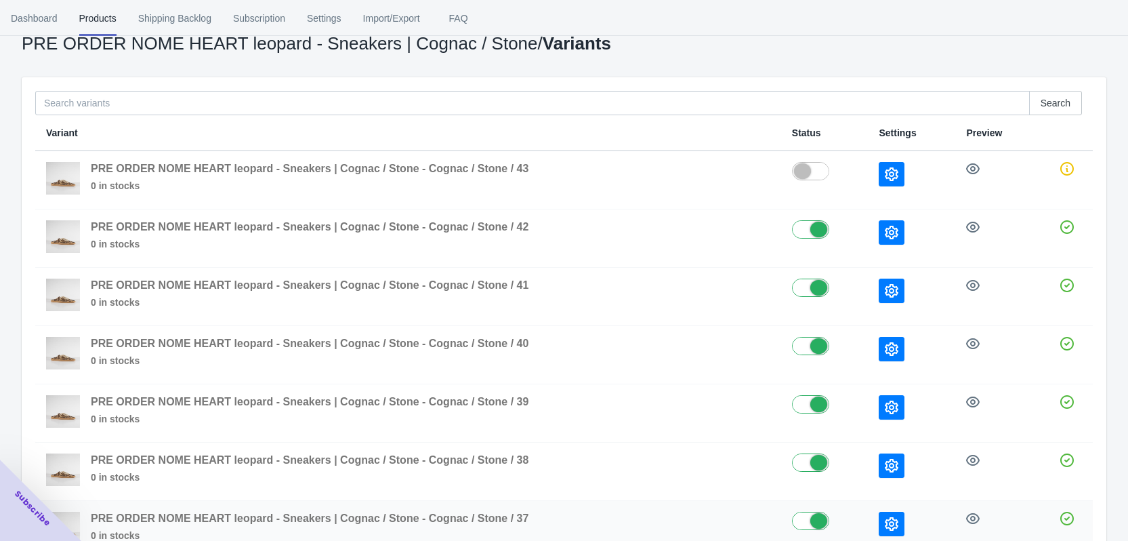
scroll to position [26, 0]
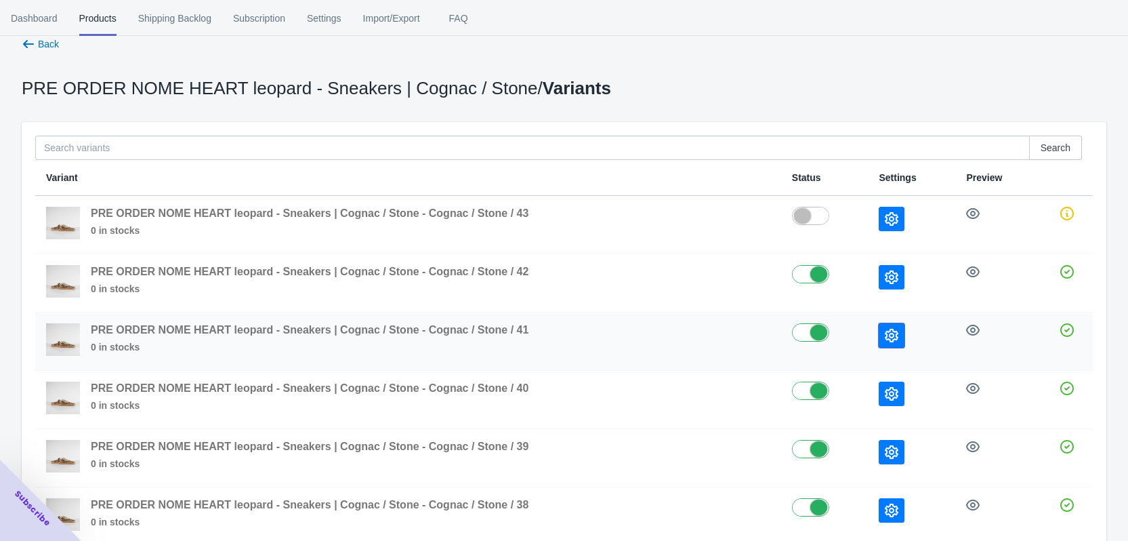
click at [900, 335] on button "button" at bounding box center [892, 335] width 26 height 24
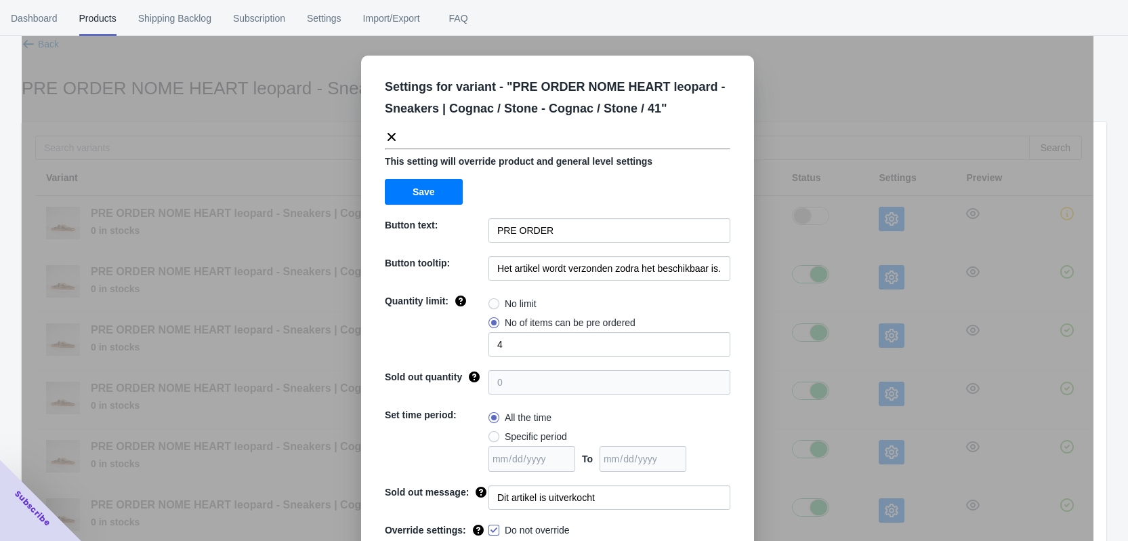
click at [912, 302] on div "Settings for variant - " PRE ORDER NOME HEART leopard - Sneakers | Cognac / Sto…" at bounding box center [558, 304] width 1072 height 541
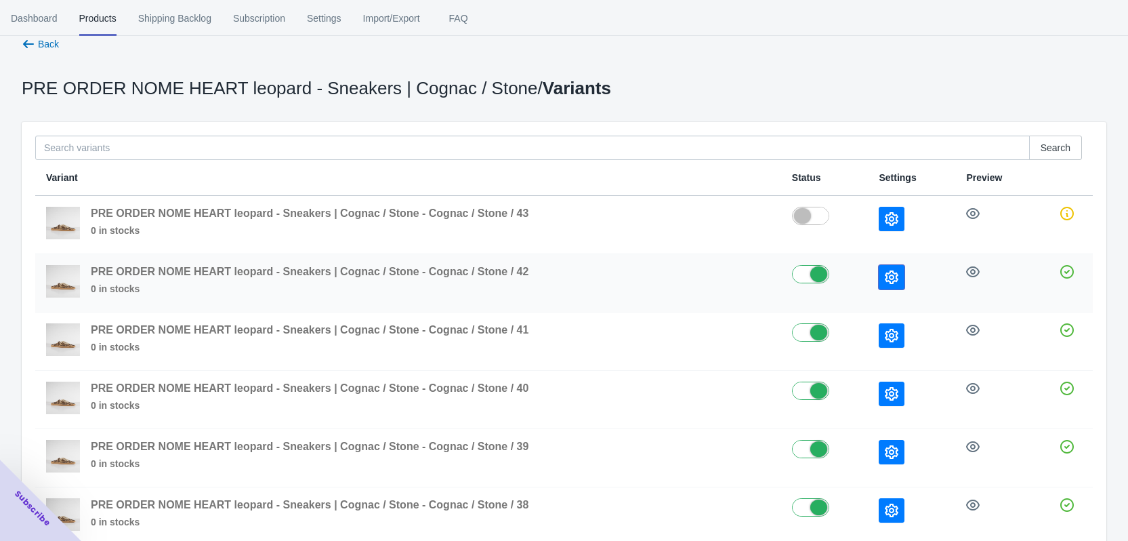
click at [886, 281] on icon "button" at bounding box center [892, 277] width 14 height 14
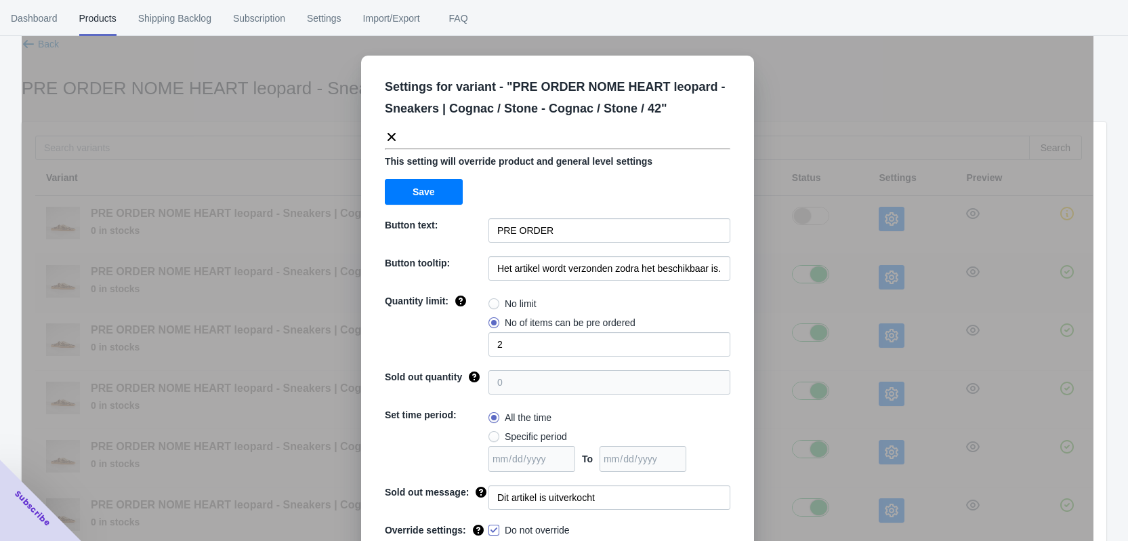
click at [886, 281] on div "Settings for variant - " PRE ORDER NOME HEART leopard - Sneakers | Cognac / Sto…" at bounding box center [558, 304] width 1072 height 541
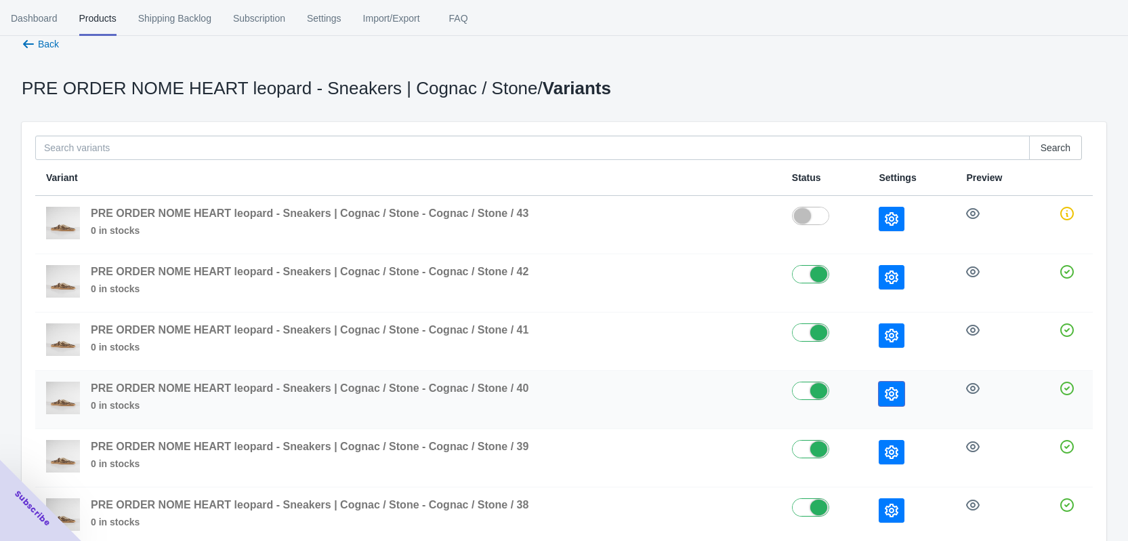
click at [900, 395] on button "button" at bounding box center [892, 393] width 26 height 24
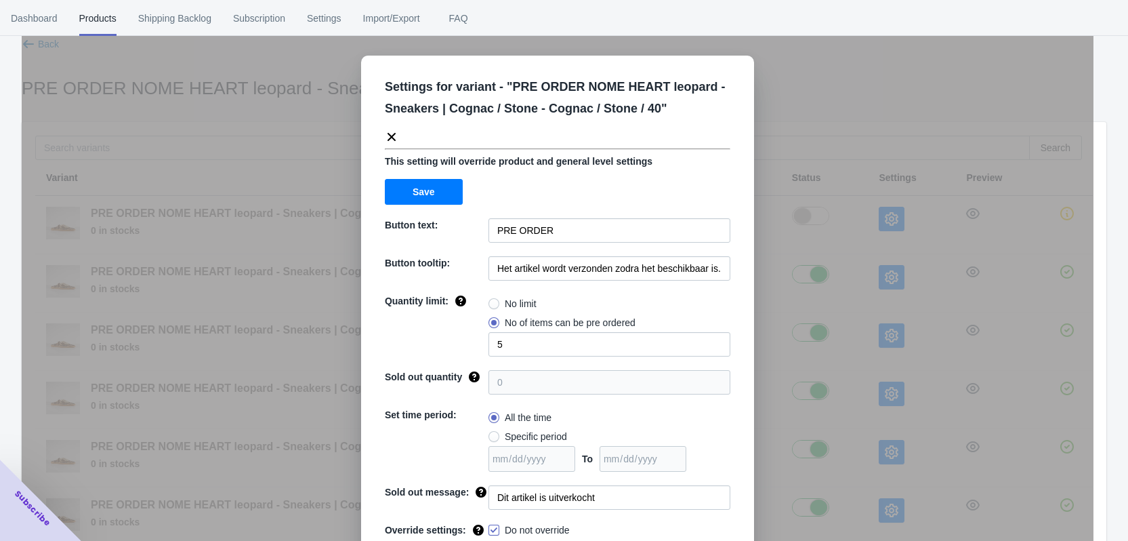
click at [880, 348] on div "Settings for variant - " PRE ORDER NOME HEART leopard - Sneakers | Cognac / Sto…" at bounding box center [558, 304] width 1072 height 541
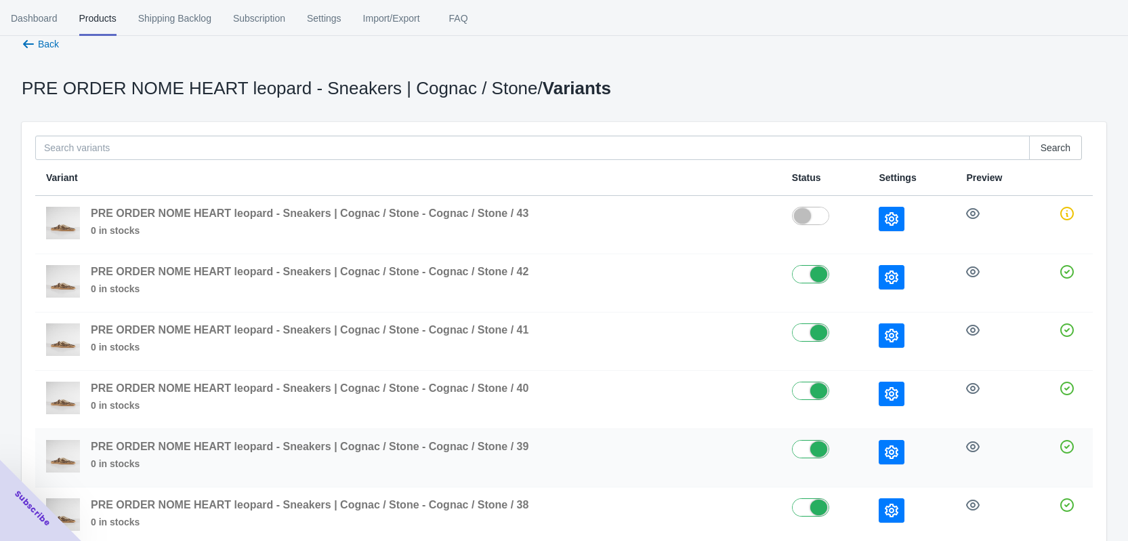
click at [903, 460] on button "button" at bounding box center [892, 452] width 26 height 24
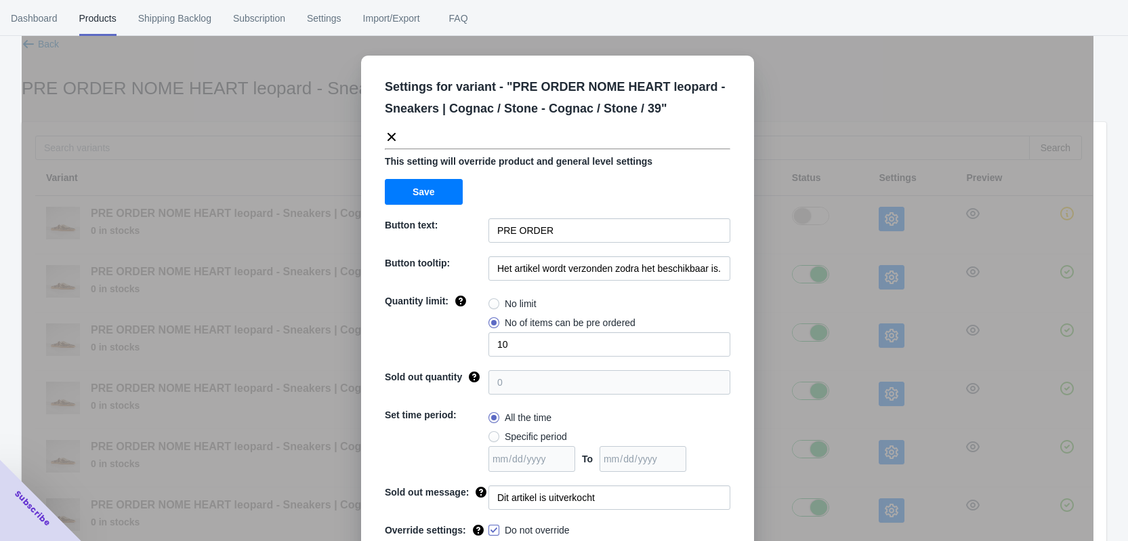
click at [890, 389] on div "Settings for variant - " PRE ORDER NOME HEART leopard - Sneakers | Cognac / Sto…" at bounding box center [558, 304] width 1072 height 541
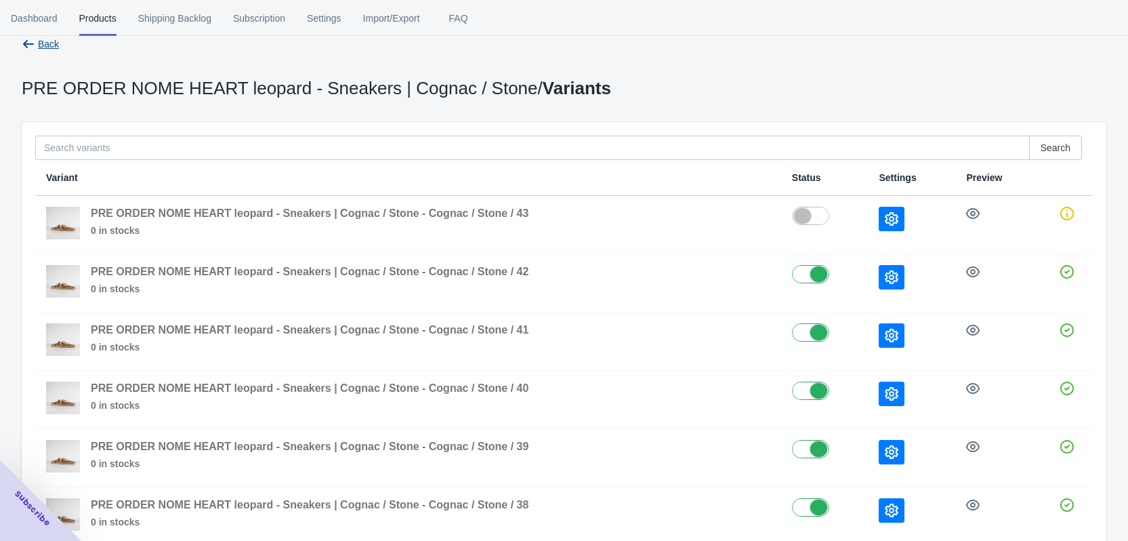
click at [47, 43] on span "Back" at bounding box center [48, 44] width 21 height 11
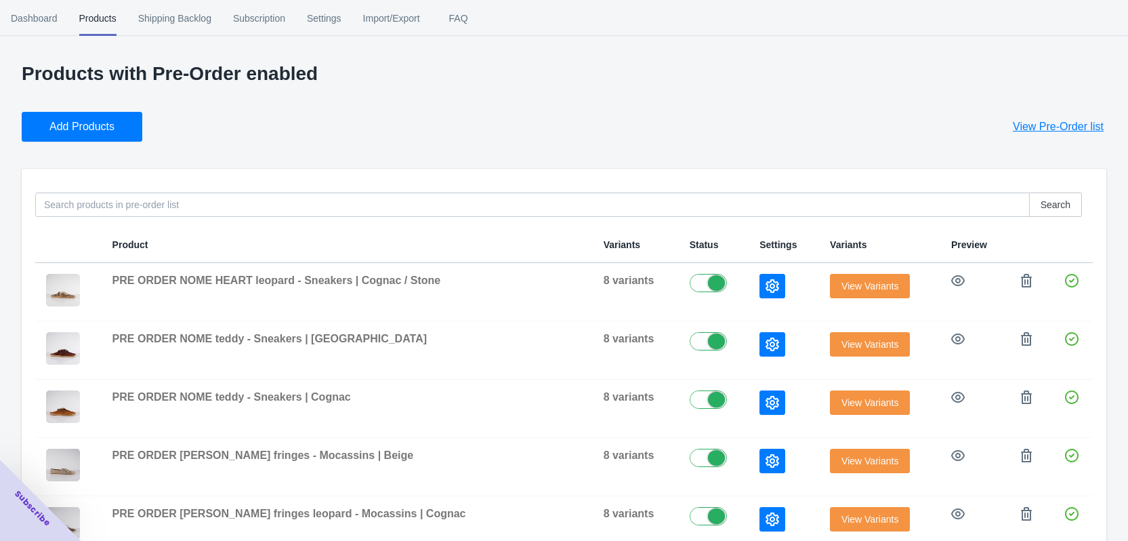
click at [97, 130] on span "Add Products" at bounding box center [81, 127] width 65 height 14
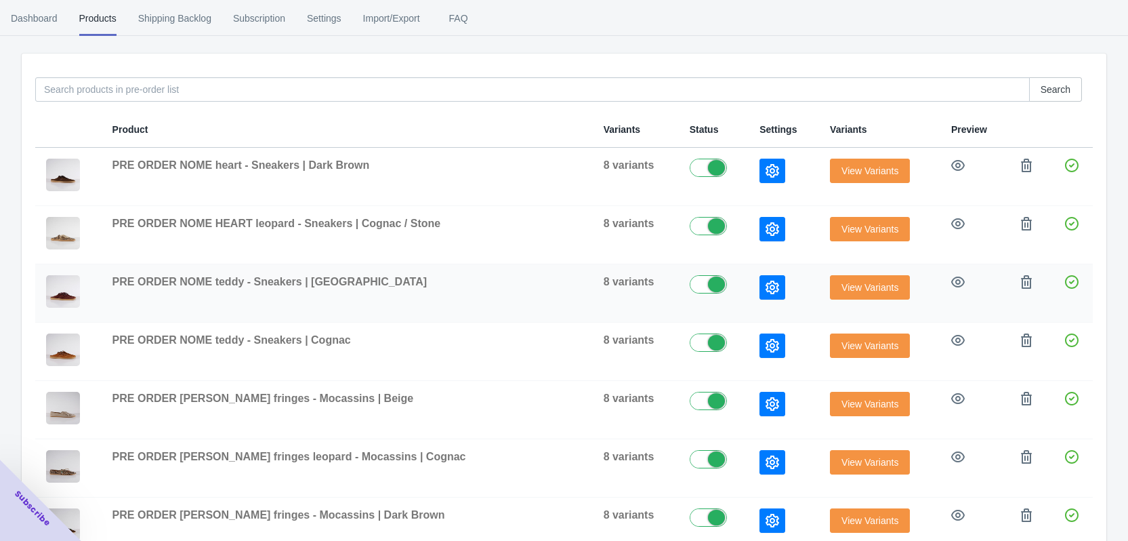
scroll to position [136, 0]
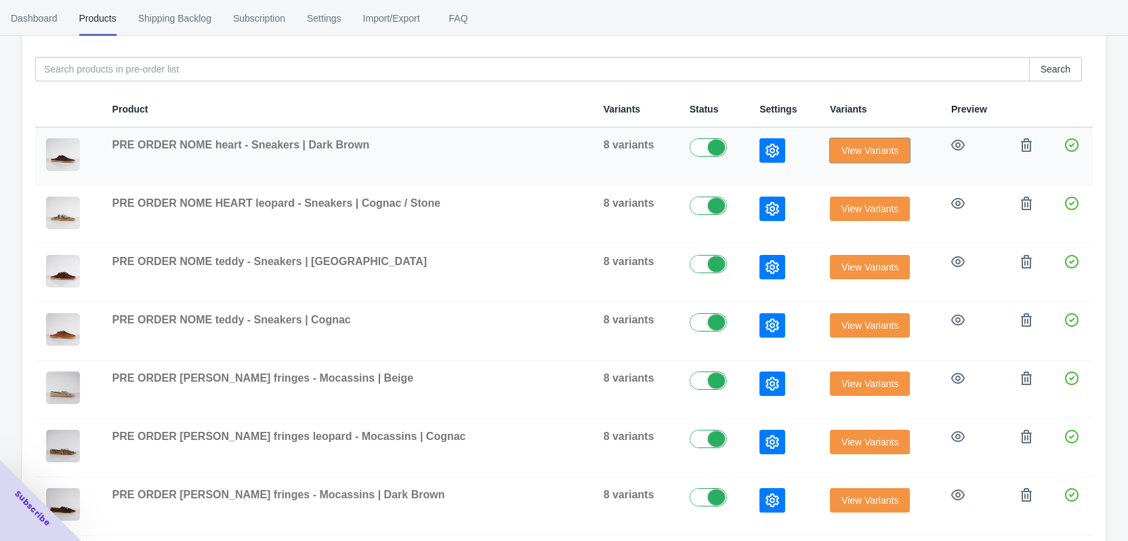
click at [856, 150] on span "View Variants" at bounding box center [869, 150] width 57 height 11
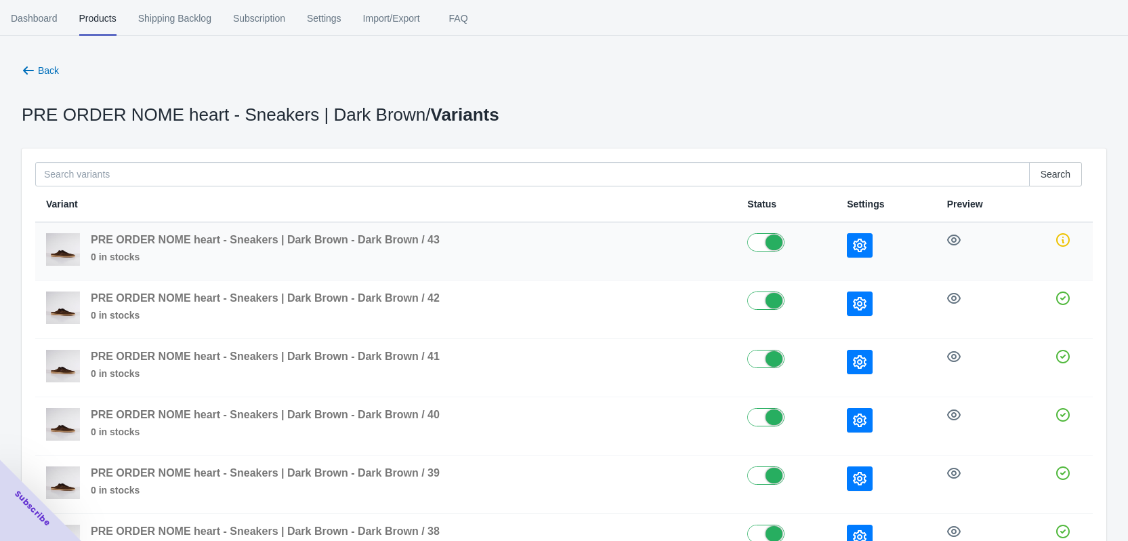
click at [768, 243] on label at bounding box center [786, 241] width 78 height 16
checkbox input "false"
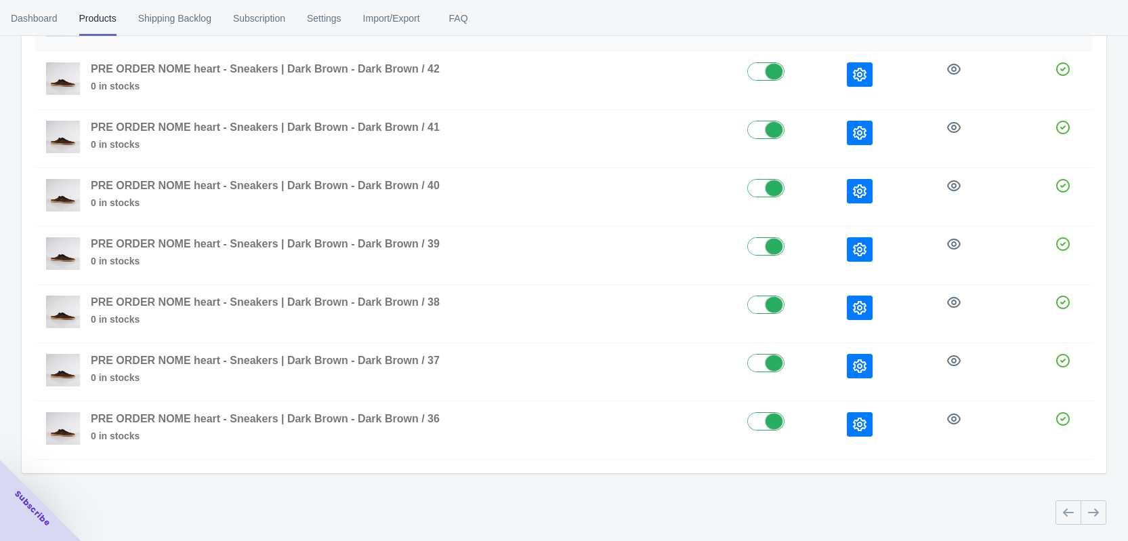
scroll to position [230, 0]
click at [856, 425] on icon "button" at bounding box center [860, 424] width 14 height 14
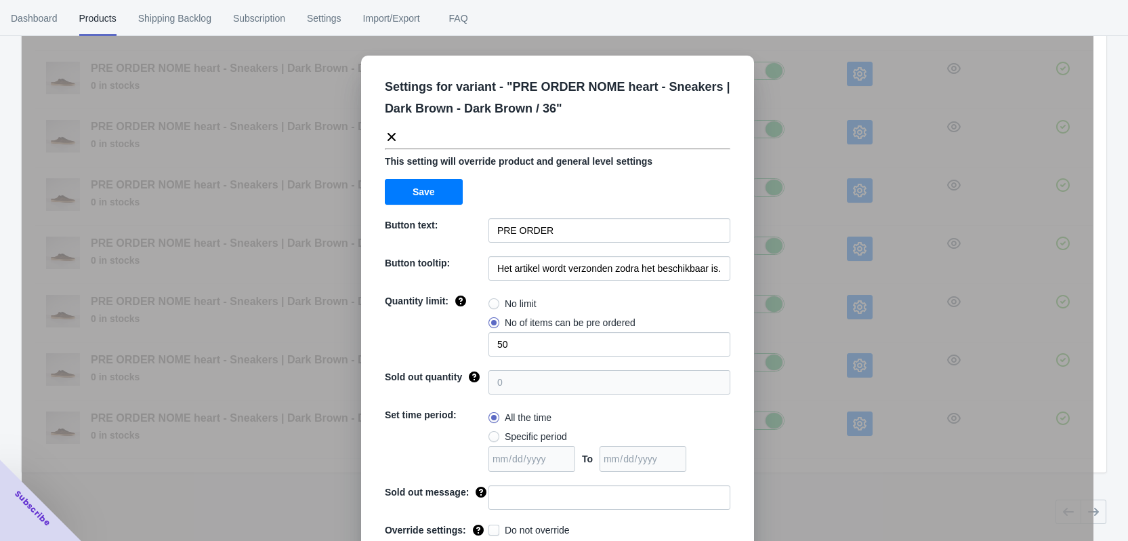
scroll to position [46, 0]
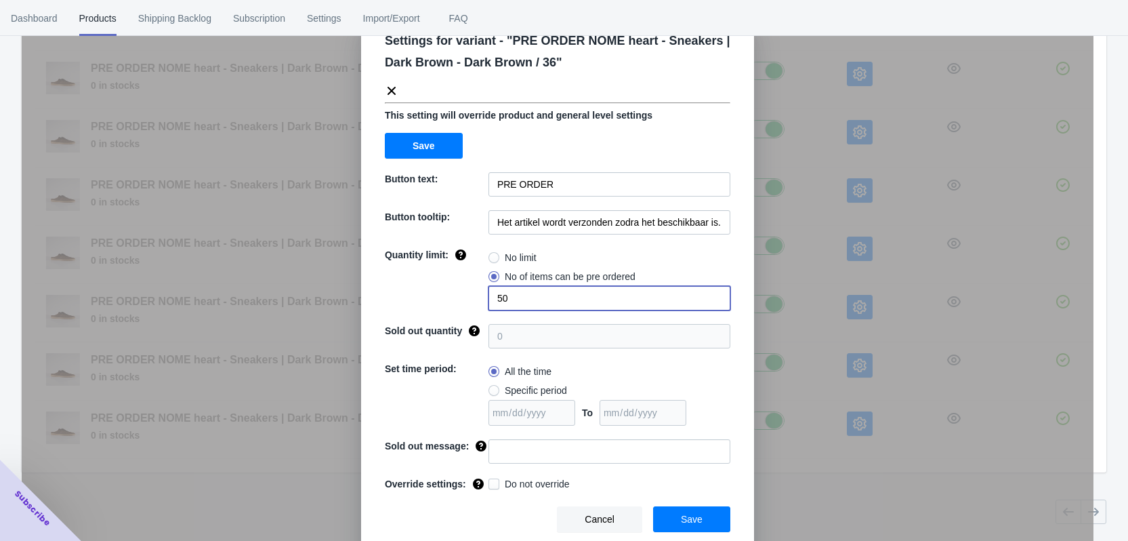
click at [436, 299] on div "Quantity limit: No limit No of items can be pre ordered 50" at bounding box center [558, 279] width 346 height 62
type input "2"
click at [510, 440] on input at bounding box center [610, 451] width 242 height 24
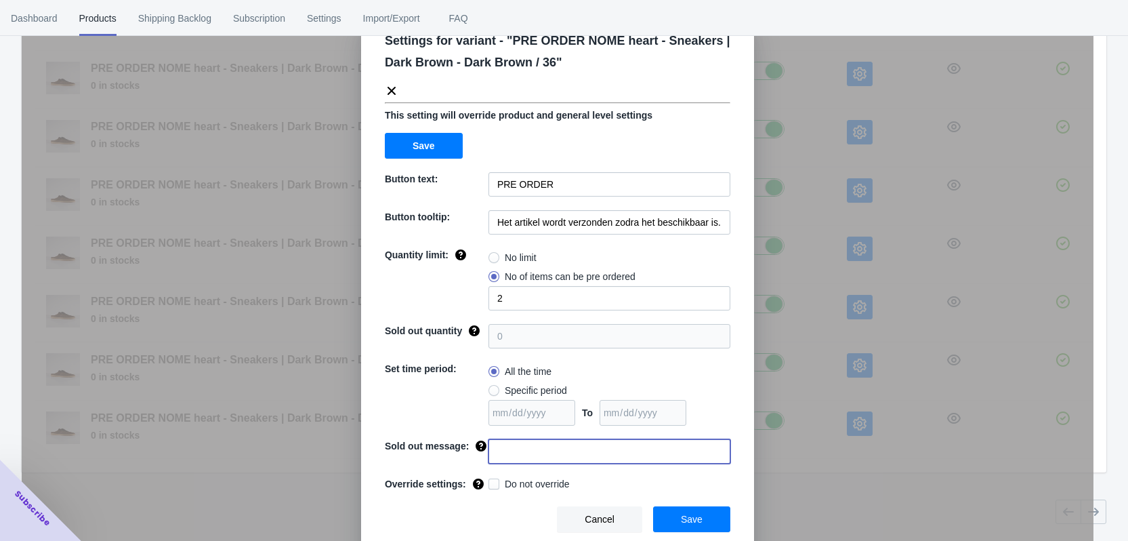
paste input "Dit artikel is uitverkocht"
type input "Dit artikel is uitverkocht"
click at [534, 483] on span "Do not override" at bounding box center [537, 484] width 65 height 14
click at [492, 481] on input "Do not override" at bounding box center [491, 480] width 1 height 1
checkbox input "true"
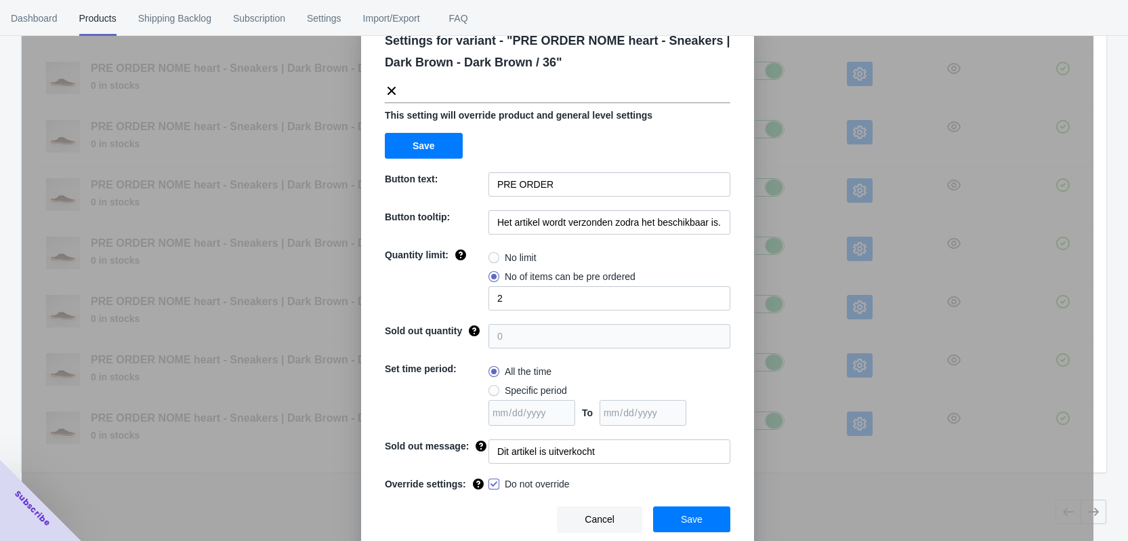
click at [684, 516] on span "Save" at bounding box center [692, 519] width 22 height 11
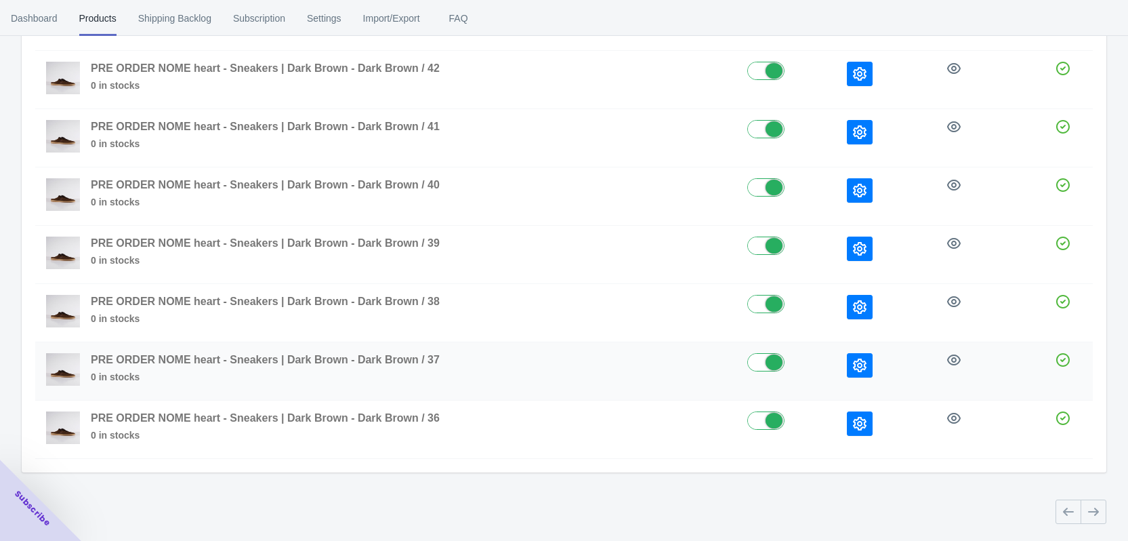
click at [850, 367] on button "button" at bounding box center [860, 365] width 26 height 24
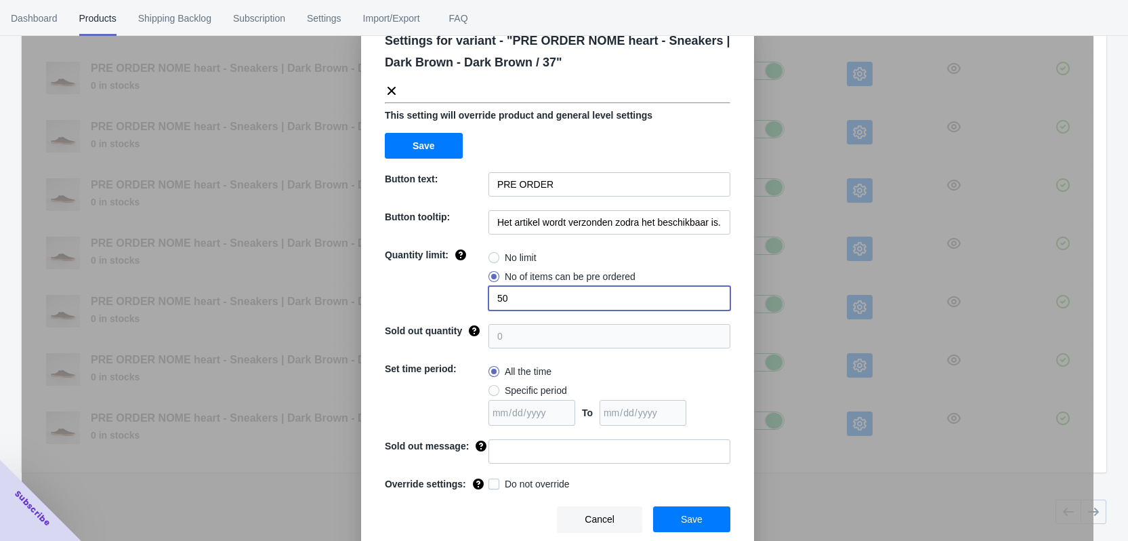
drag, startPoint x: 510, startPoint y: 300, endPoint x: 486, endPoint y: 299, distance: 23.1
click at [489, 299] on input "50" at bounding box center [610, 298] width 242 height 24
type input "4"
click at [520, 453] on input at bounding box center [610, 451] width 242 height 24
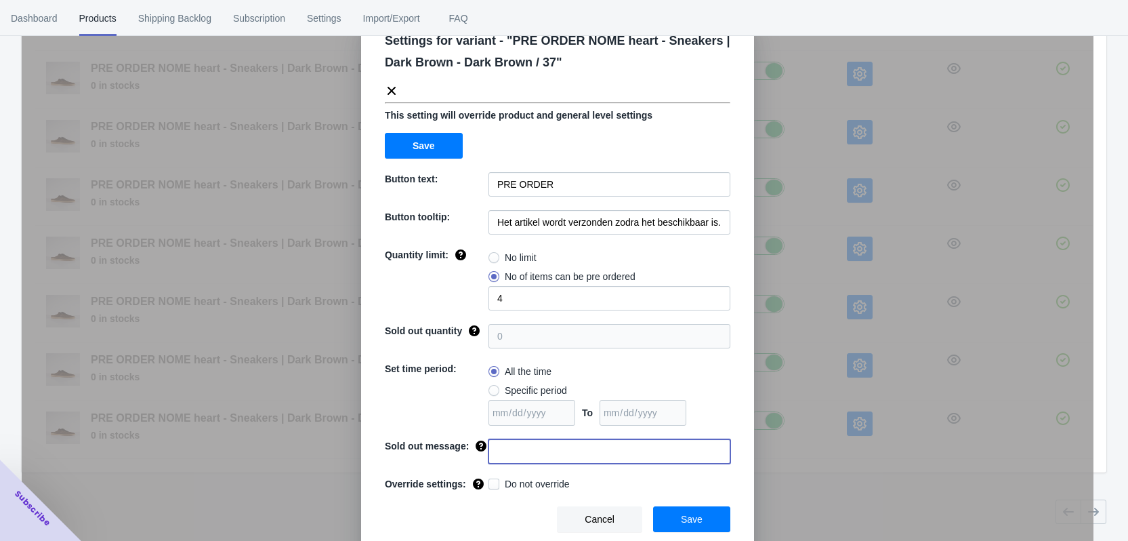
paste input "Dit artikel is uitverkocht"
type input "Dit artikel is uitverkocht"
click at [523, 491] on div "Do not override" at bounding box center [610, 485] width 242 height 16
click at [520, 486] on span "Do not override" at bounding box center [537, 484] width 65 height 14
click at [492, 481] on input "Do not override" at bounding box center [491, 480] width 1 height 1
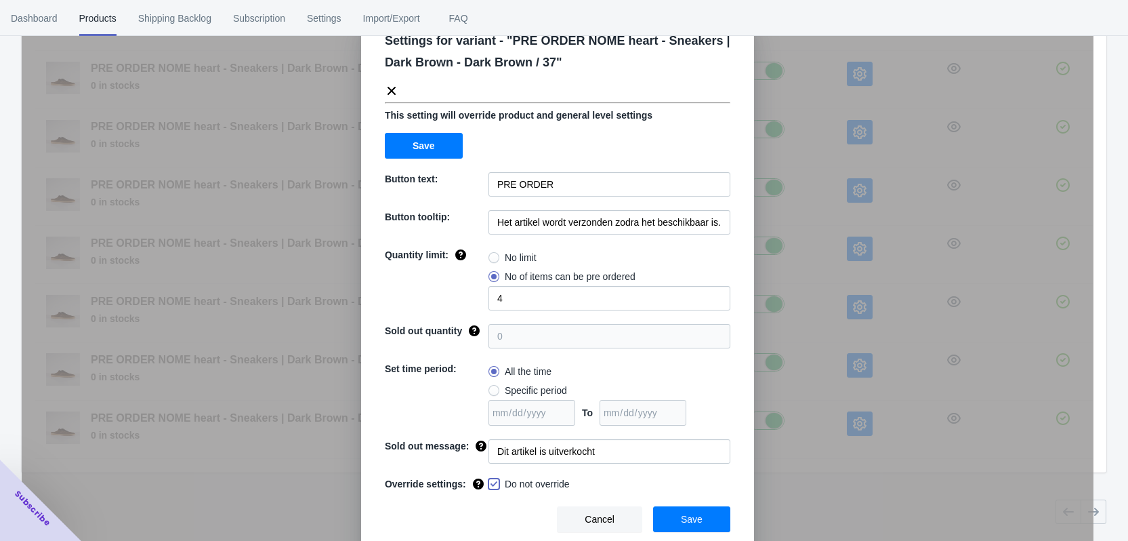
checkbox input "true"
click at [684, 514] on span "Save" at bounding box center [692, 519] width 22 height 11
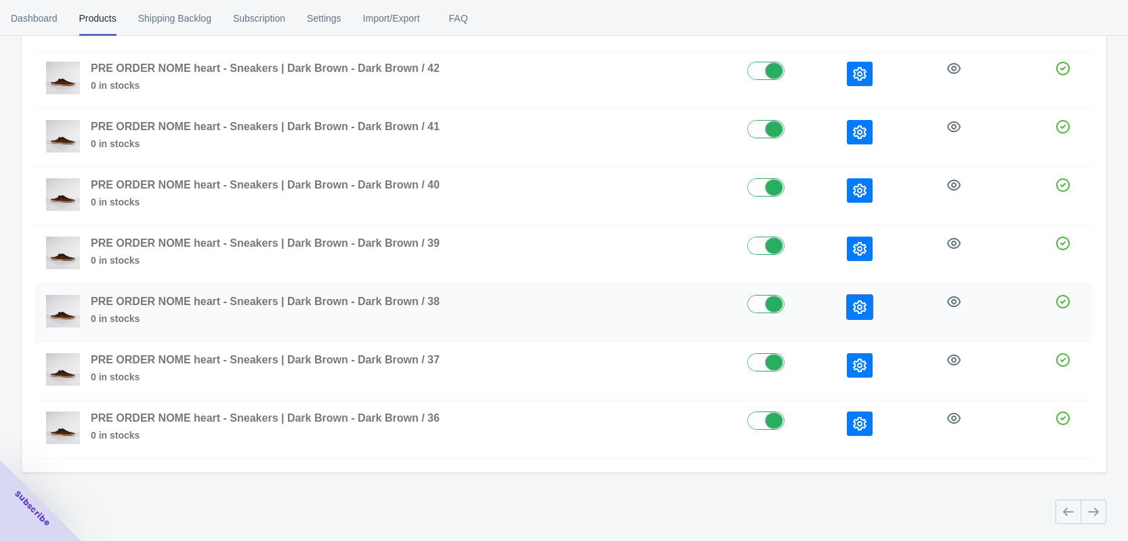
click at [863, 305] on icon "button" at bounding box center [860, 307] width 14 height 14
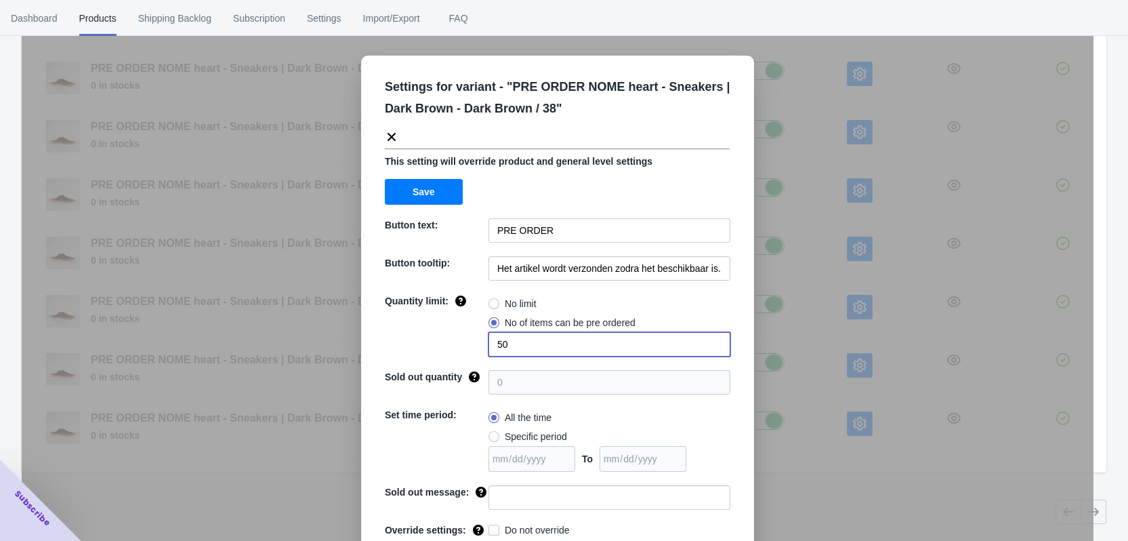
drag, startPoint x: 506, startPoint y: 343, endPoint x: 439, endPoint y: 343, distance: 67.1
click at [455, 338] on div "Quantity limit: No limit No of items can be pre ordered 50" at bounding box center [558, 325] width 346 height 62
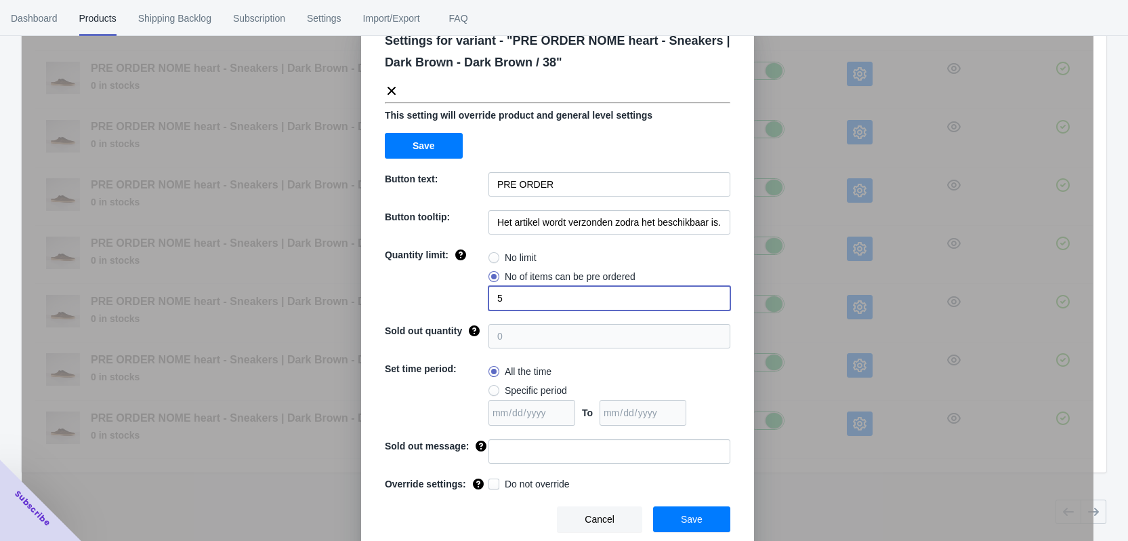
type input "5"
click at [526, 460] on input at bounding box center [610, 451] width 242 height 24
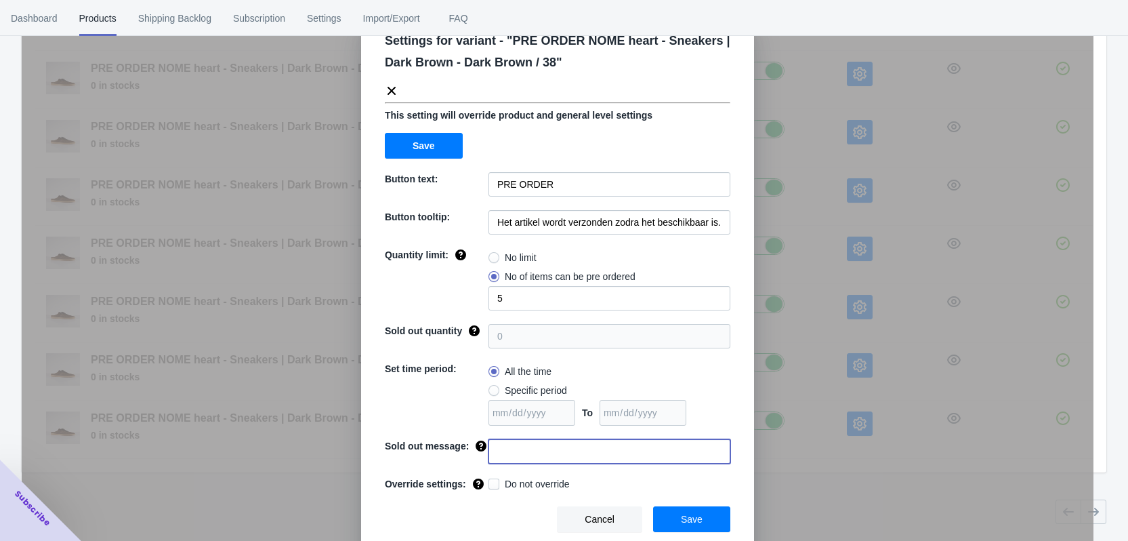
paste input "Dit artikel is uitverkocht"
type input "Dit artikel is uitverkocht"
click at [522, 491] on div "Do not override" at bounding box center [610, 485] width 242 height 16
click at [520, 488] on span "Do not override" at bounding box center [537, 484] width 65 height 14
click at [492, 481] on input "Do not override" at bounding box center [491, 480] width 1 height 1
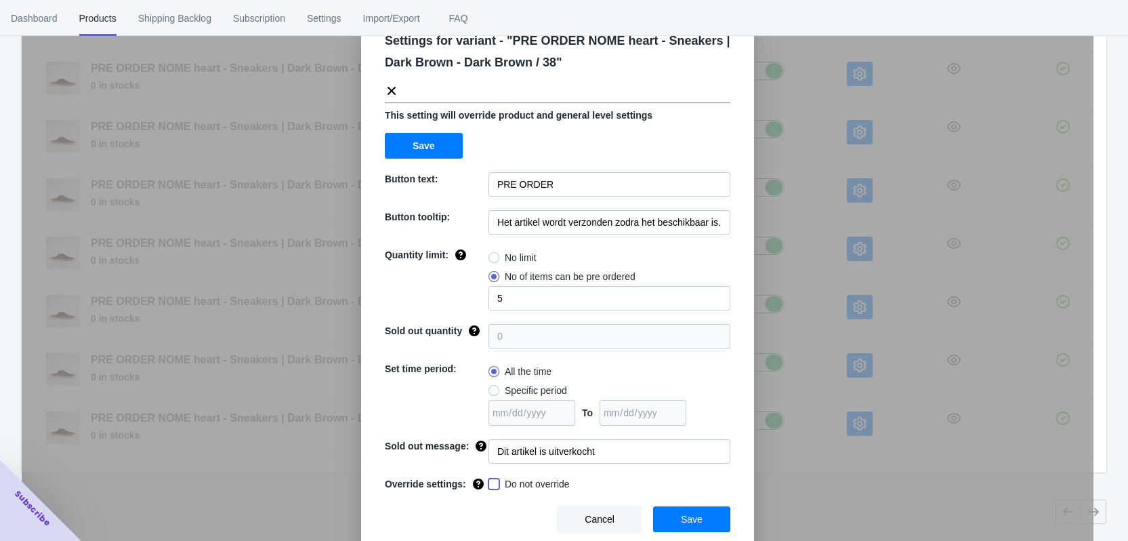
checkbox input "true"
click at [709, 526] on button "Save" at bounding box center [691, 519] width 77 height 26
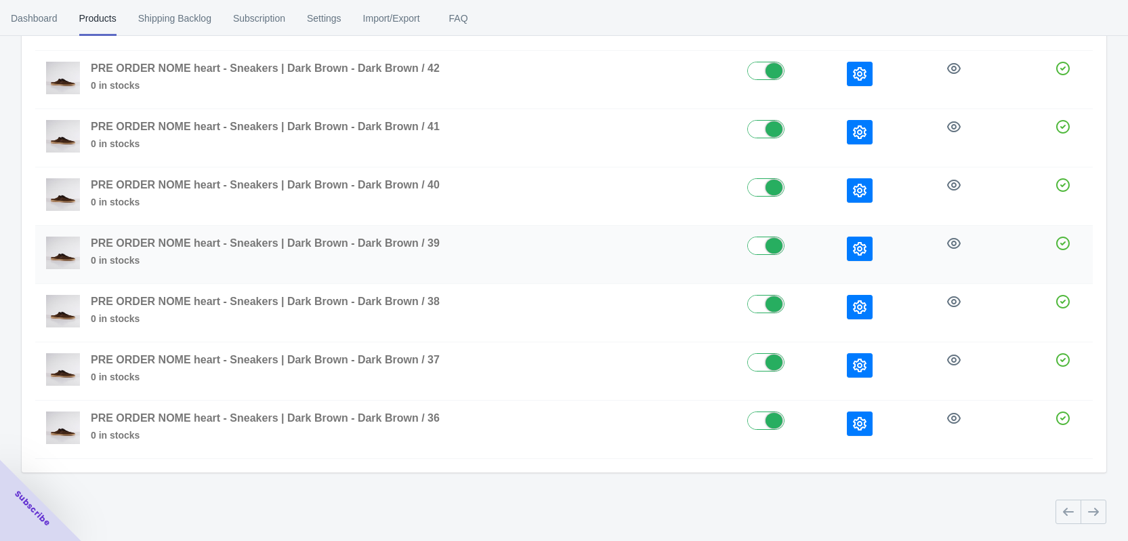
click at [861, 257] on button "button" at bounding box center [860, 248] width 26 height 24
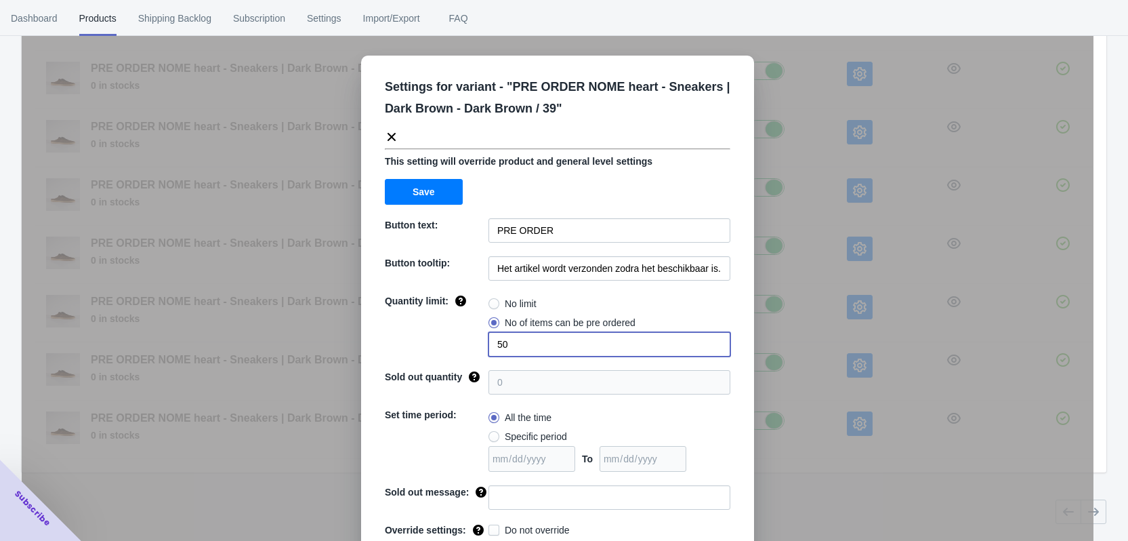
drag, startPoint x: 514, startPoint y: 348, endPoint x: 475, endPoint y: 343, distance: 39.6
click at [475, 343] on div "Quantity limit: No limit No of items can be pre ordered 50" at bounding box center [558, 325] width 346 height 62
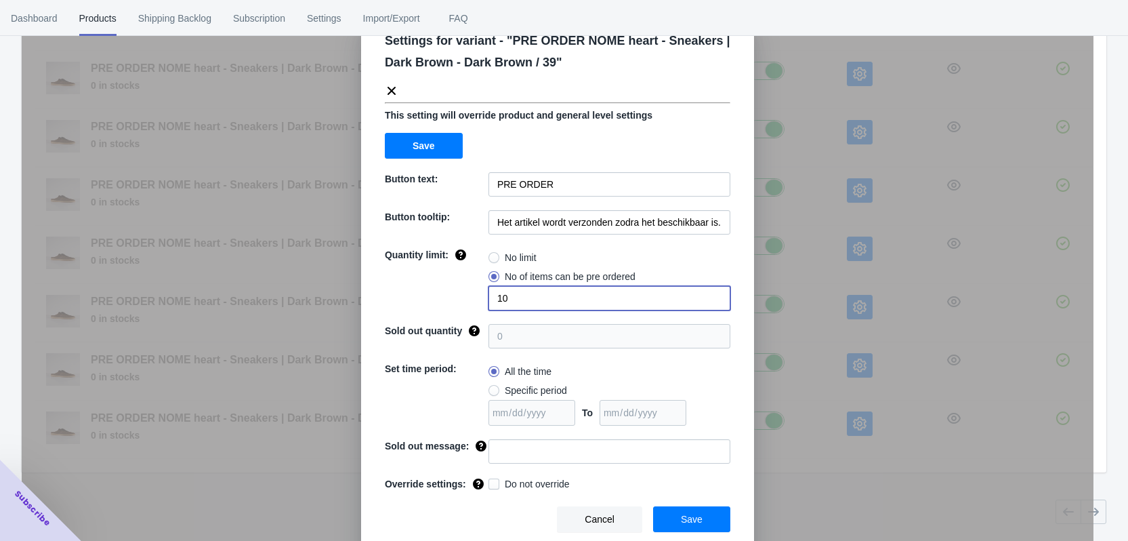
type input "10"
click at [512, 455] on input at bounding box center [610, 451] width 242 height 24
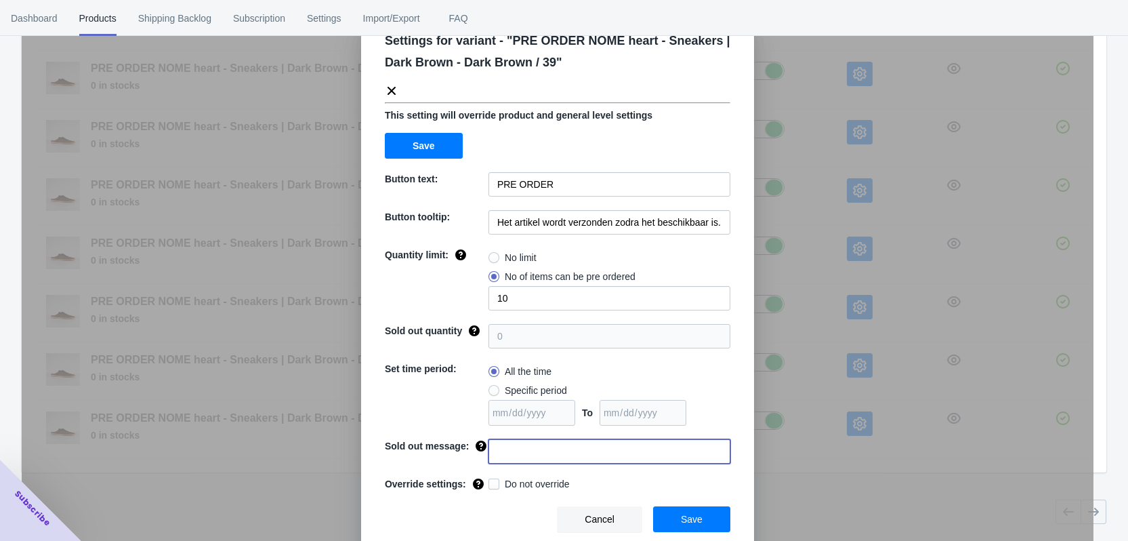
paste input "Dit artikel is uitverkocht"
type input "Dit artikel is uitverkocht"
click at [520, 482] on span "Do not override" at bounding box center [537, 484] width 65 height 14
click at [492, 481] on input "Do not override" at bounding box center [491, 480] width 1 height 1
checkbox input "true"
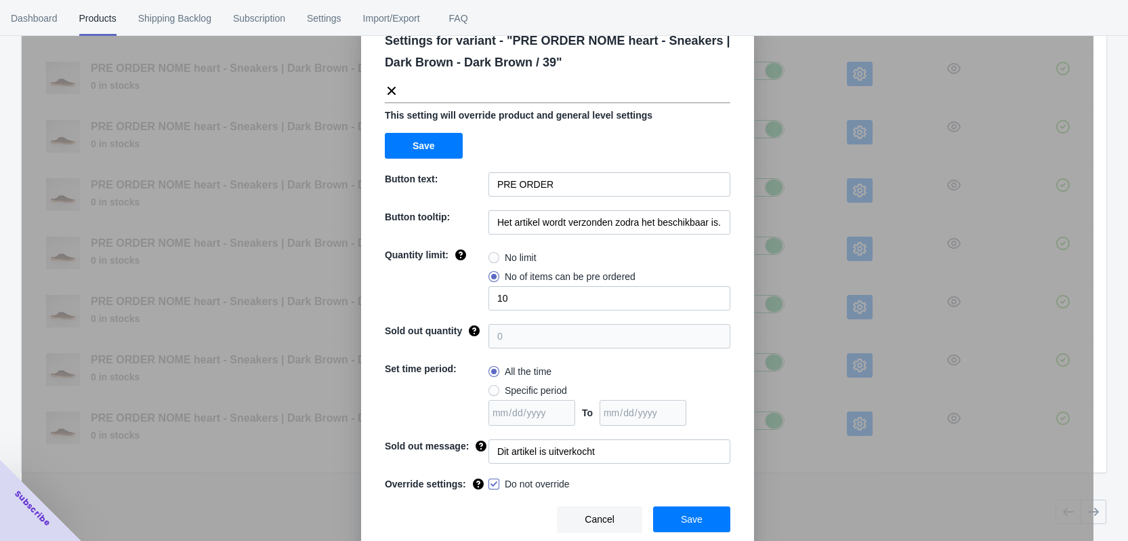
click at [682, 511] on button "Save" at bounding box center [691, 519] width 77 height 26
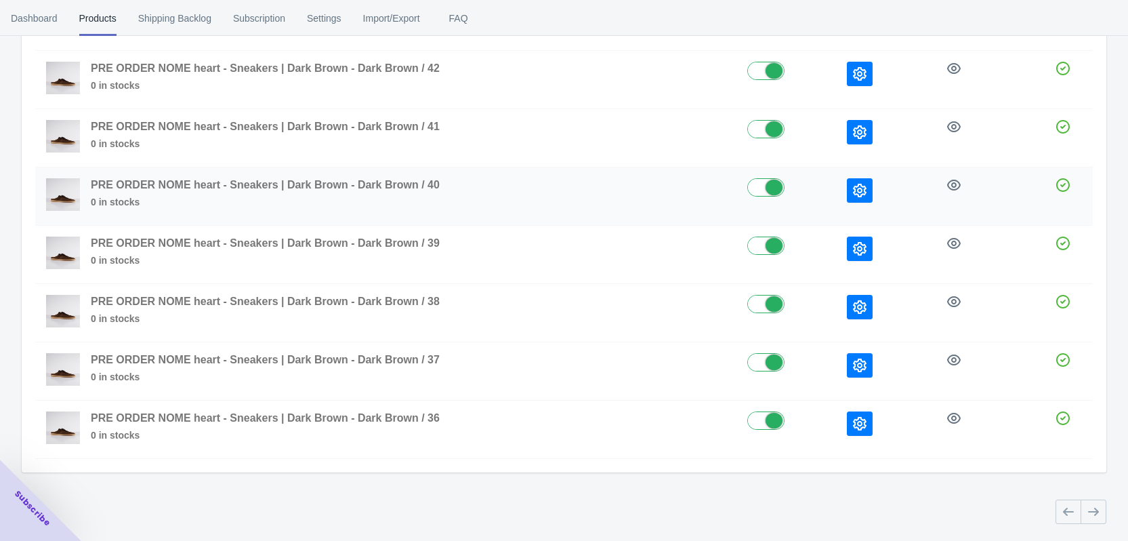
click at [853, 188] on icon "button" at bounding box center [860, 191] width 14 height 14
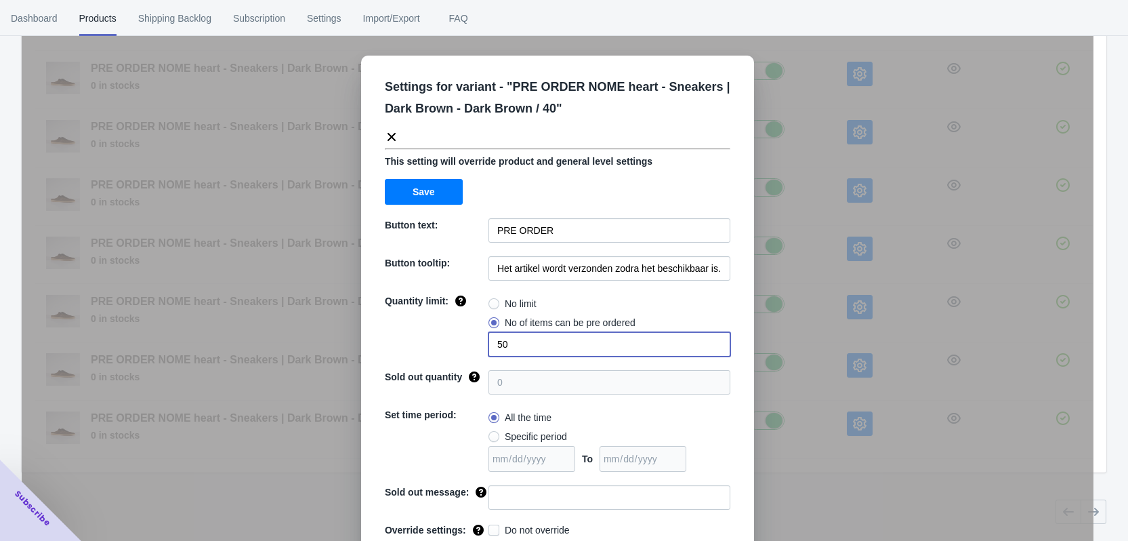
drag, startPoint x: 512, startPoint y: 340, endPoint x: 457, endPoint y: 339, distance: 54.2
click at [457, 339] on div "Quantity limit: No limit No of items can be pre ordered 50" at bounding box center [558, 325] width 346 height 62
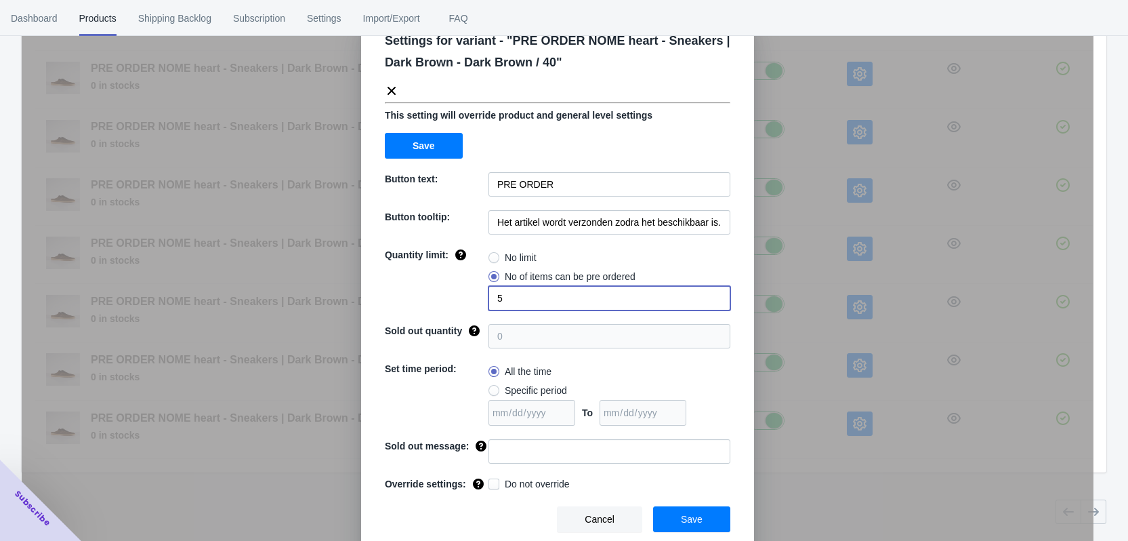
type input "5"
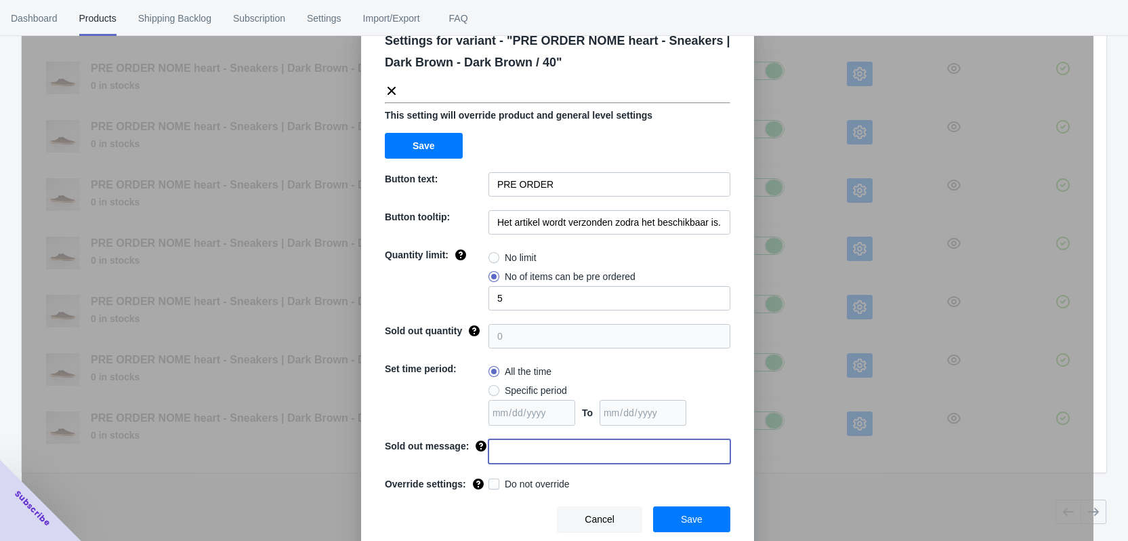
click at [503, 453] on input at bounding box center [610, 451] width 242 height 24
paste input "Dit artikel is uitverkocht"
type input "Dit artikel is uitverkocht"
click at [520, 486] on span "Do not override" at bounding box center [537, 484] width 65 height 14
click at [492, 481] on input "Do not override" at bounding box center [491, 480] width 1 height 1
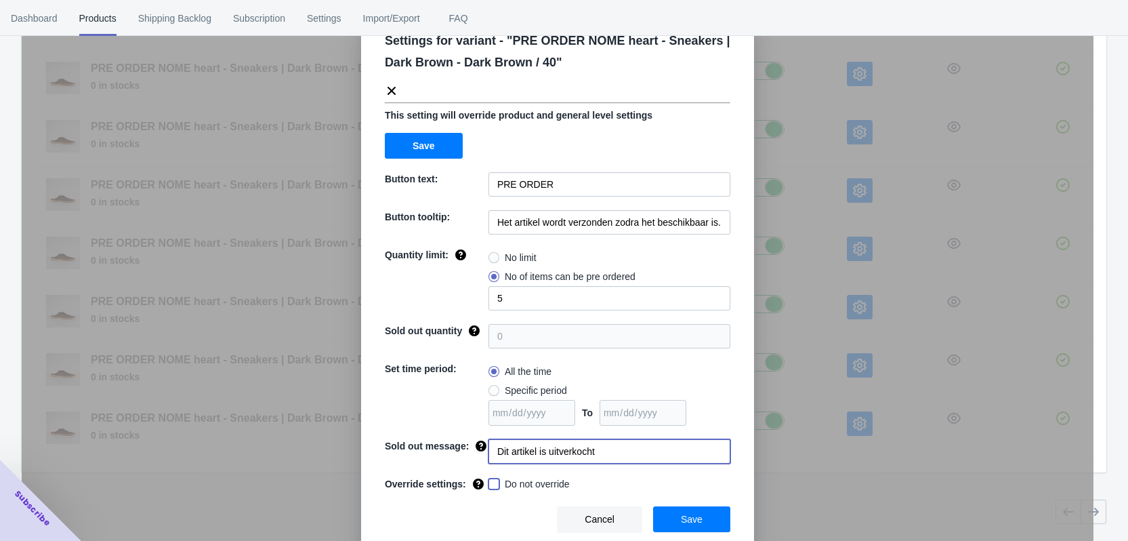
checkbox input "true"
click at [686, 520] on span "Save" at bounding box center [692, 519] width 22 height 11
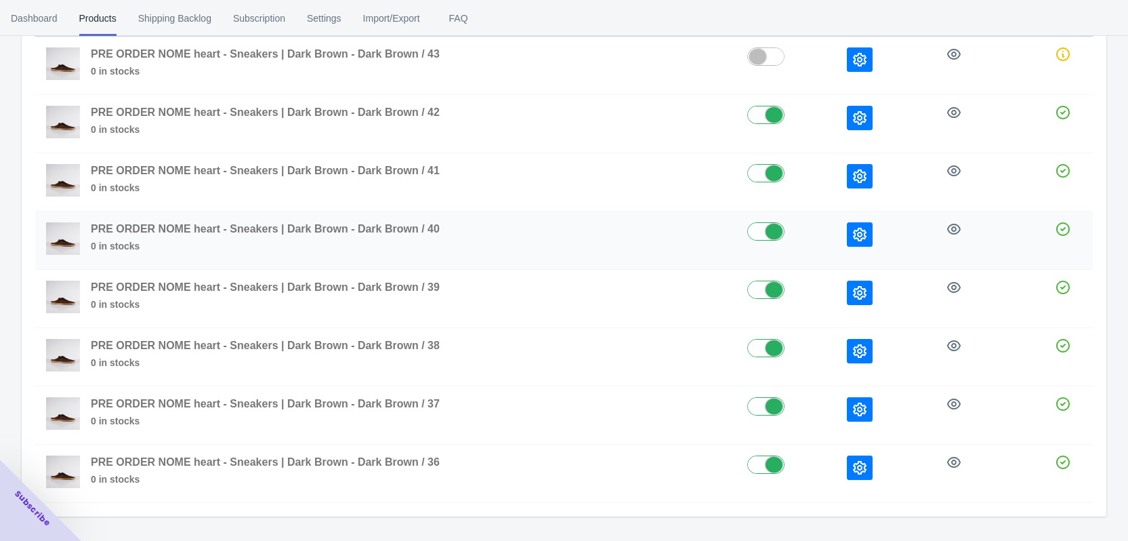
scroll to position [162, 0]
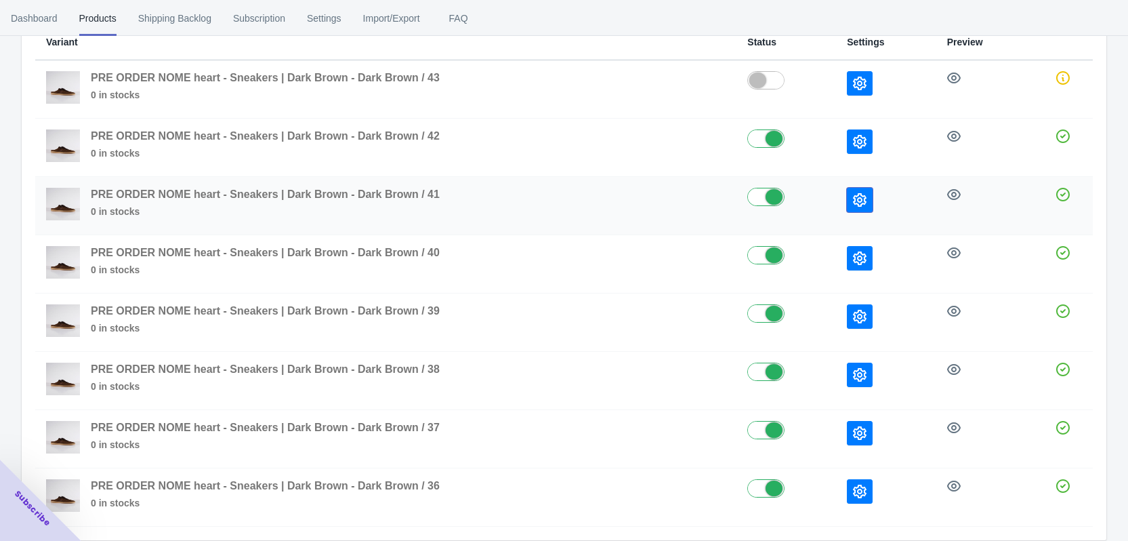
click at [856, 203] on icon "button" at bounding box center [860, 200] width 14 height 14
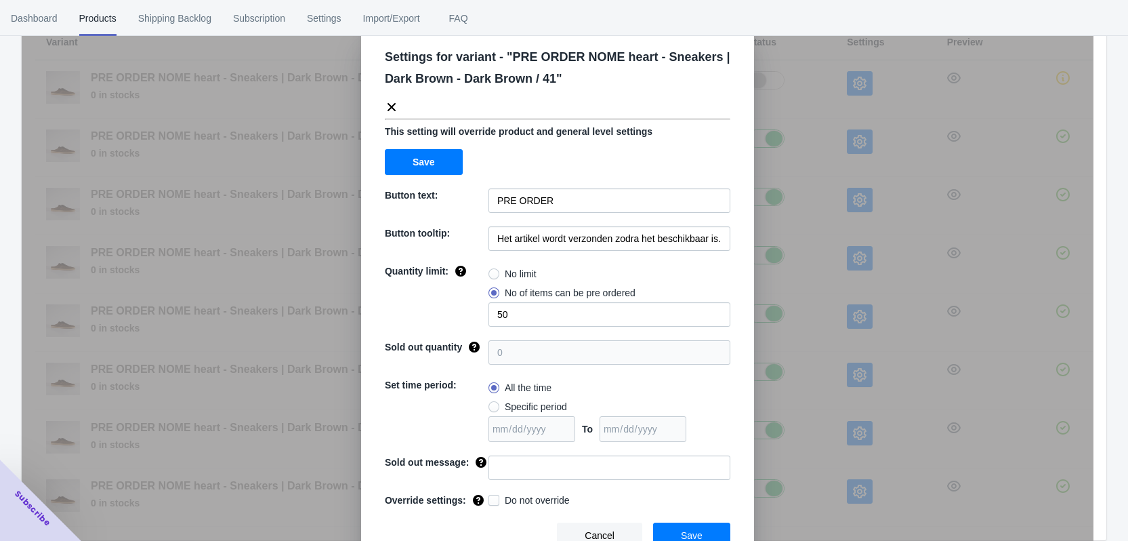
scroll to position [46, 0]
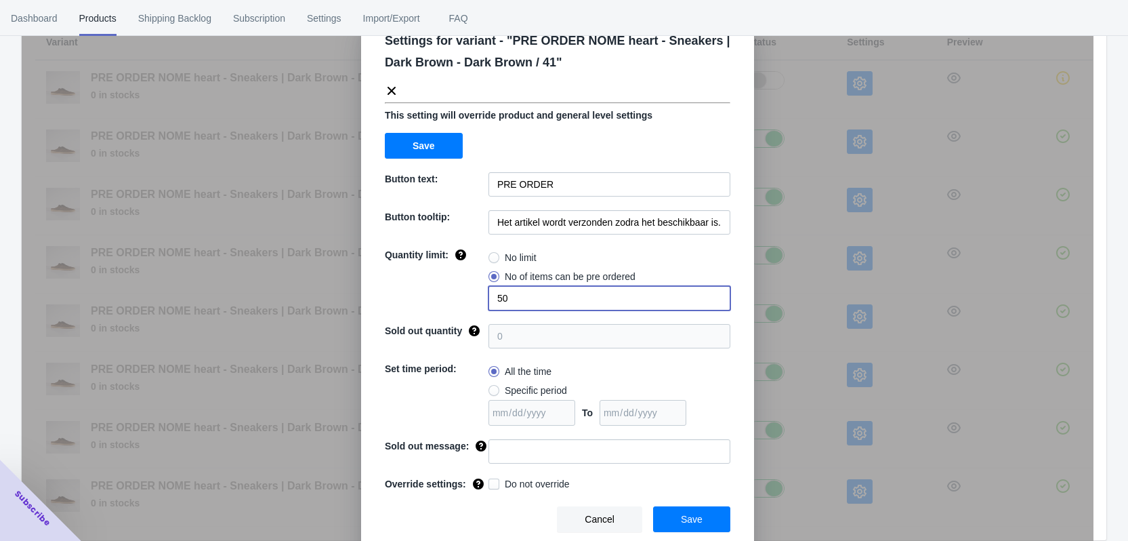
click at [479, 292] on div "Quantity limit: No limit No of items can be pre ordered 50" at bounding box center [558, 279] width 346 height 62
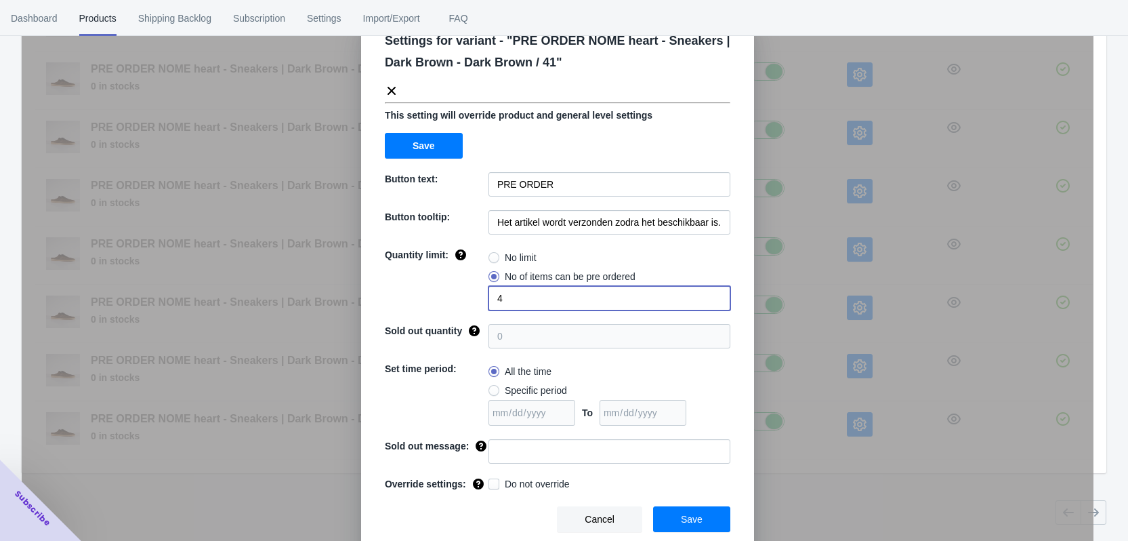
scroll to position [230, 0]
type input "4"
click at [519, 444] on input at bounding box center [610, 451] width 242 height 24
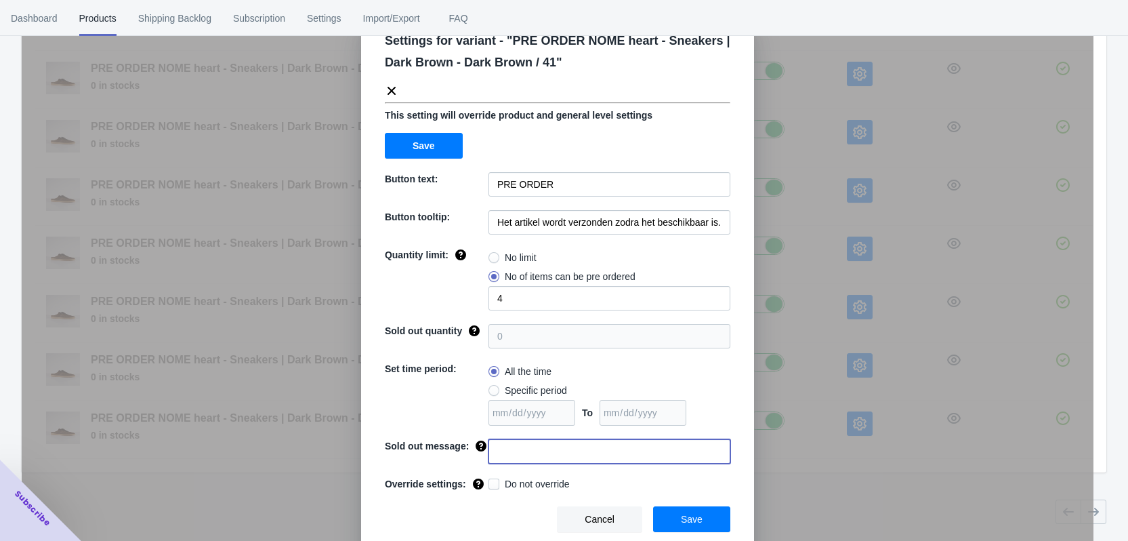
paste input "Dit artikel is uitverkocht"
type input "Dit artikel is uitverkocht"
click at [528, 479] on span "Do not override" at bounding box center [537, 484] width 65 height 14
click at [492, 480] on input "Do not override" at bounding box center [491, 480] width 1 height 1
click at [697, 526] on button "Save" at bounding box center [691, 519] width 77 height 26
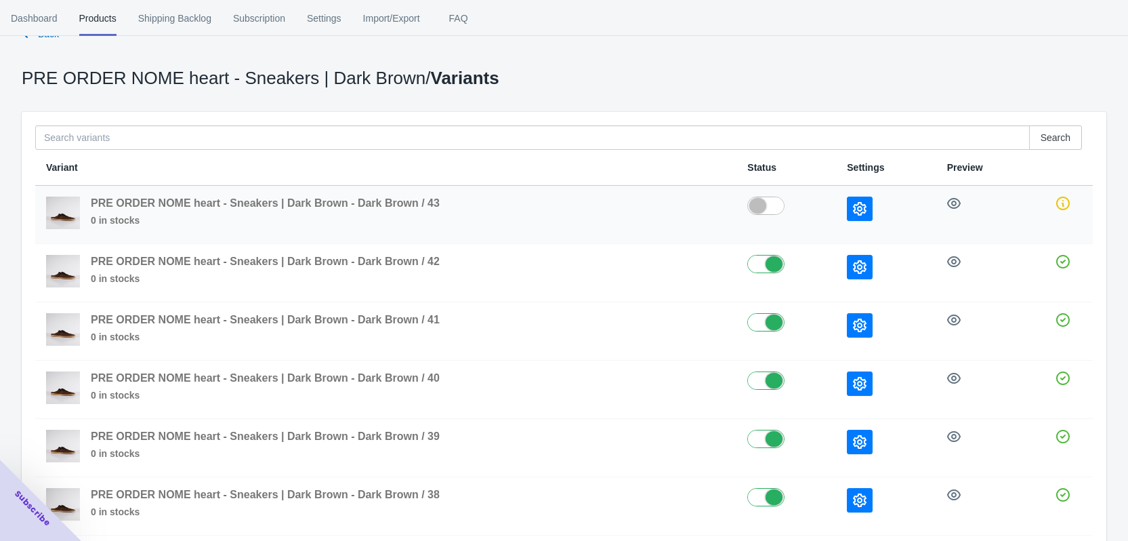
scroll to position [26, 0]
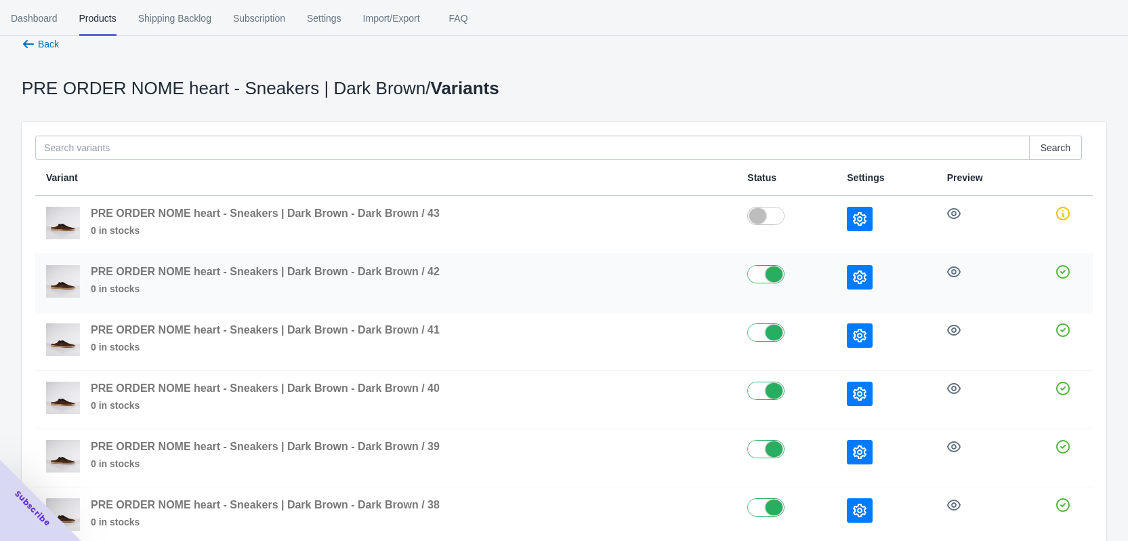
click at [864, 272] on icon "button" at bounding box center [860, 277] width 14 height 14
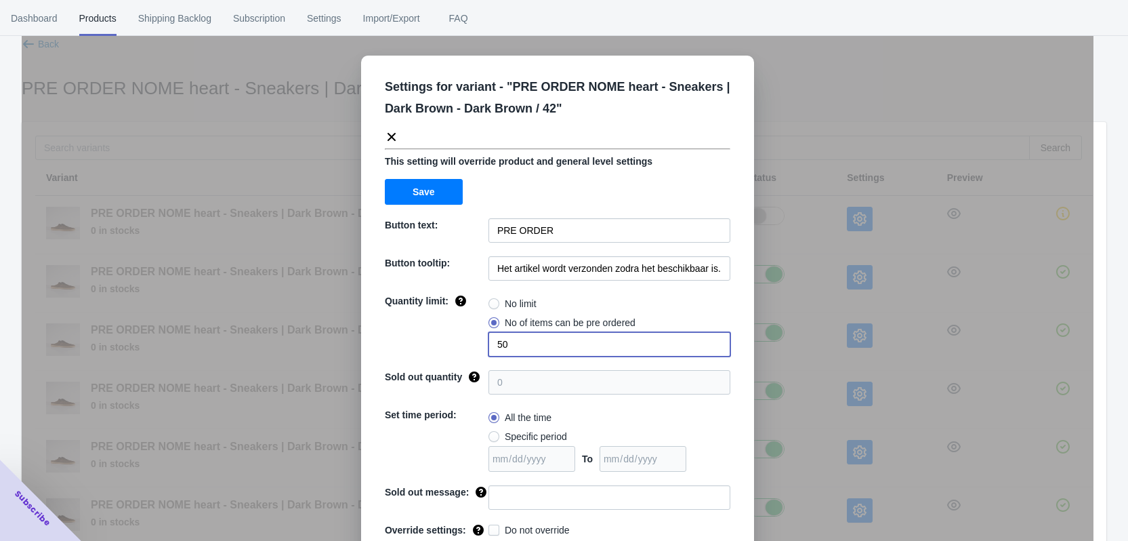
drag, startPoint x: 540, startPoint y: 342, endPoint x: 467, endPoint y: 336, distance: 72.8
click at [470, 336] on div "Quantity limit: No limit No of items can be pre ordered 50" at bounding box center [558, 325] width 346 height 62
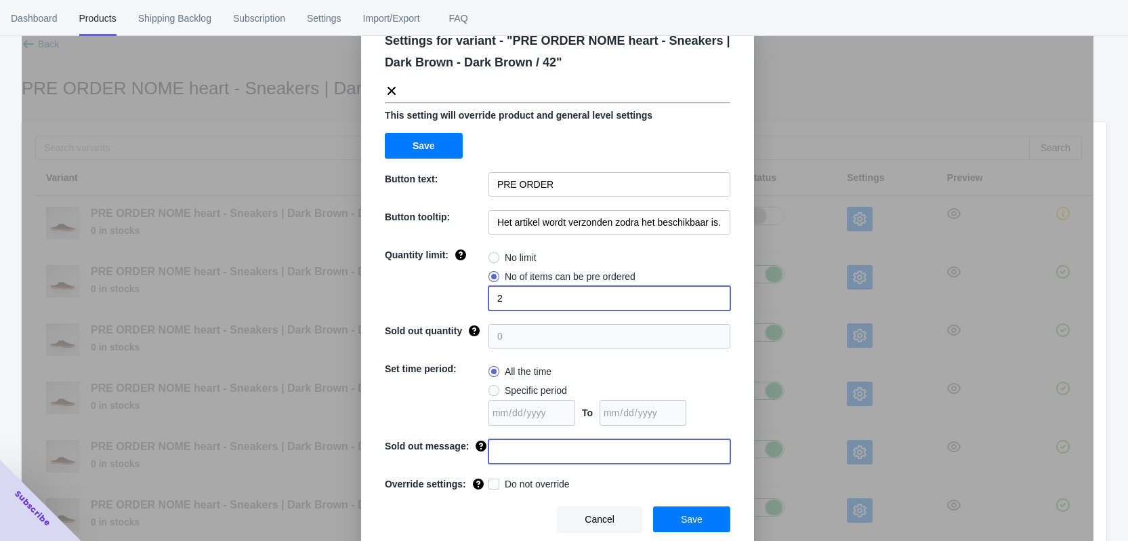
click at [531, 451] on input at bounding box center [610, 451] width 242 height 24
paste input "Dit artikel is uitverkocht"
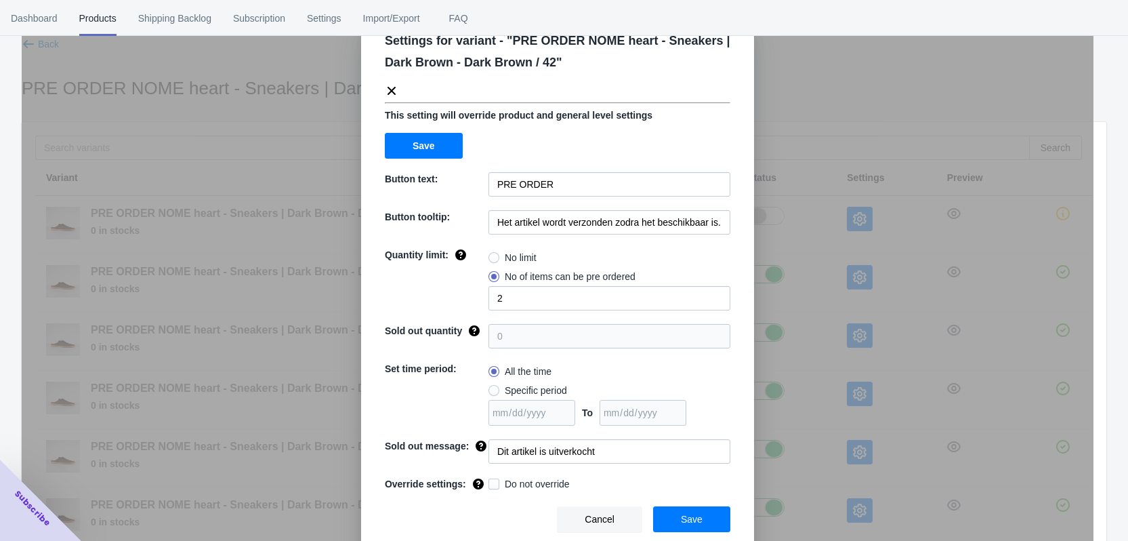
click at [495, 487] on label "Do not override" at bounding box center [529, 484] width 81 height 14
click at [492, 481] on input "Do not override" at bounding box center [491, 480] width 1 height 1
click at [691, 522] on span "Save" at bounding box center [692, 519] width 22 height 11
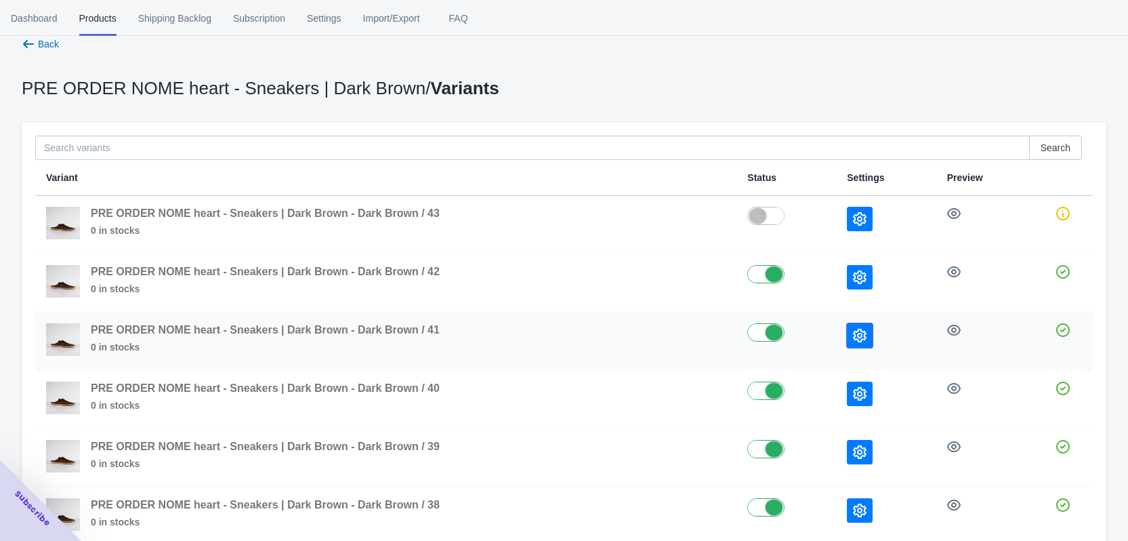
click at [863, 341] on icon "button" at bounding box center [860, 336] width 14 height 14
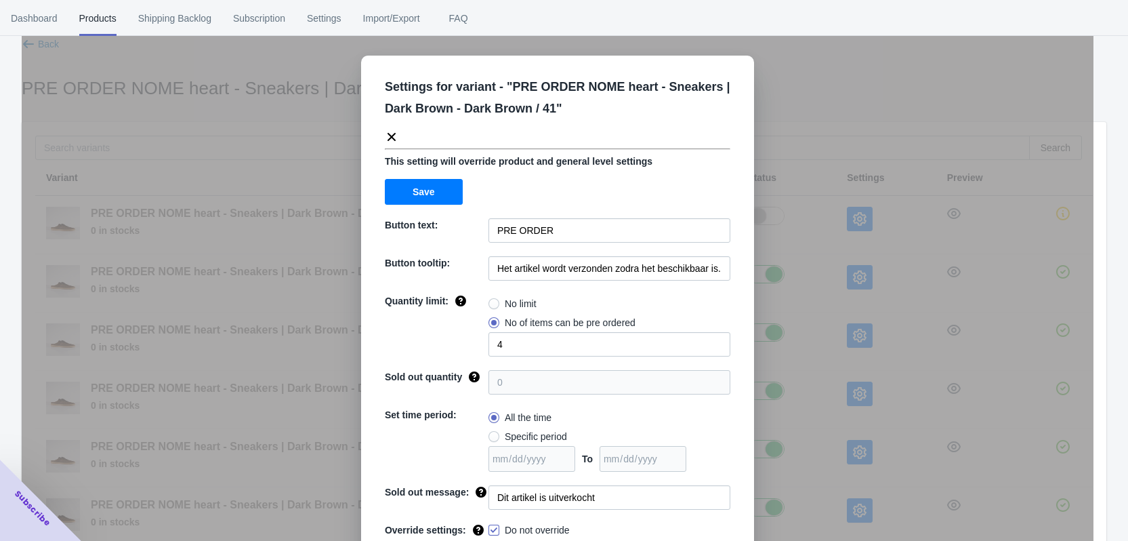
click at [785, 342] on div "Settings for variant - " PRE ORDER NOME heart - Sneakers | Dark Brown - Dark Br…" at bounding box center [558, 304] width 1072 height 541
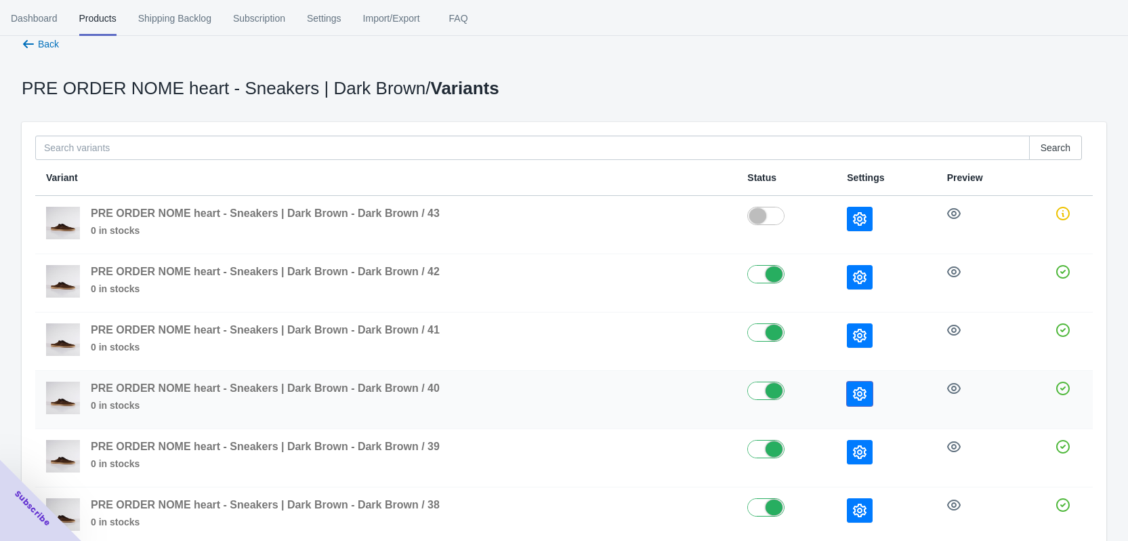
click at [855, 398] on icon "button" at bounding box center [860, 394] width 14 height 14
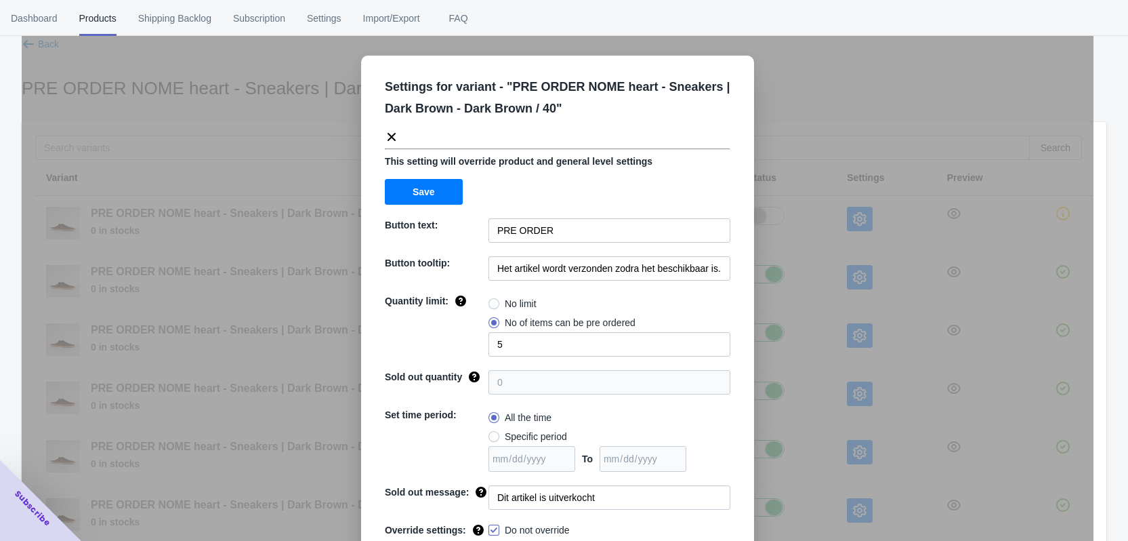
click at [852, 353] on div "Settings for variant - " PRE ORDER NOME heart - Sneakers | Dark Brown - Dark Br…" at bounding box center [558, 304] width 1072 height 541
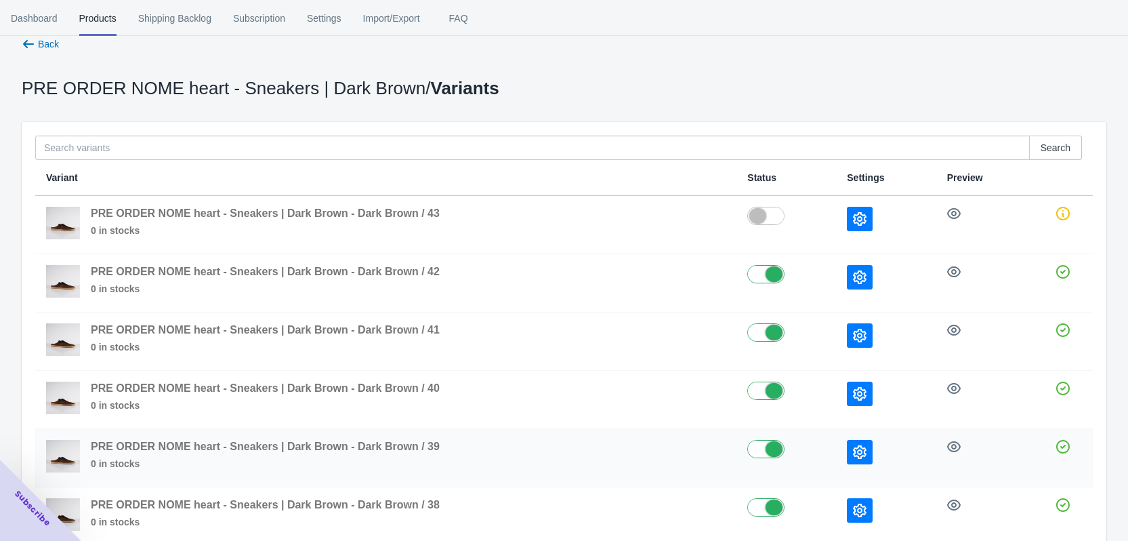
click at [855, 457] on icon "button" at bounding box center [860, 452] width 14 height 14
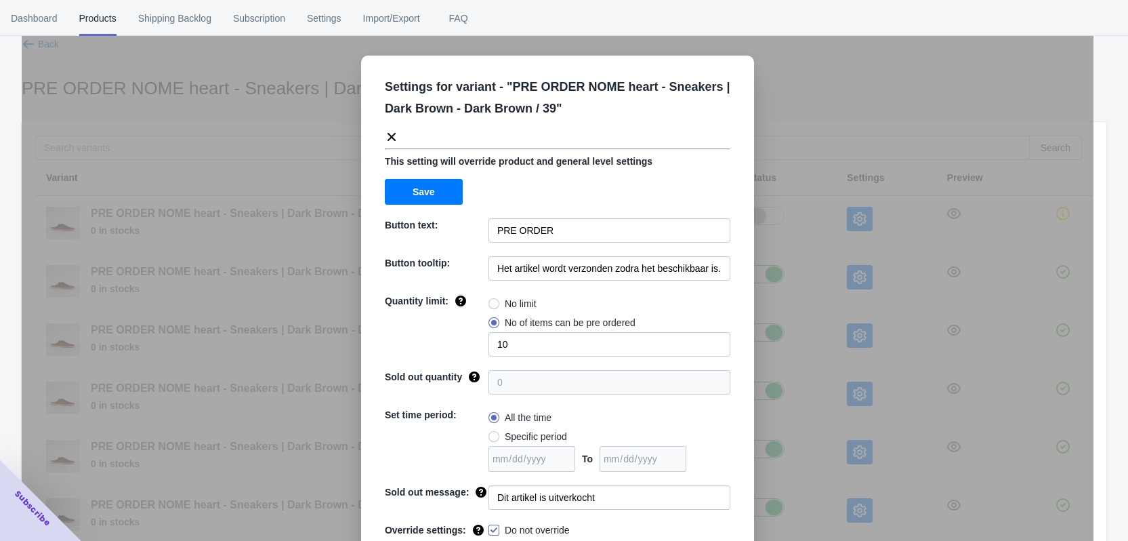
click at [833, 446] on div "Settings for variant - " PRE ORDER NOME heart - Sneakers | Dark Brown - Dark Br…" at bounding box center [558, 304] width 1072 height 541
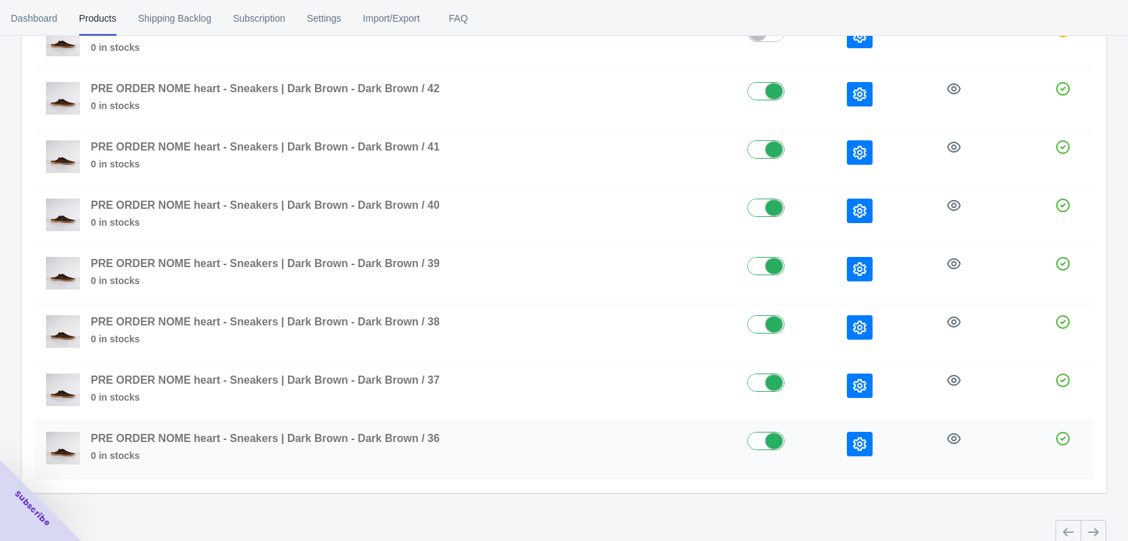
scroll to position [230, 0]
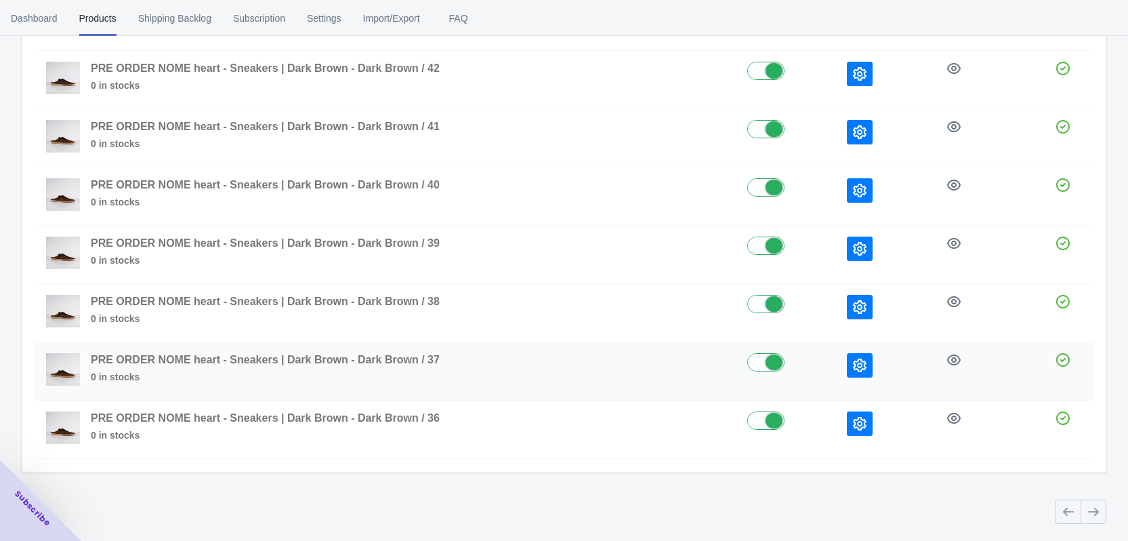
click at [852, 376] on button "button" at bounding box center [860, 365] width 26 height 24
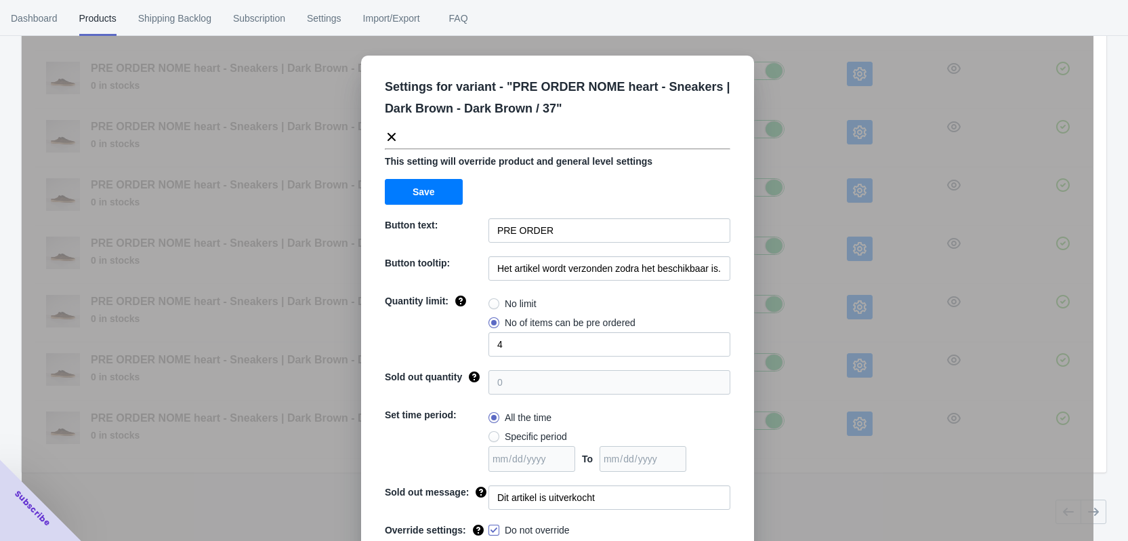
click at [816, 348] on div "Settings for variant - " PRE ORDER NOME heart - Sneakers | Dark Brown - Dark Br…" at bounding box center [558, 304] width 1072 height 541
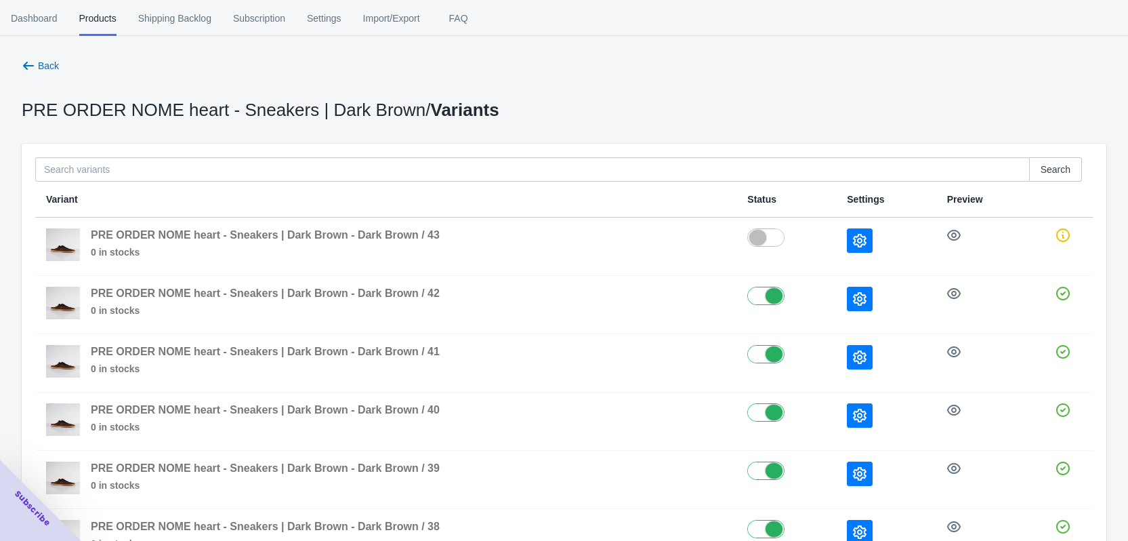
scroll to position [0, 0]
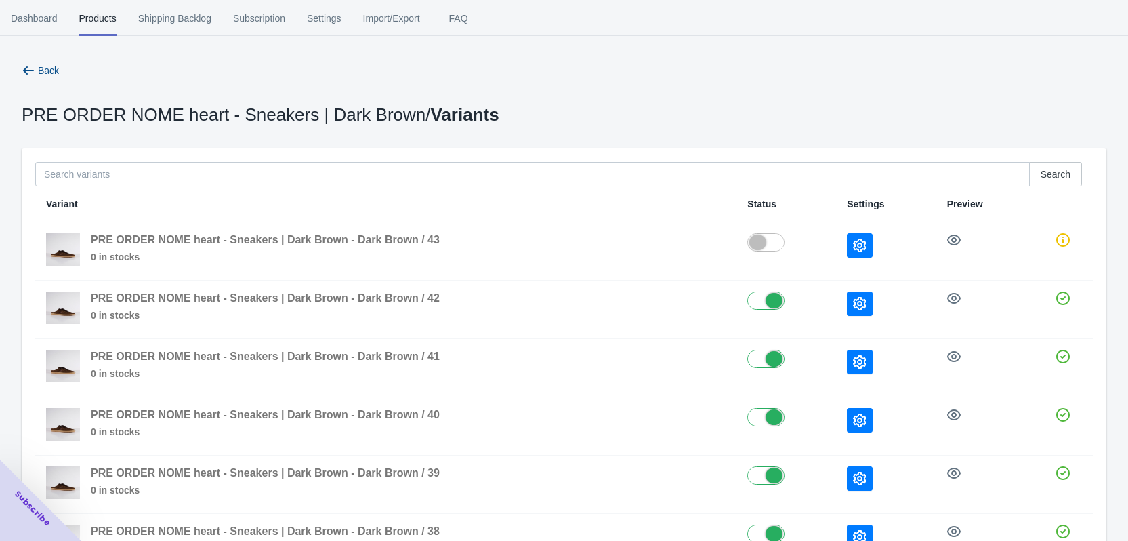
click at [41, 68] on span "Back" at bounding box center [48, 70] width 21 height 11
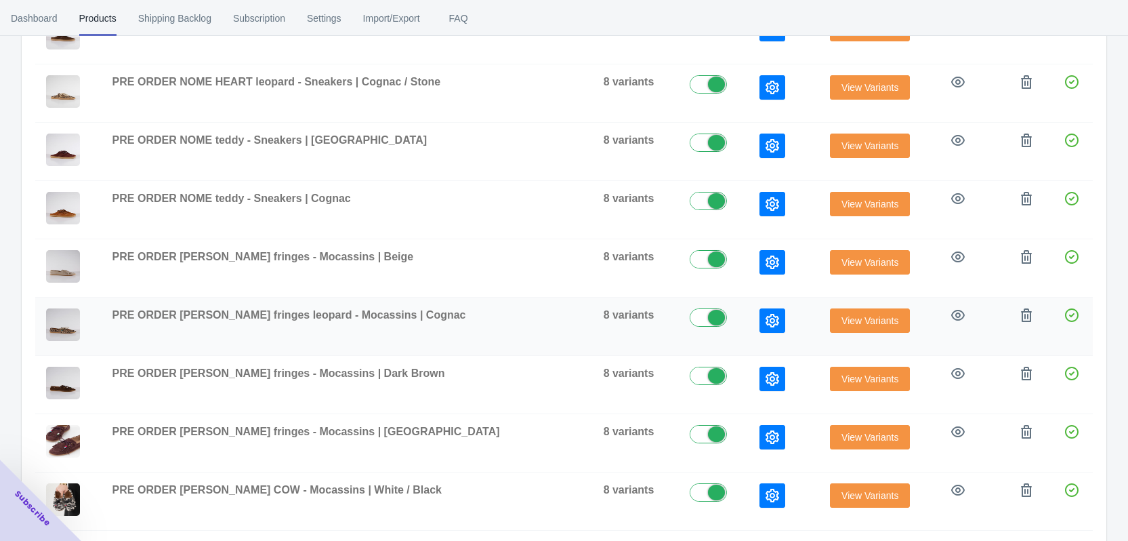
scroll to position [61, 0]
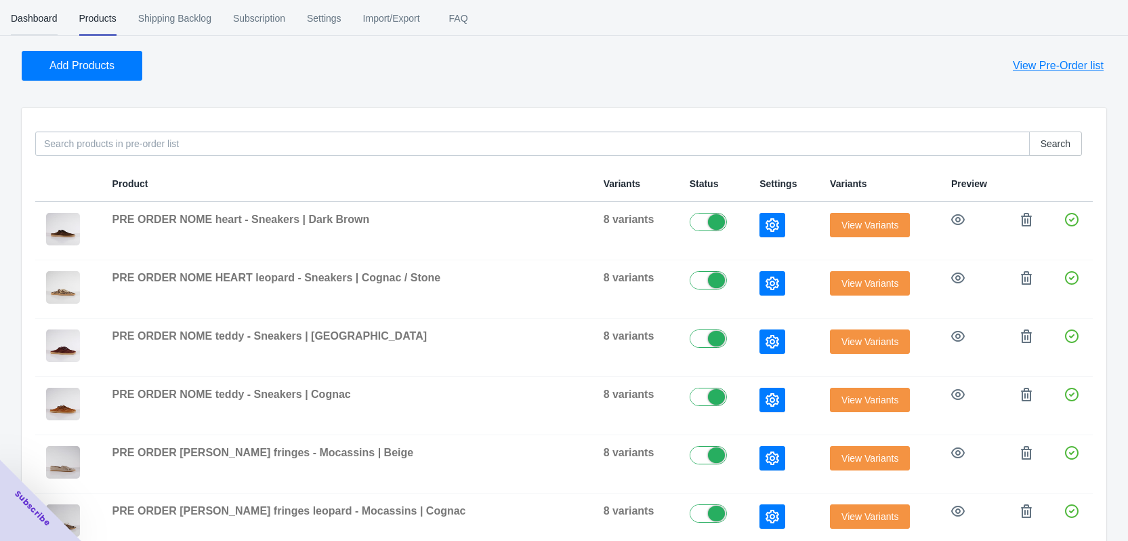
click at [43, 20] on span "Dashboard" at bounding box center [34, 18] width 47 height 35
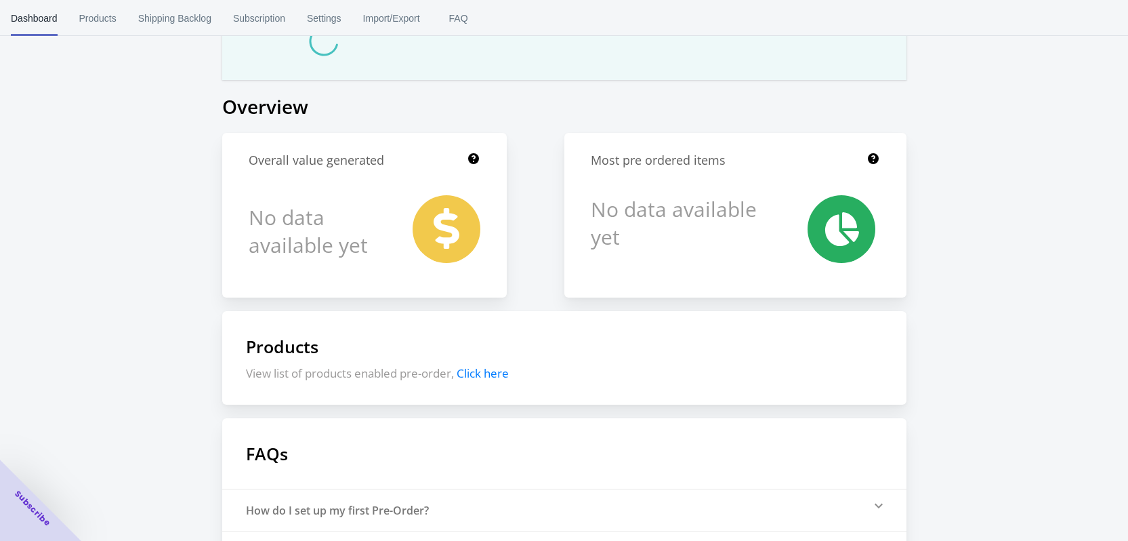
scroll to position [0, 0]
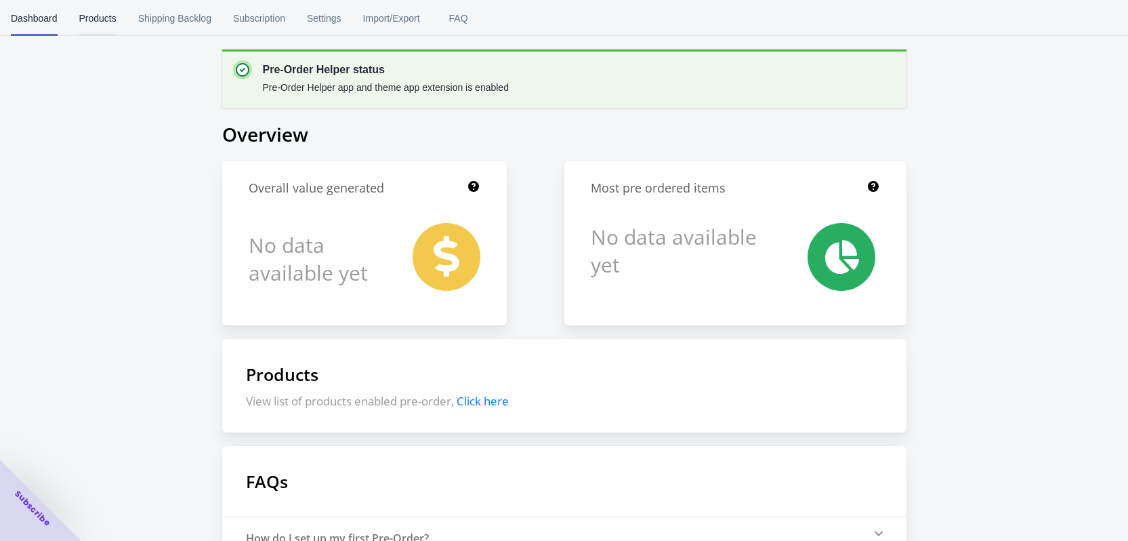
click at [106, 16] on span "Products" at bounding box center [97, 18] width 37 height 35
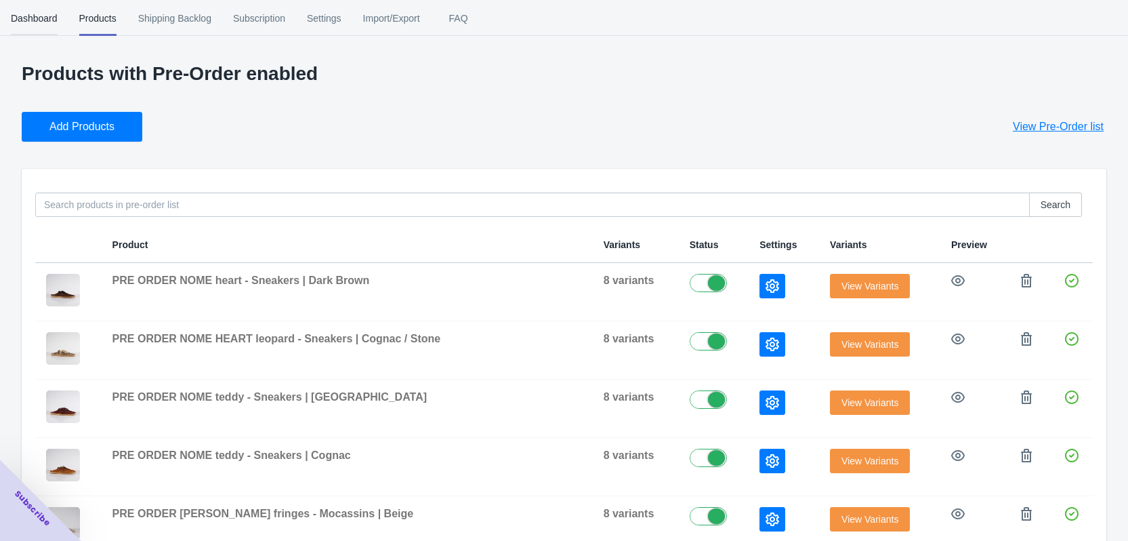
click at [40, 28] on span "Dashboard" at bounding box center [34, 18] width 47 height 35
